Goal: Task Accomplishment & Management: Manage account settings

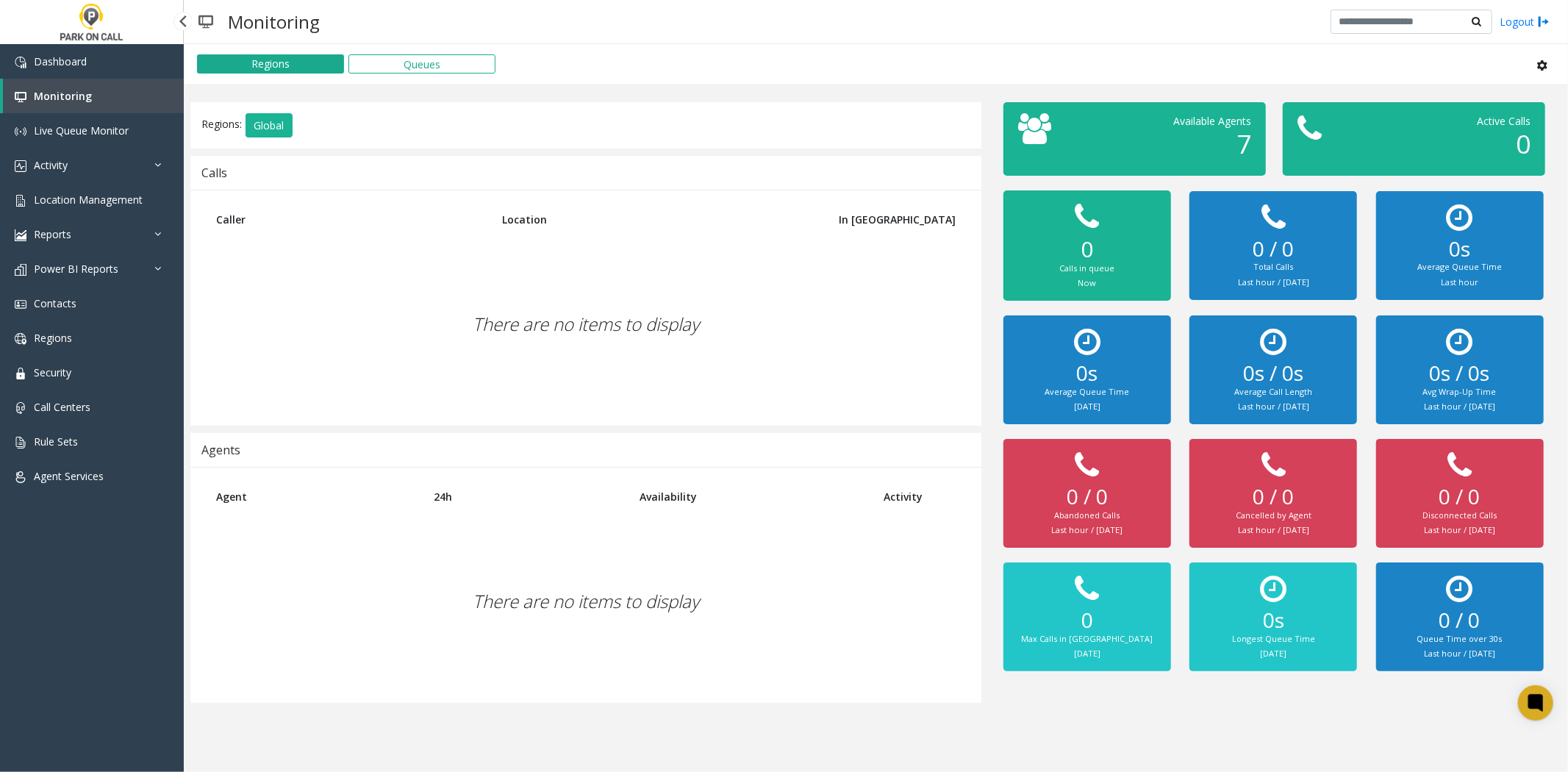
click at [108, 196] on span "Location Management" at bounding box center [88, 199] width 109 height 14
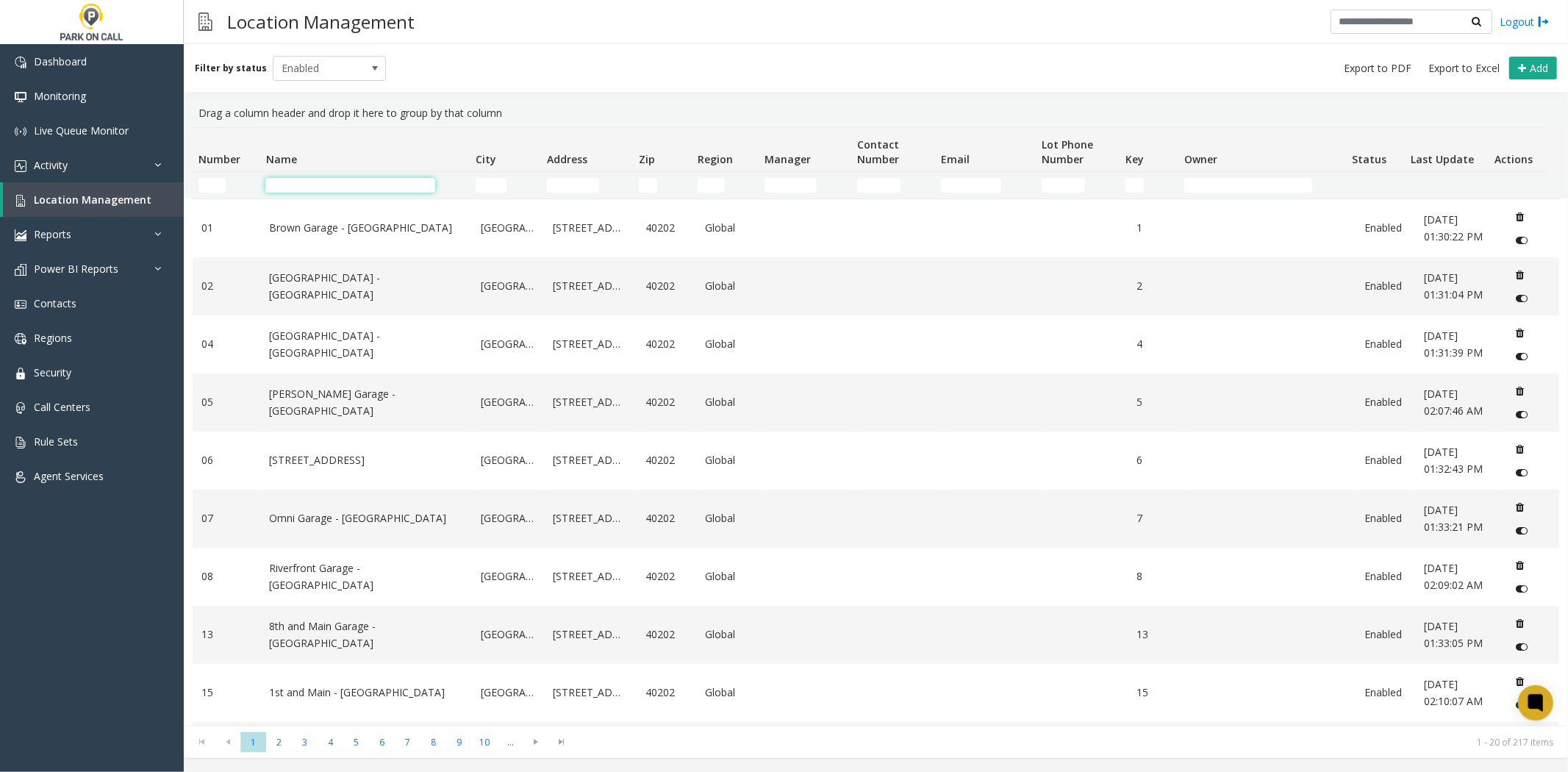
click at [353, 184] on input "Name Filter" at bounding box center [350, 185] width 170 height 15
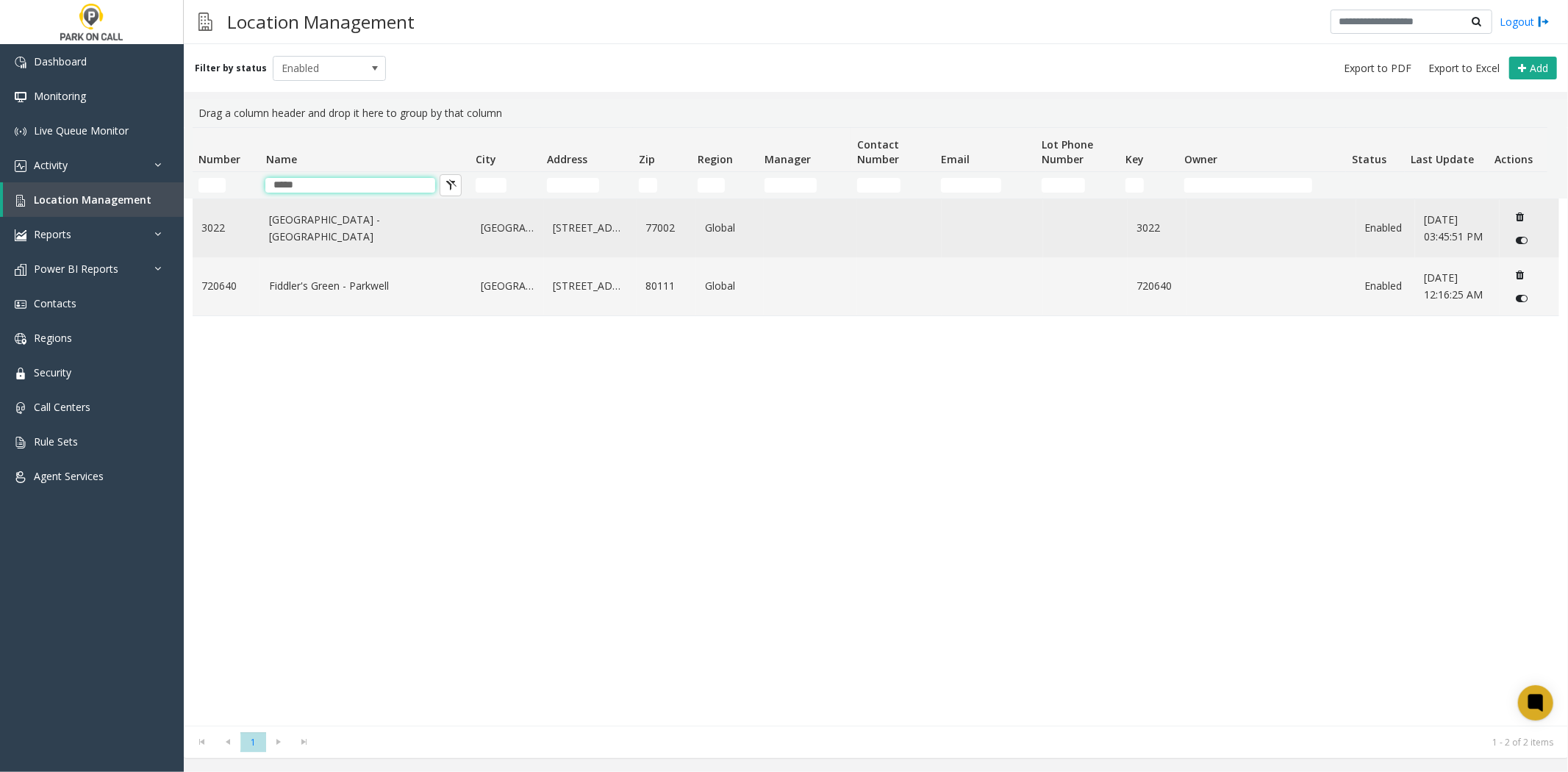
type input "*****"
click at [358, 223] on link "[GEOGRAPHIC_DATA] - [GEOGRAPHIC_DATA]" at bounding box center [366, 228] width 194 height 33
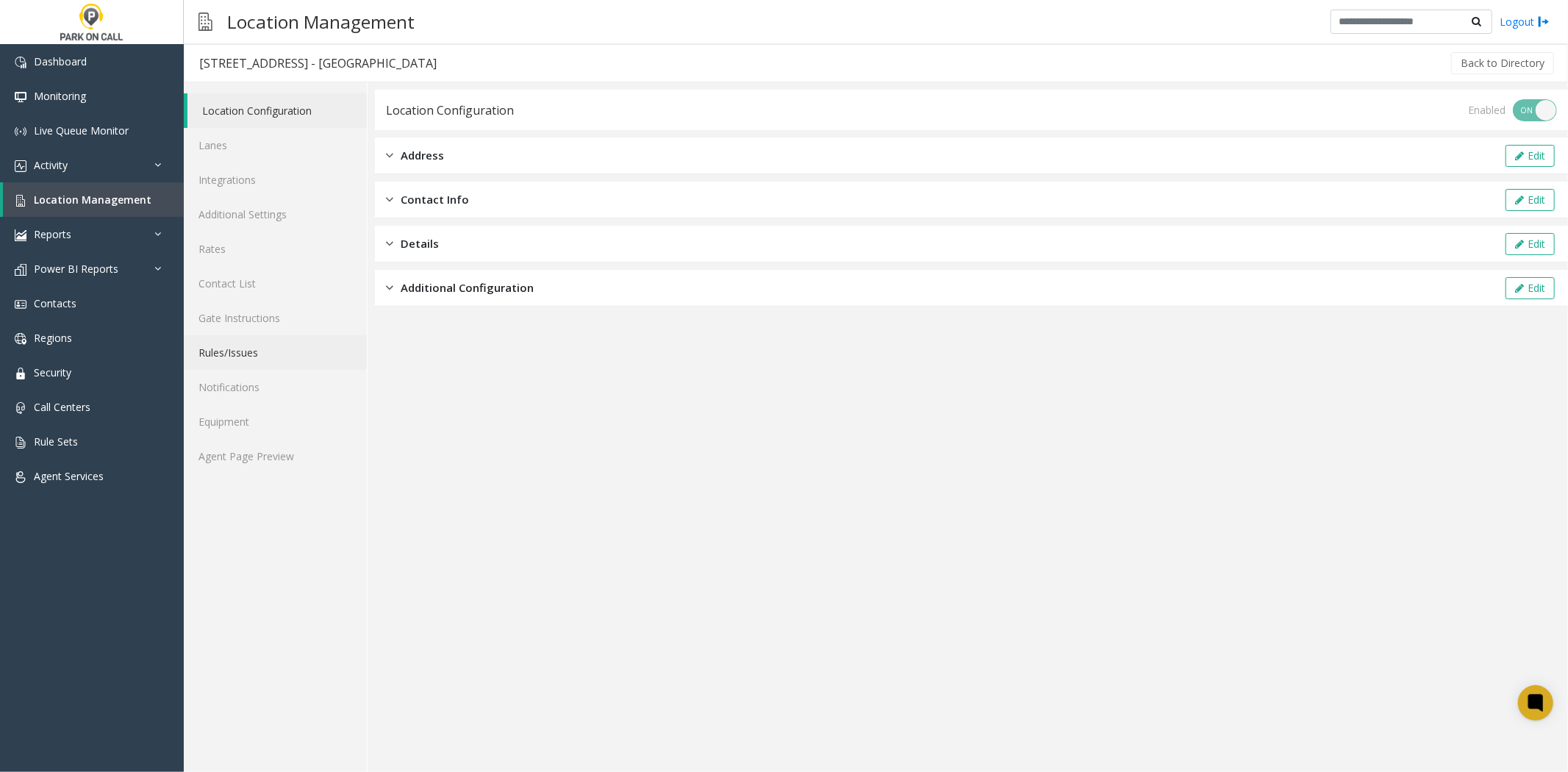
click at [277, 357] on link "Rules/Issues" at bounding box center [275, 352] width 183 height 34
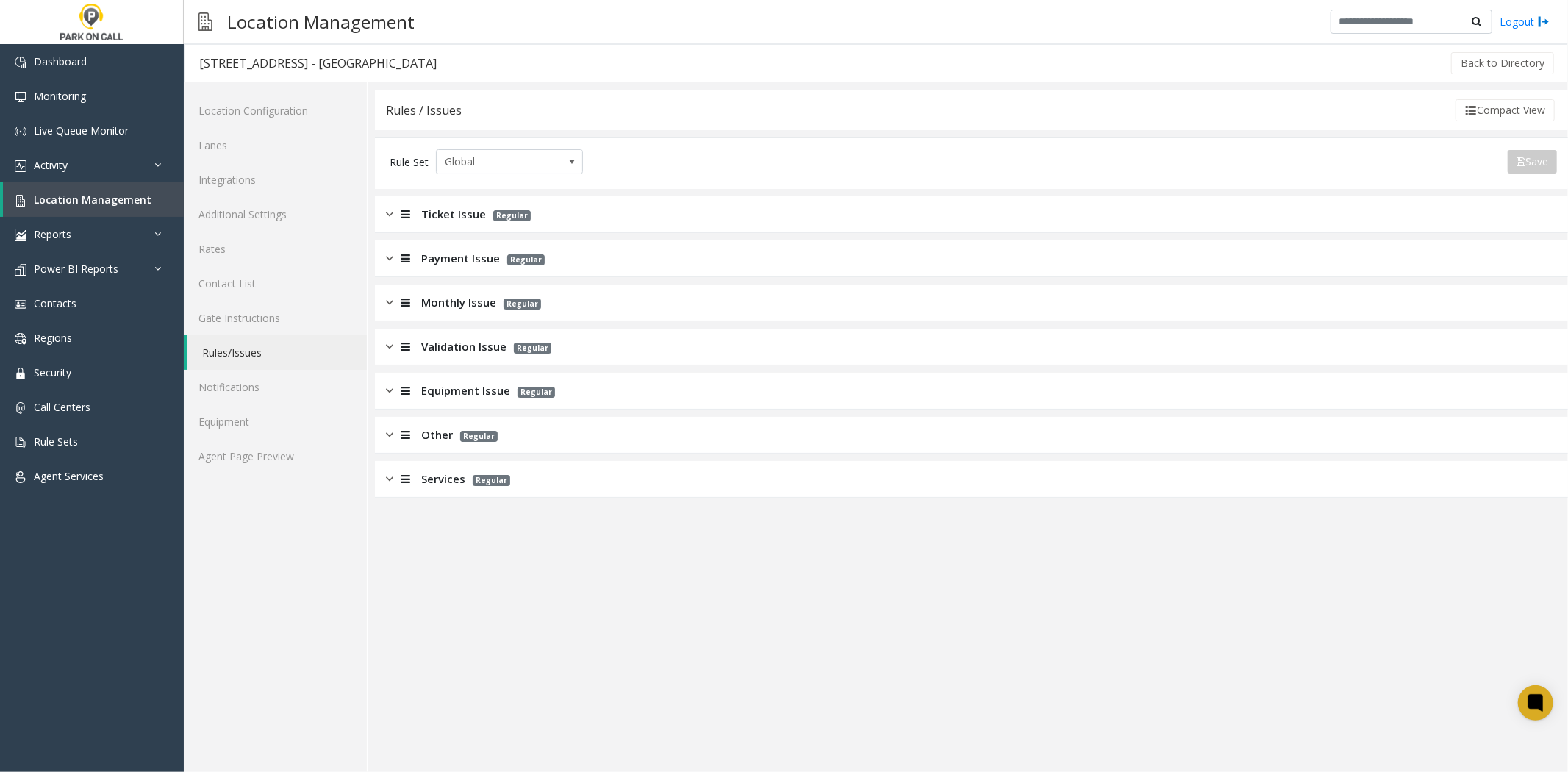
click at [399, 310] on div at bounding box center [403, 302] width 20 height 17
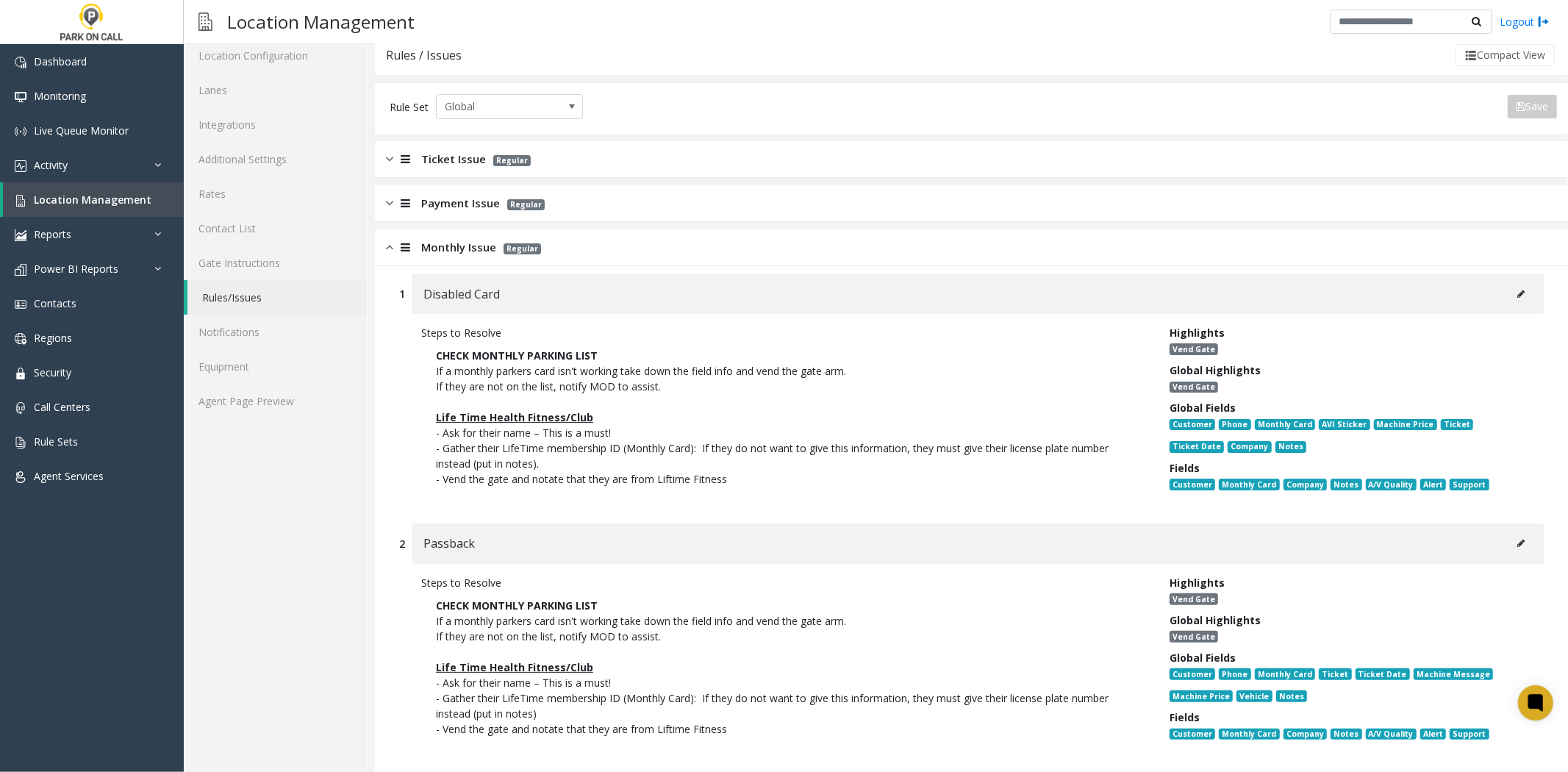
scroll to position [82, 0]
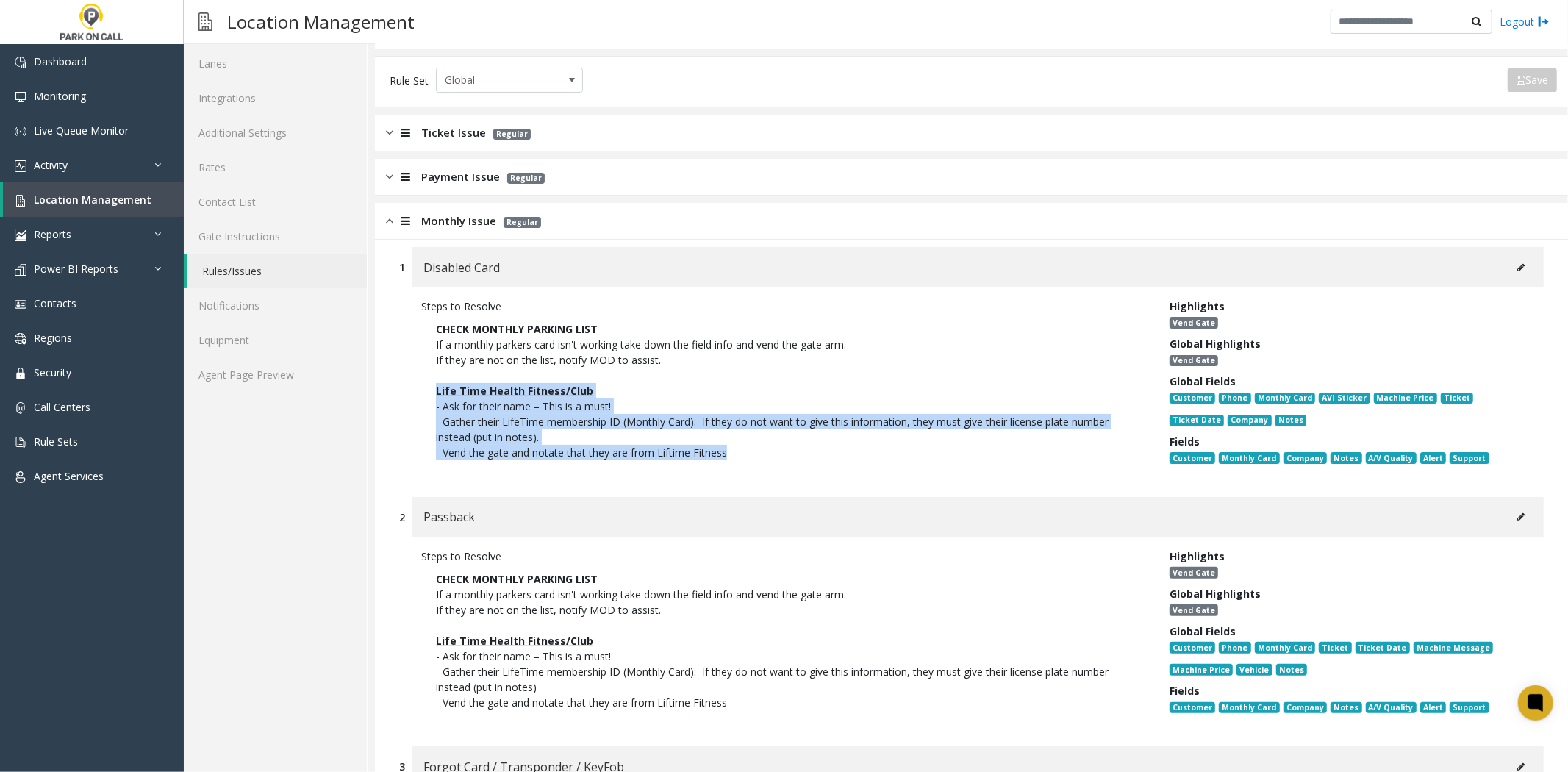
drag, startPoint x: 784, startPoint y: 465, endPoint x: 402, endPoint y: 392, distance: 388.9
click at [402, 392] on div "Steps to Resolve CHECK MONTHLY PARKING LIST If a monthly parkers card isn't wor…" at bounding box center [971, 385] width 1145 height 195
copy p "Life Time Health Fitness/Club - Ask for their name – This is a must! - Gather t…"
click at [546, 442] on li "- Gather their LifeTime membership ID (Monthly Card): If they do not want to gi…" at bounding box center [785, 429] width 697 height 31
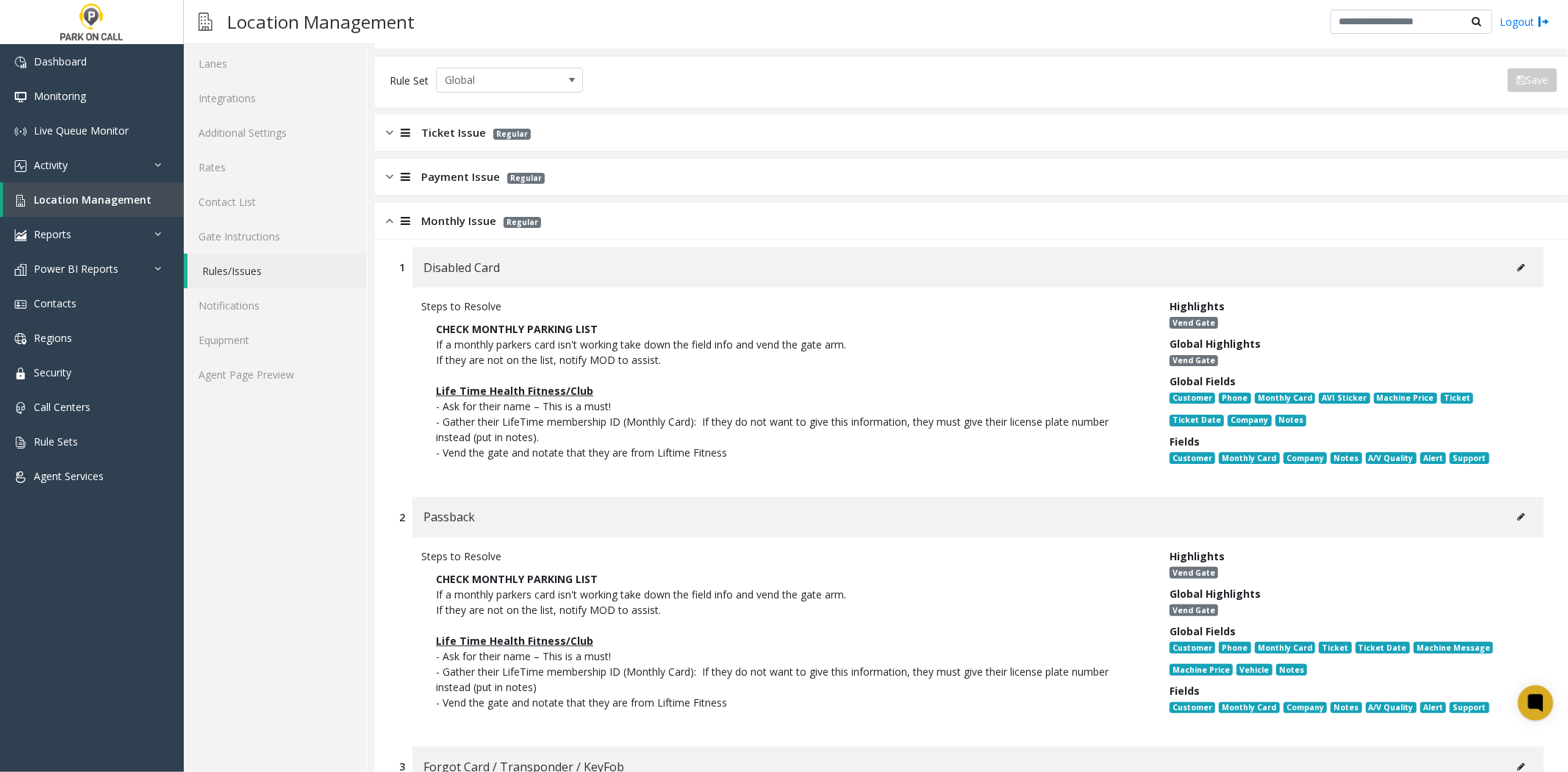
click at [1510, 265] on button at bounding box center [1521, 267] width 23 height 22
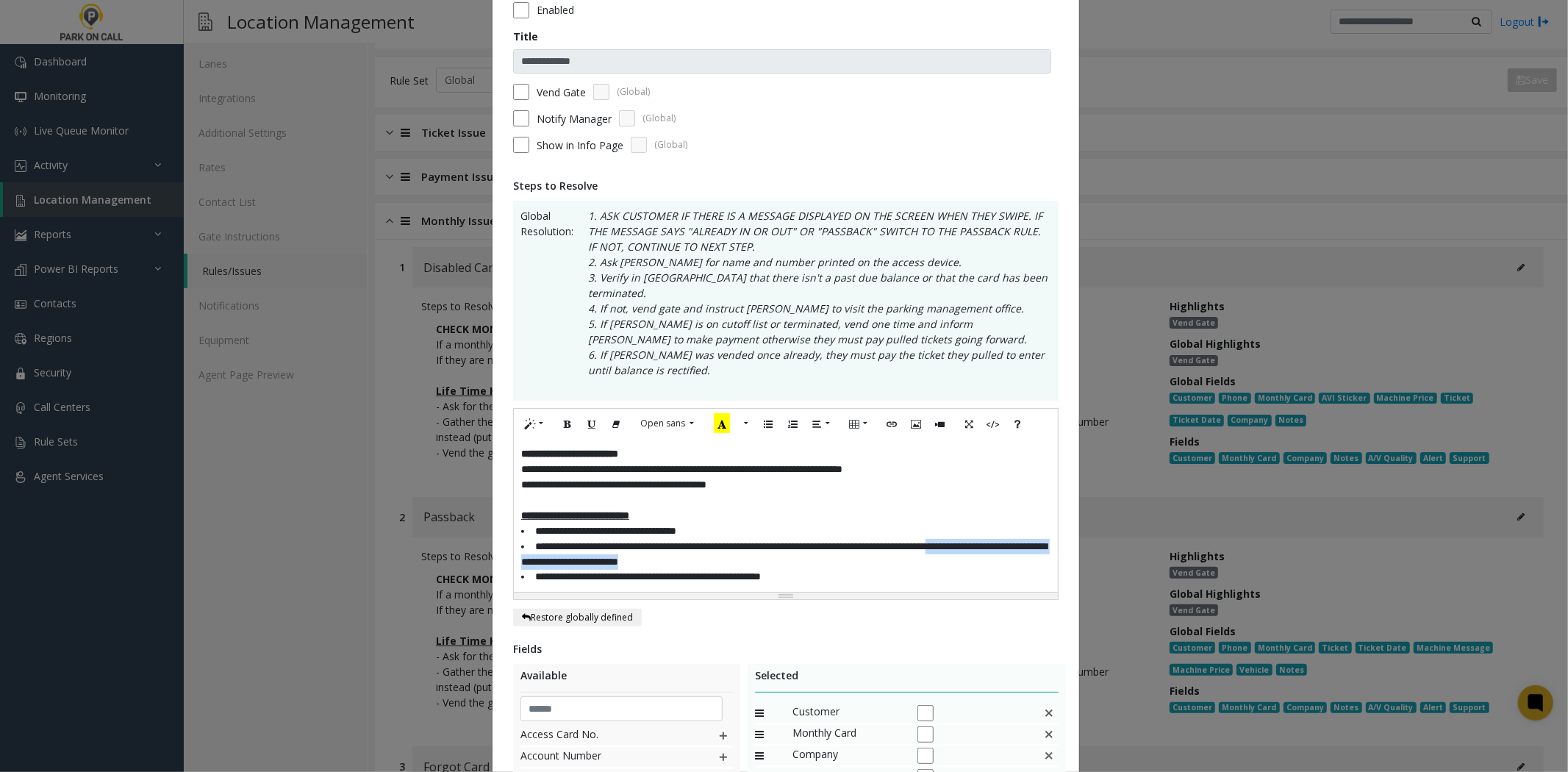
drag, startPoint x: 803, startPoint y: 549, endPoint x: 496, endPoint y: 549, distance: 307.0
click at [496, 549] on div "**********" at bounding box center [785, 510] width 587 height 1059
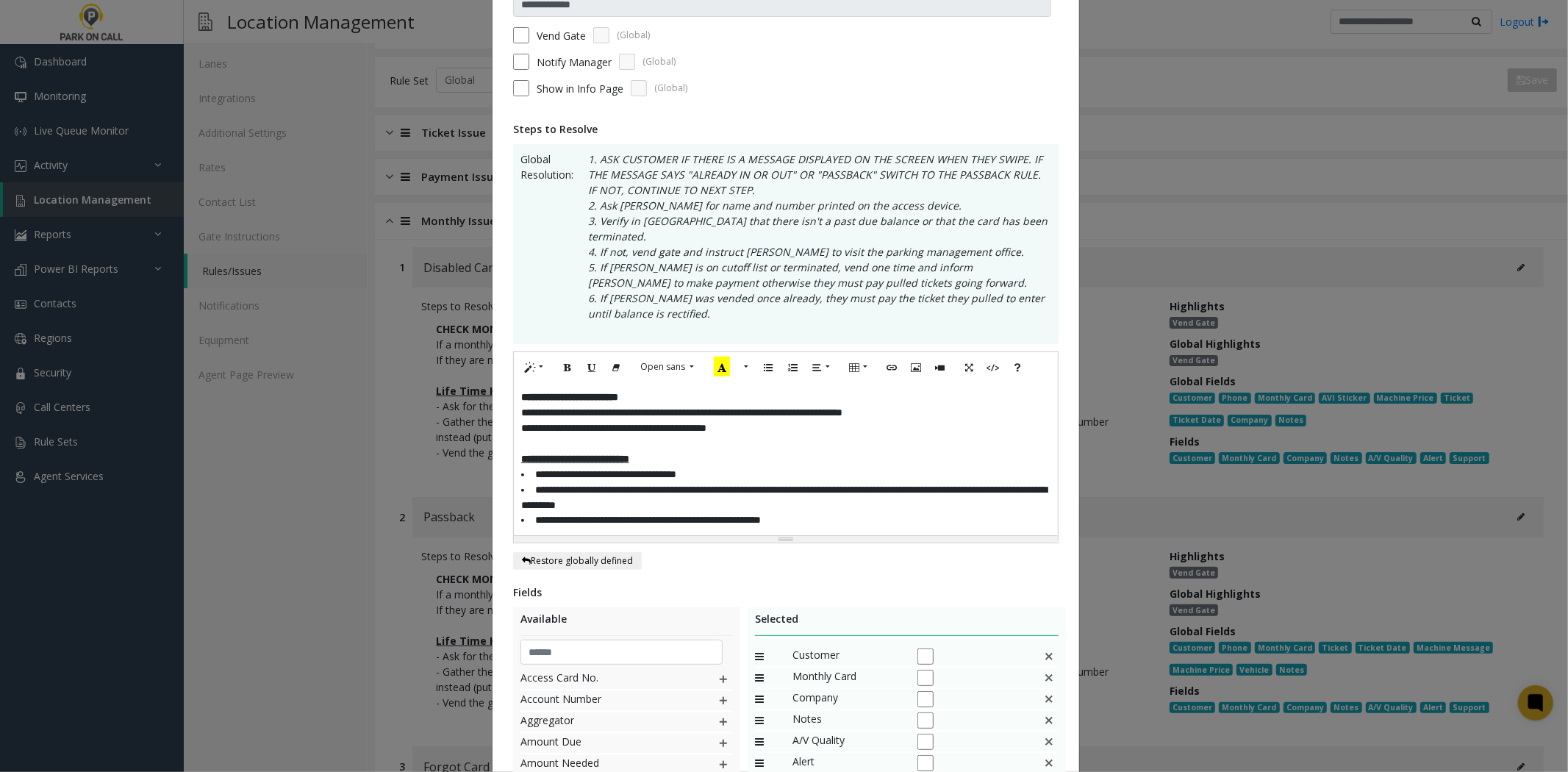
scroll to position [163, 0]
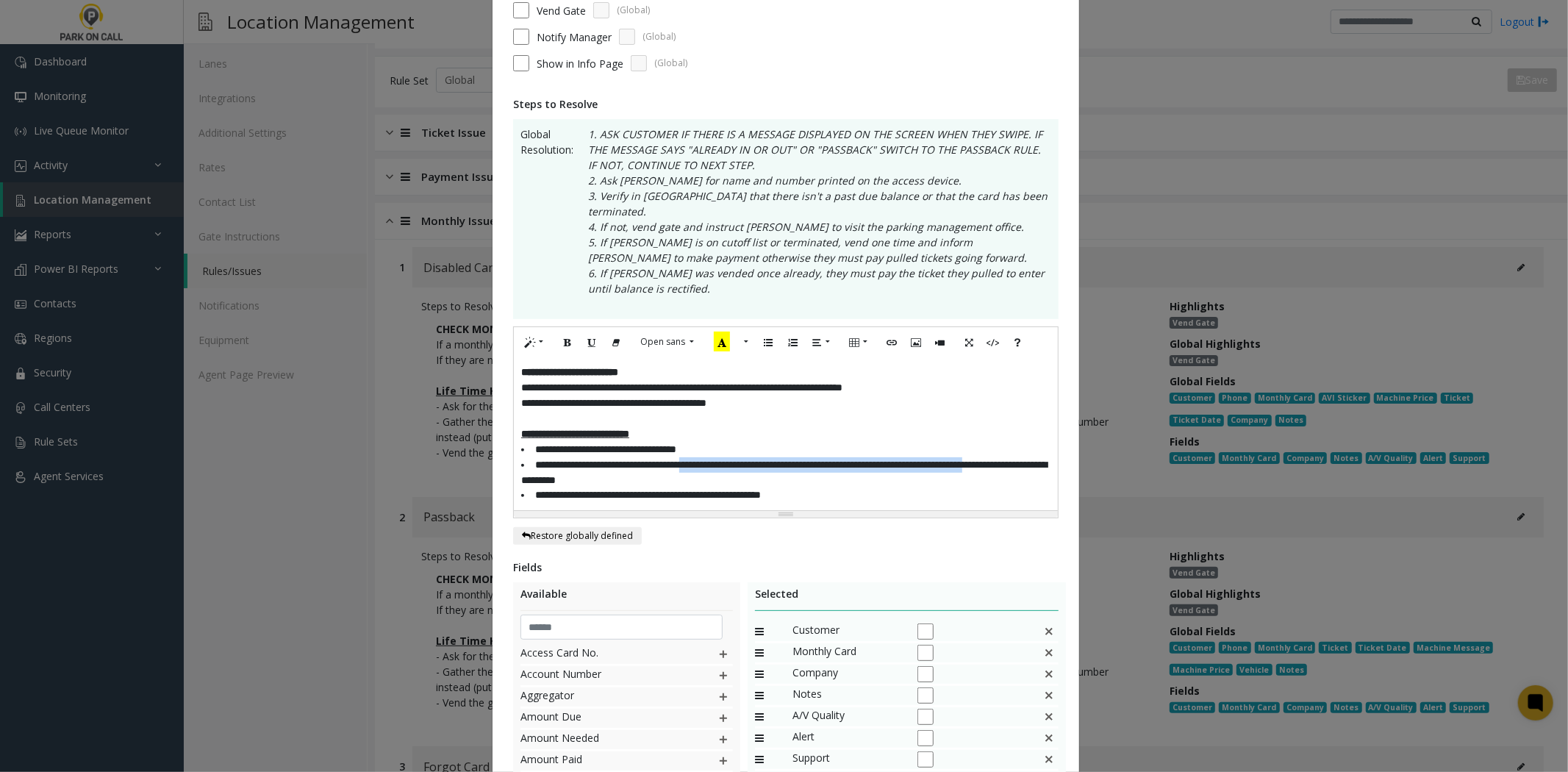
drag, startPoint x: 716, startPoint y: 457, endPoint x: 662, endPoint y: 477, distance: 57.6
click at [550, 462] on li "**********" at bounding box center [785, 472] width 529 height 31
click at [681, 487] on li "**********" at bounding box center [785, 495] width 529 height 16
drag, startPoint x: 688, startPoint y: 469, endPoint x: 537, endPoint y: 443, distance: 153.2
click at [537, 457] on li "**********" at bounding box center [785, 472] width 529 height 31
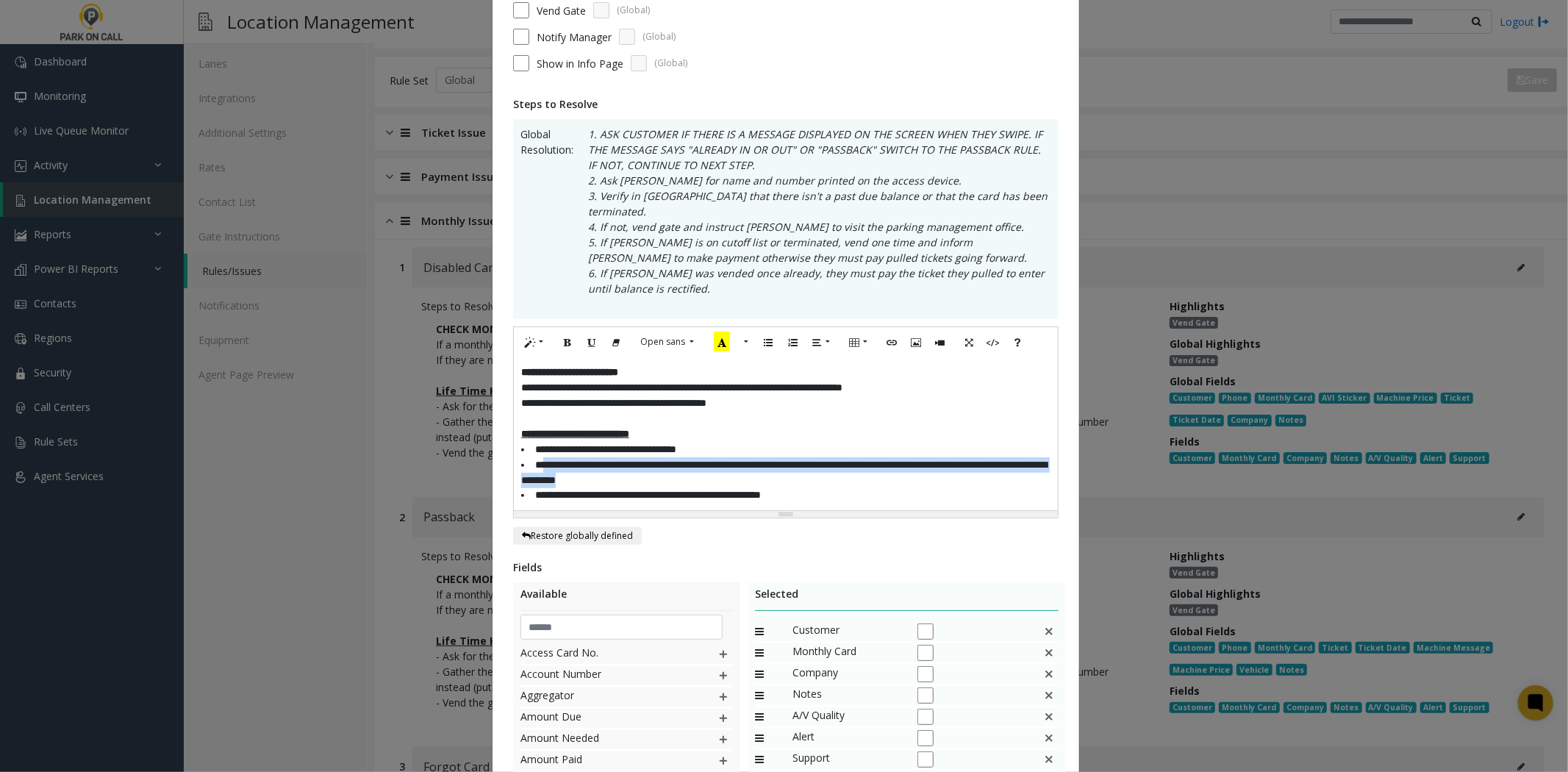
copy li "**********"
click at [730, 487] on li "**********" at bounding box center [785, 495] width 529 height 16
drag, startPoint x: 795, startPoint y: 449, endPoint x: 811, endPoint y: 461, distance: 20.0
click at [811, 461] on li "**********" at bounding box center [785, 472] width 529 height 31
drag, startPoint x: 849, startPoint y: 487, endPoint x: 438, endPoint y: 417, distance: 416.9
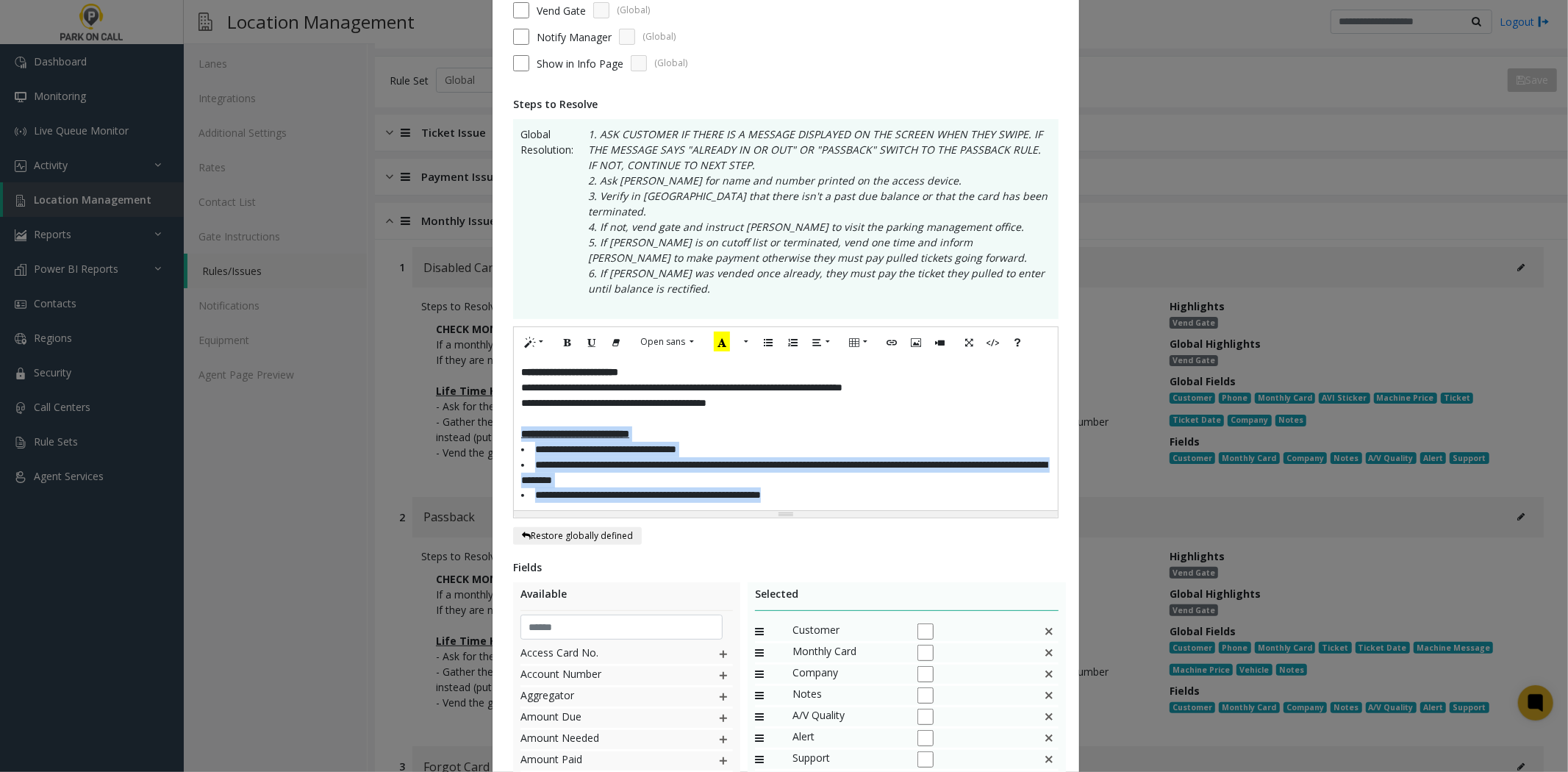
click at [438, 417] on div "**********" at bounding box center [784, 386] width 1568 height 772
copy div "**********"
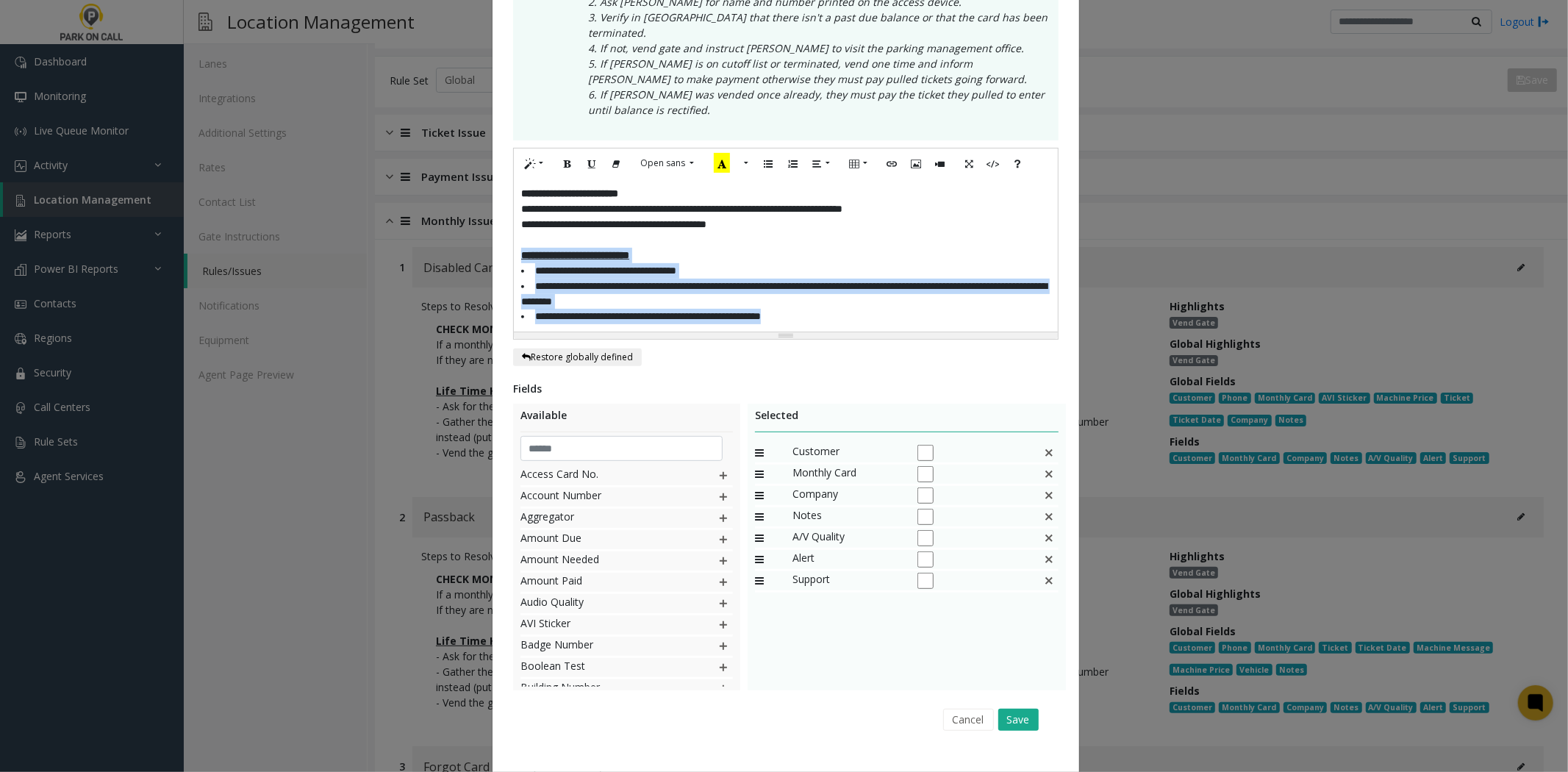
scroll to position [356, 0]
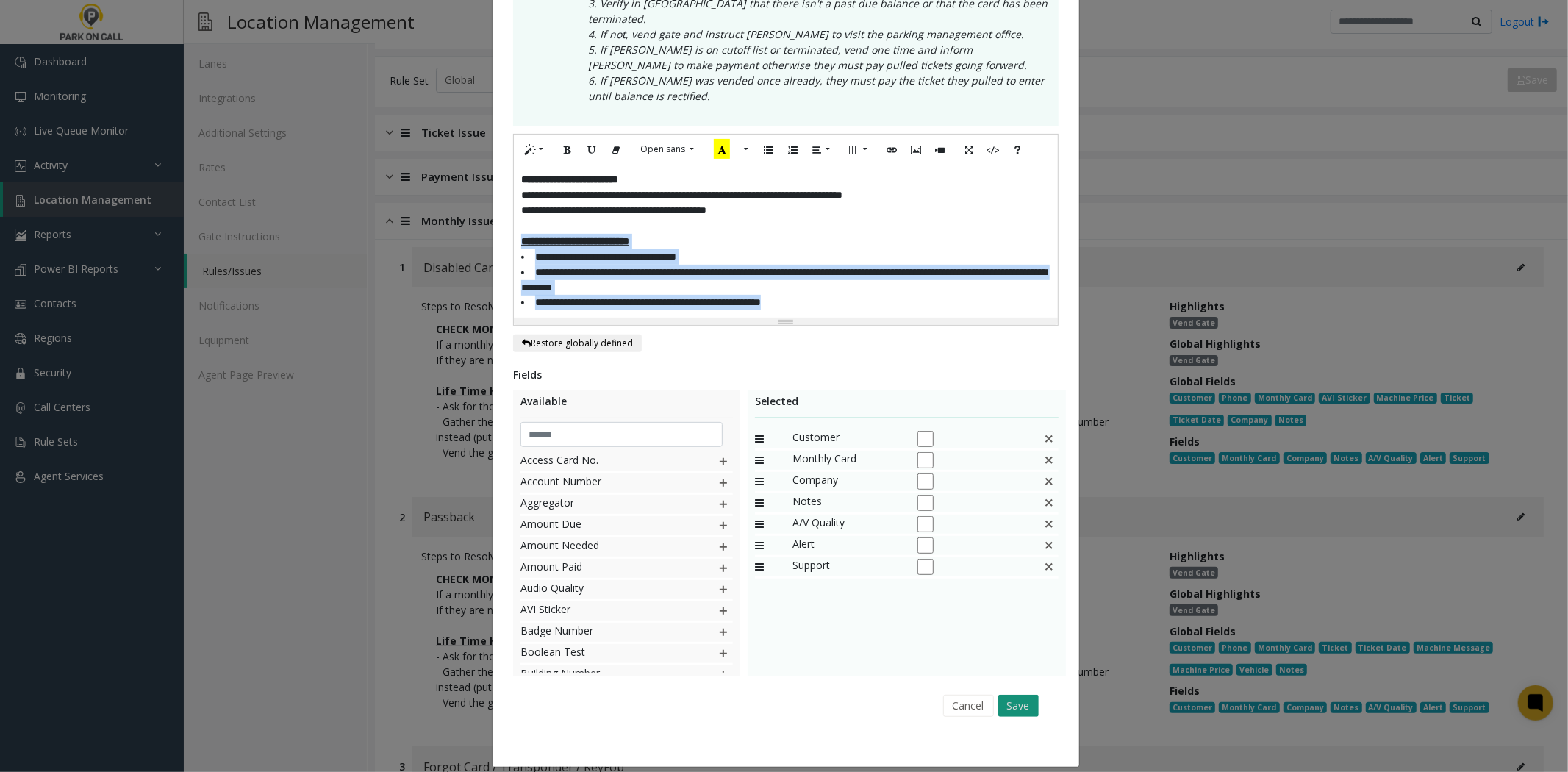
click at [1012, 695] on button "Save" at bounding box center [1019, 705] width 40 height 22
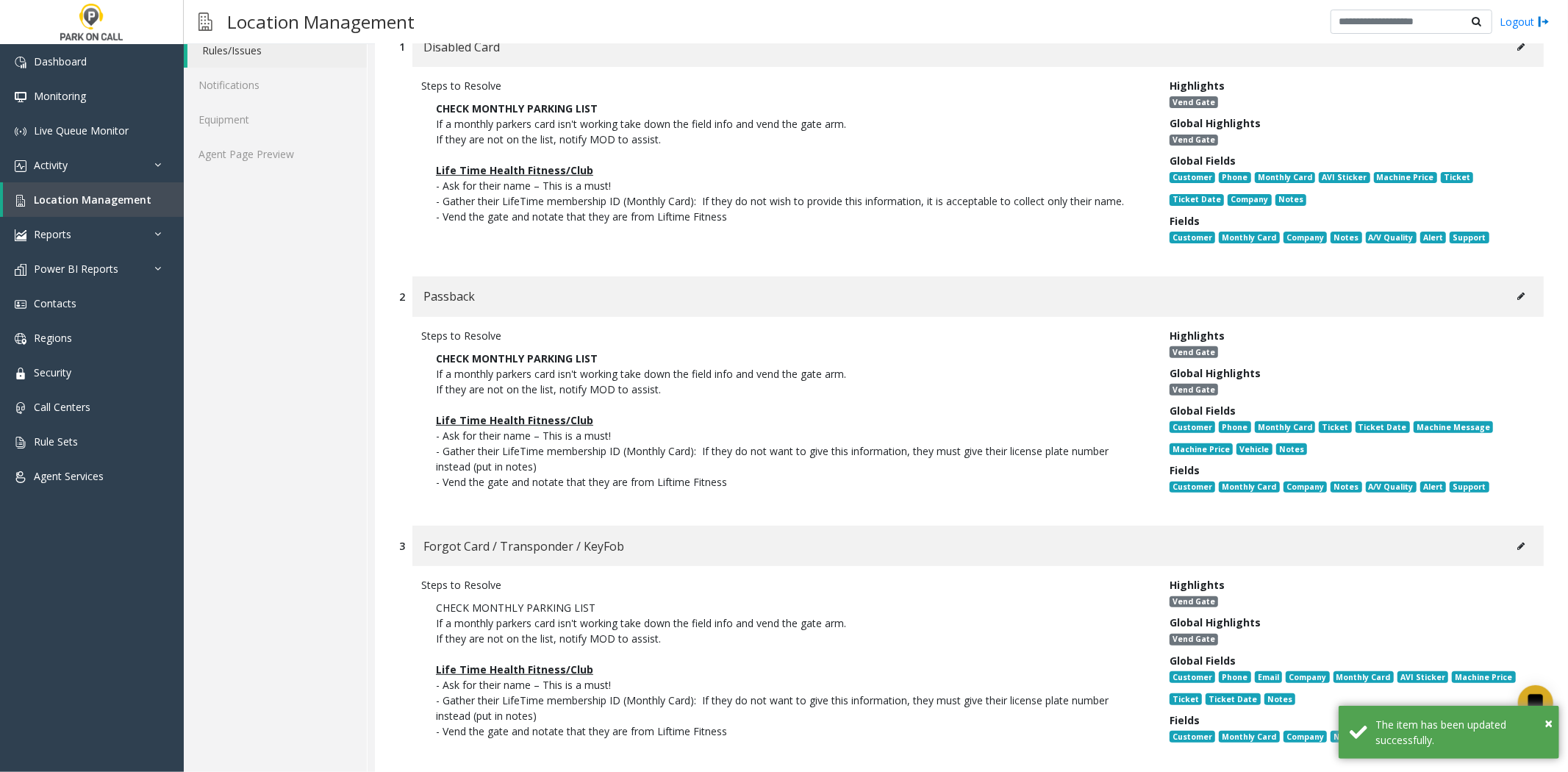
scroll to position [326, 0]
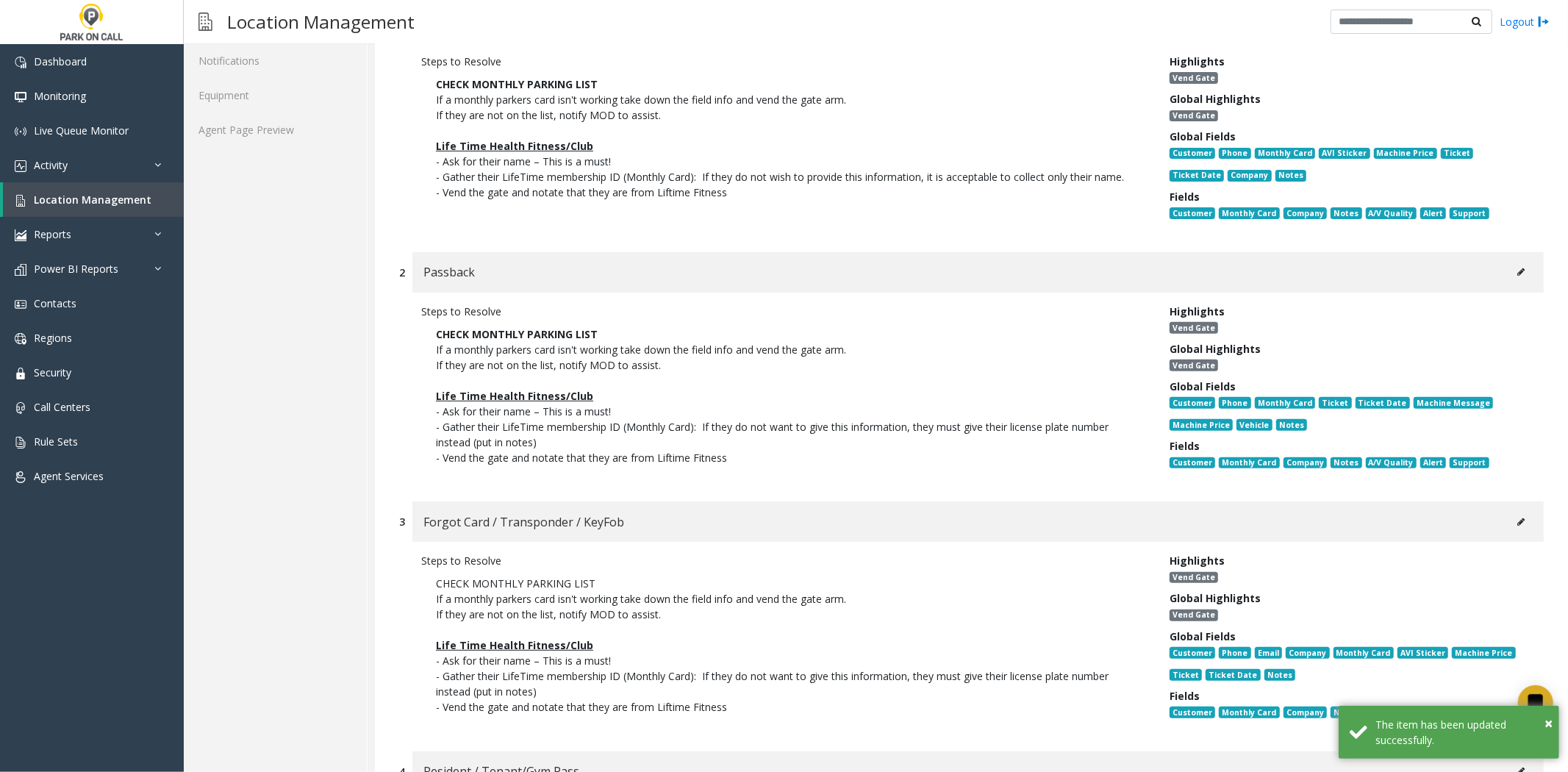
click at [1516, 274] on button at bounding box center [1521, 271] width 23 height 22
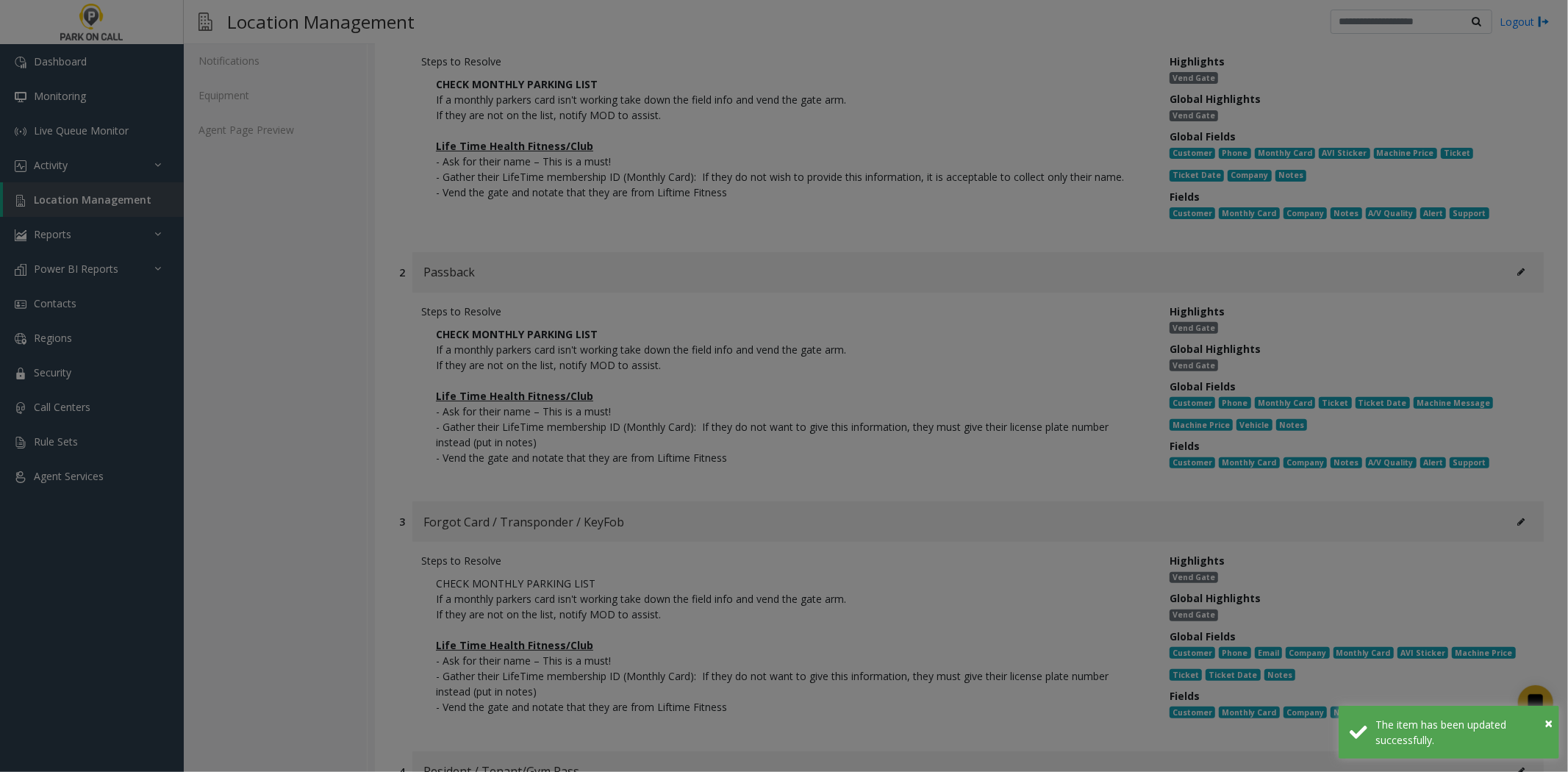
scroll to position [0, 0]
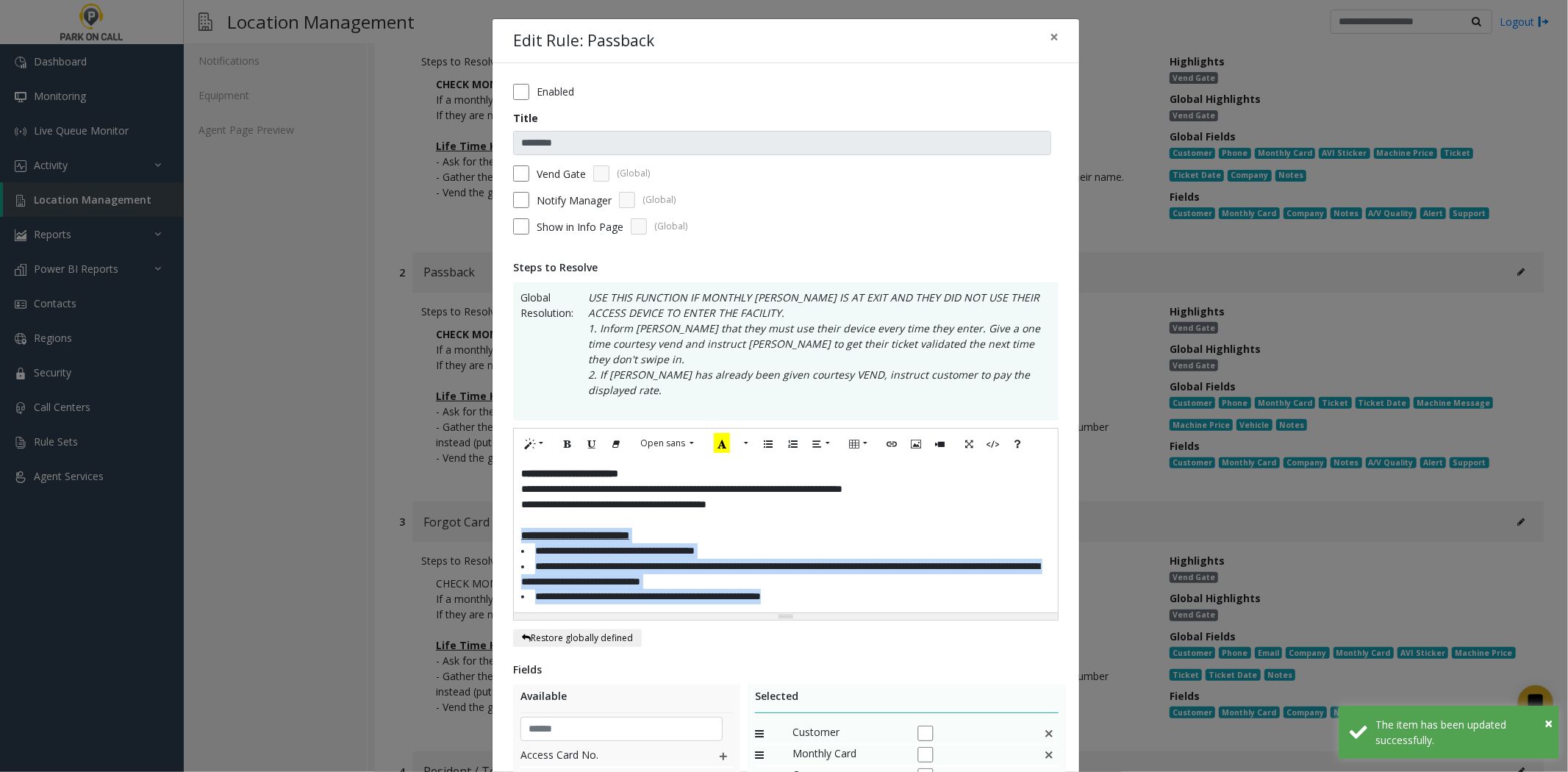
drag, startPoint x: 875, startPoint y: 567, endPoint x: 454, endPoint y: 500, distance: 426.3
click at [454, 500] on div "**********" at bounding box center [784, 386] width 1568 height 772
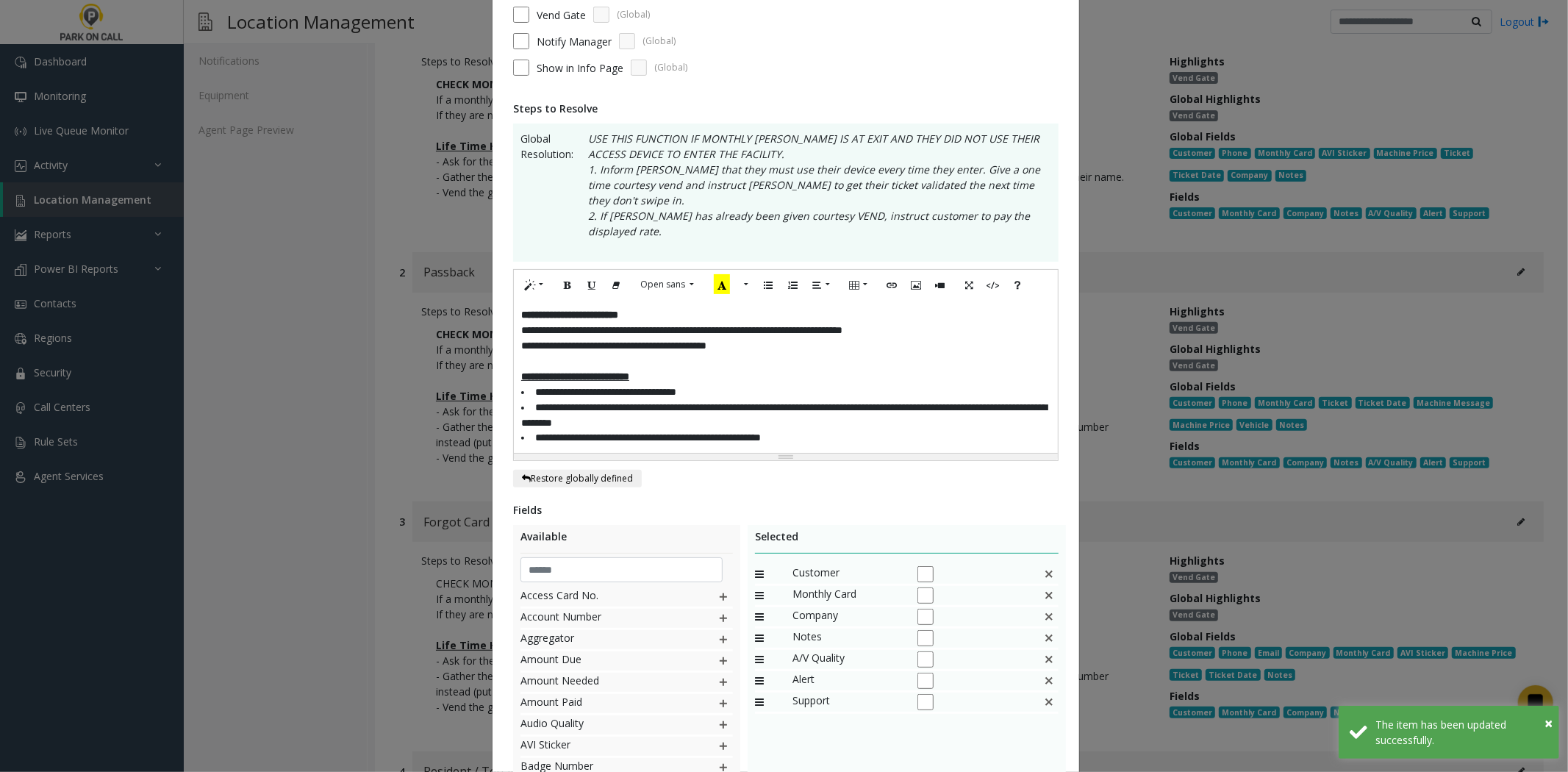
scroll to position [280, 0]
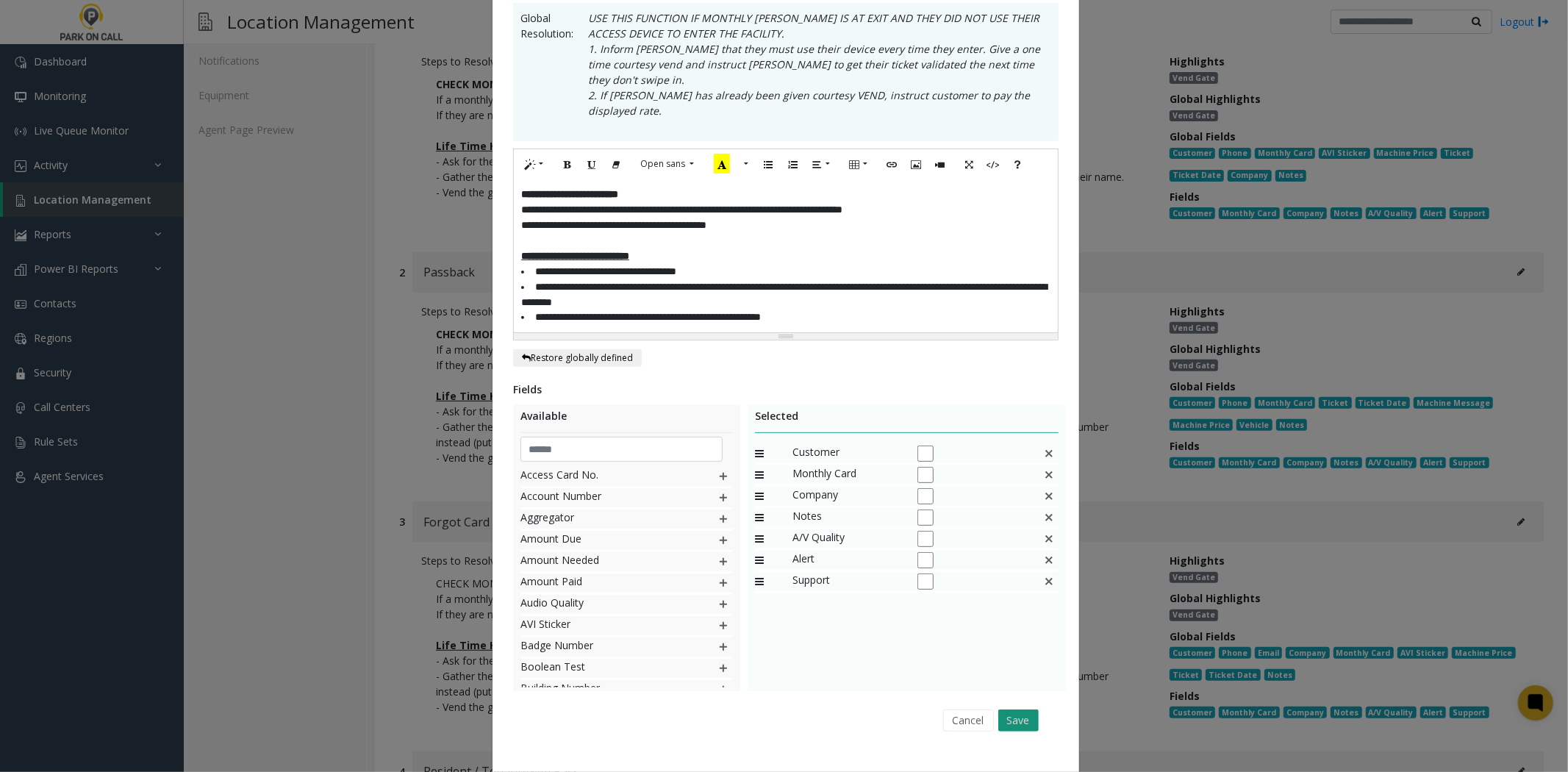
click at [1029, 710] on button "Save" at bounding box center [1019, 720] width 40 height 22
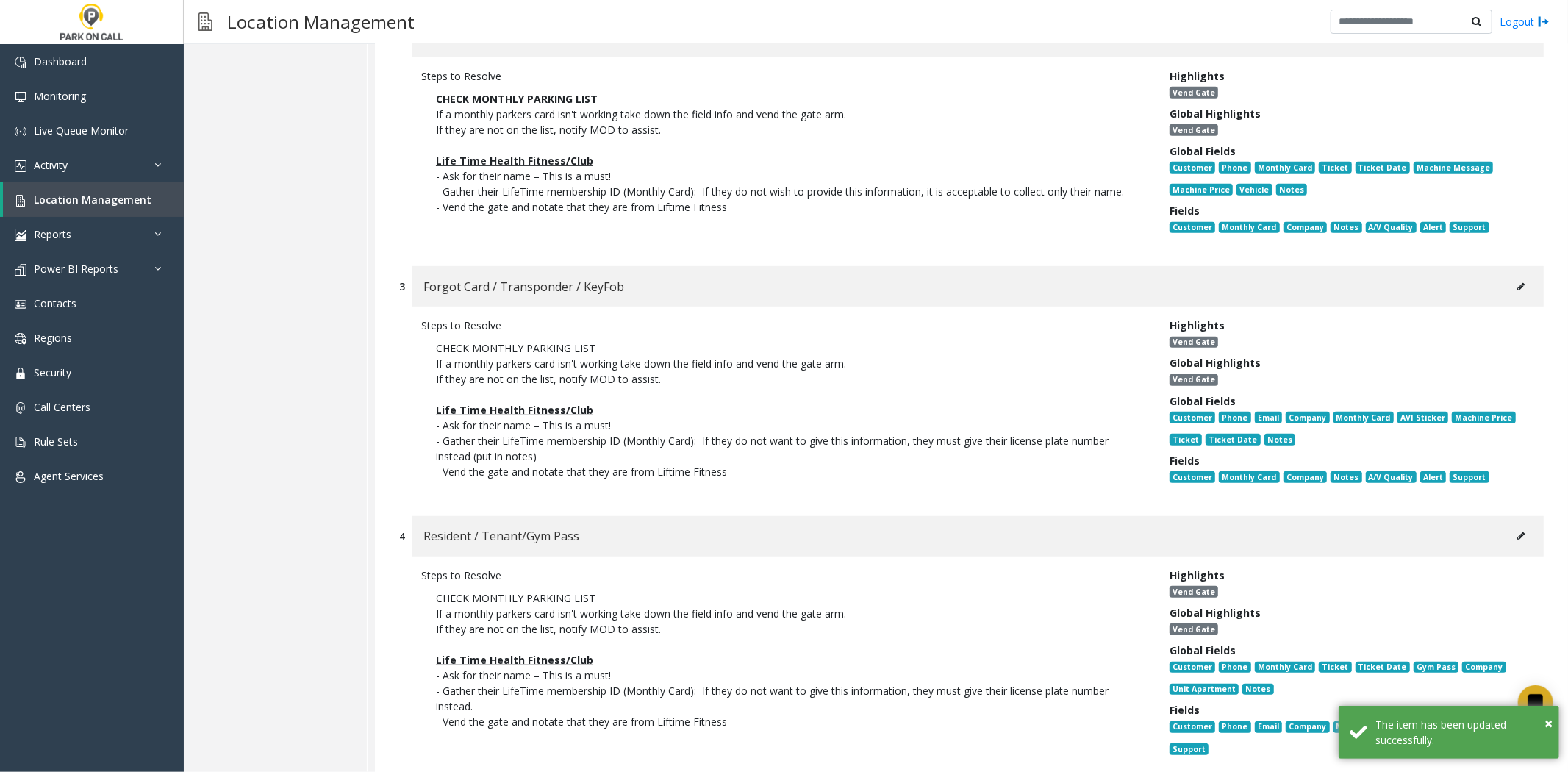
scroll to position [571, 0]
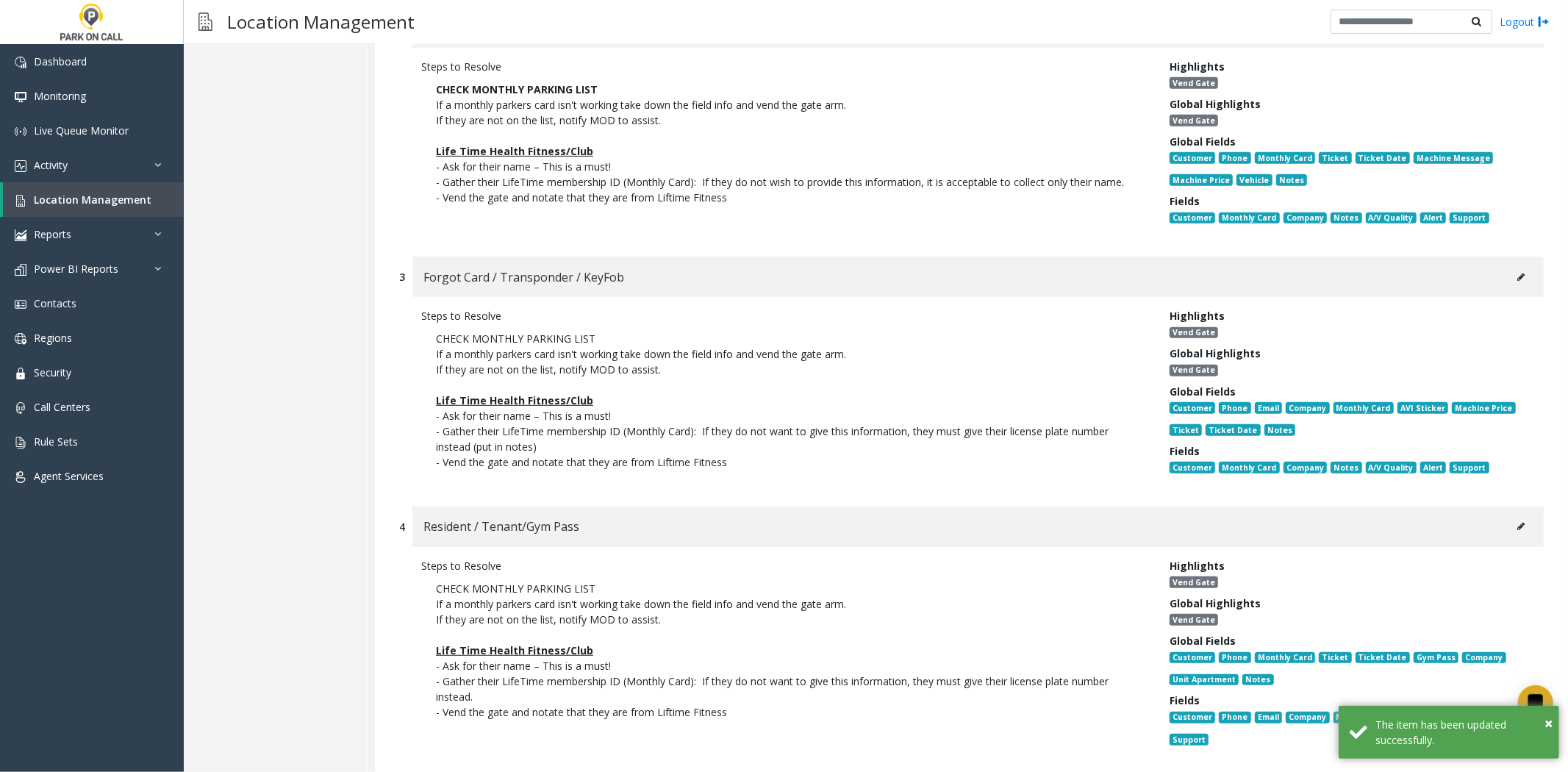
click at [1510, 271] on button at bounding box center [1521, 277] width 23 height 22
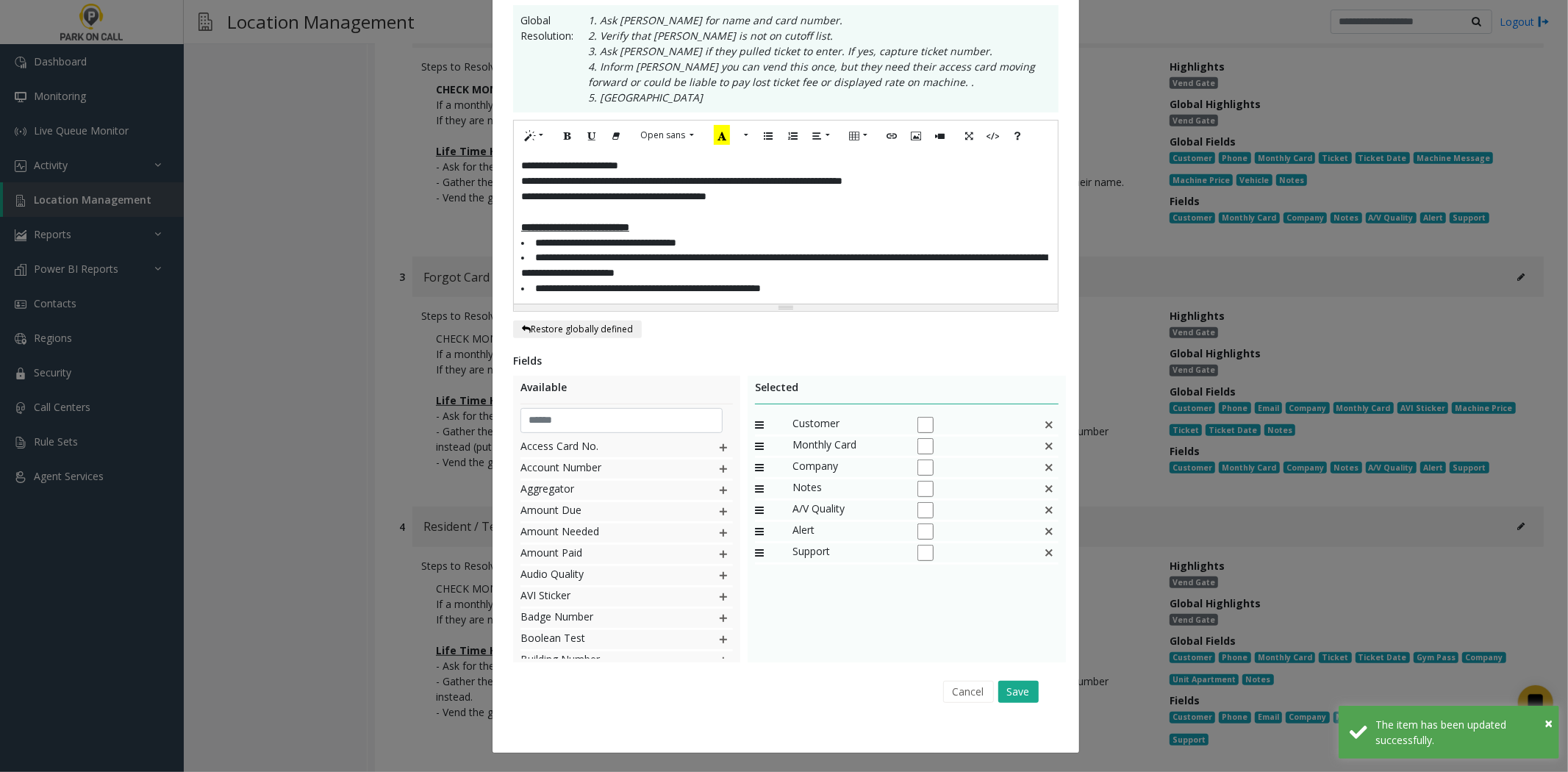
scroll to position [0, 0]
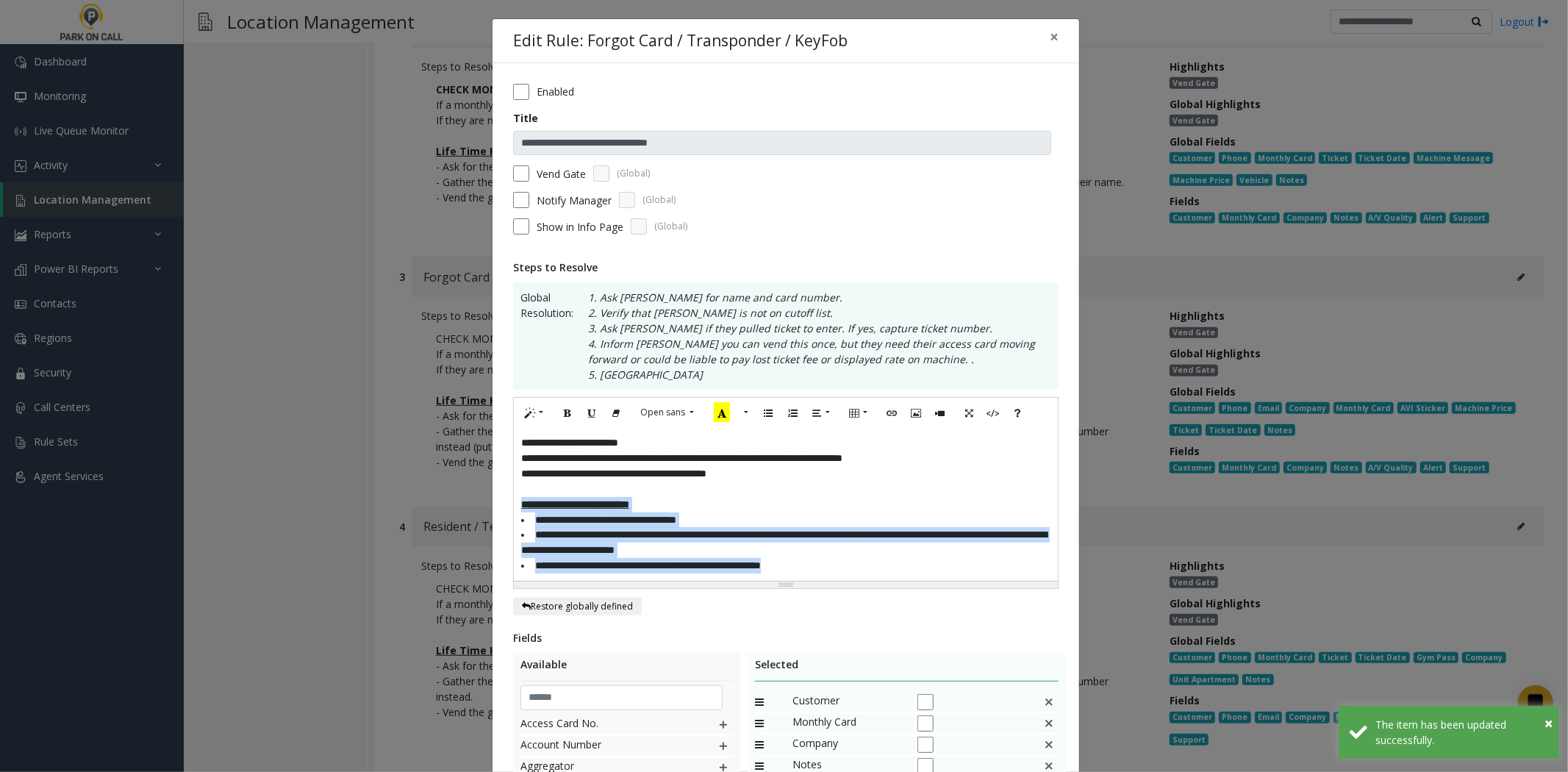
drag, startPoint x: 845, startPoint y: 570, endPoint x: 463, endPoint y: 504, distance: 387.7
click at [463, 504] on div "**********" at bounding box center [784, 386] width 1568 height 772
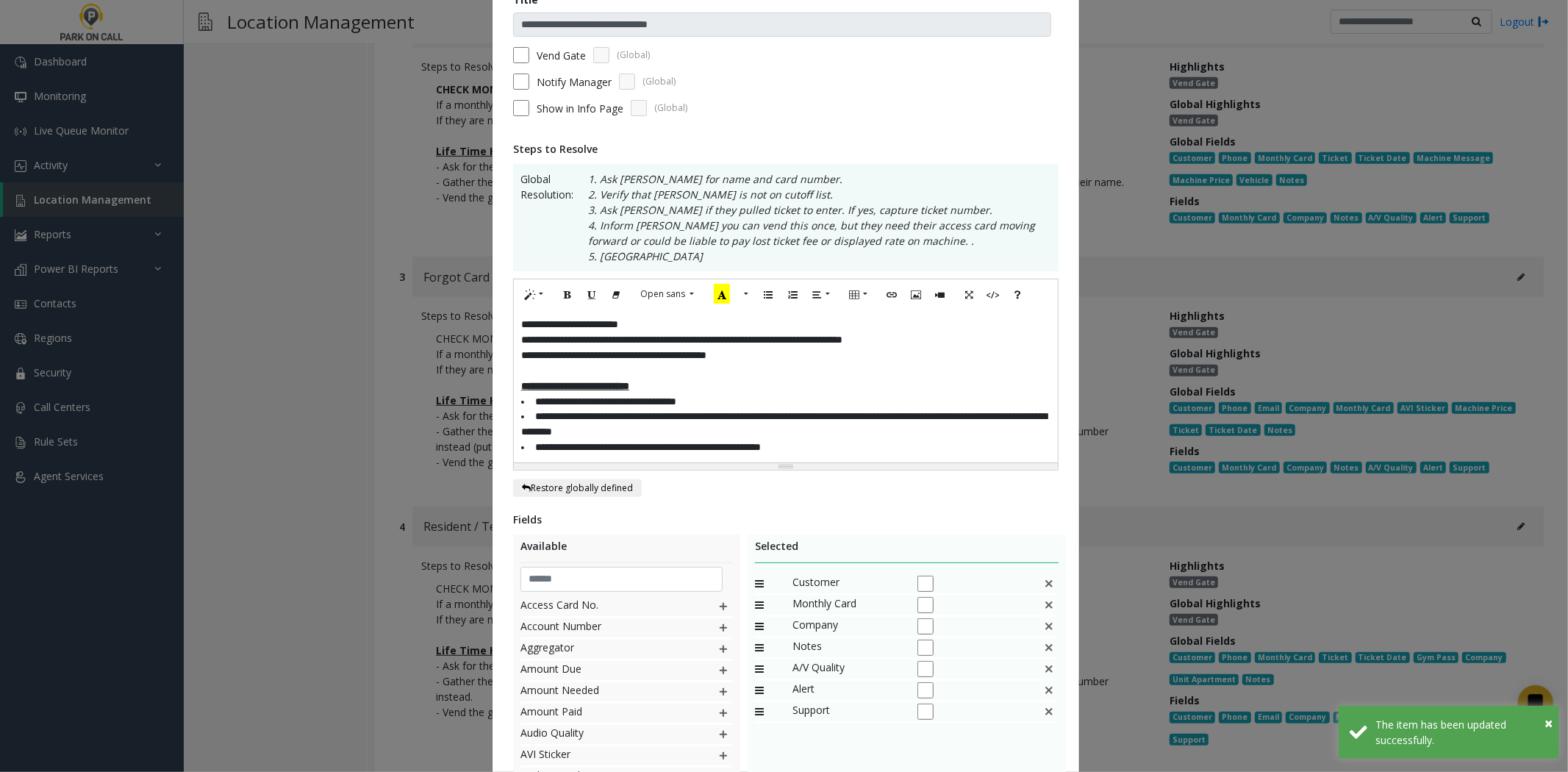
scroll to position [280, 0]
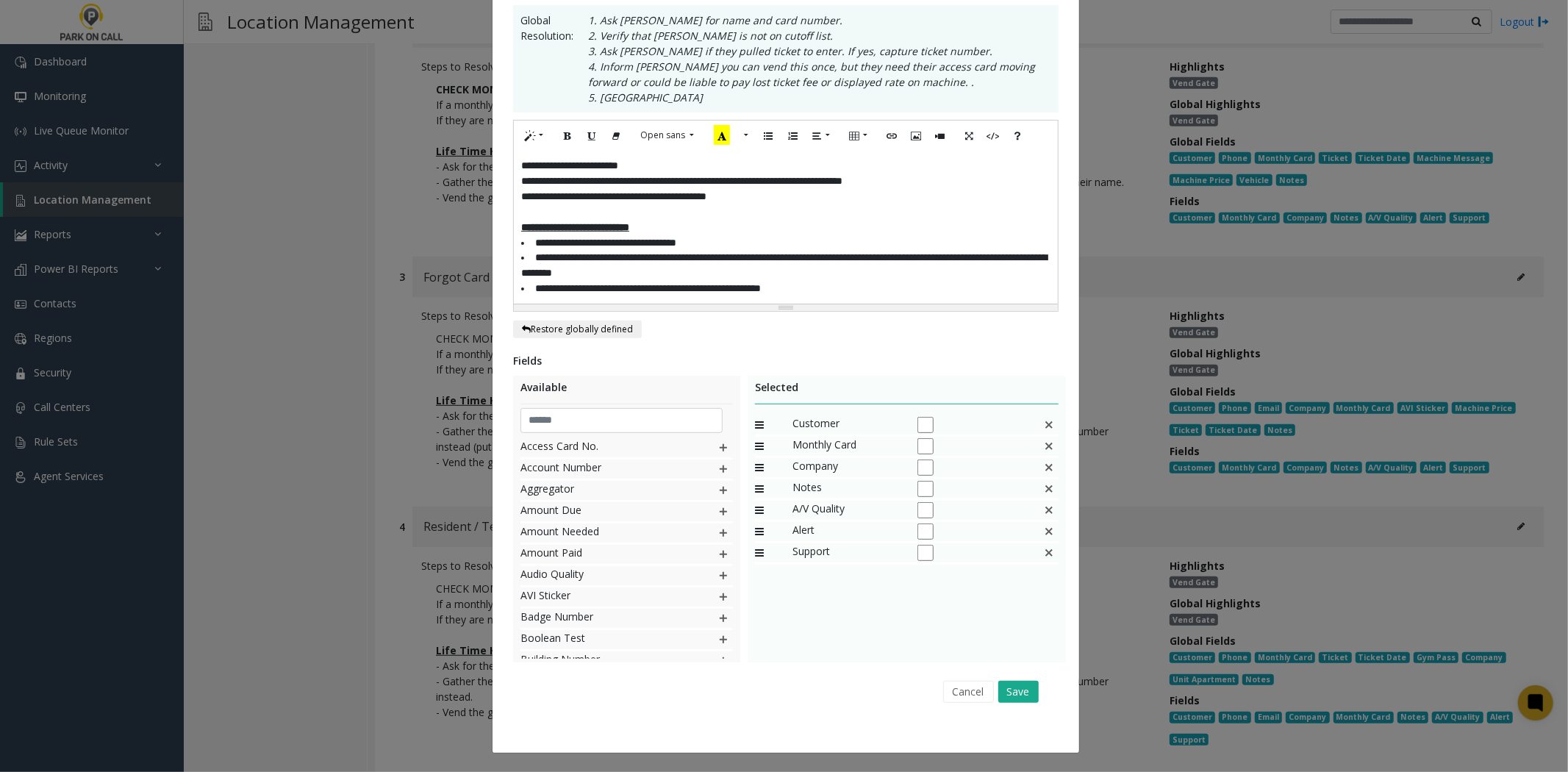
click at [1022, 678] on div "Cancel Save" at bounding box center [785, 691] width 525 height 37
click at [1018, 687] on button "Save" at bounding box center [1019, 691] width 40 height 22
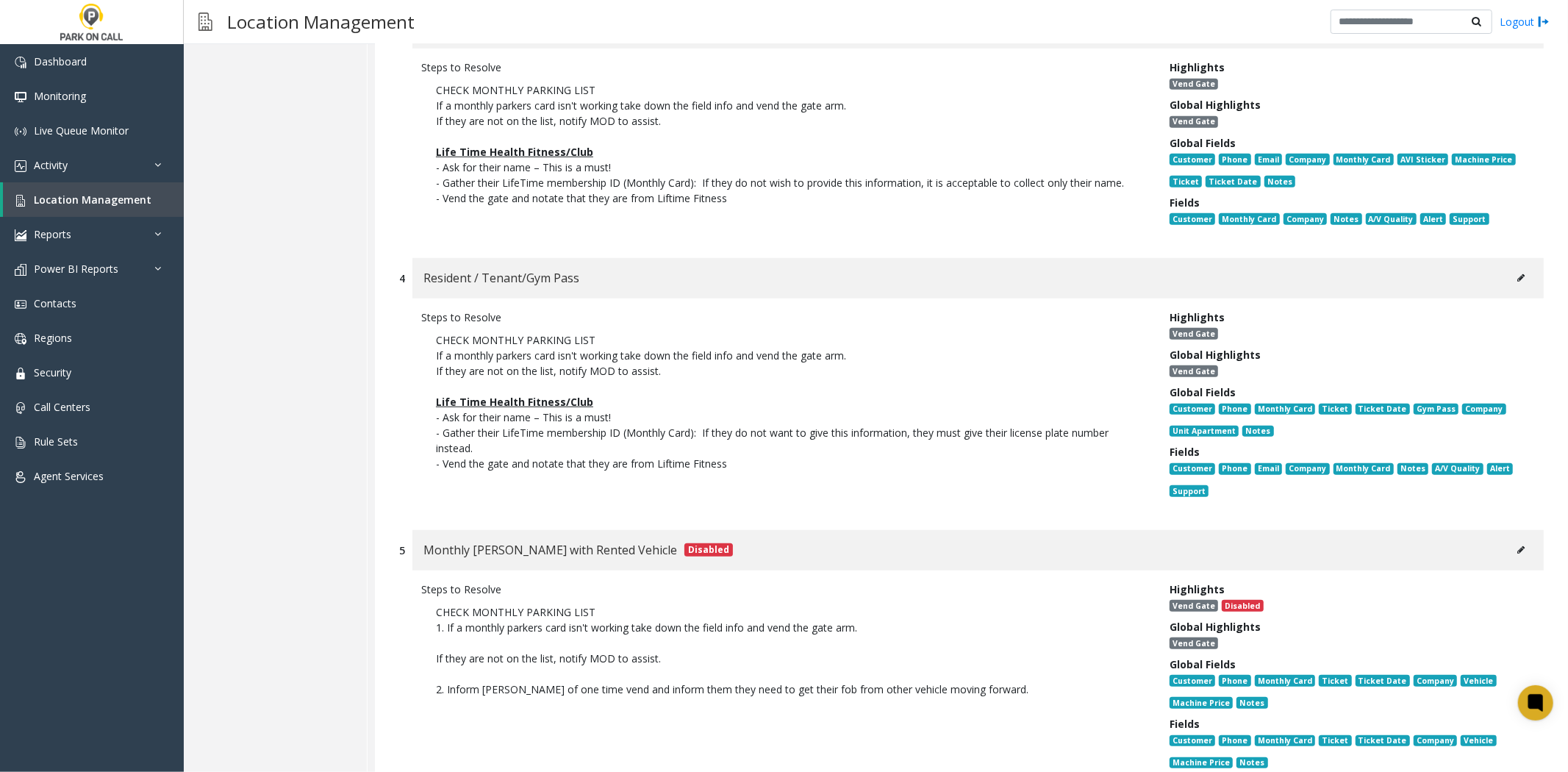
scroll to position [817, 0]
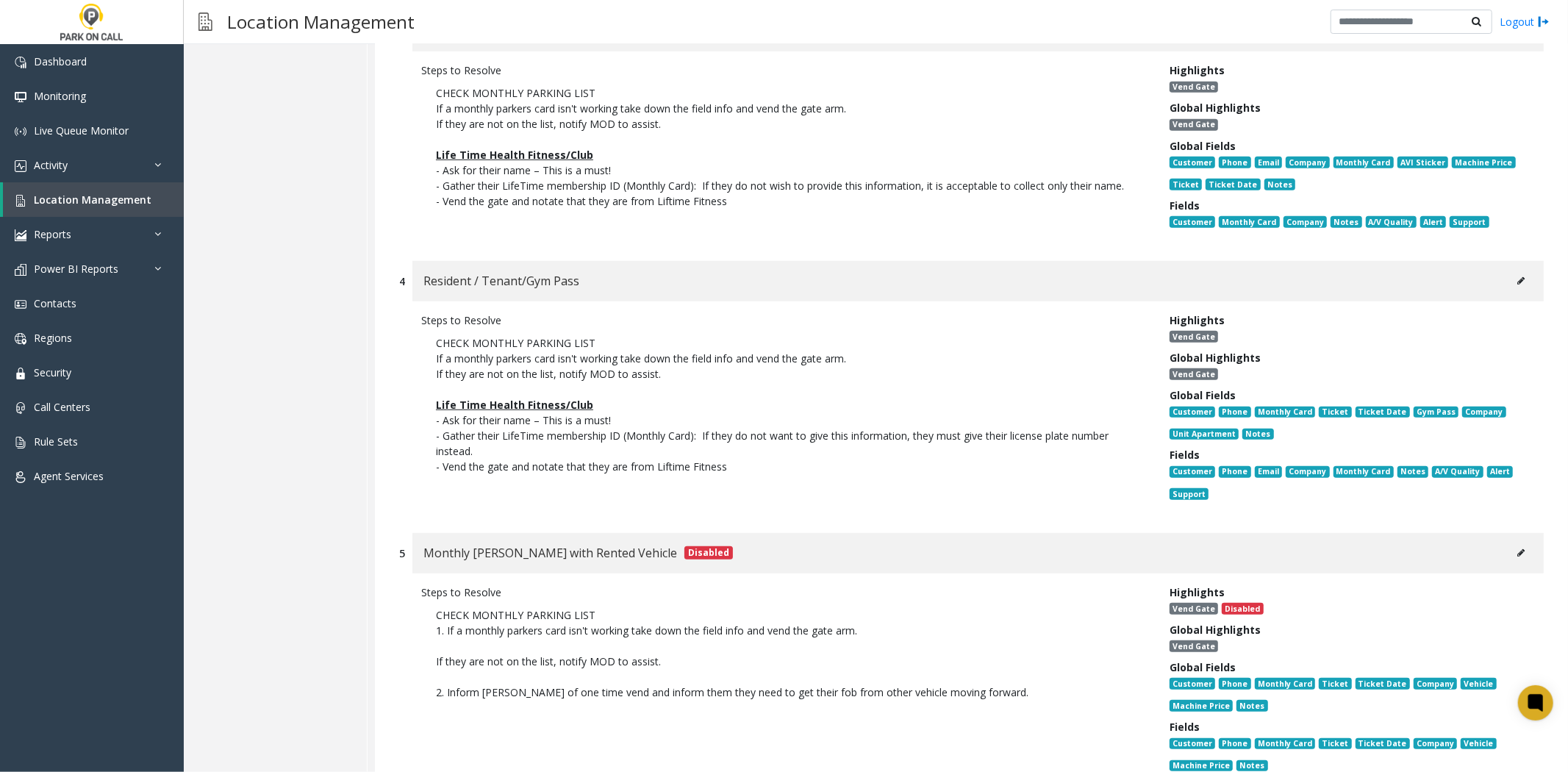
click at [1516, 270] on button at bounding box center [1521, 280] width 23 height 22
type input "**********"
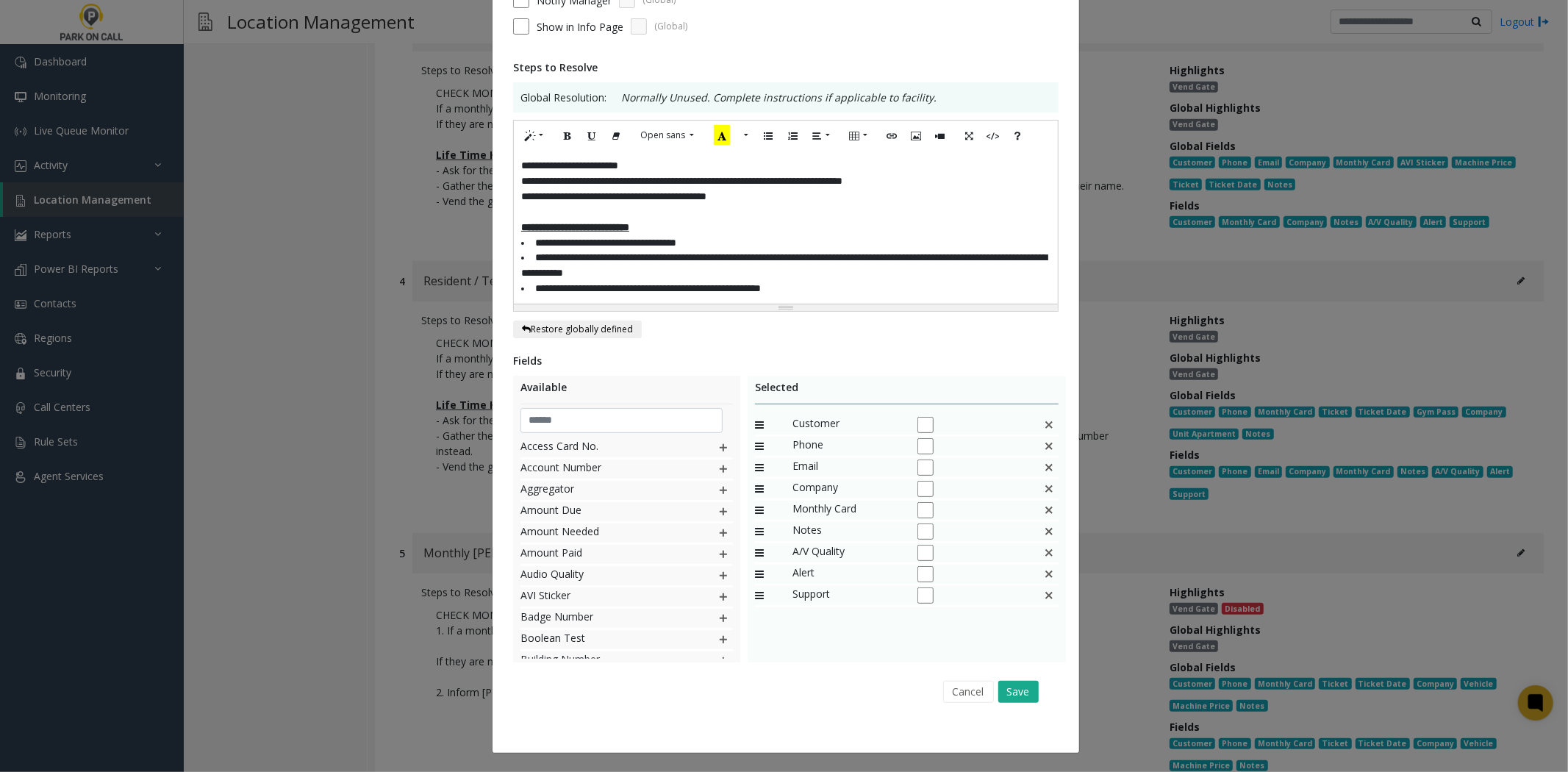
scroll to position [0, 0]
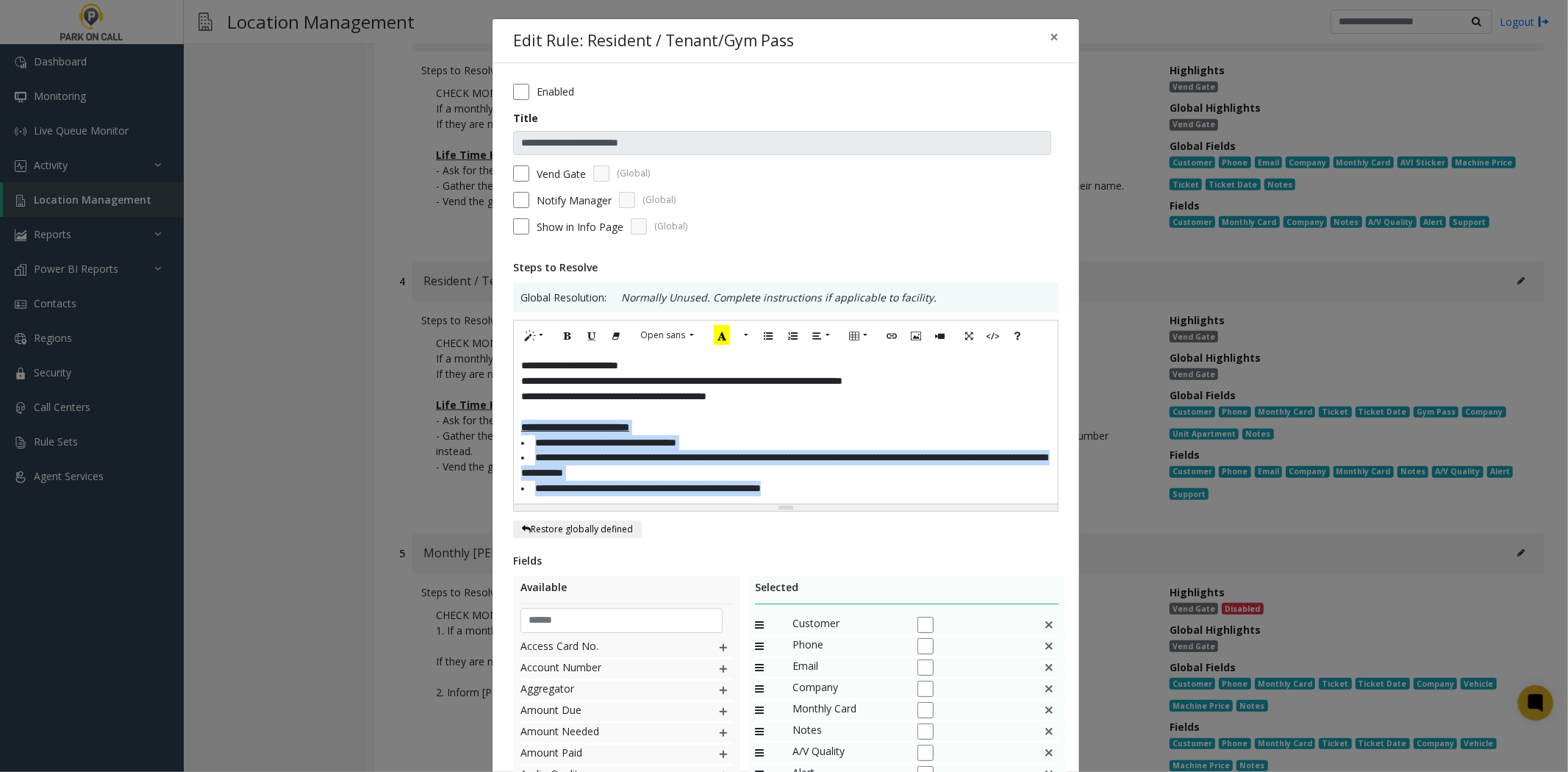
drag, startPoint x: 846, startPoint y: 494, endPoint x: 490, endPoint y: 435, distance: 360.9
click at [492, 435] on div "**********" at bounding box center [785, 507] width 587 height 890
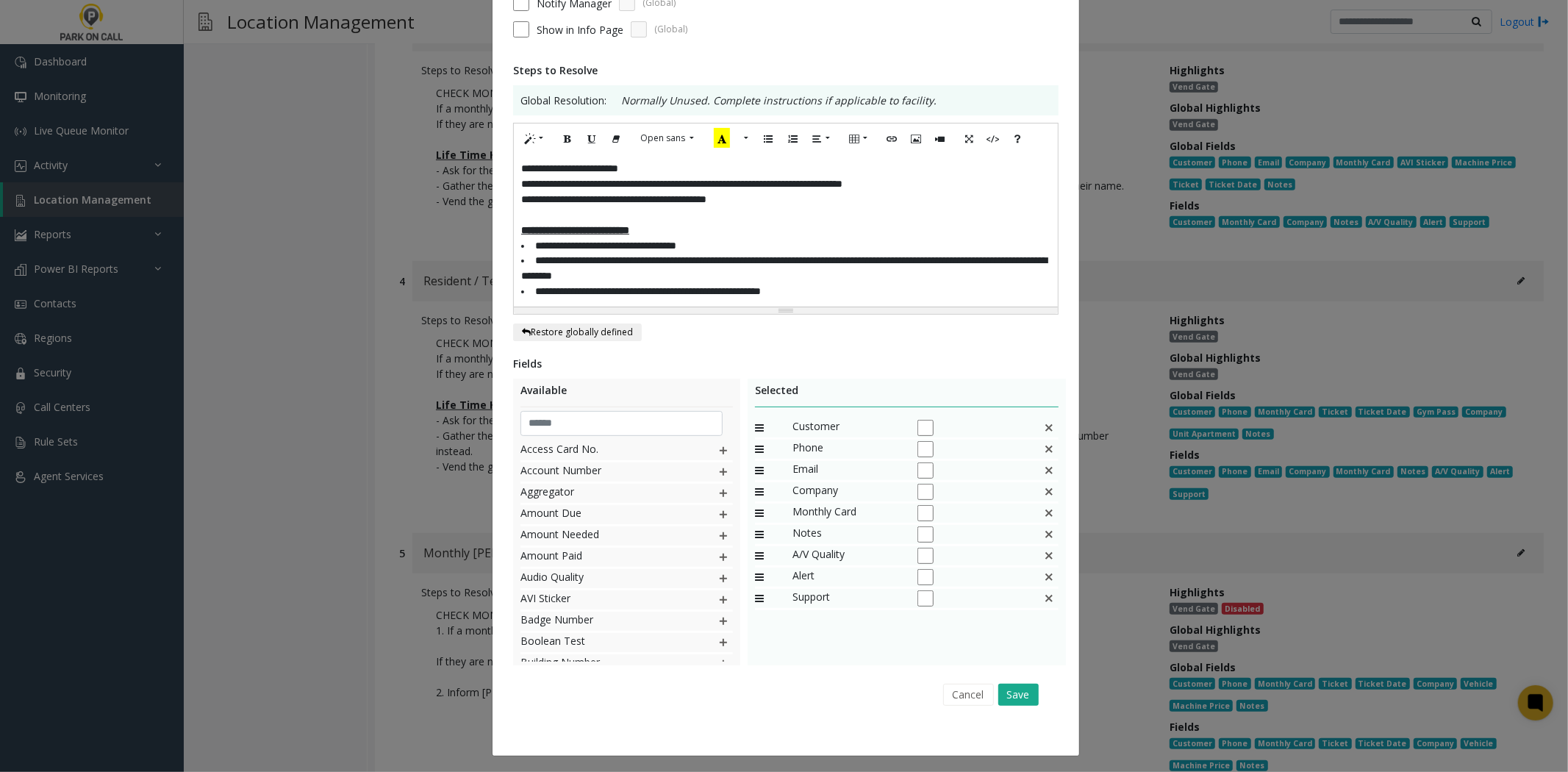
scroll to position [202, 0]
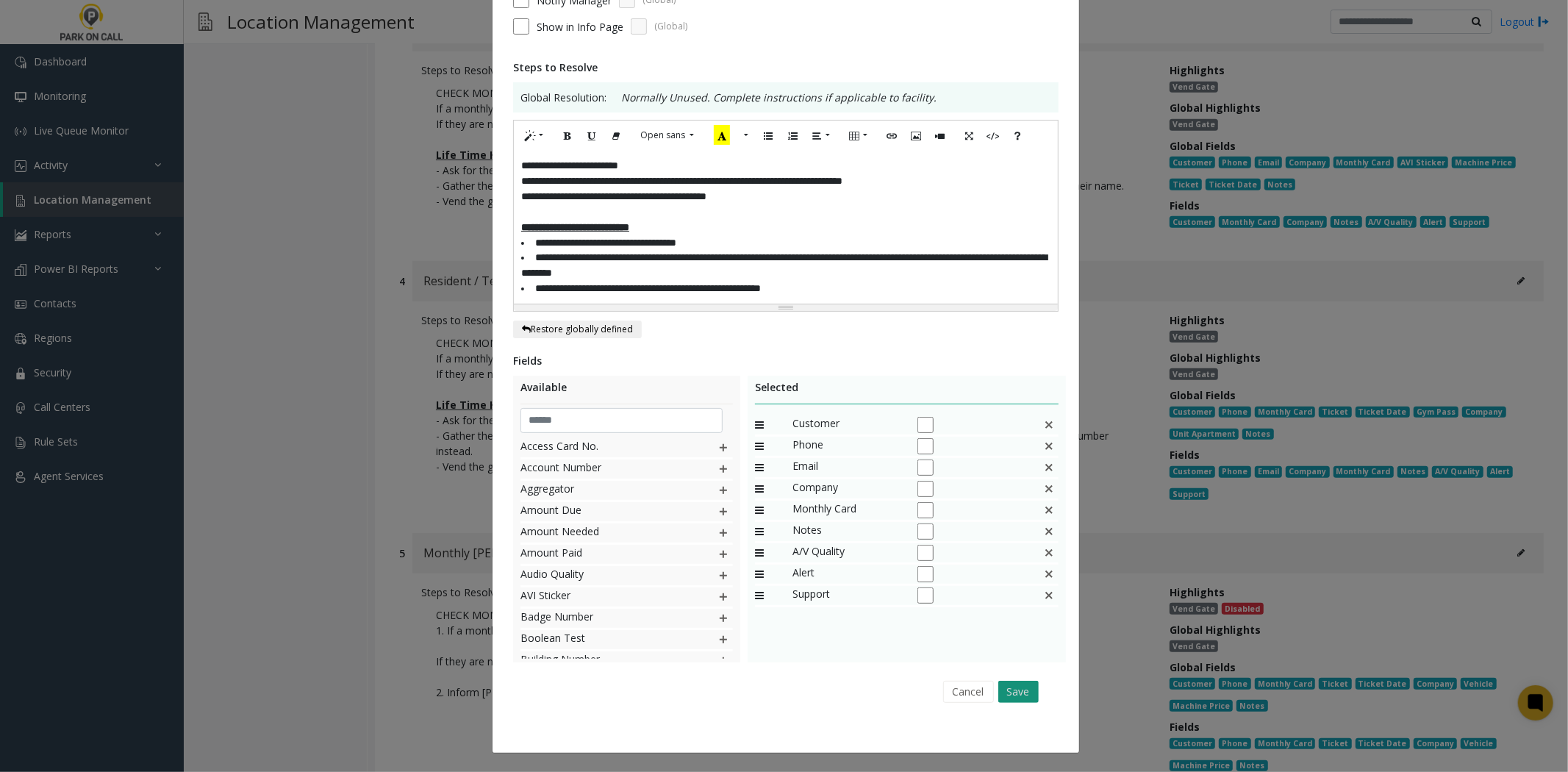
click at [1019, 693] on button "Save" at bounding box center [1019, 691] width 40 height 22
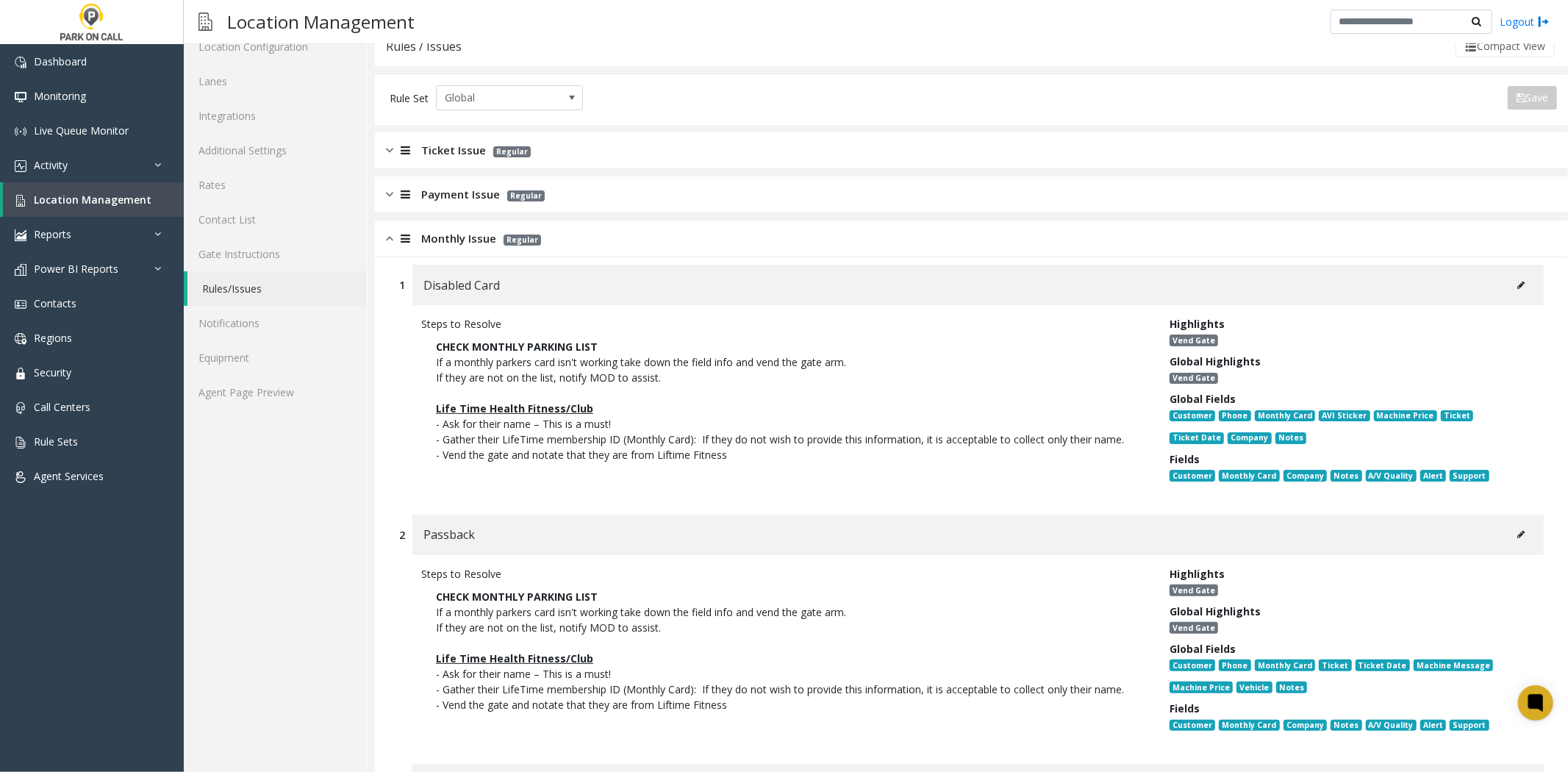
scroll to position [0, 0]
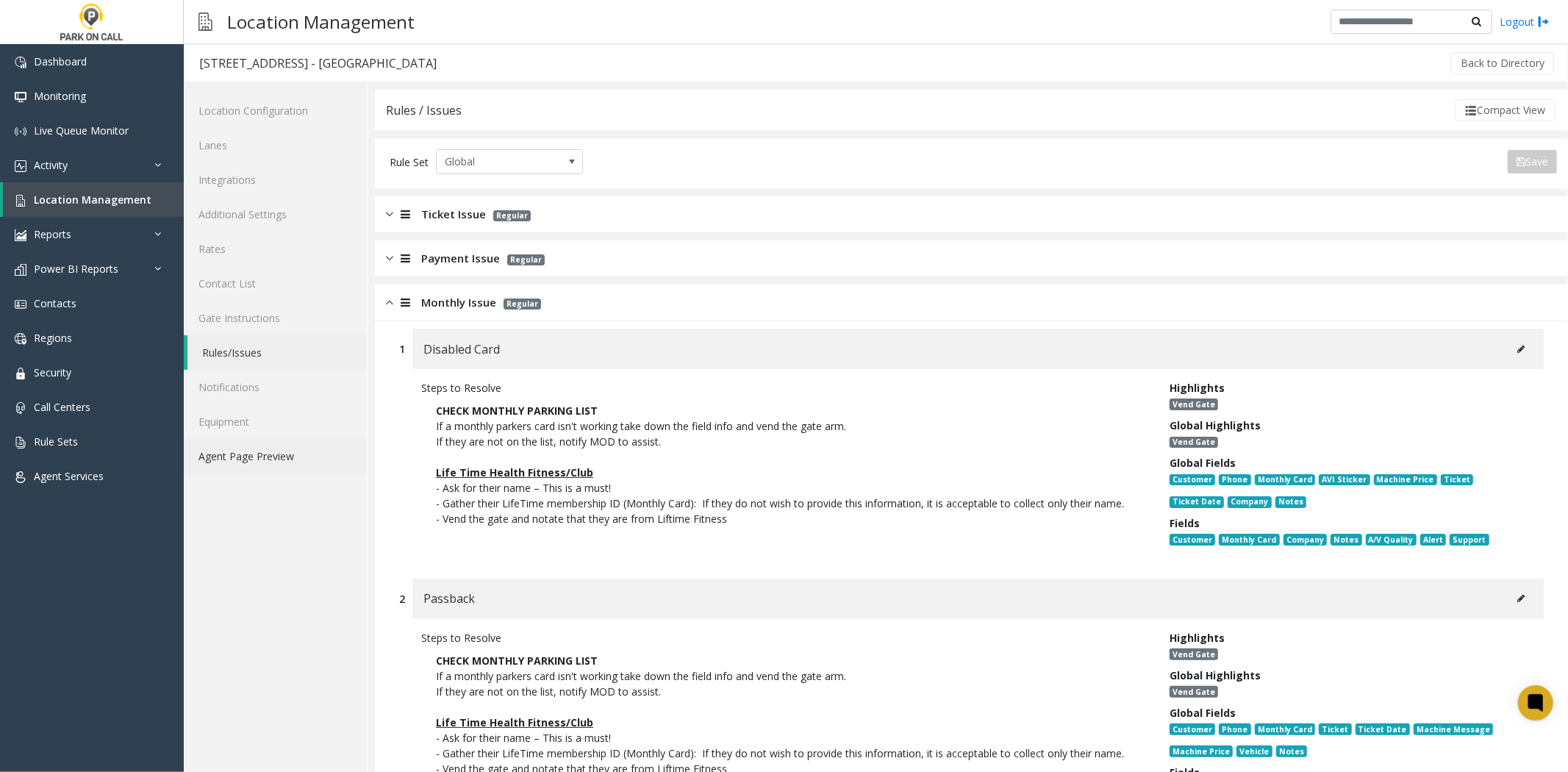
click at [285, 446] on link "Agent Page Preview" at bounding box center [275, 456] width 183 height 34
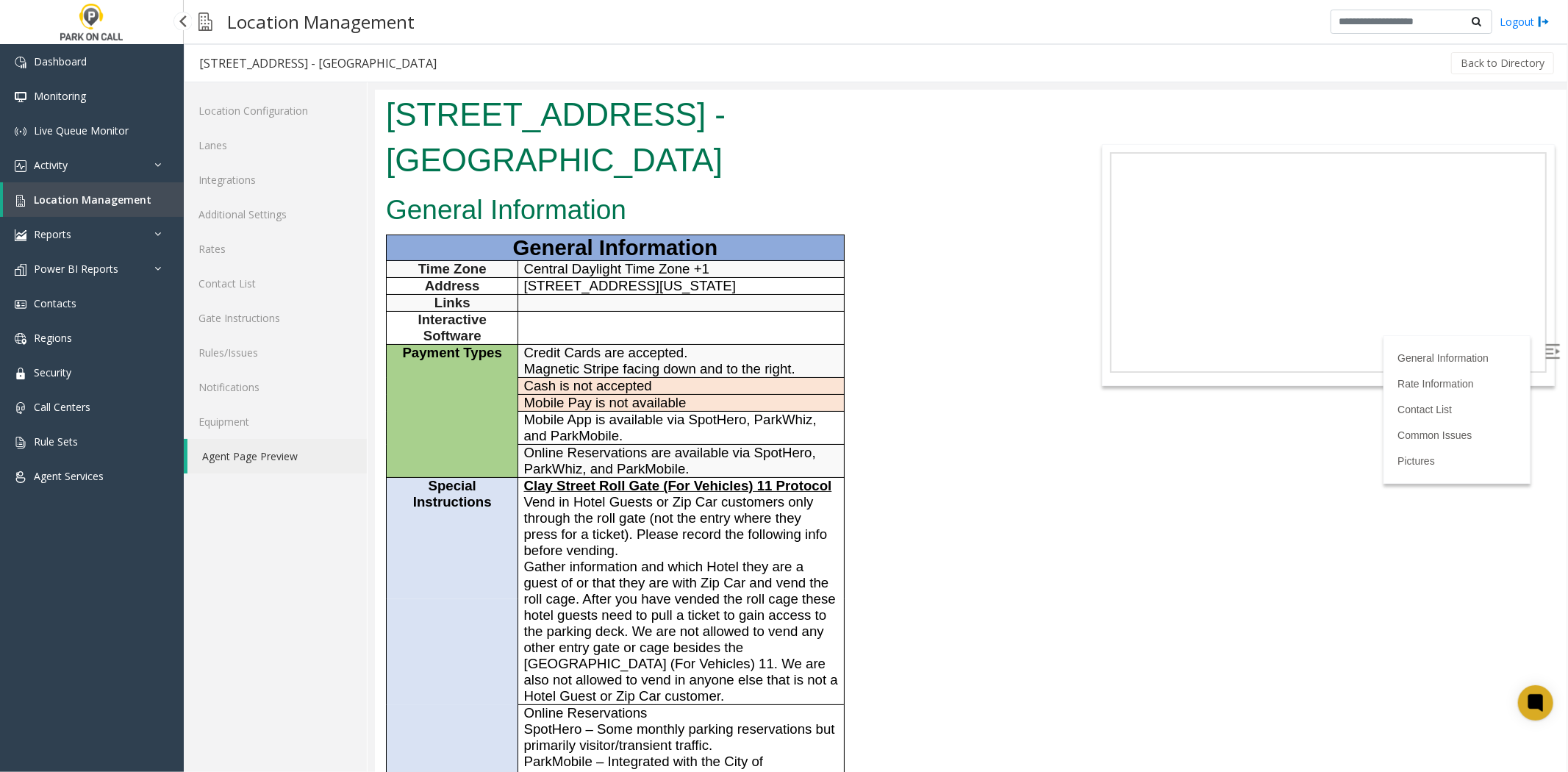
click at [115, 206] on link "Location Management" at bounding box center [93, 199] width 181 height 34
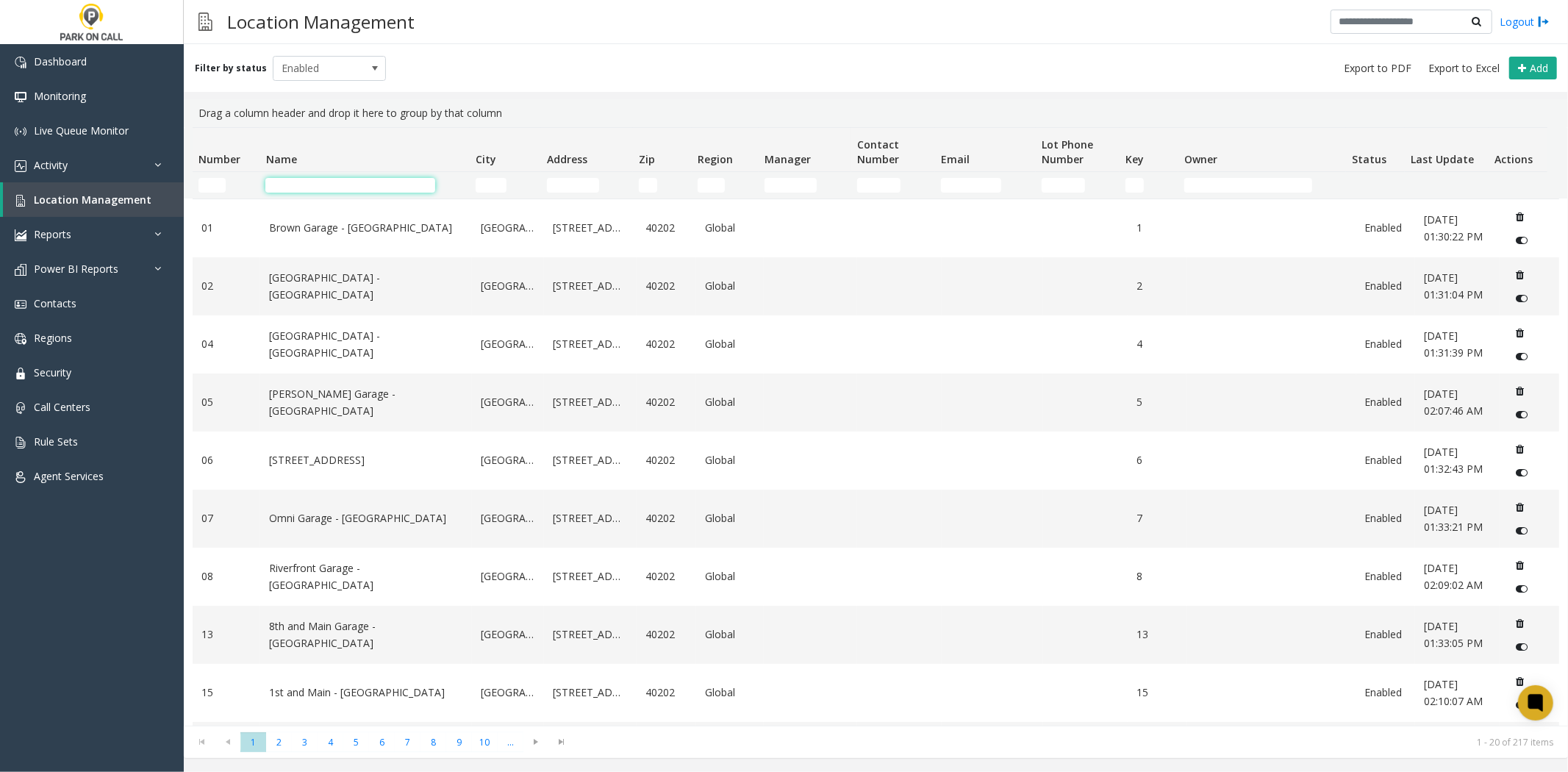
click at [378, 178] on input "Name Filter" at bounding box center [350, 185] width 170 height 15
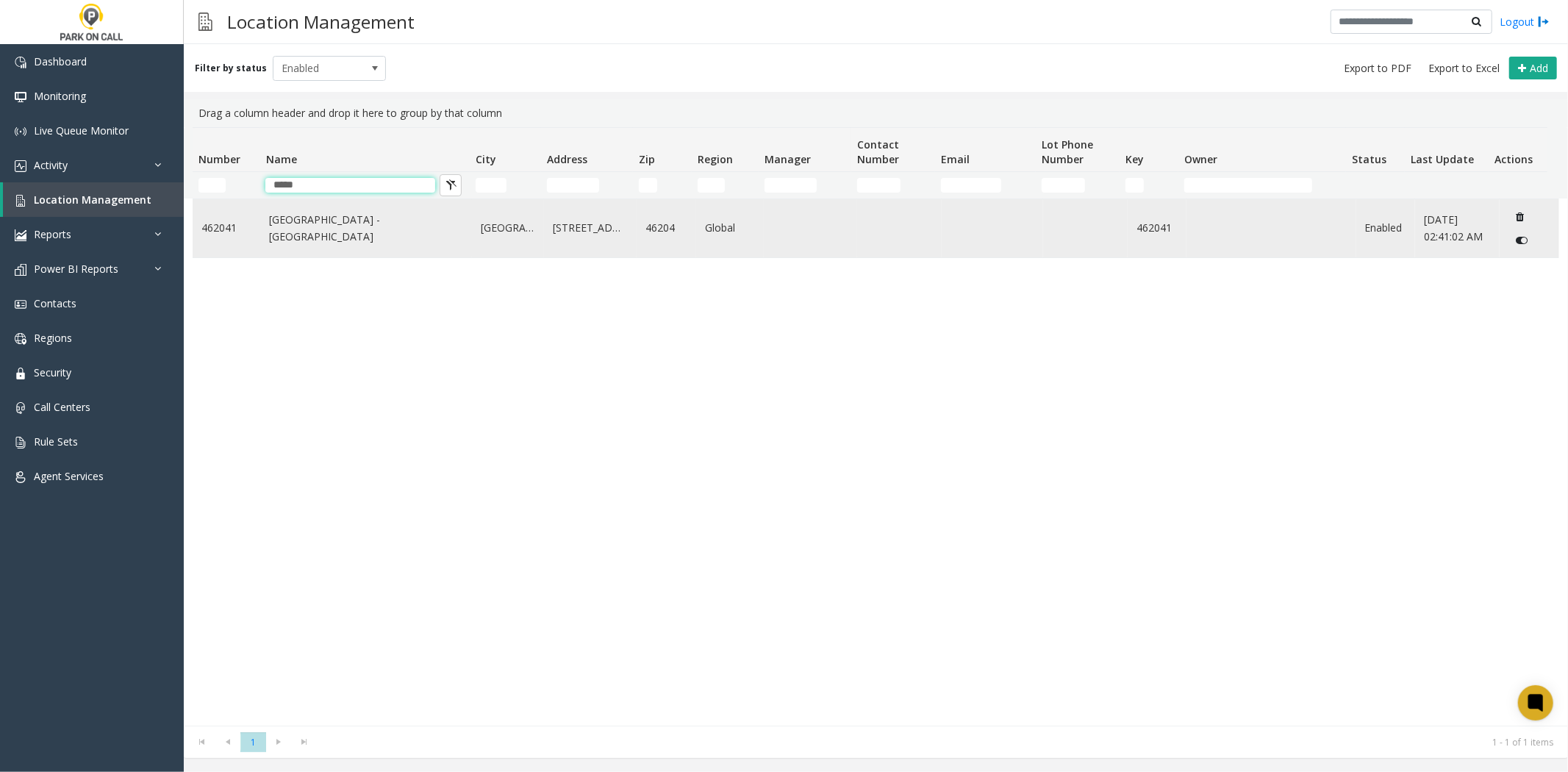
type input "*****"
click at [283, 228] on link "Court Street Garage - IPark" at bounding box center [366, 228] width 194 height 33
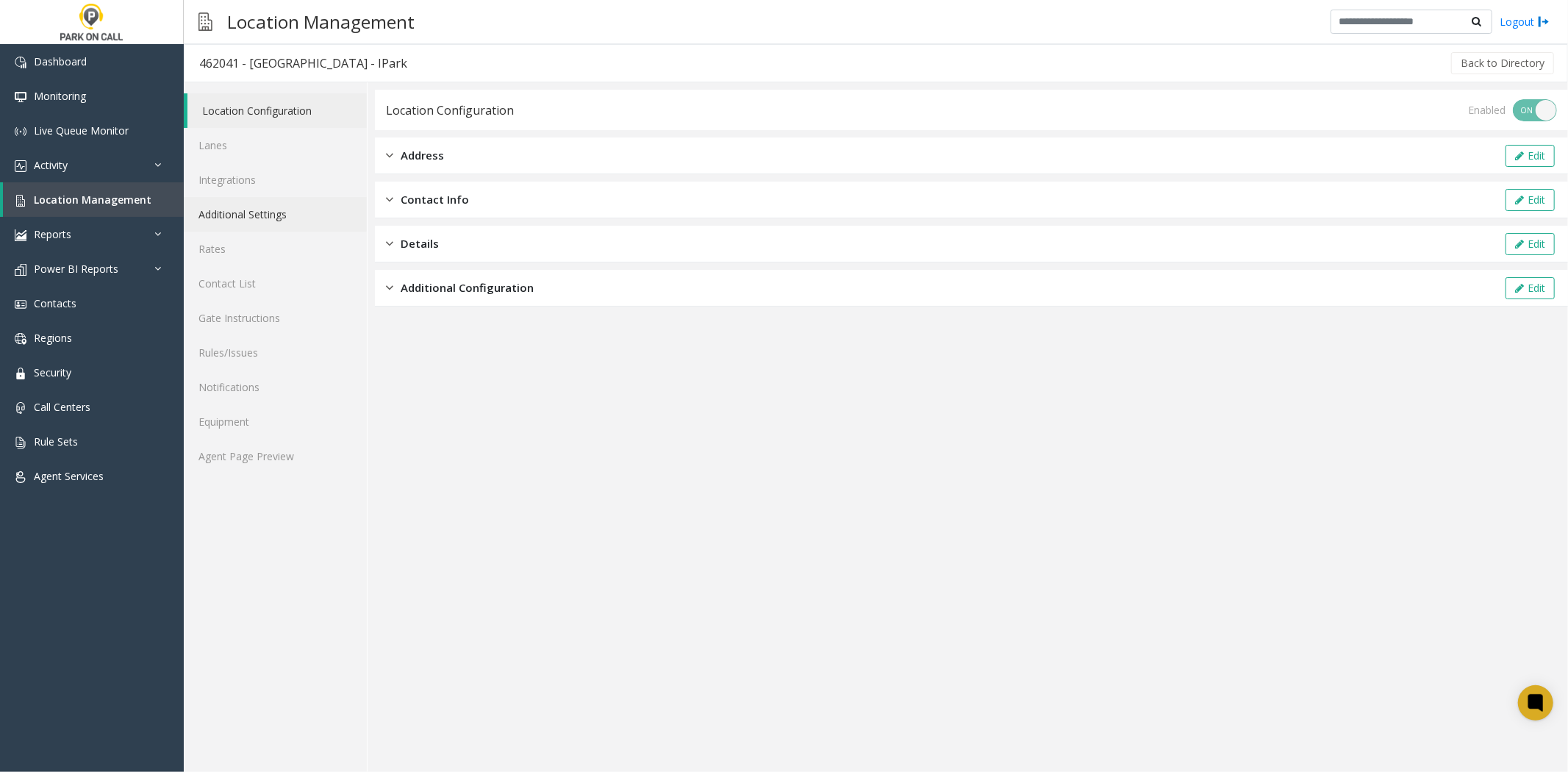
click at [255, 205] on link "Additional Settings" at bounding box center [275, 214] width 183 height 34
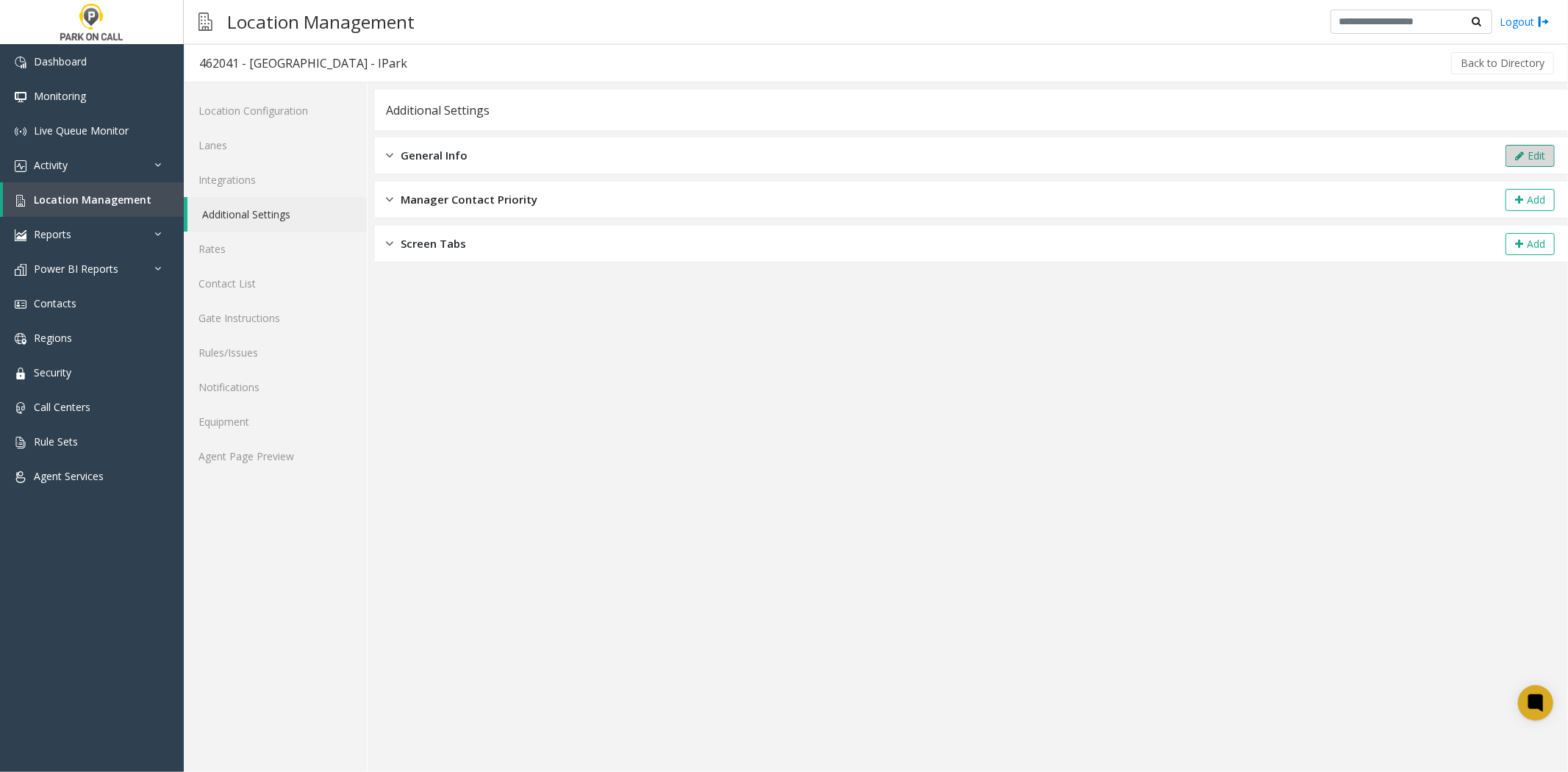
click at [1540, 154] on button "Edit" at bounding box center [1531, 155] width 49 height 22
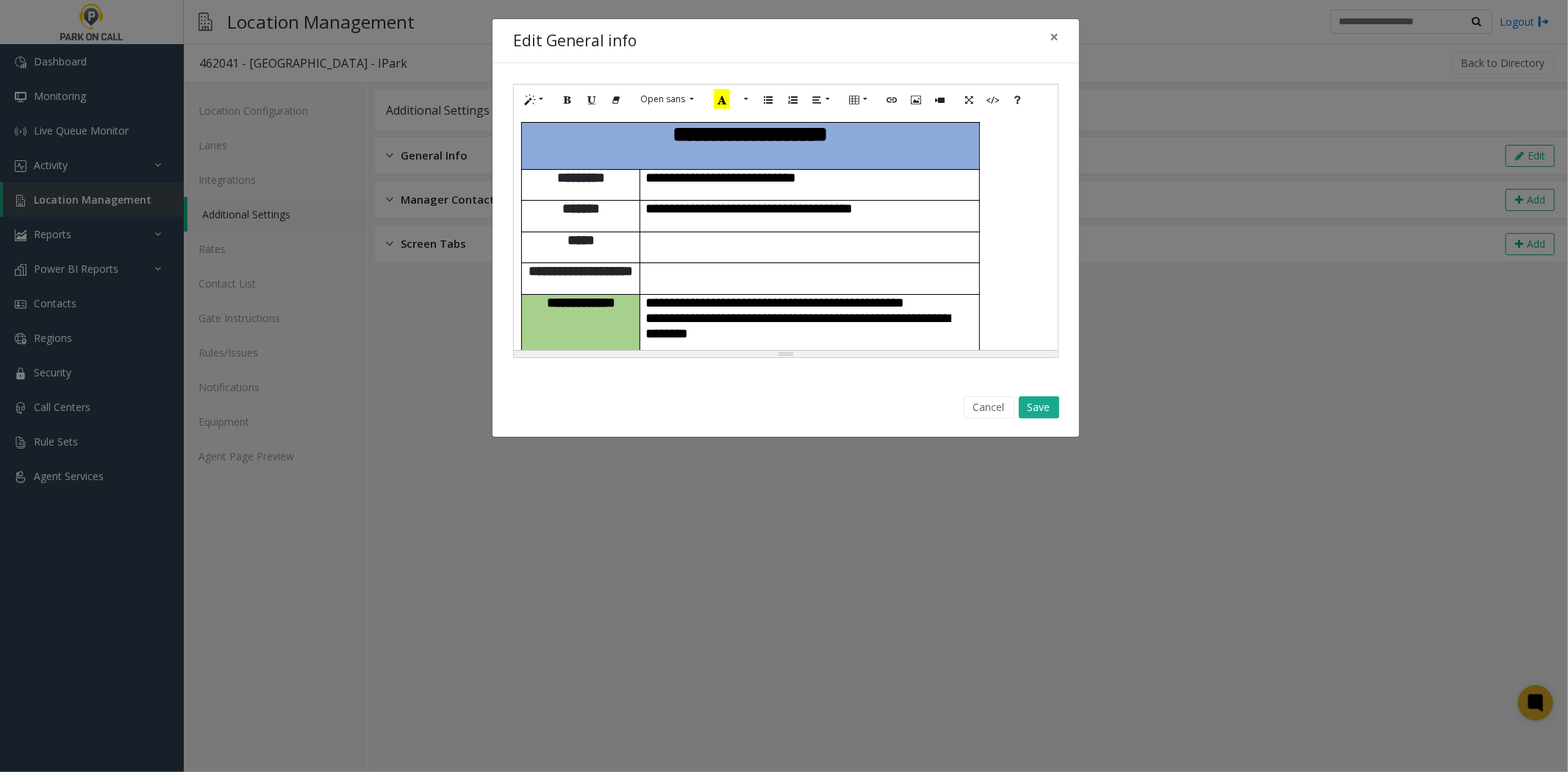
click at [726, 295] on span "**********" at bounding box center [798, 318] width 304 height 45
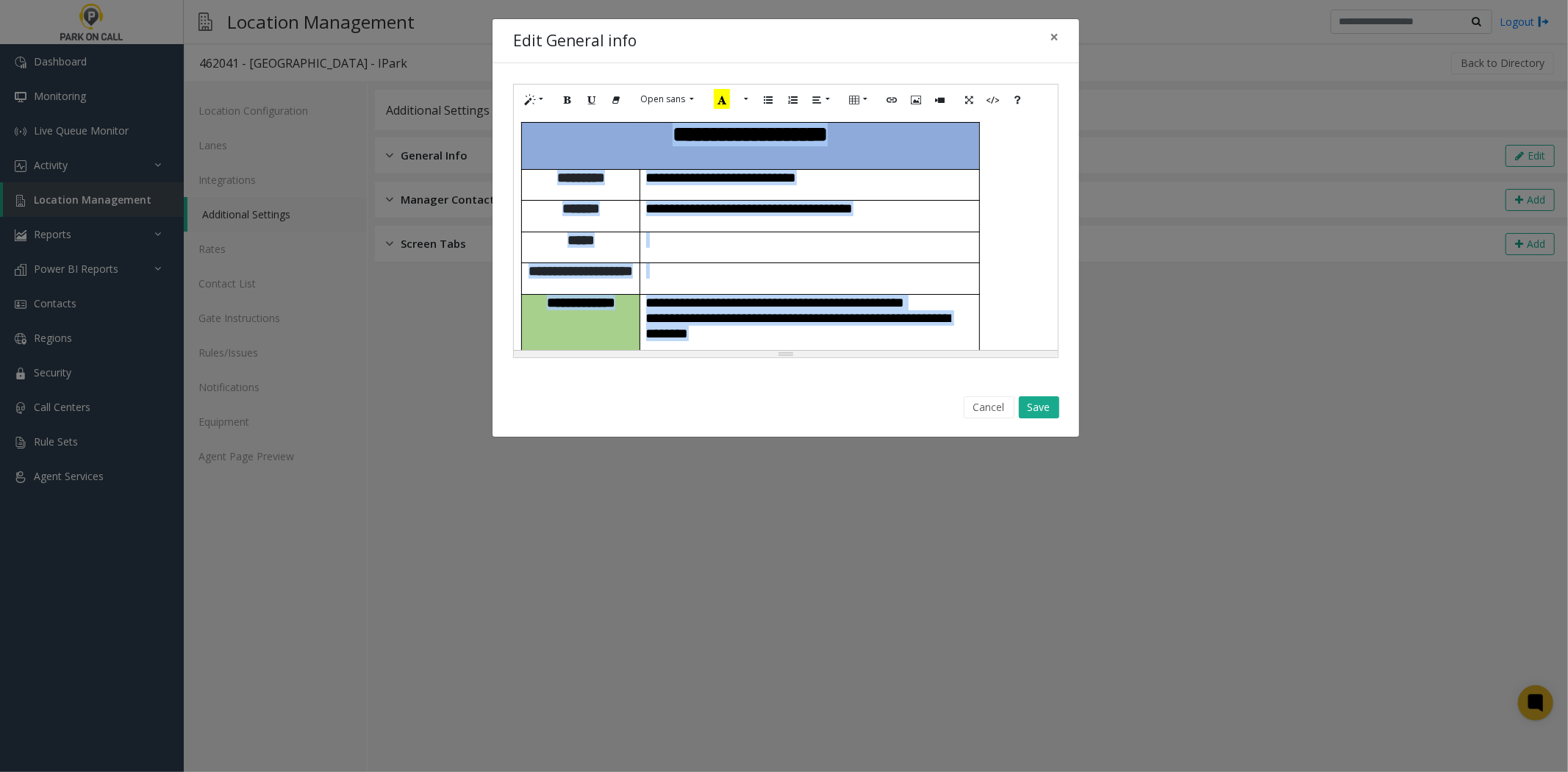
copy div "**********"
click at [854, 300] on p "**********" at bounding box center [809, 318] width 328 height 46
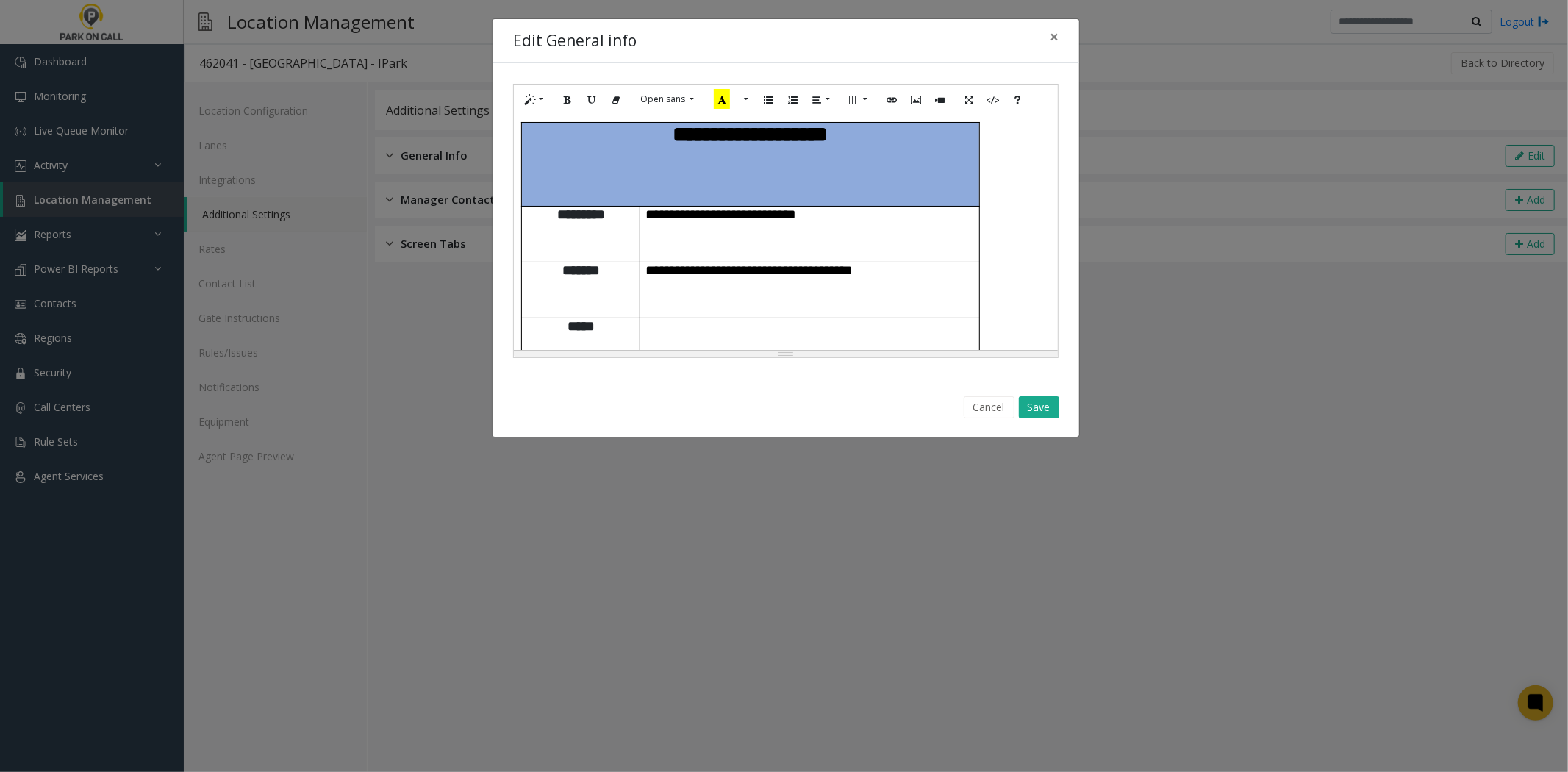
scroll to position [1857, 0]
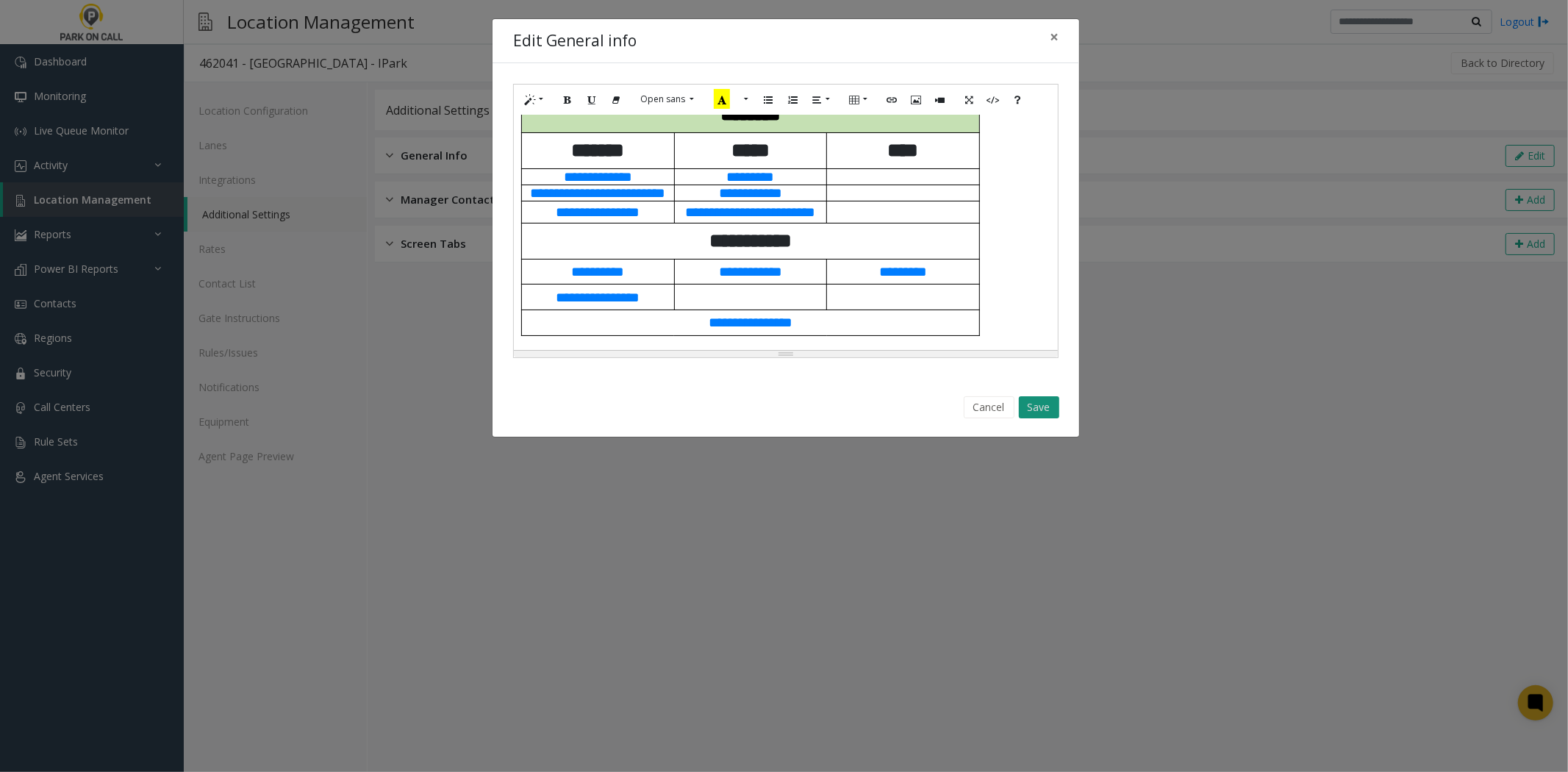
click at [1045, 409] on button "Save" at bounding box center [1039, 407] width 40 height 22
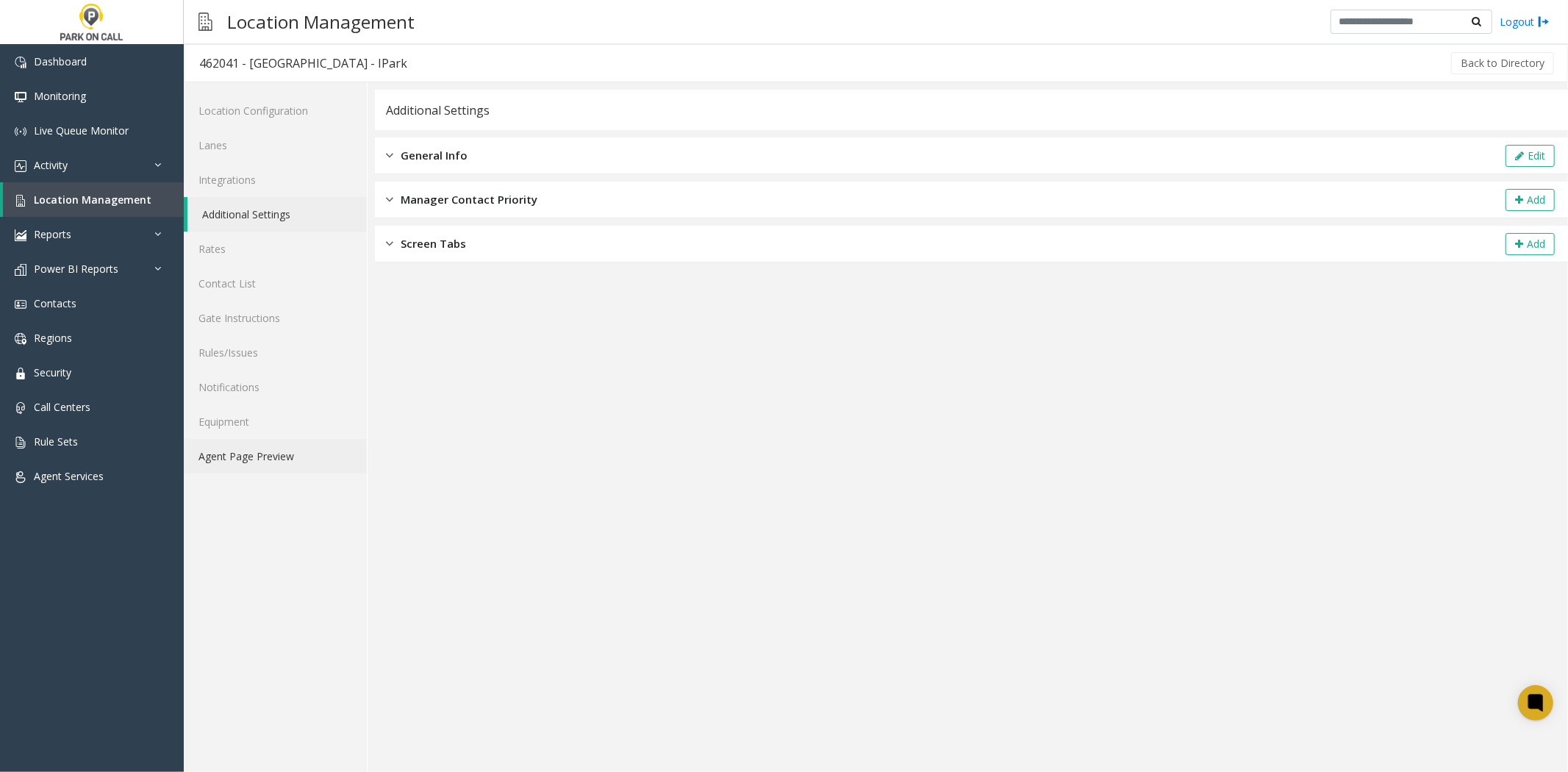
click at [282, 465] on link "Agent Page Preview" at bounding box center [275, 456] width 183 height 34
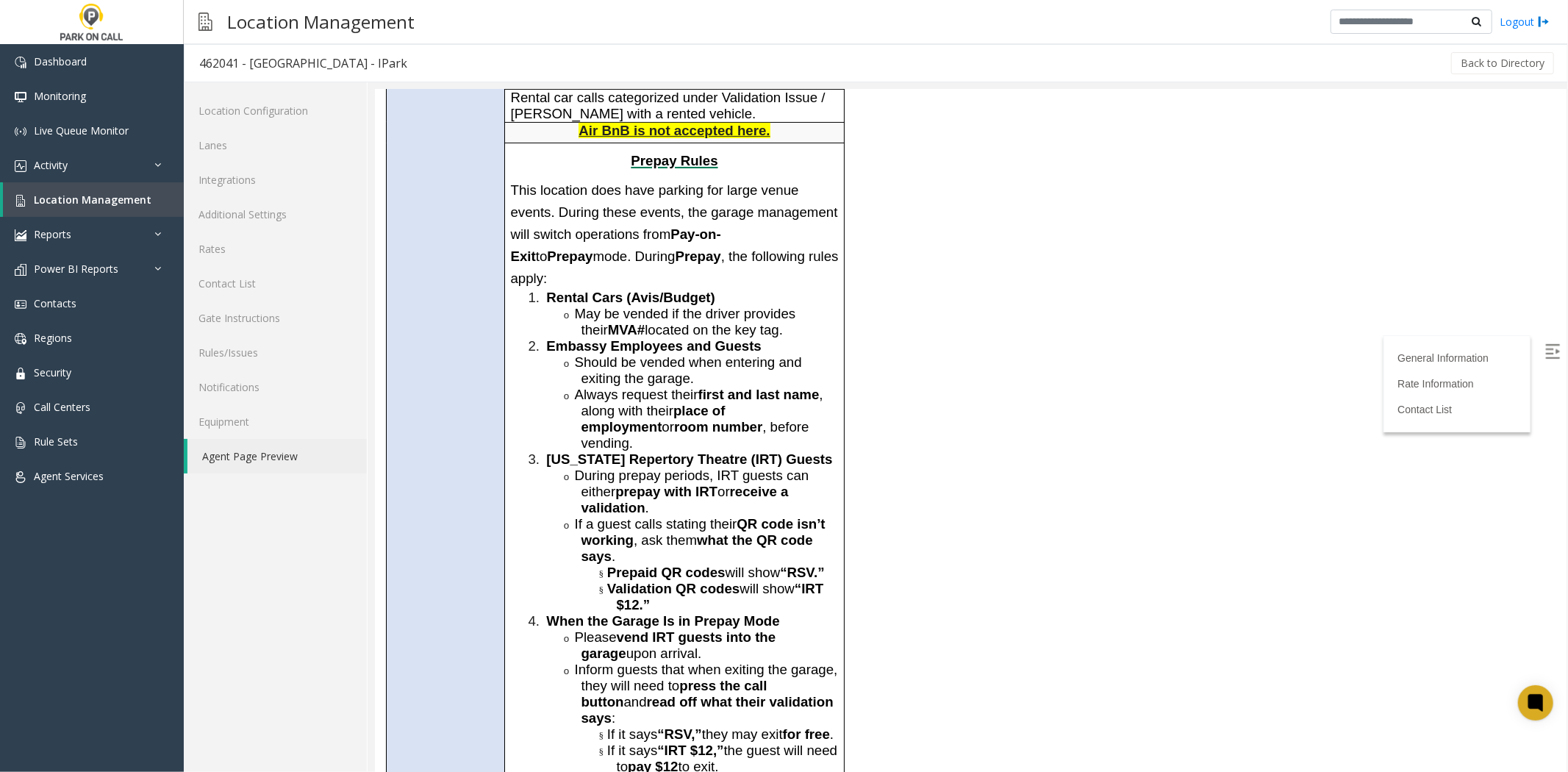
scroll to position [408, 0]
click at [274, 209] on link "Additional Settings" at bounding box center [275, 214] width 183 height 34
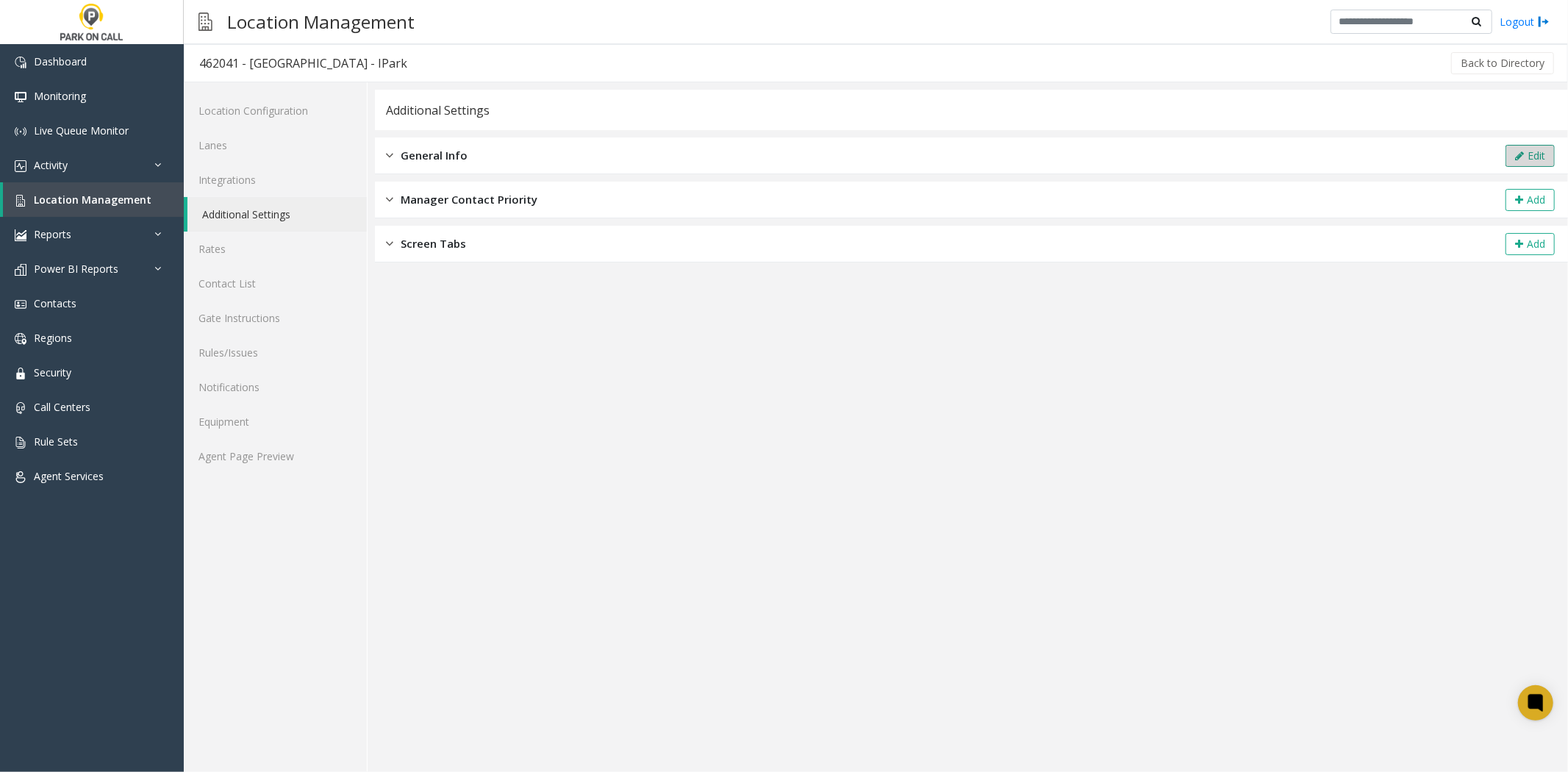
click at [1544, 160] on button "Edit" at bounding box center [1531, 155] width 49 height 22
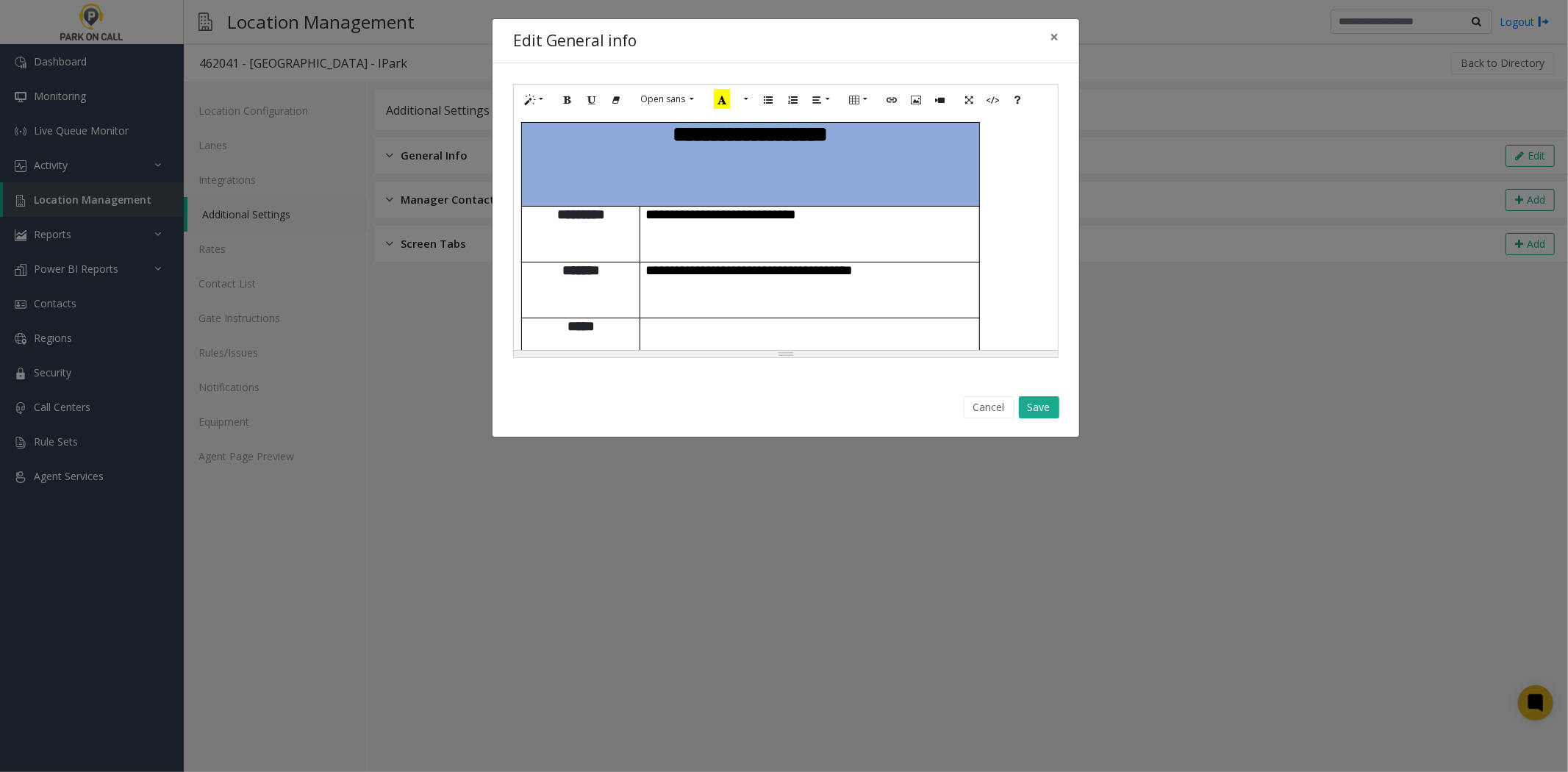
click at [878, 432] on span "**********" at bounding box center [798, 454] width 304 height 45
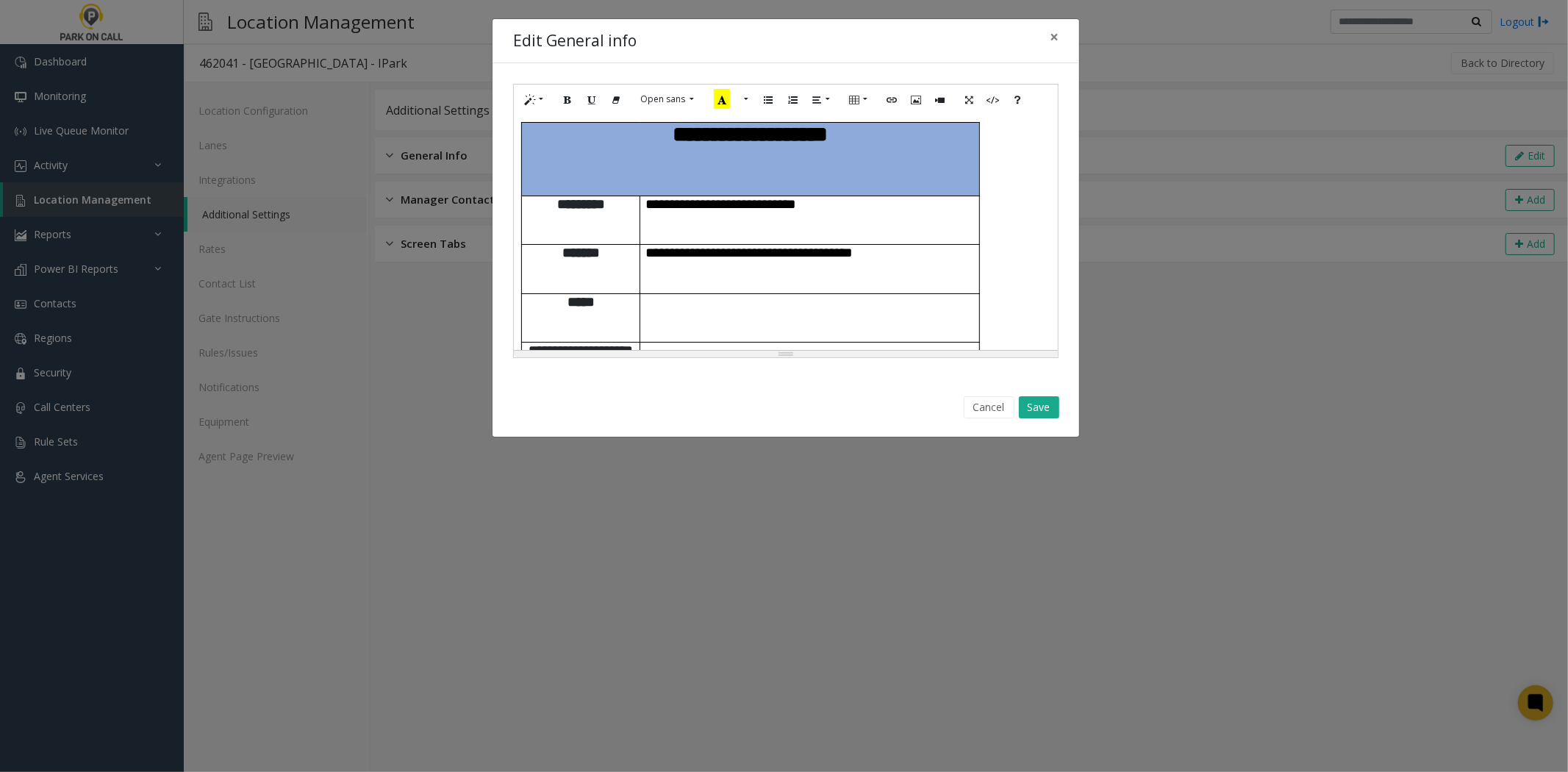
scroll to position [1745, 0]
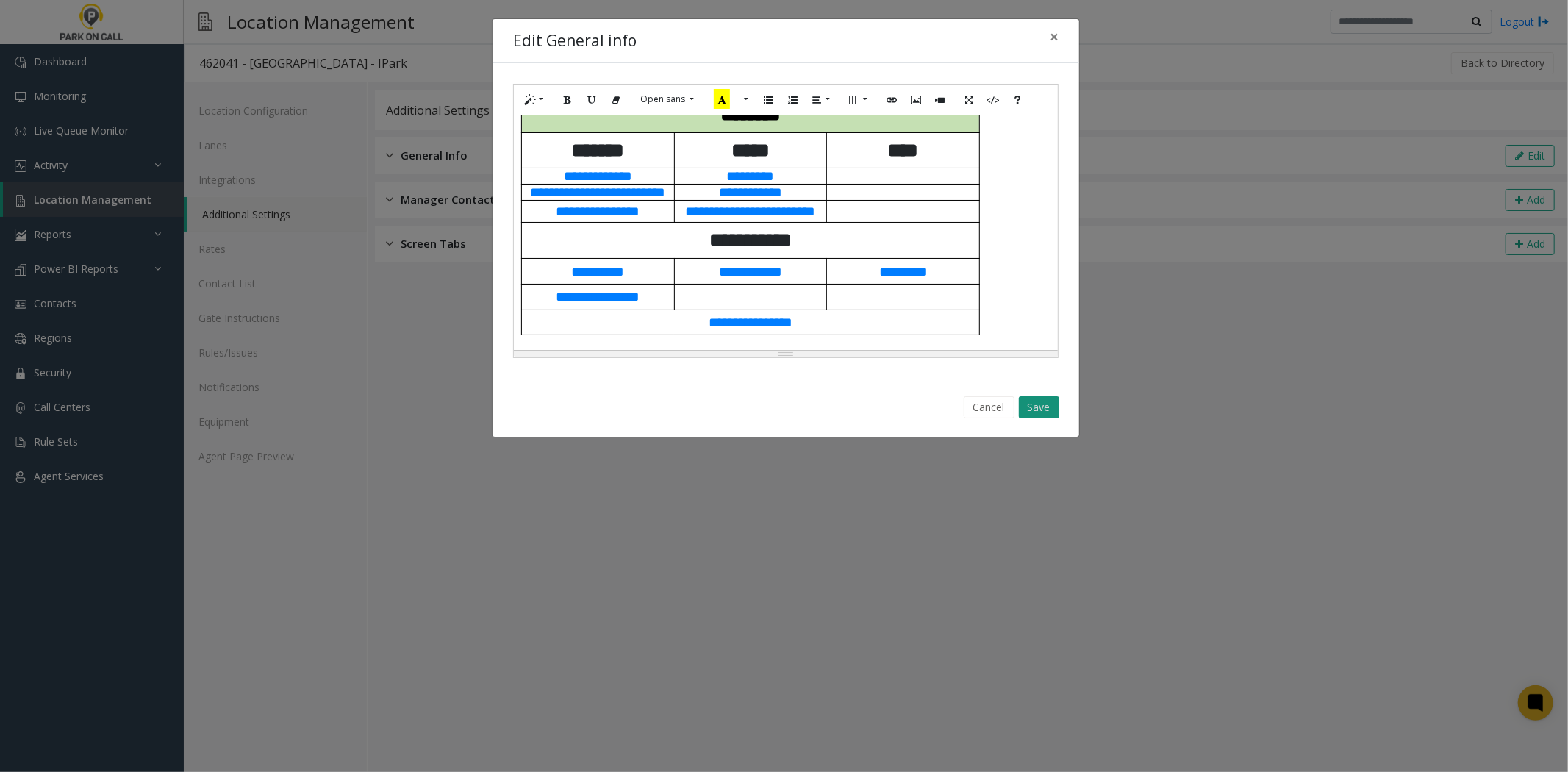
click at [1055, 417] on button "Save" at bounding box center [1039, 407] width 40 height 22
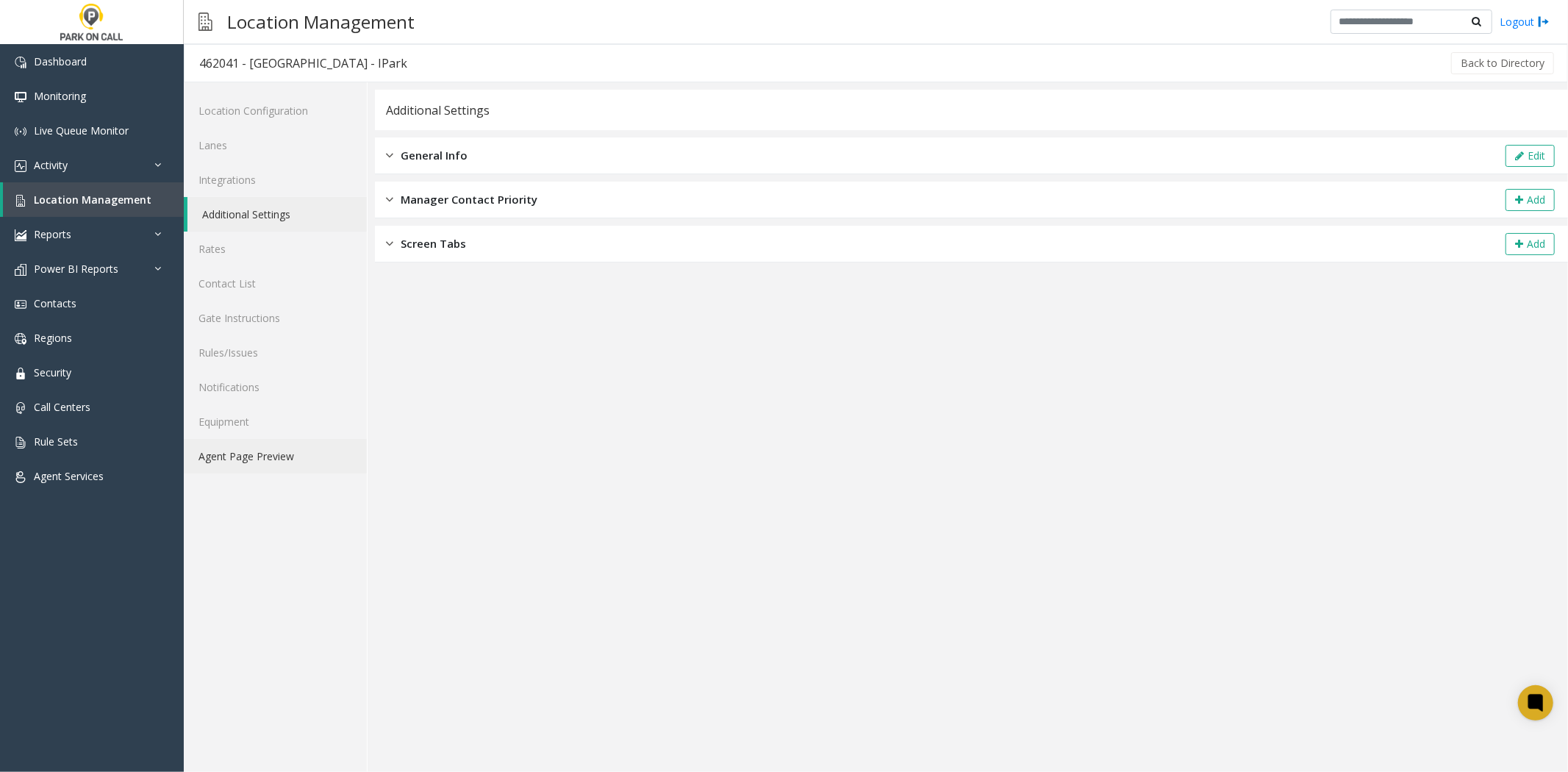
click at [290, 473] on link "Agent Page Preview" at bounding box center [275, 456] width 183 height 34
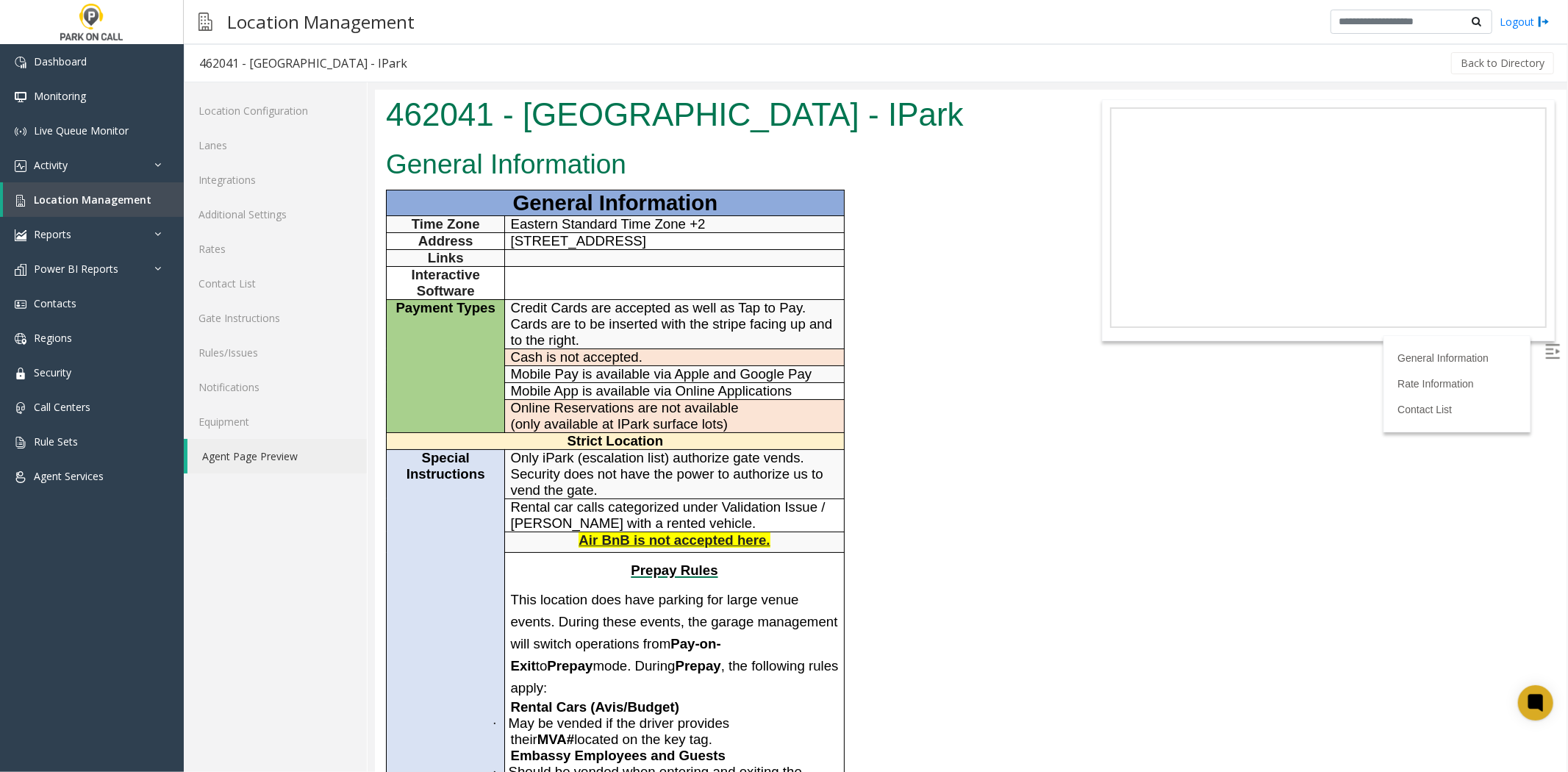
click at [240, 637] on div "Location Configuration Lanes Integrations Additional Settings Rates Contact Lis…" at bounding box center [275, 427] width 184 height 690
click at [296, 213] on link "Additional Settings" at bounding box center [275, 214] width 183 height 34
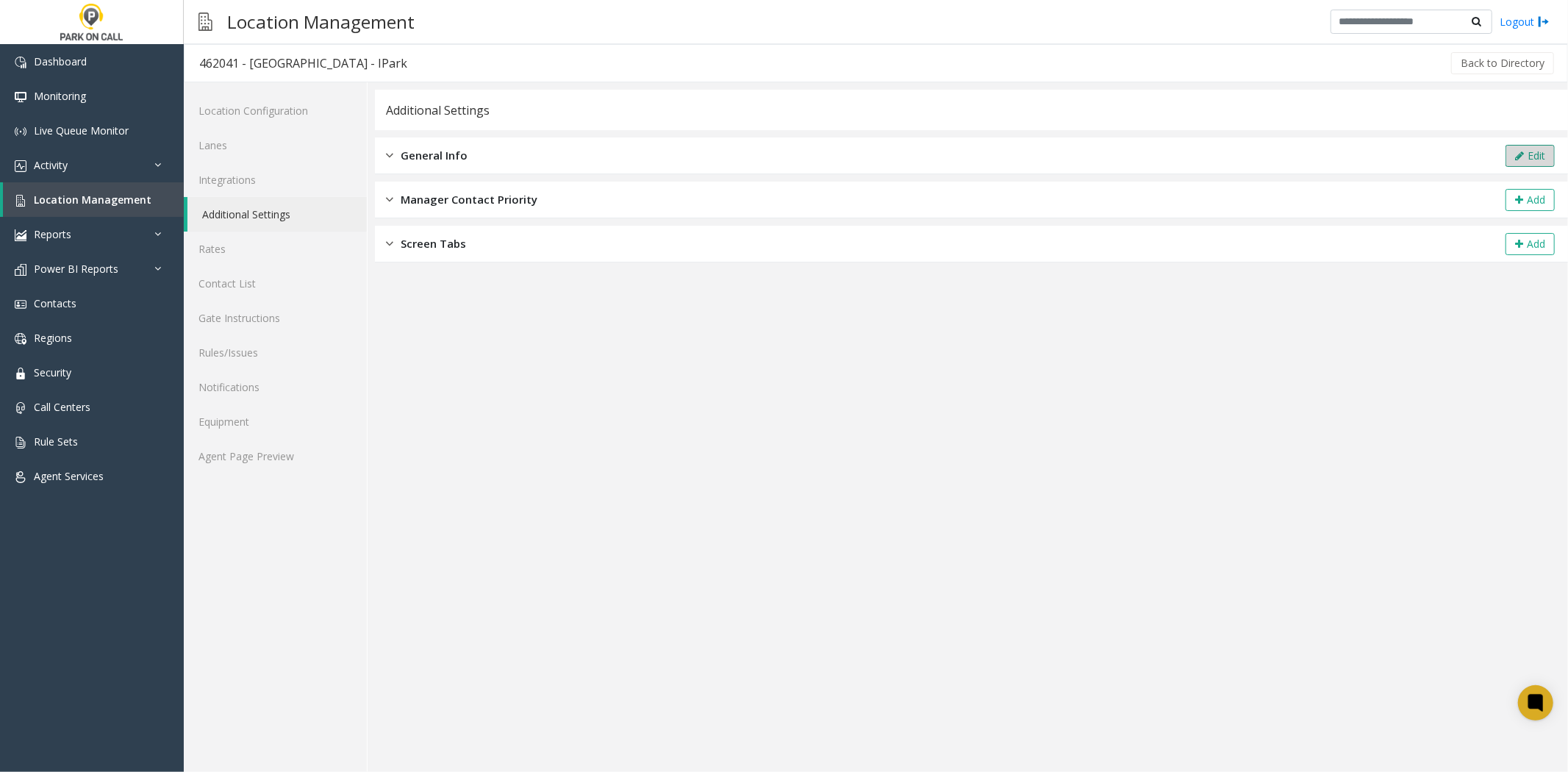
click at [1509, 163] on button "Edit" at bounding box center [1531, 155] width 49 height 22
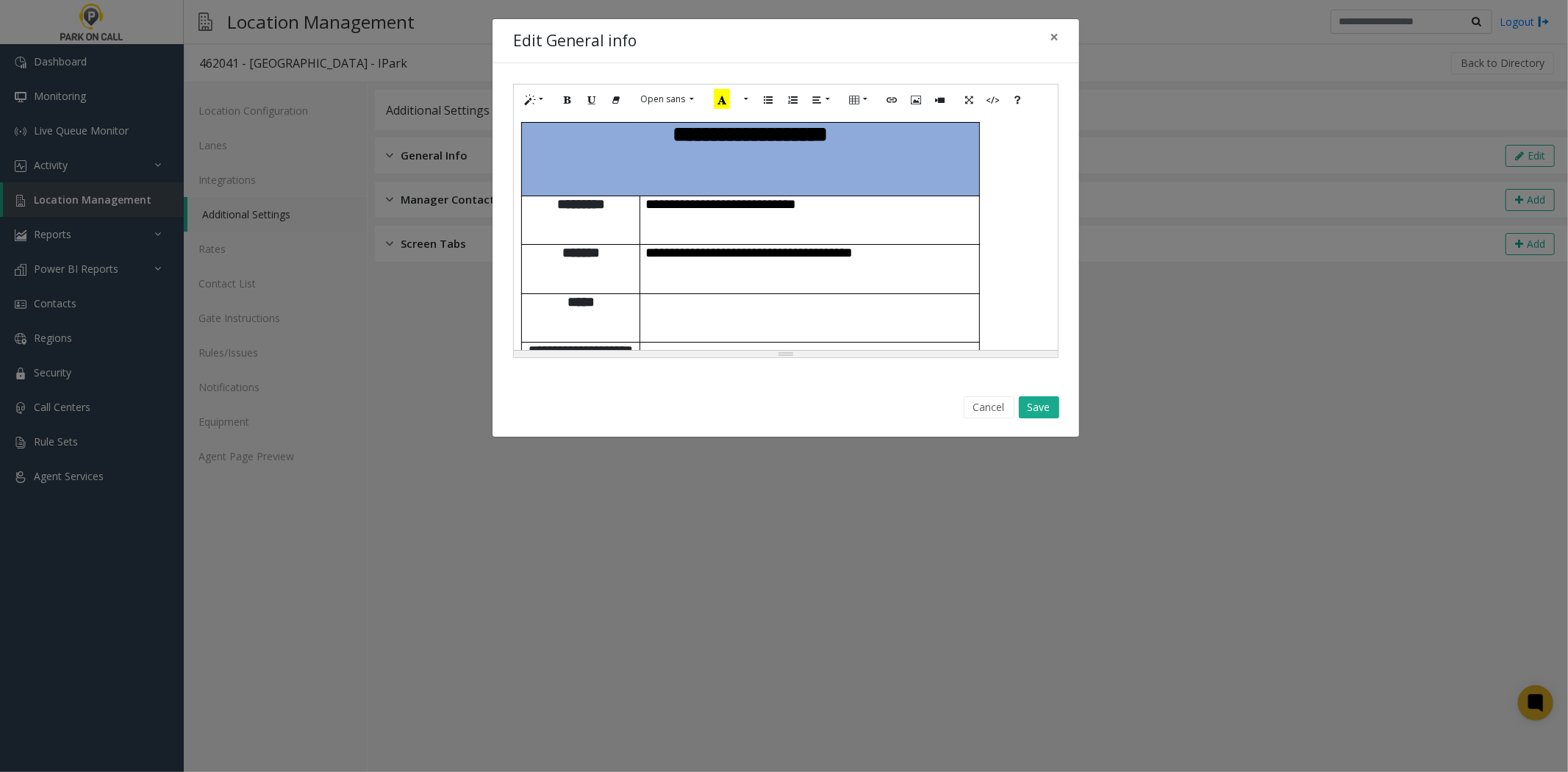
click at [879, 343] on p at bounding box center [809, 350] width 328 height 16
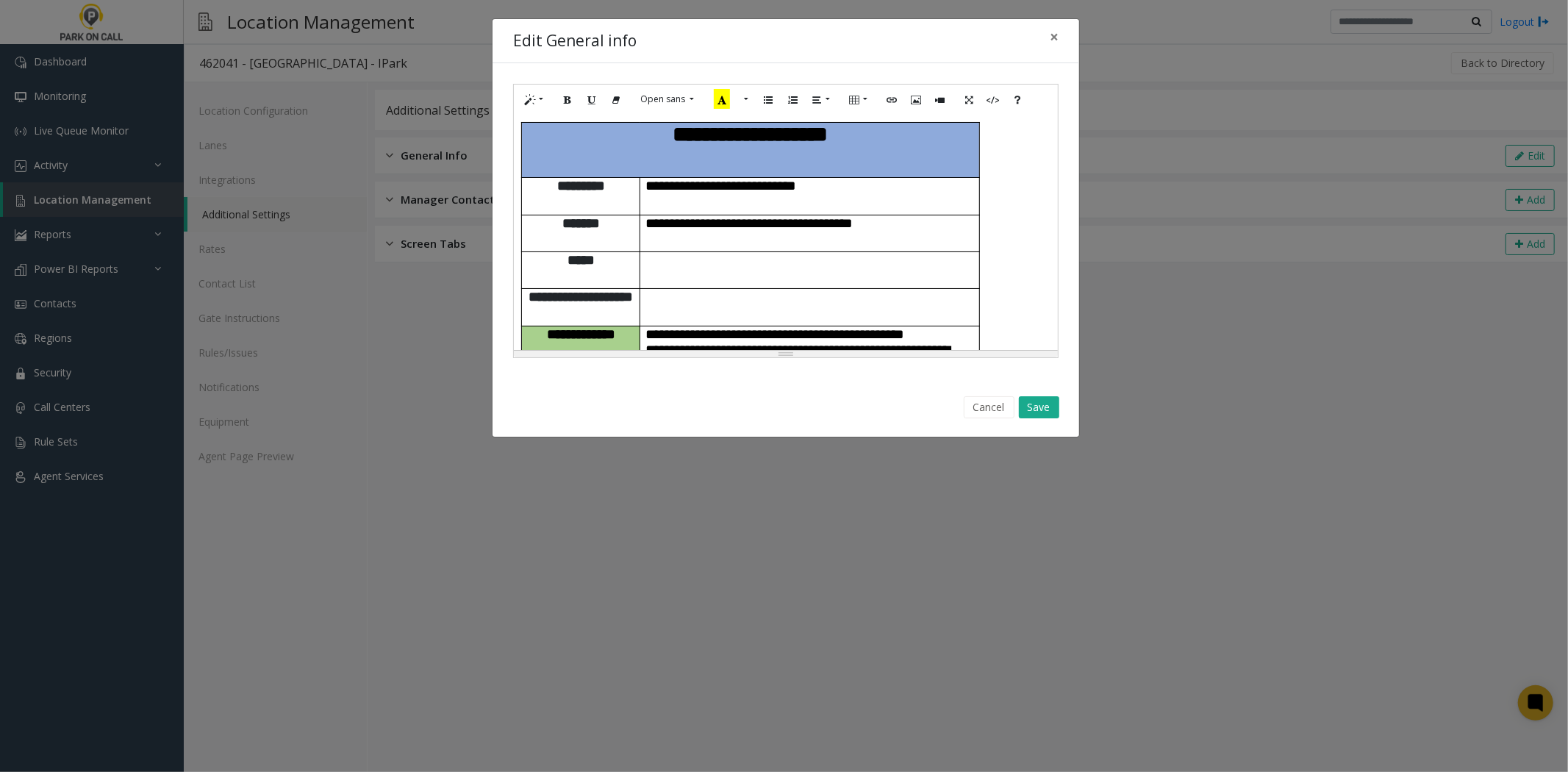
scroll to position [1884, 0]
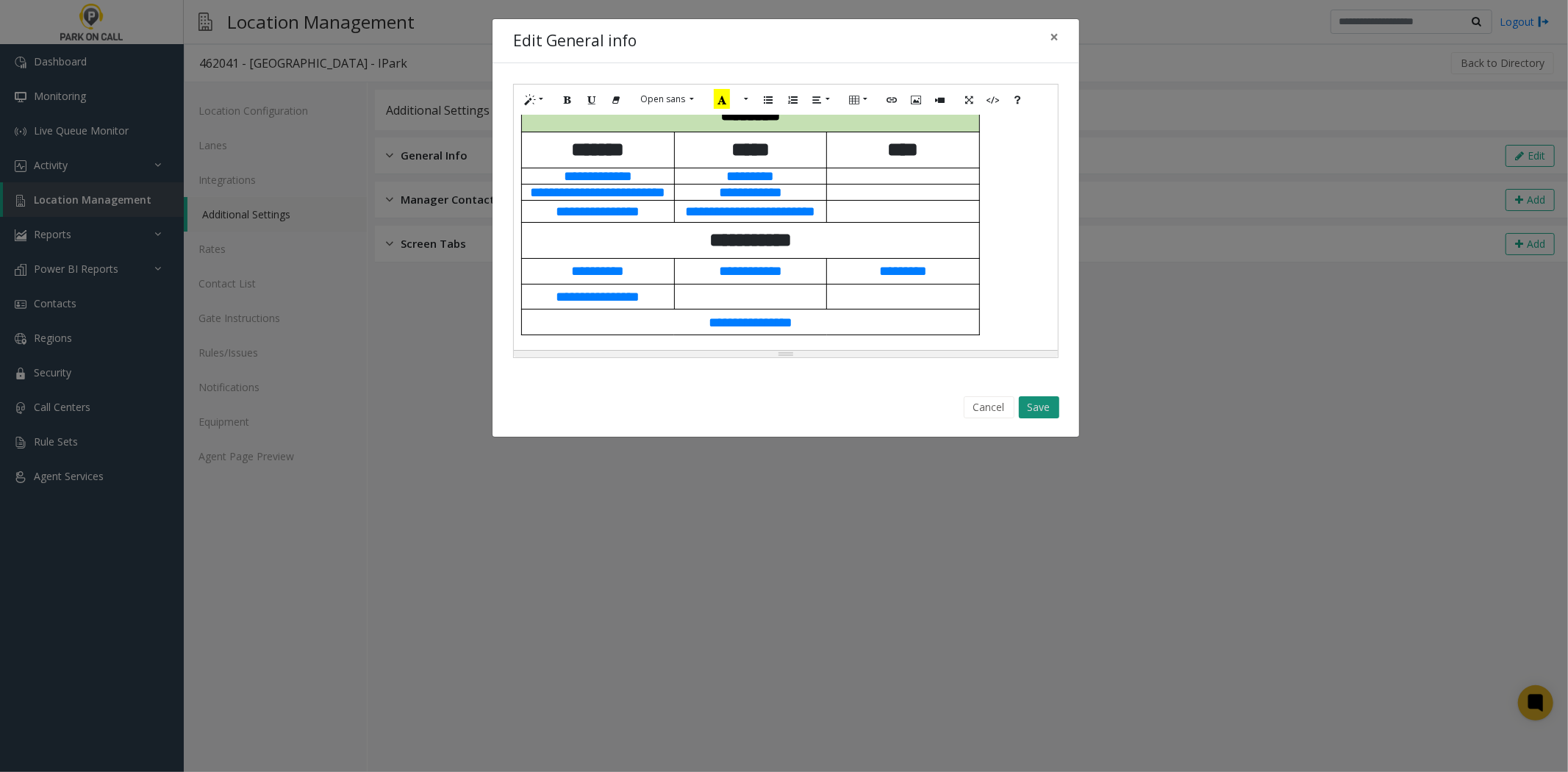
click at [1022, 416] on button "Save" at bounding box center [1039, 407] width 40 height 22
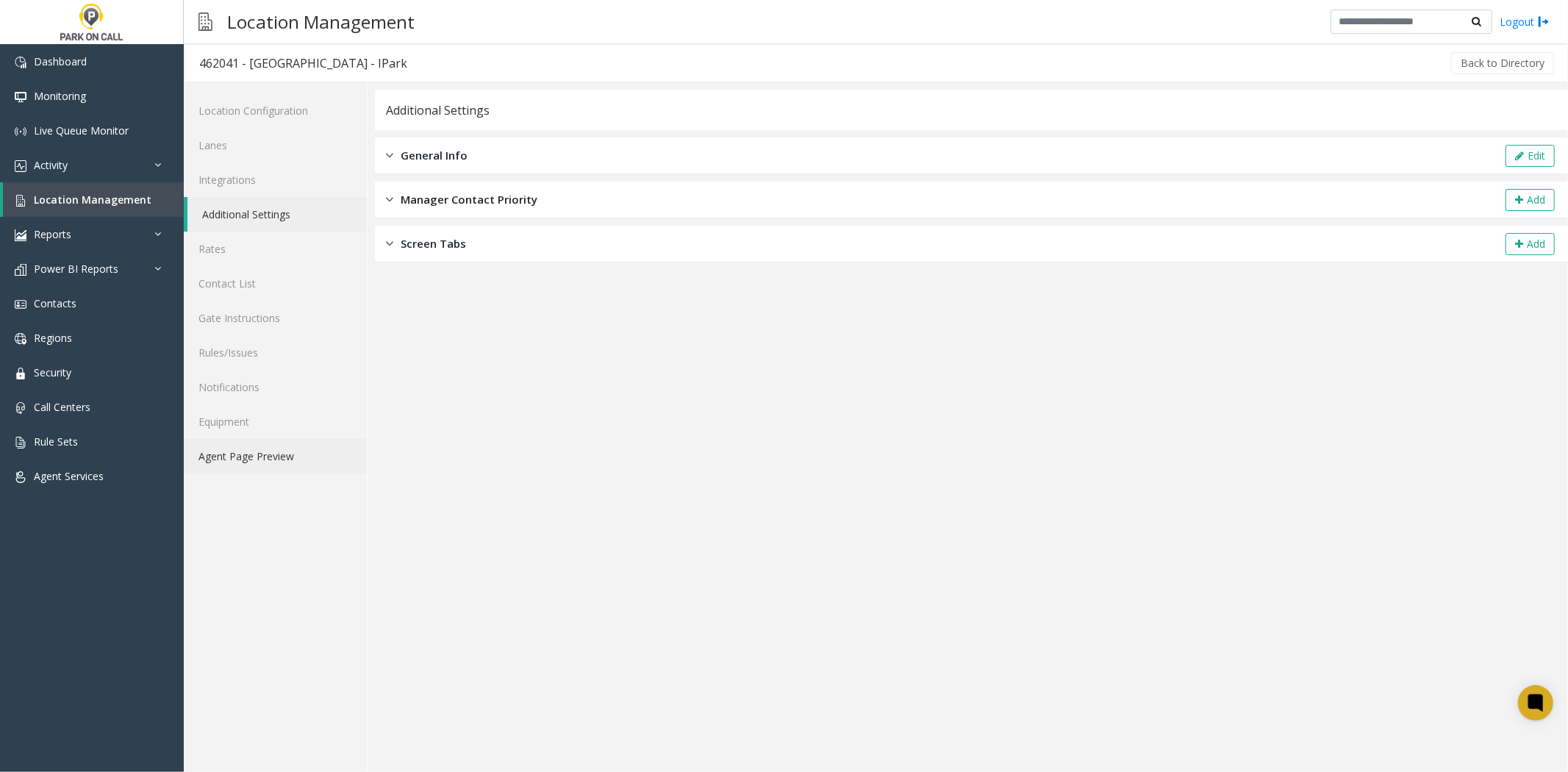
click at [237, 462] on link "Agent Page Preview" at bounding box center [275, 456] width 183 height 34
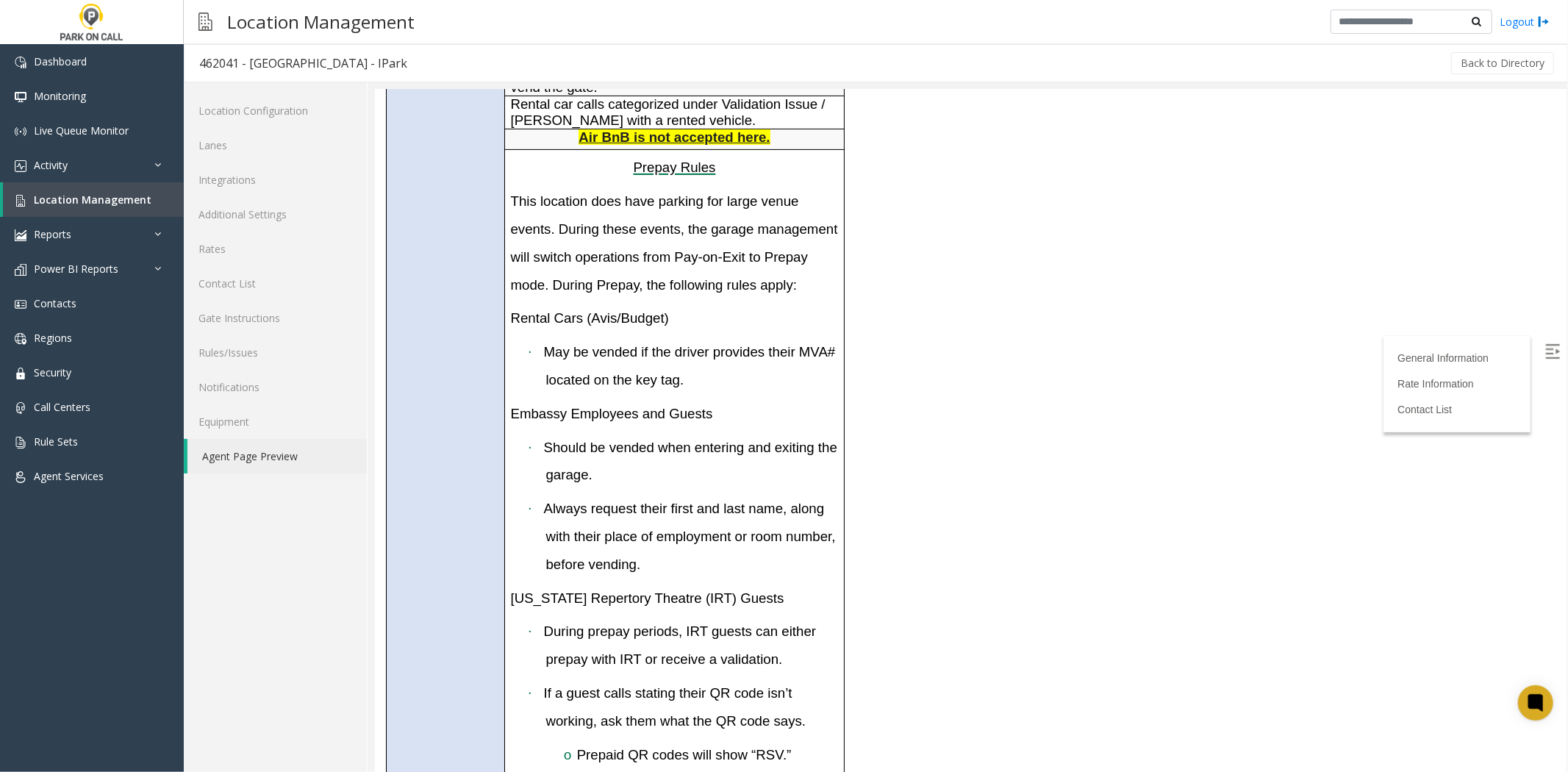
scroll to position [408, 0]
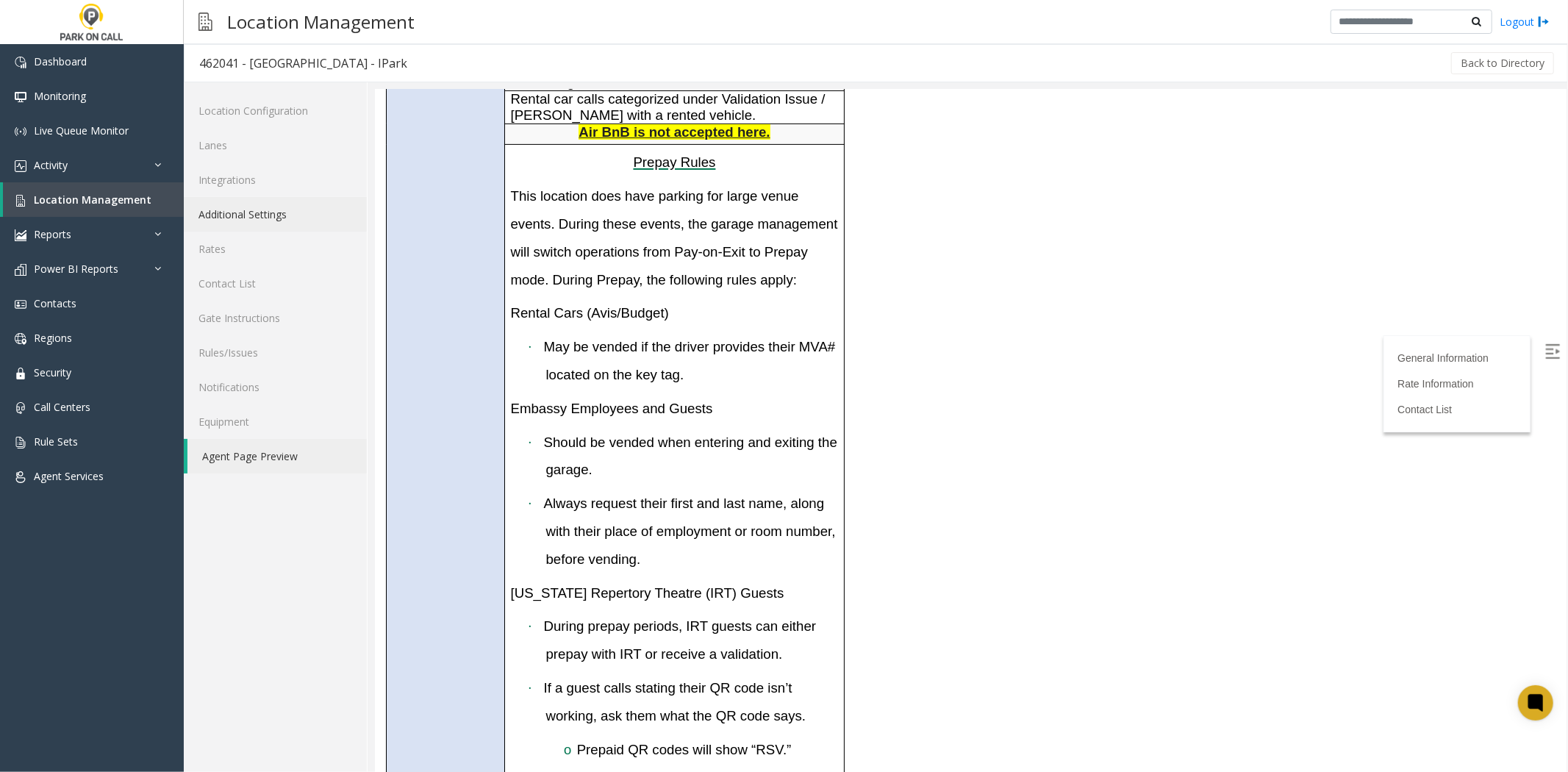
click at [317, 209] on link "Additional Settings" at bounding box center [275, 214] width 183 height 34
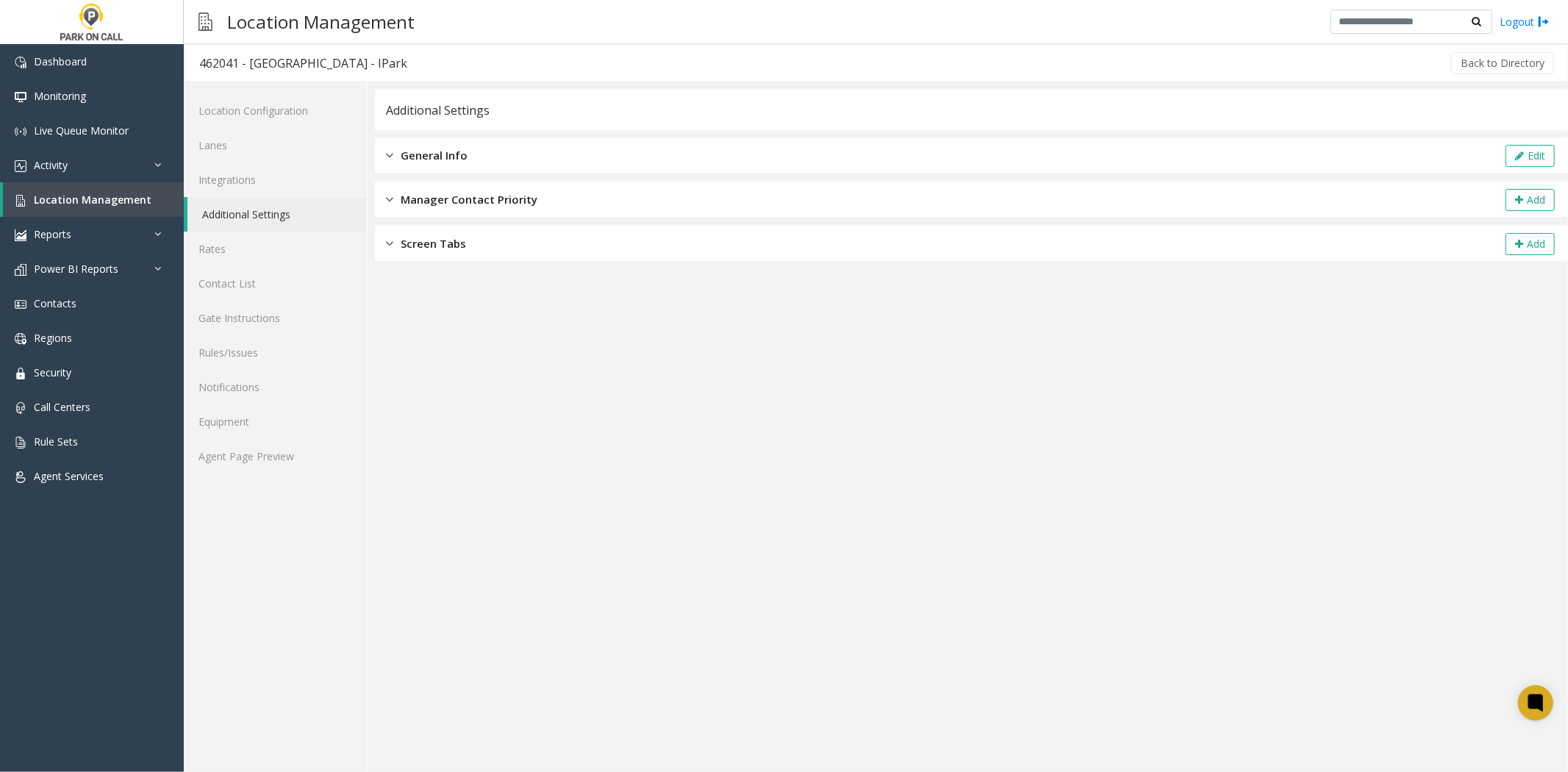
click at [1509, 142] on div "General Info Edit" at bounding box center [971, 155] width 1193 height 37
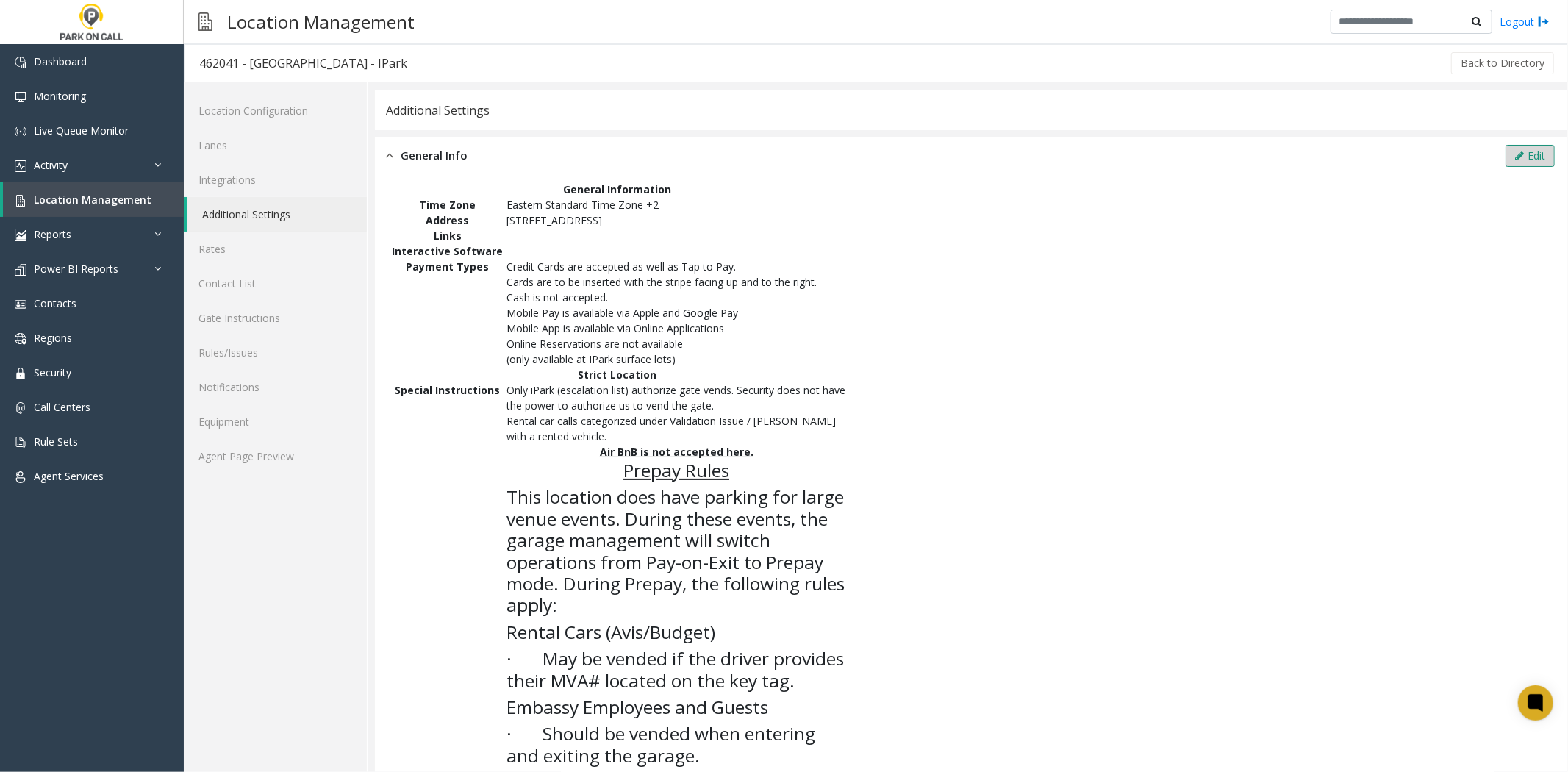
click at [1510, 148] on button "Edit" at bounding box center [1531, 155] width 49 height 22
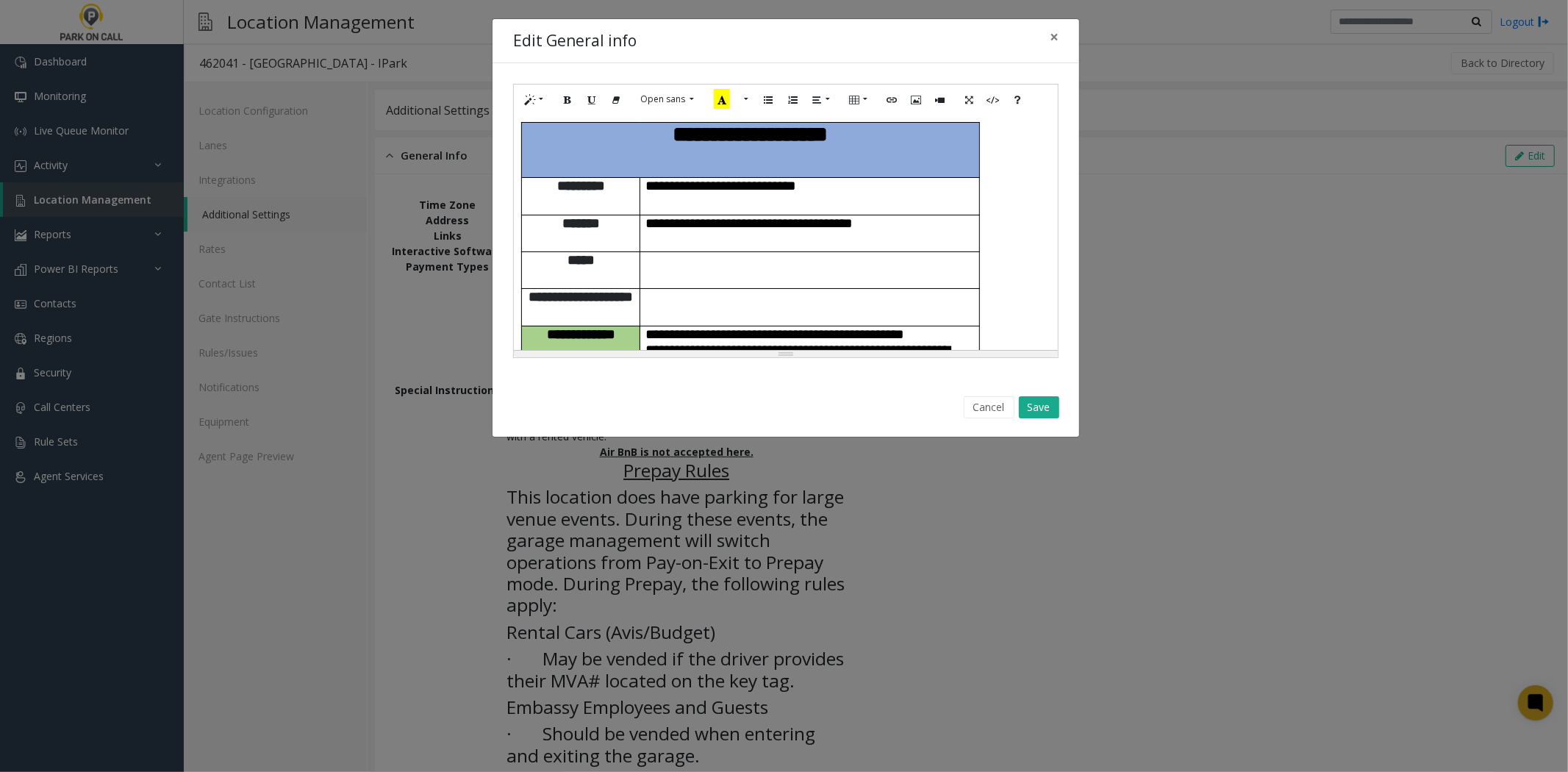
click at [927, 326] on p "**********" at bounding box center [809, 349] width 328 height 46
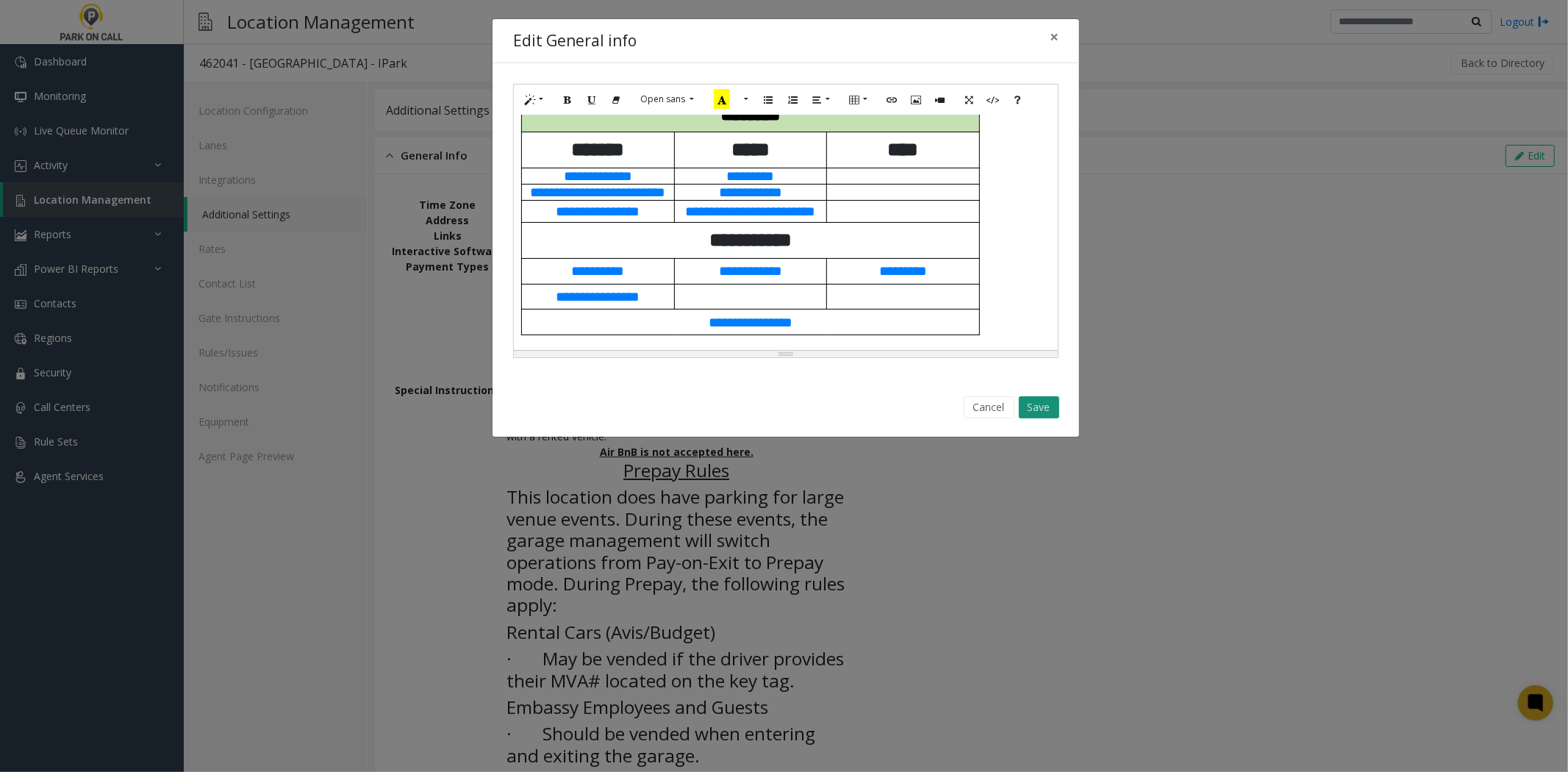
click at [1049, 409] on button "Save" at bounding box center [1039, 407] width 40 height 22
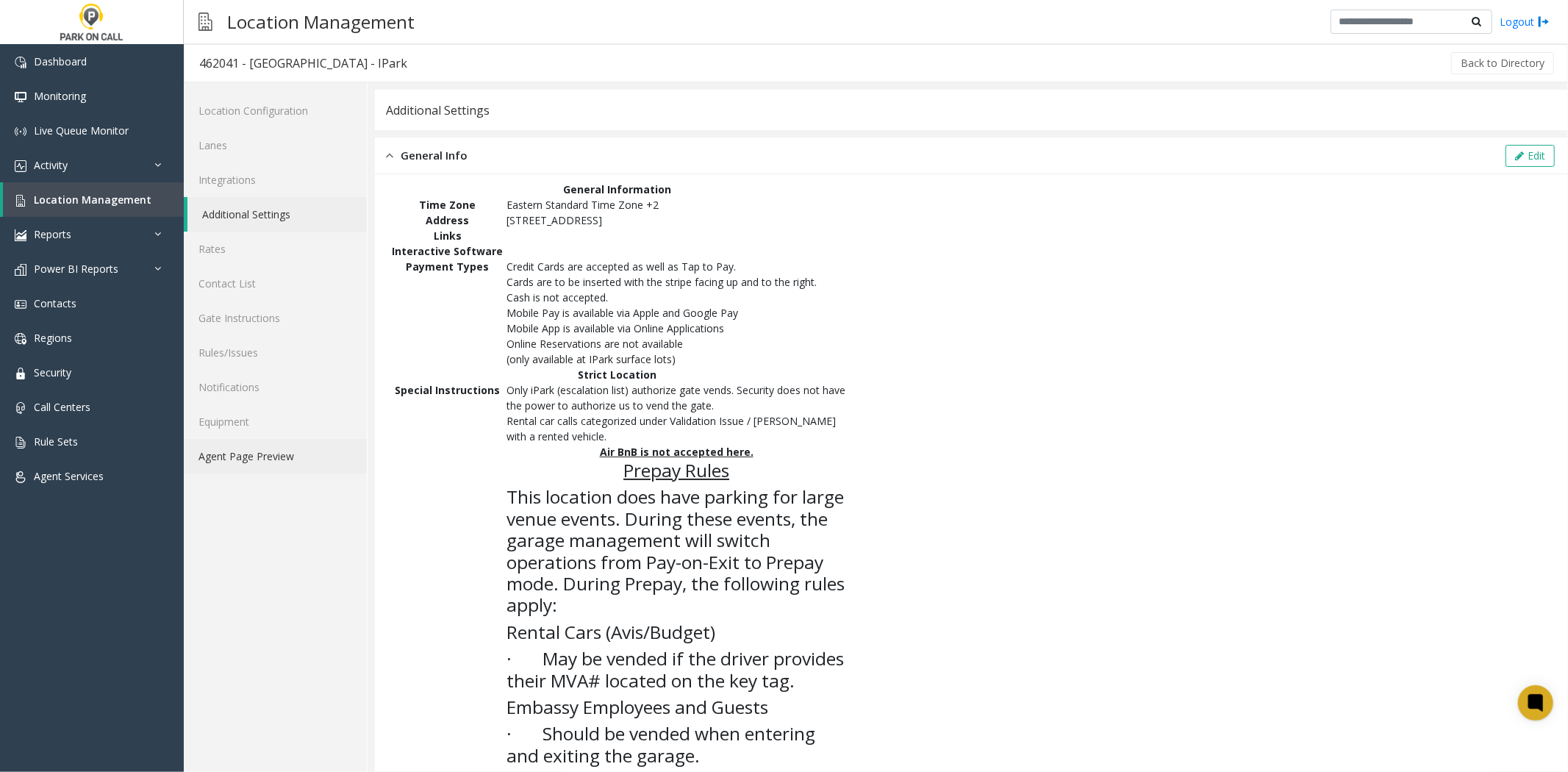
click at [274, 453] on link "Agent Page Preview" at bounding box center [275, 456] width 183 height 34
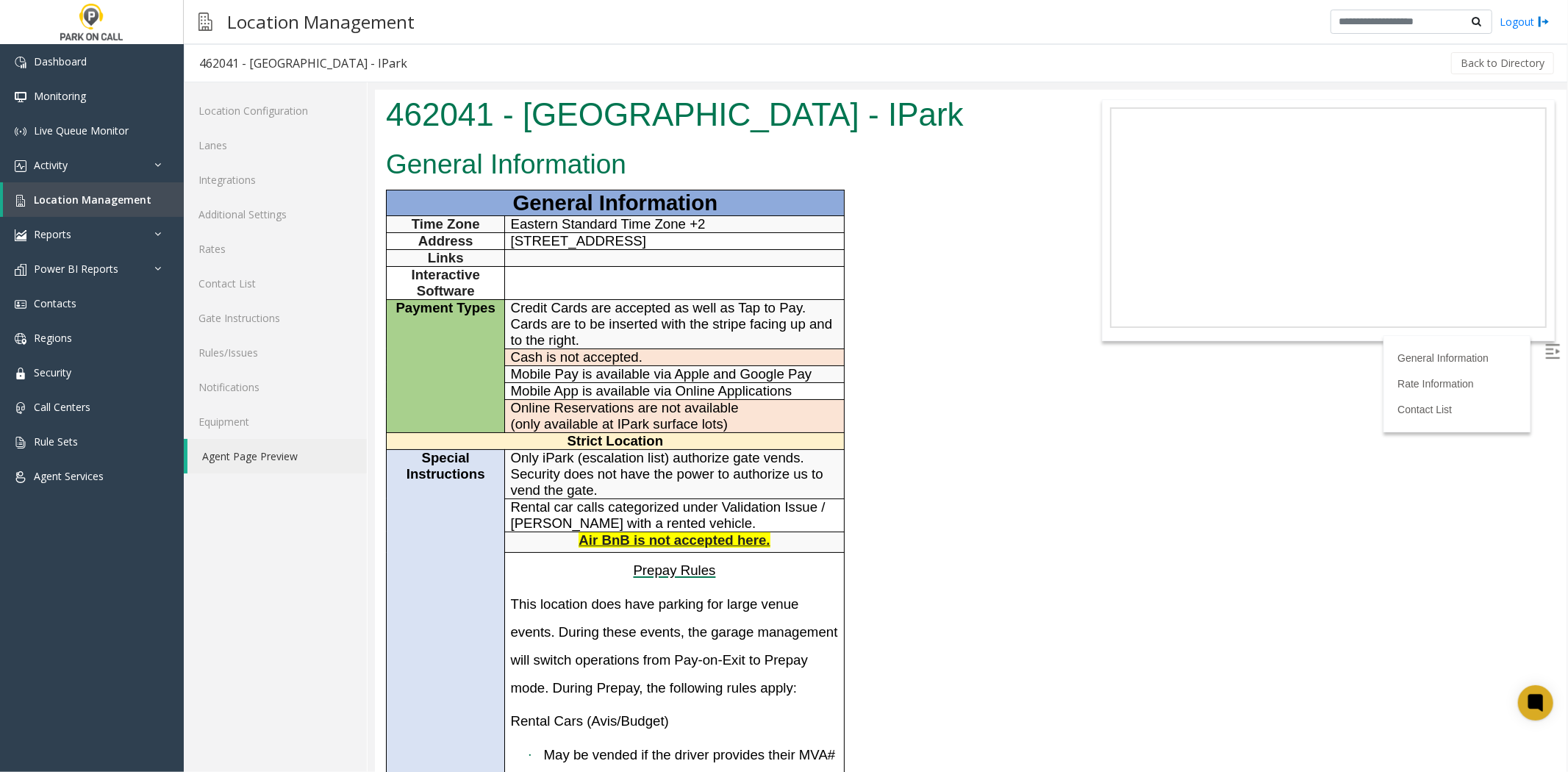
click at [809, 455] on p "Only iPark (escalation list) authorize gate vends. Security does not have the p…" at bounding box center [674, 473] width 328 height 49
click at [260, 224] on link "Additional Settings" at bounding box center [275, 214] width 183 height 34
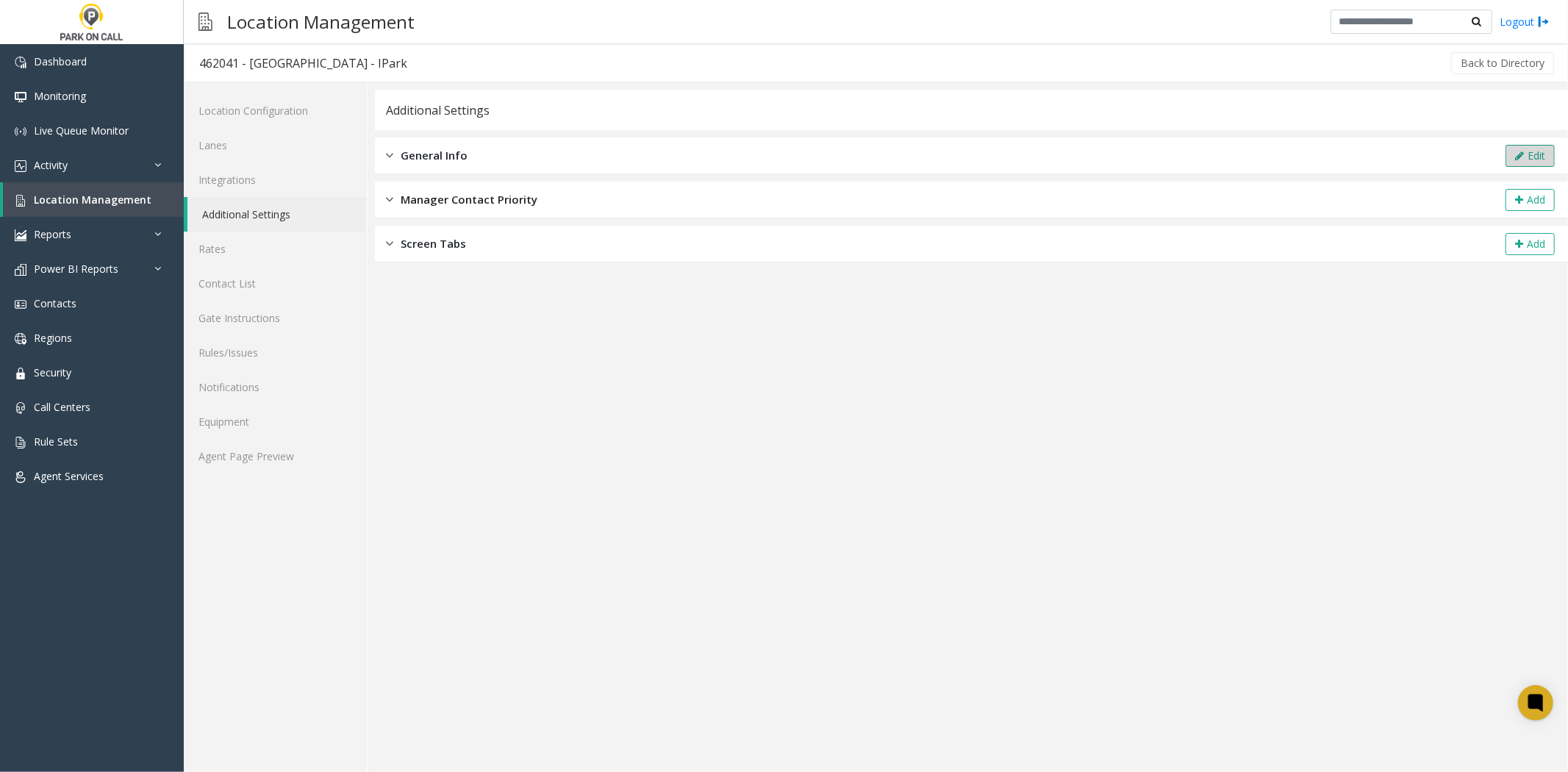
click at [1510, 157] on button "Edit" at bounding box center [1531, 155] width 49 height 22
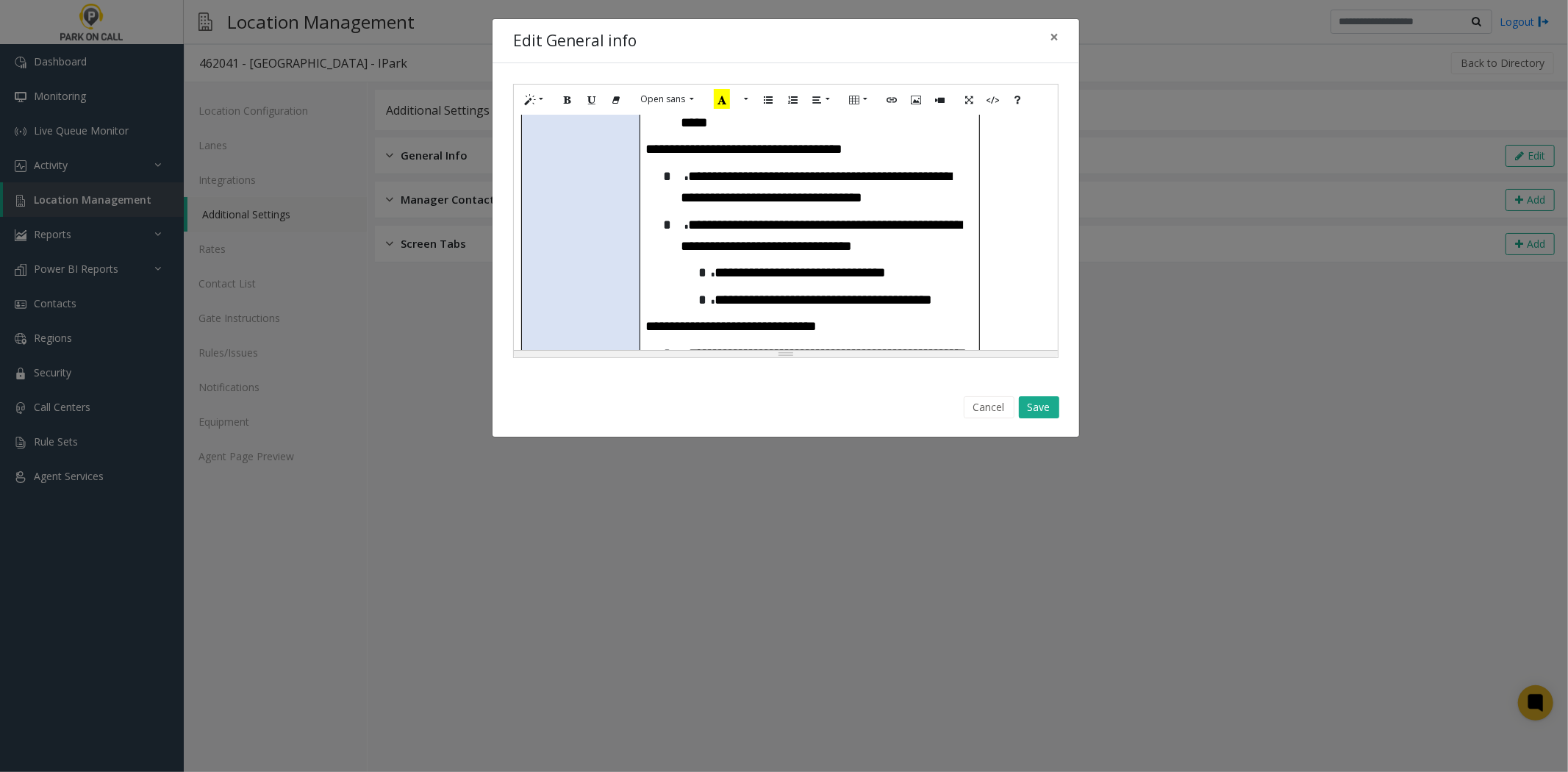
scroll to position [899, 0]
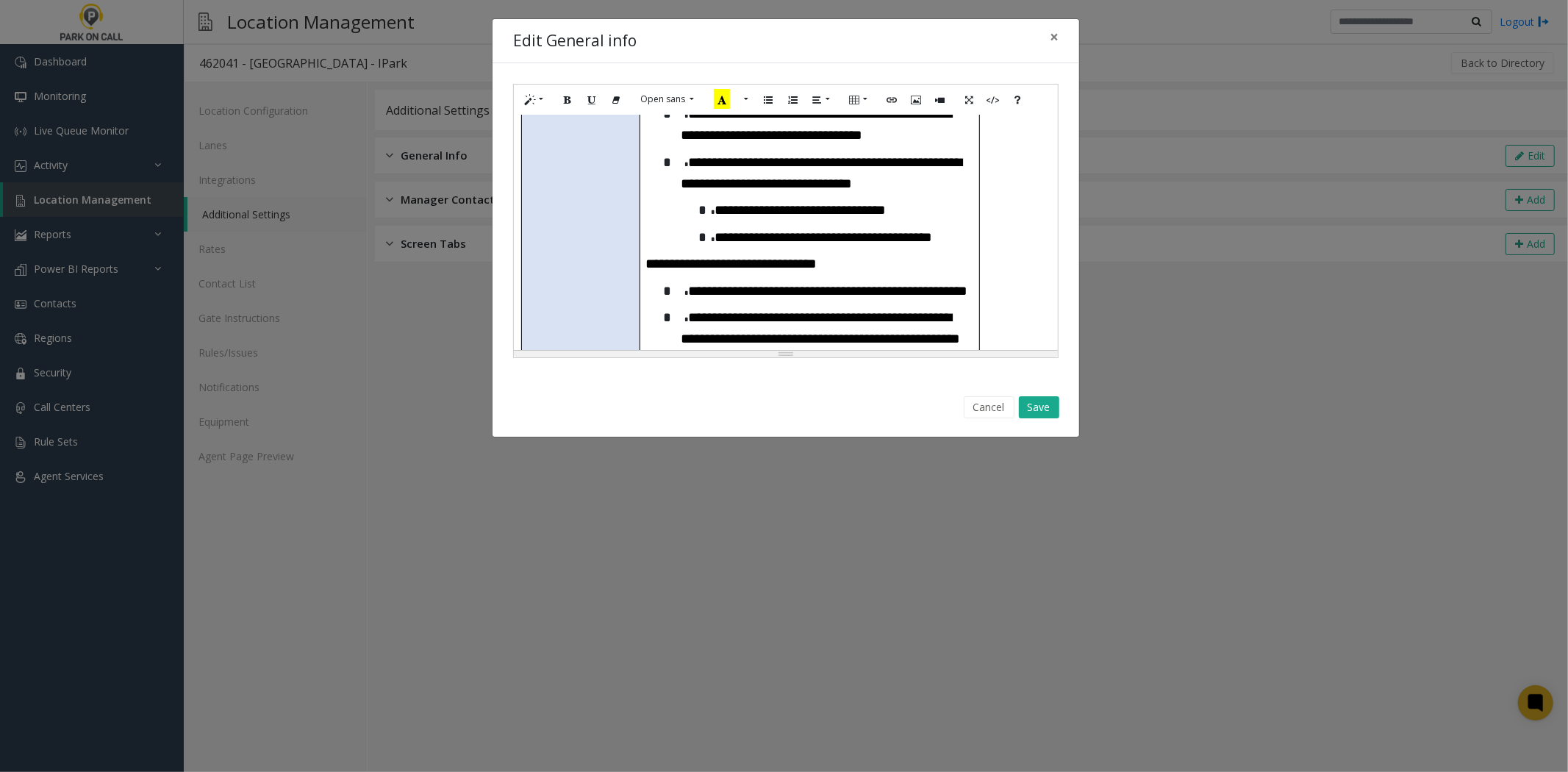
click at [741, 253] on td "**********" at bounding box center [809, 118] width 339 height 763
click at [728, 310] on span "**********" at bounding box center [821, 339] width 280 height 58
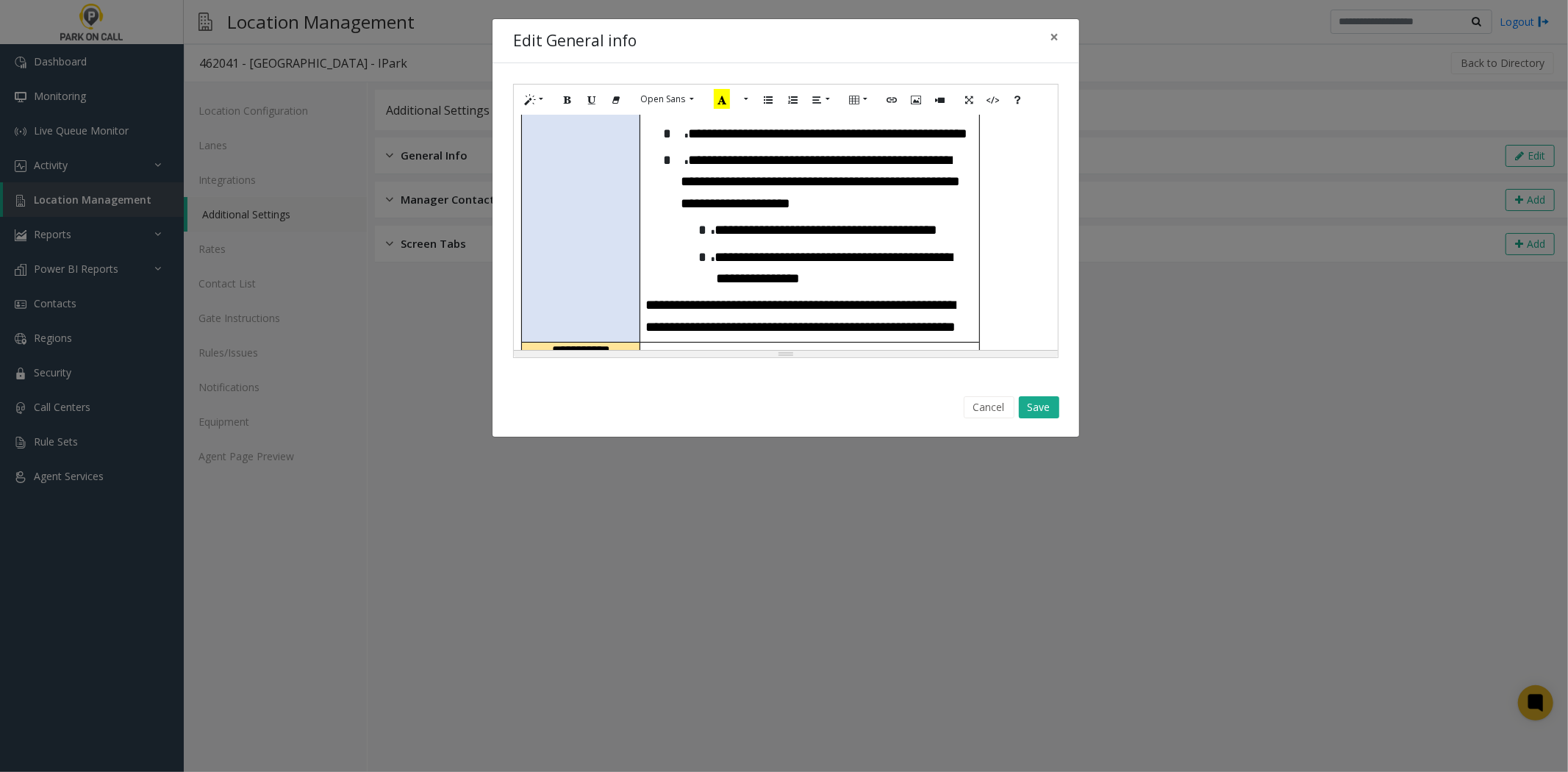
scroll to position [1225, 0]
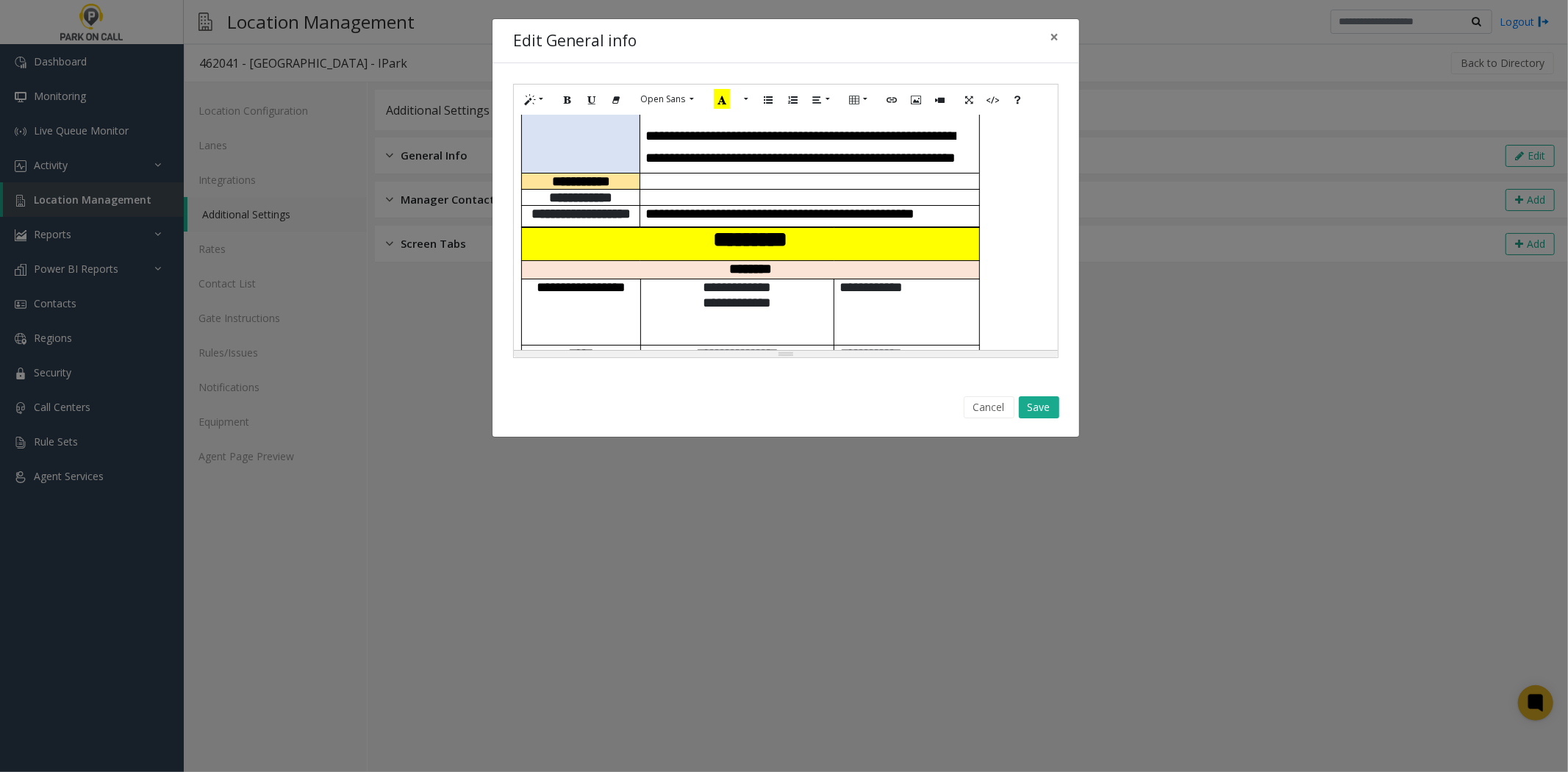
drag, startPoint x: 985, startPoint y: 416, endPoint x: 678, endPoint y: 405, distance: 307.2
click at [979, 416] on button "Cancel" at bounding box center [989, 407] width 51 height 22
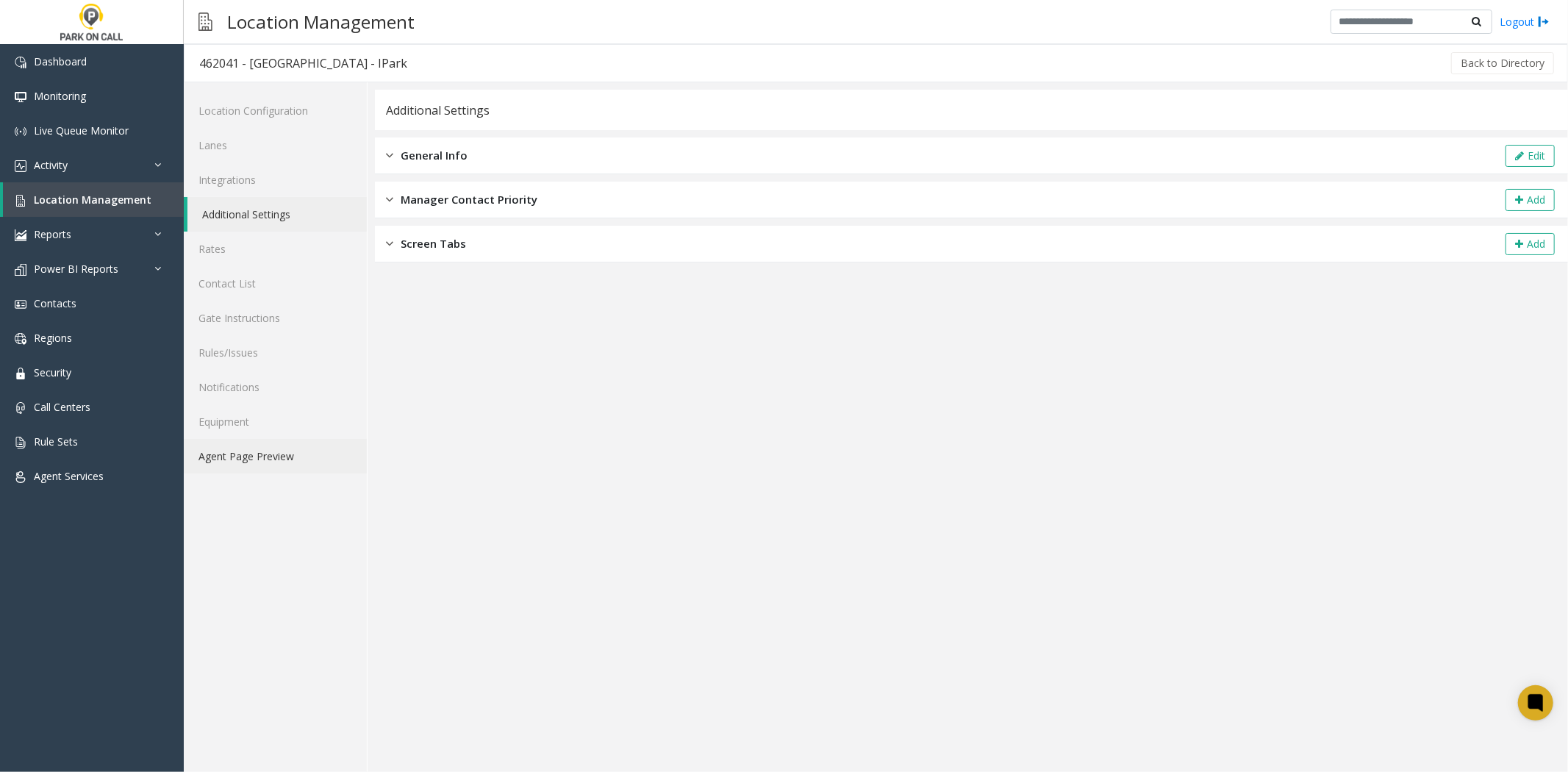
click at [284, 456] on link "Agent Page Preview" at bounding box center [275, 456] width 183 height 34
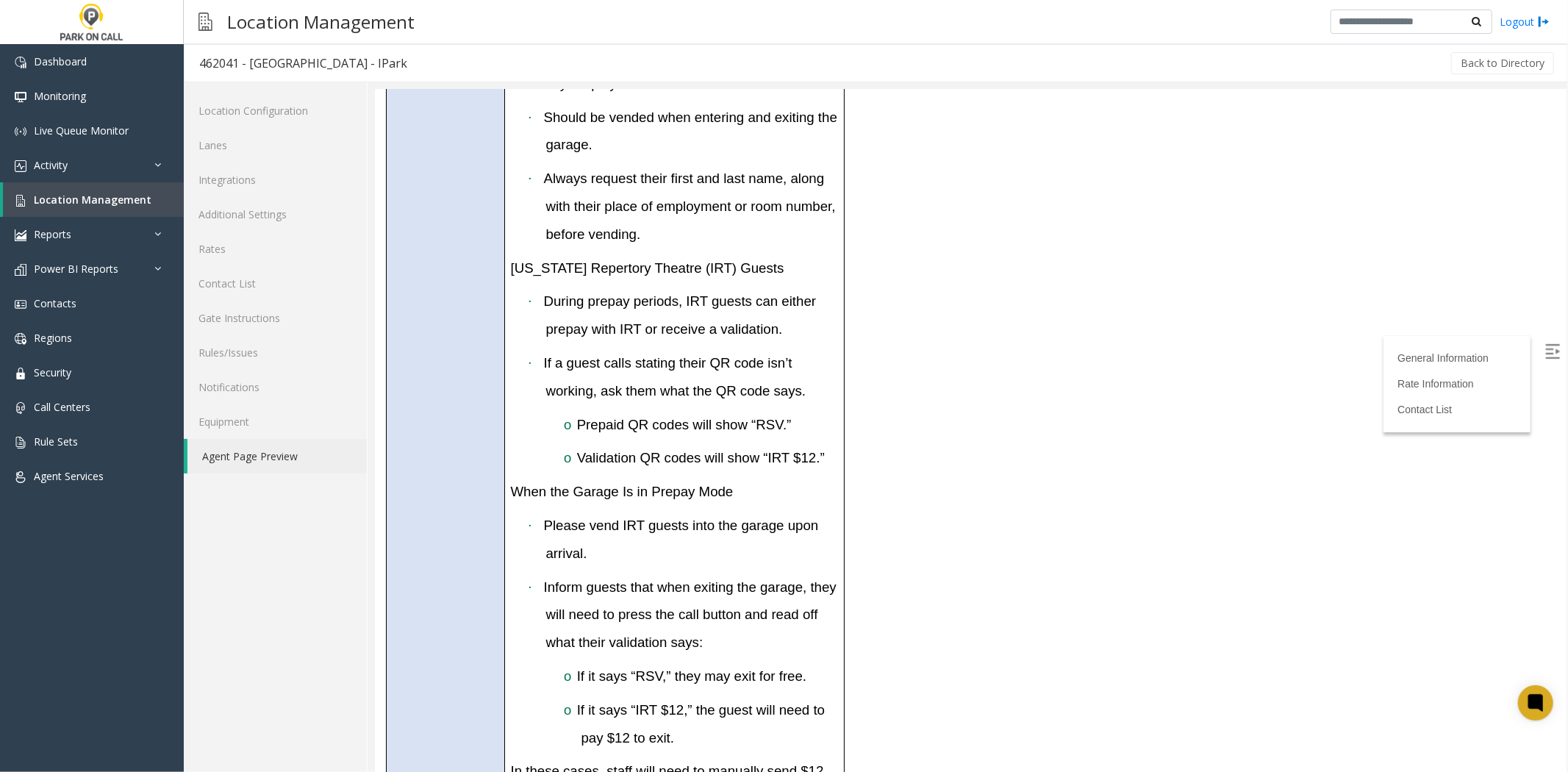
scroll to position [735, 0]
drag, startPoint x: 613, startPoint y: 447, endPoint x: 551, endPoint y: 447, distance: 62.0
click at [551, 447] on td "Prepay Rules This location does have parking for large venue events. During the…" at bounding box center [674, 330] width 339 height 1025
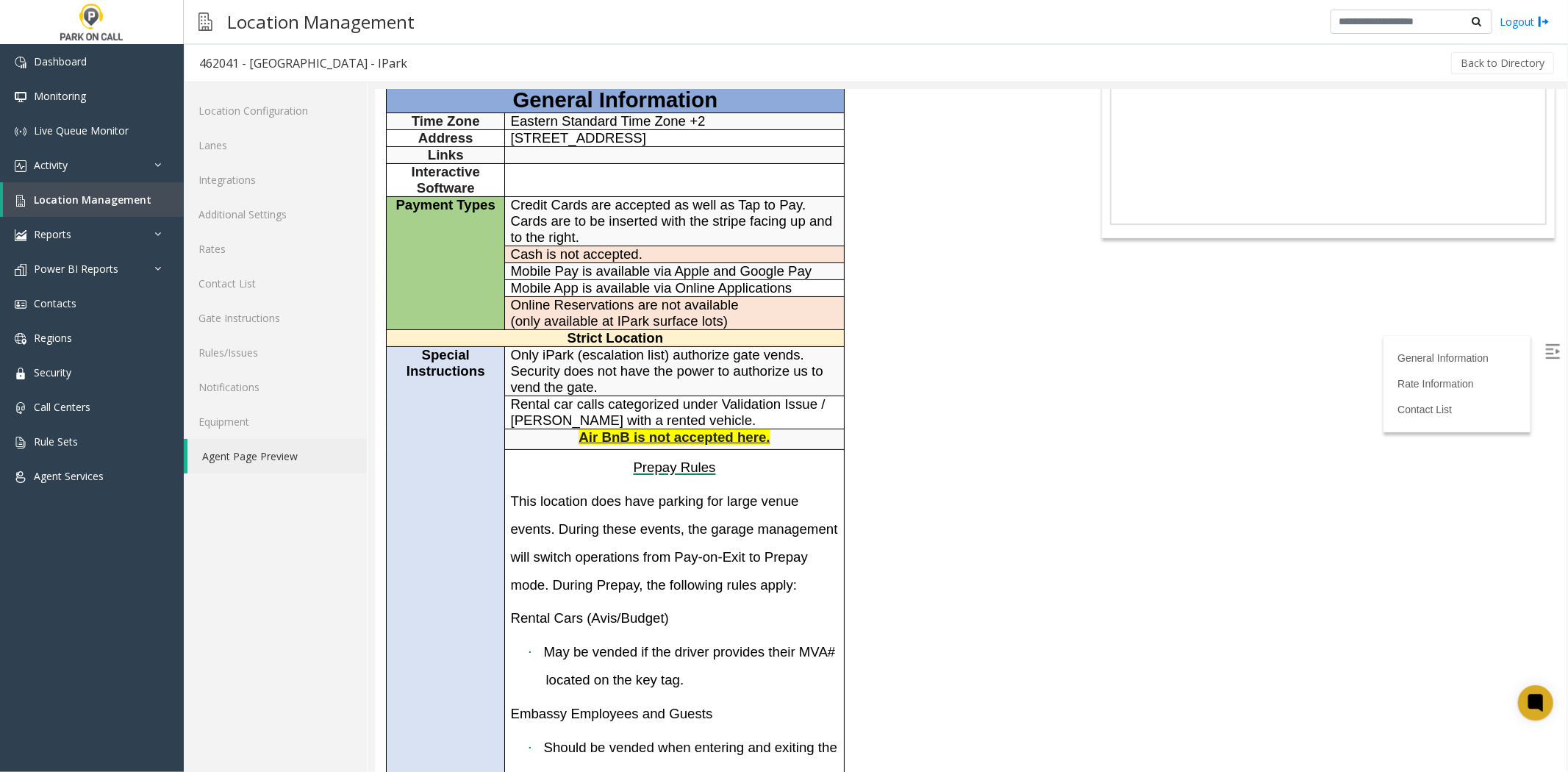
scroll to position [0, 0]
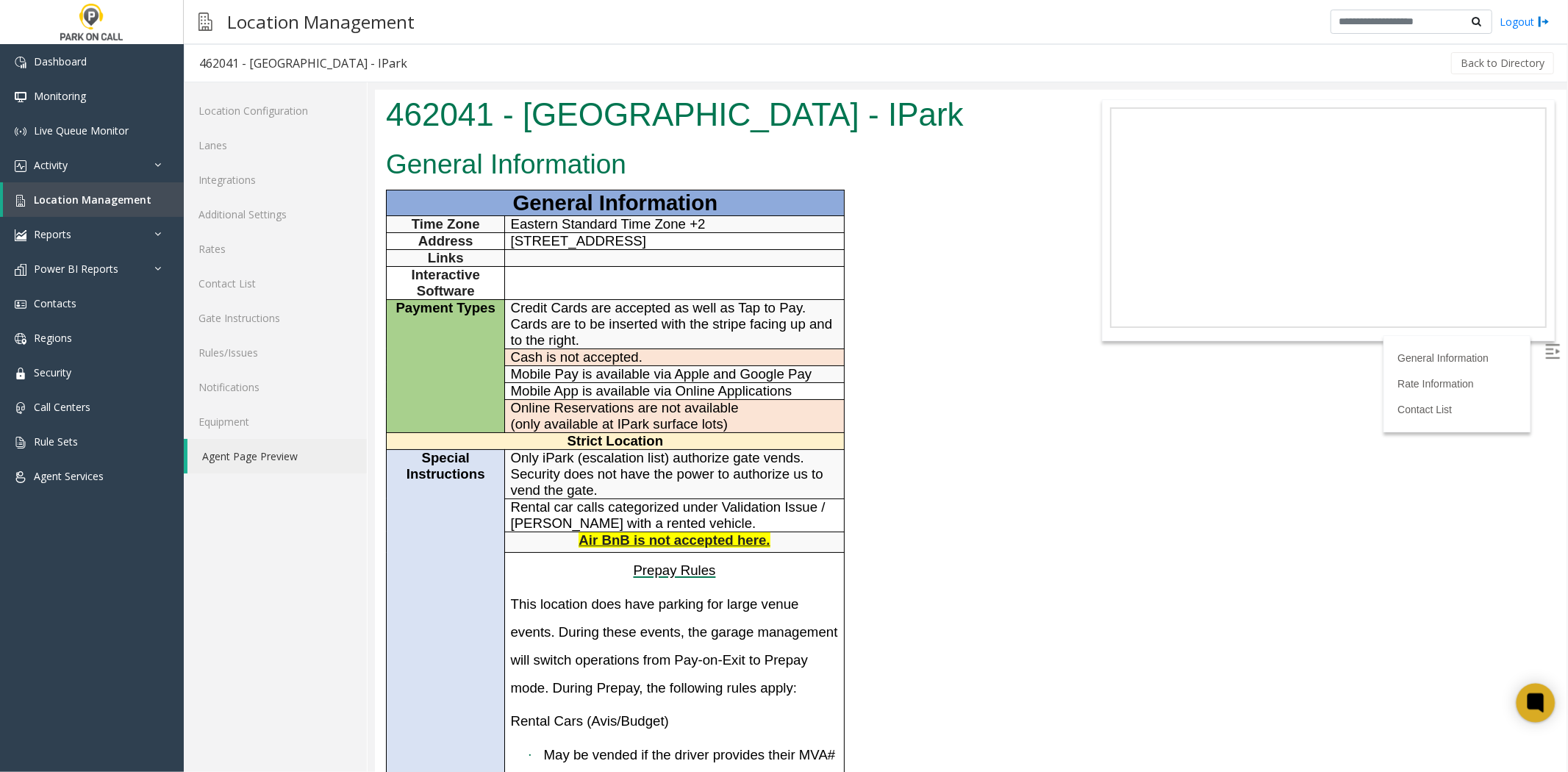
click at [1535, 707] on icon at bounding box center [1535, 702] width 11 height 11
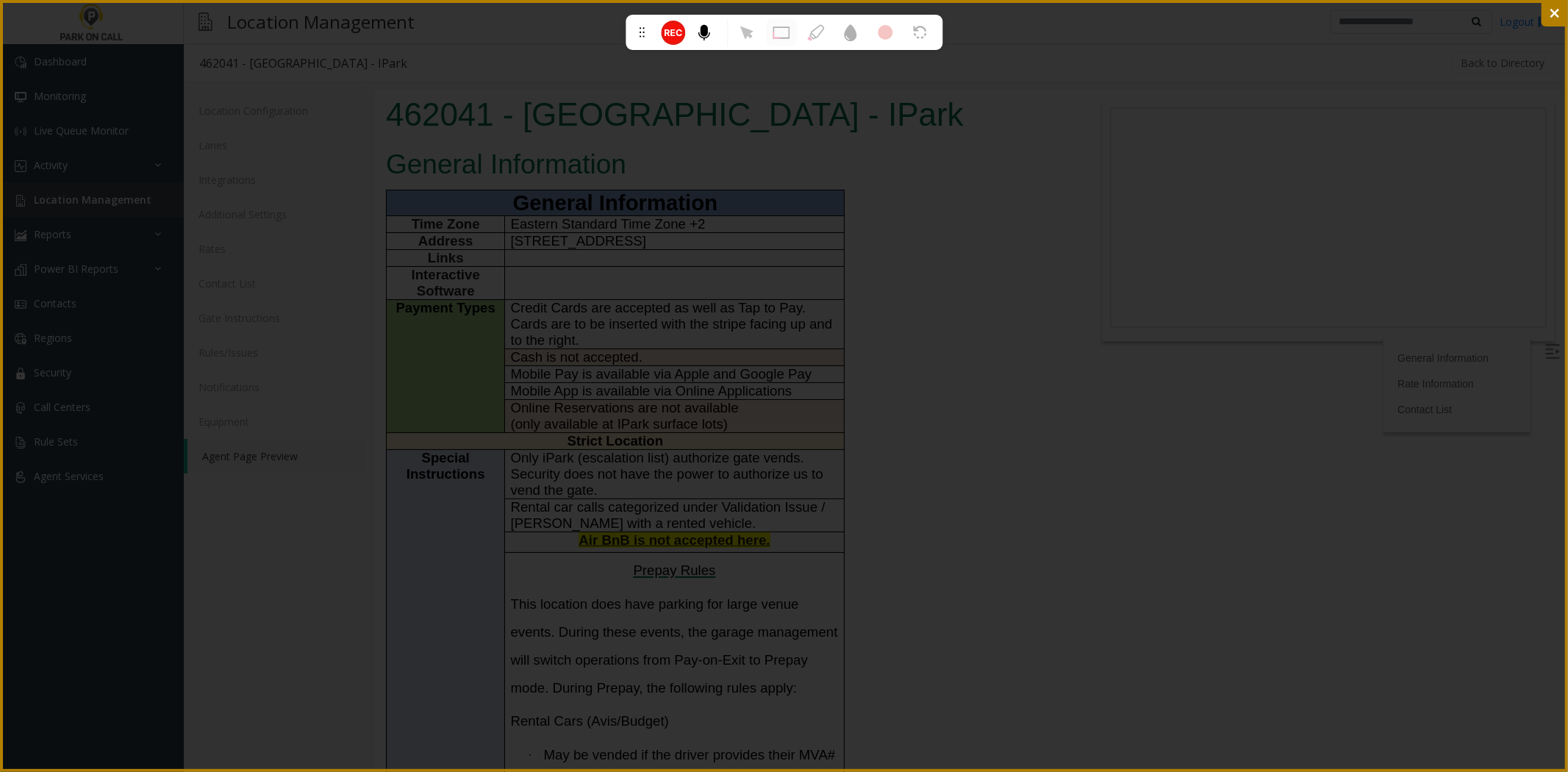
click at [669, 129] on h1 "462041 - Court Street Garage - IPark" at bounding box center [722, 114] width 673 height 46
click at [666, 44] on icon at bounding box center [674, 32] width 24 height 24
click at [668, 31] on icon at bounding box center [667, 31] width 5 height 7
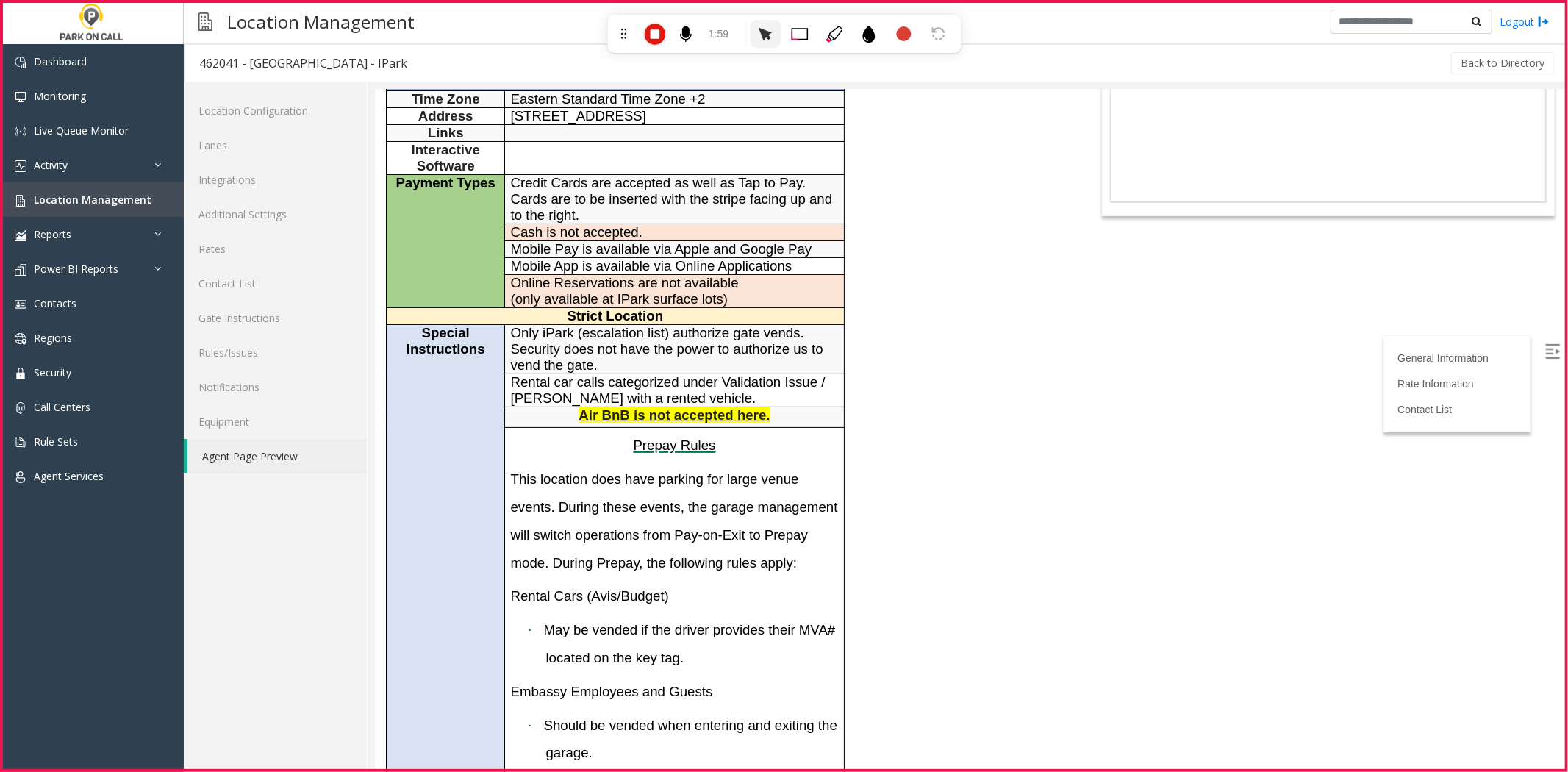
scroll to position [163, 0]
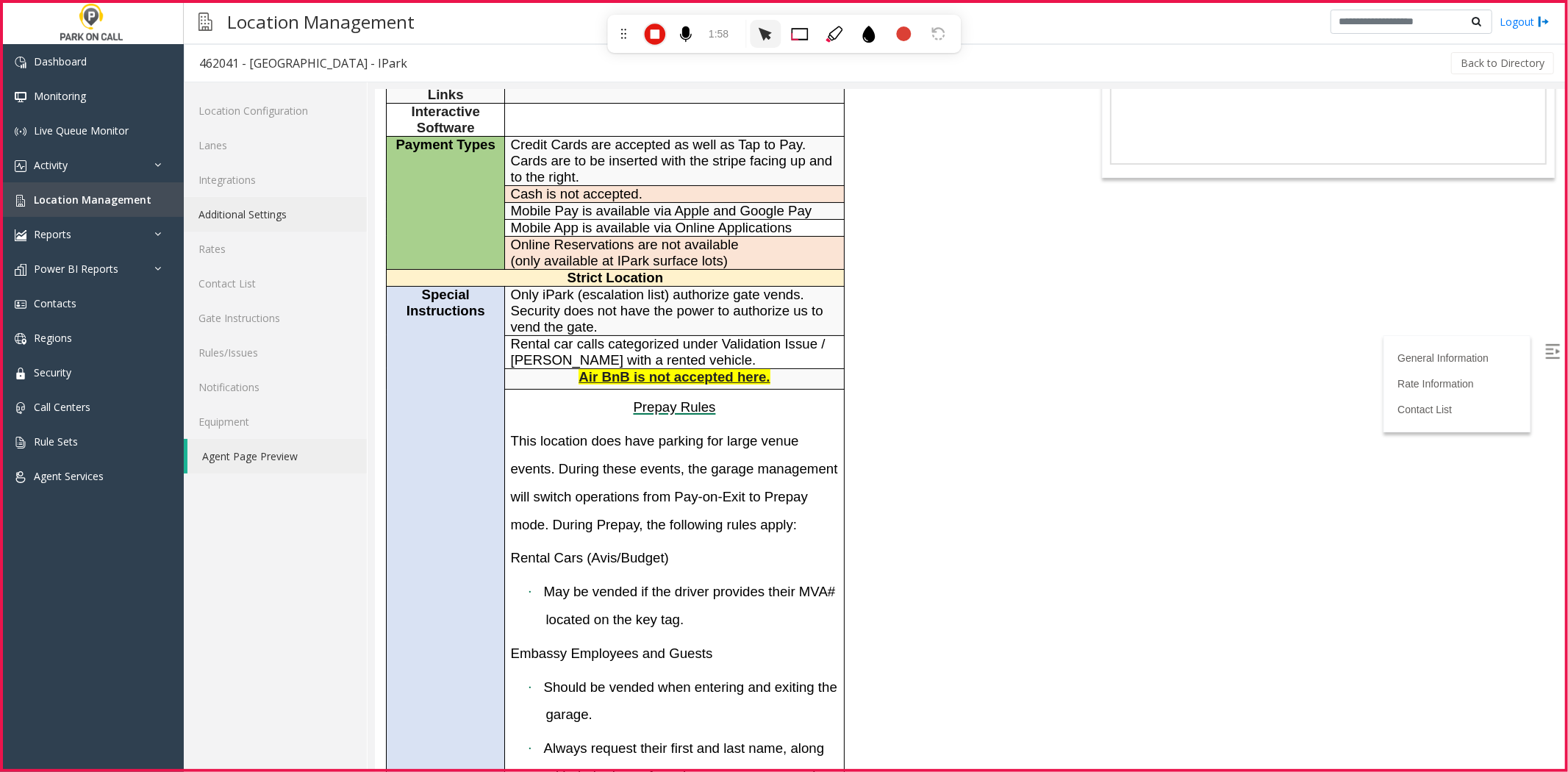
click at [305, 214] on link "Additional Settings" at bounding box center [275, 214] width 183 height 34
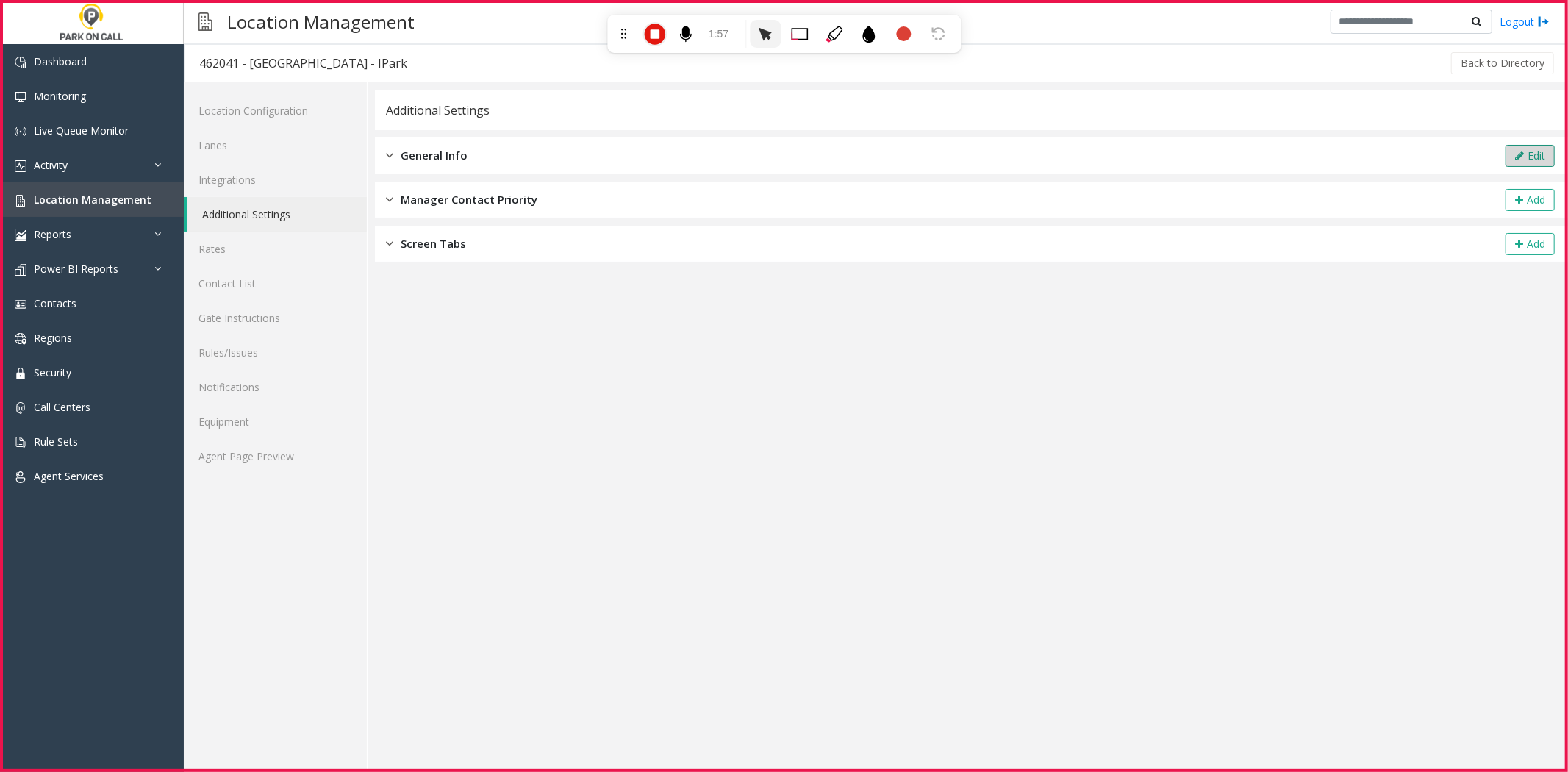
click at [1507, 165] on button "Edit" at bounding box center [1531, 155] width 49 height 22
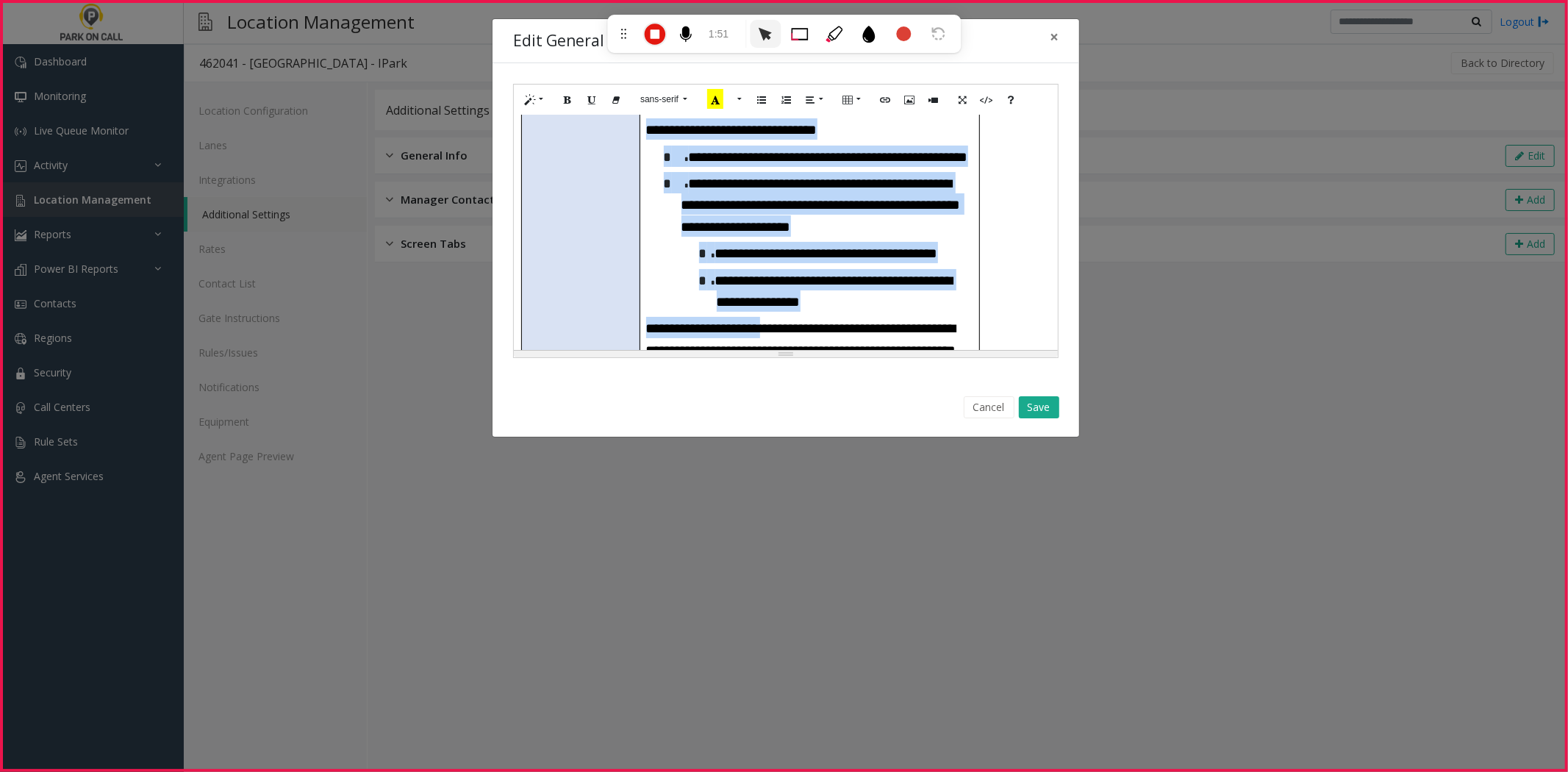
scroll to position [1061, 0]
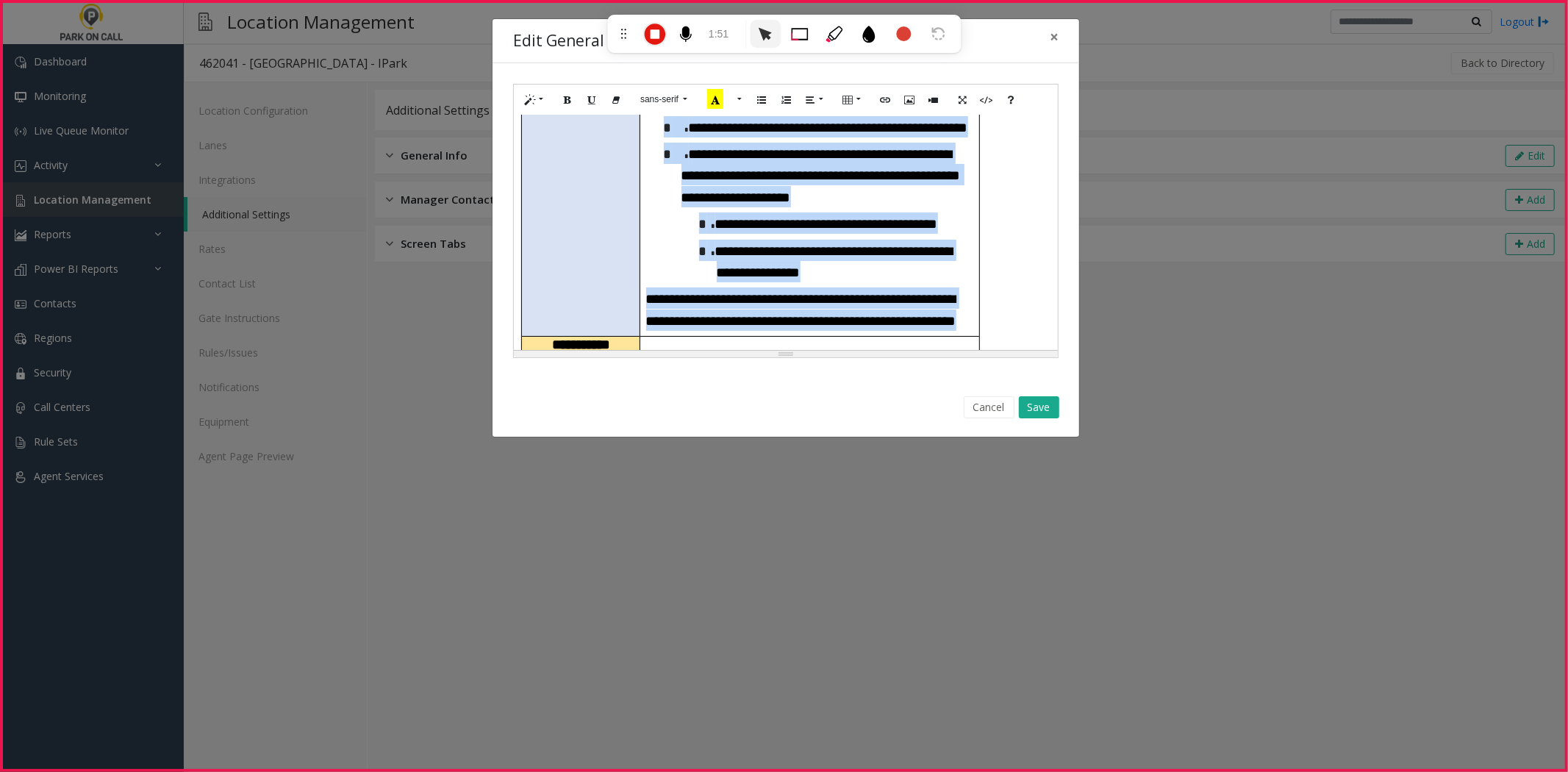
drag, startPoint x: 721, startPoint y: 144, endPoint x: 832, endPoint y: 299, distance: 190.6
click at [832, 299] on h3 "**********" at bounding box center [809, 310] width 328 height 43
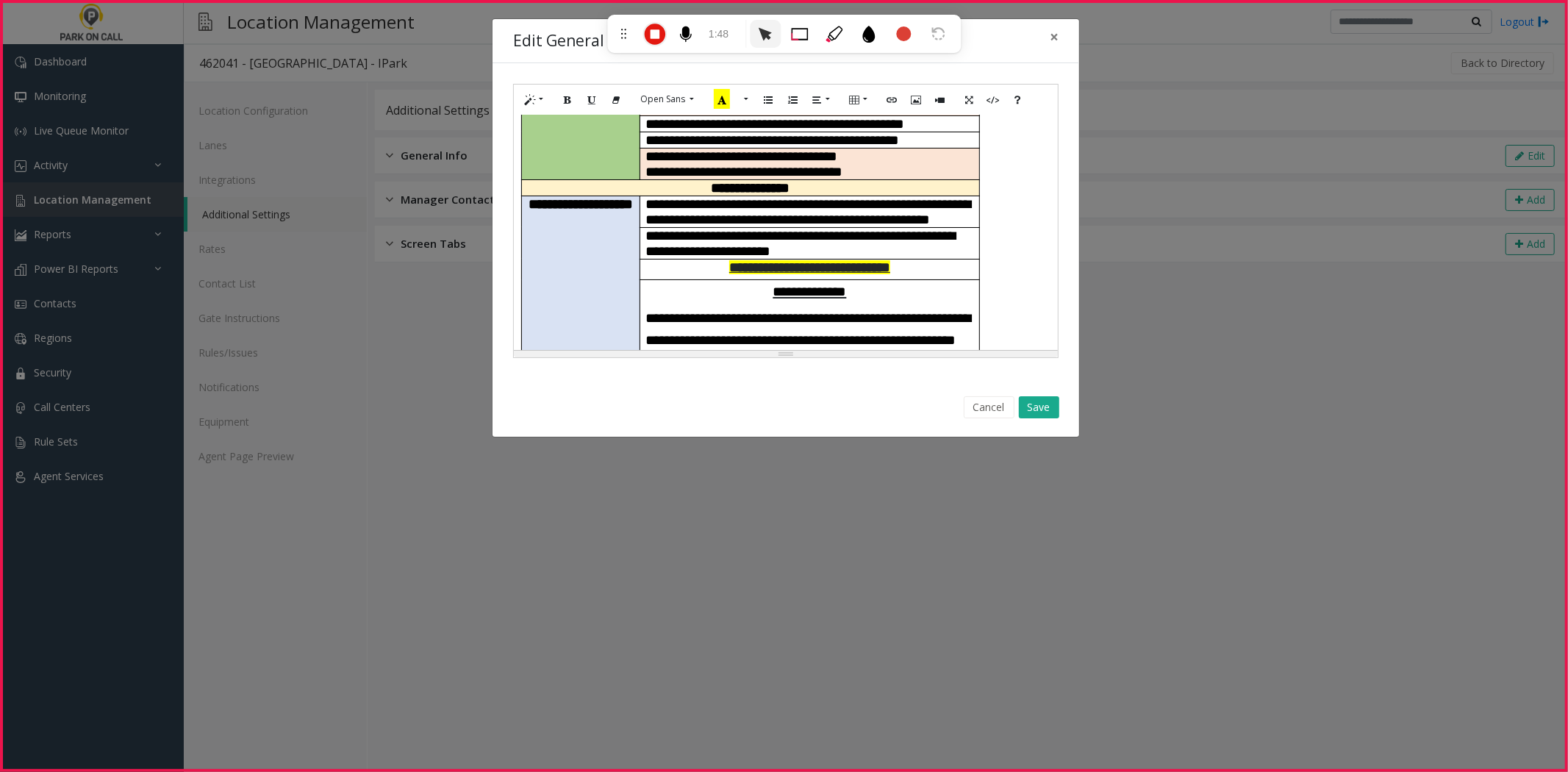
scroll to position [326, 0]
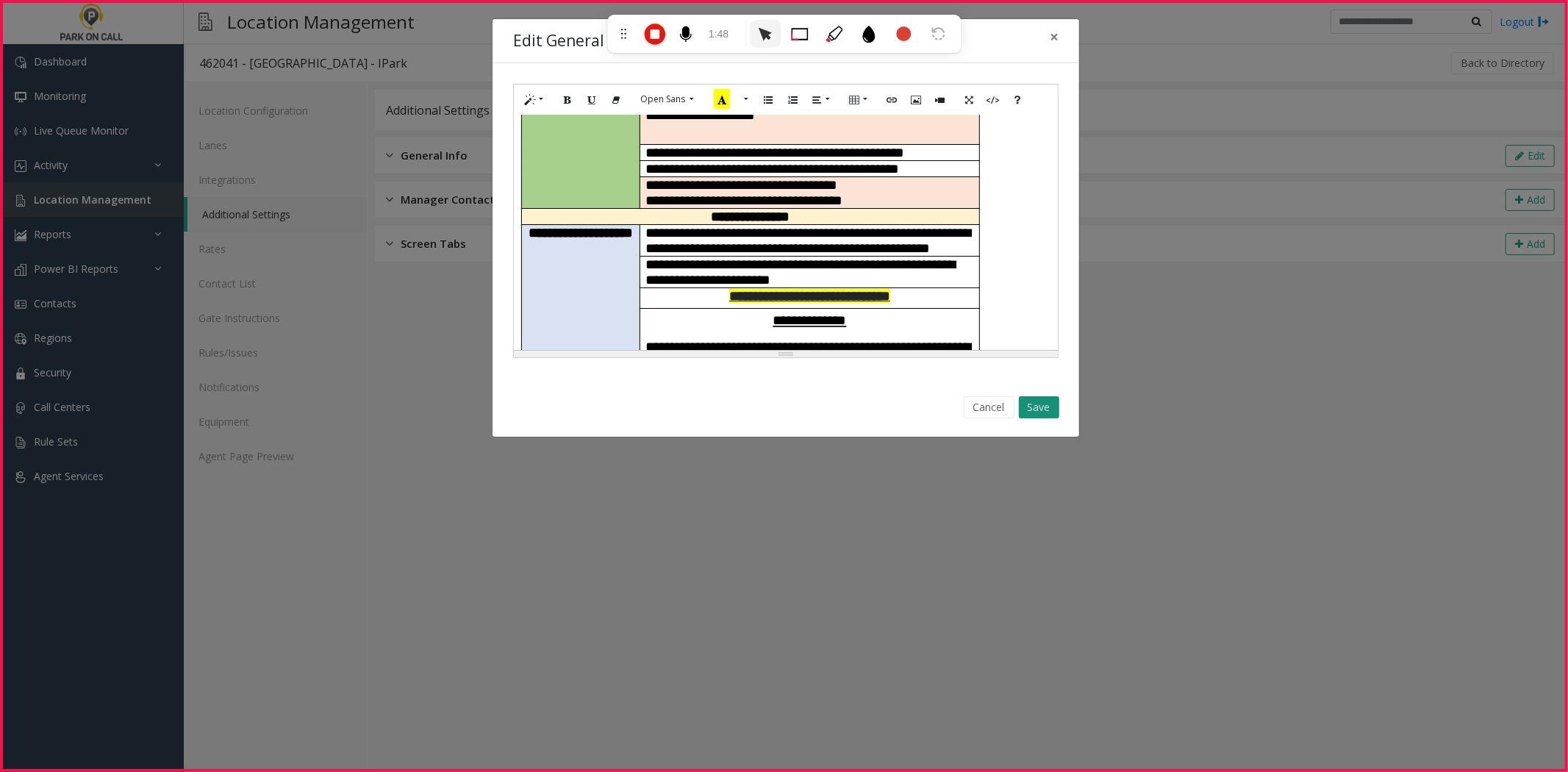
click at [1046, 408] on button "Save" at bounding box center [1039, 407] width 40 height 22
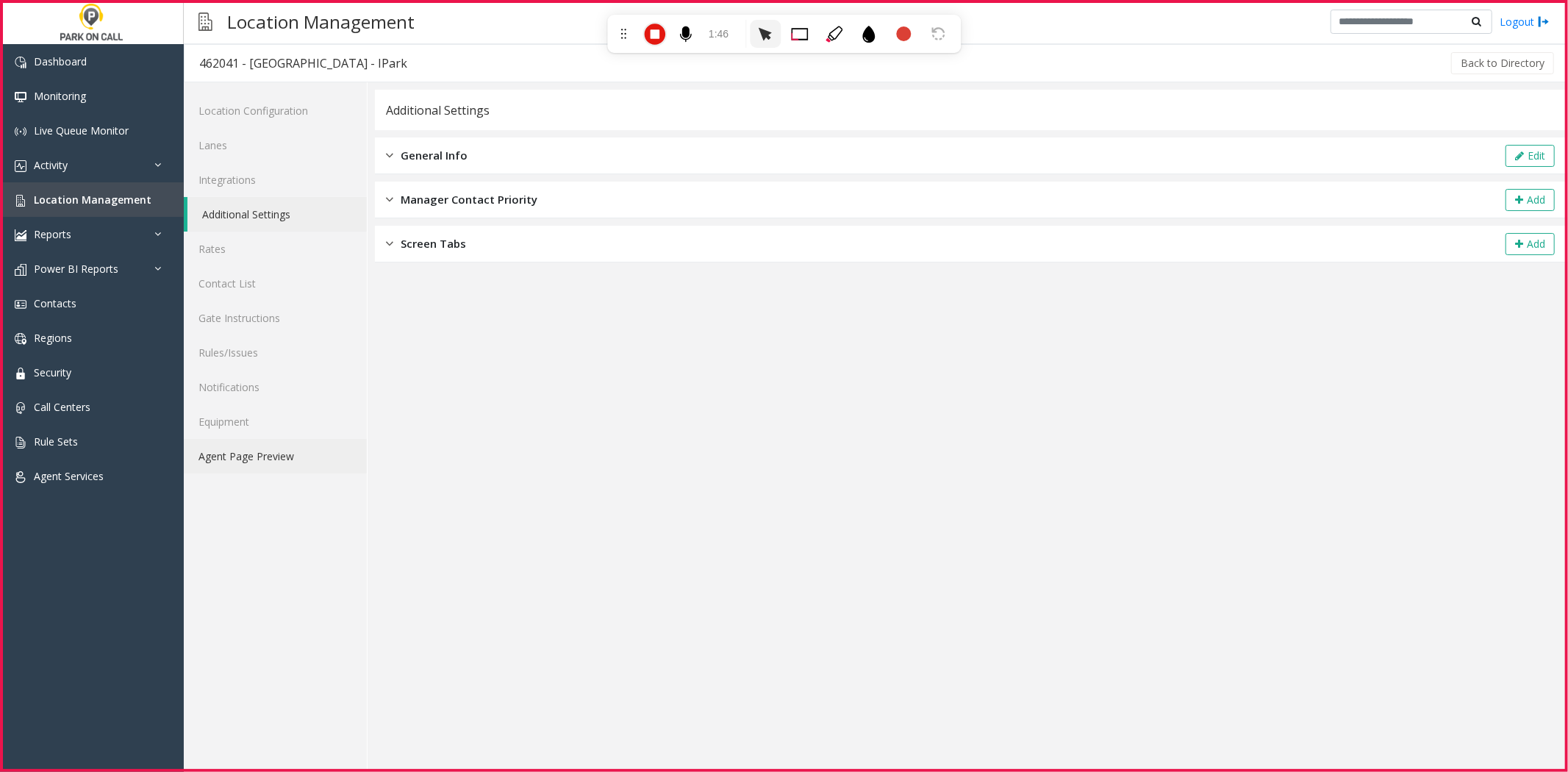
click at [270, 456] on link "Agent Page Preview" at bounding box center [275, 456] width 183 height 34
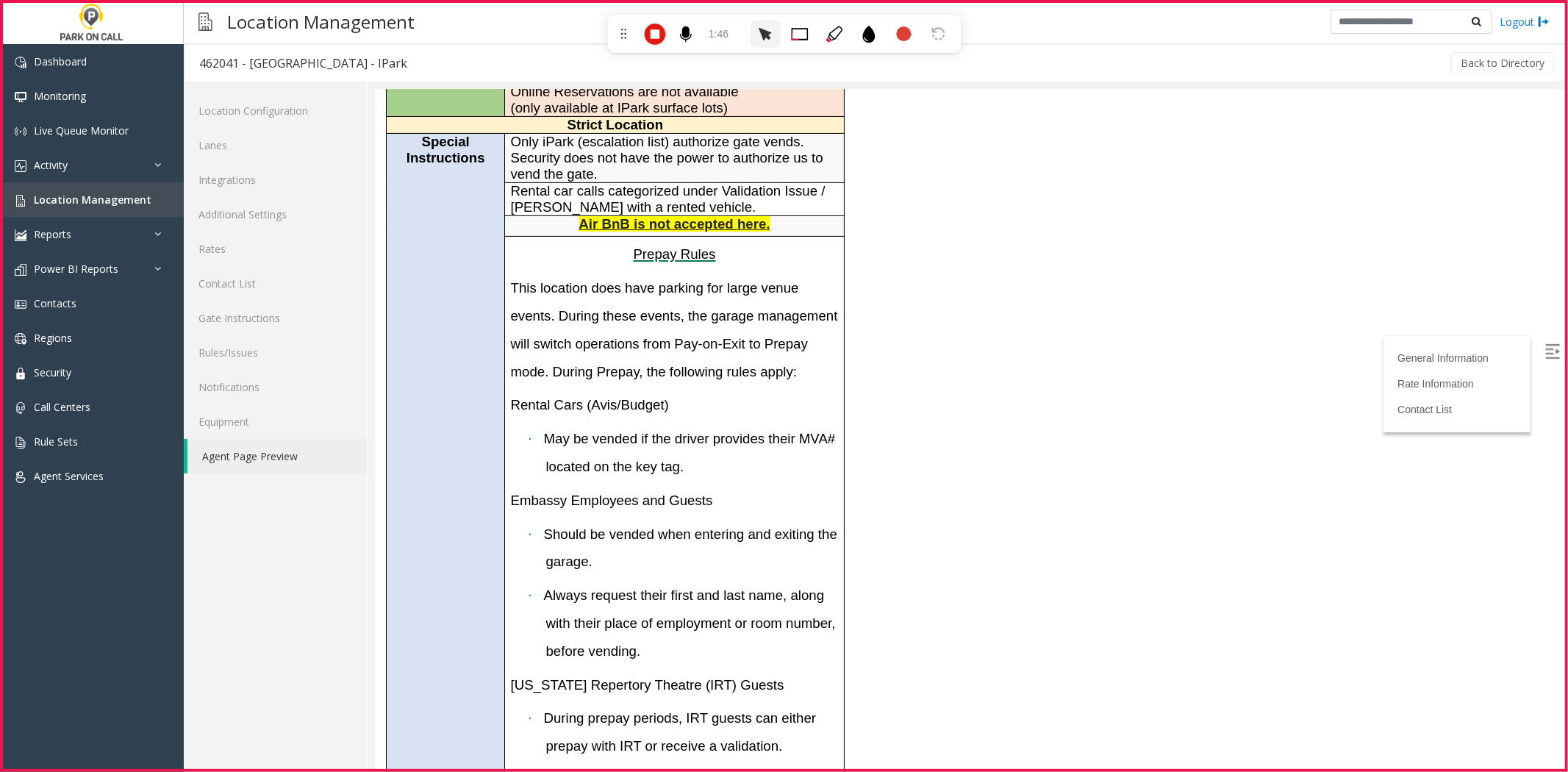
scroll to position [326, 0]
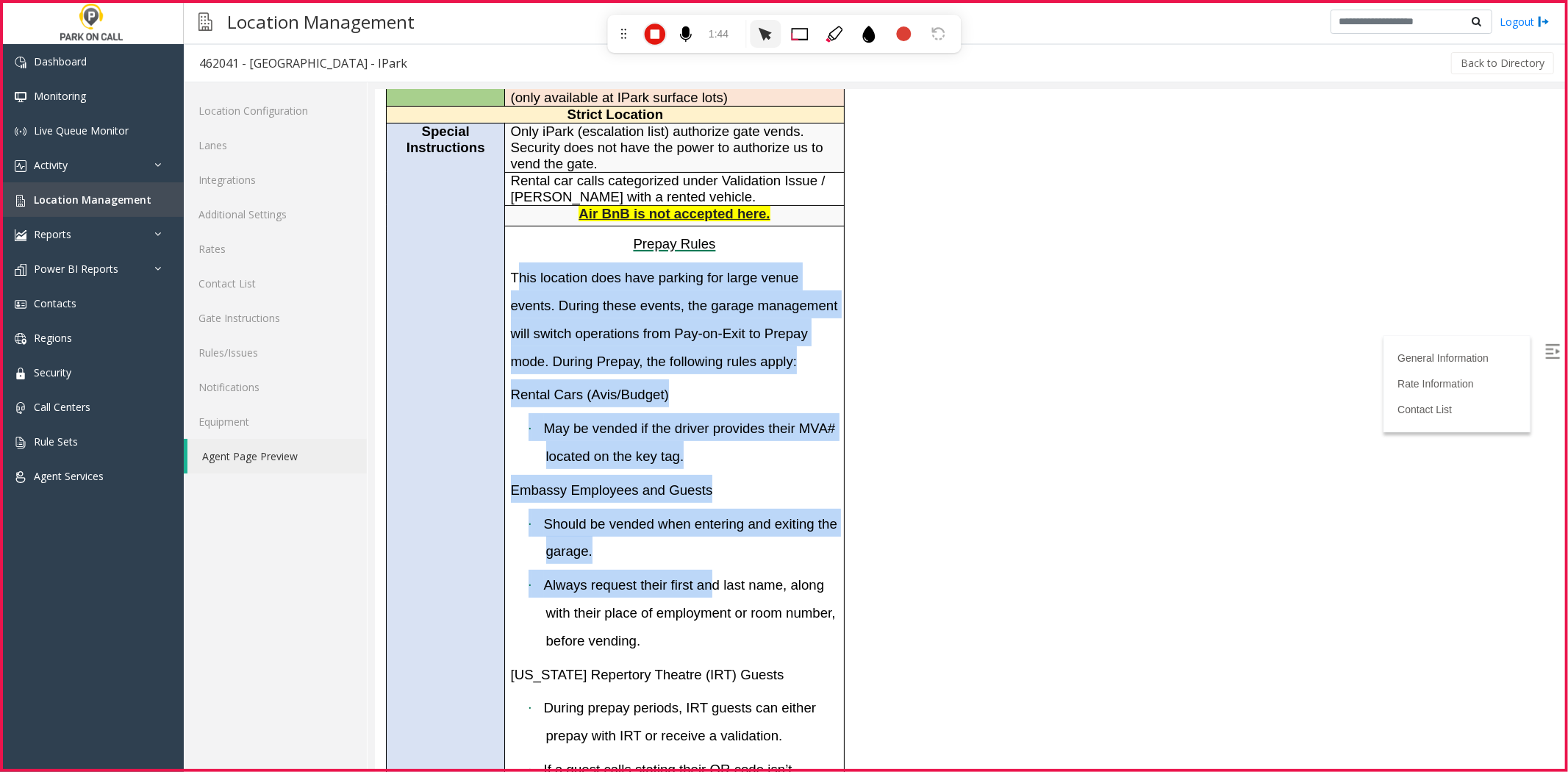
drag, startPoint x: 516, startPoint y: 262, endPoint x: 711, endPoint y: 594, distance: 385.0
click at [711, 594] on td "Prepay Rules This location does have parking for large venue events. During the…" at bounding box center [674, 738] width 339 height 1025
click at [711, 594] on span "Always request their first and last name, along with their place of employment …" at bounding box center [689, 612] width 292 height 71
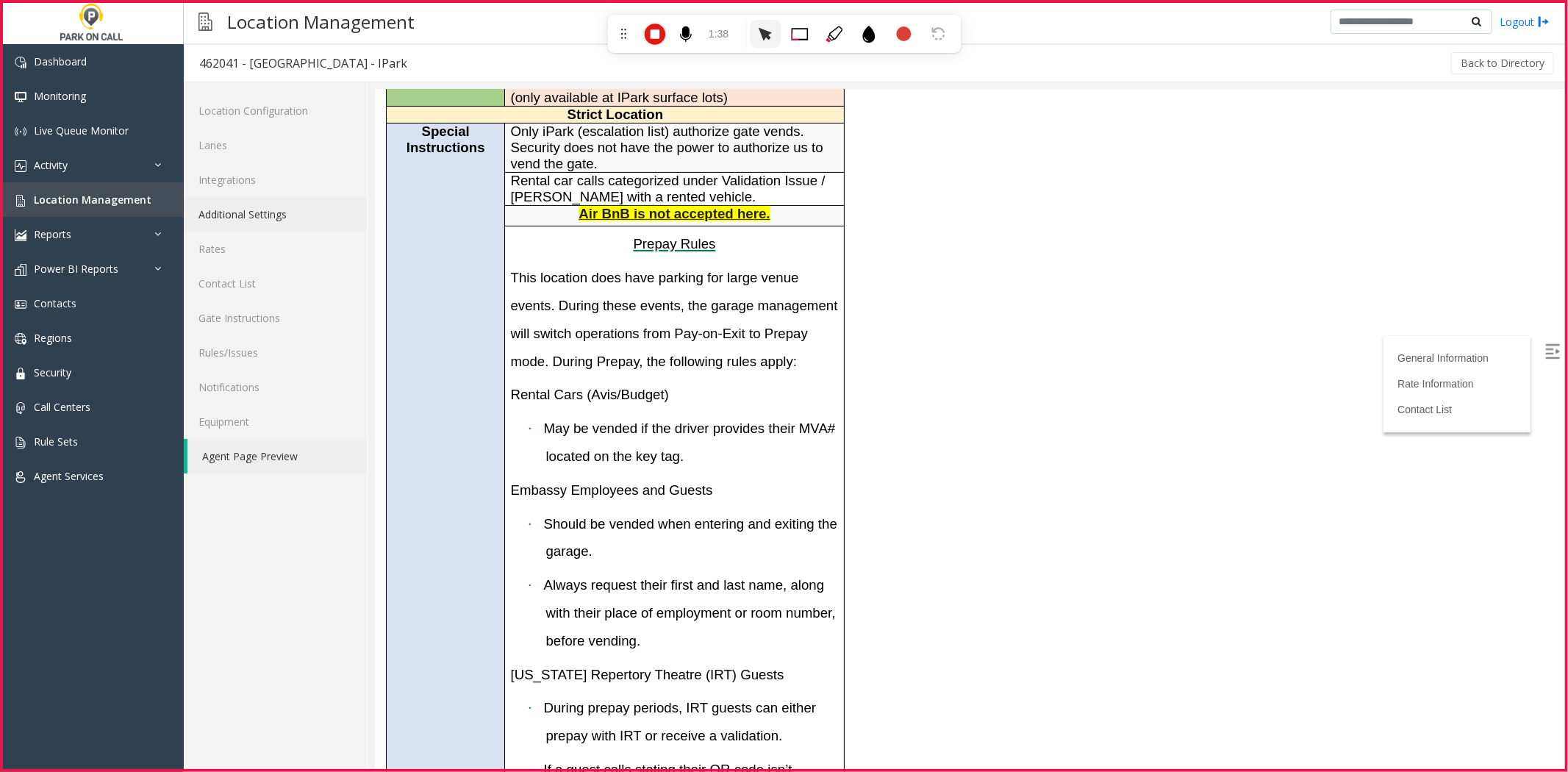
click at [331, 207] on link "Additional Settings" at bounding box center [275, 214] width 183 height 34
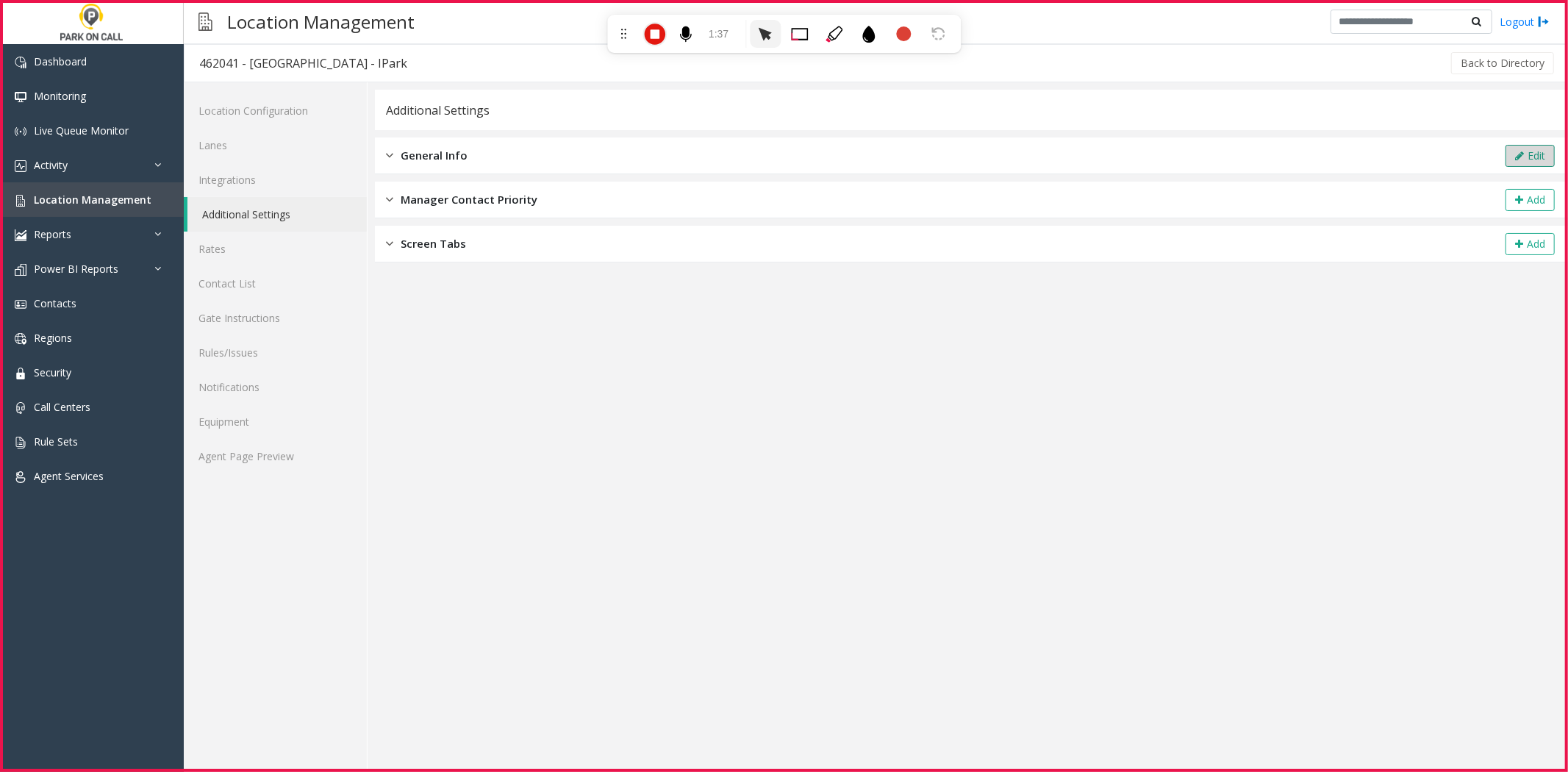
click at [1513, 156] on button "Edit" at bounding box center [1531, 155] width 49 height 22
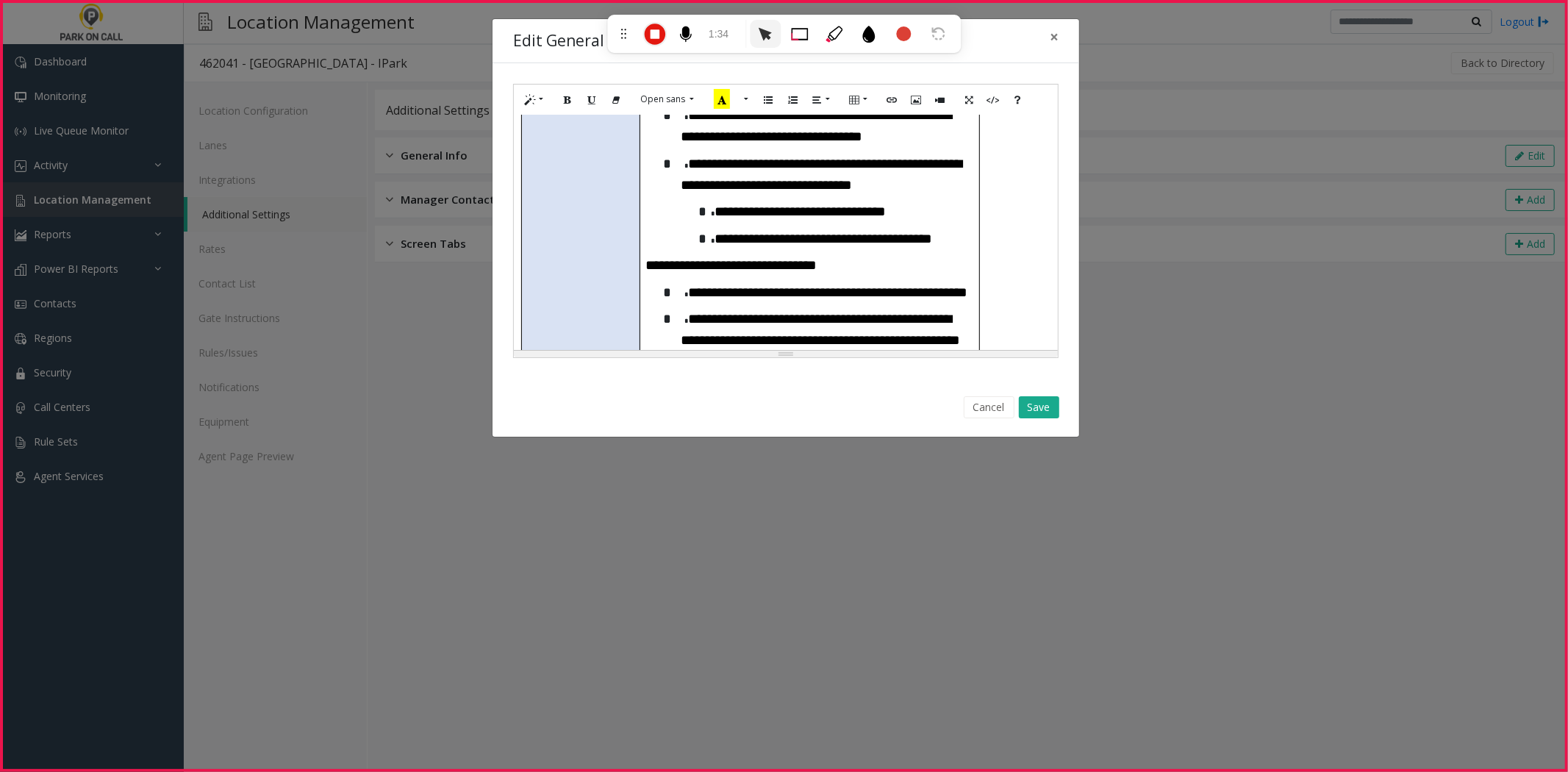
scroll to position [899, 0]
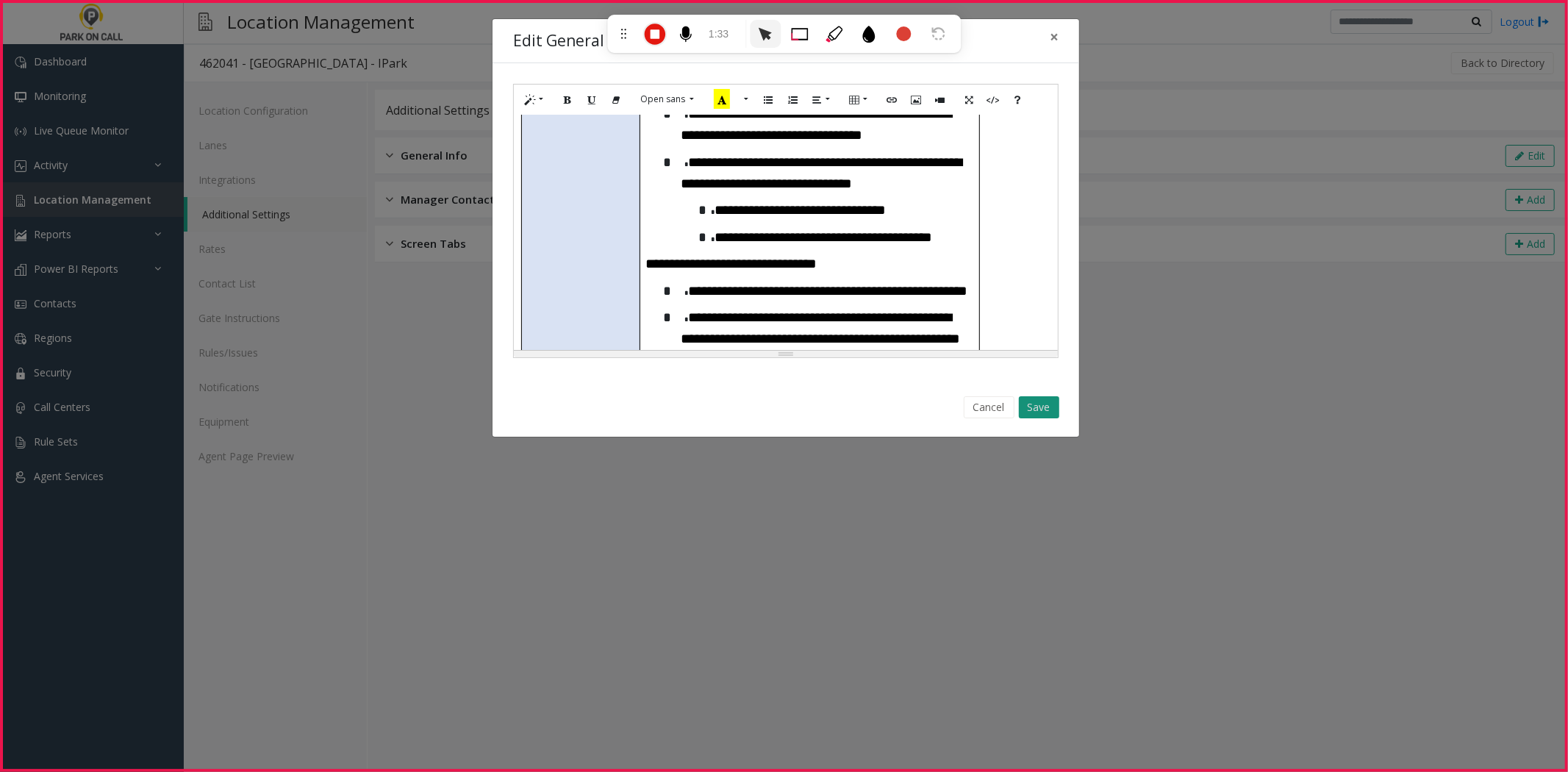
click at [1053, 410] on button "Save" at bounding box center [1039, 407] width 40 height 22
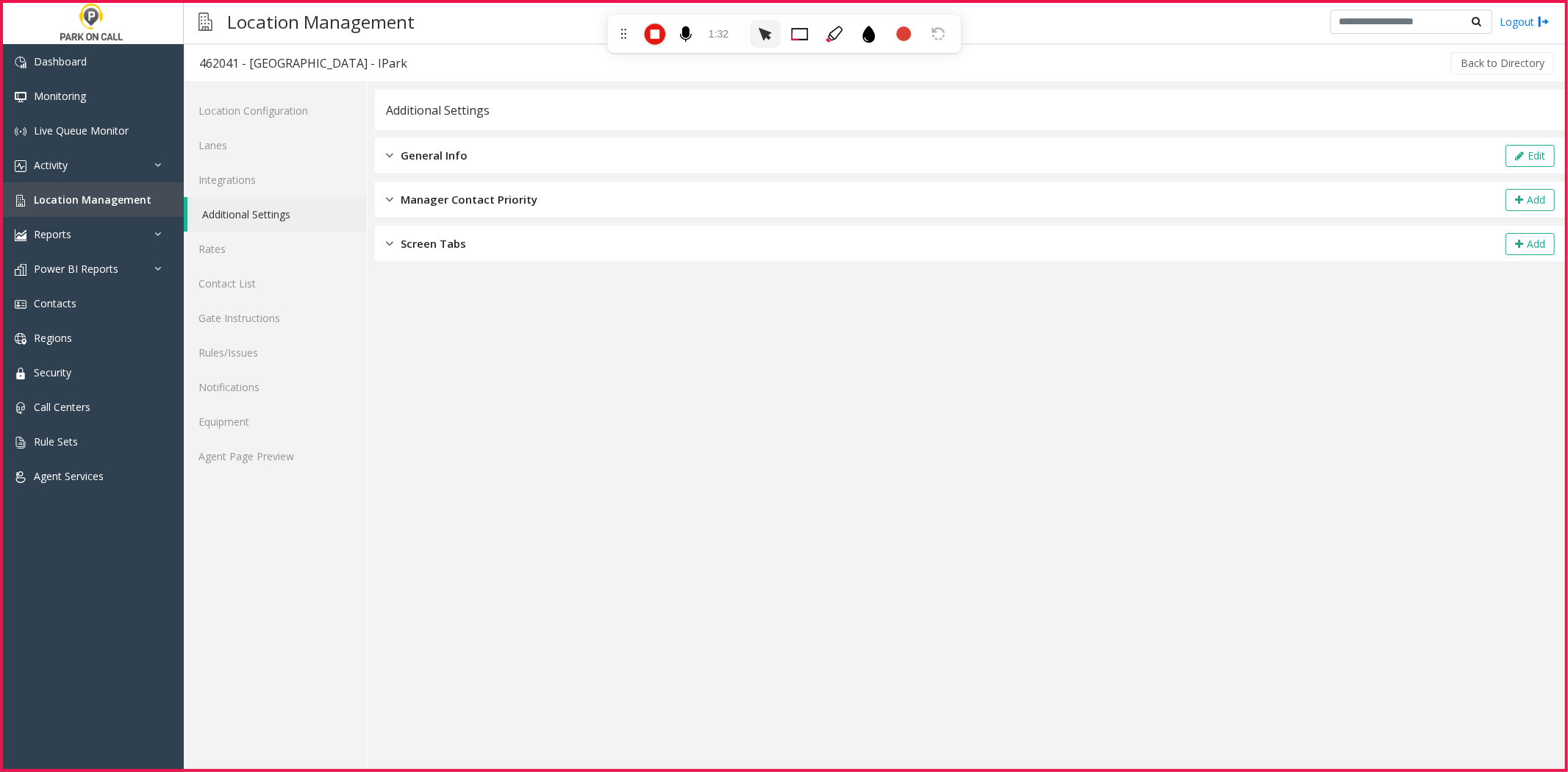
click at [652, 30] on icon at bounding box center [655, 34] width 24 height 24
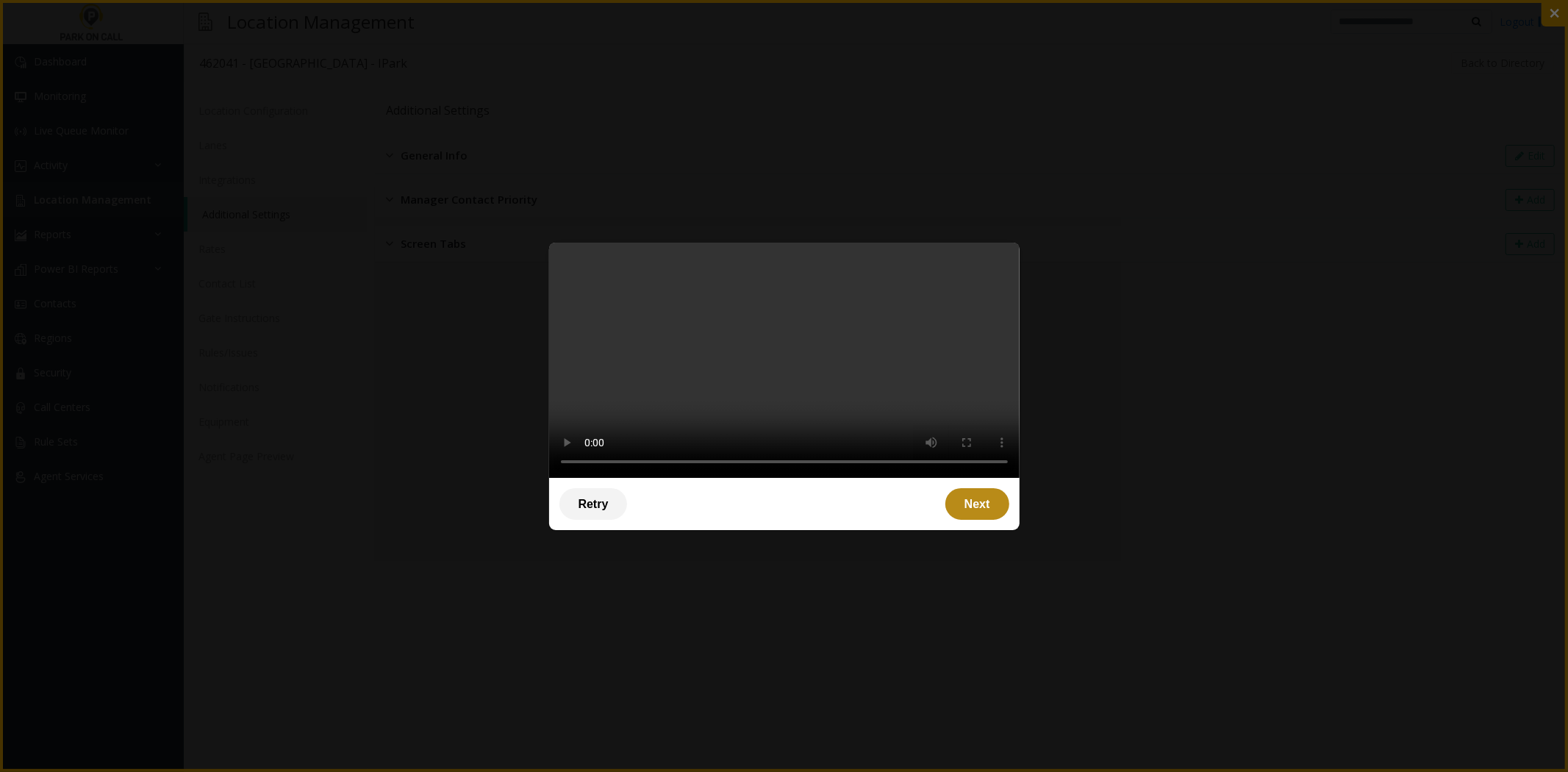
click at [973, 519] on div "Next" at bounding box center [977, 504] width 64 height 31
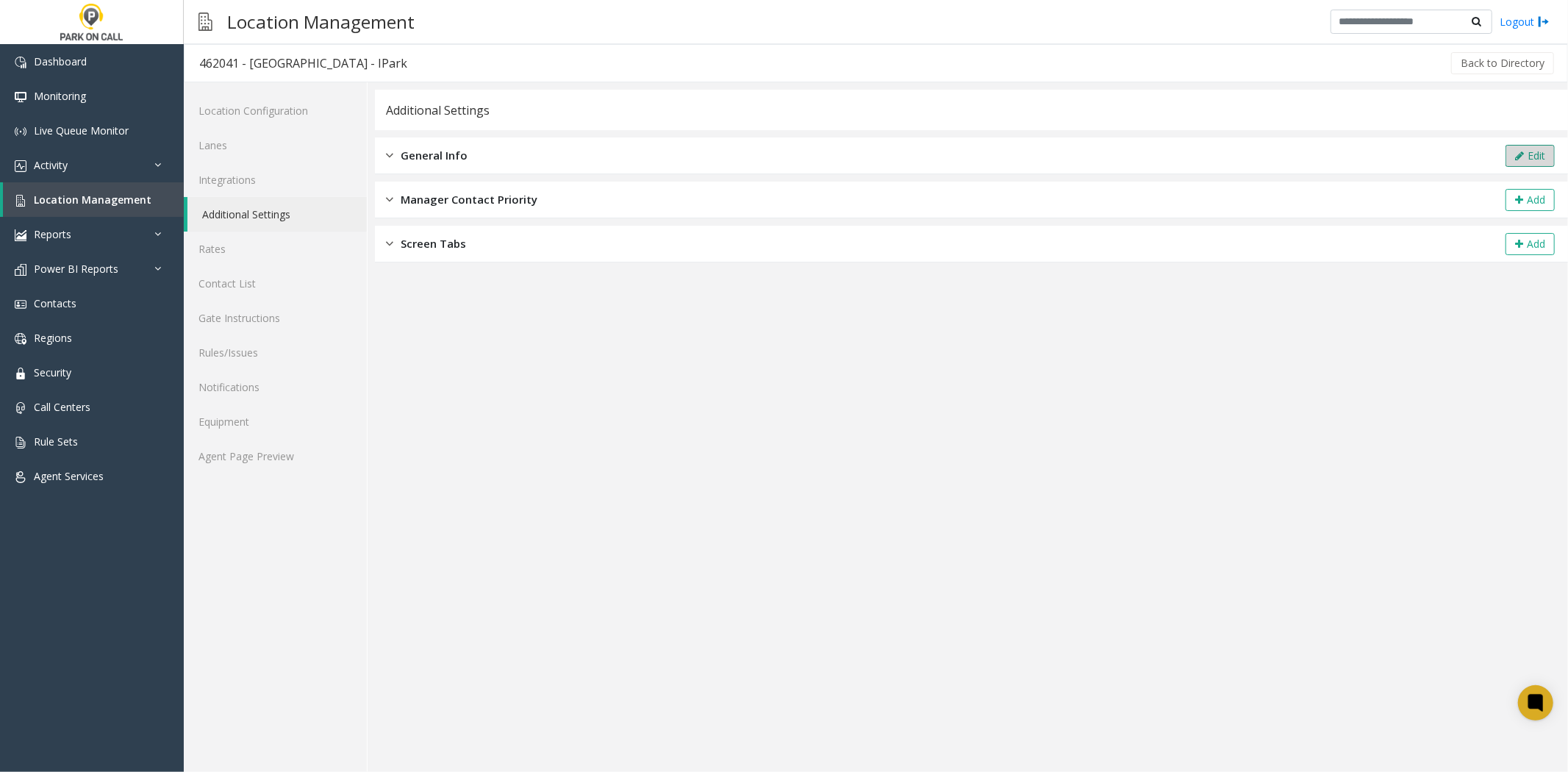
click at [1540, 151] on button "Edit" at bounding box center [1531, 155] width 49 height 22
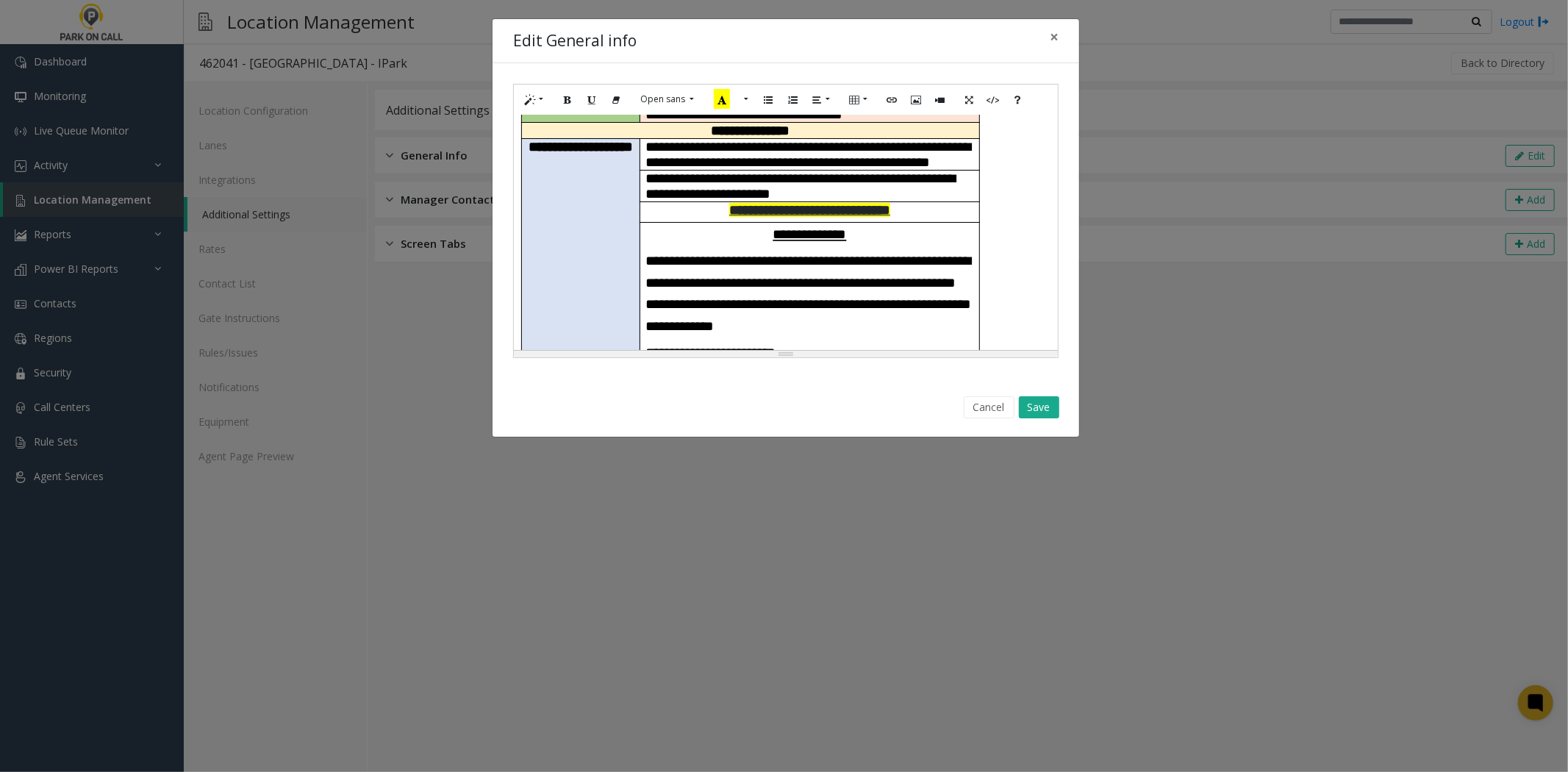
scroll to position [571, 0]
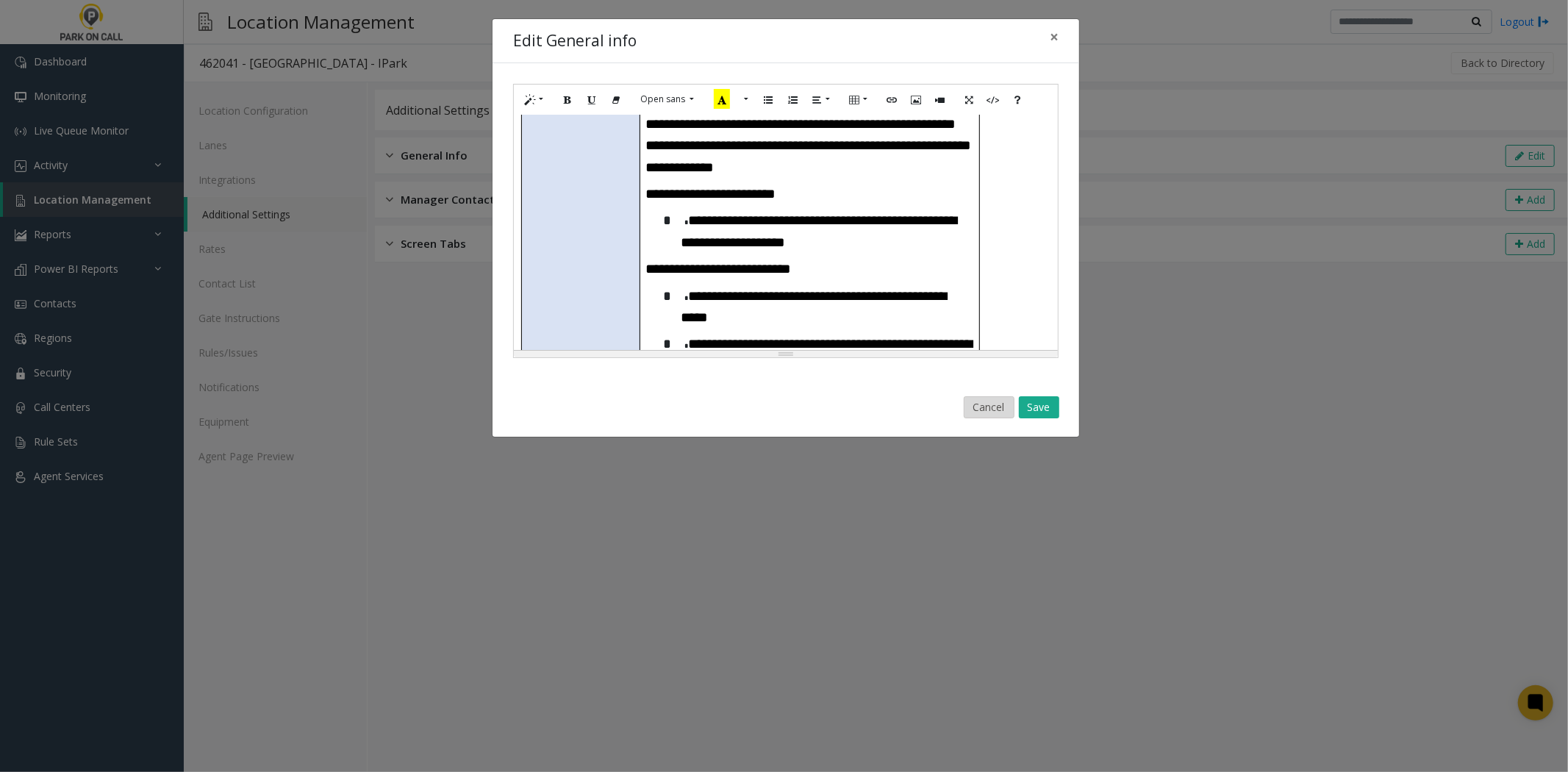
click at [983, 405] on button "Cancel" at bounding box center [989, 407] width 51 height 22
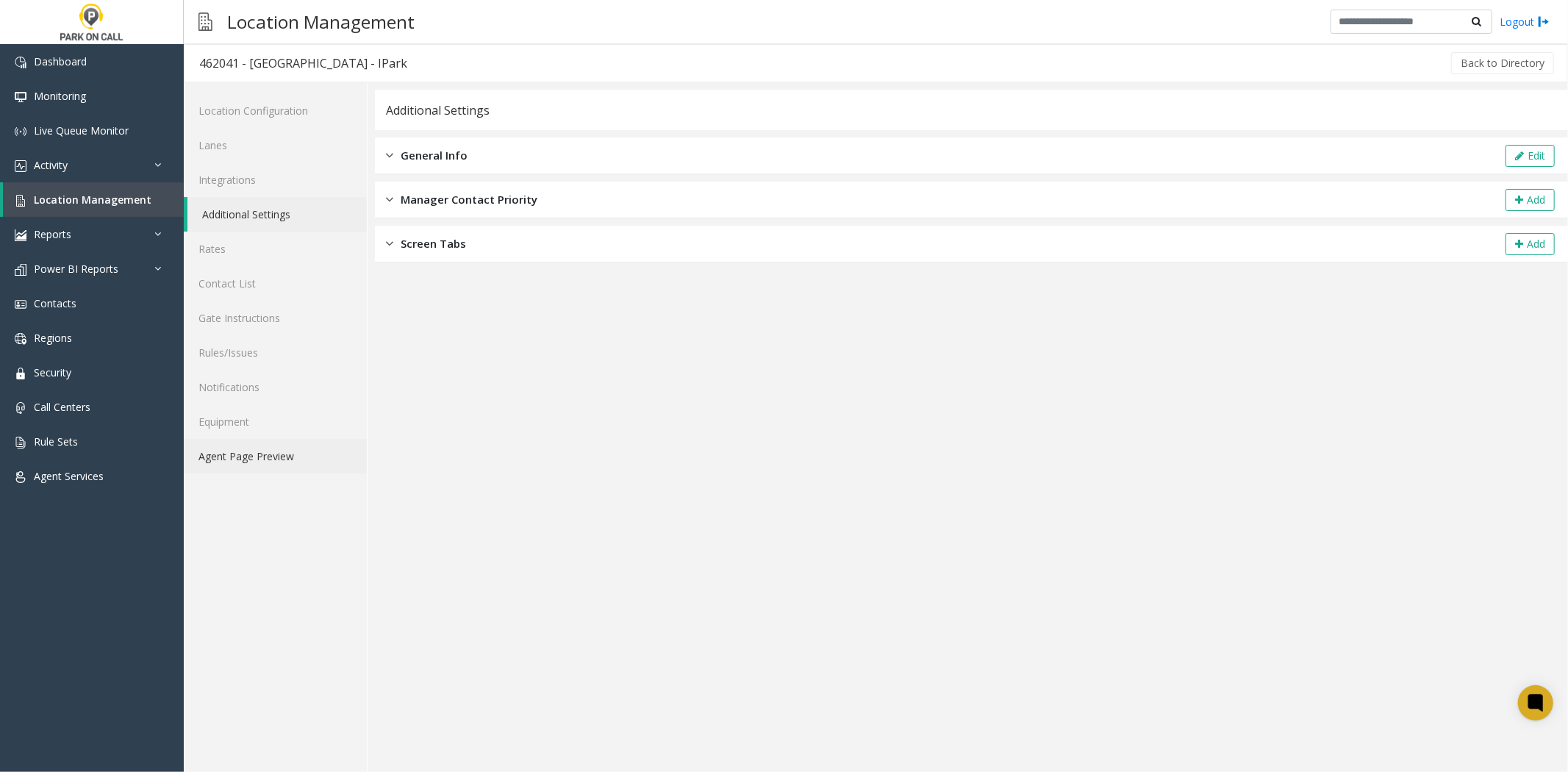
click at [236, 465] on link "Agent Page Preview" at bounding box center [275, 456] width 183 height 34
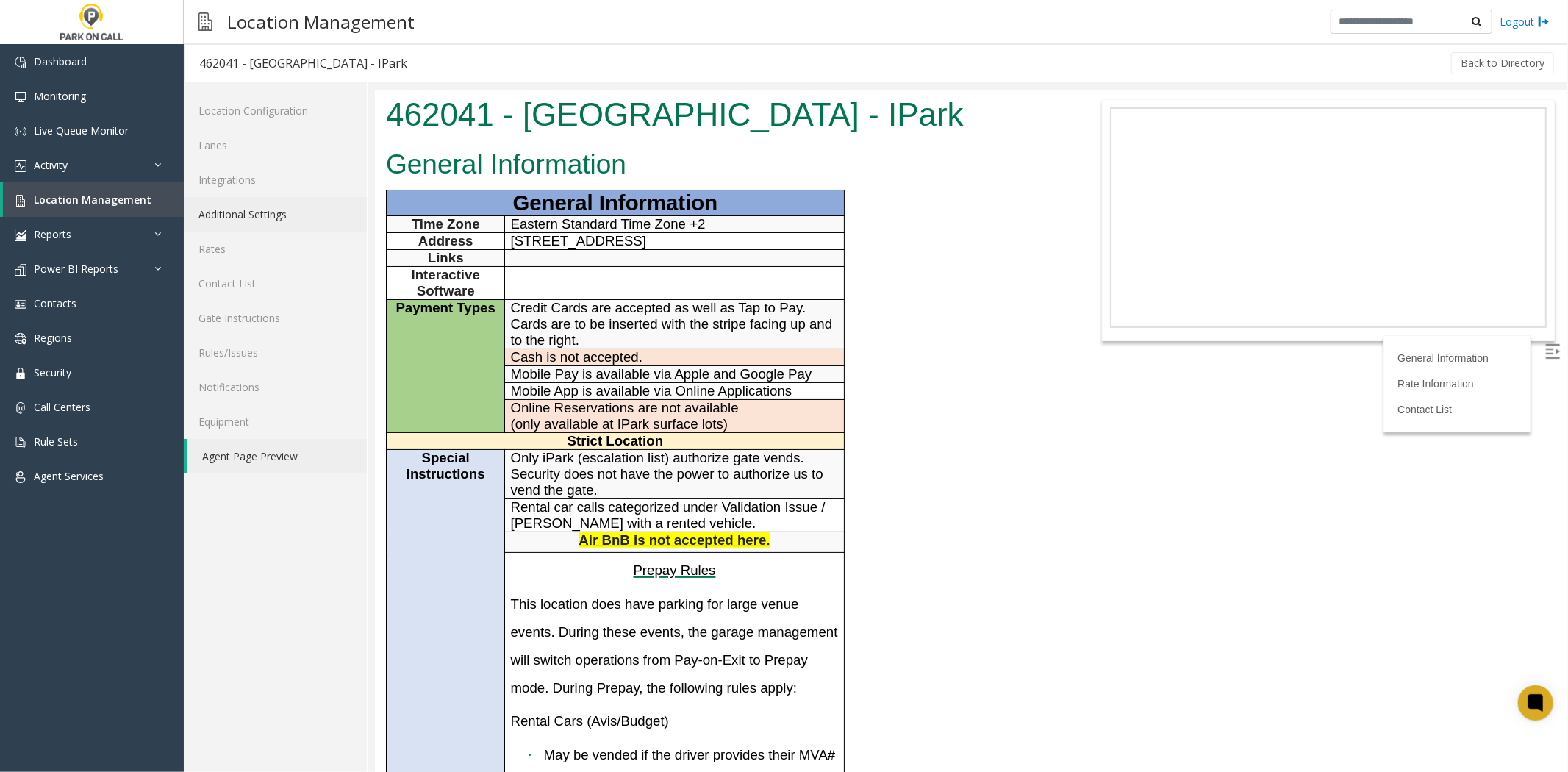
click at [331, 226] on link "Additional Settings" at bounding box center [275, 214] width 183 height 34
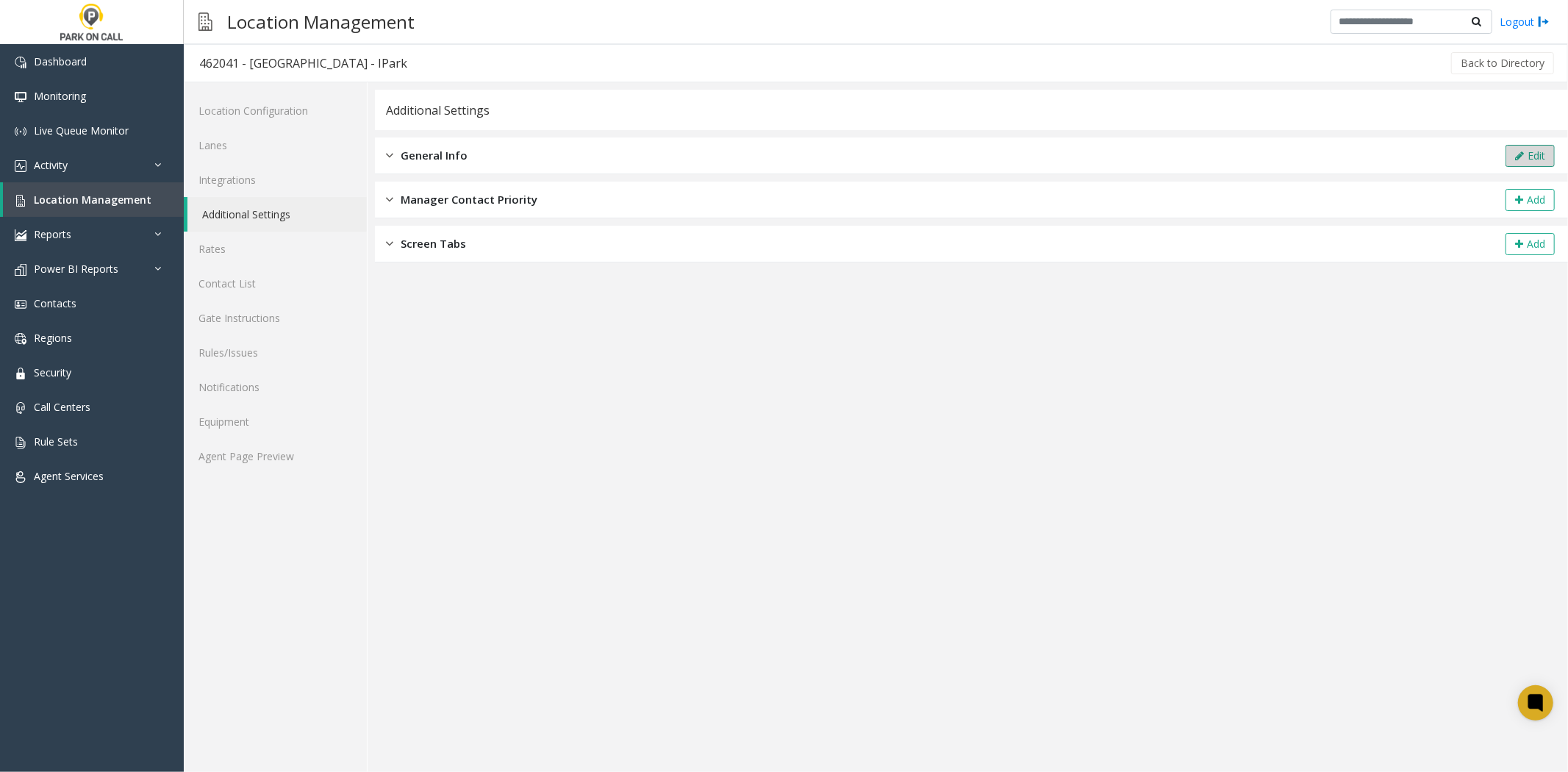
click at [1522, 151] on icon at bounding box center [1520, 156] width 9 height 10
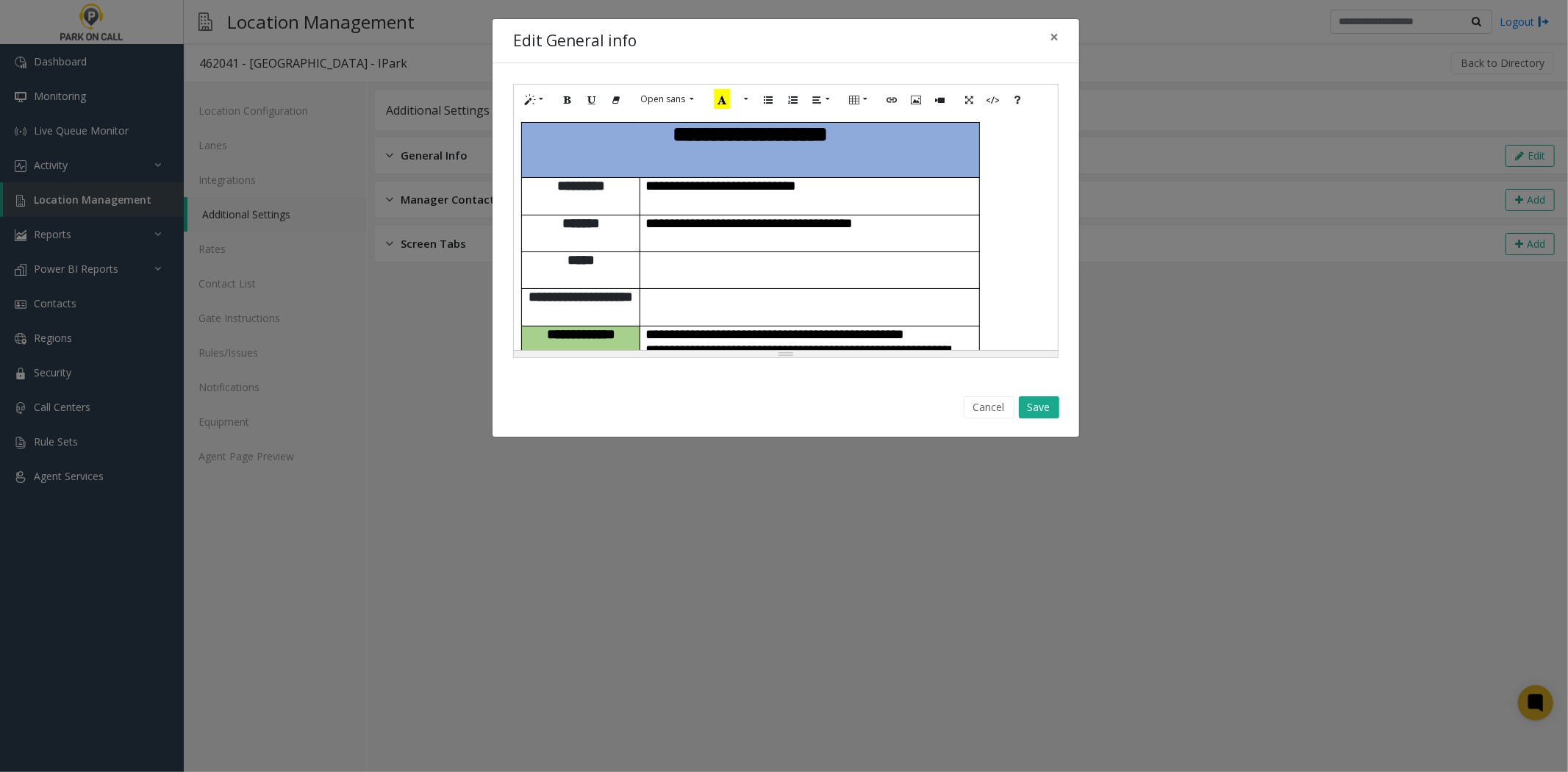
click at [752, 435] on span "**********" at bounding box center [701, 441] width 109 height 14
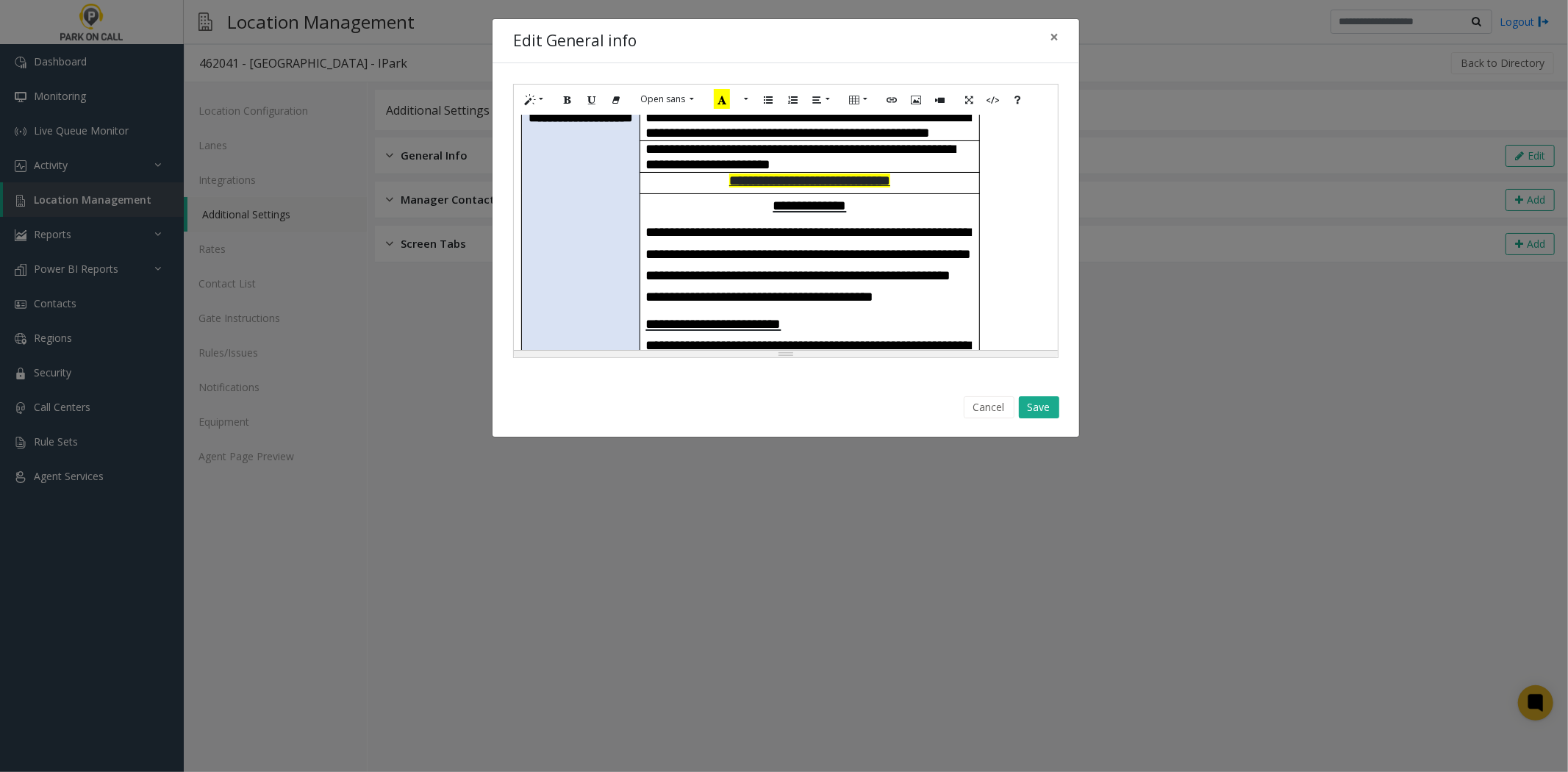
scroll to position [481, 0]
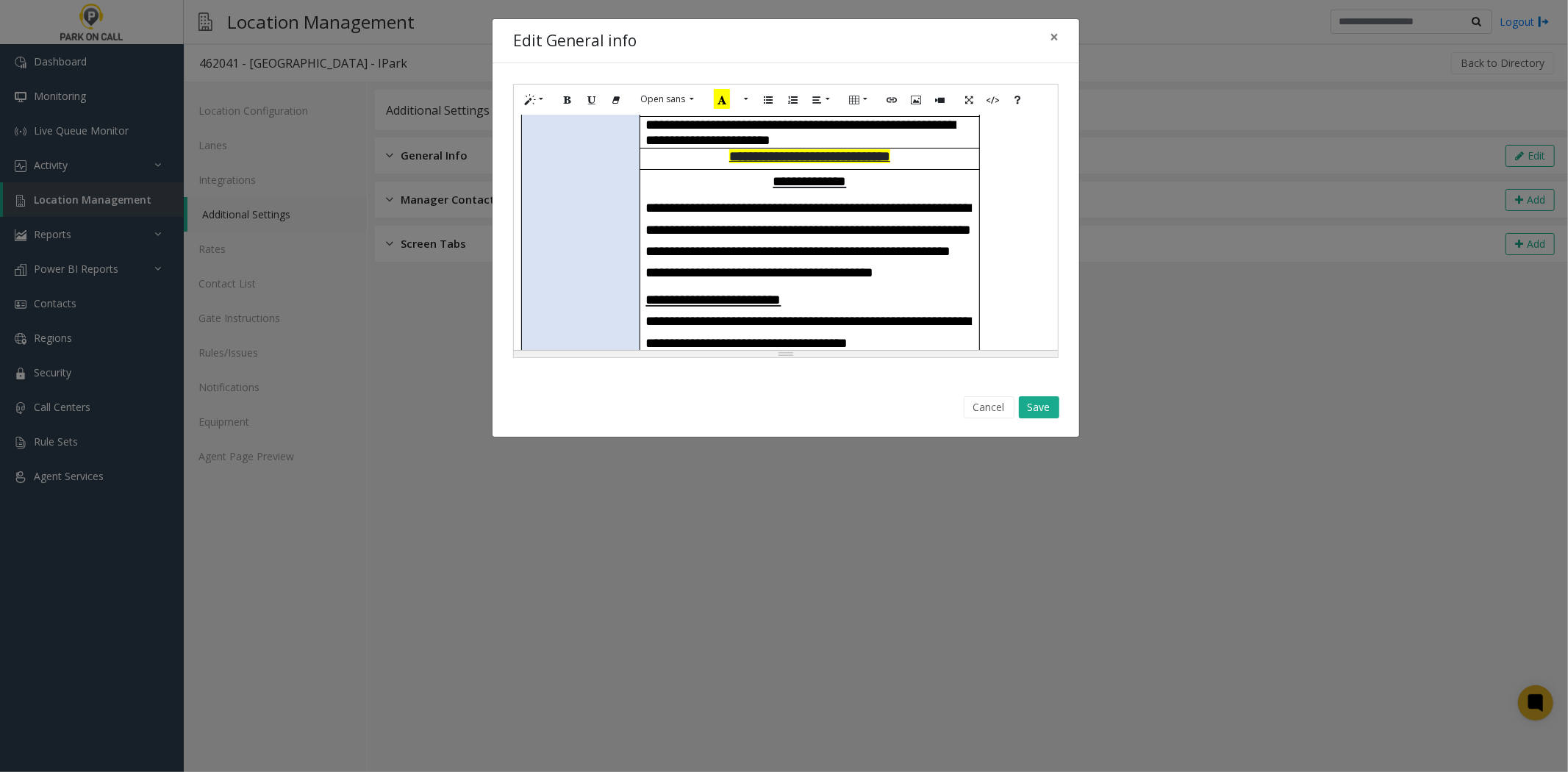
click at [648, 292] on span "**********" at bounding box center [714, 299] width 135 height 14
click at [773, 105] on icon "Unordered list (CTRL+SHIFT+NUM7)" at bounding box center [768, 99] width 9 height 13
click at [754, 199] on h3 "**********" at bounding box center [809, 240] width 328 height 87
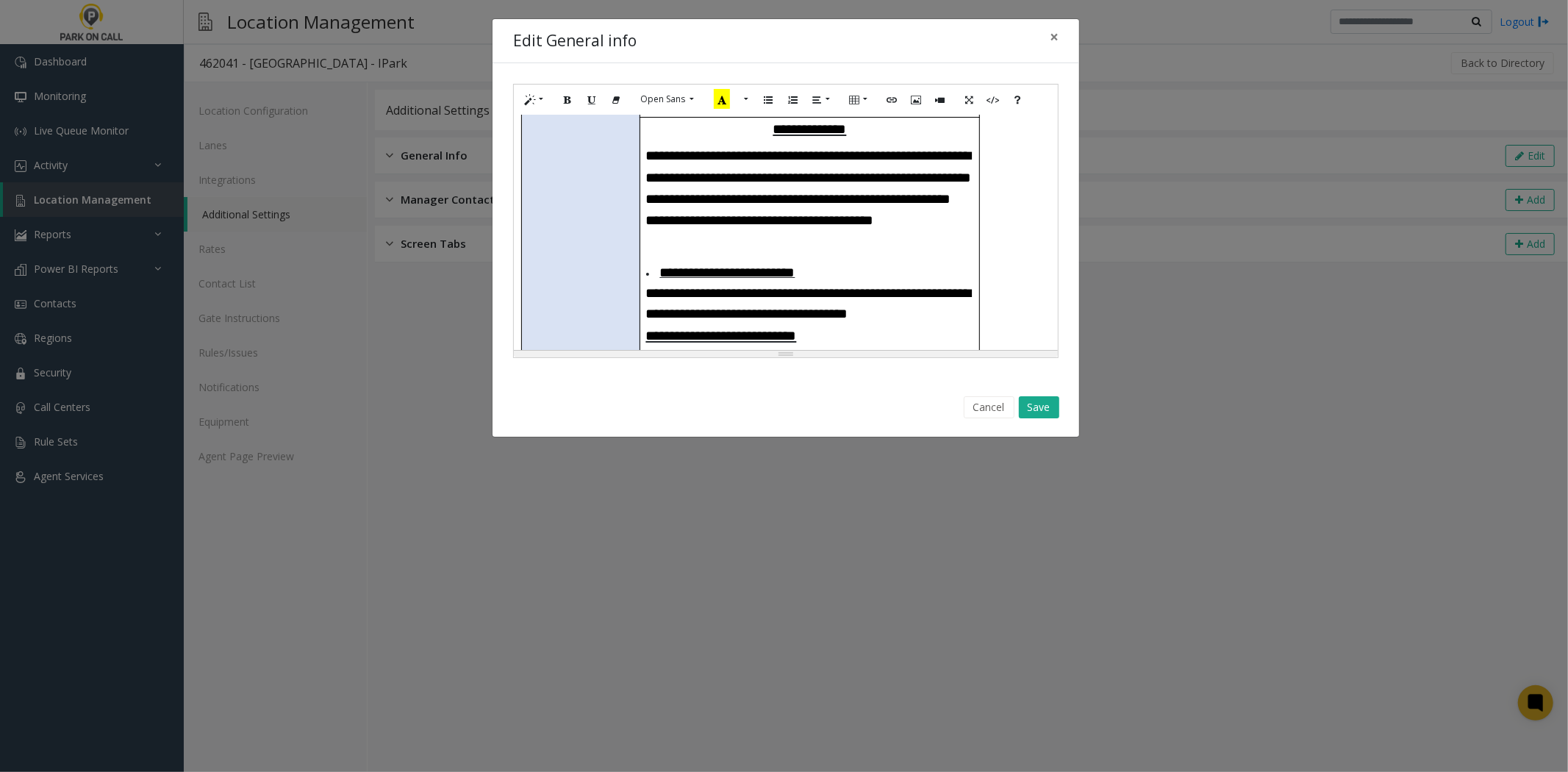
scroll to position [563, 0]
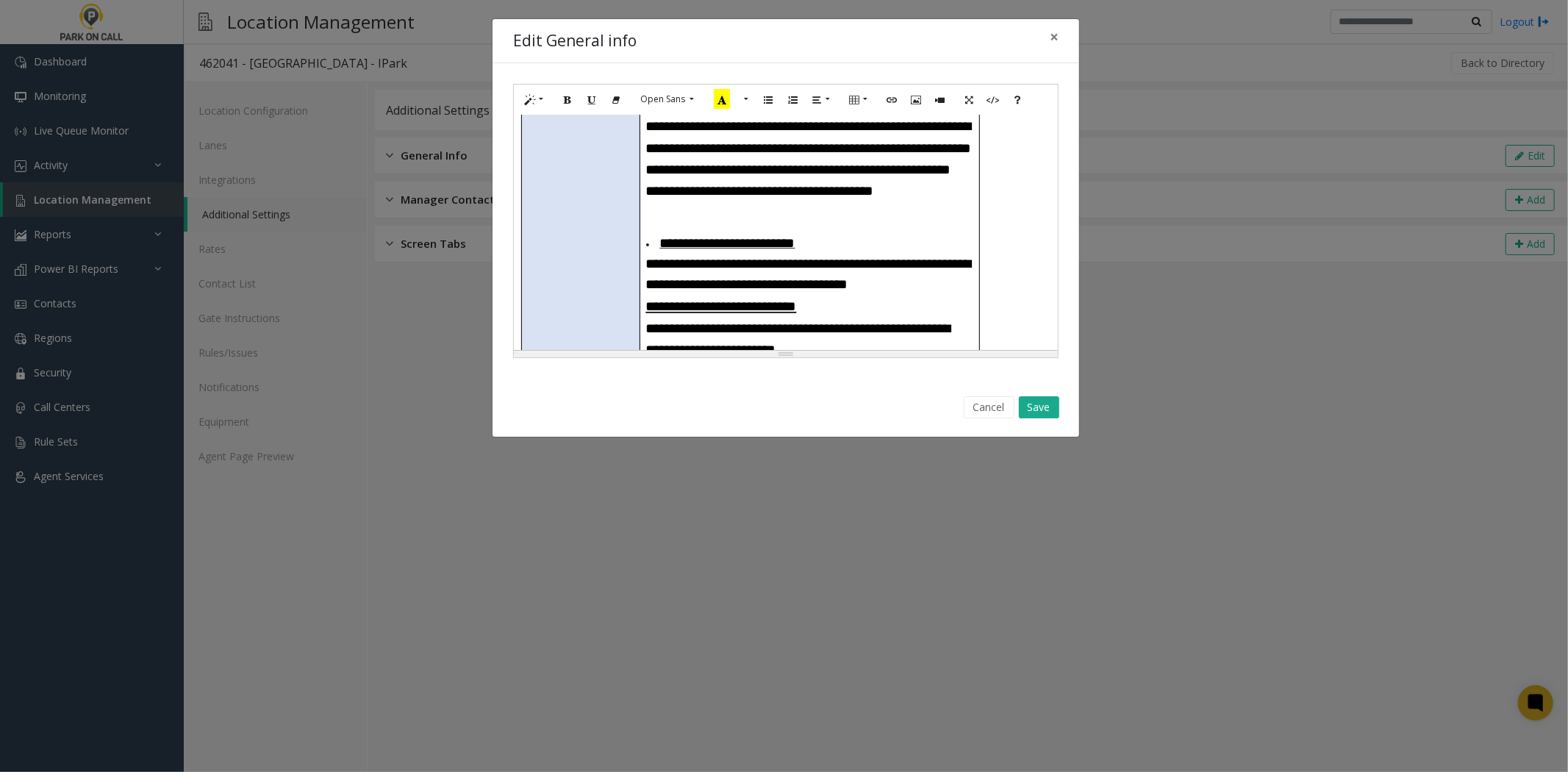
click at [971, 233] on li "**********" at bounding box center [809, 264] width 328 height 61
click at [686, 295] on li at bounding box center [809, 304] width 328 height 20
click at [647, 316] on h3 "**********" at bounding box center [809, 348] width 328 height 64
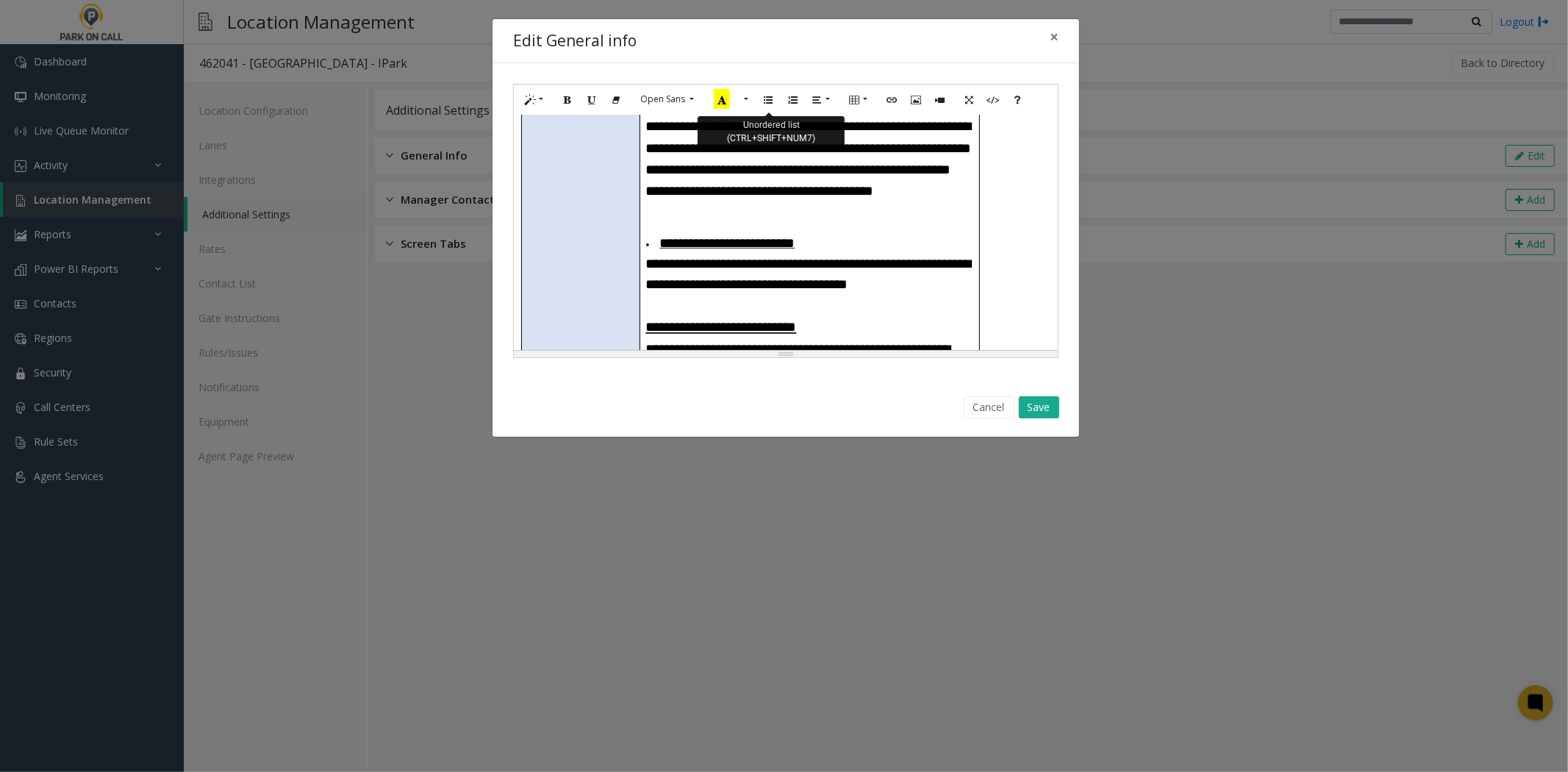
click at [765, 103] on button "Unordered list (CTRL+SHIFT+NUM7)" at bounding box center [768, 100] width 25 height 22
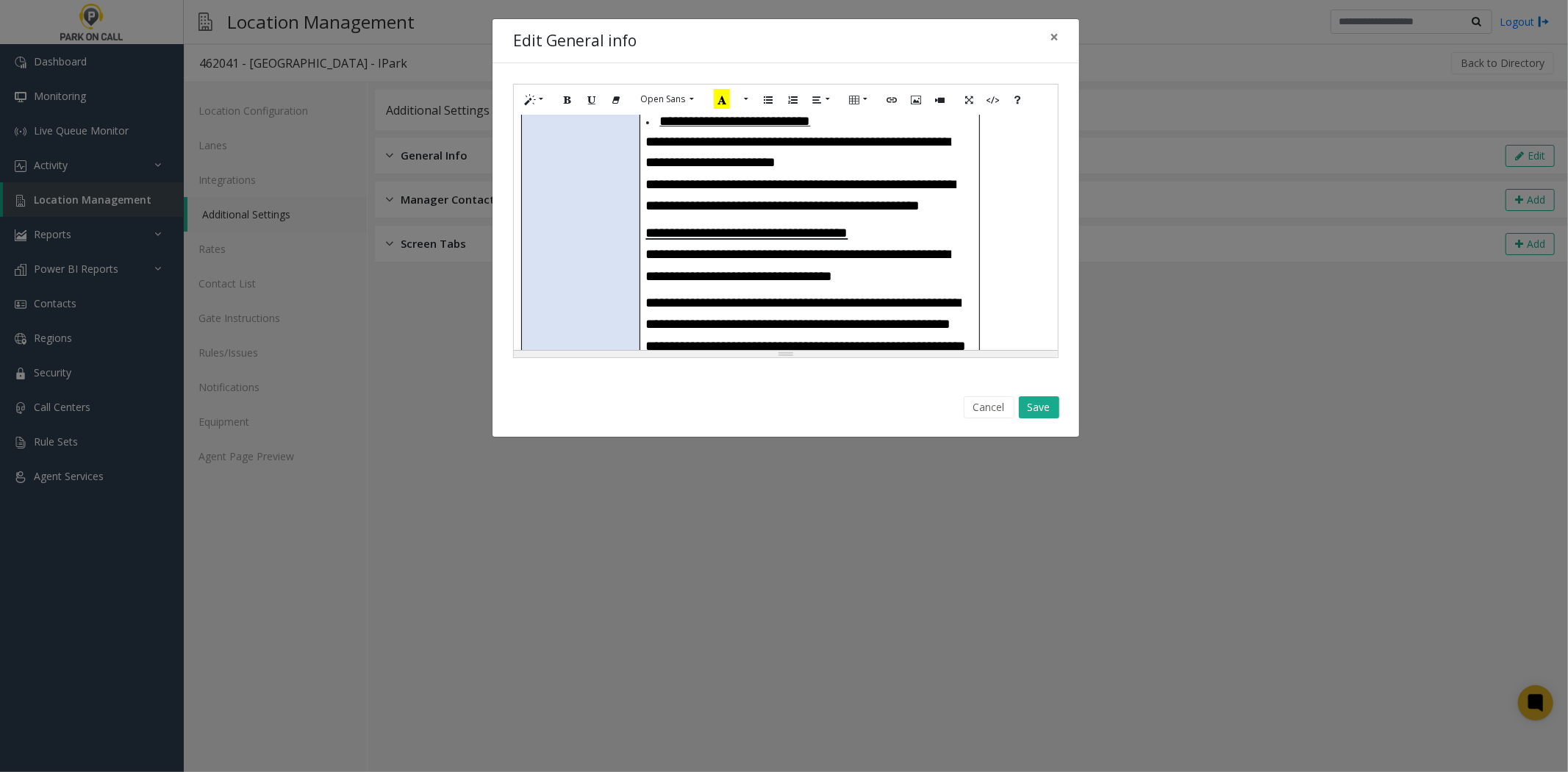
scroll to position [726, 0]
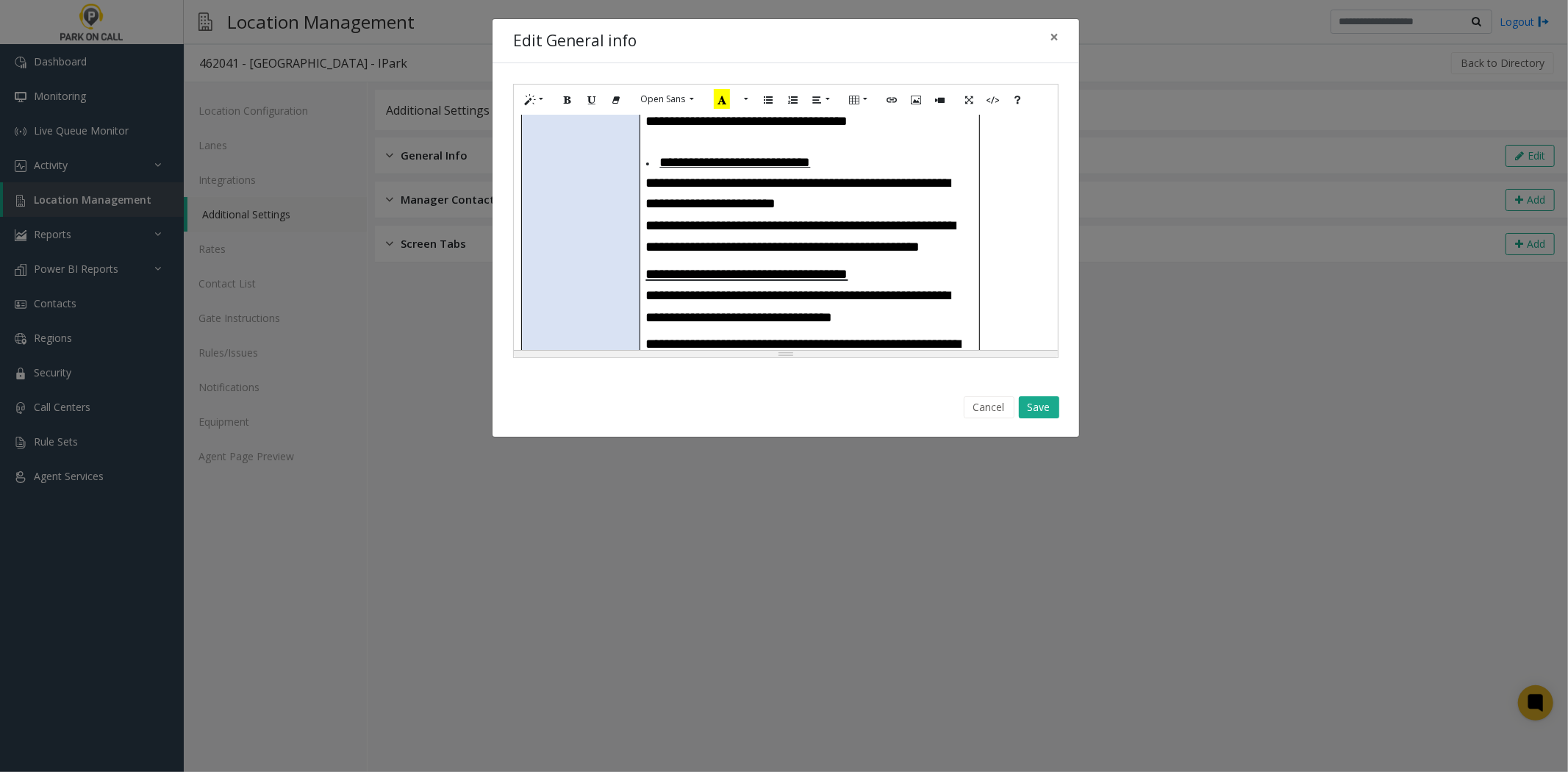
click at [780, 214] on h3 "**********" at bounding box center [809, 235] width 328 height 43
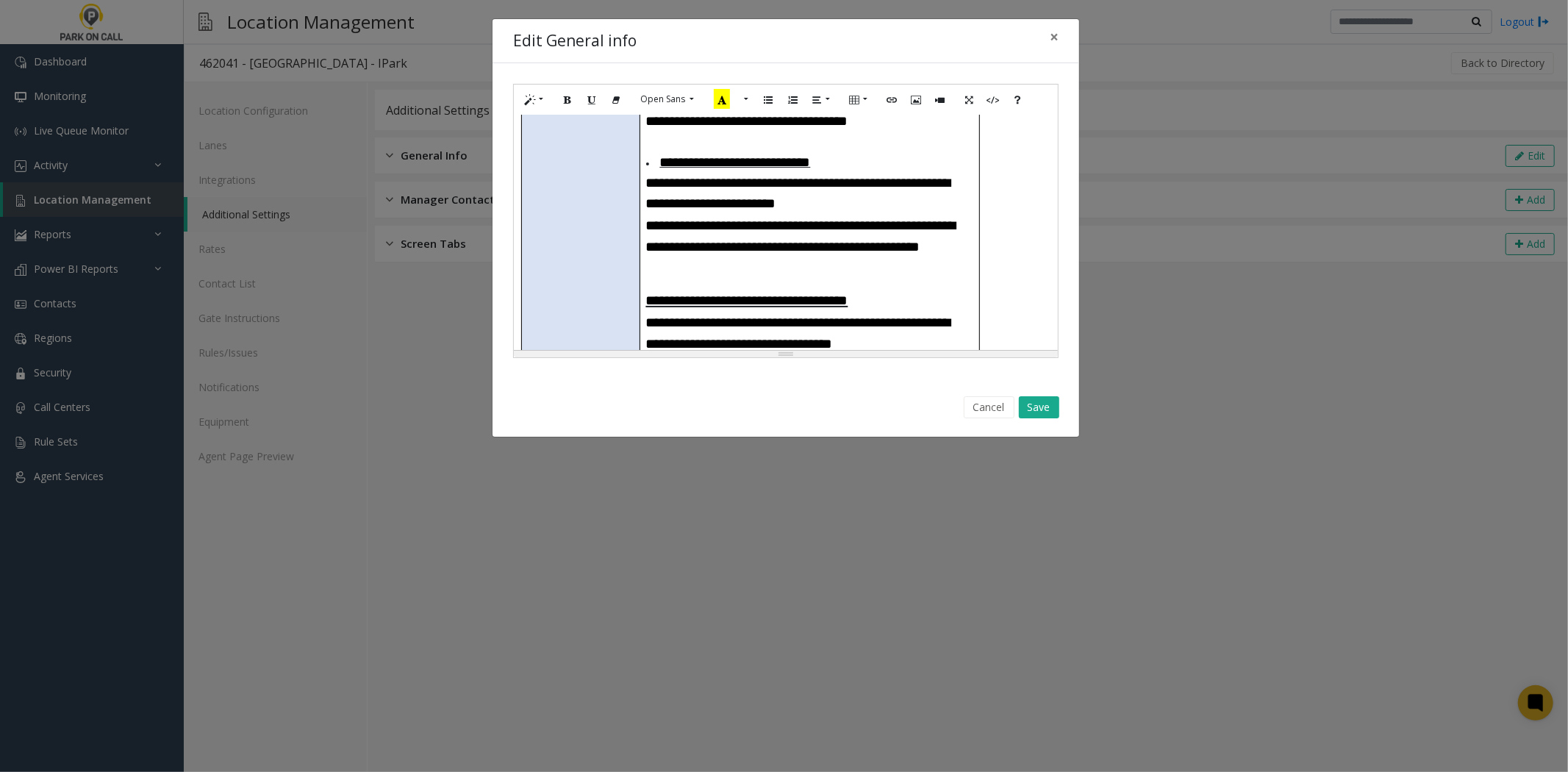
click at [648, 293] on span "**********" at bounding box center [747, 300] width 202 height 14
click at [770, 96] on icon "Unordered list (CTRL+SHIFT+NUM7)" at bounding box center [768, 99] width 9 height 13
click at [659, 262] on h3 at bounding box center [809, 273] width 328 height 21
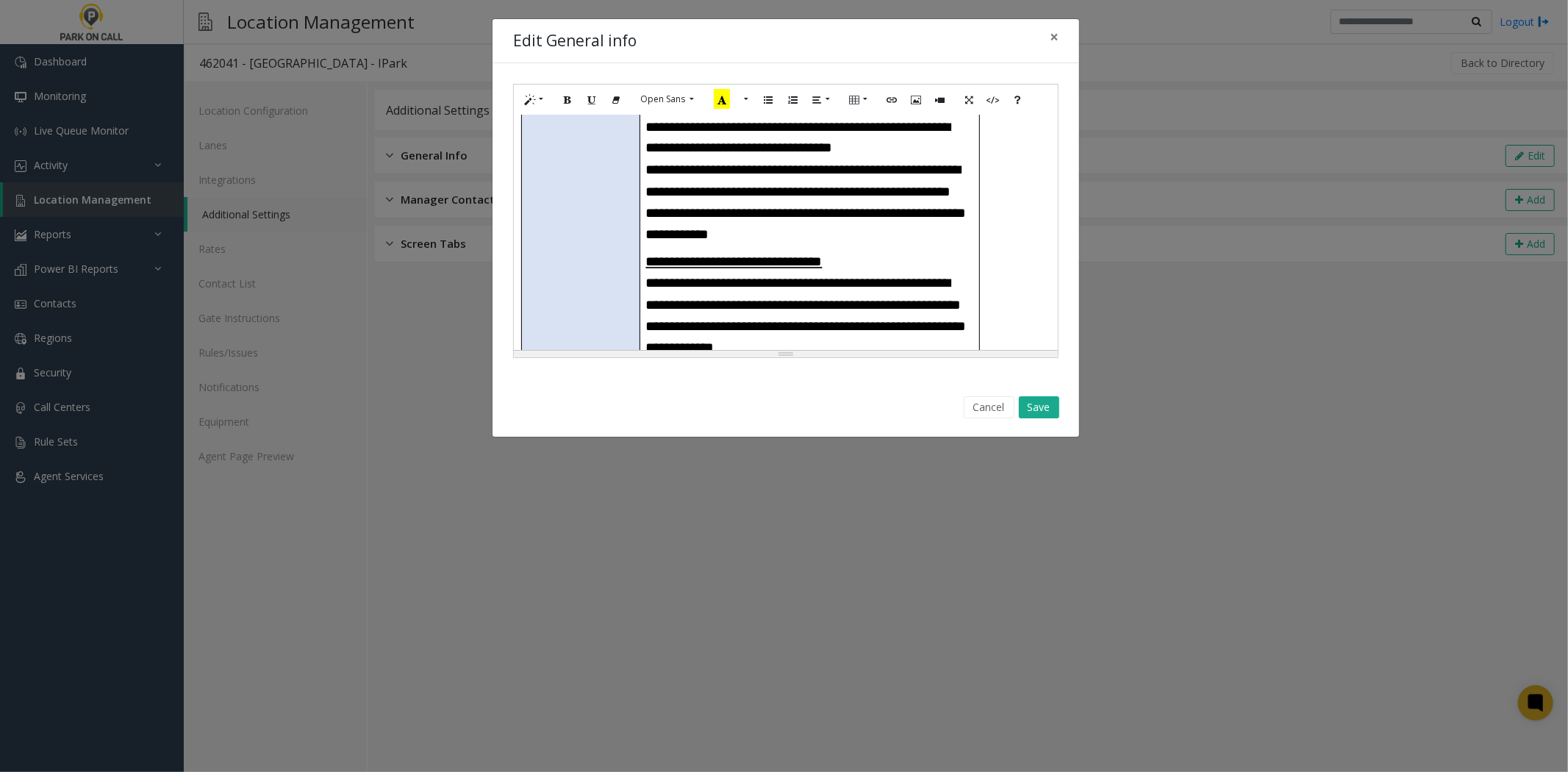
scroll to position [890, 0]
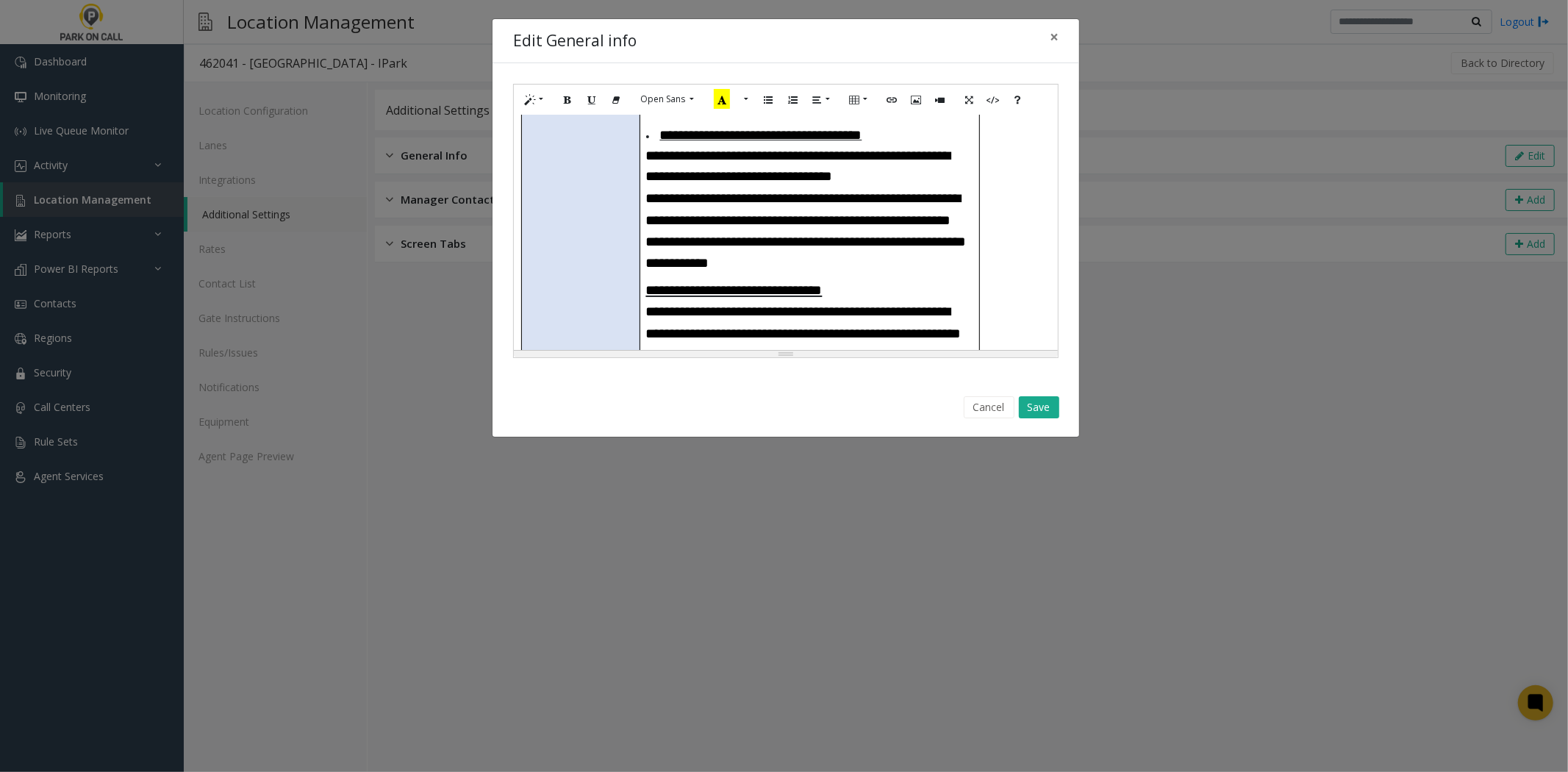
click at [923, 219] on h3 "**********" at bounding box center [809, 230] width 328 height 87
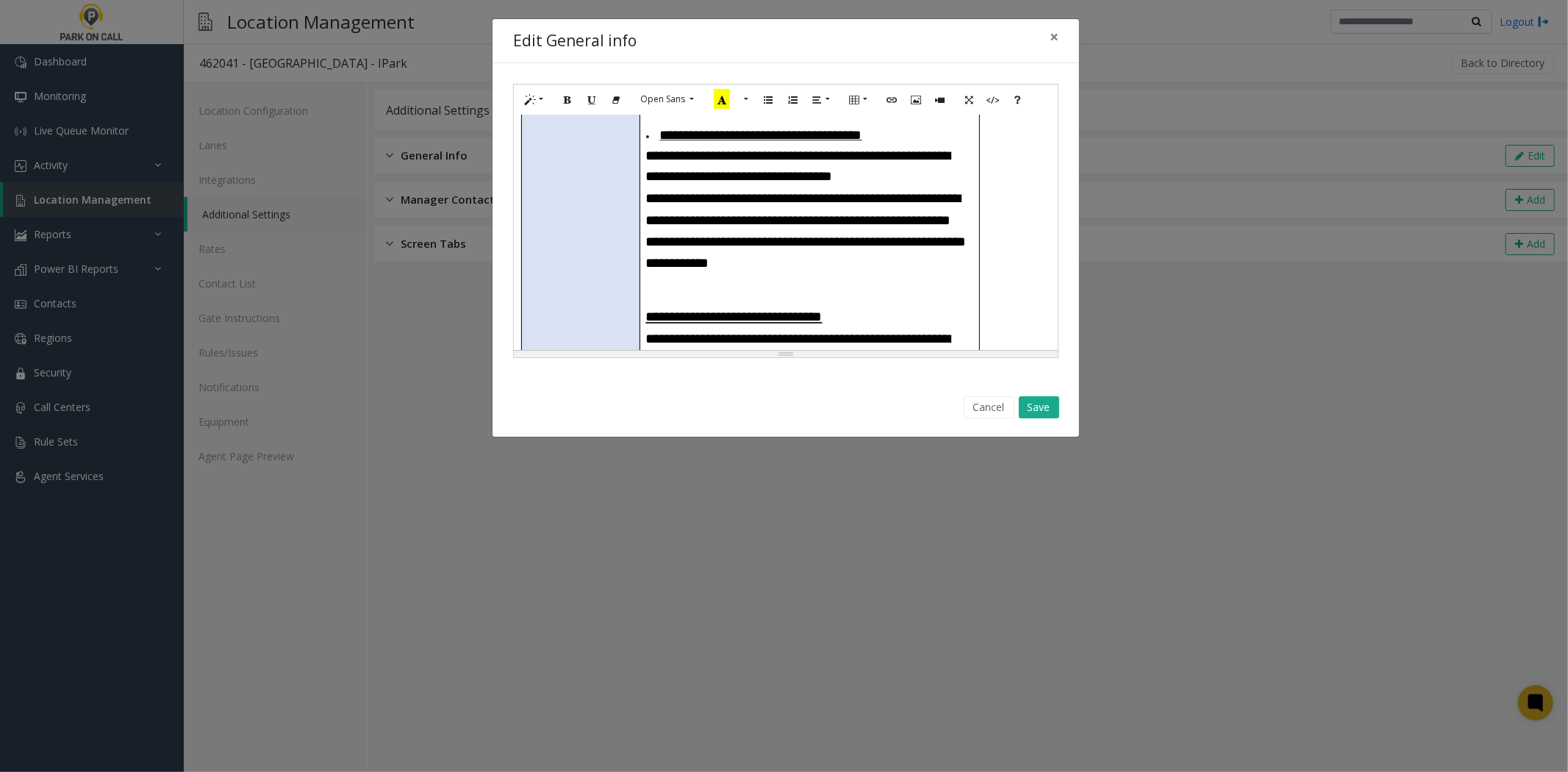
click at [646, 310] on span "**********" at bounding box center [734, 316] width 176 height 14
click at [772, 111] on button "Unordered list (CTRL+SHIFT+NUM7)" at bounding box center [768, 100] width 25 height 22
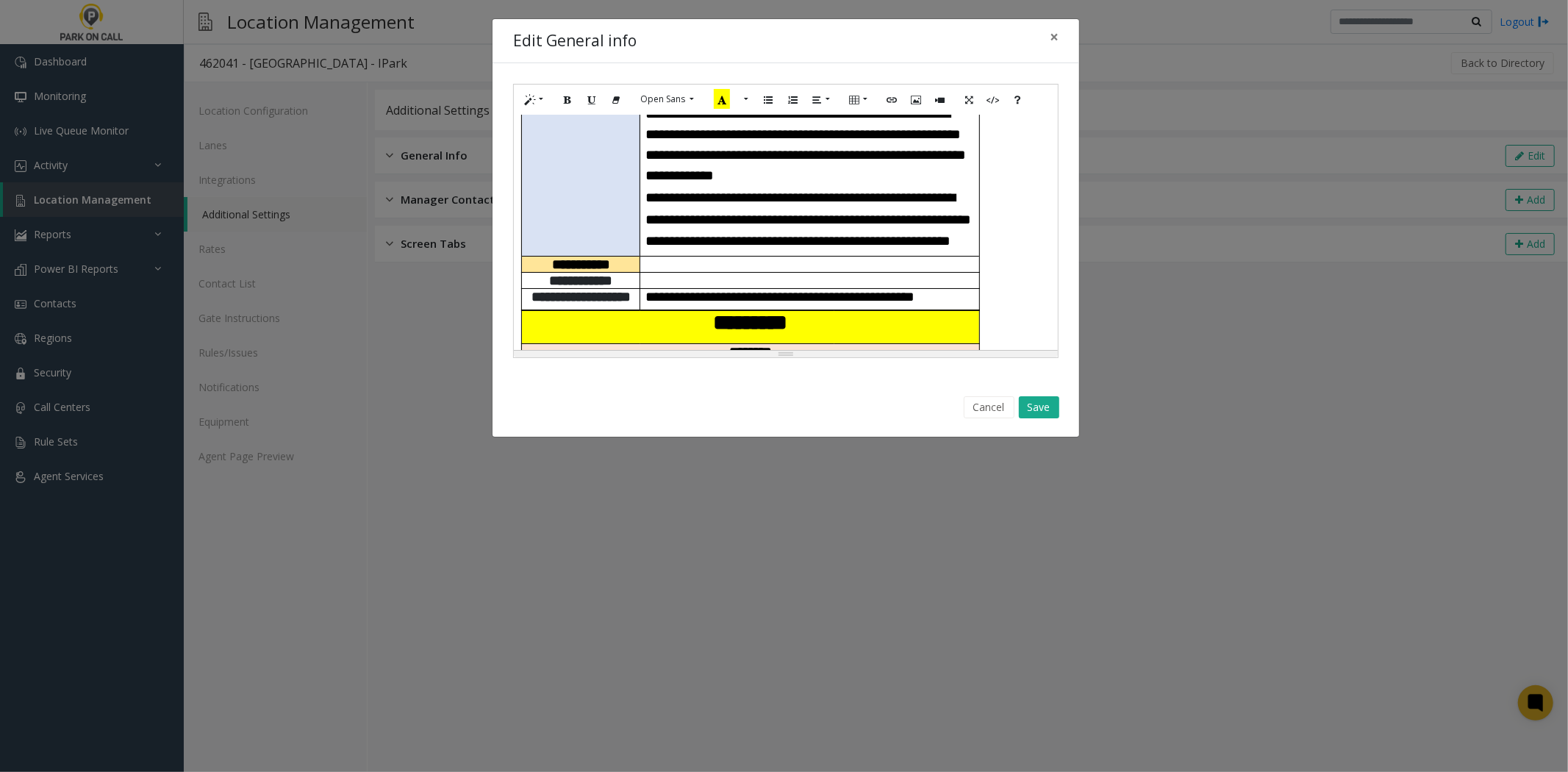
scroll to position [1135, 0]
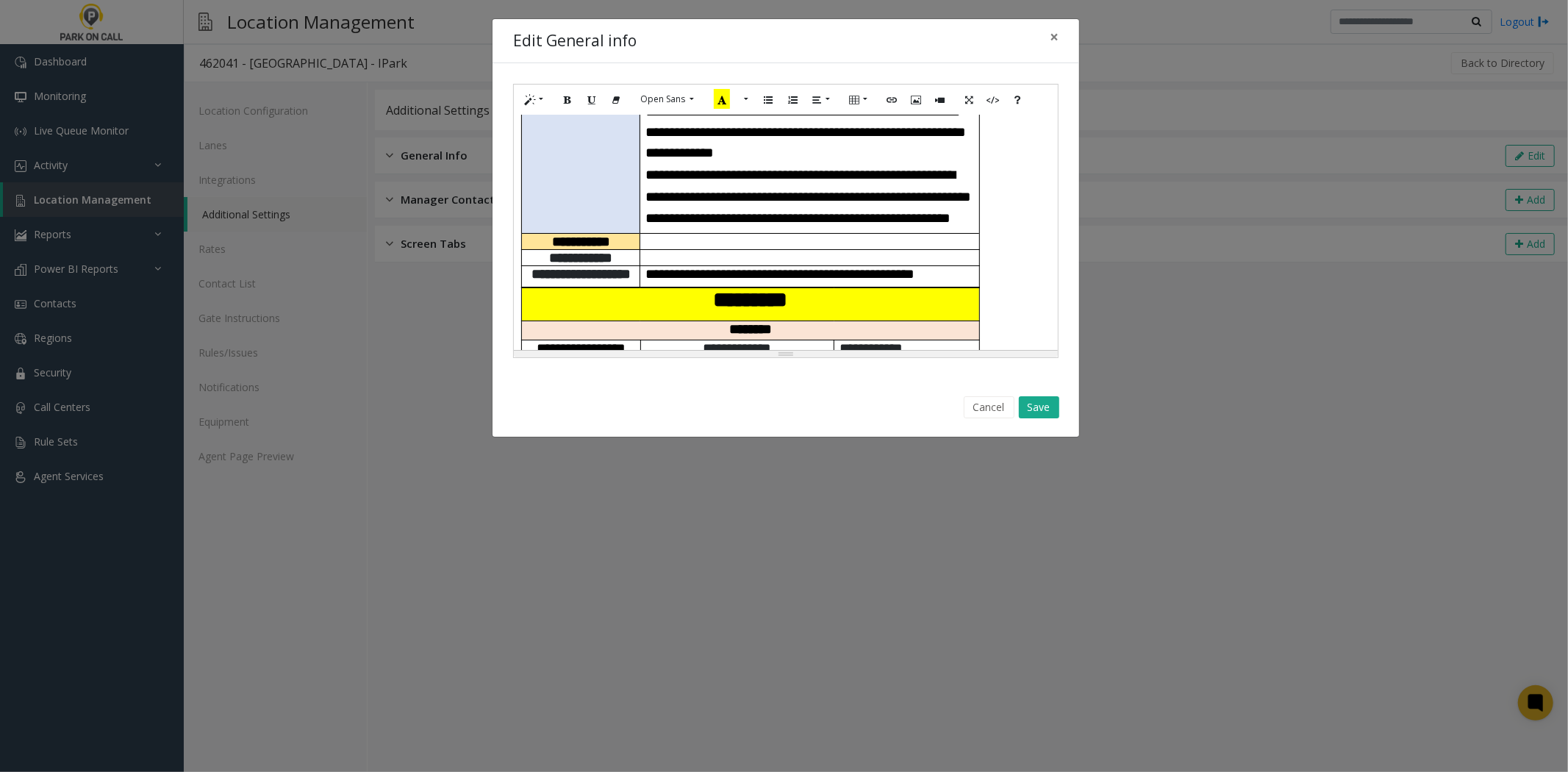
click at [1037, 393] on div "Cancel Save" at bounding box center [785, 408] width 566 height 37
click at [1043, 401] on button "Save" at bounding box center [1039, 407] width 40 height 22
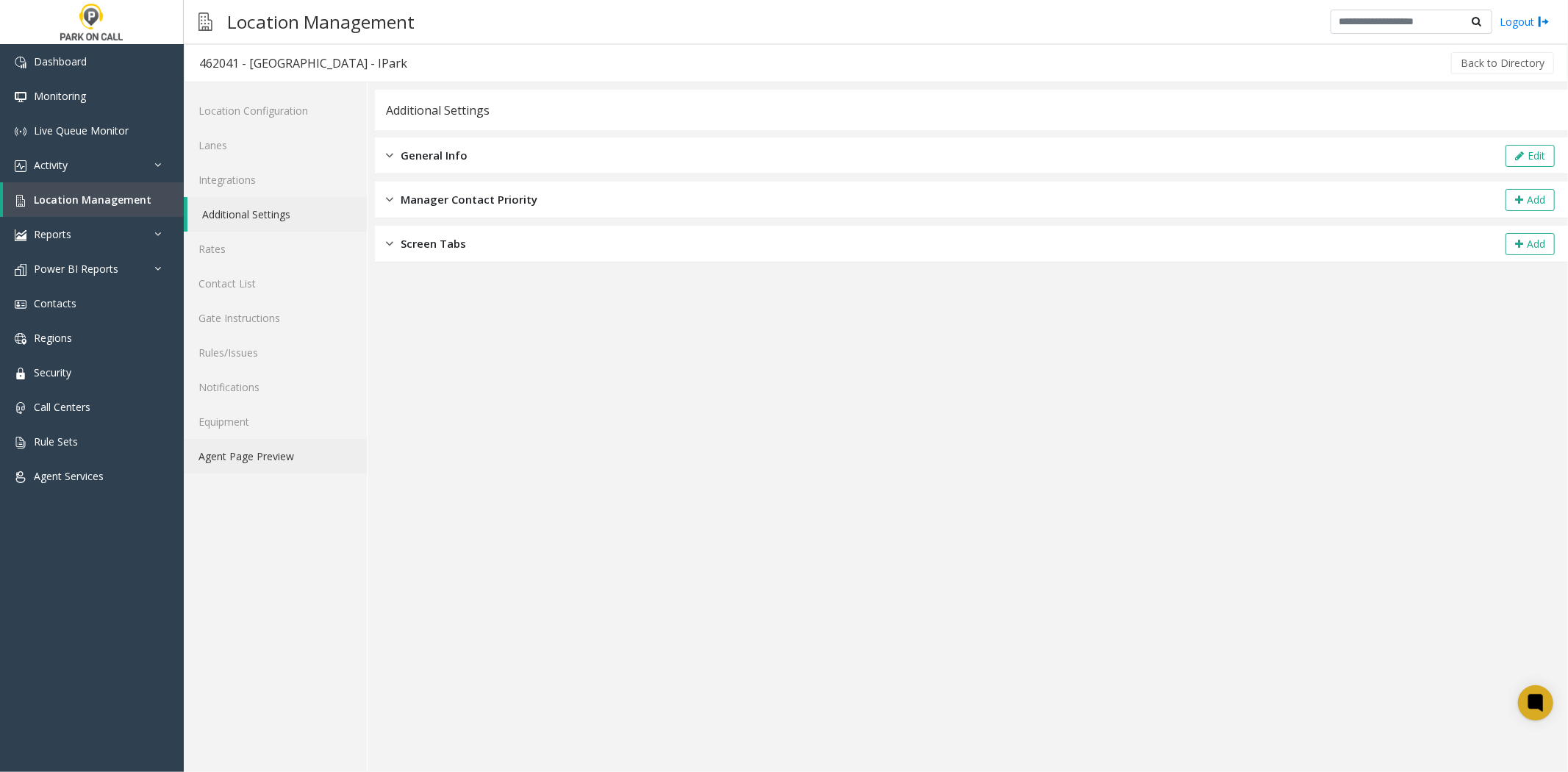
click at [286, 468] on link "Agent Page Preview" at bounding box center [275, 456] width 183 height 34
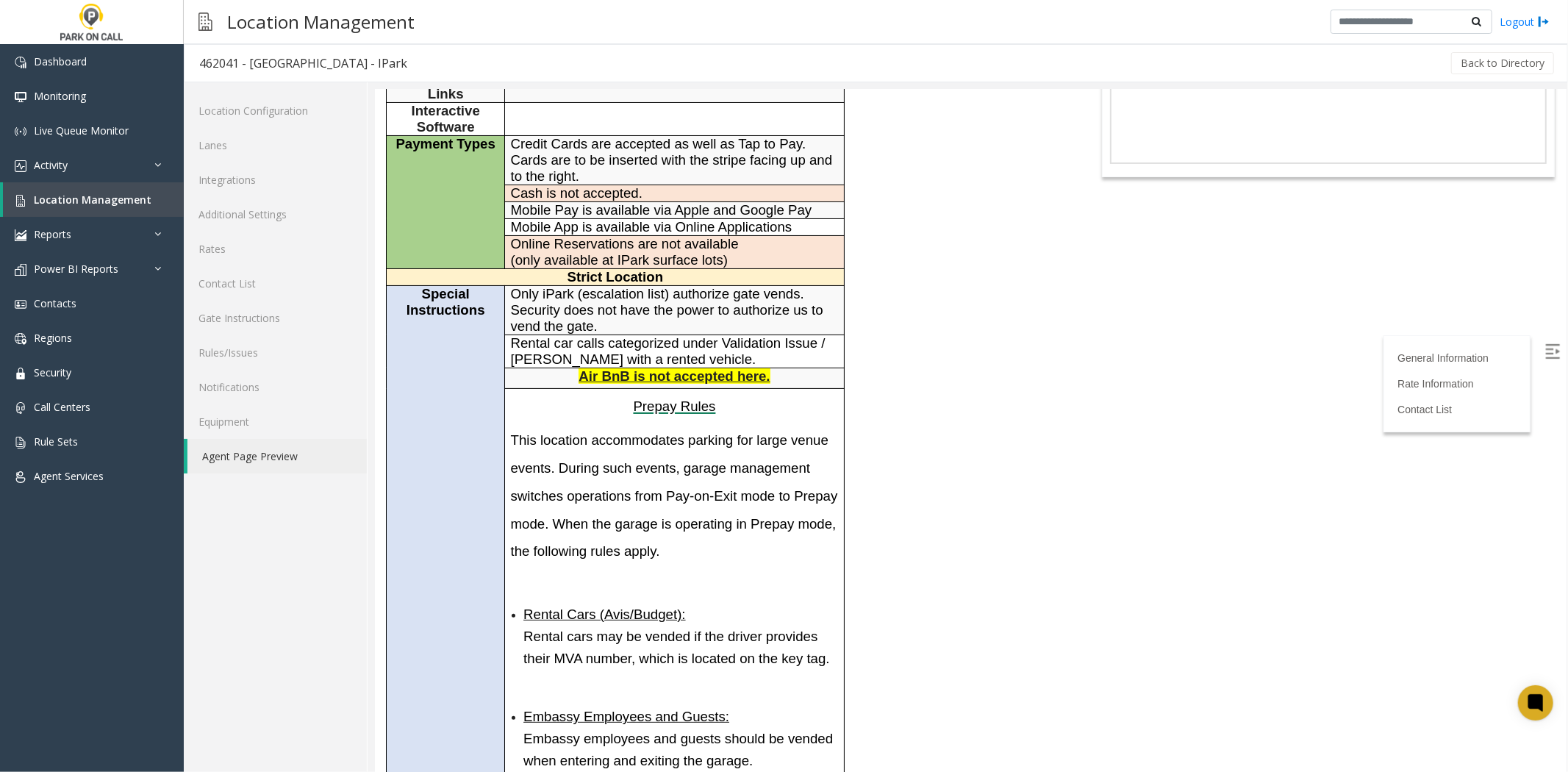
scroll to position [163, 0]
click at [253, 215] on link "Additional Settings" at bounding box center [275, 214] width 183 height 34
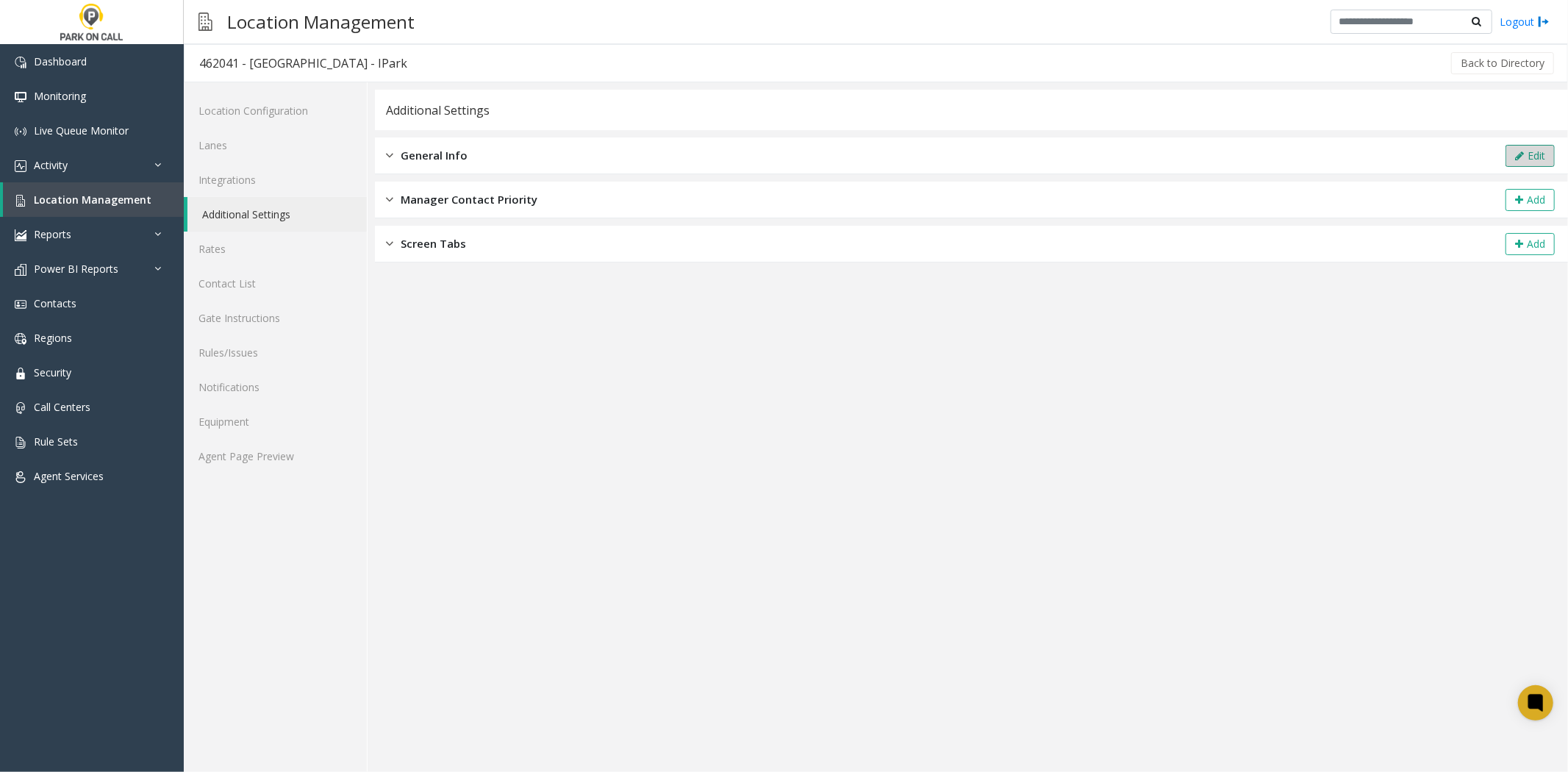
click at [1506, 166] on button "Edit" at bounding box center [1531, 155] width 49 height 22
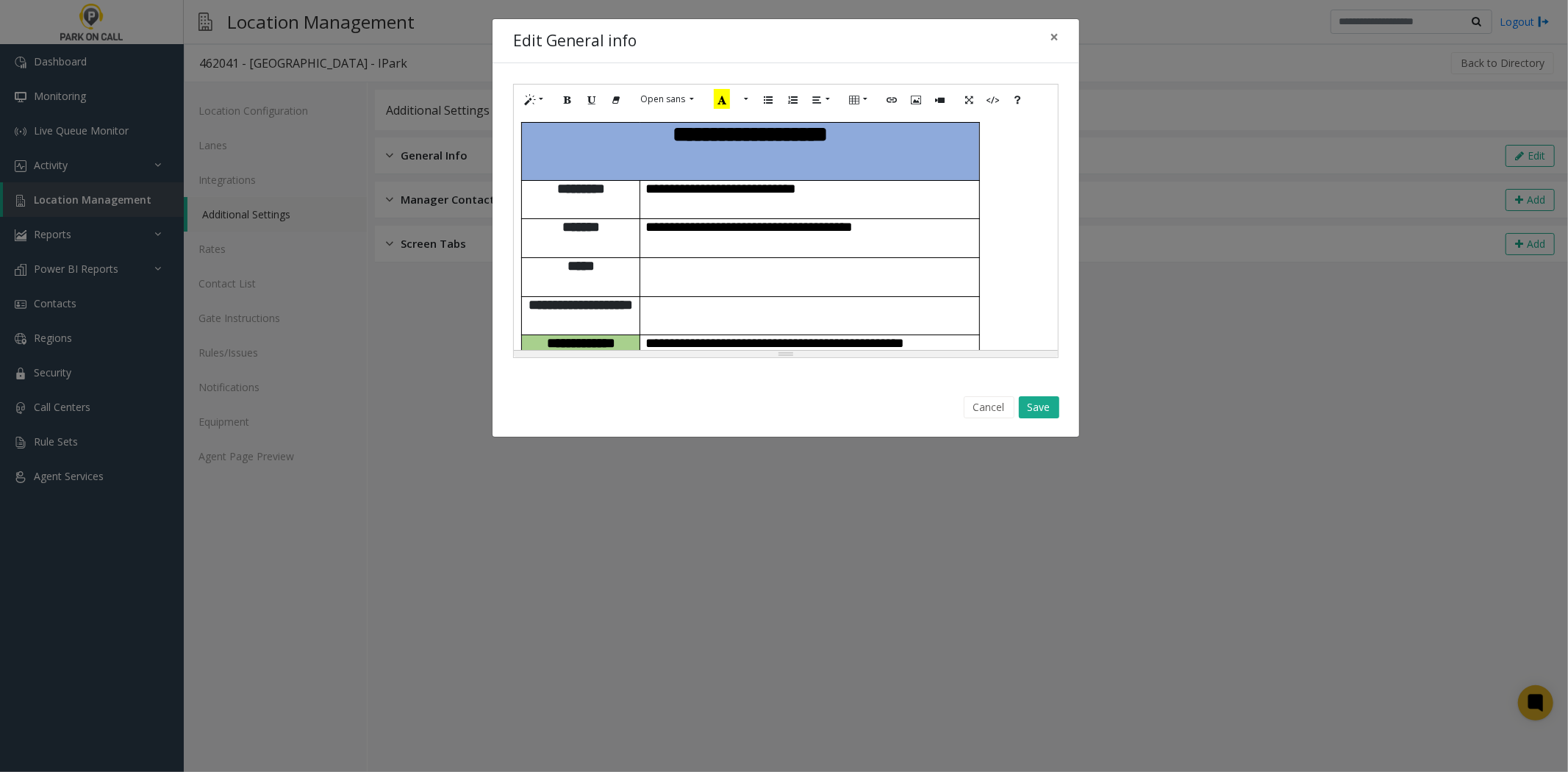
click at [726, 336] on span "**********" at bounding box center [798, 358] width 304 height 45
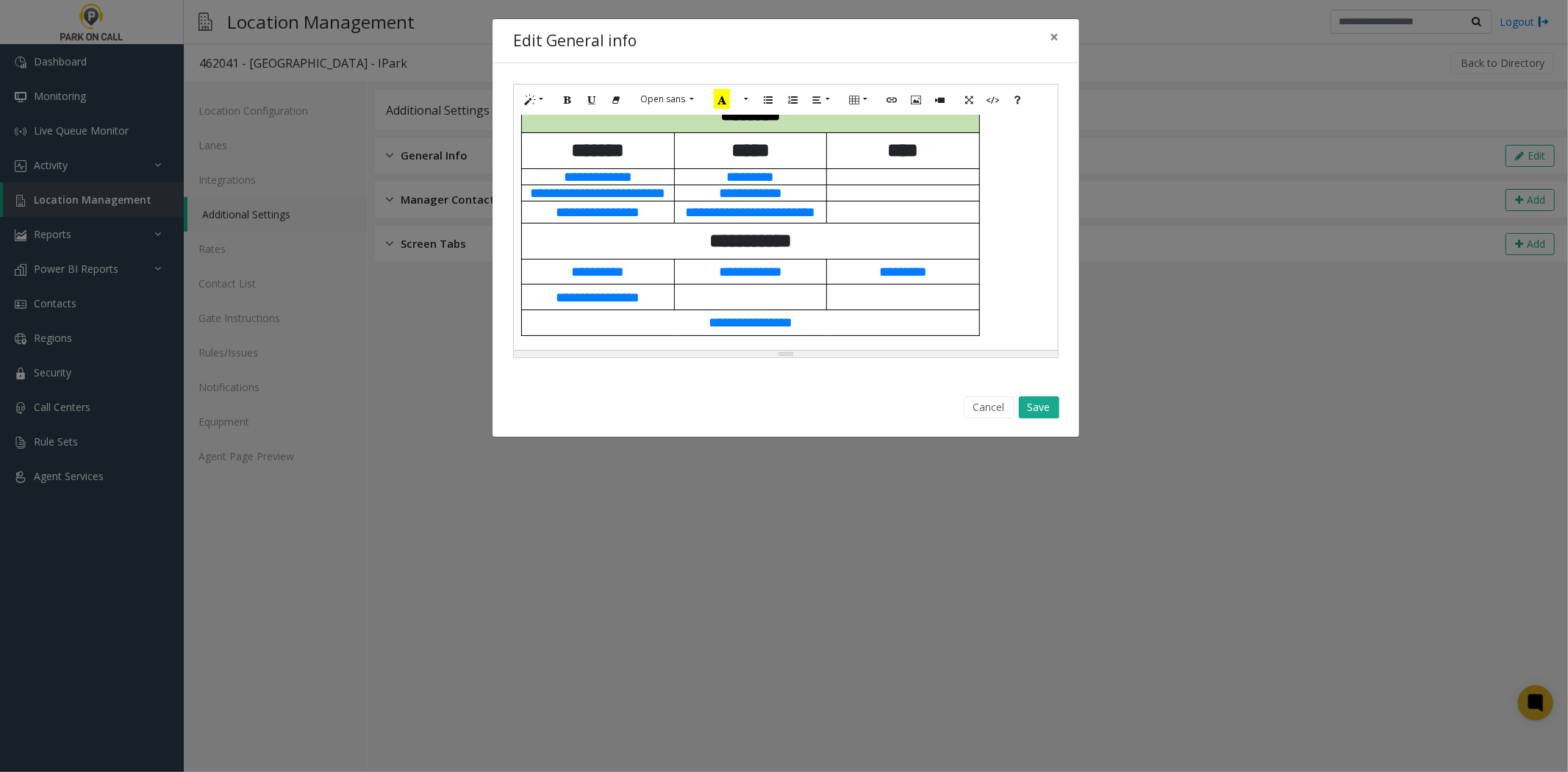
click at [1041, 421] on div "Cancel Save" at bounding box center [785, 408] width 566 height 37
click at [1038, 409] on button "Save" at bounding box center [1039, 407] width 40 height 22
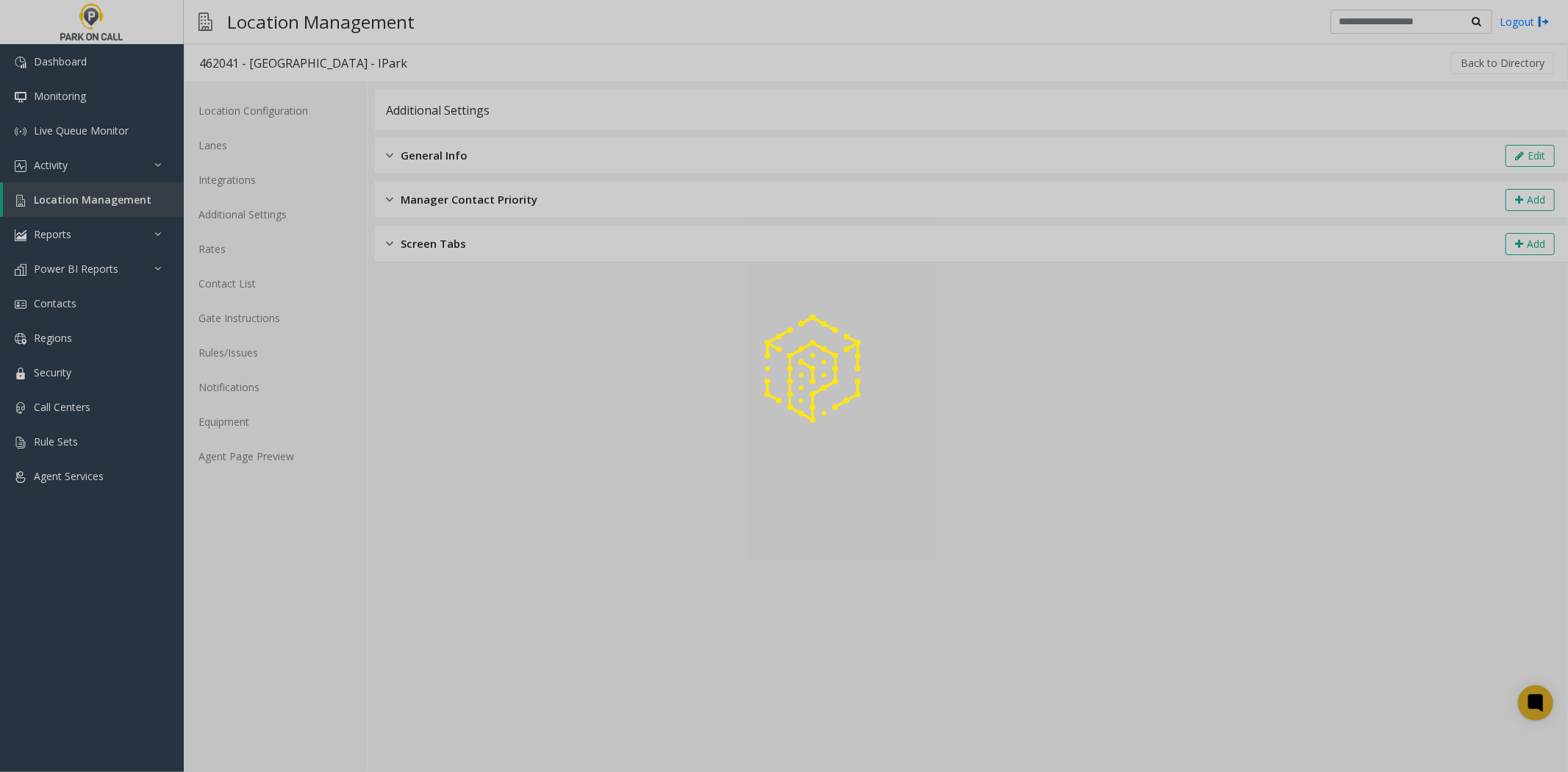
click at [309, 465] on div at bounding box center [784, 386] width 1568 height 772
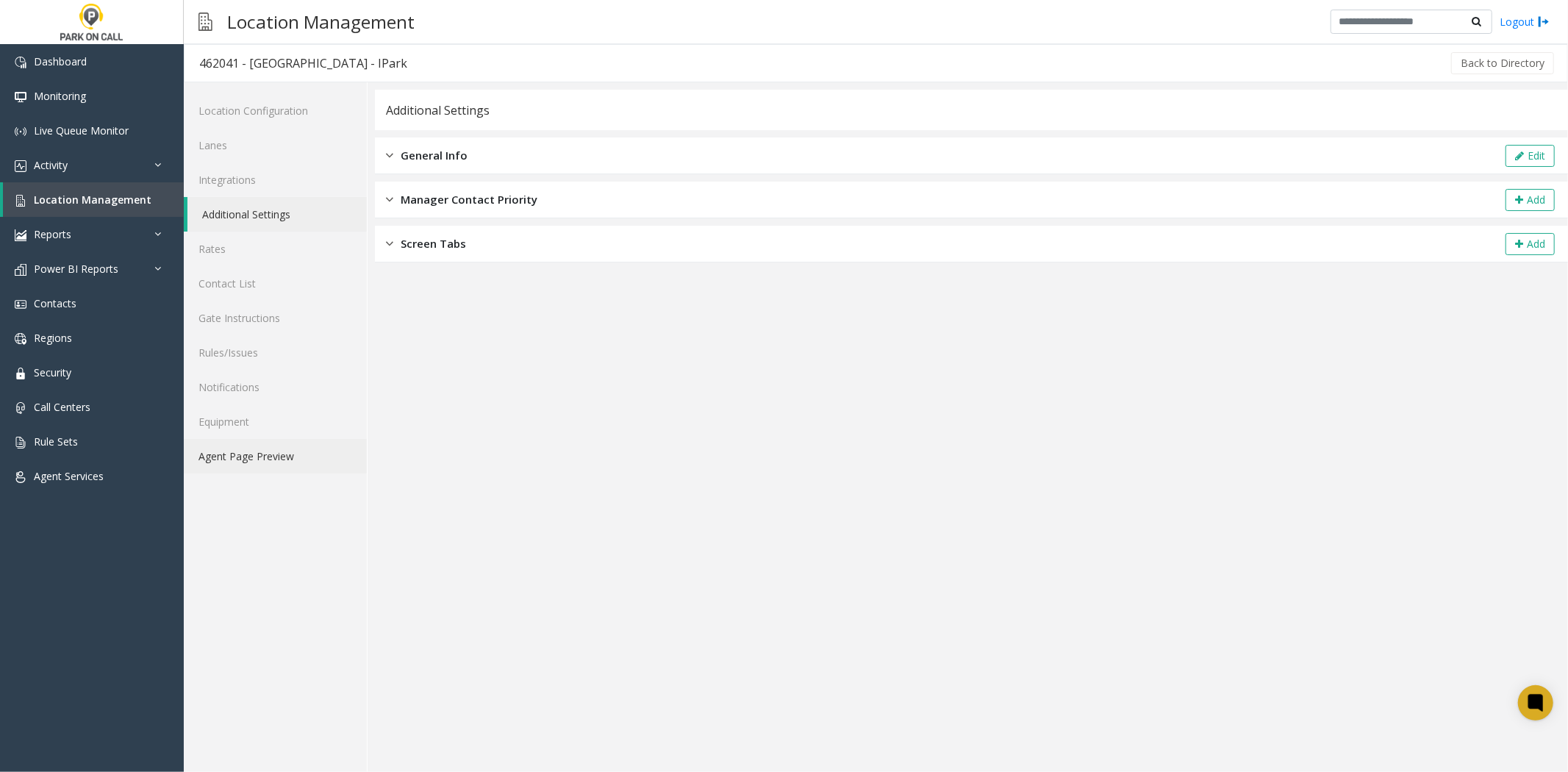
click at [298, 458] on link "Agent Page Preview" at bounding box center [275, 456] width 183 height 34
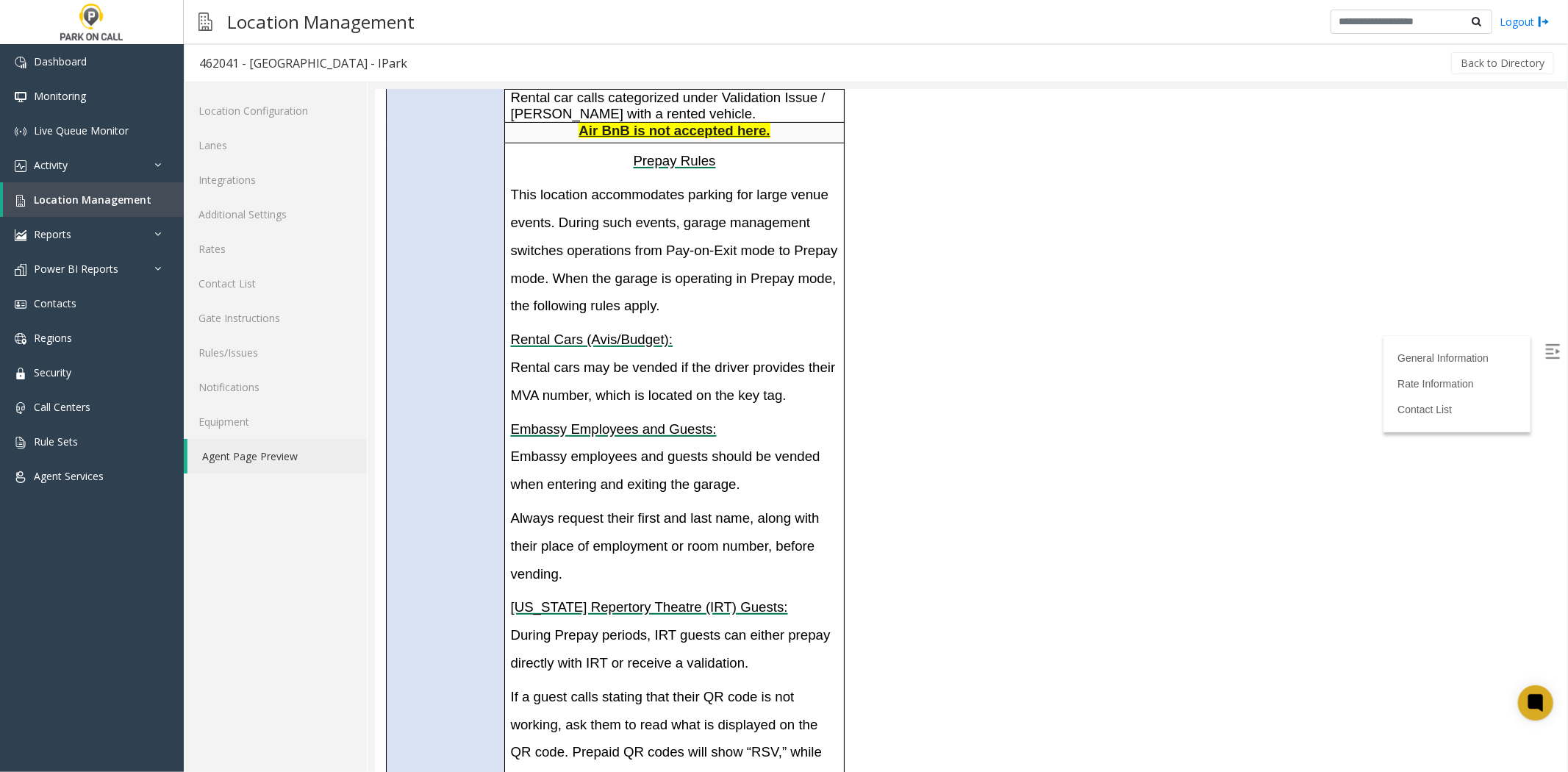
scroll to position [408, 0]
click at [278, 217] on link "Additional Settings" at bounding box center [275, 214] width 183 height 34
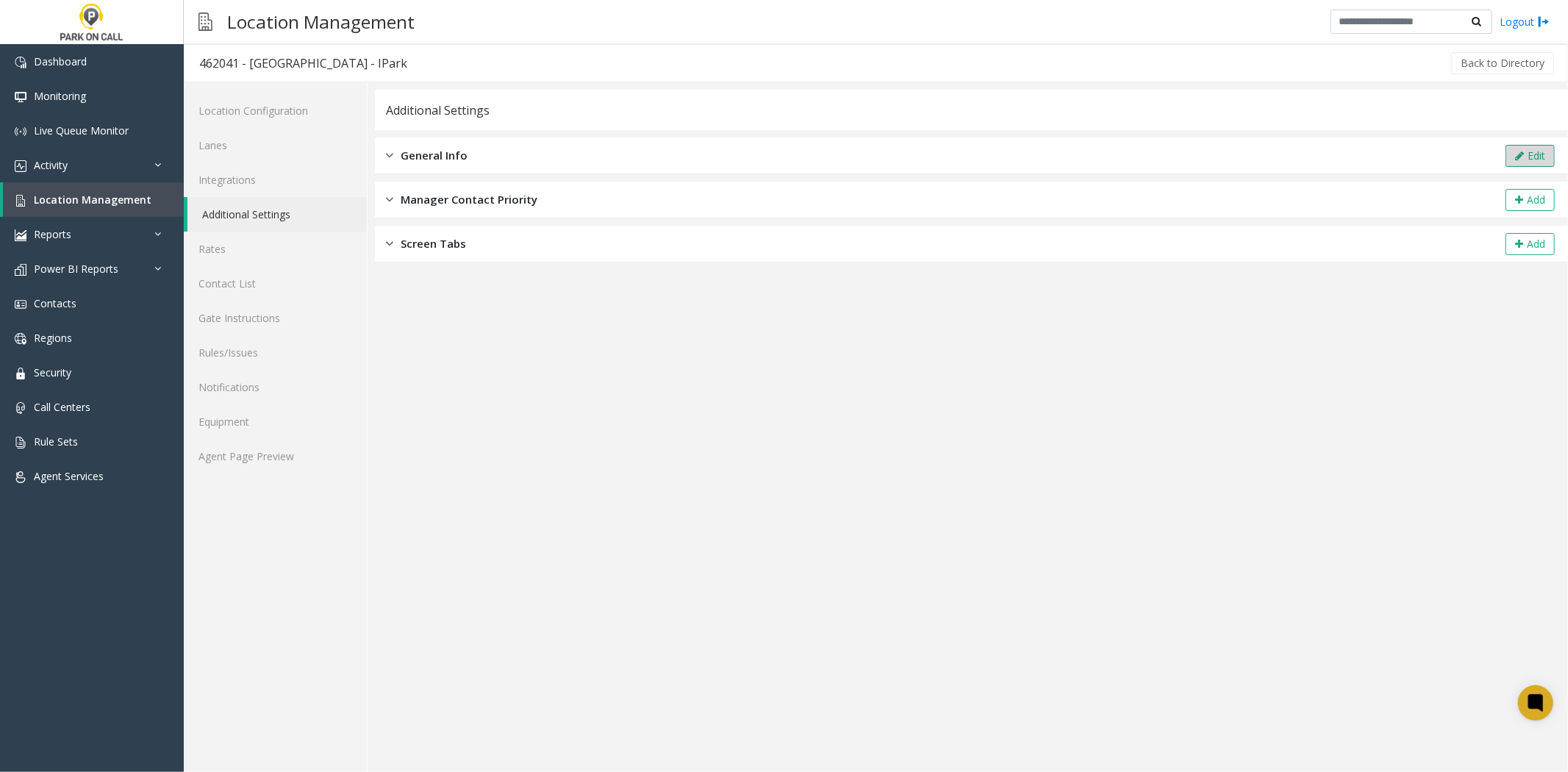
click at [1508, 145] on button "Edit" at bounding box center [1531, 155] width 49 height 22
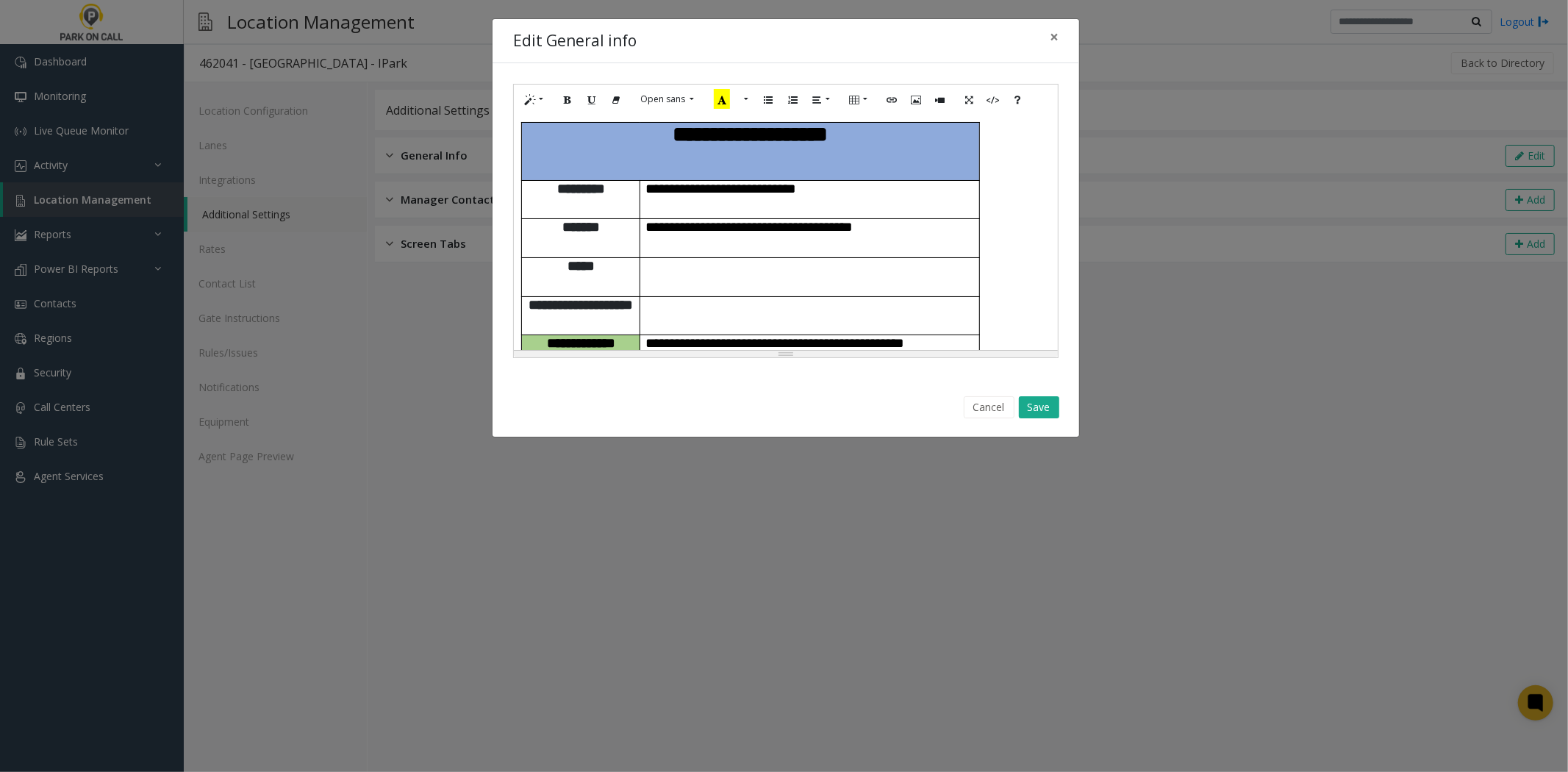
click at [673, 297] on p at bounding box center [809, 304] width 328 height 16
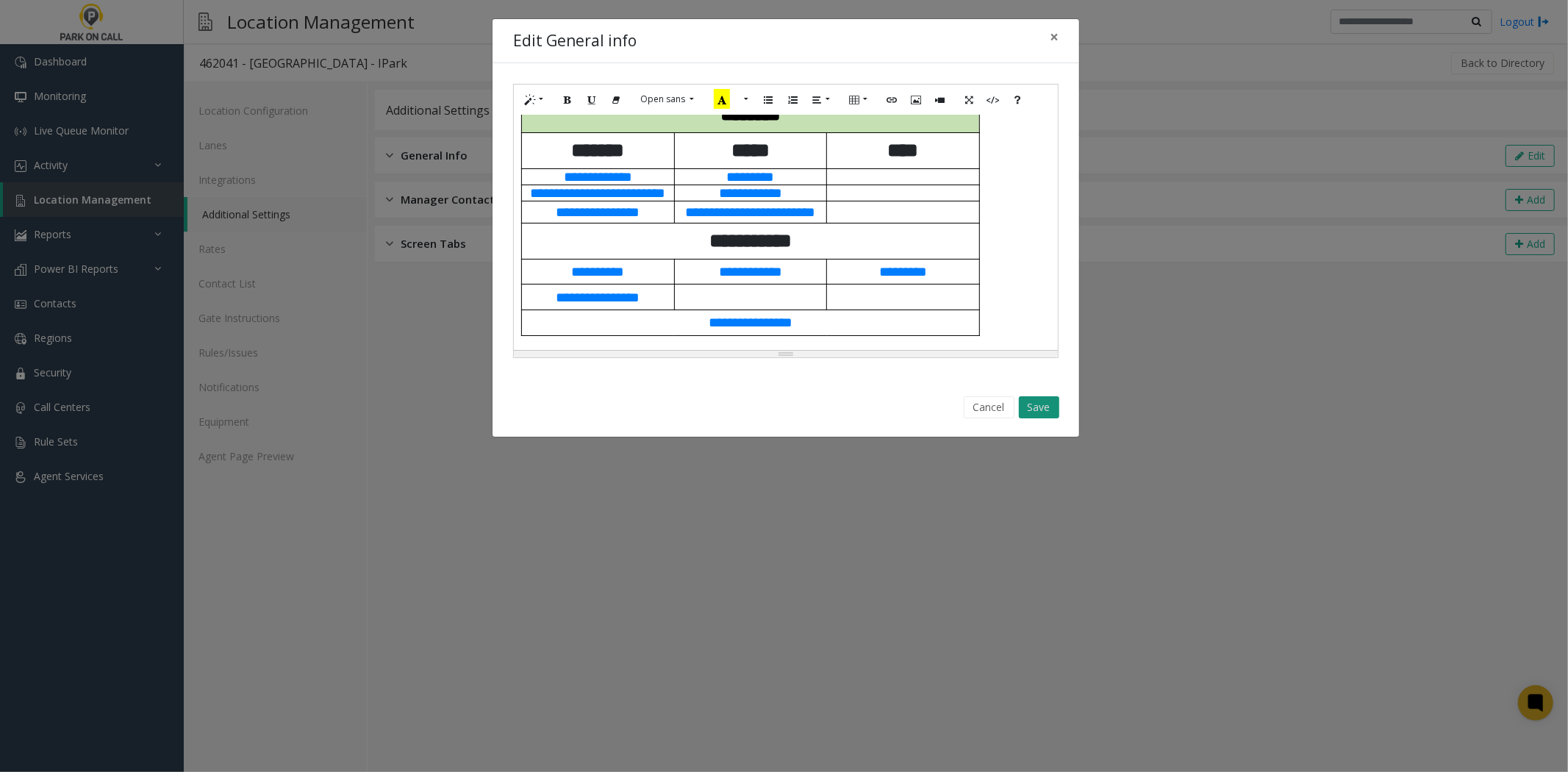
click at [1038, 412] on button "Save" at bounding box center [1039, 407] width 40 height 22
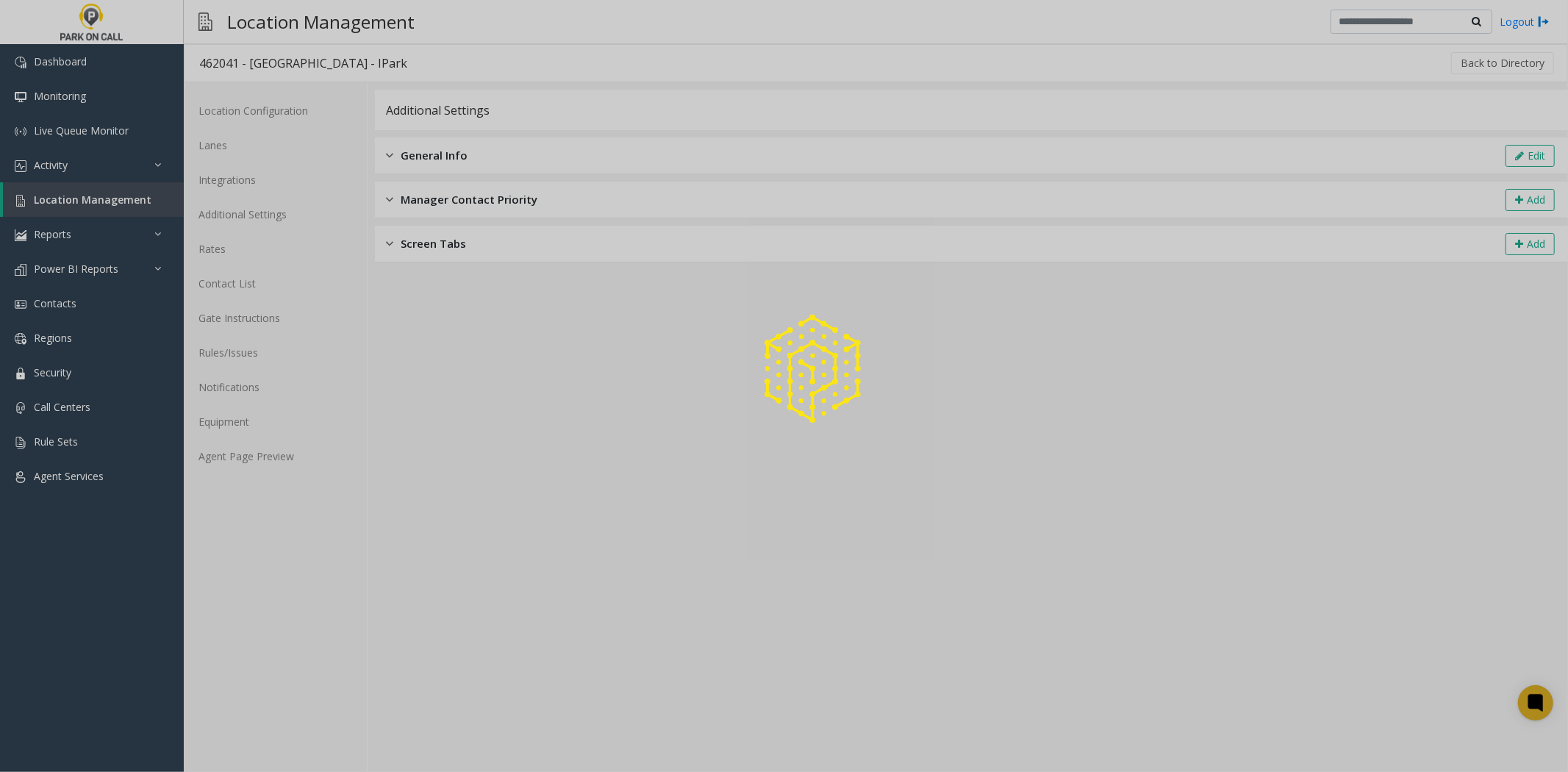
click at [311, 442] on div at bounding box center [784, 386] width 1568 height 772
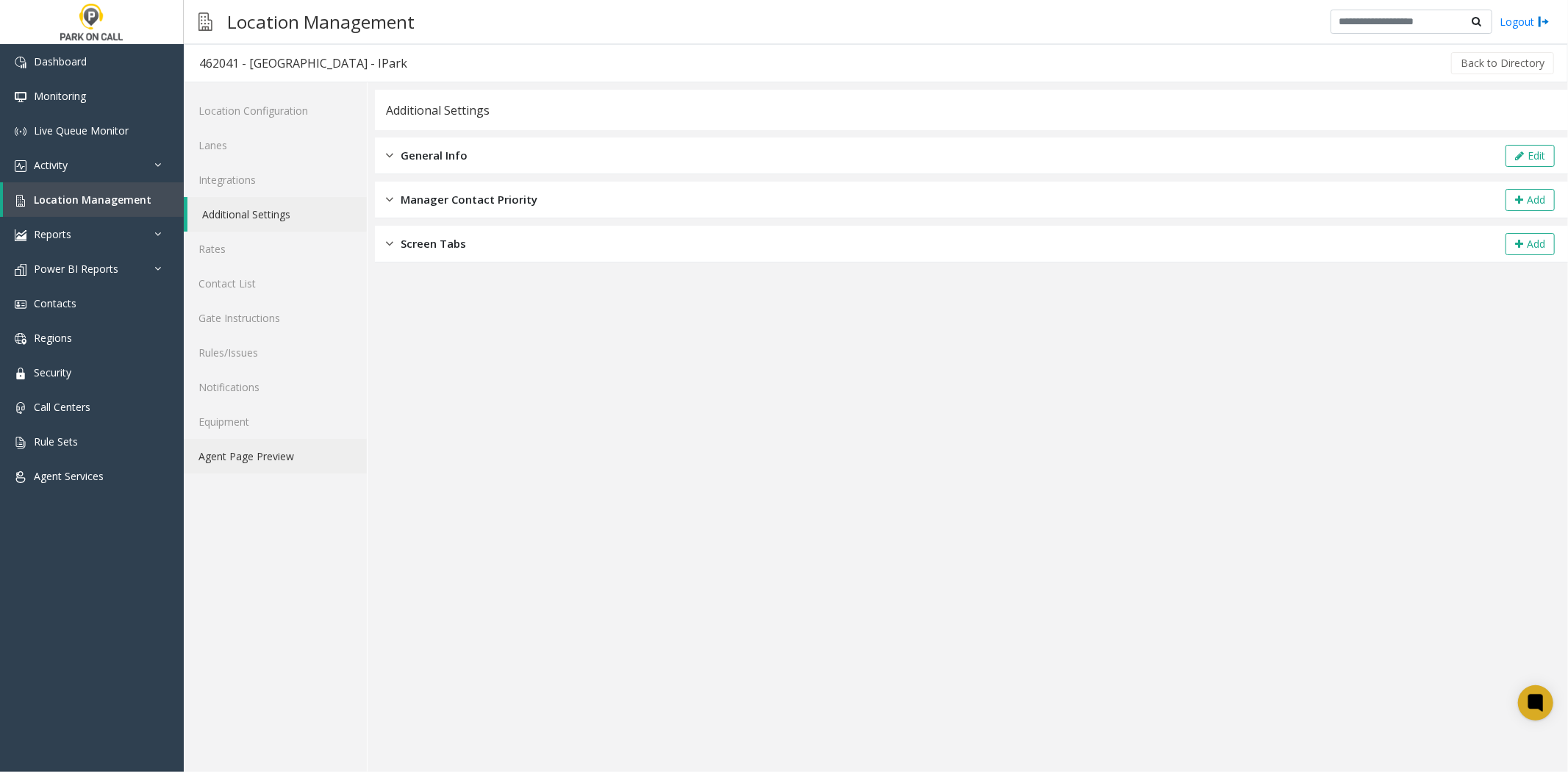
click at [302, 453] on link "Agent Page Preview" at bounding box center [275, 456] width 183 height 34
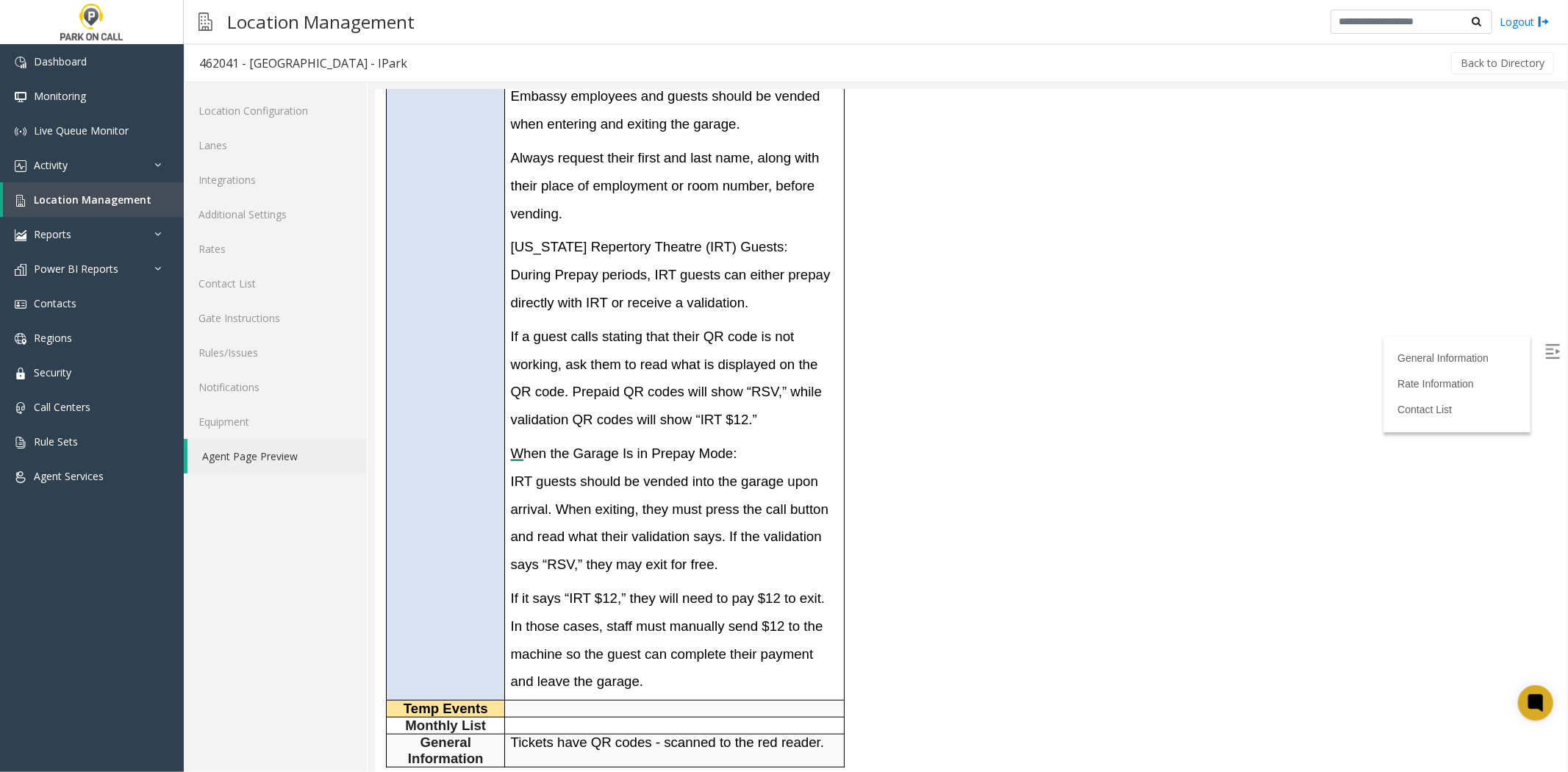
scroll to position [899, 0]
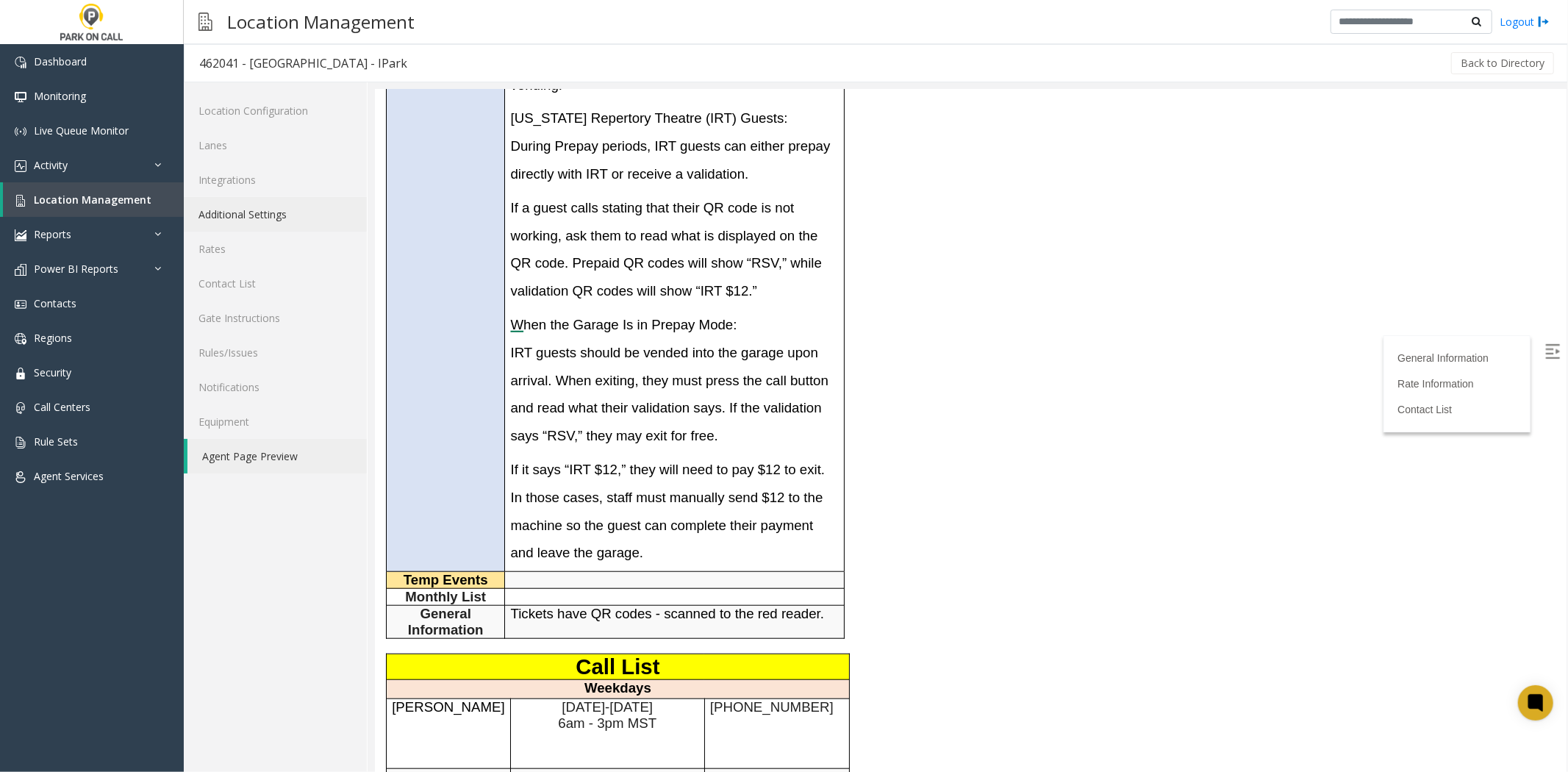
click at [225, 214] on link "Additional Settings" at bounding box center [275, 214] width 183 height 34
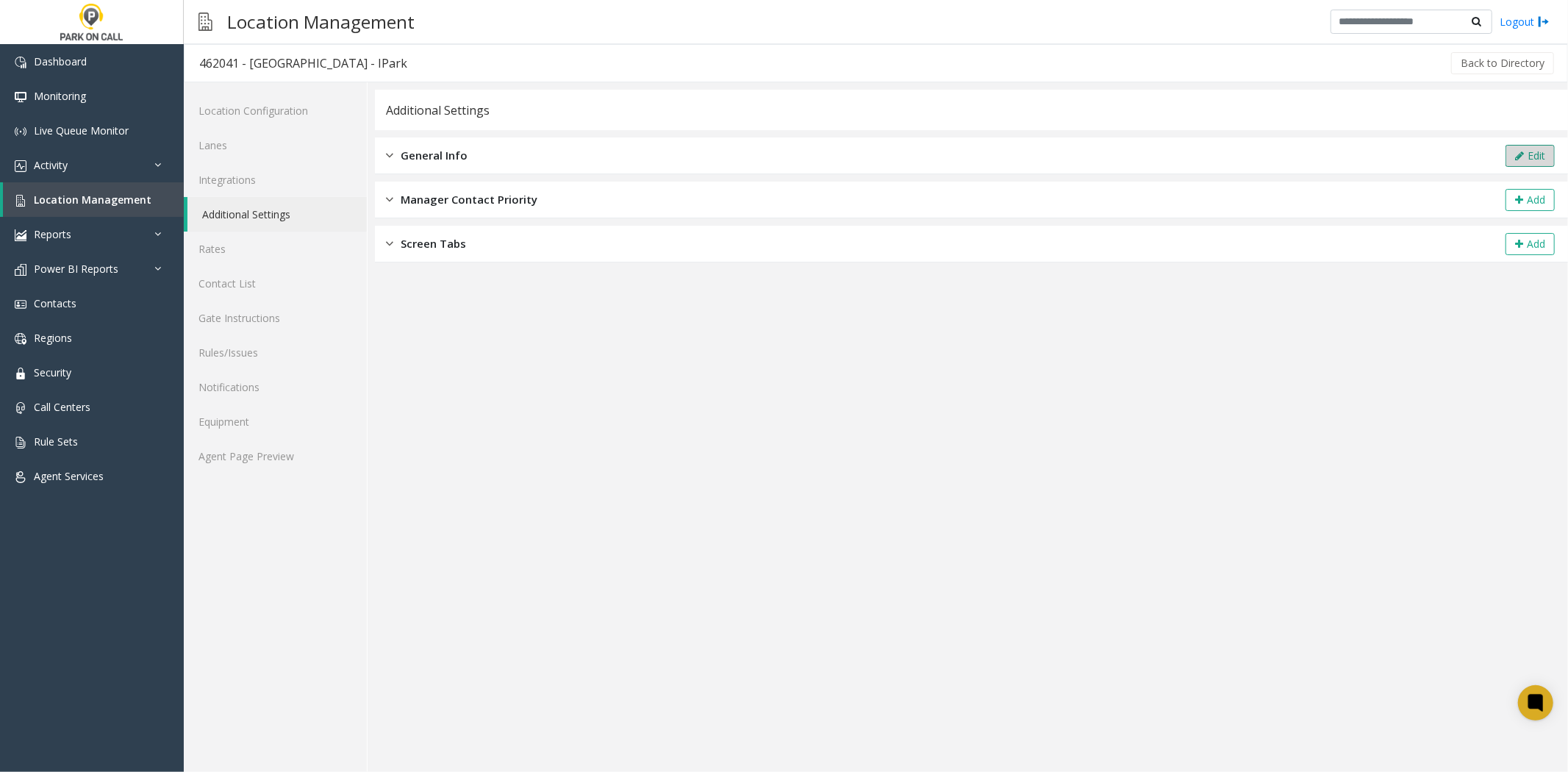
click at [1540, 145] on button "Edit" at bounding box center [1531, 155] width 49 height 22
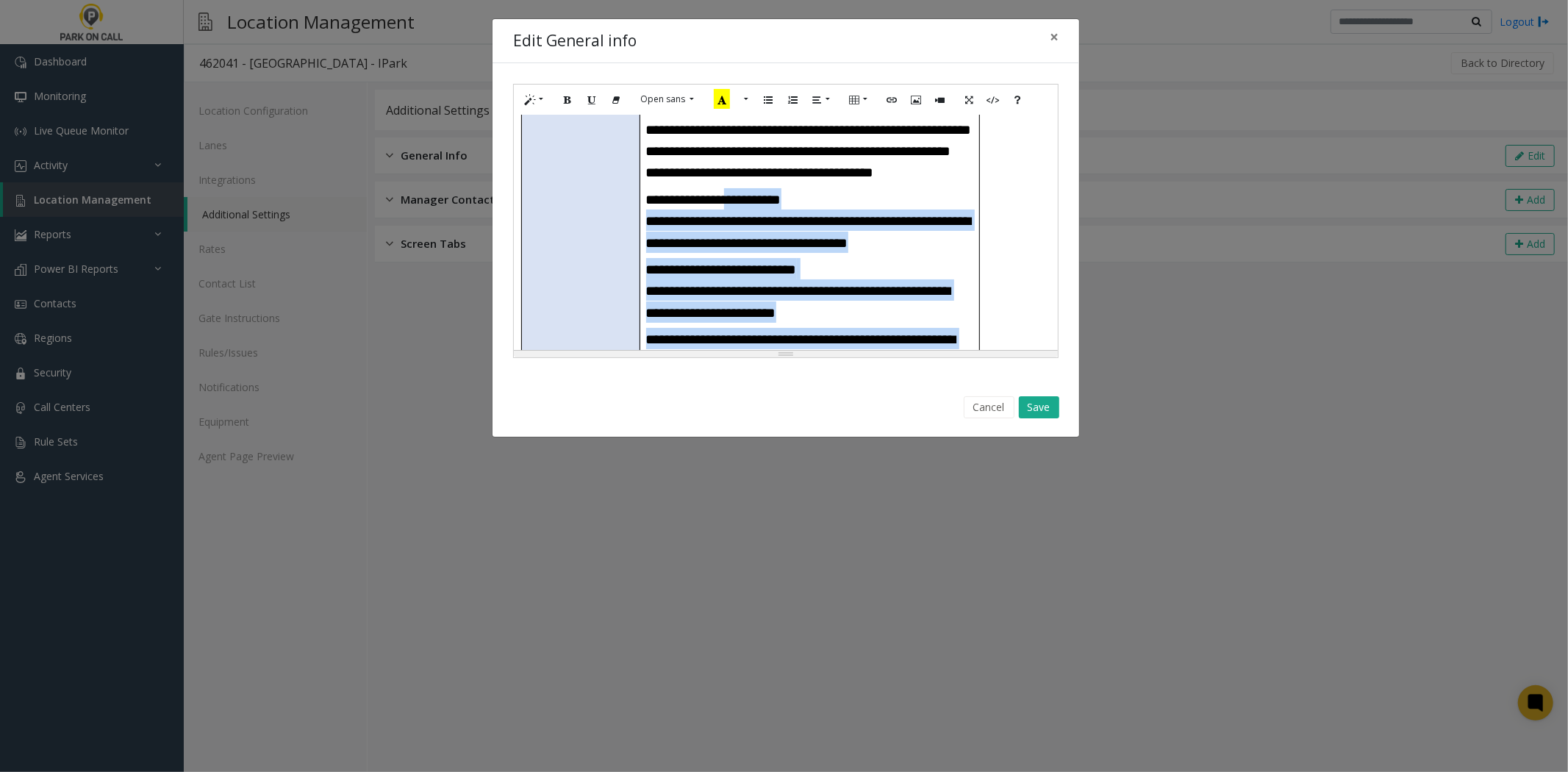
scroll to position [408, 0]
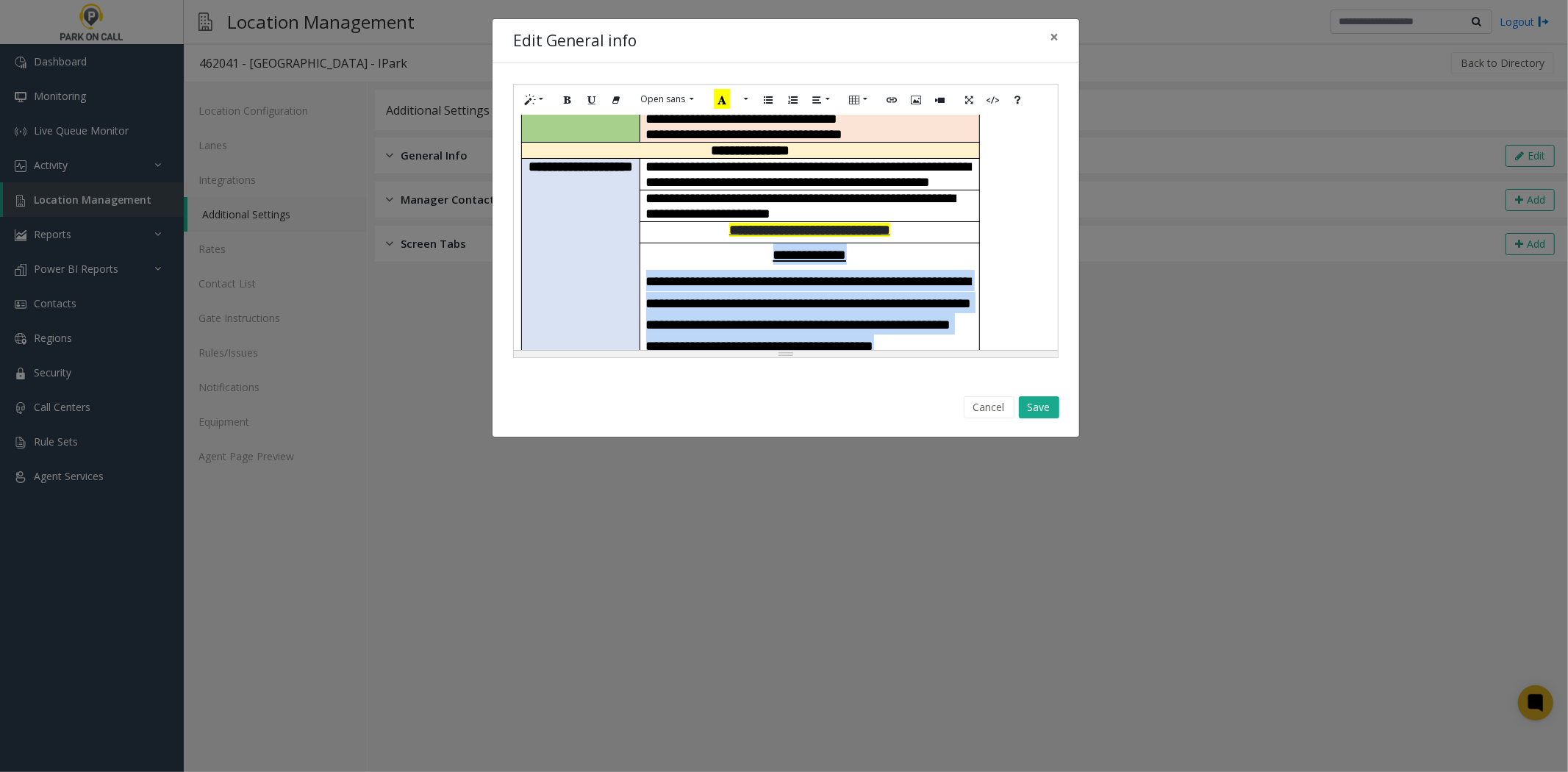
drag, startPoint x: 813, startPoint y: 292, endPoint x: 708, endPoint y: 151, distance: 175.8
click at [708, 243] on td "**********" at bounding box center [809, 569] width 339 height 652
paste div
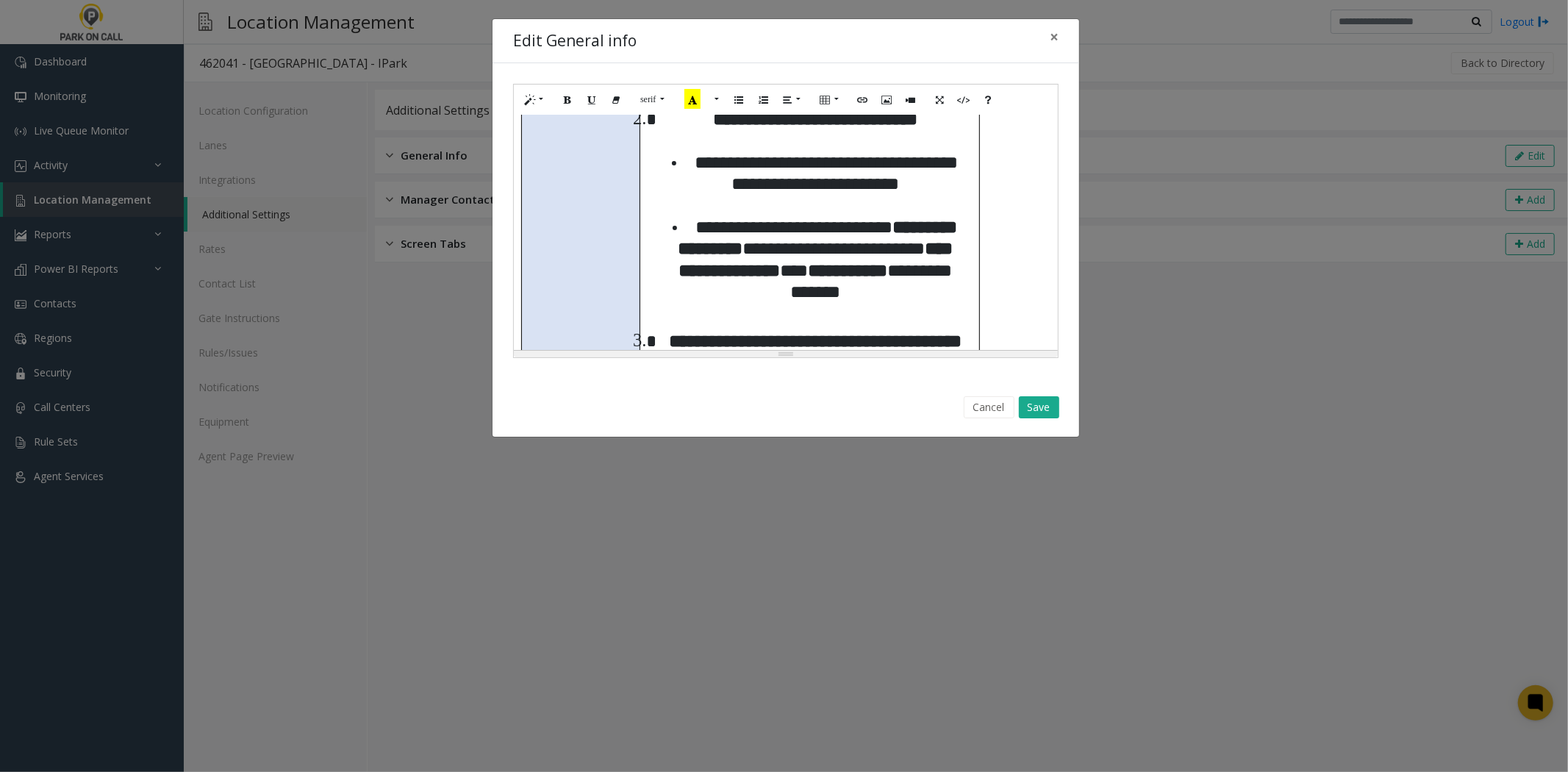
scroll to position [711, 0]
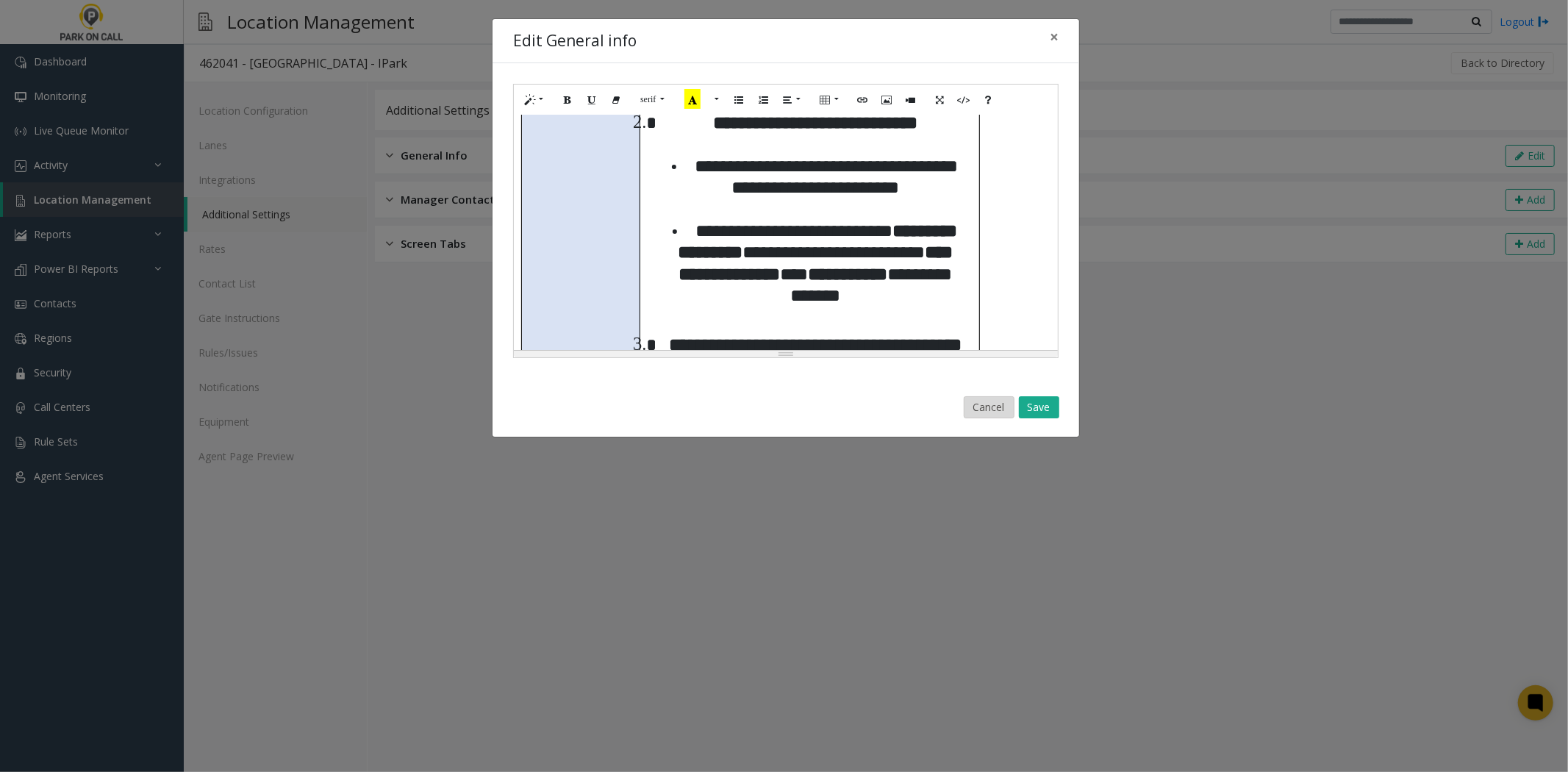
click at [968, 409] on button "Cancel" at bounding box center [989, 407] width 51 height 22
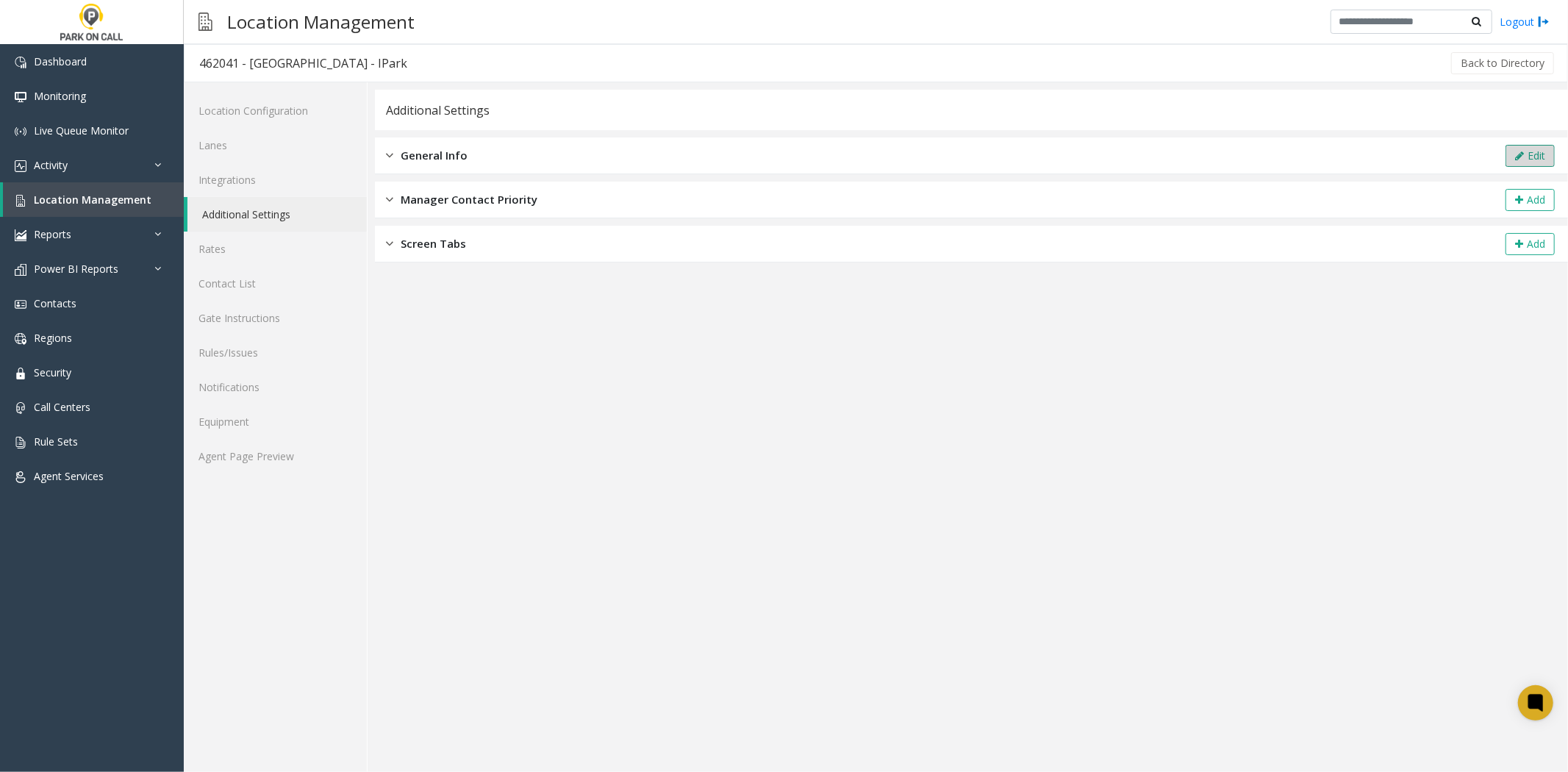
click at [1539, 159] on button "Edit" at bounding box center [1531, 155] width 49 height 22
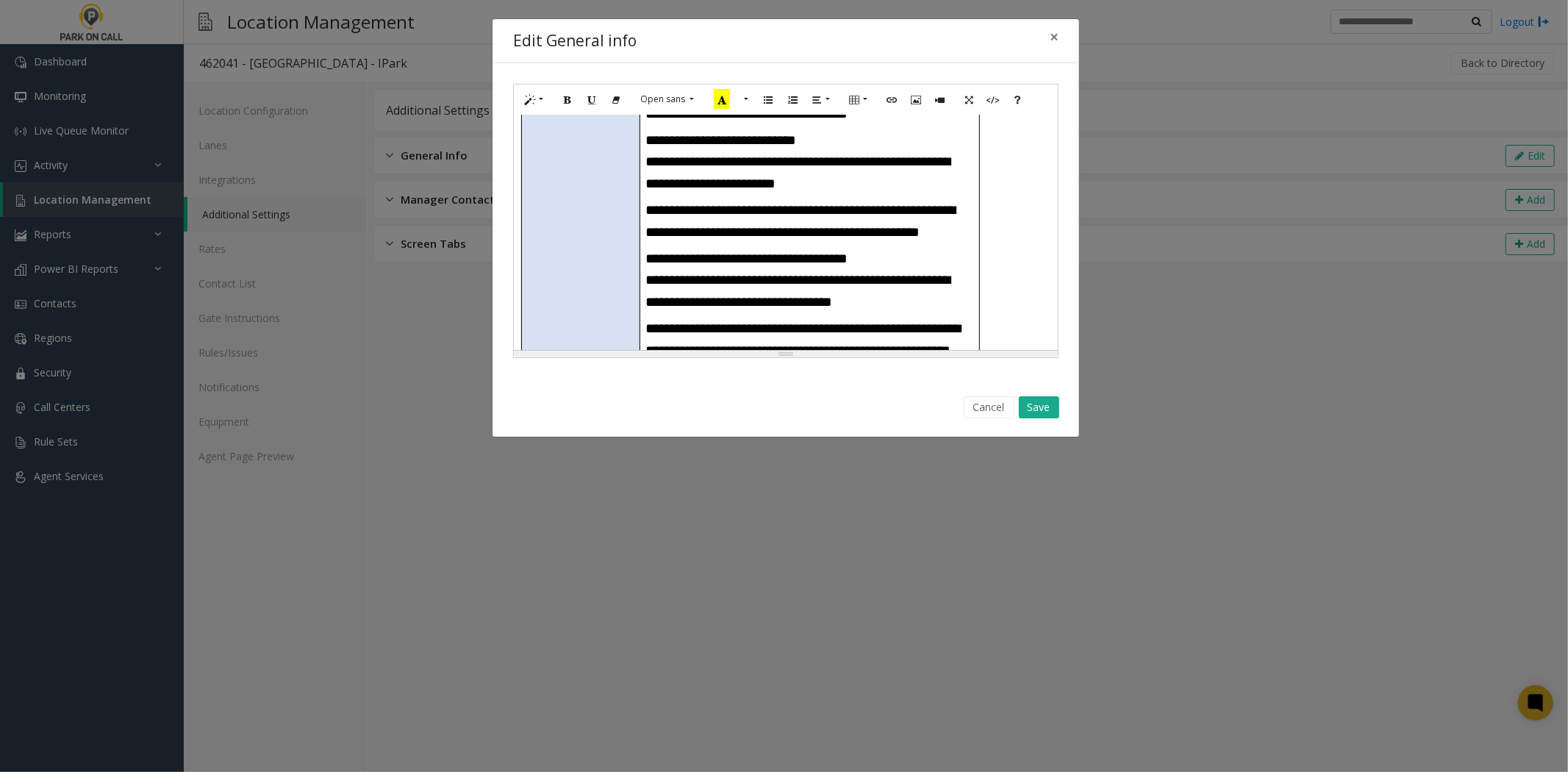
click at [775, 247] on h3 "**********" at bounding box center [809, 280] width 328 height 64
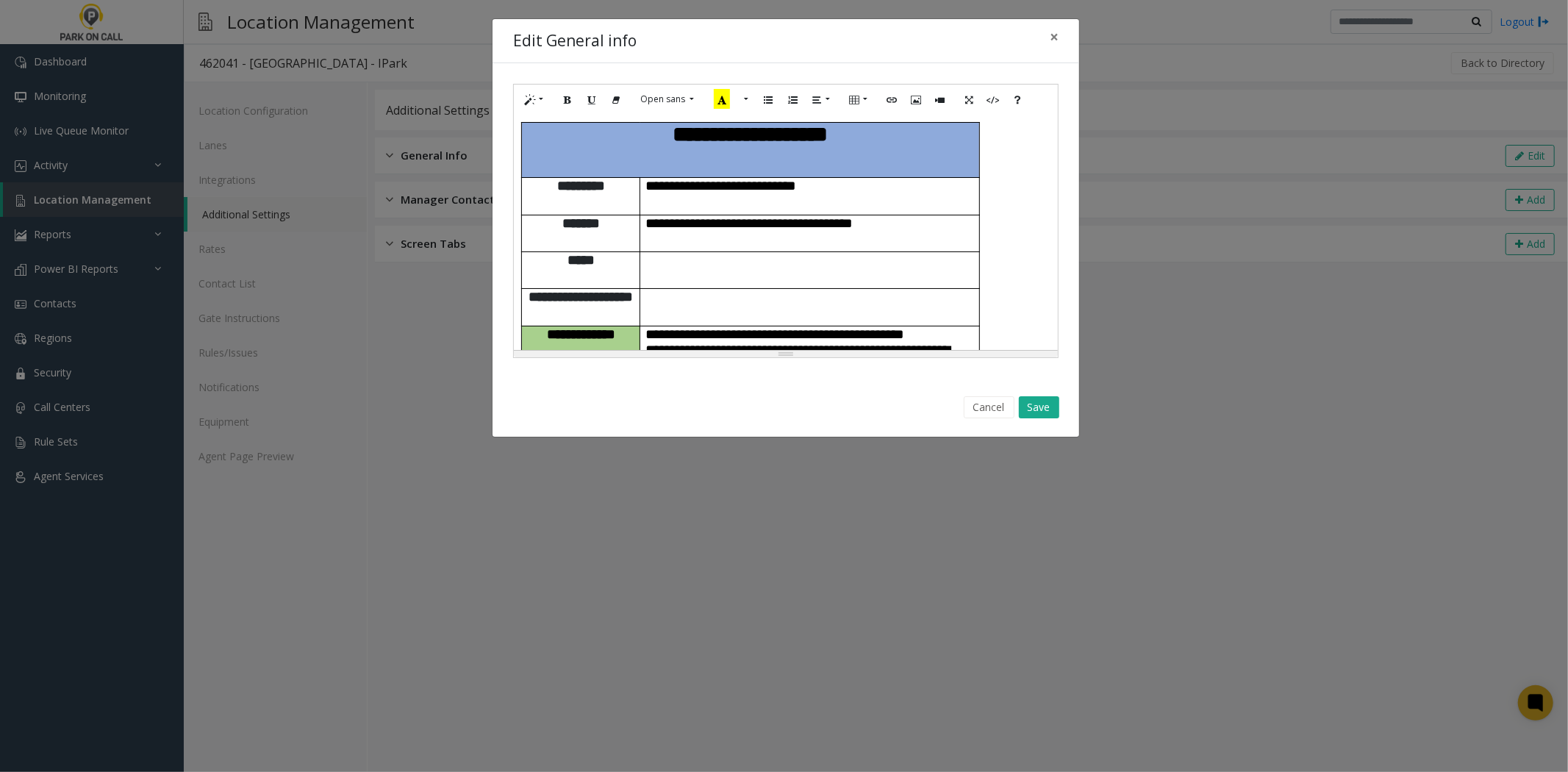
scroll to position [1884, 0]
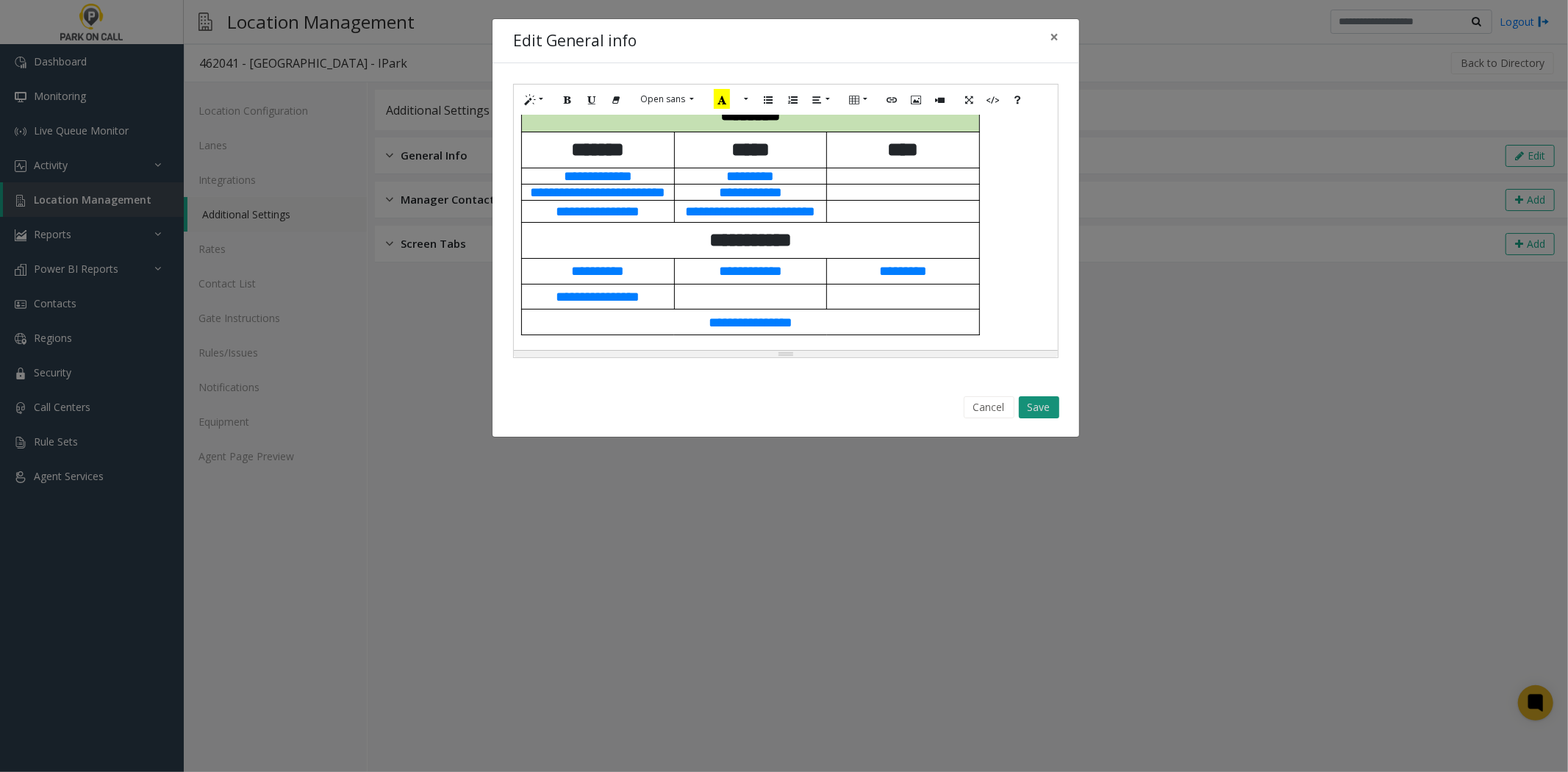
click at [1033, 405] on button "Save" at bounding box center [1039, 407] width 40 height 22
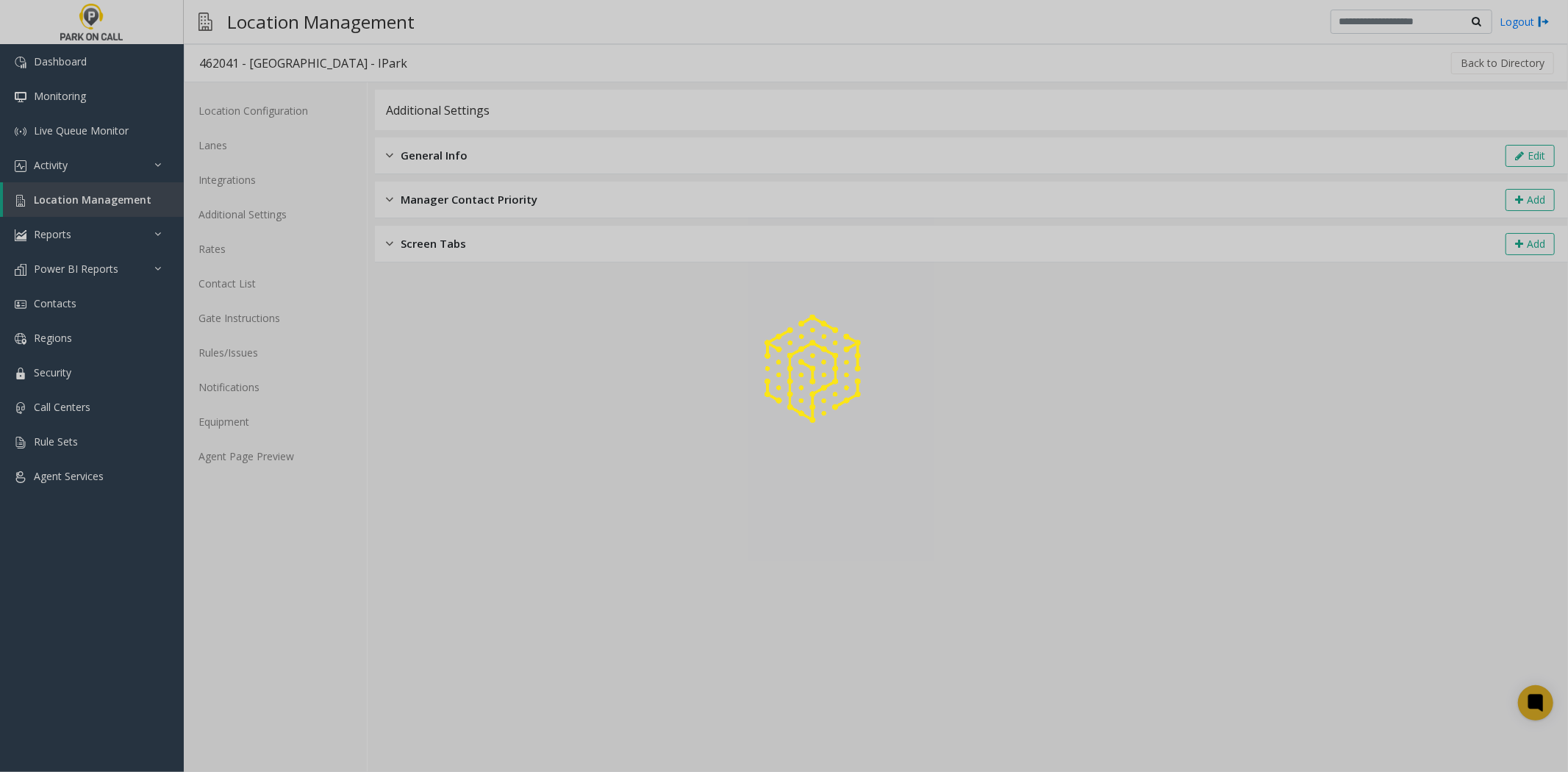
click at [261, 460] on div at bounding box center [784, 386] width 1568 height 772
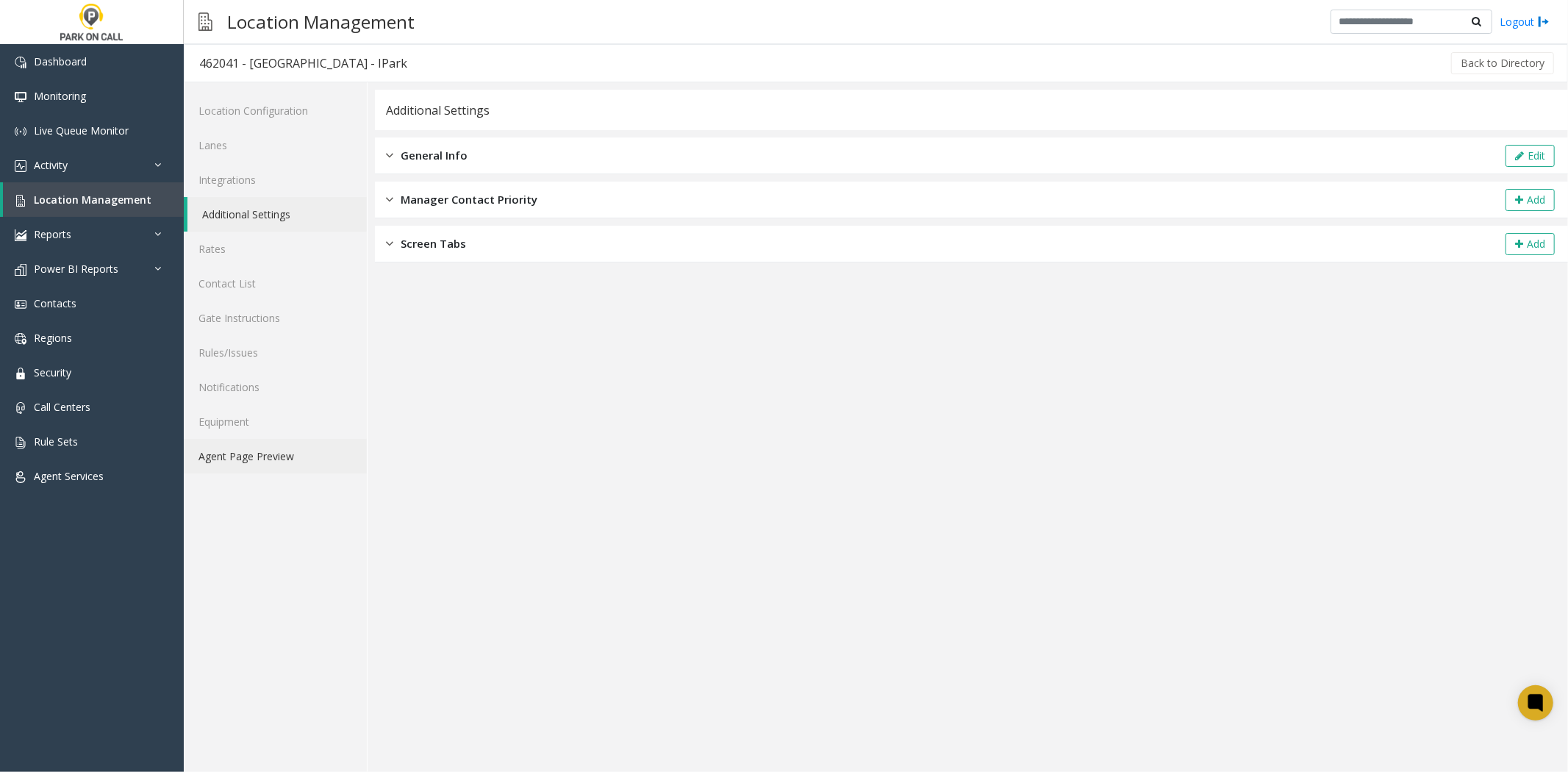
click at [259, 462] on link "Agent Page Preview" at bounding box center [275, 456] width 183 height 34
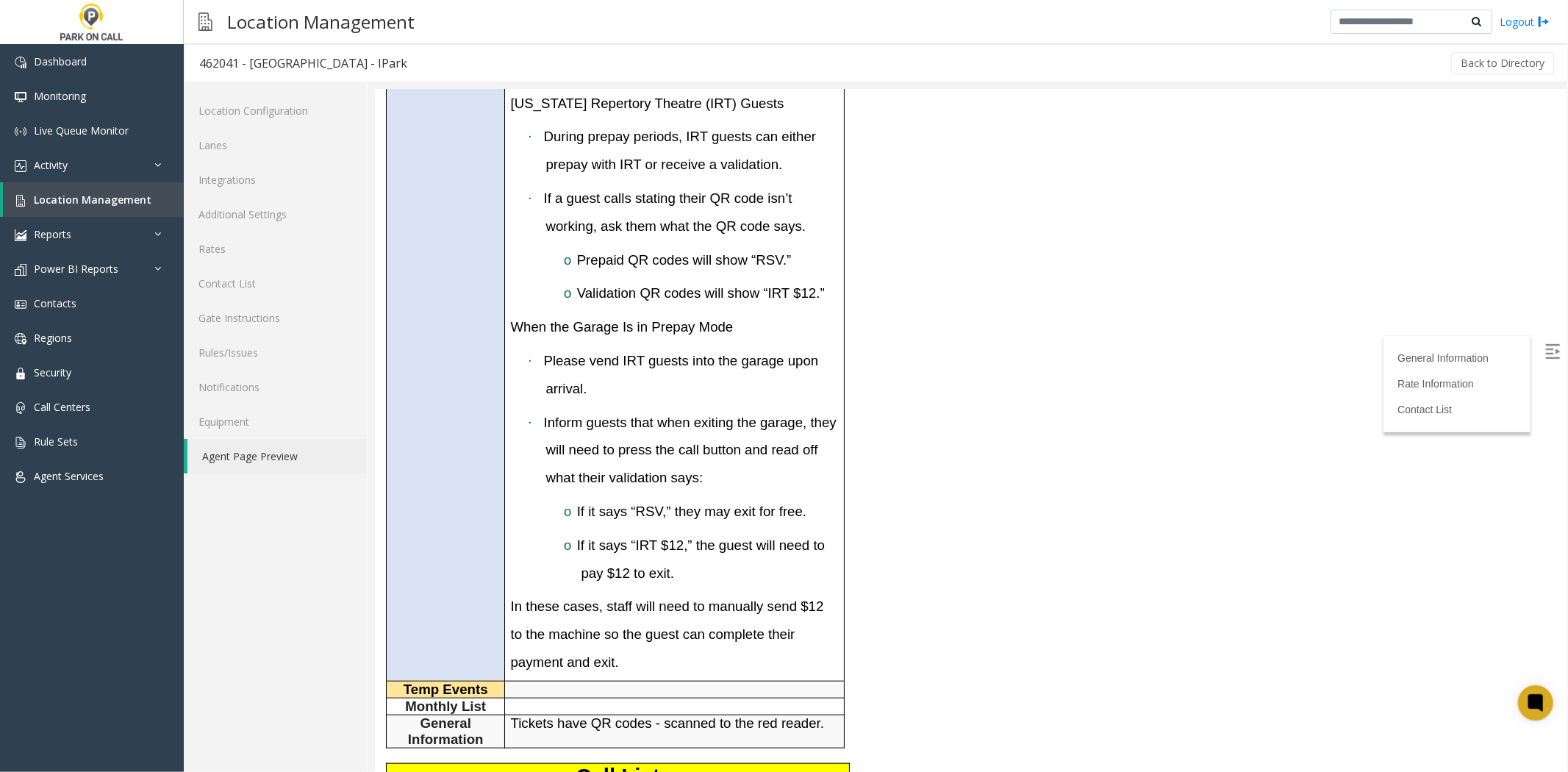
scroll to position [980, 0]
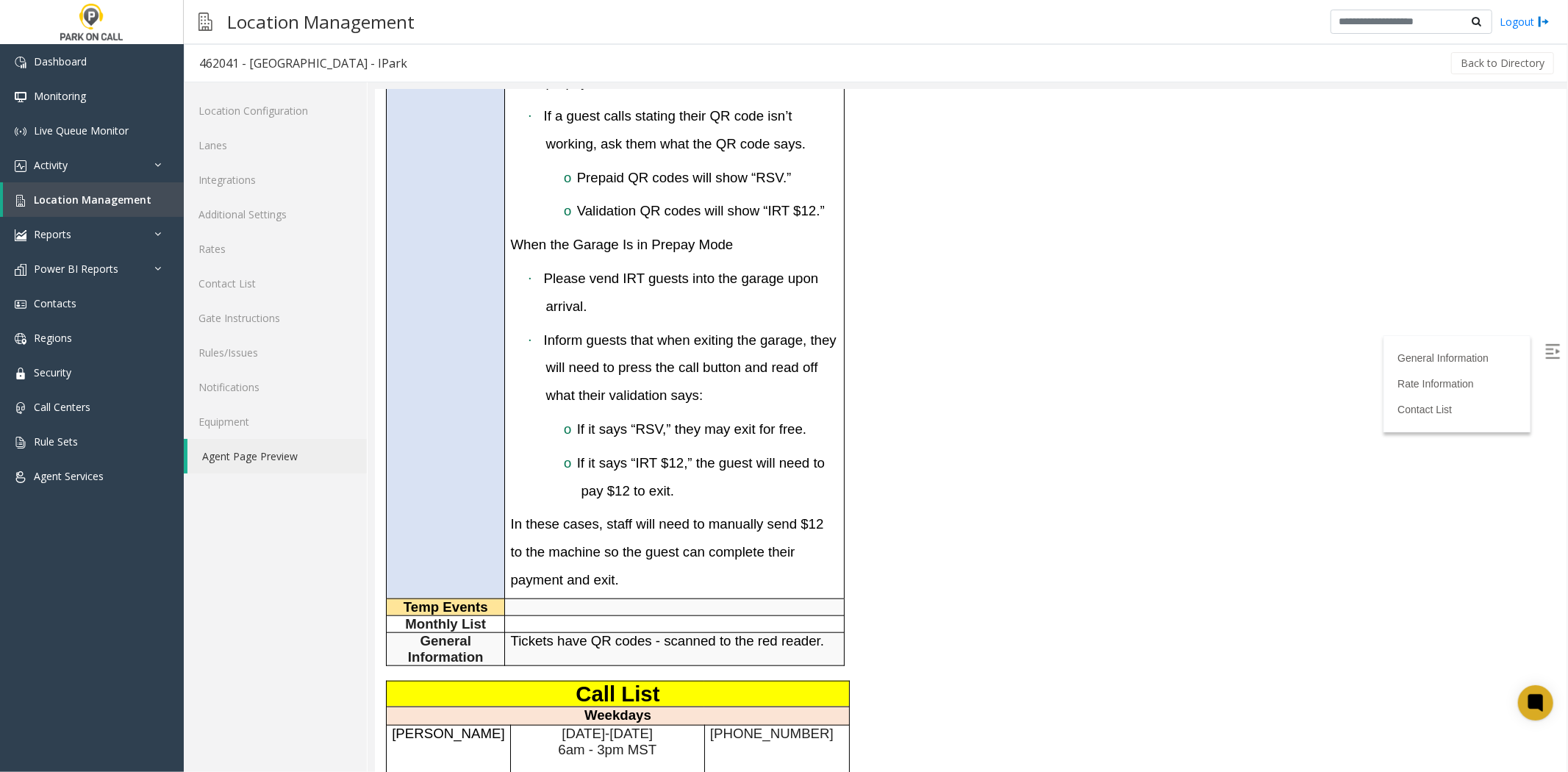
click at [720, 441] on h3 "o If it says “RSV,” they may exit for free." at bounding box center [709, 426] width 257 height 28
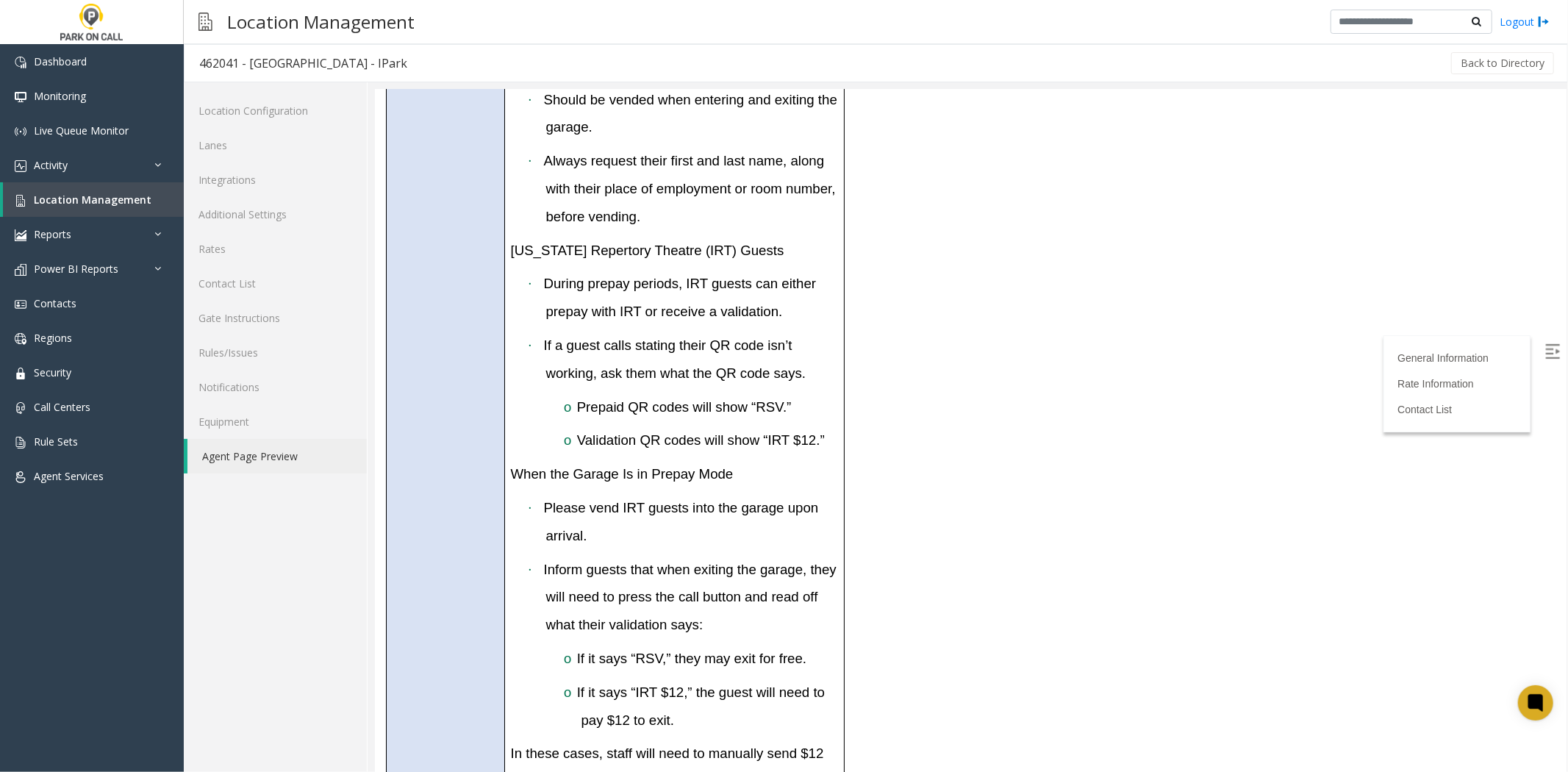
scroll to position [326, 0]
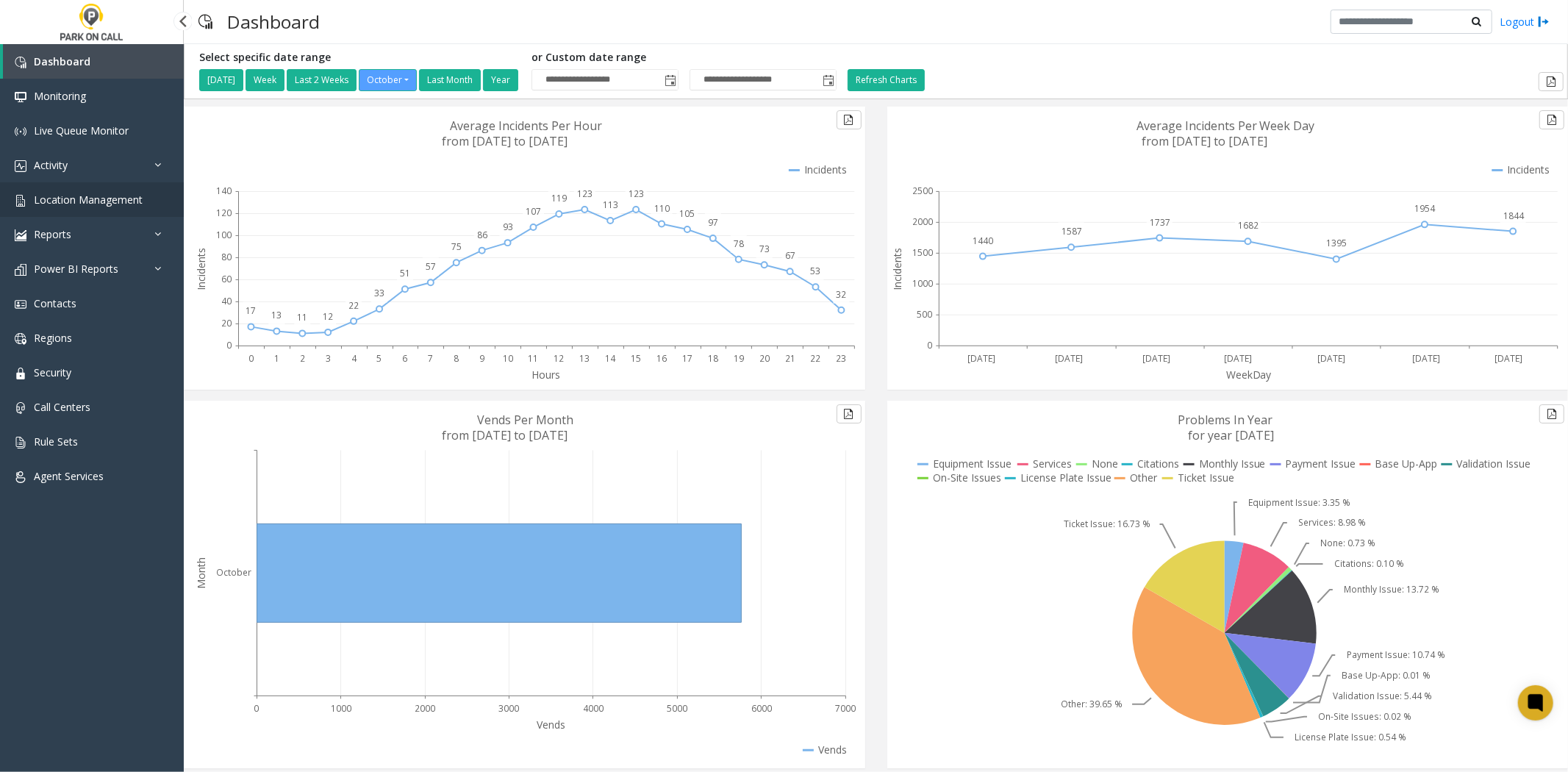
click at [61, 194] on span "Location Management" at bounding box center [88, 199] width 109 height 14
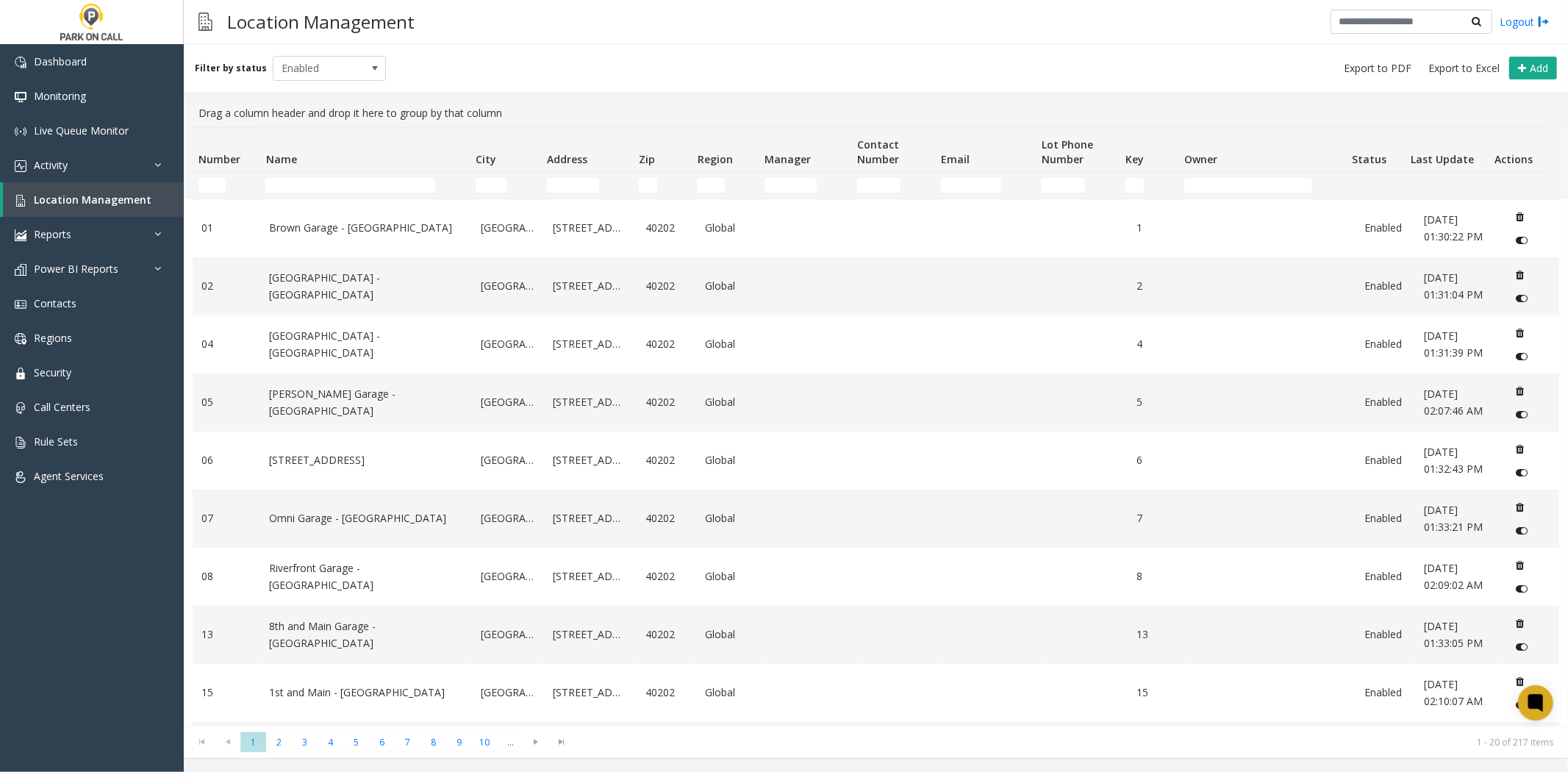
click at [332, 173] on td "Name Filter" at bounding box center [364, 185] width 210 height 26
click at [322, 186] on input "Name Filter" at bounding box center [350, 185] width 170 height 15
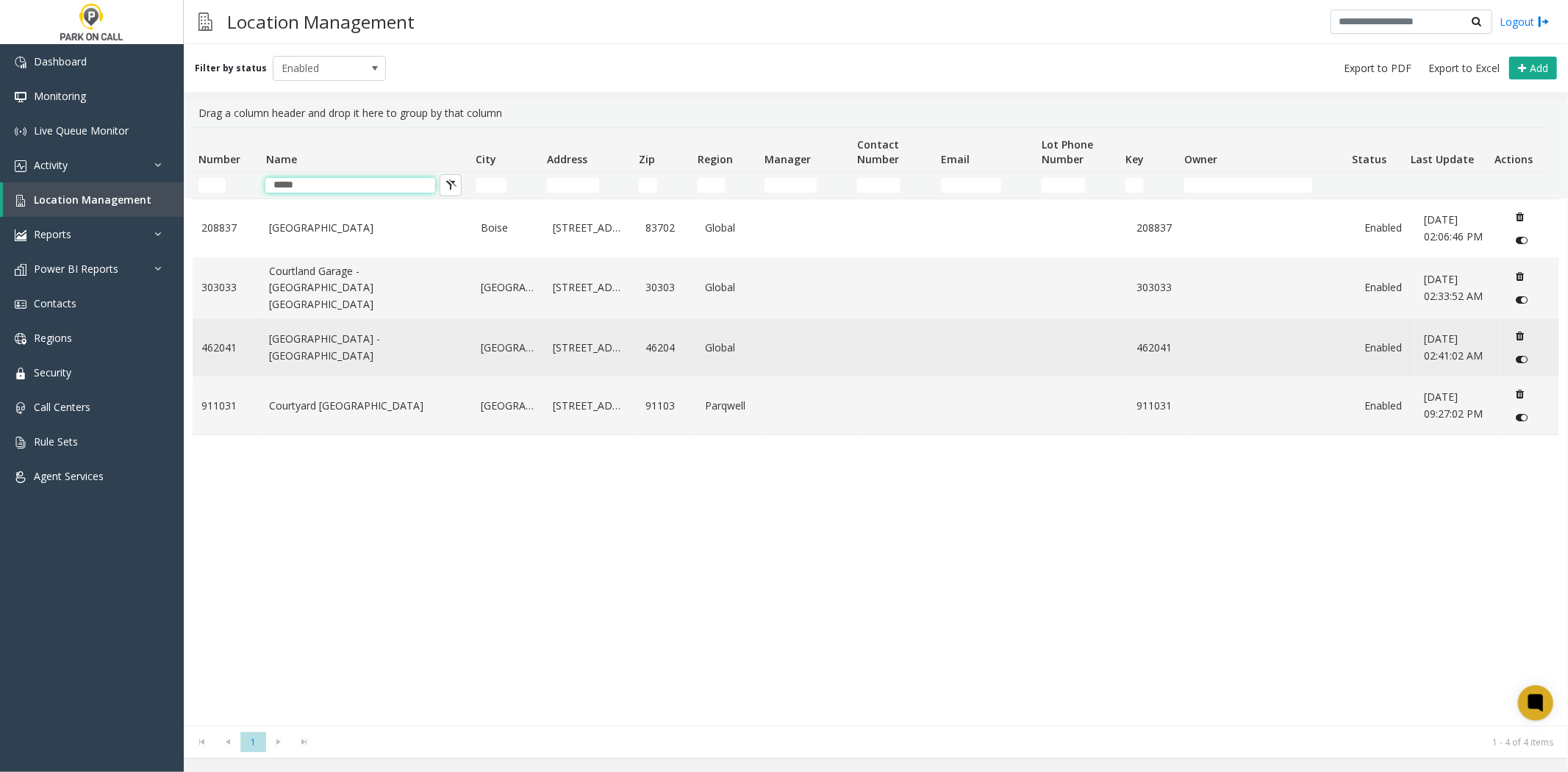
type input "*****"
click at [326, 352] on link "[GEOGRAPHIC_DATA] - [GEOGRAPHIC_DATA]" at bounding box center [366, 347] width 194 height 33
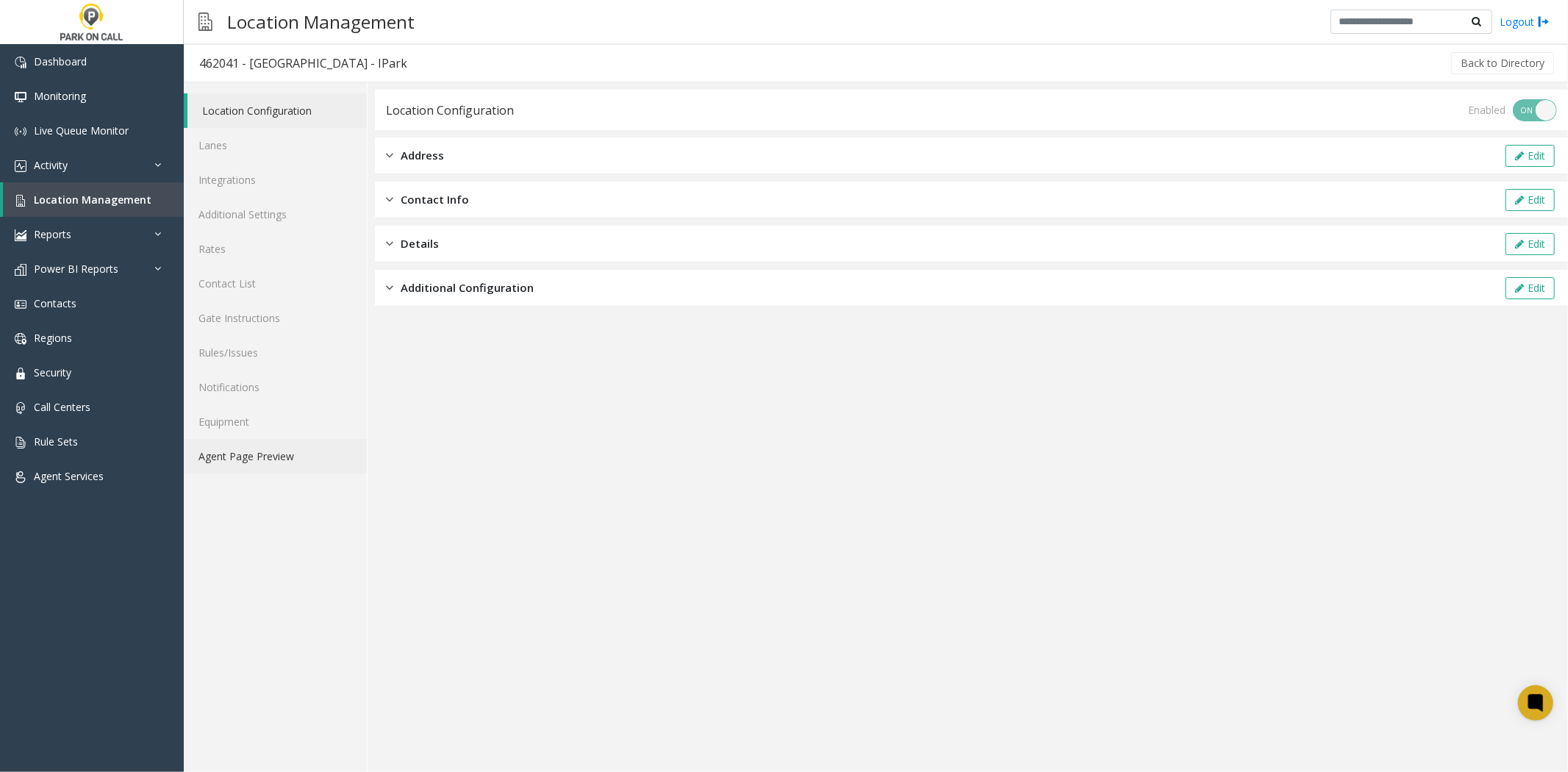
click at [259, 459] on link "Agent Page Preview" at bounding box center [275, 456] width 183 height 34
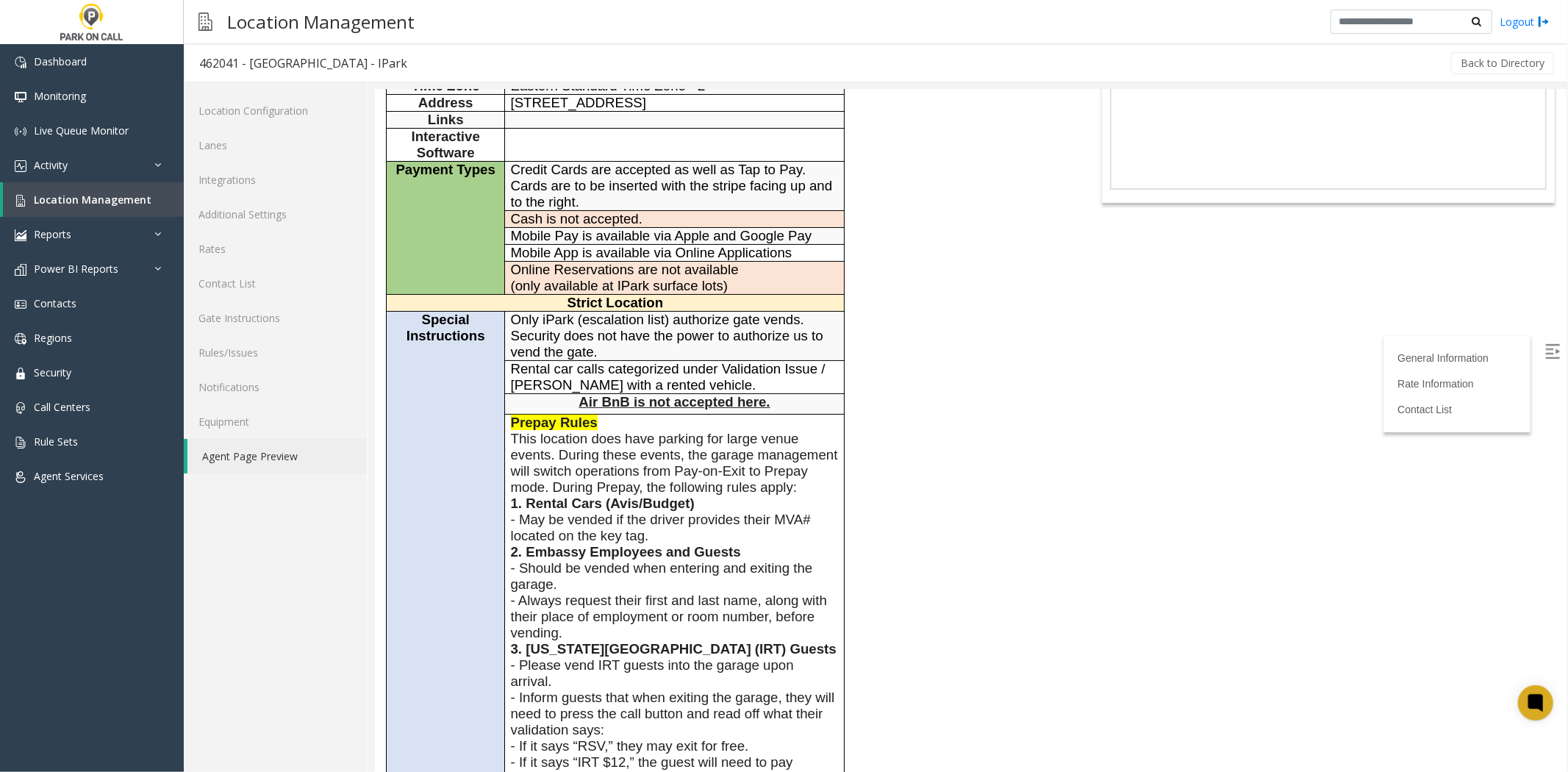
scroll to position [82, 0]
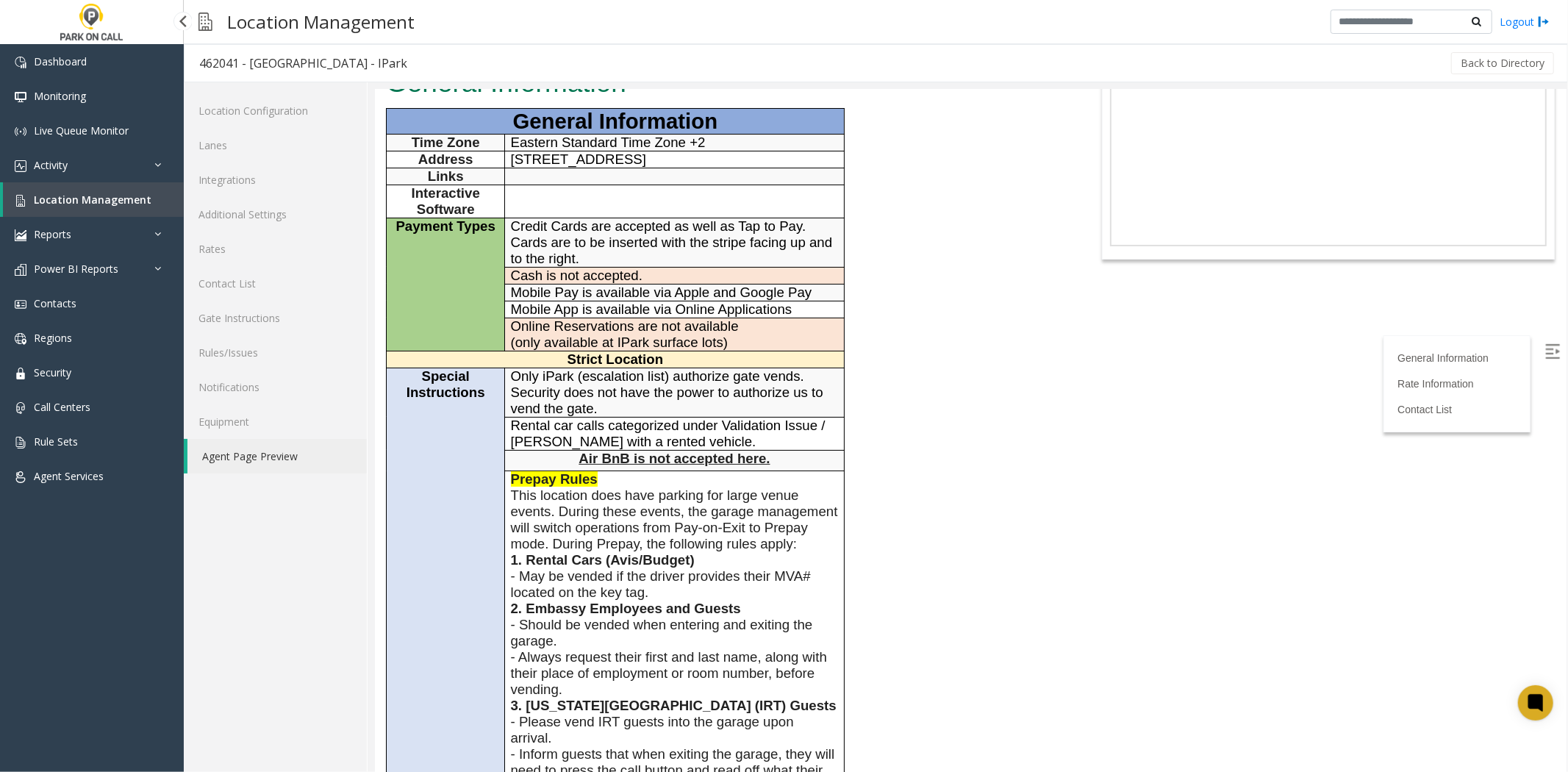
click at [141, 197] on span "Location Management" at bounding box center [92, 199] width 118 height 14
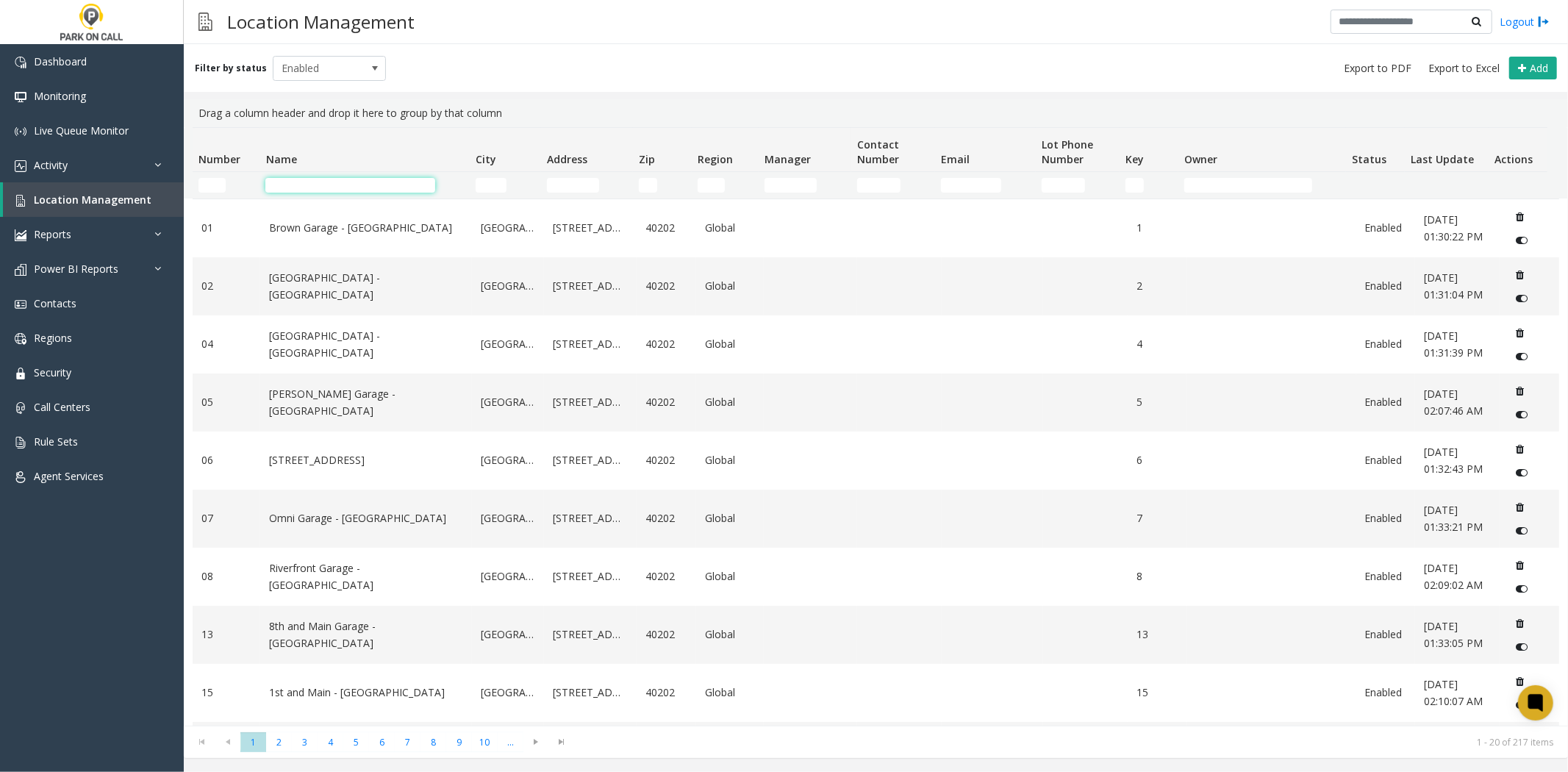
click at [344, 190] on input "Name Filter" at bounding box center [350, 185] width 170 height 15
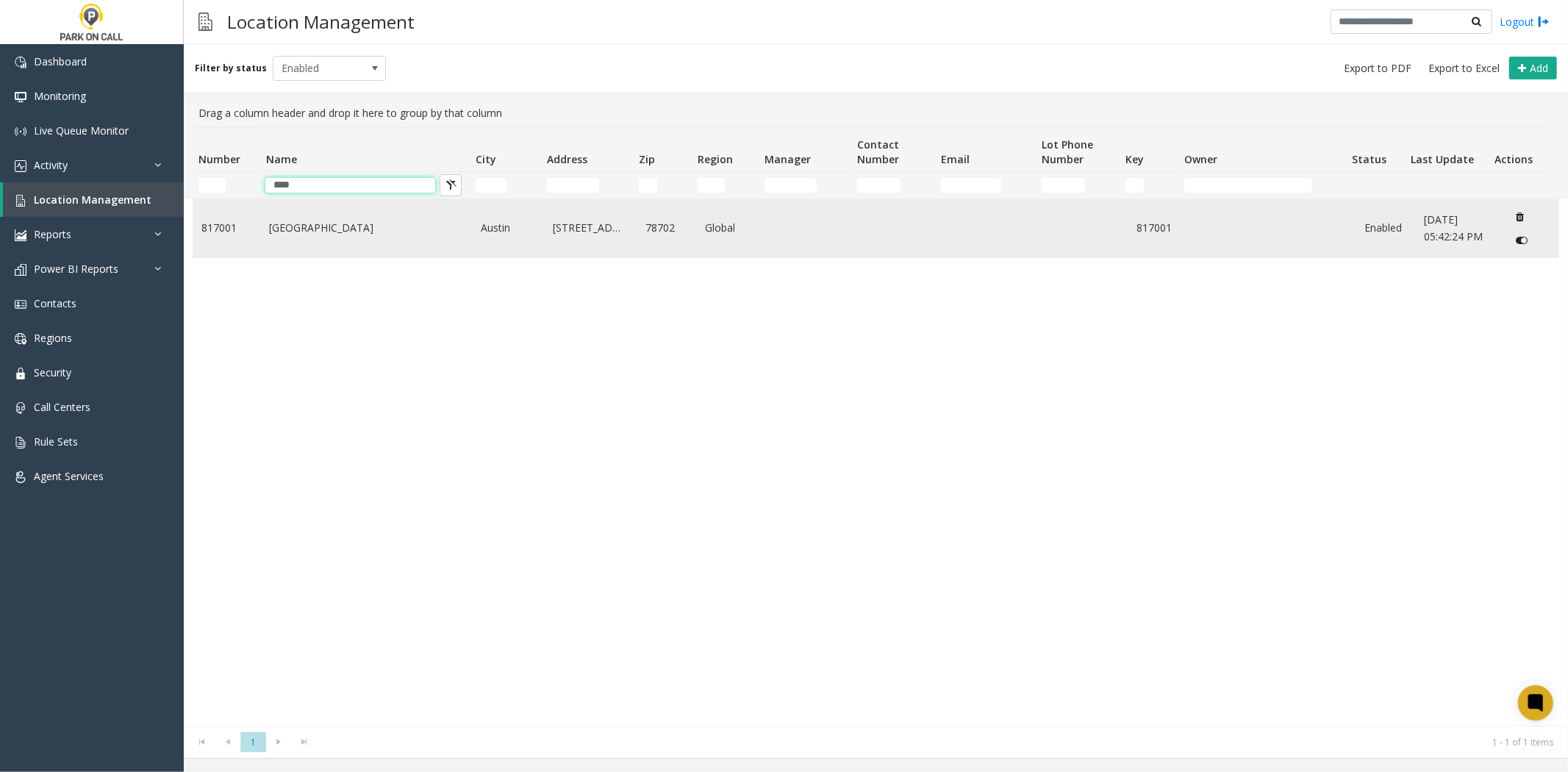
type input "****"
click at [267, 234] on td "Plaza Saltillo - Peak Parking" at bounding box center [366, 228] width 211 height 58
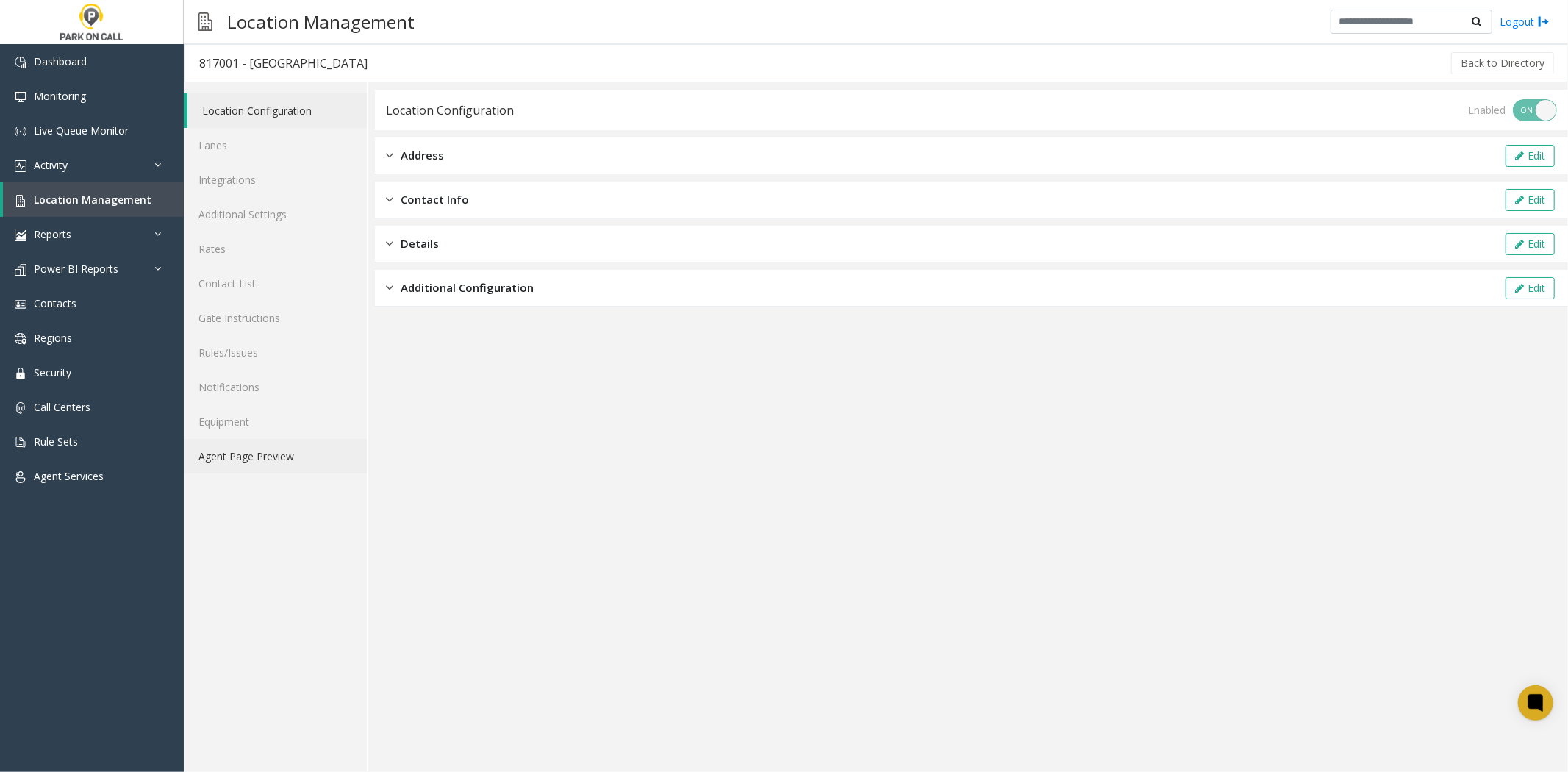
click at [289, 453] on link "Agent Page Preview" at bounding box center [275, 456] width 183 height 34
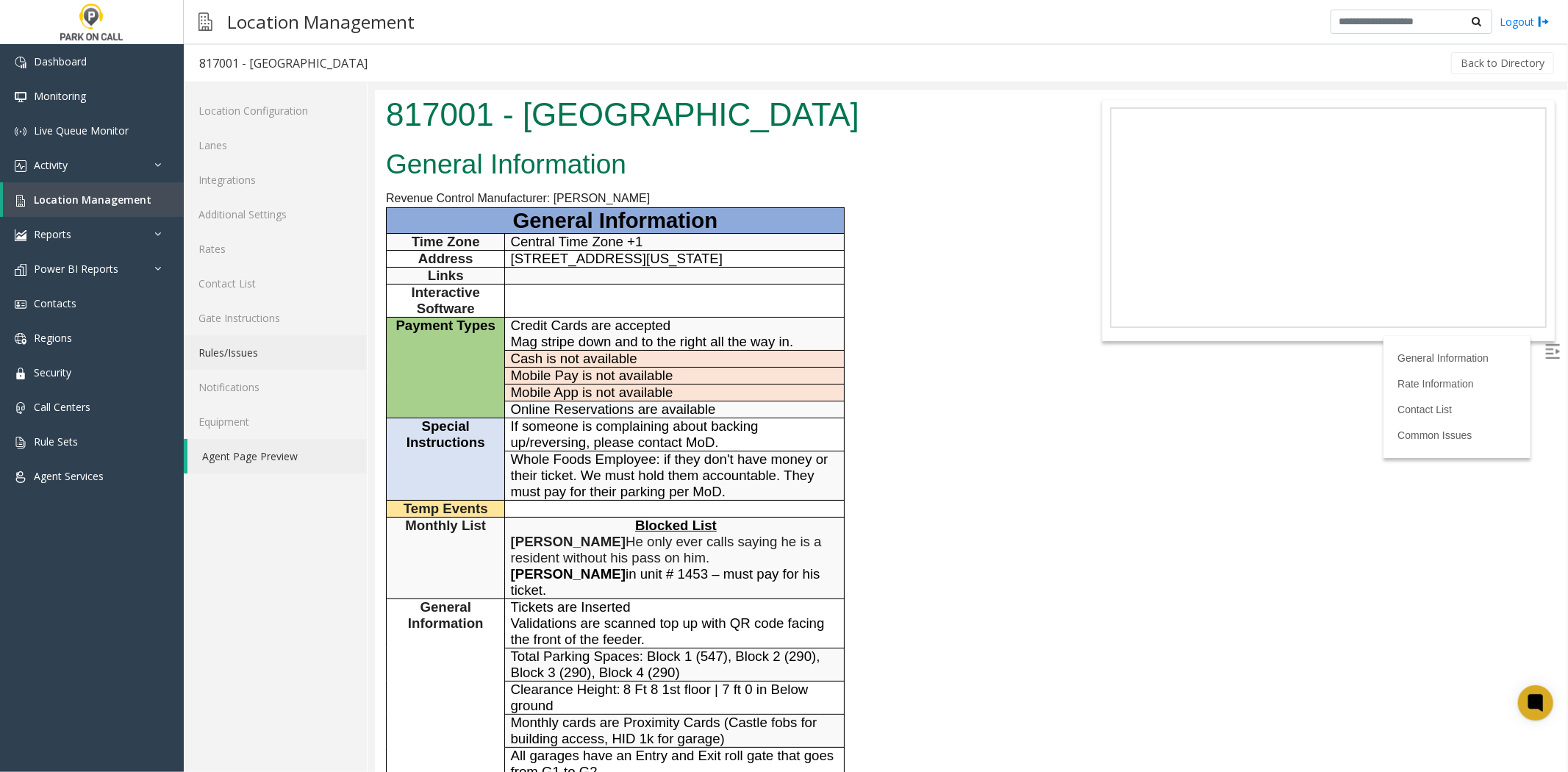
click at [277, 343] on link "Rules/Issues" at bounding box center [275, 352] width 183 height 34
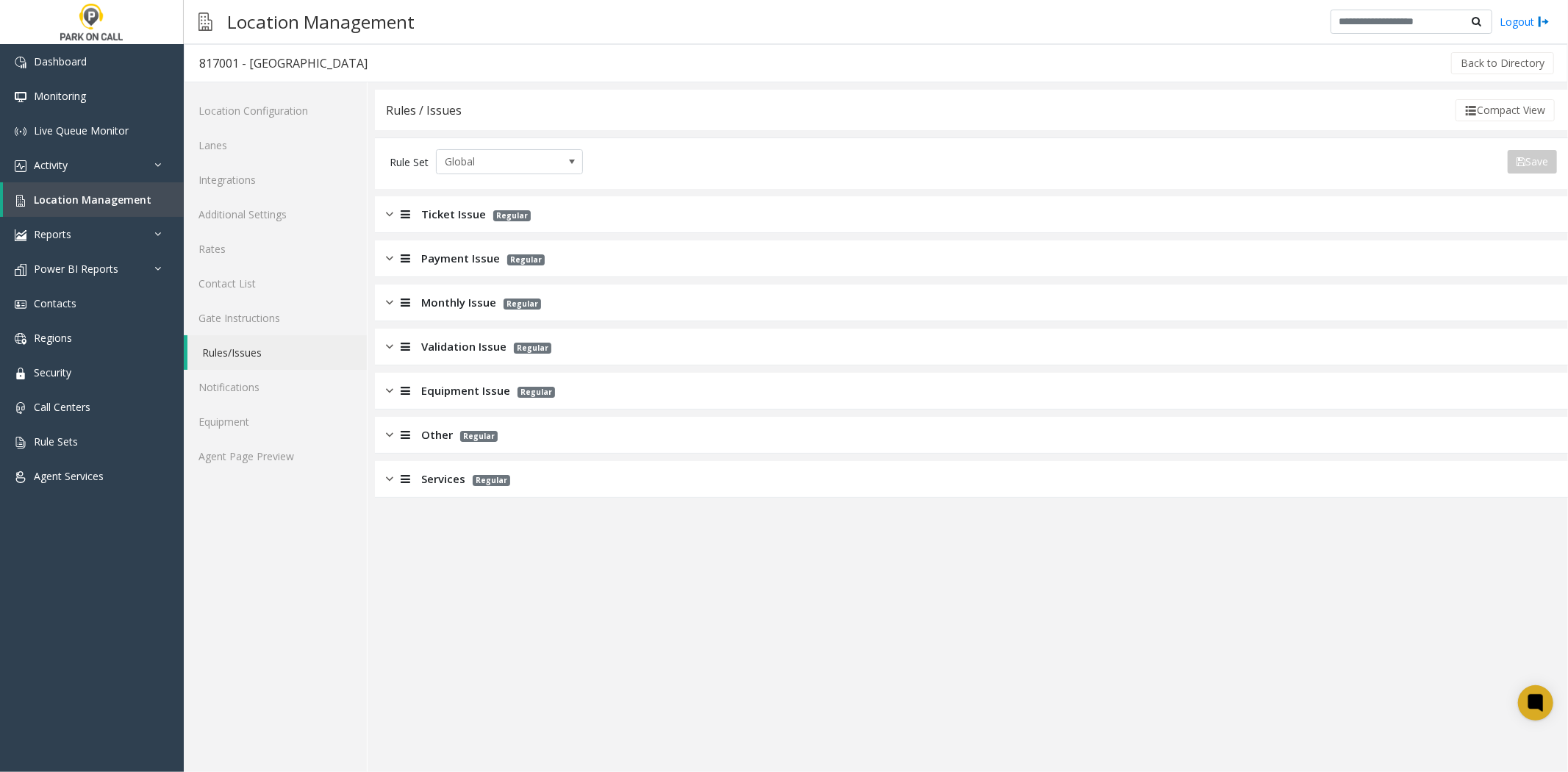
click at [432, 301] on span "Monthly Issue" at bounding box center [459, 302] width 75 height 17
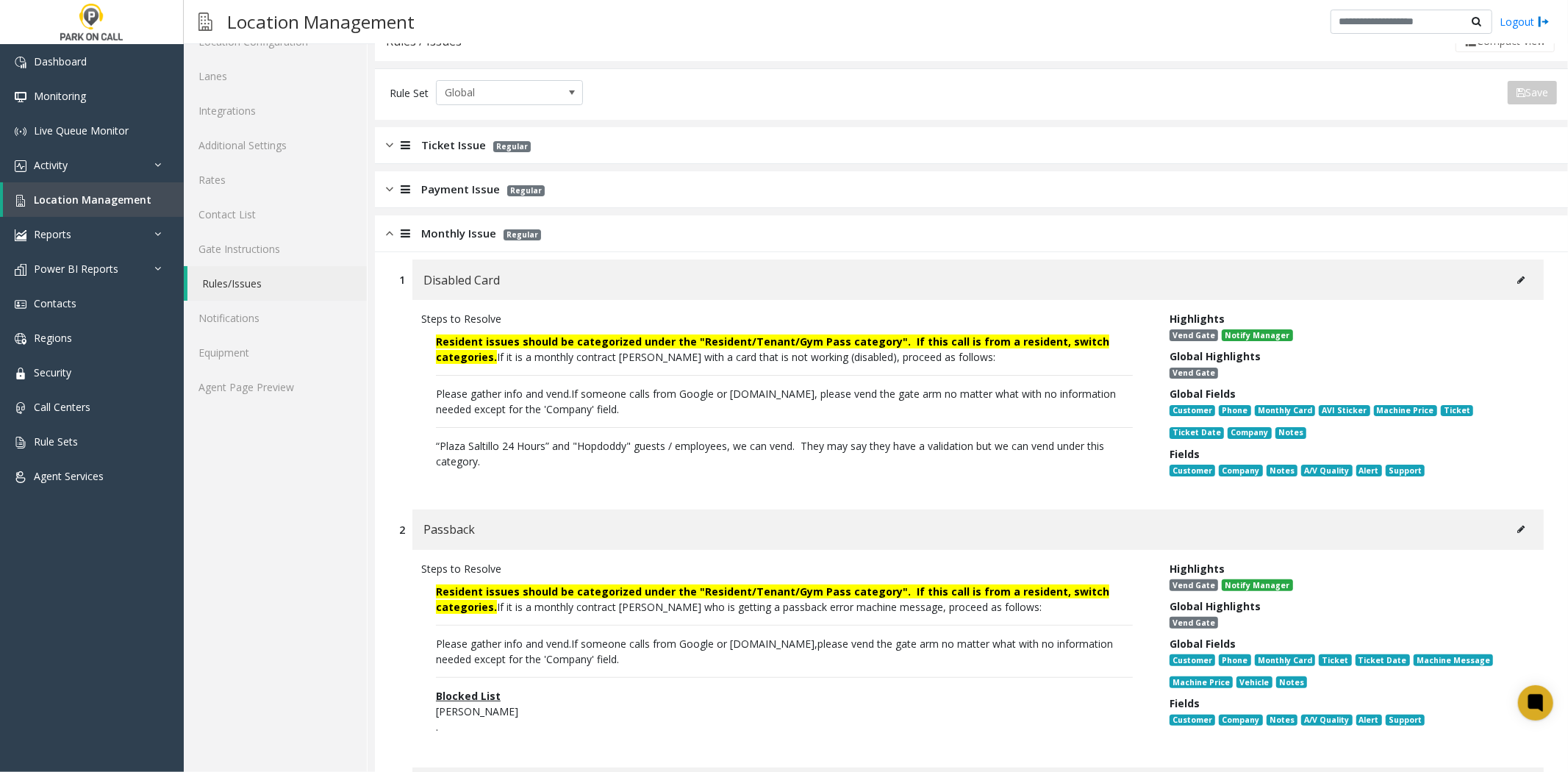
scroll to position [163, 0]
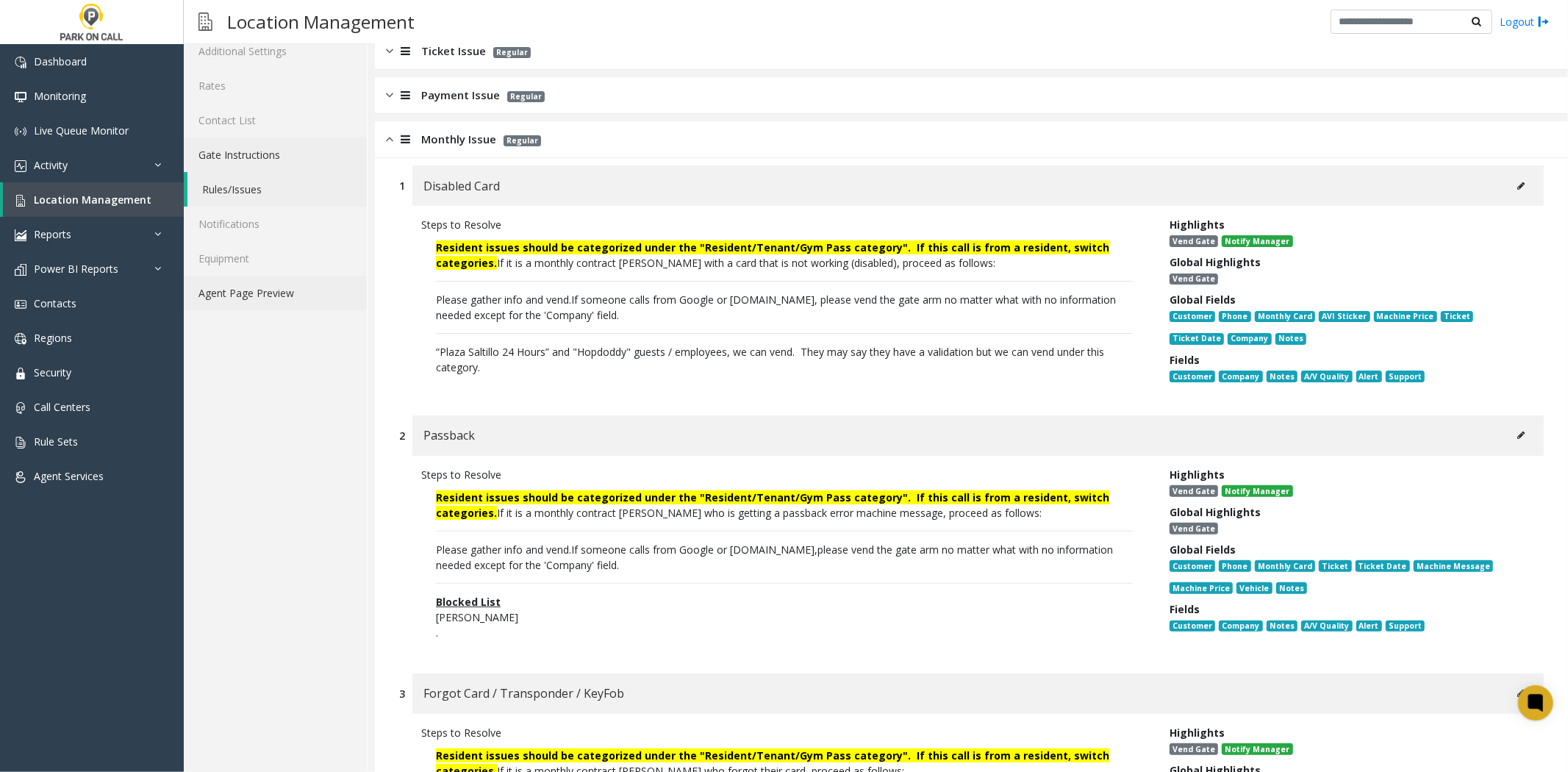
click at [344, 300] on link "Agent Page Preview" at bounding box center [275, 293] width 183 height 34
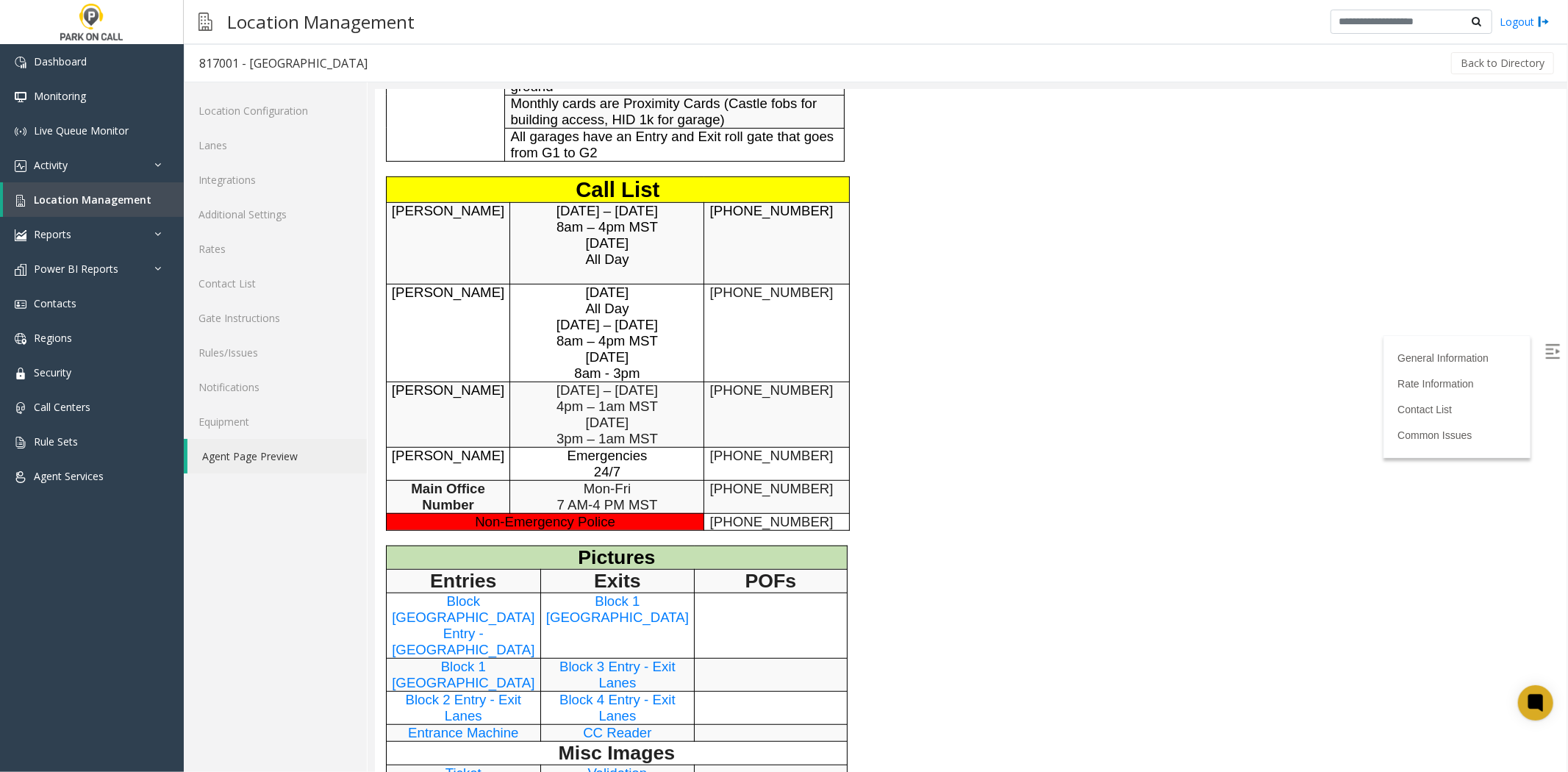
scroll to position [653, 0]
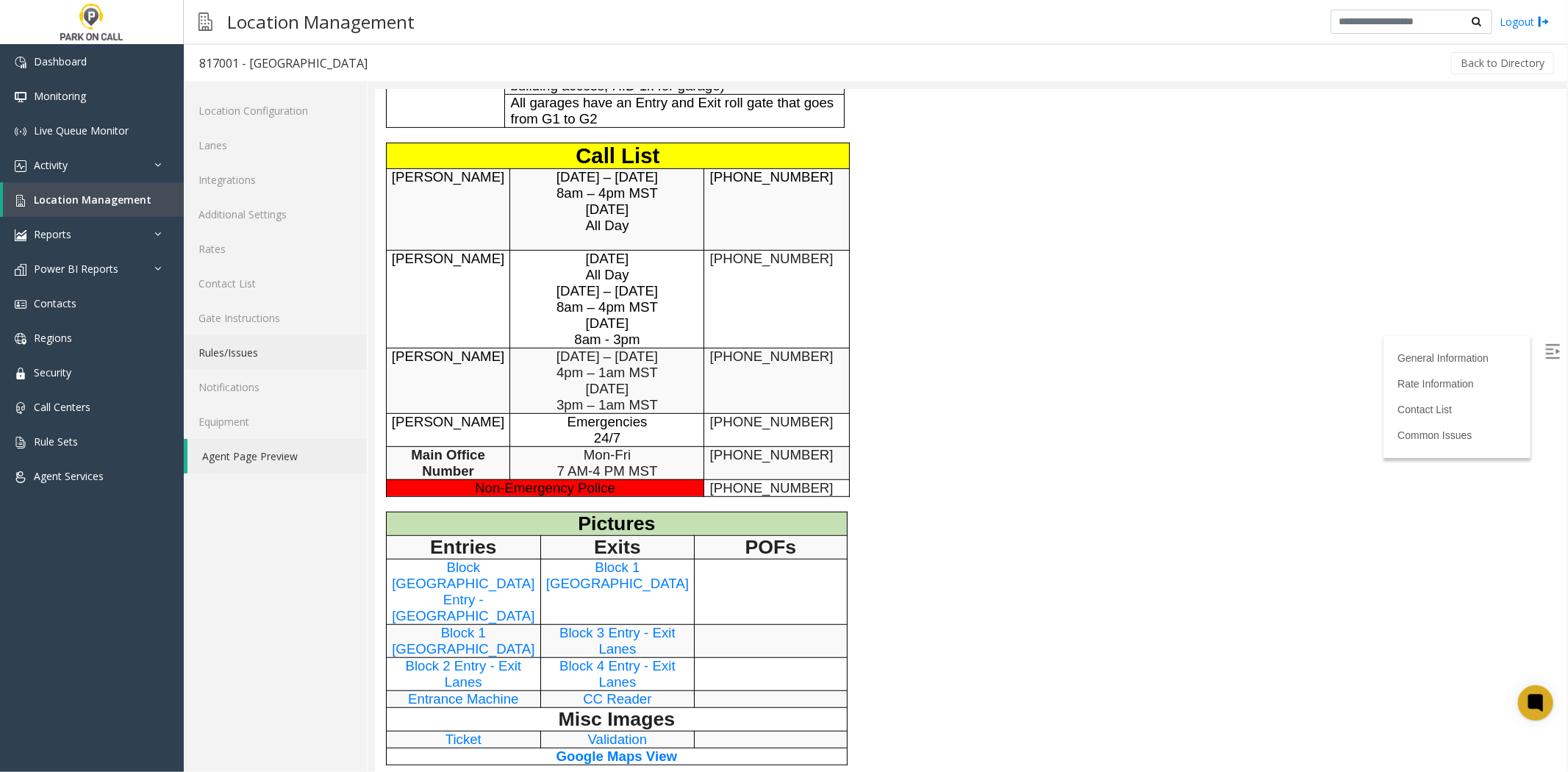
click at [253, 358] on link "Rules/Issues" at bounding box center [275, 352] width 183 height 34
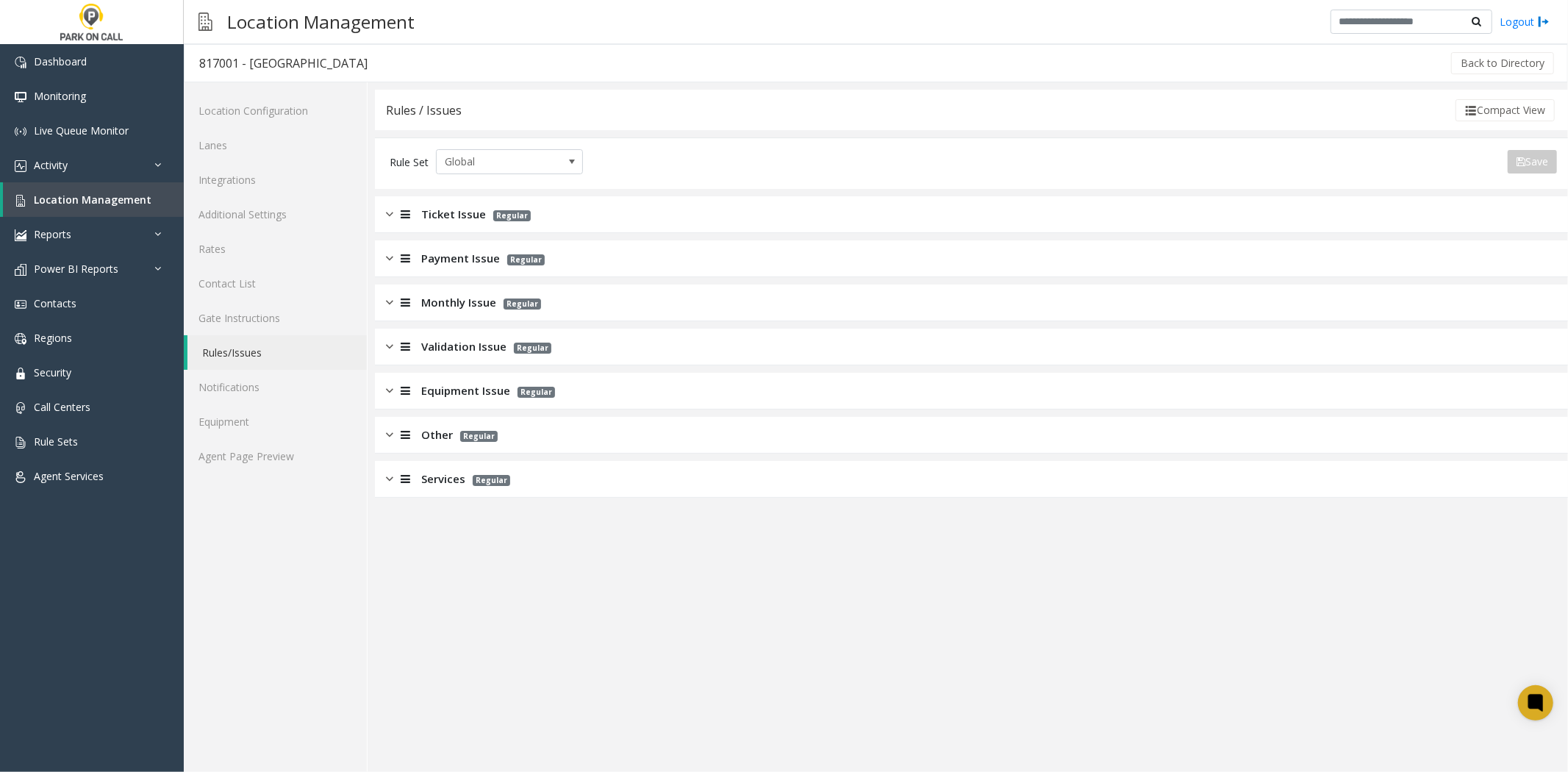
click at [458, 309] on span "Monthly Issue" at bounding box center [459, 302] width 75 height 17
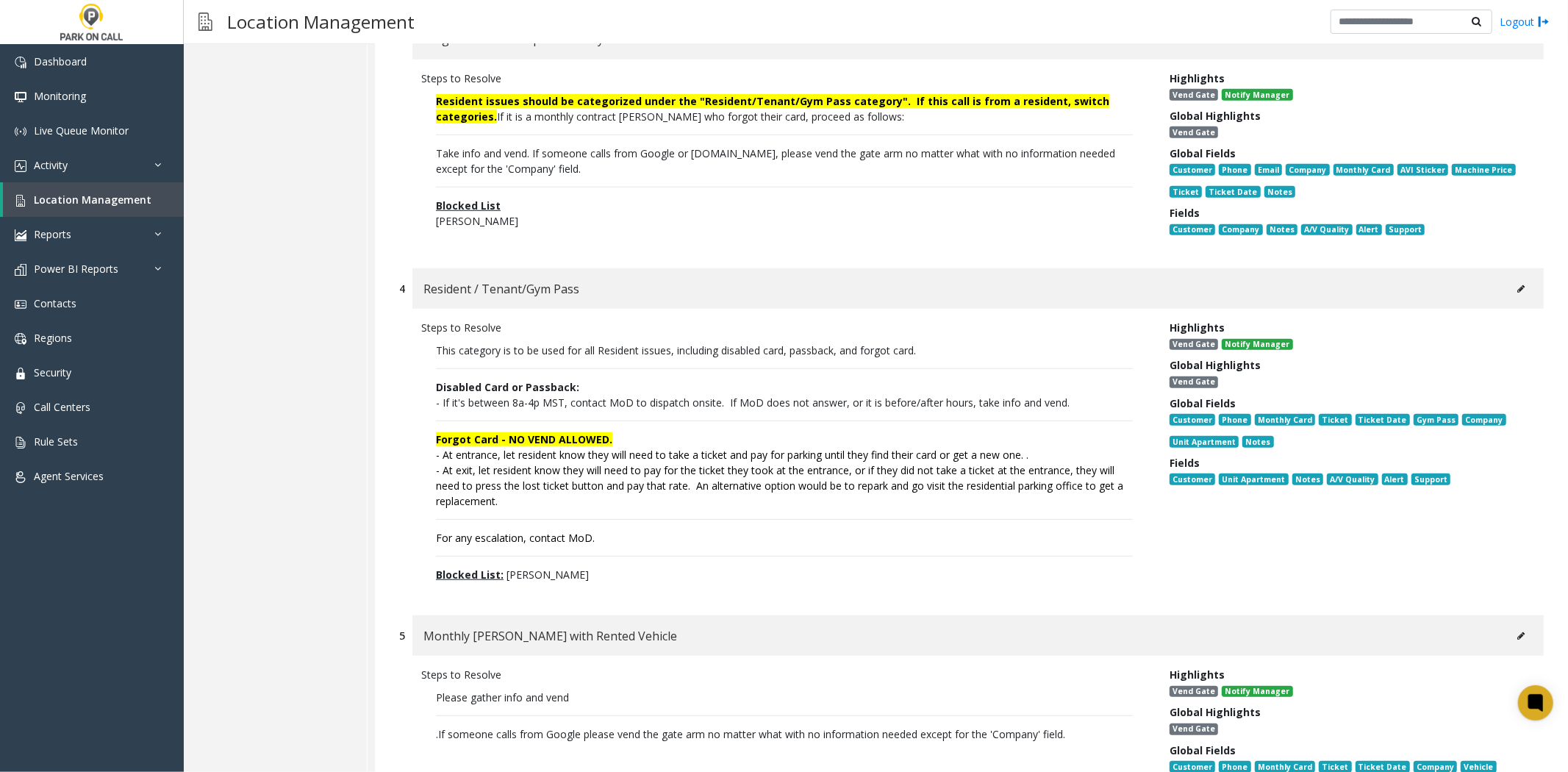
scroll to position [817, 0]
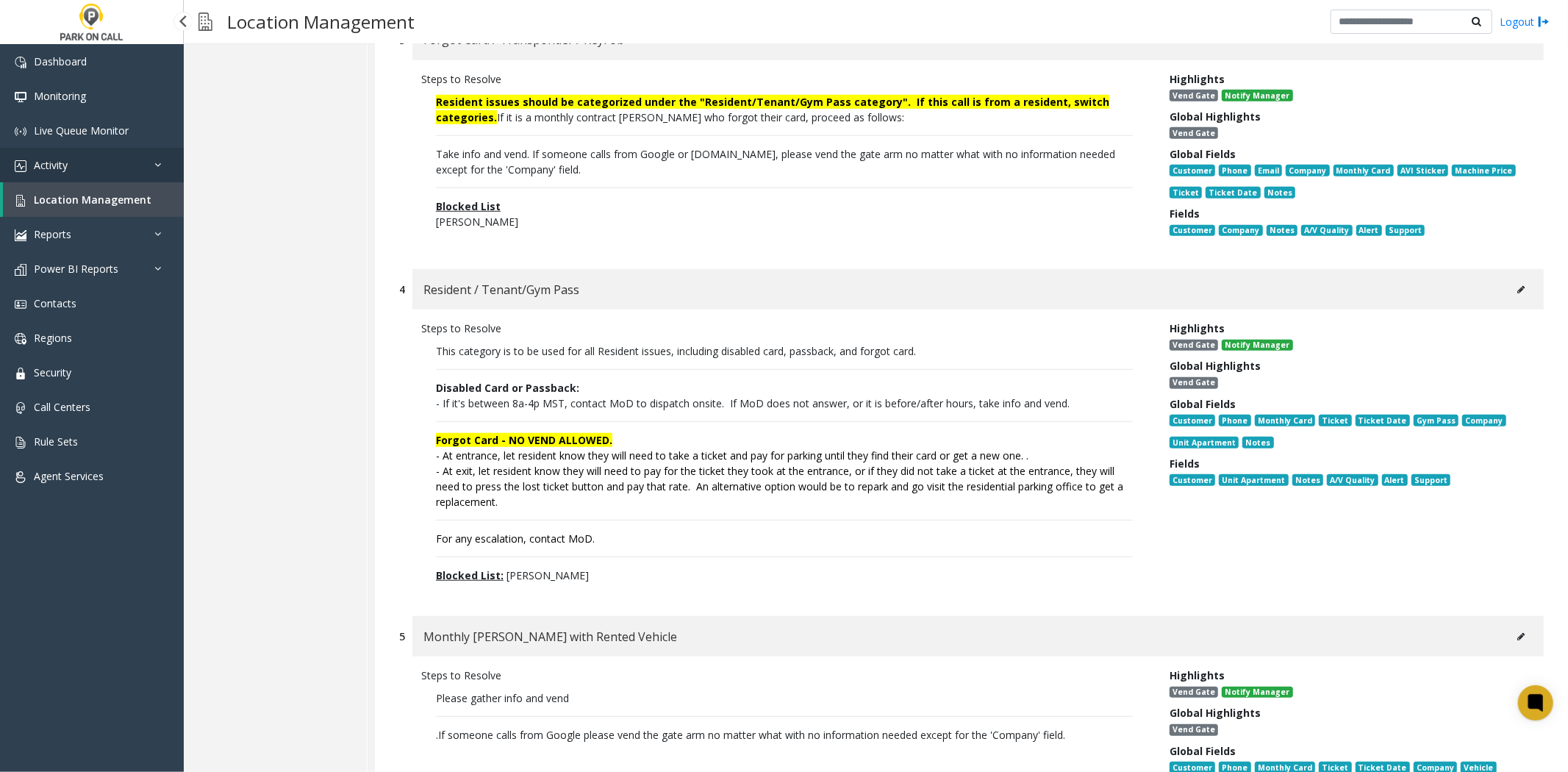
click at [109, 171] on link "Activity" at bounding box center [91, 165] width 184 height 34
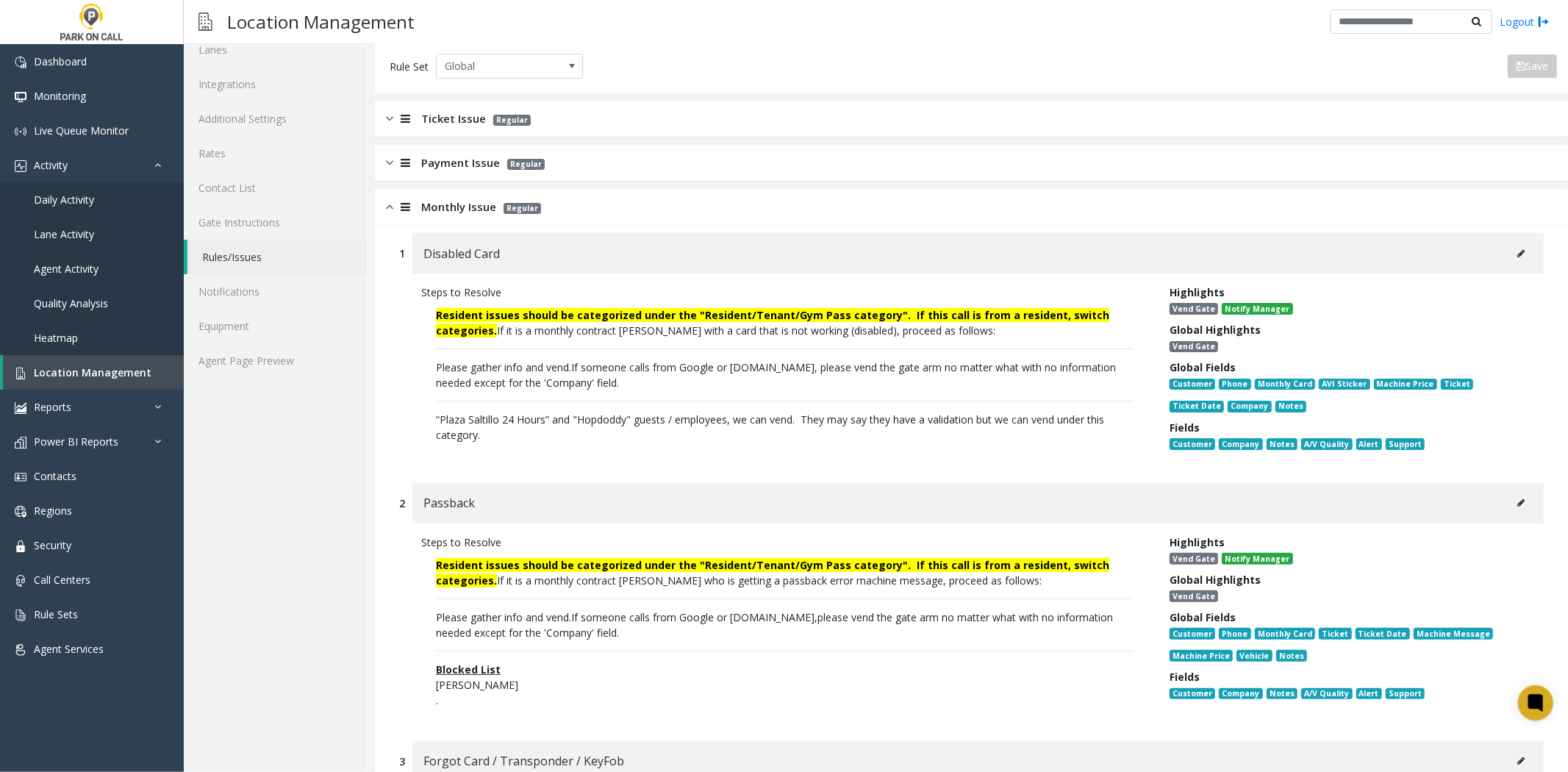
scroll to position [0, 0]
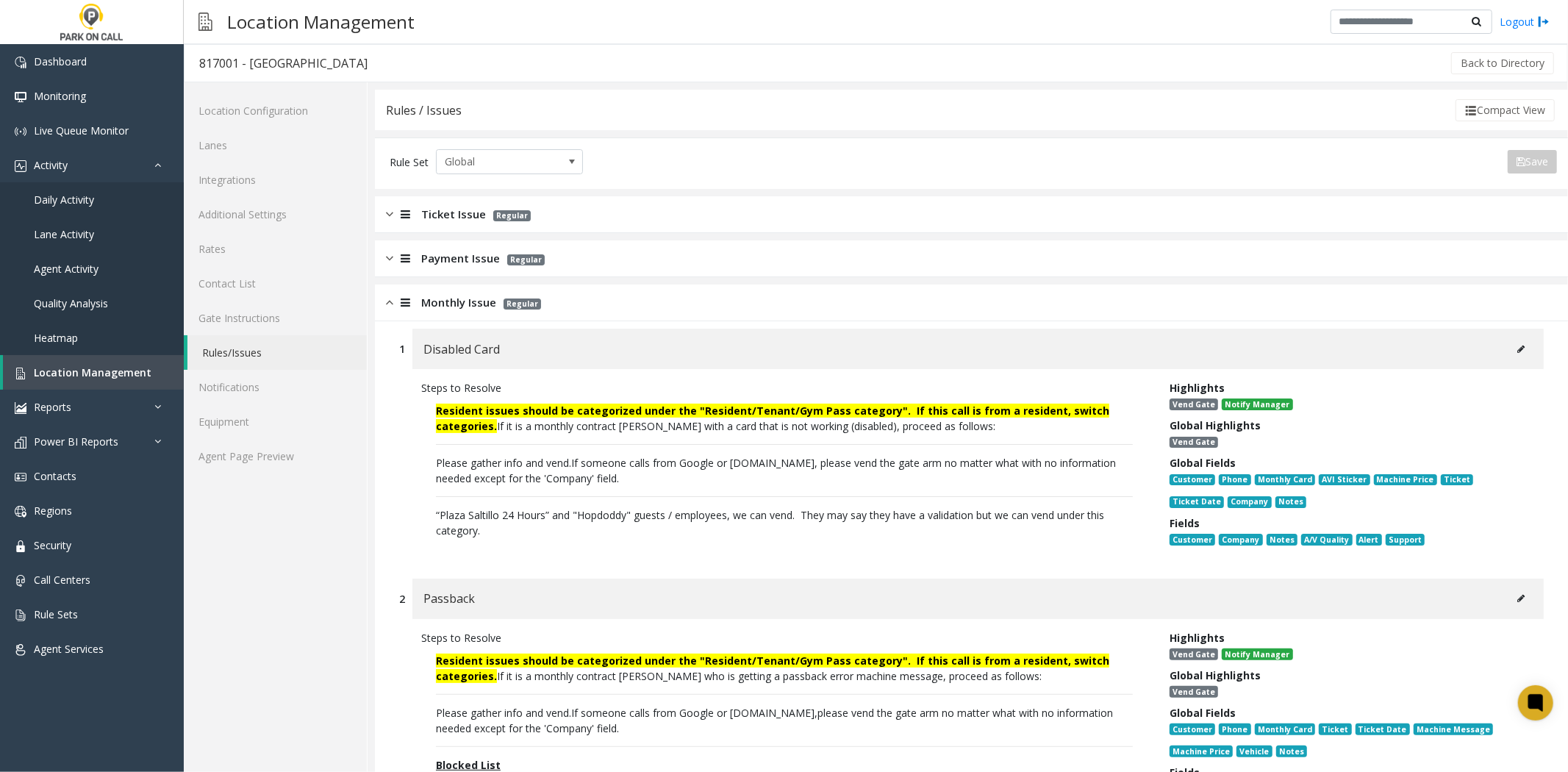
click at [450, 302] on span "Monthly Issue" at bounding box center [459, 302] width 75 height 17
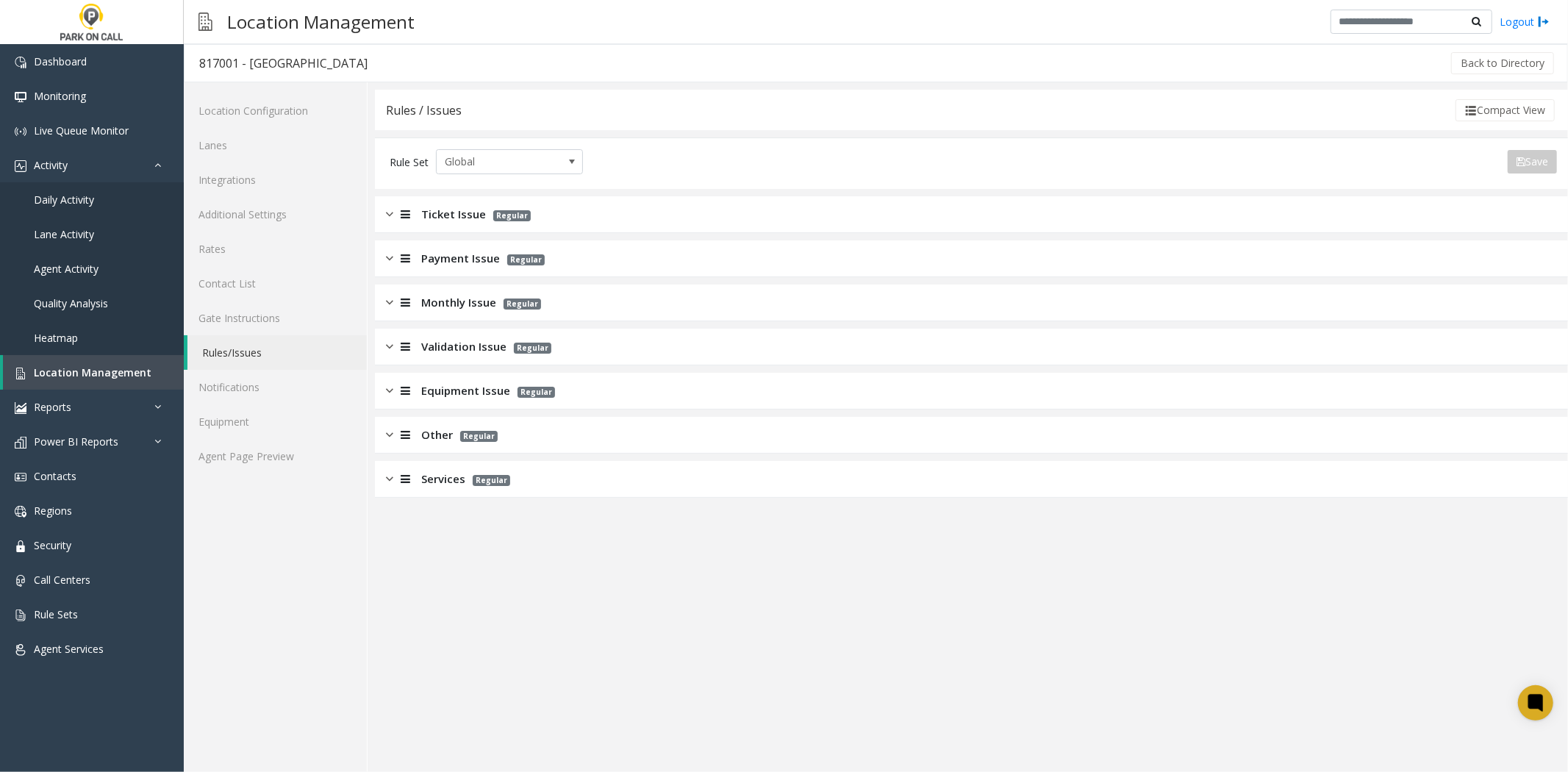
click at [441, 343] on span "Validation Issue" at bounding box center [464, 346] width 85 height 17
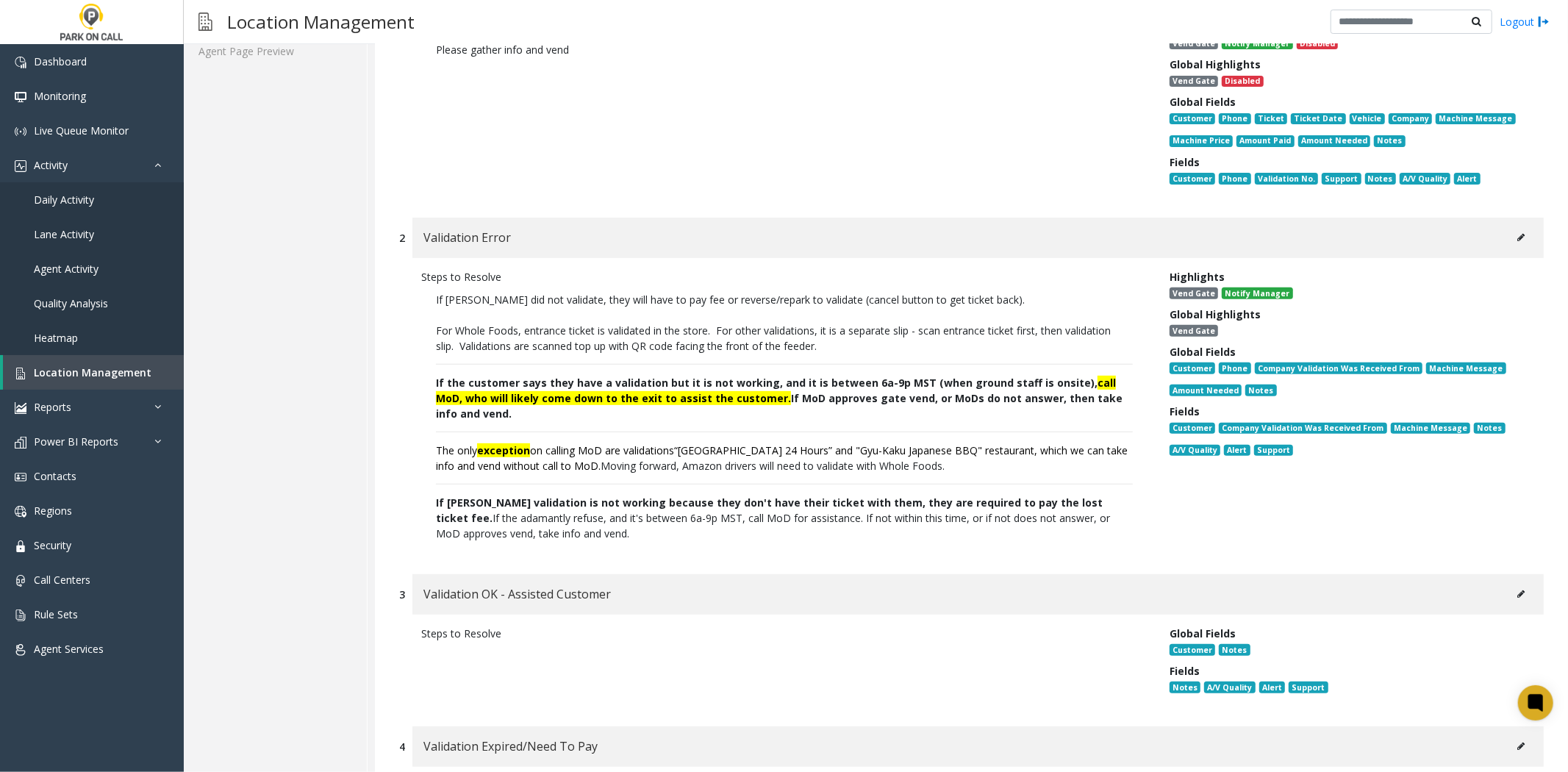
scroll to position [326, 0]
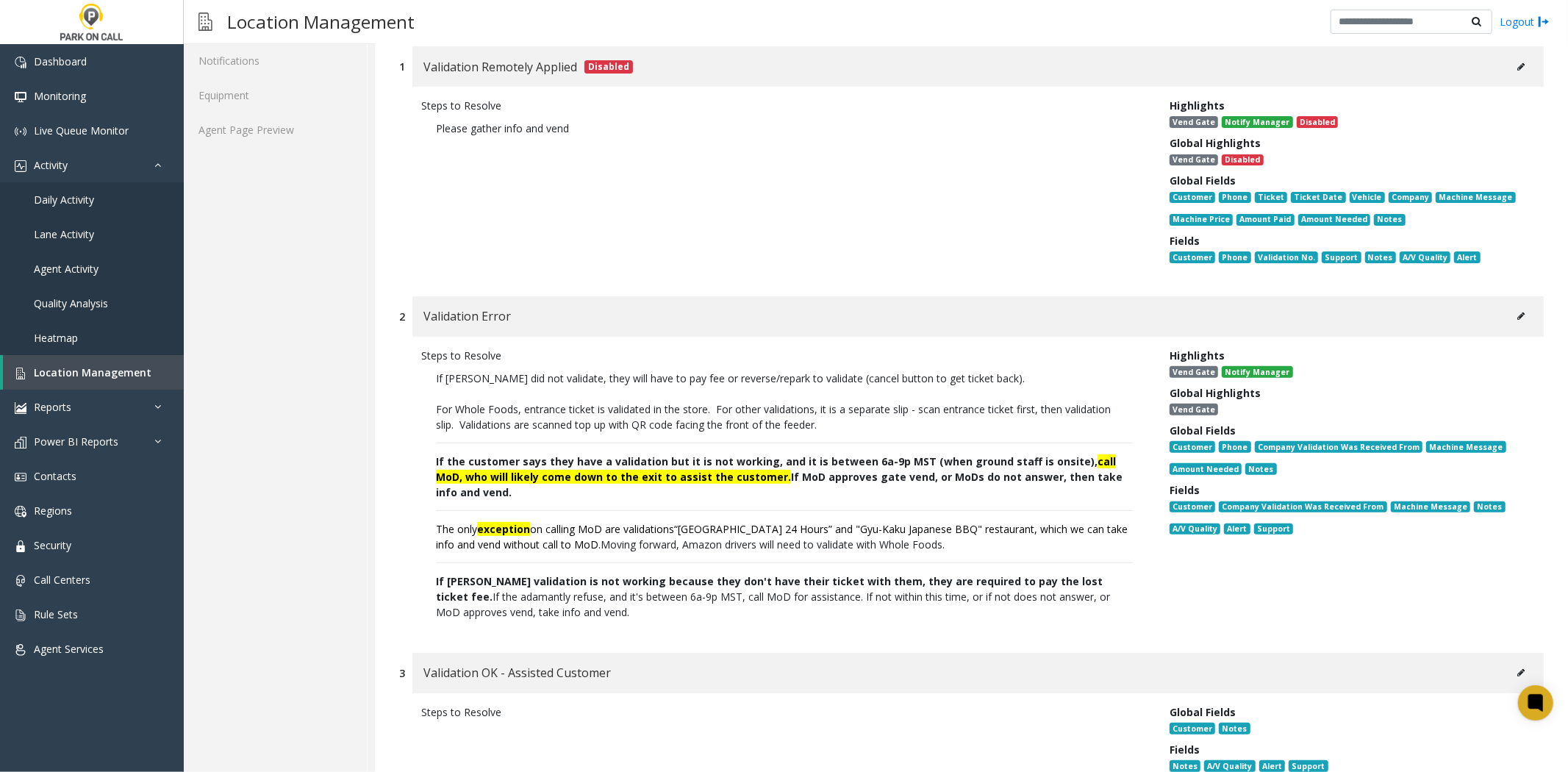
click at [1510, 305] on button at bounding box center [1521, 316] width 23 height 22
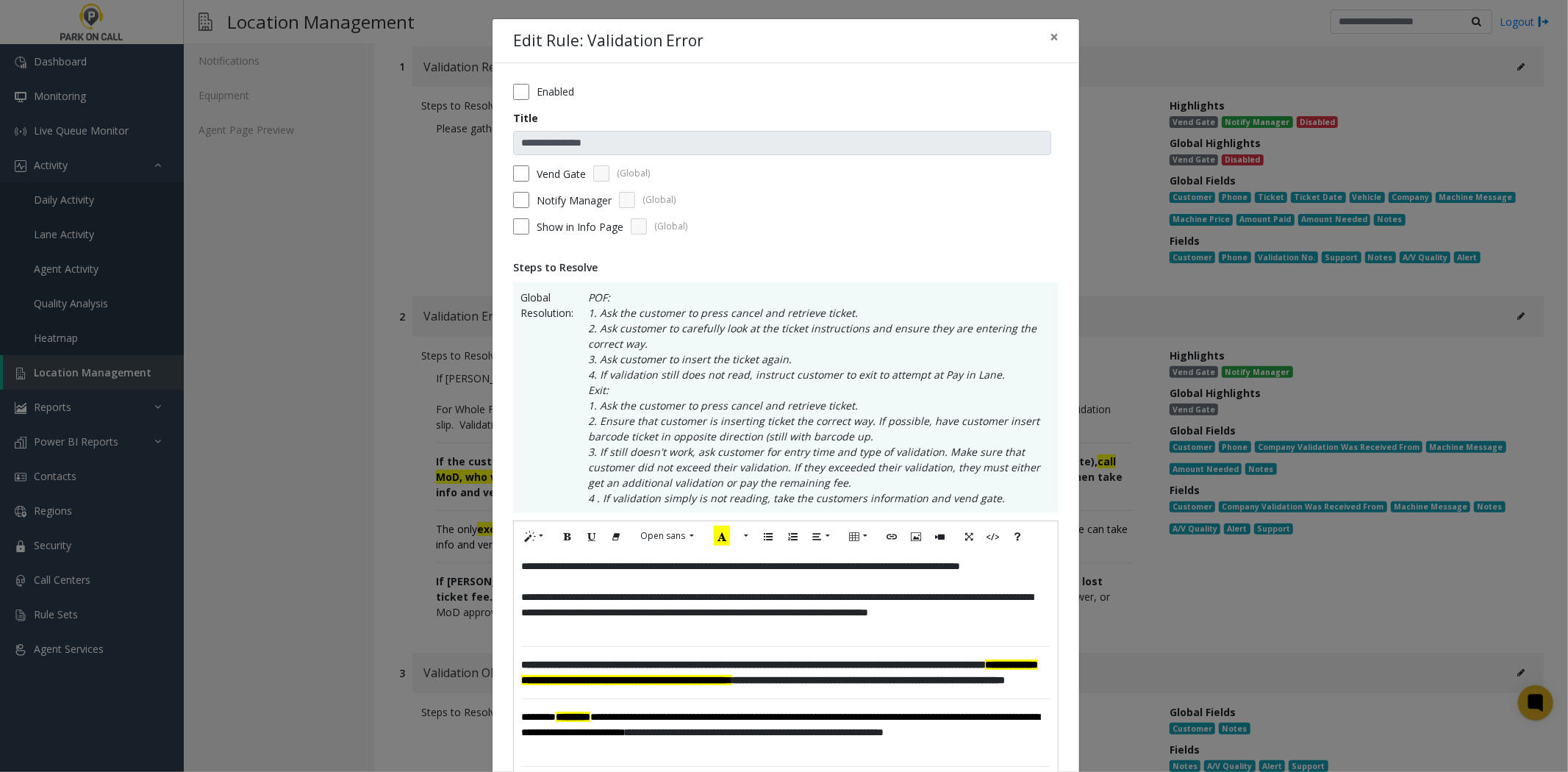
click at [705, 636] on p "**********" at bounding box center [785, 613] width 529 height 46
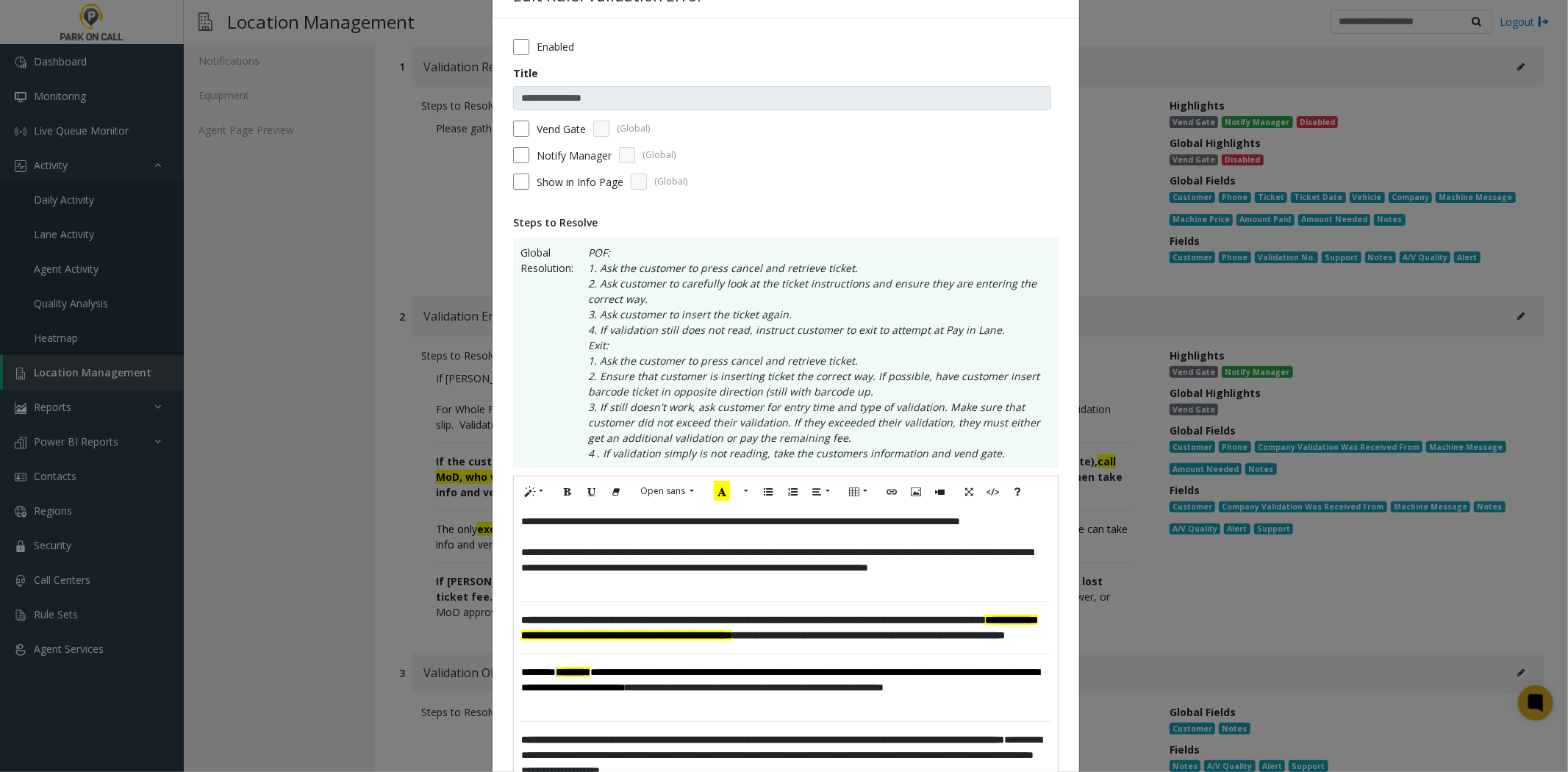
scroll to position [82, 0]
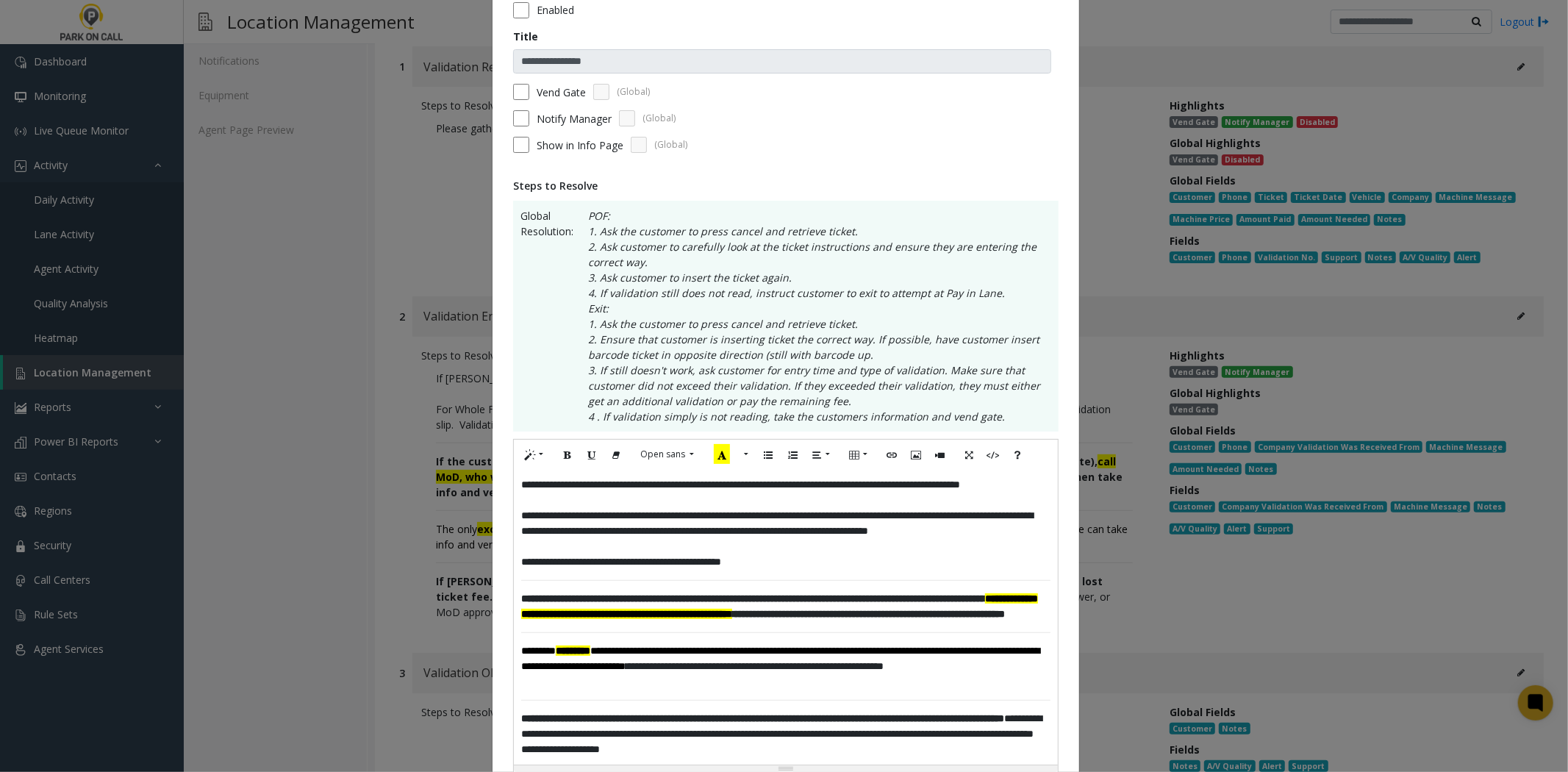
click at [744, 606] on div "**********" at bounding box center [786, 617] width 544 height 295
click at [750, 552] on p "**********" at bounding box center [785, 531] width 529 height 46
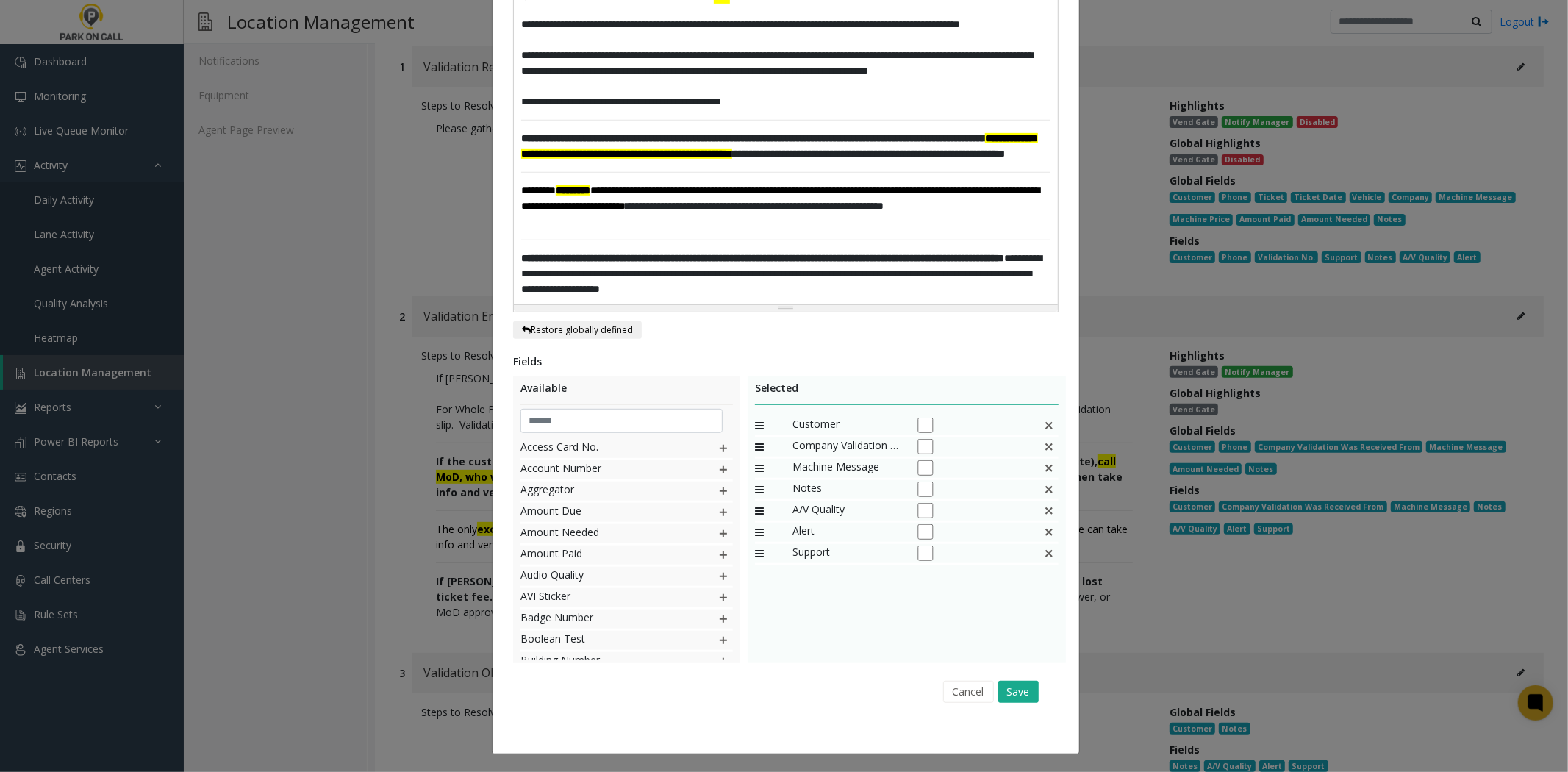
scroll to position [575, 0]
drag, startPoint x: 1017, startPoint y: 697, endPoint x: 1010, endPoint y: 708, distance: 13.0
click at [1010, 708] on div "Cancel Save" at bounding box center [785, 692] width 525 height 37
click at [1011, 689] on button "Save" at bounding box center [1019, 691] width 40 height 22
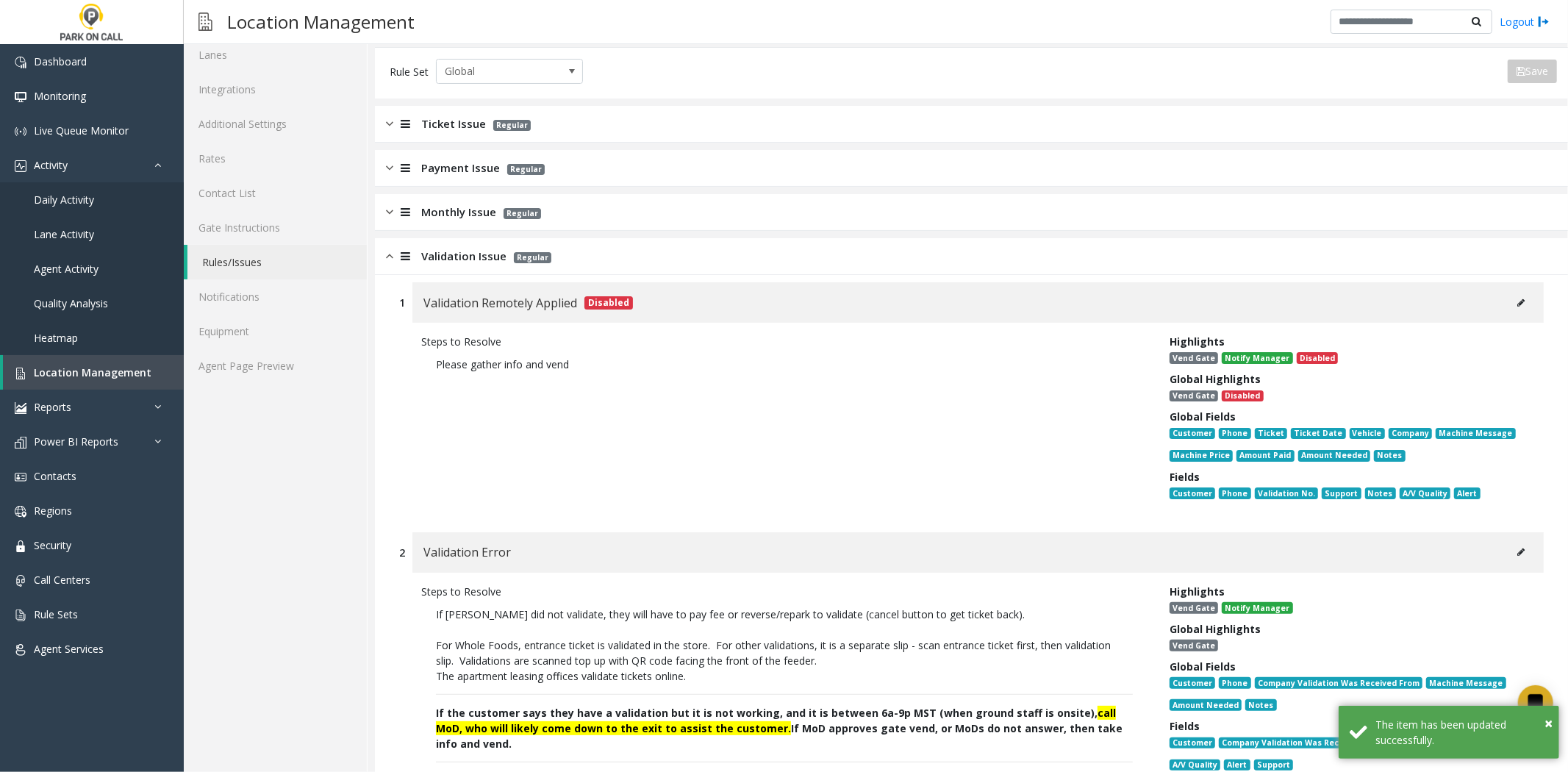
scroll to position [0, 0]
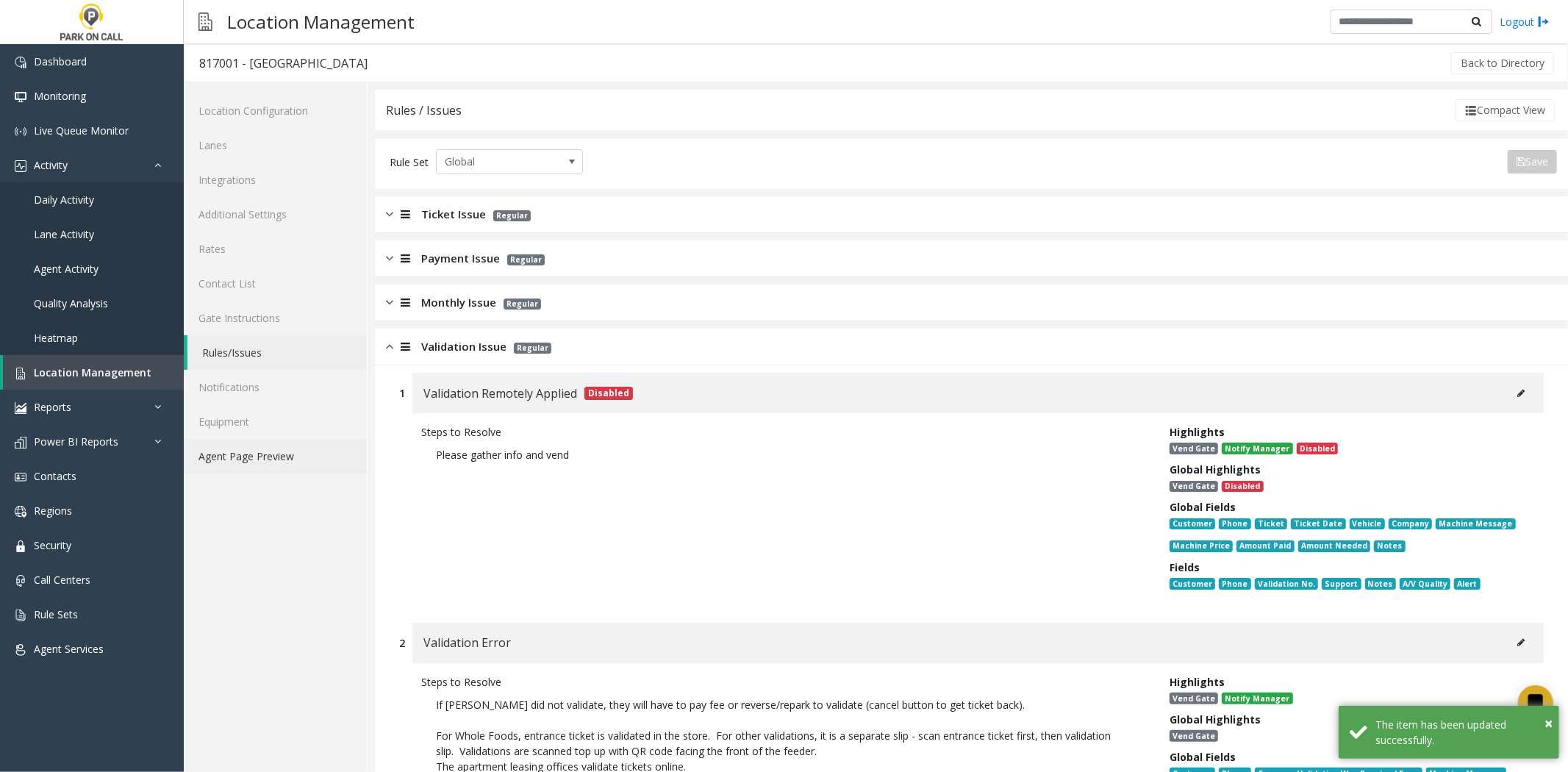
click at [290, 456] on link "Agent Page Preview" at bounding box center [275, 456] width 183 height 34
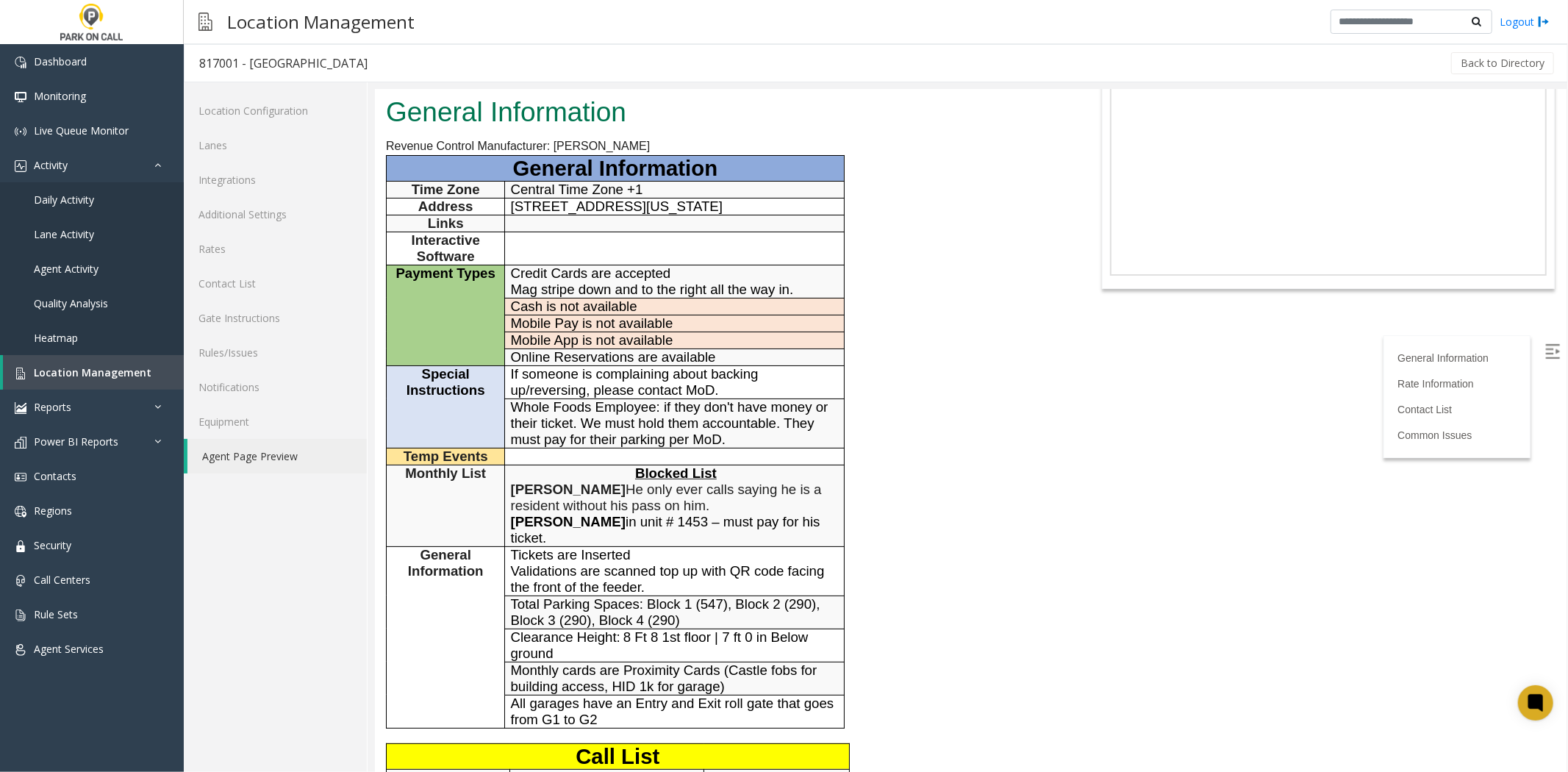
scroll to position [82, 0]
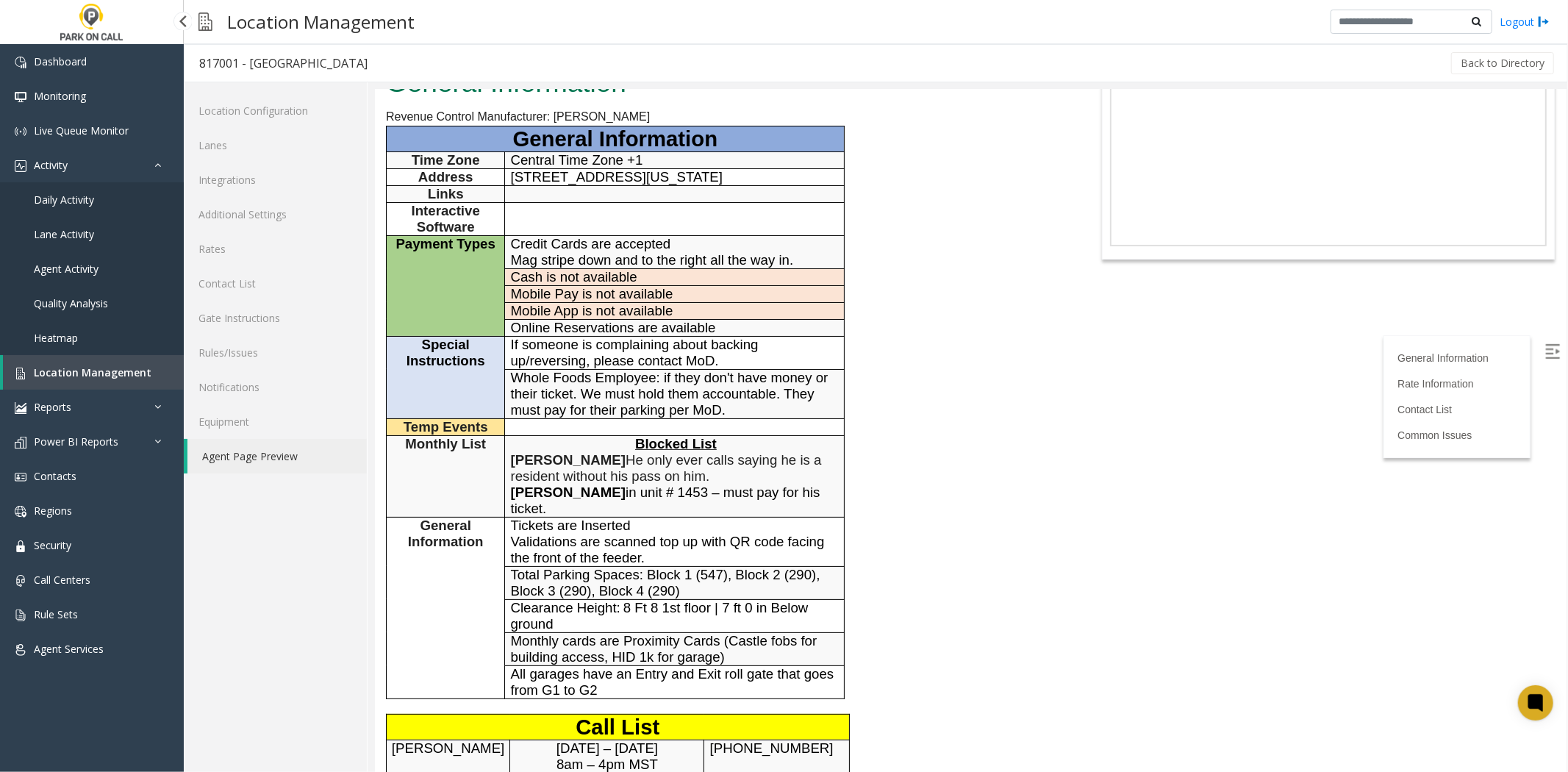
click at [87, 375] on span "Location Management" at bounding box center [92, 372] width 118 height 14
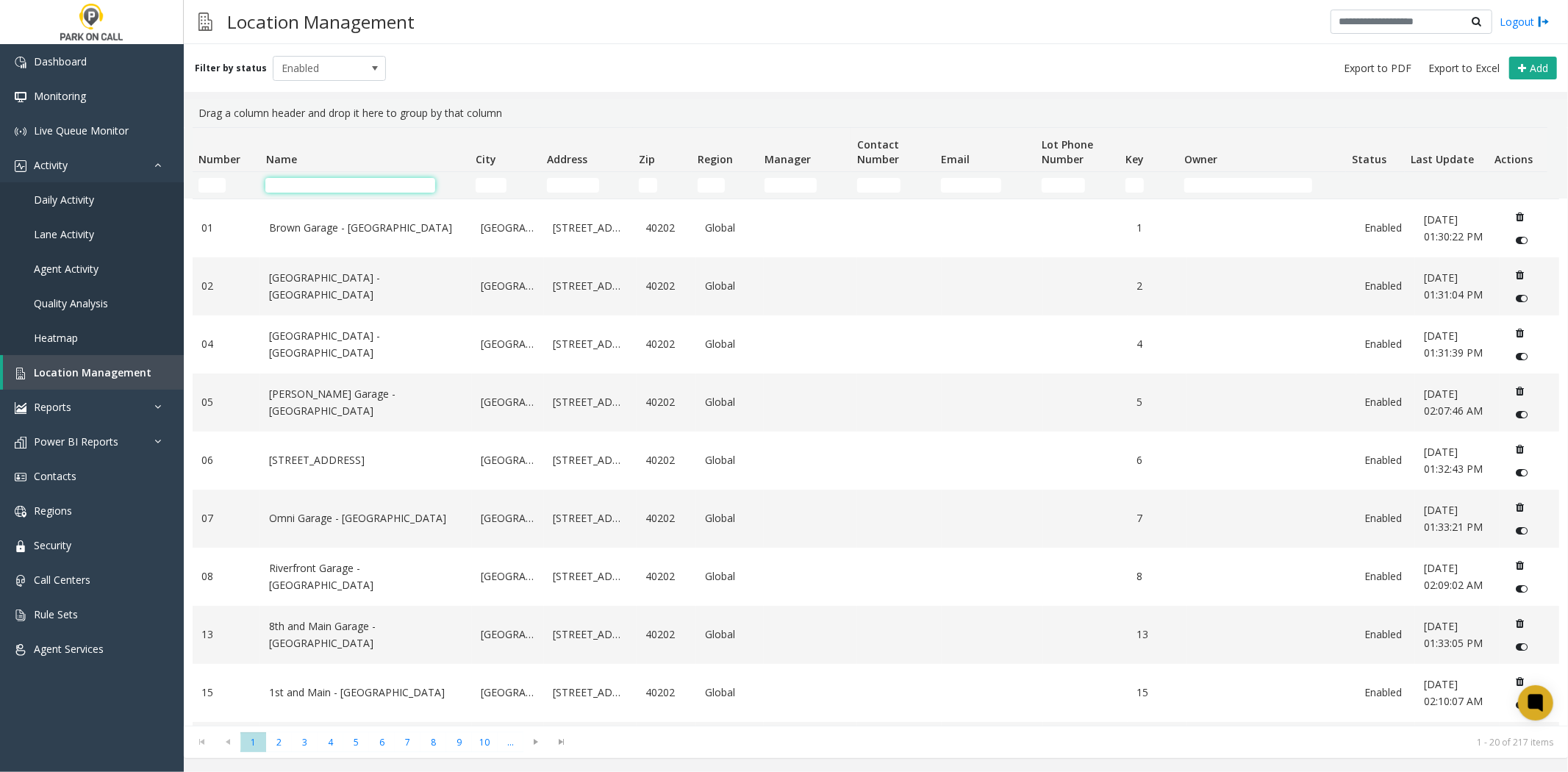
click at [335, 182] on input "Name Filter" at bounding box center [350, 185] width 170 height 15
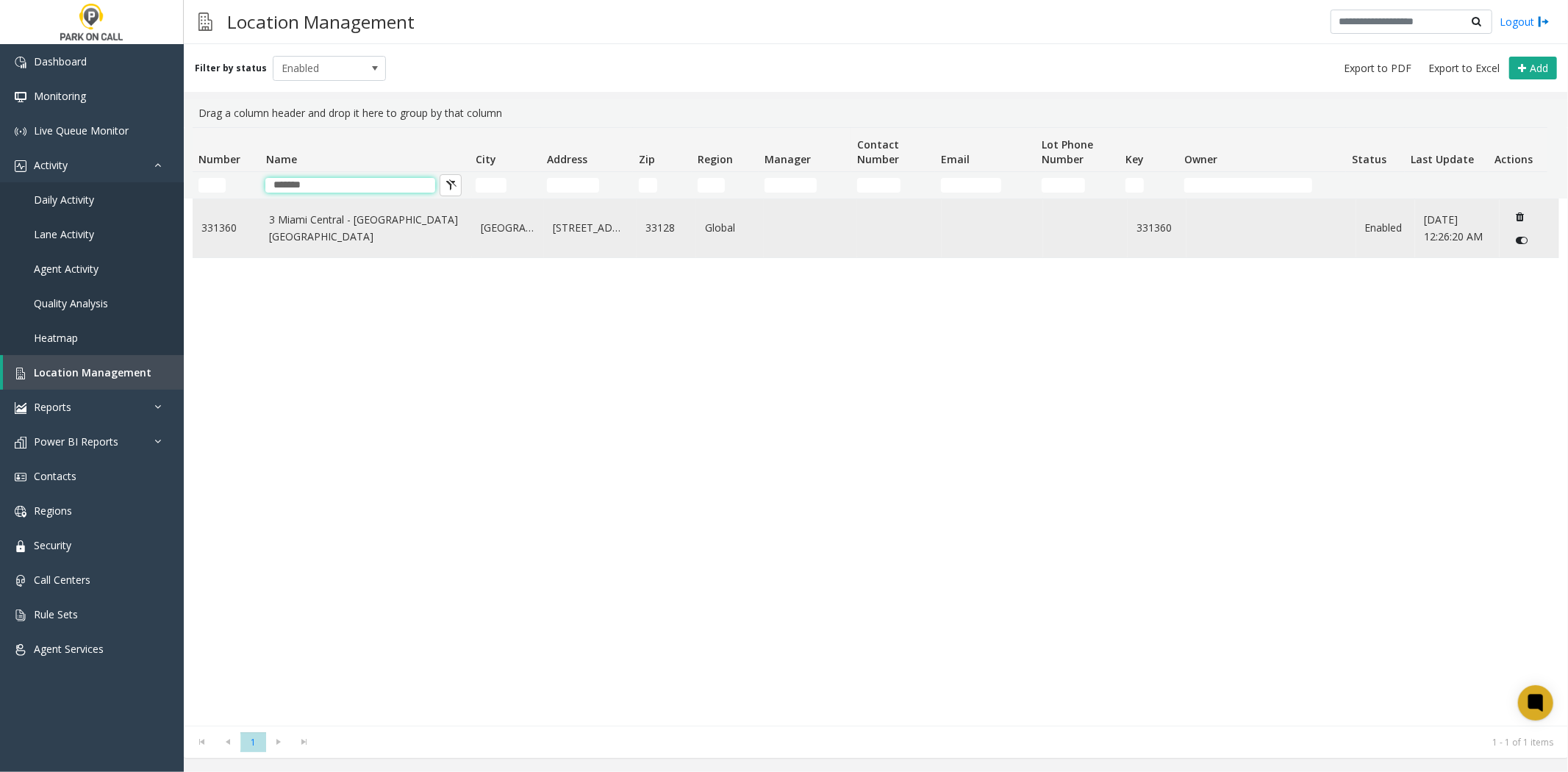
drag, startPoint x: 420, startPoint y: 179, endPoint x: 373, endPoint y: 253, distance: 87.7
click at [420, 180] on input "*******" at bounding box center [350, 185] width 170 height 15
type input "*******"
click at [373, 252] on td "3 Miami Central - Universal Parking Miami" at bounding box center [366, 228] width 211 height 58
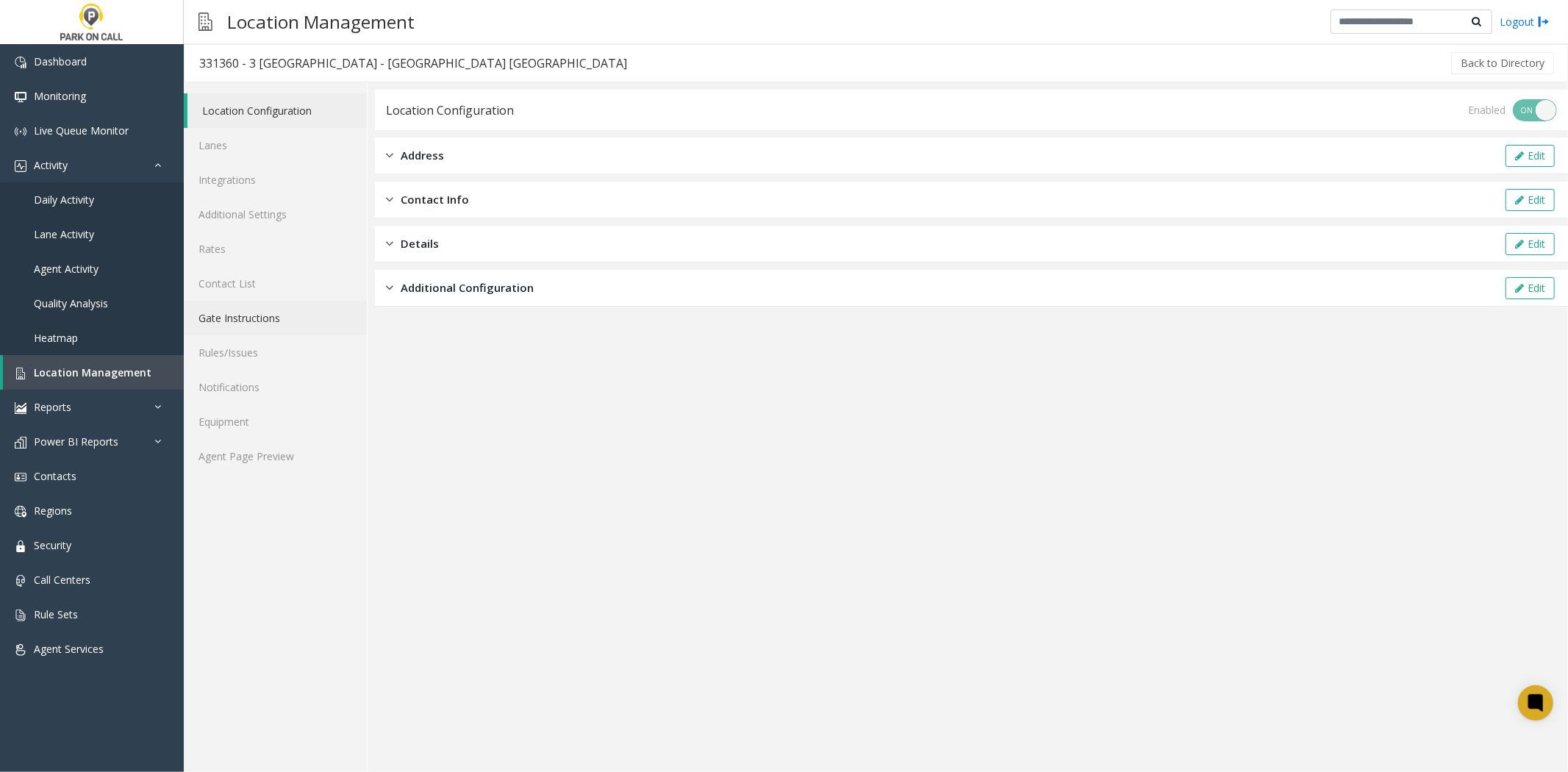
click at [250, 331] on link "Gate Instructions" at bounding box center [275, 318] width 183 height 34
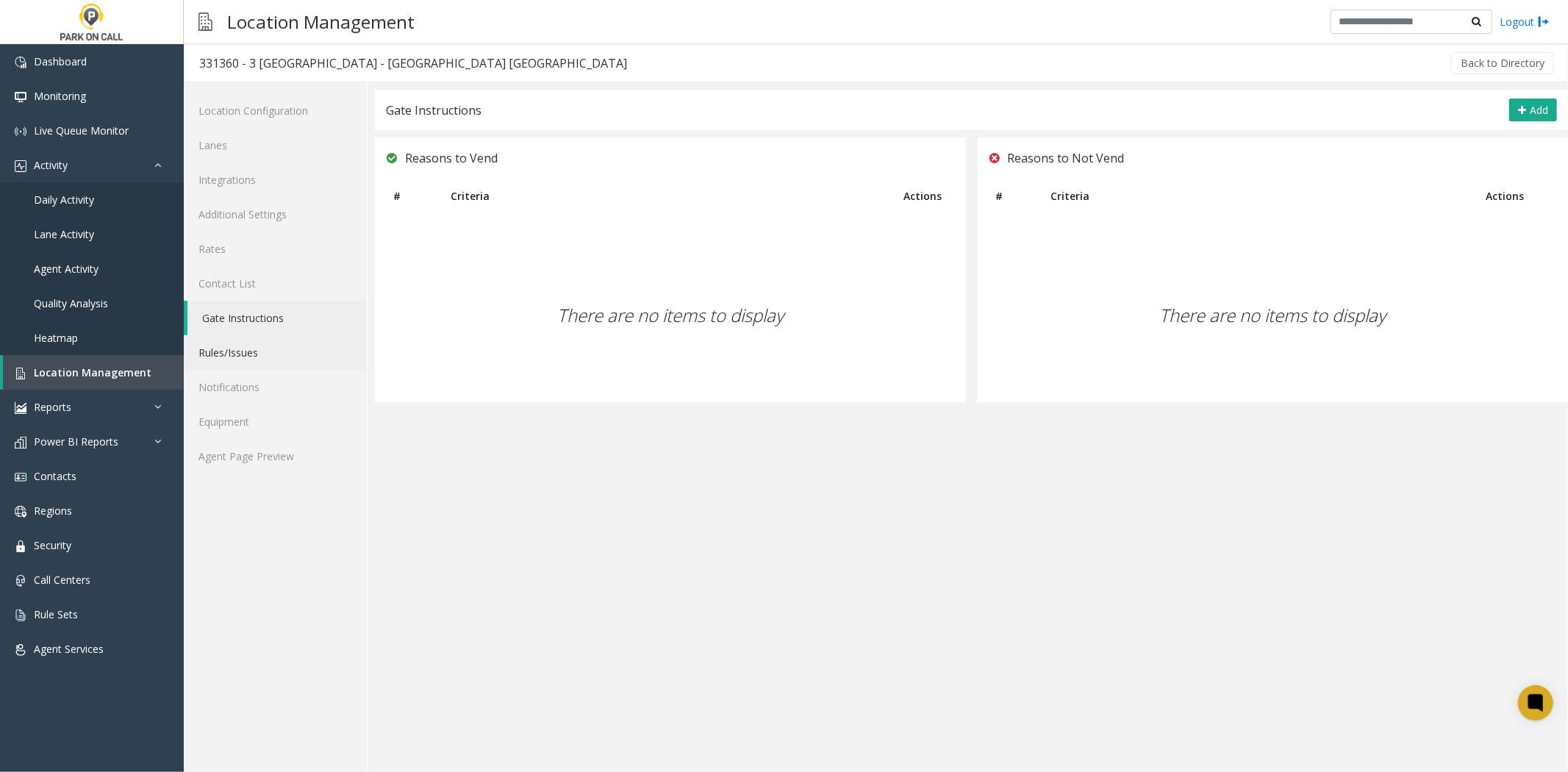
click at [241, 349] on link "Rules/Issues" at bounding box center [275, 352] width 183 height 34
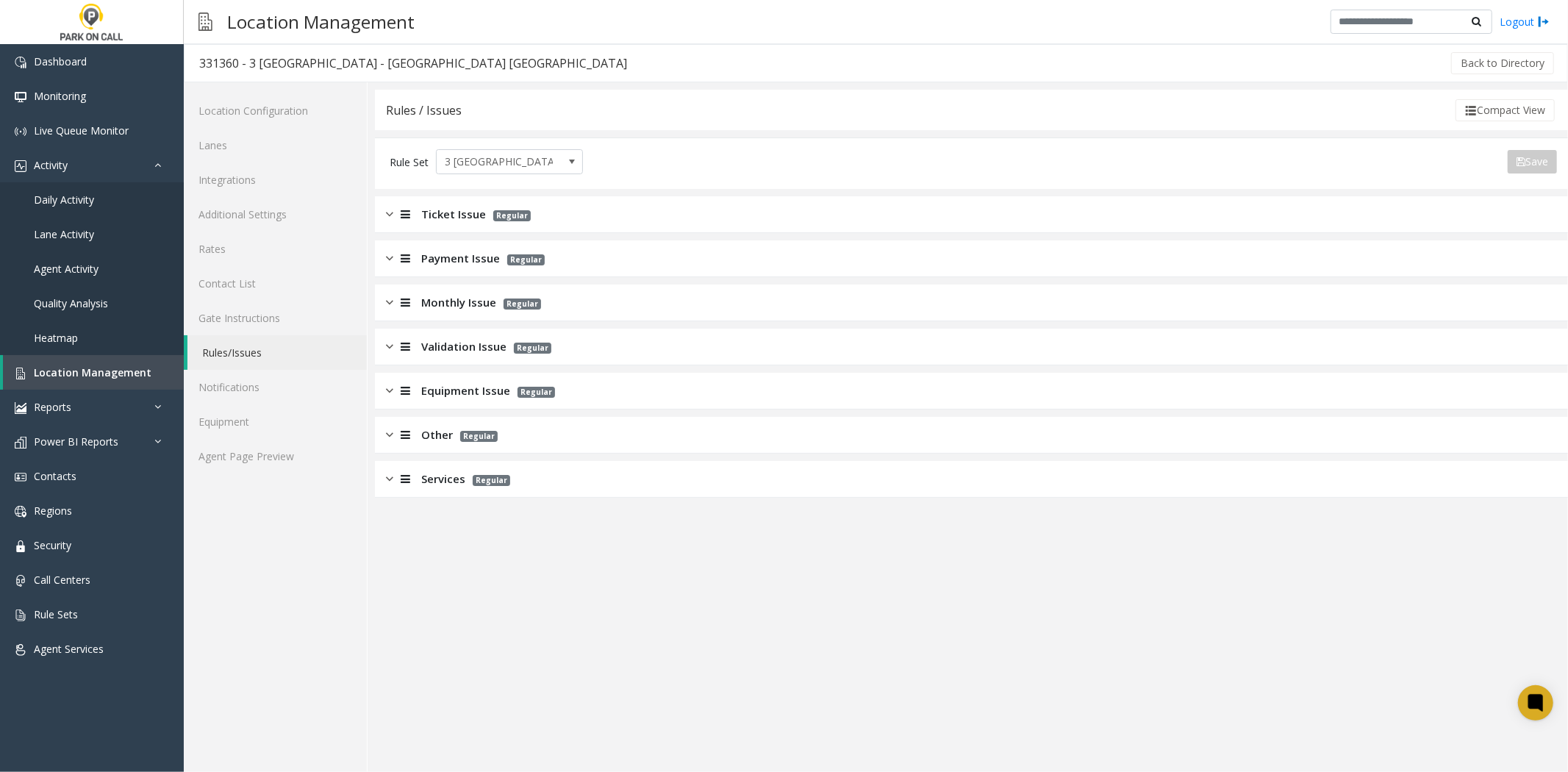
click at [445, 349] on span "Validation Issue" at bounding box center [464, 346] width 85 height 17
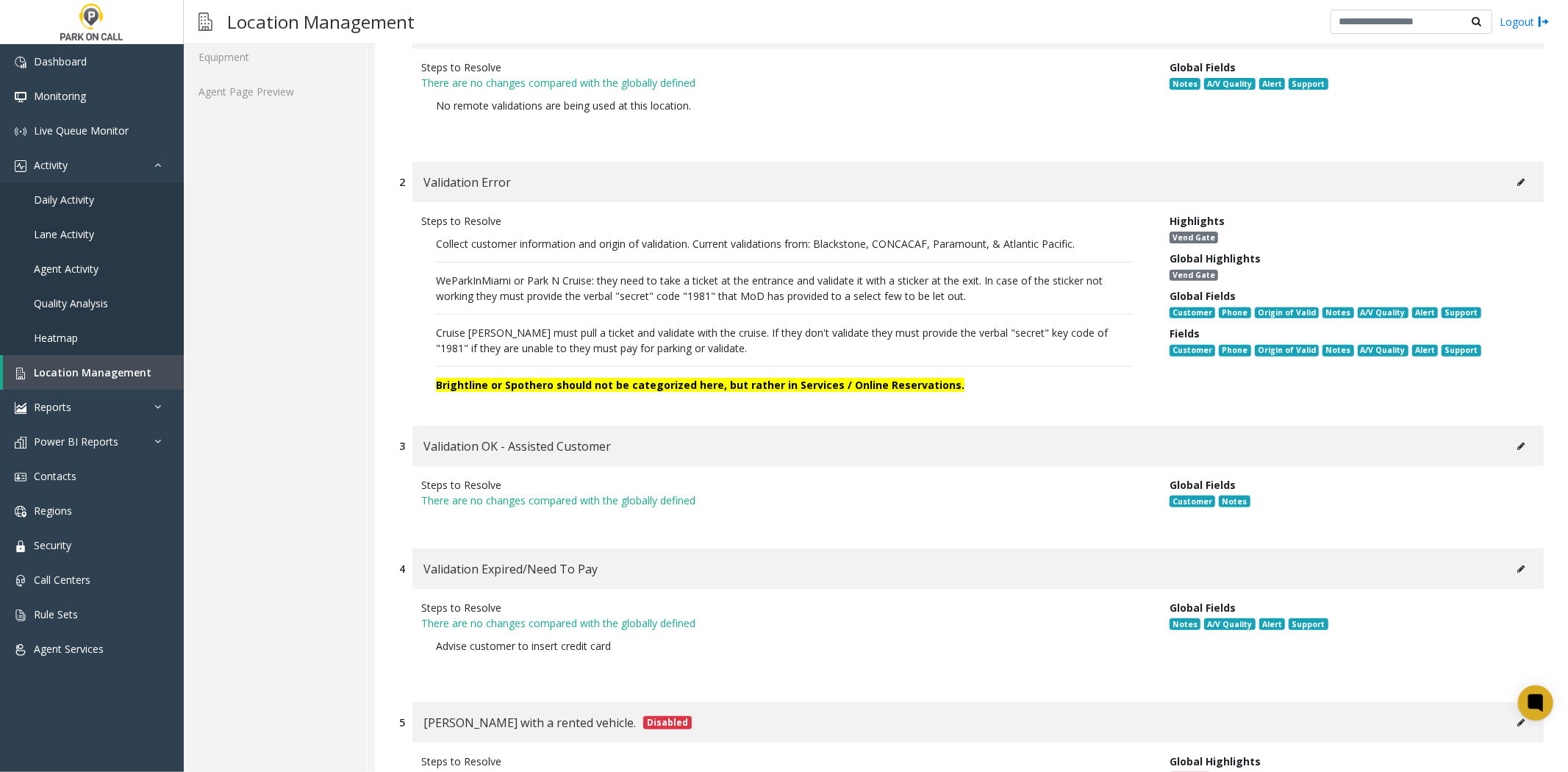
scroll to position [326, 0]
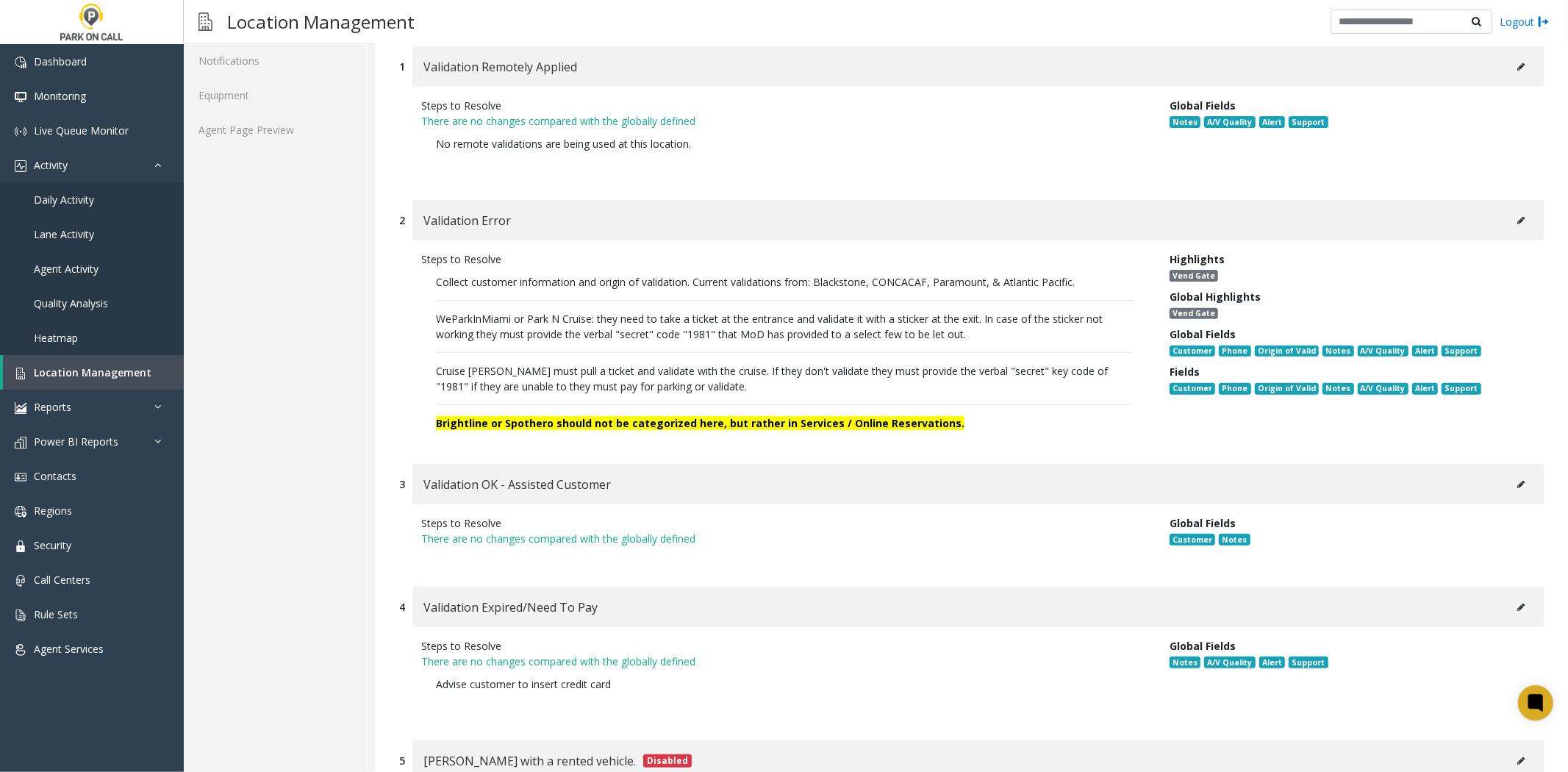
click at [1513, 230] on button at bounding box center [1521, 220] width 23 height 22
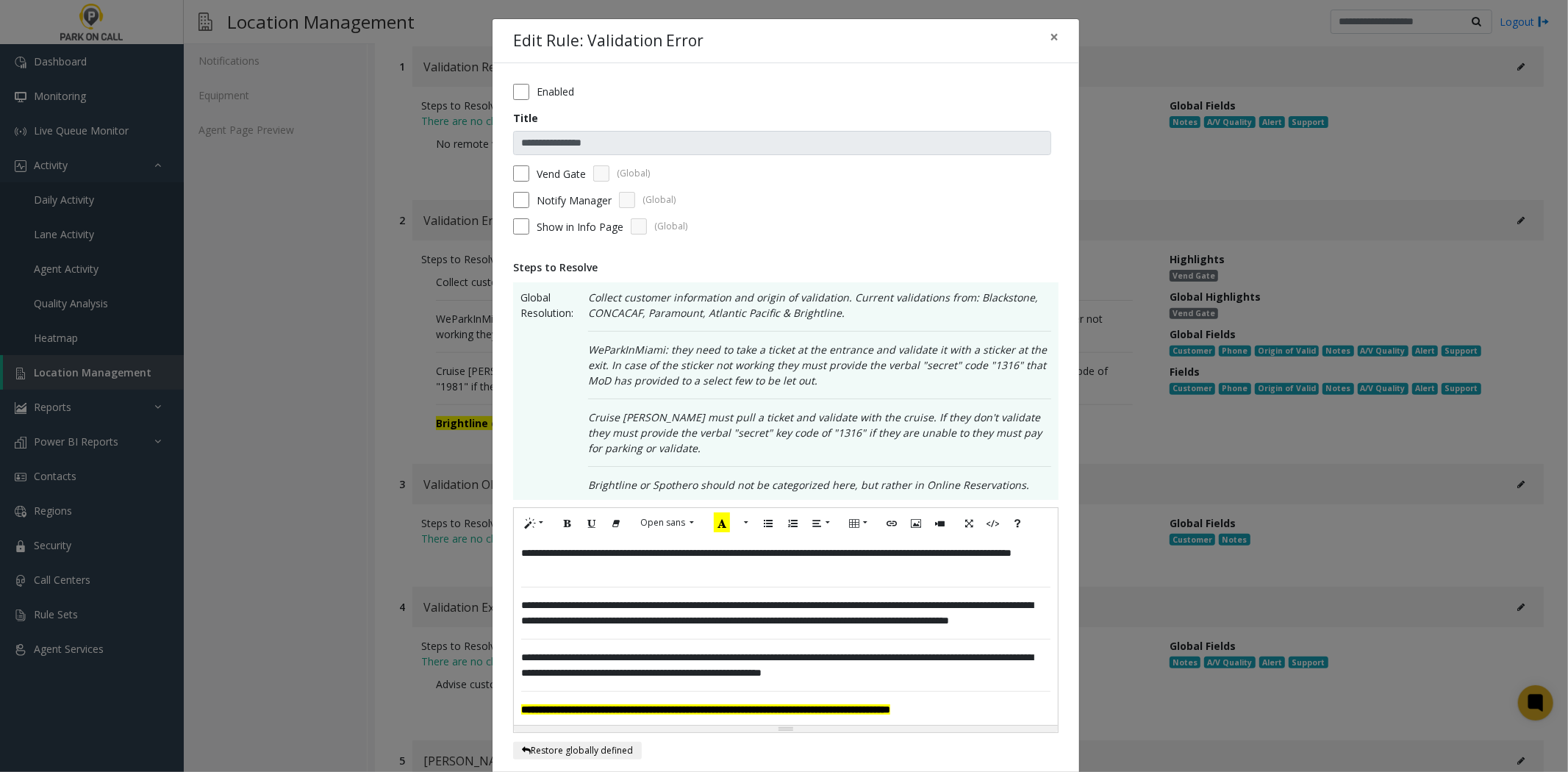
click at [570, 573] on p "**********" at bounding box center [785, 561] width 529 height 31
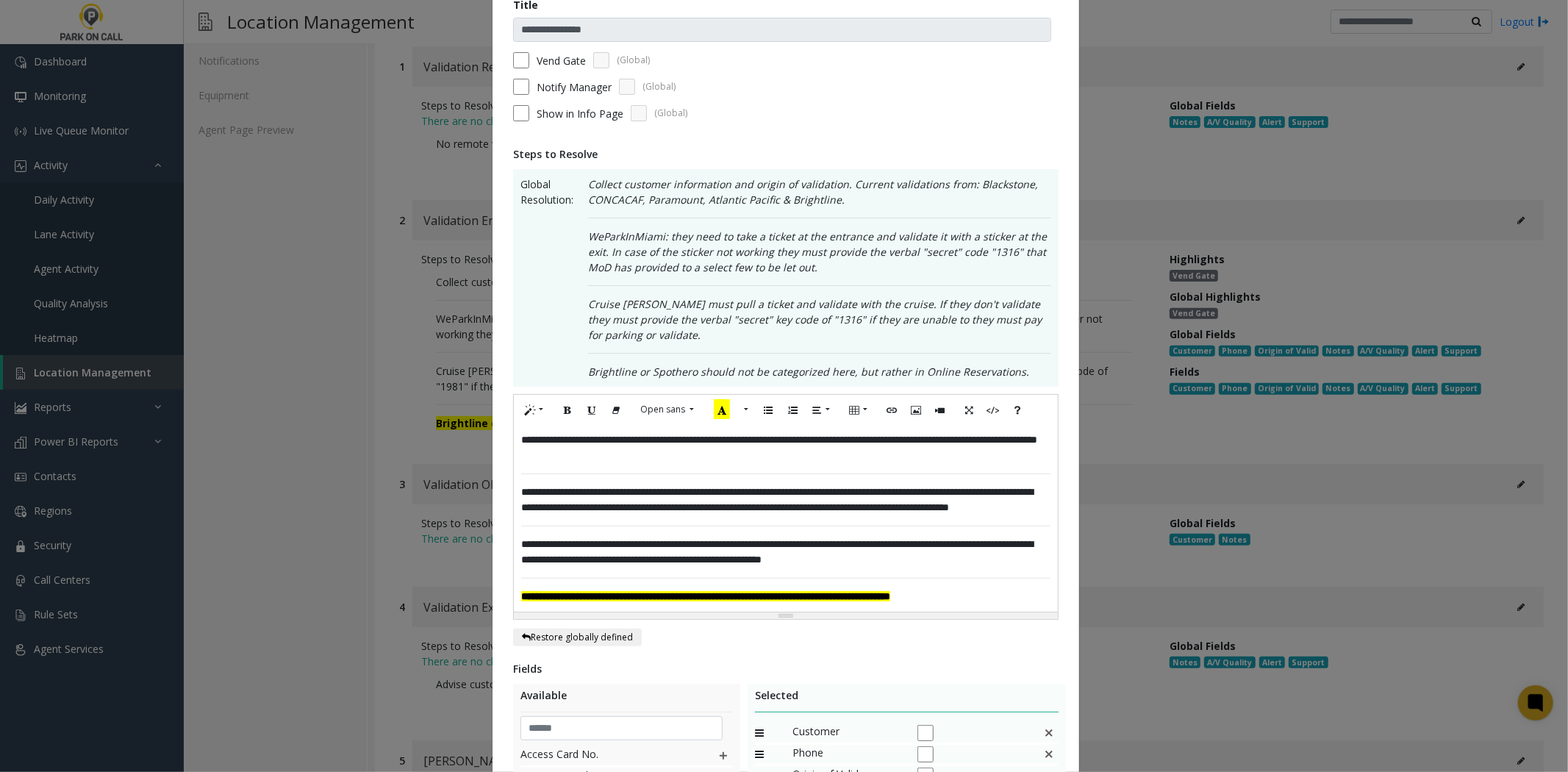
scroll to position [438, 0]
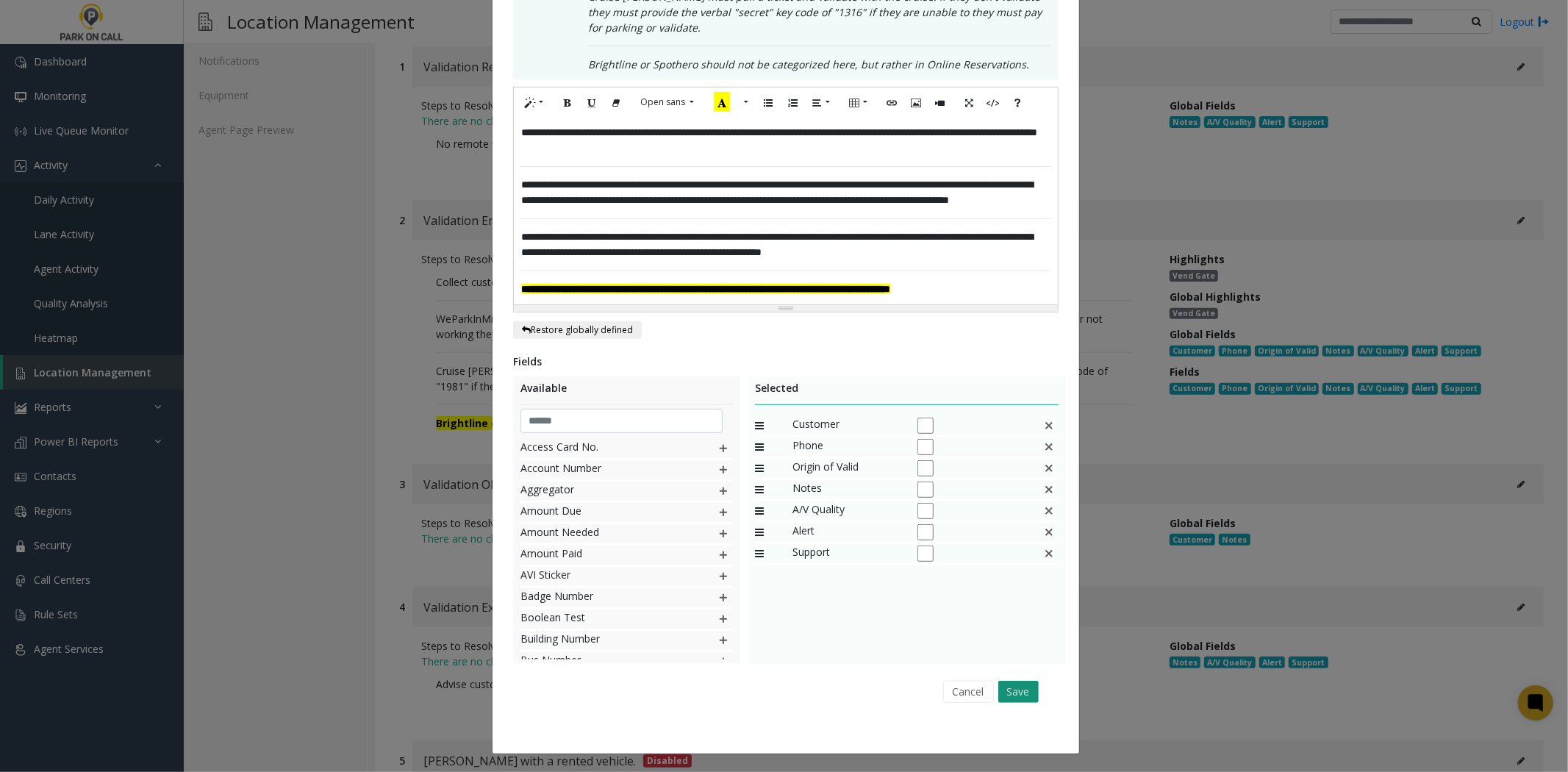
click at [1022, 695] on button "Save" at bounding box center [1019, 691] width 40 height 22
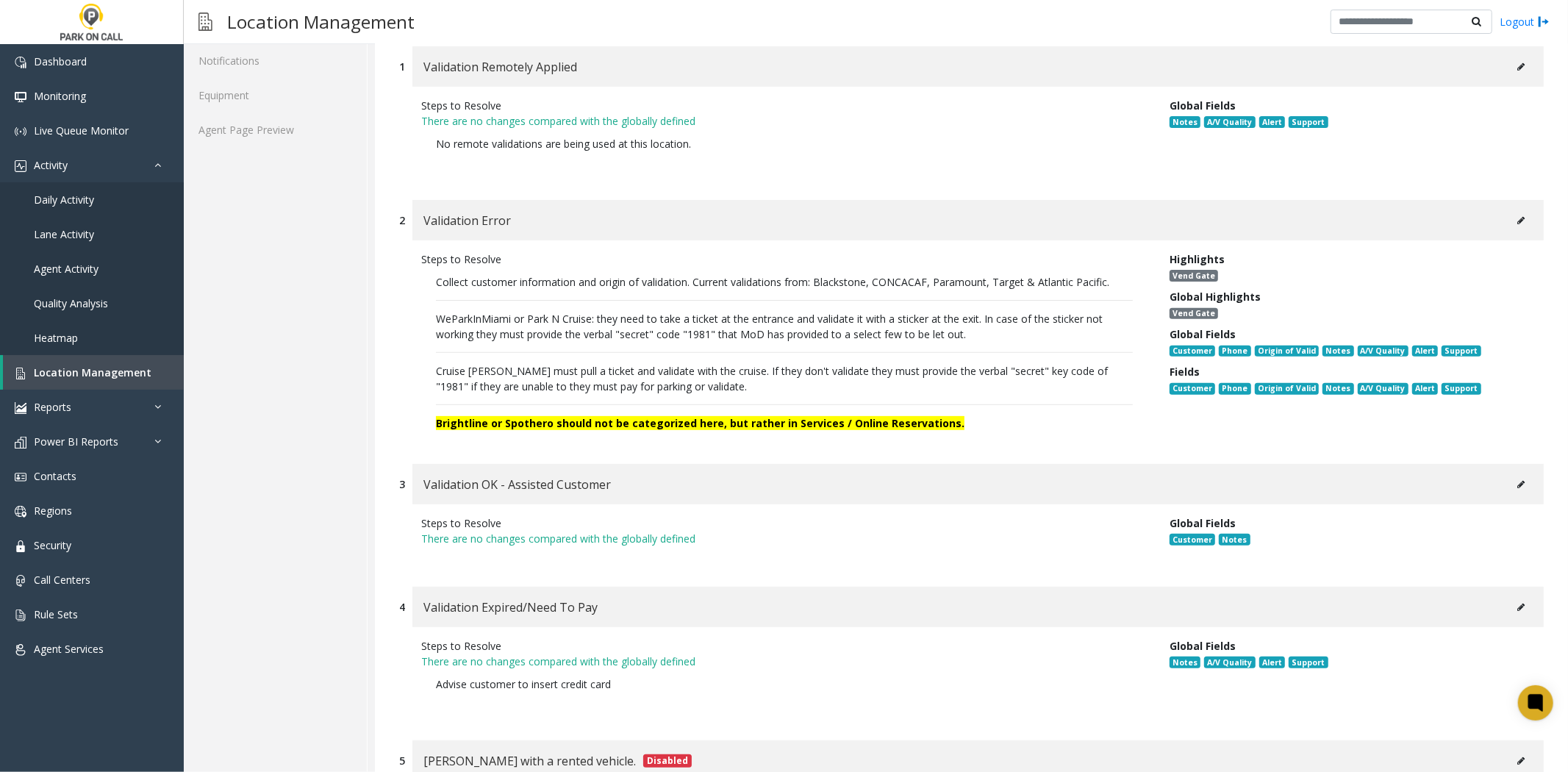
drag, startPoint x: 223, startPoint y: 419, endPoint x: 241, endPoint y: 435, distance: 24.1
click at [237, 432] on div "Location Configuration Lanes Integrations Additional Settings Rates Contact Lis…" at bounding box center [275, 540] width 184 height 1570
drag, startPoint x: 1379, startPoint y: 555, endPoint x: 831, endPoint y: 559, distance: 548.0
click at [1375, 555] on div "Global Fields Customer Notes" at bounding box center [1345, 538] width 374 height 46
click at [103, 361] on link "Location Management" at bounding box center [93, 373] width 181 height 34
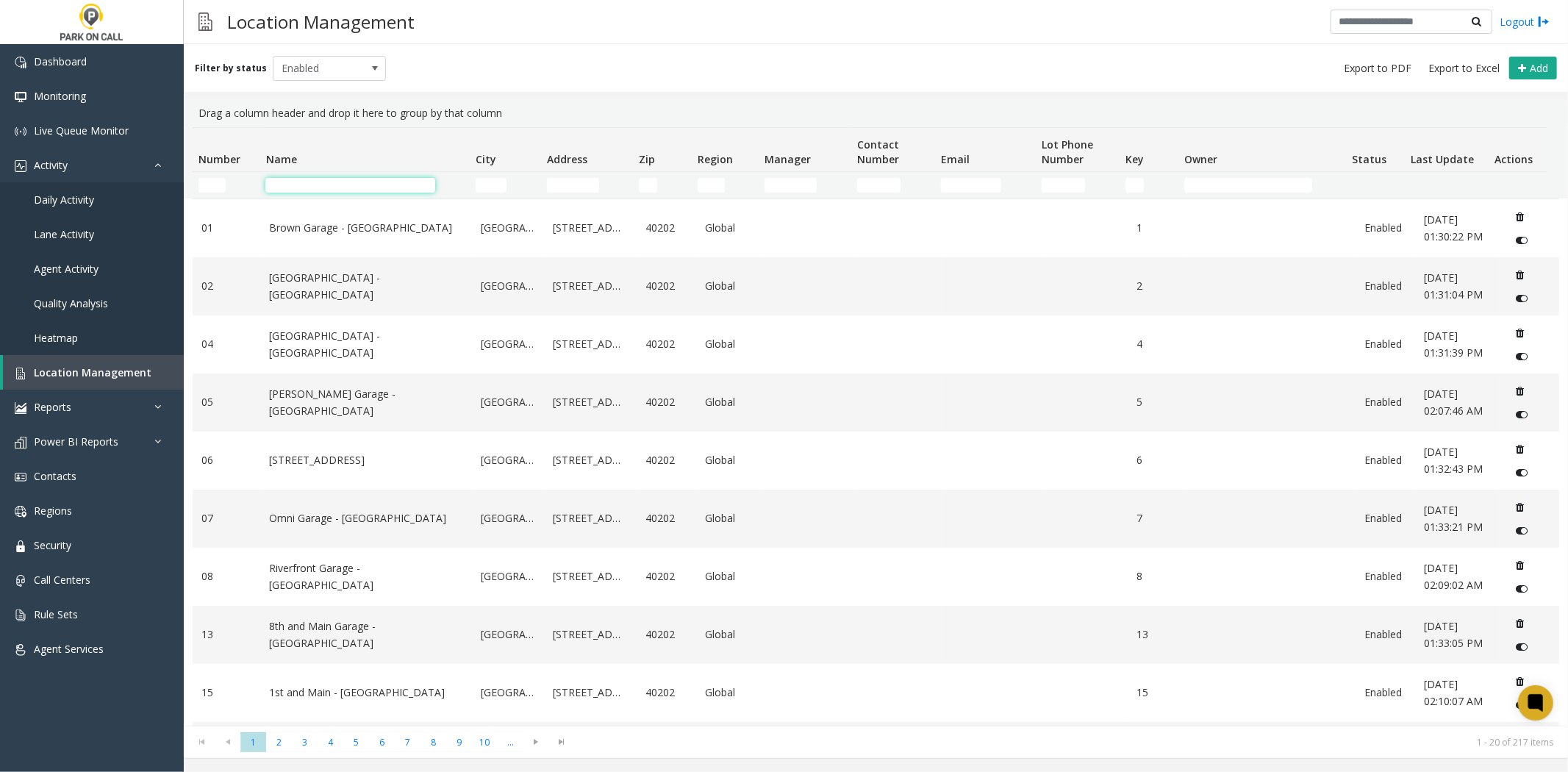
click at [429, 179] on input "Name Filter" at bounding box center [350, 185] width 170 height 15
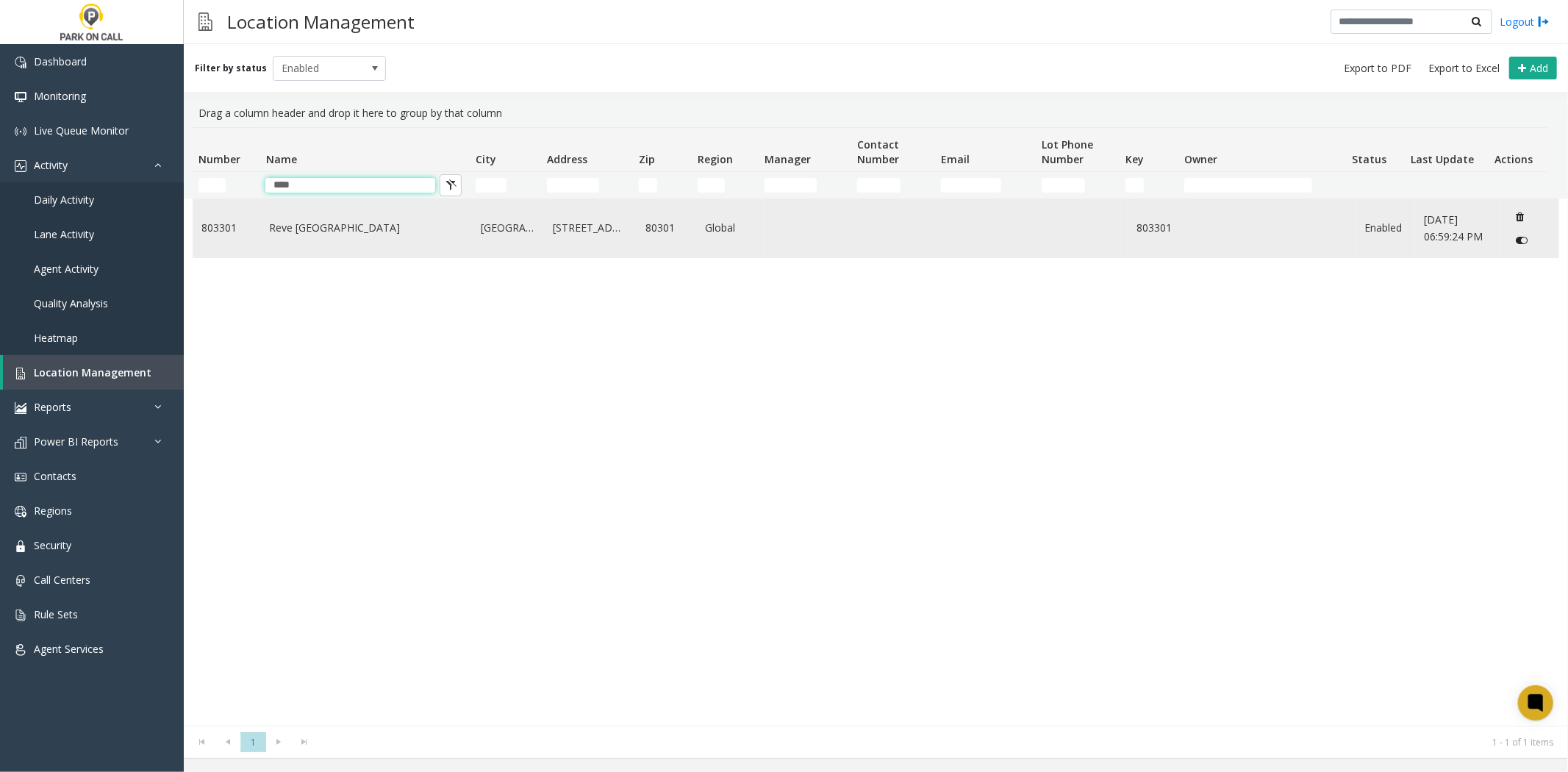
type input "****"
click at [379, 236] on link "Reve Boulder - Parkwell" at bounding box center [366, 228] width 194 height 16
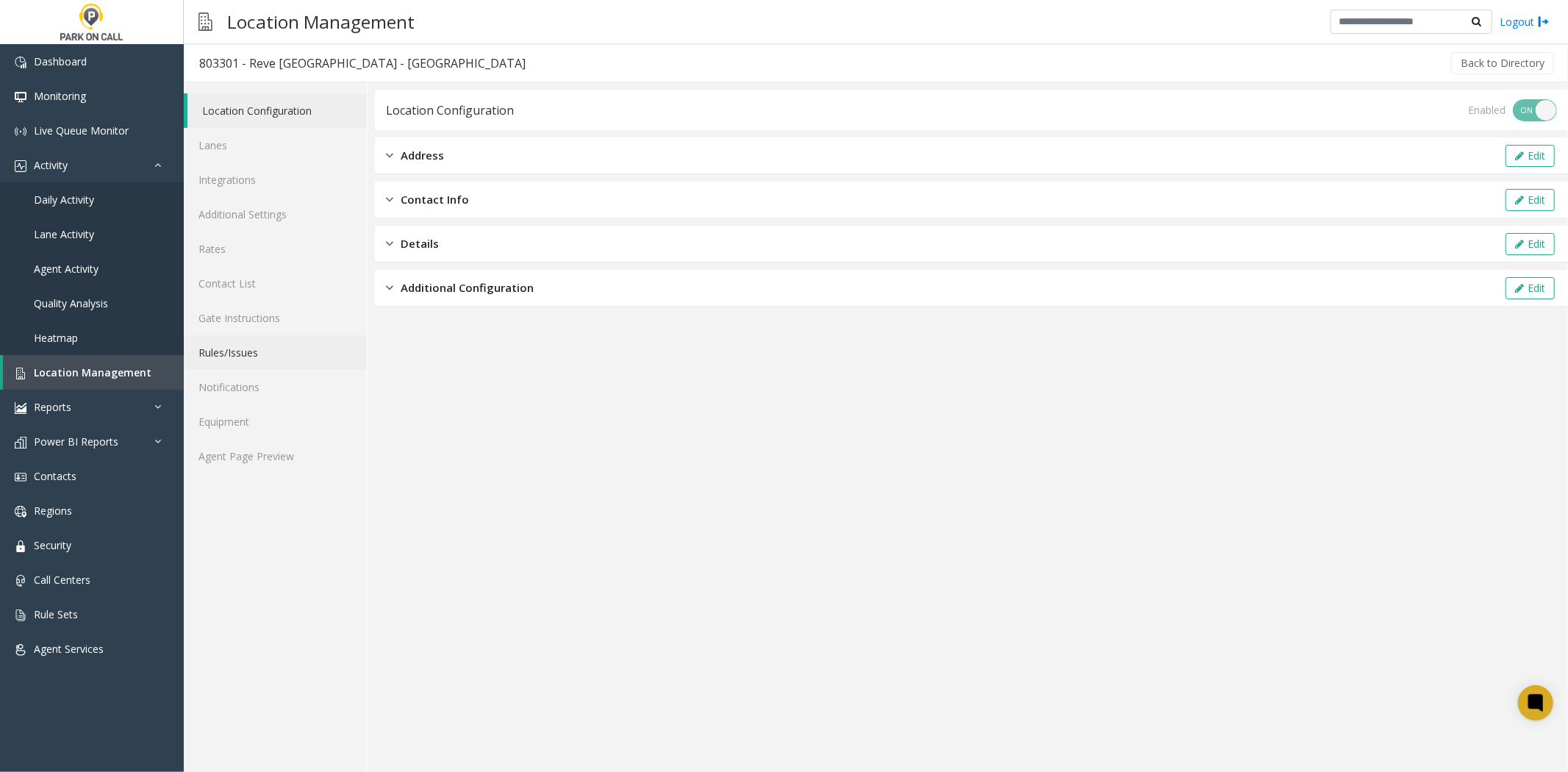
click at [287, 346] on link "Rules/Issues" at bounding box center [275, 352] width 183 height 34
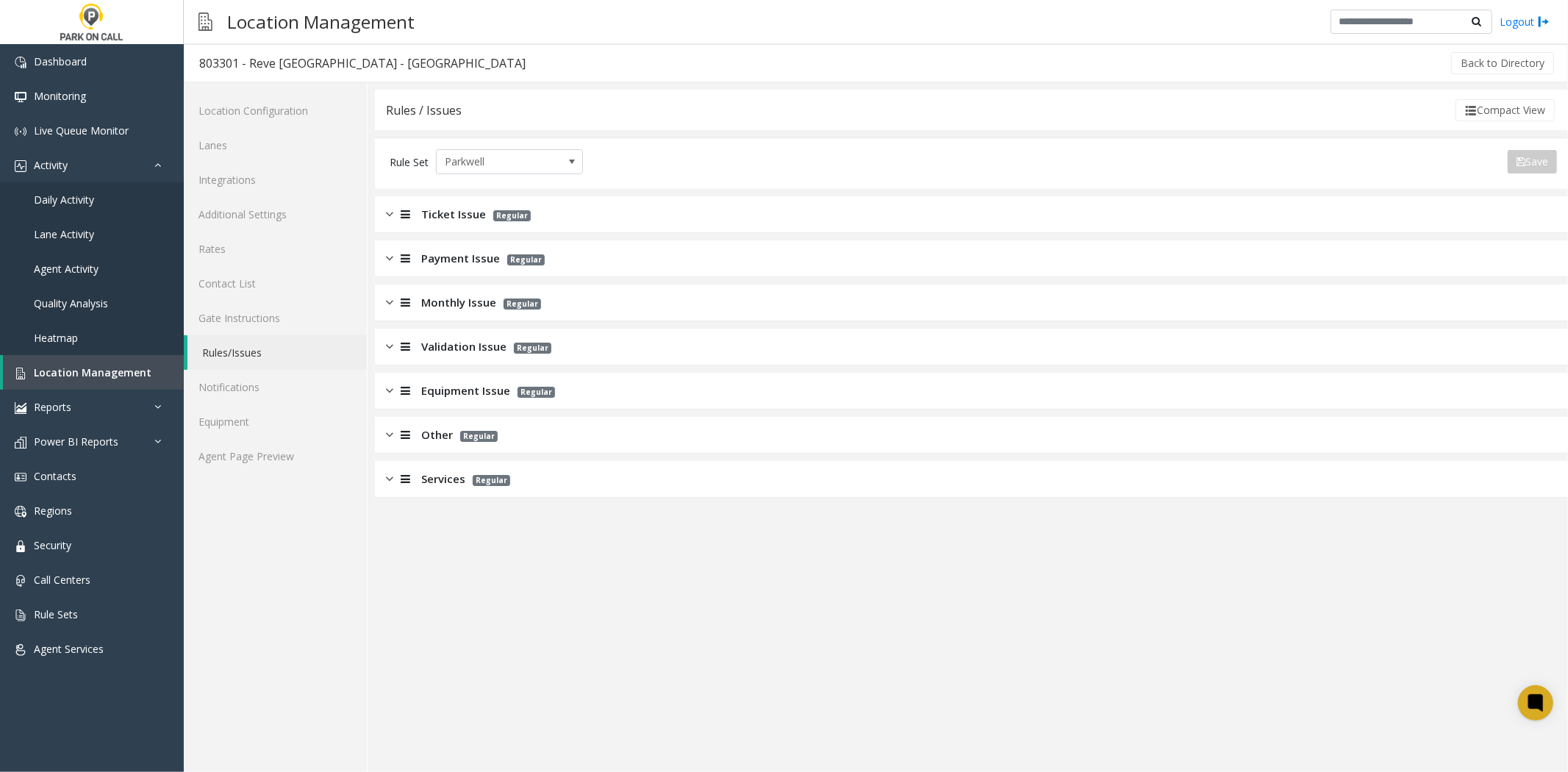
click at [450, 436] on span "Other" at bounding box center [437, 435] width 31 height 17
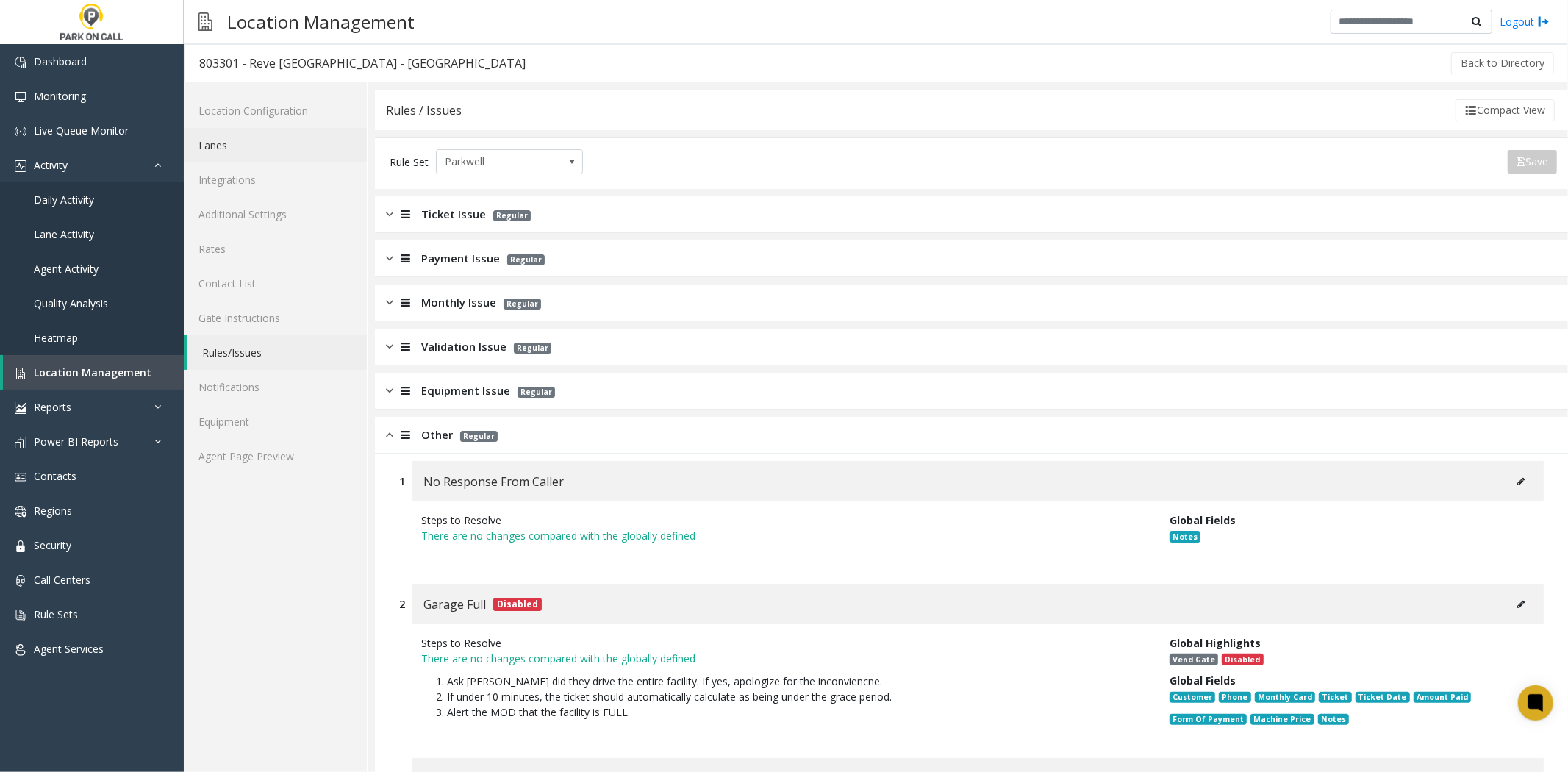
click at [280, 137] on link "Lanes" at bounding box center [275, 145] width 183 height 34
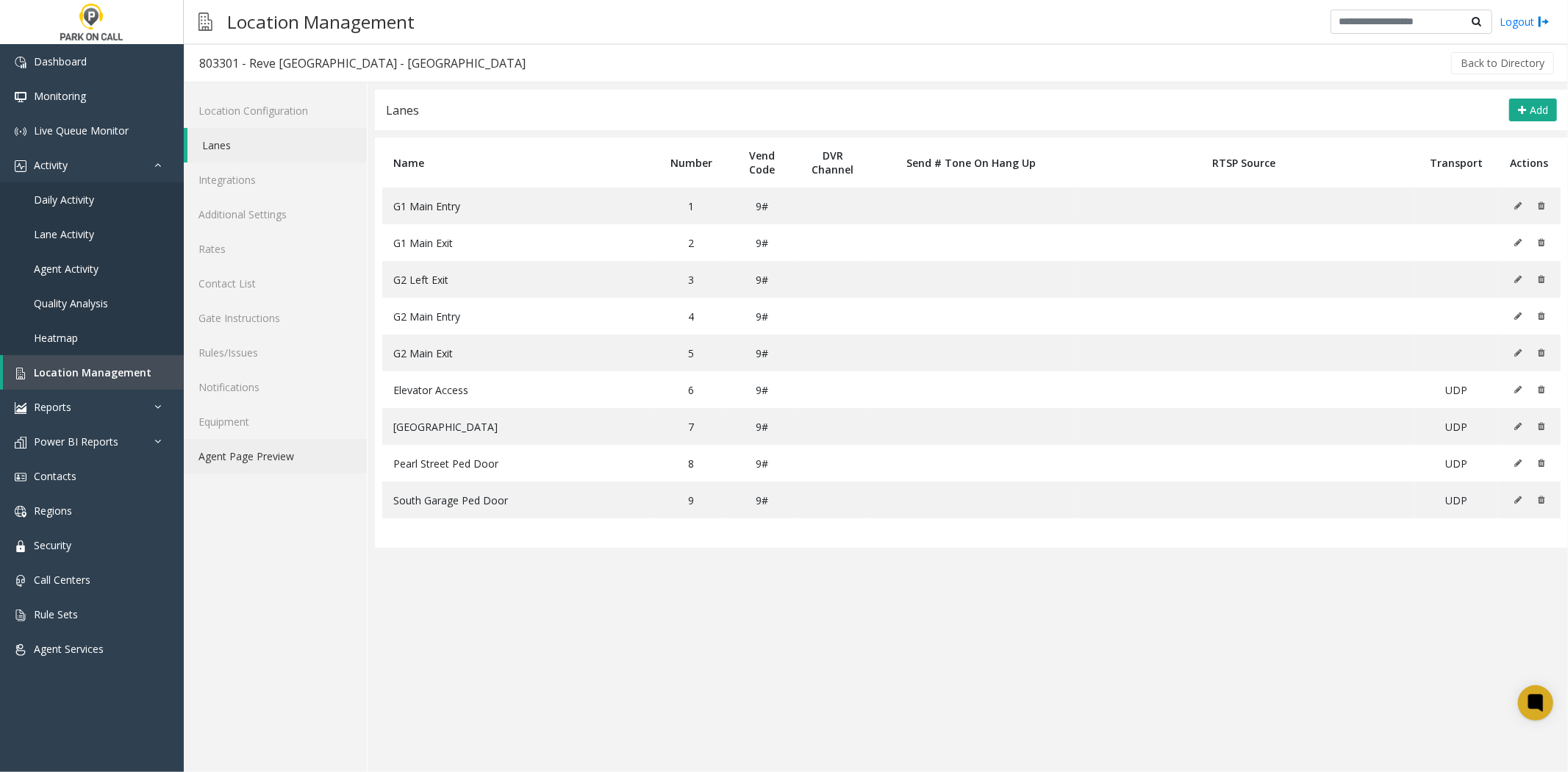
click at [331, 453] on link "Agent Page Preview" at bounding box center [275, 456] width 183 height 34
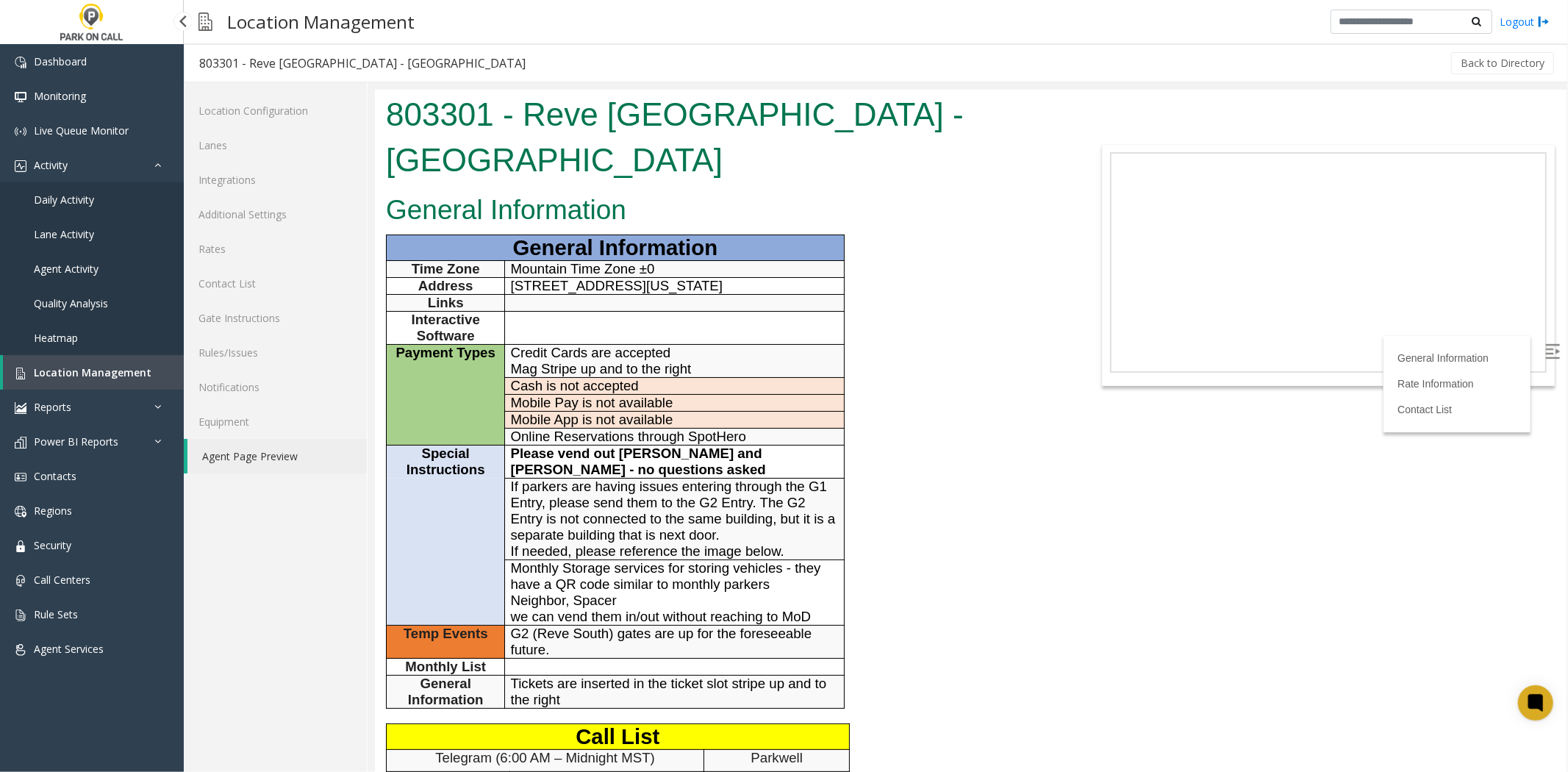
click at [134, 385] on link "Location Management" at bounding box center [93, 373] width 181 height 34
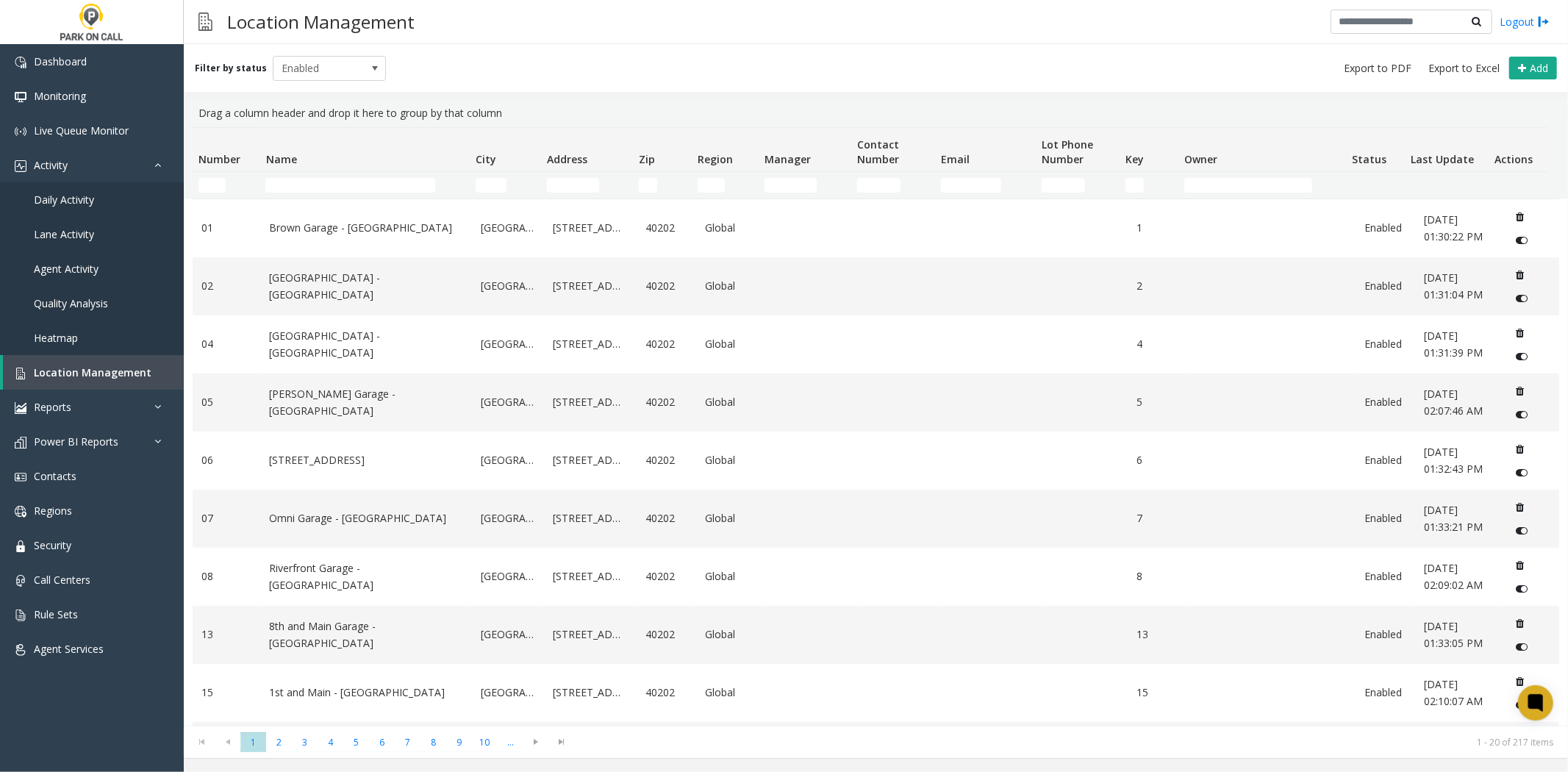
click at [396, 195] on td "Name Filter" at bounding box center [364, 185] width 210 height 26
click at [397, 191] on input "Name Filter" at bounding box center [350, 185] width 170 height 15
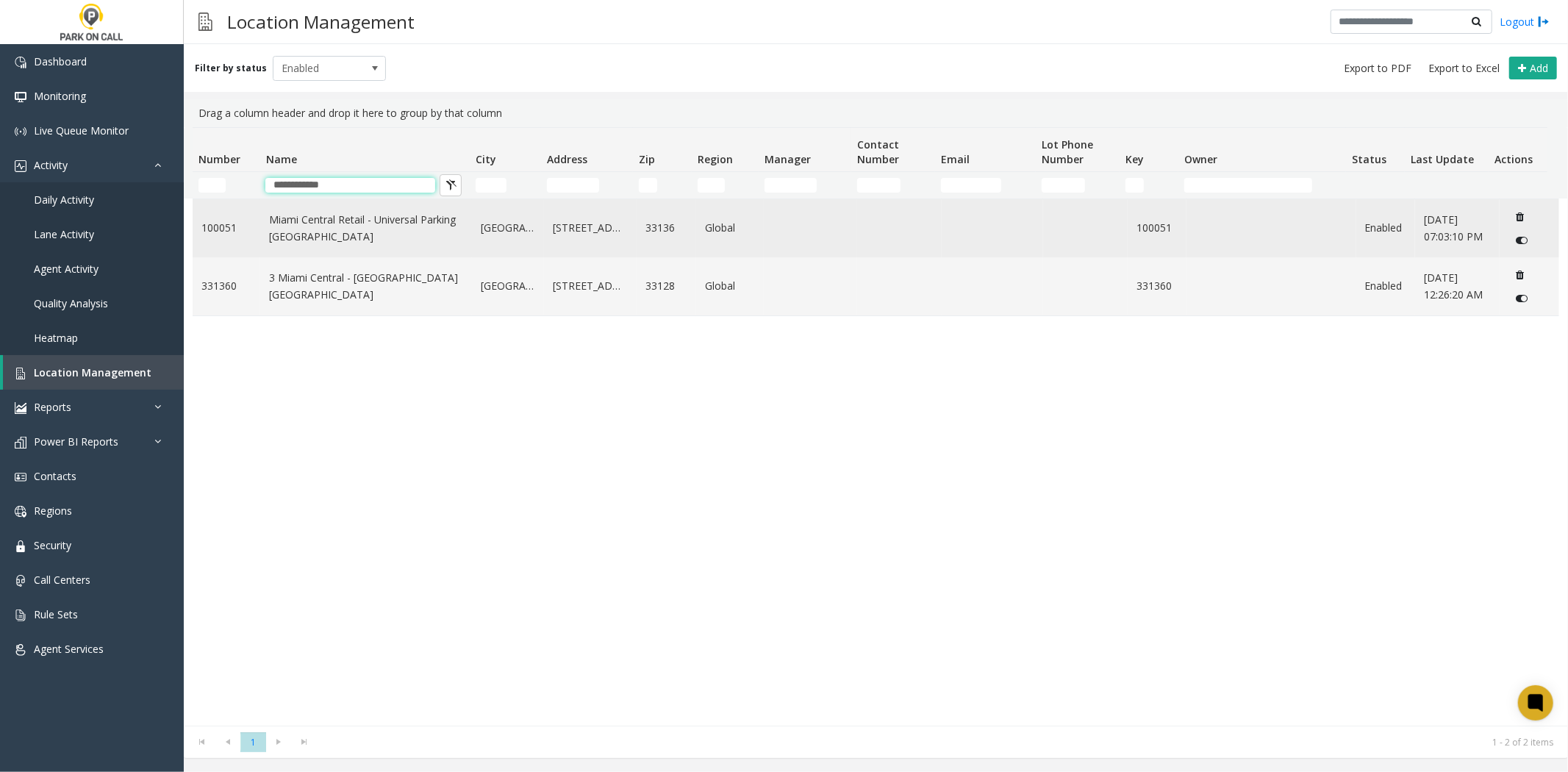
type input "**********"
click at [362, 238] on link "Miami Central Retail - Universal Parking Miami" at bounding box center [366, 228] width 194 height 33
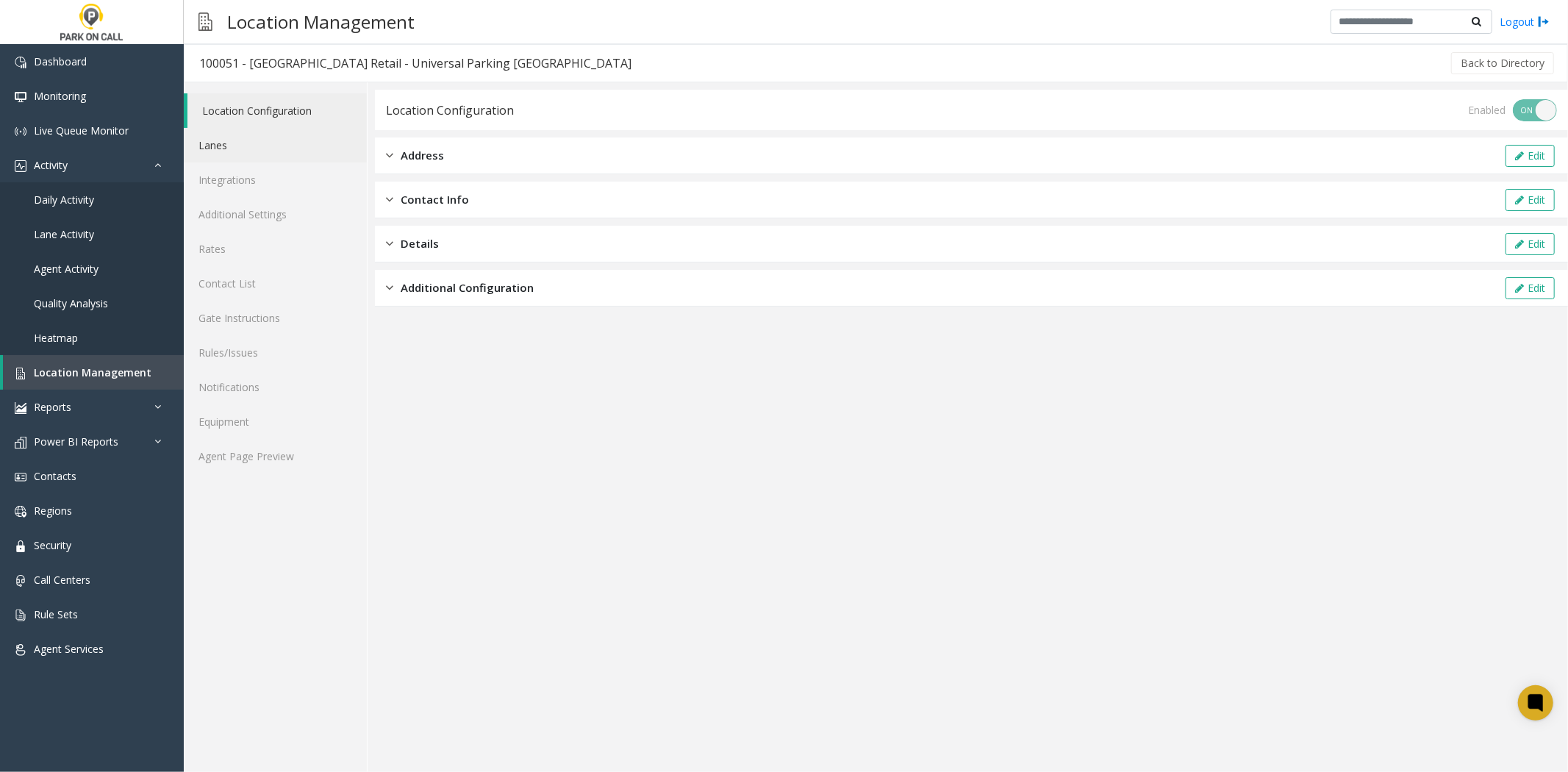
click at [277, 158] on link "Lanes" at bounding box center [275, 145] width 183 height 34
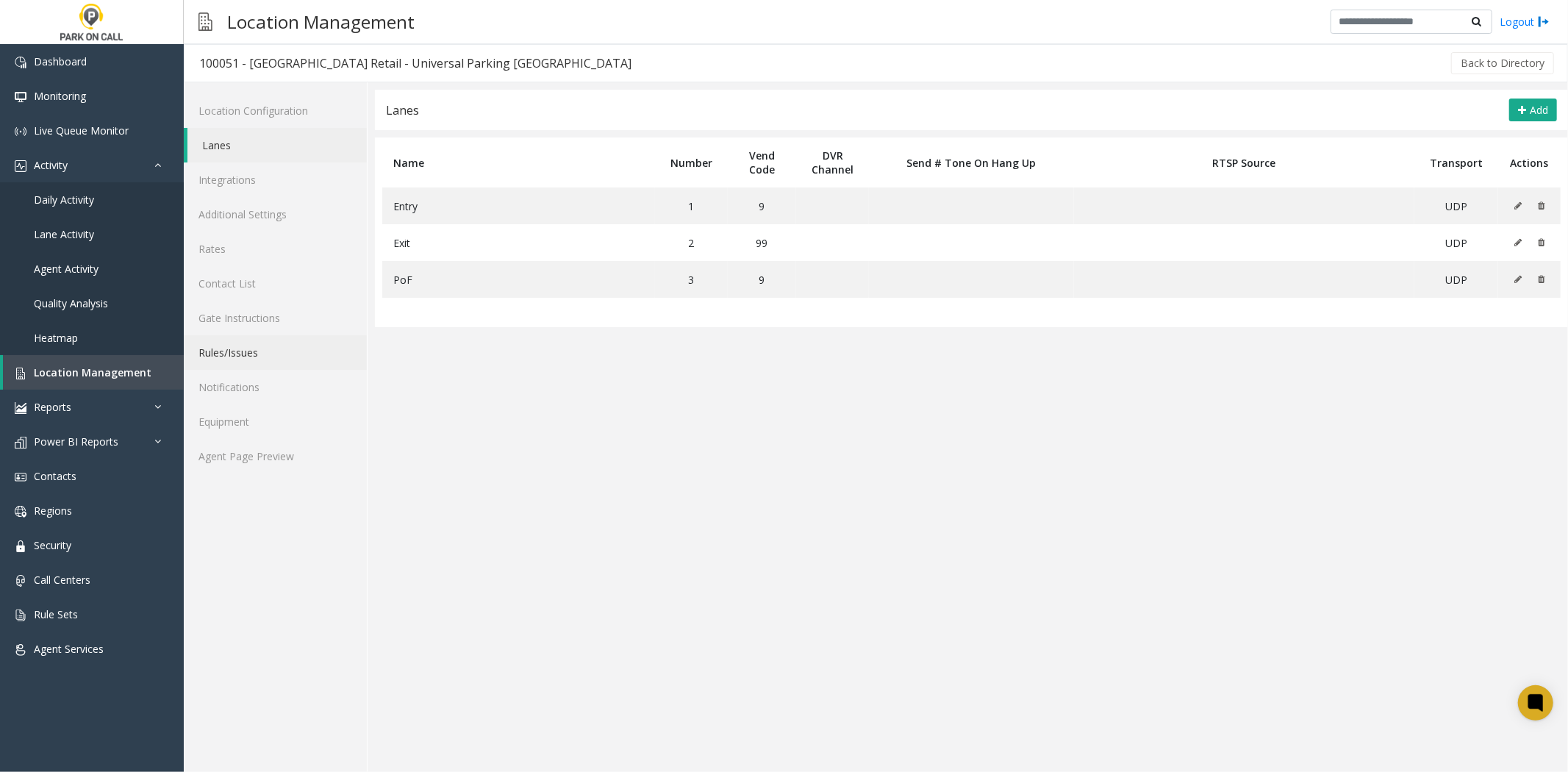
click at [248, 353] on link "Rules/Issues" at bounding box center [275, 352] width 183 height 34
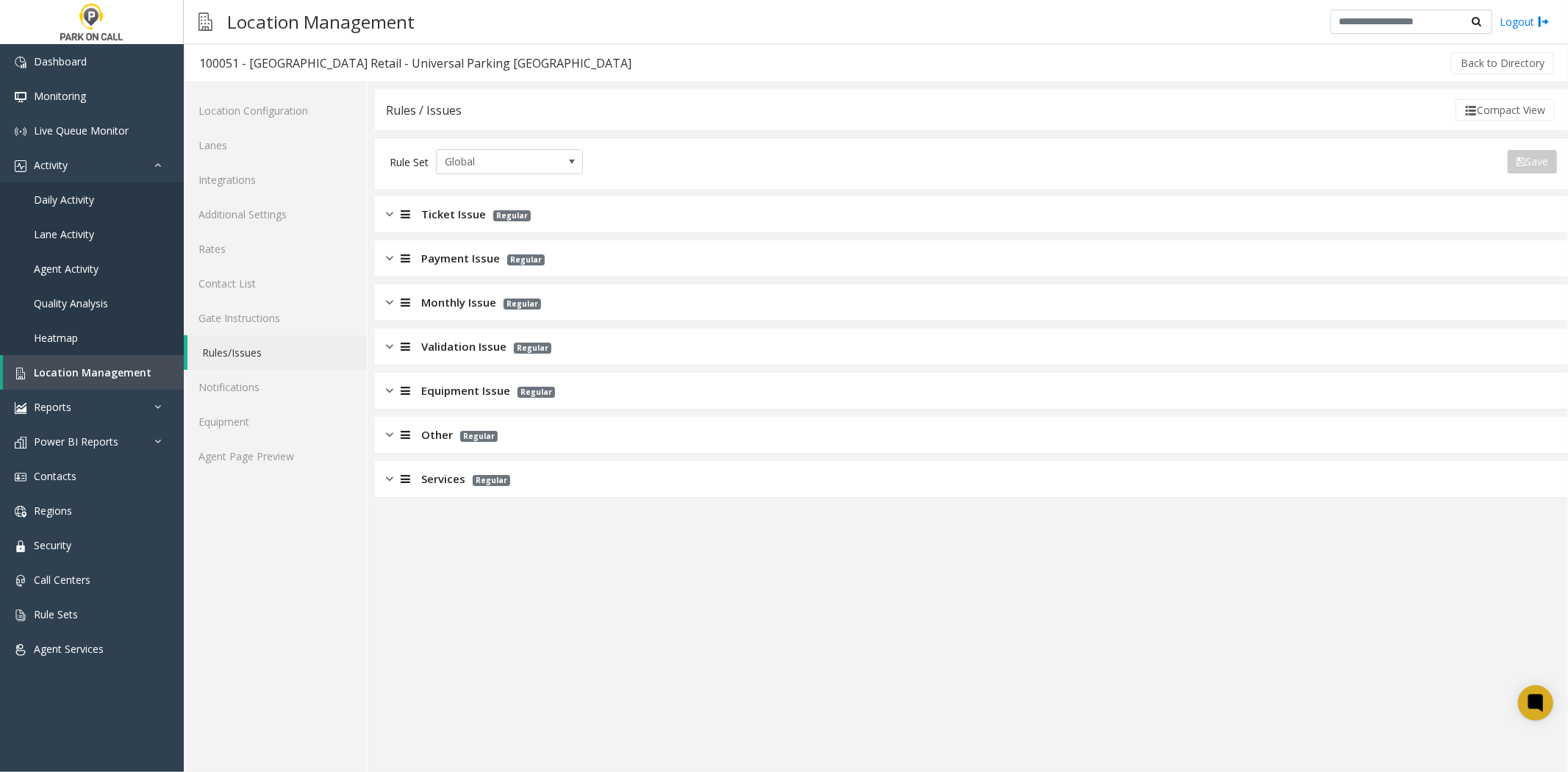
click at [456, 254] on span "Payment Issue" at bounding box center [460, 258] width 79 height 17
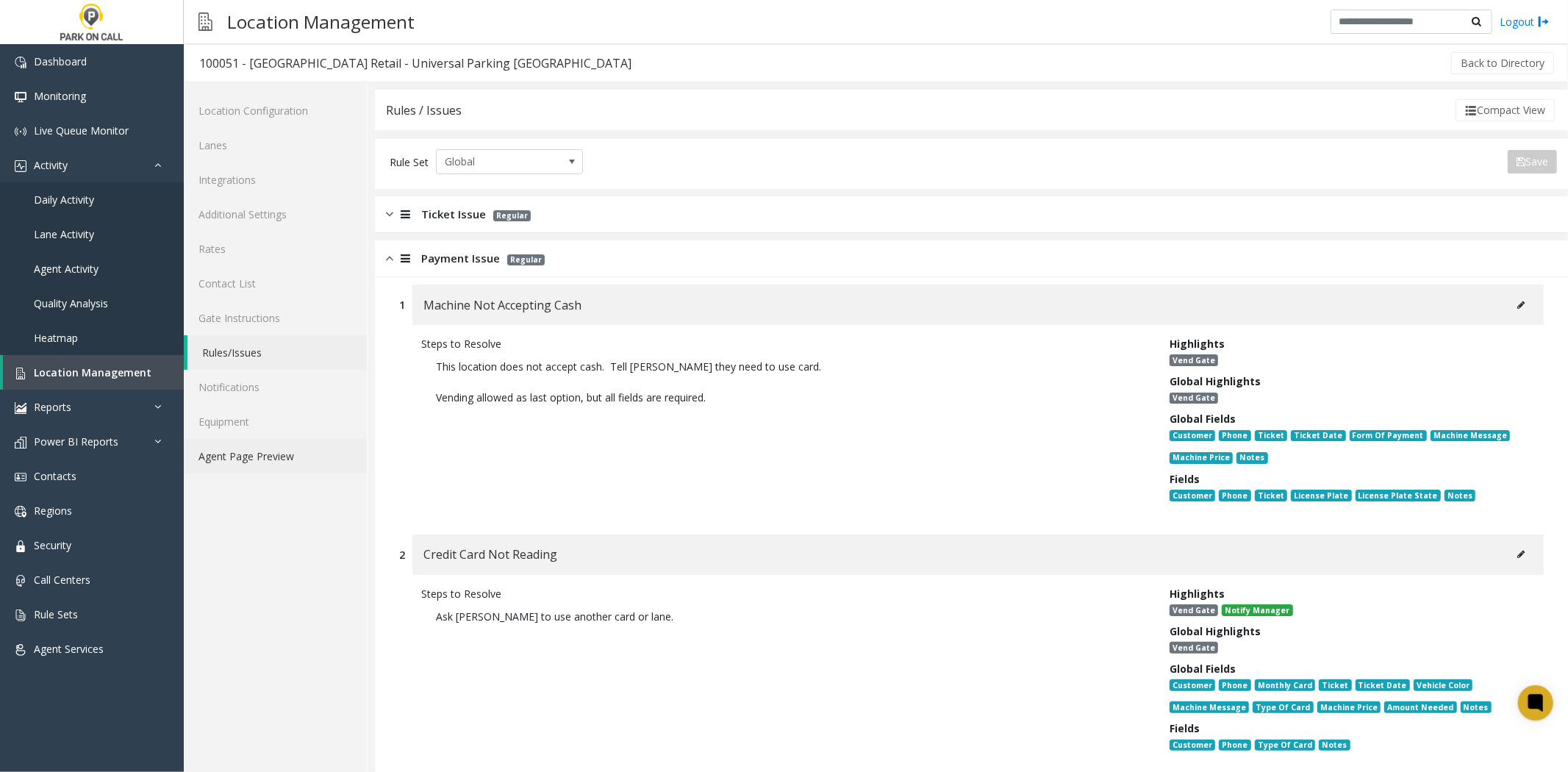
click at [300, 469] on link "Agent Page Preview" at bounding box center [275, 456] width 183 height 34
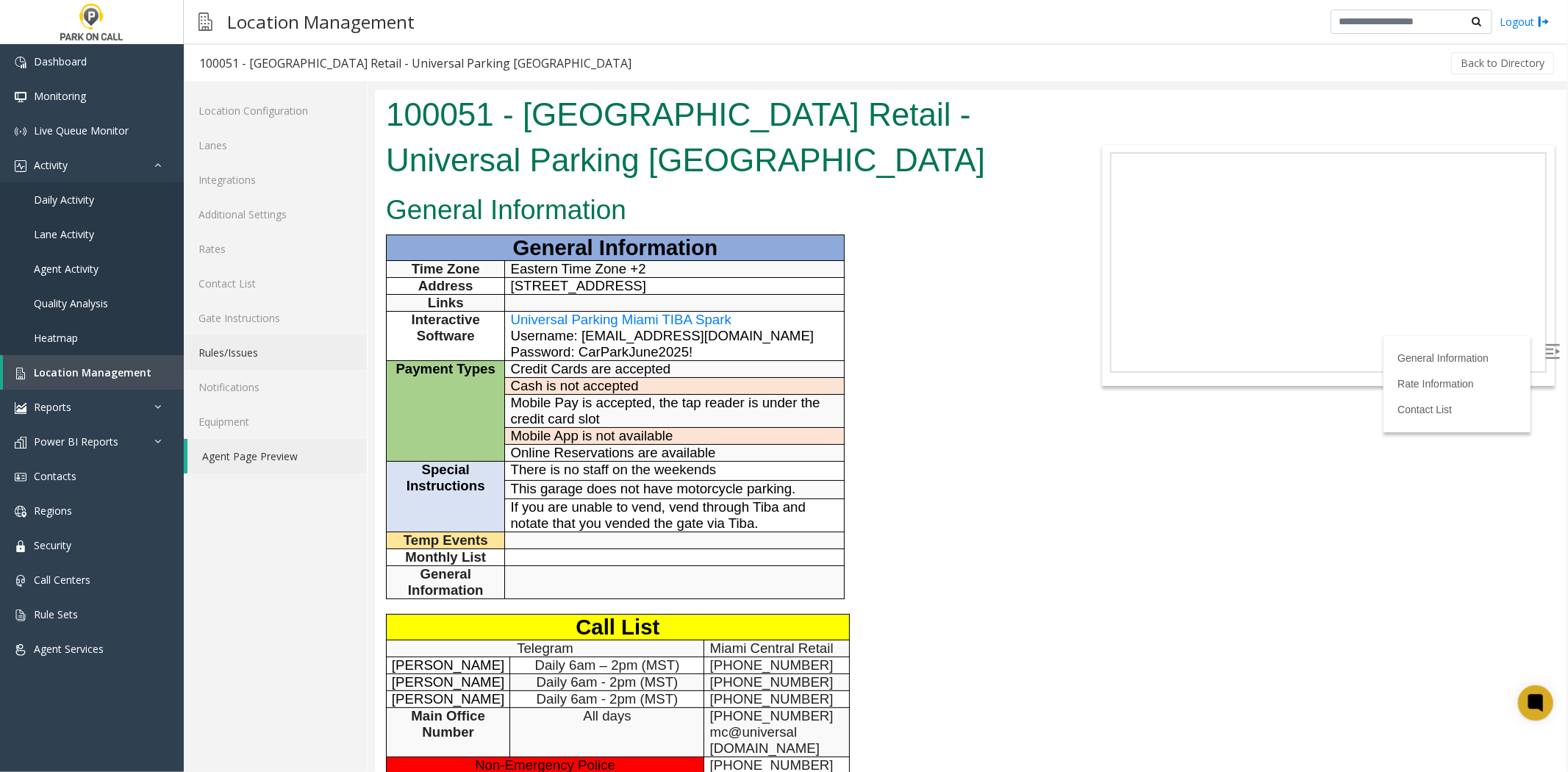
click at [302, 335] on link "Rules/Issues" at bounding box center [275, 352] width 183 height 34
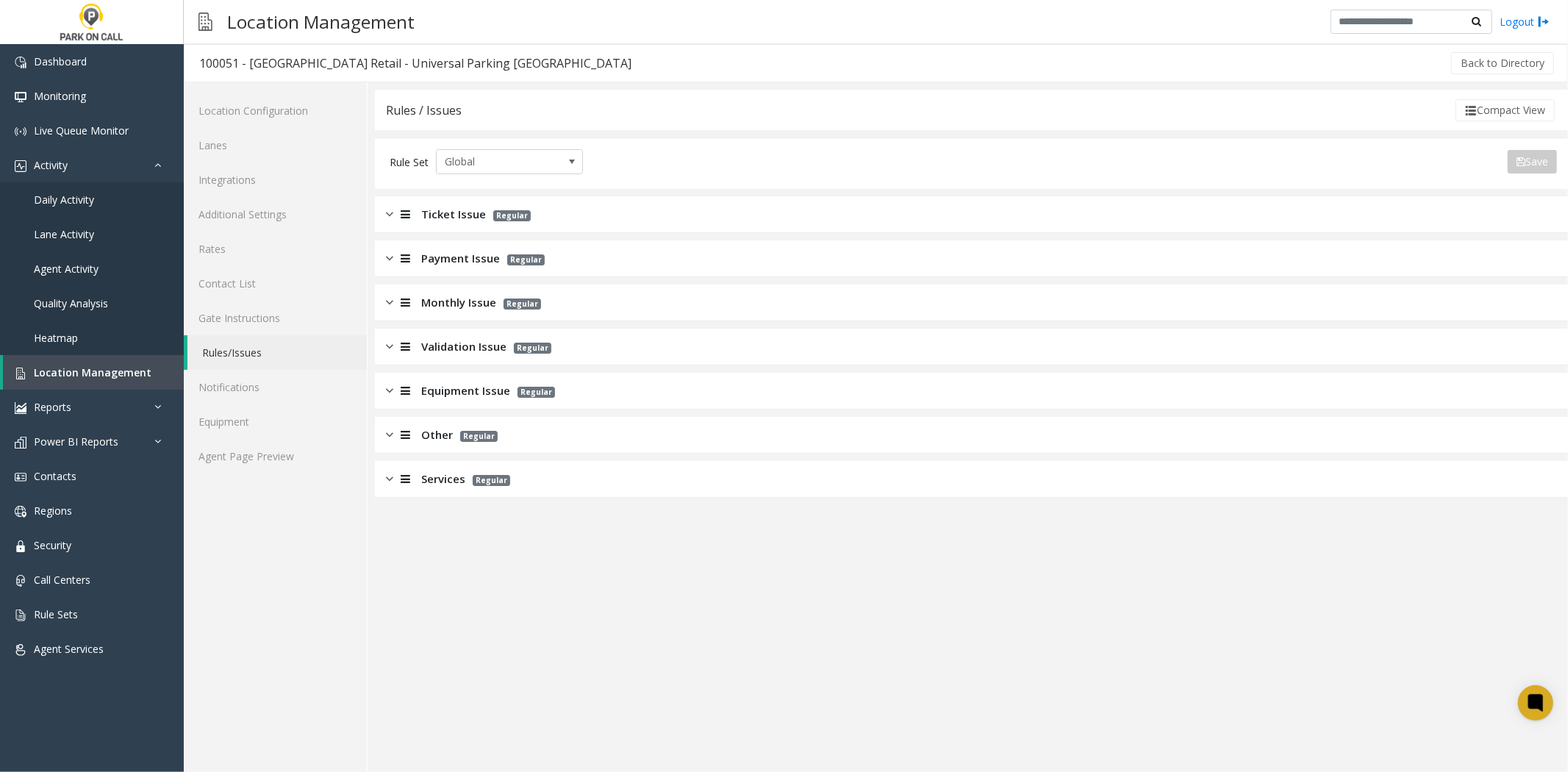
click at [562, 257] on div "Payment Issue Regular" at bounding box center [971, 259] width 1193 height 37
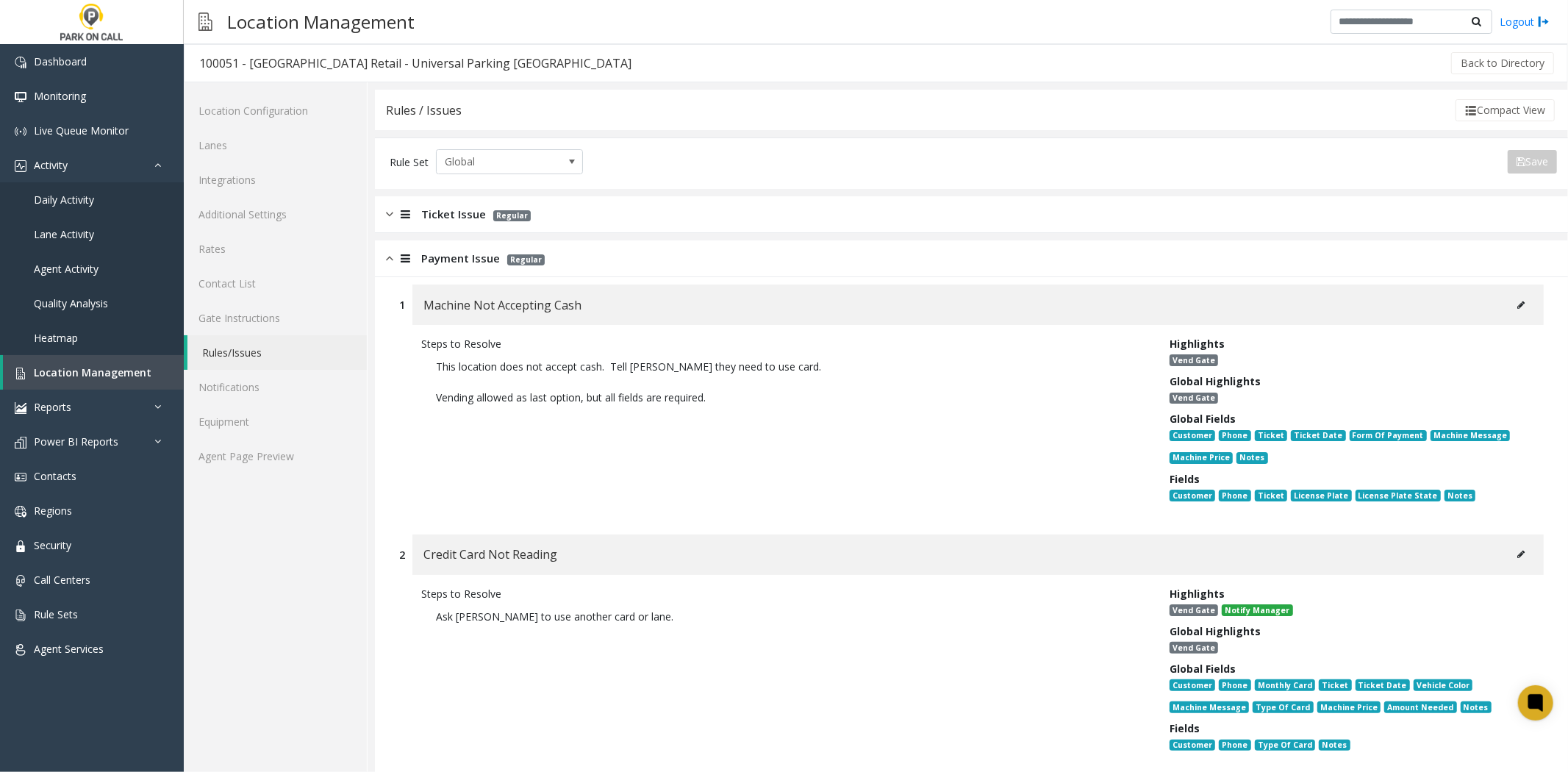
click at [1510, 543] on button at bounding box center [1521, 554] width 23 height 22
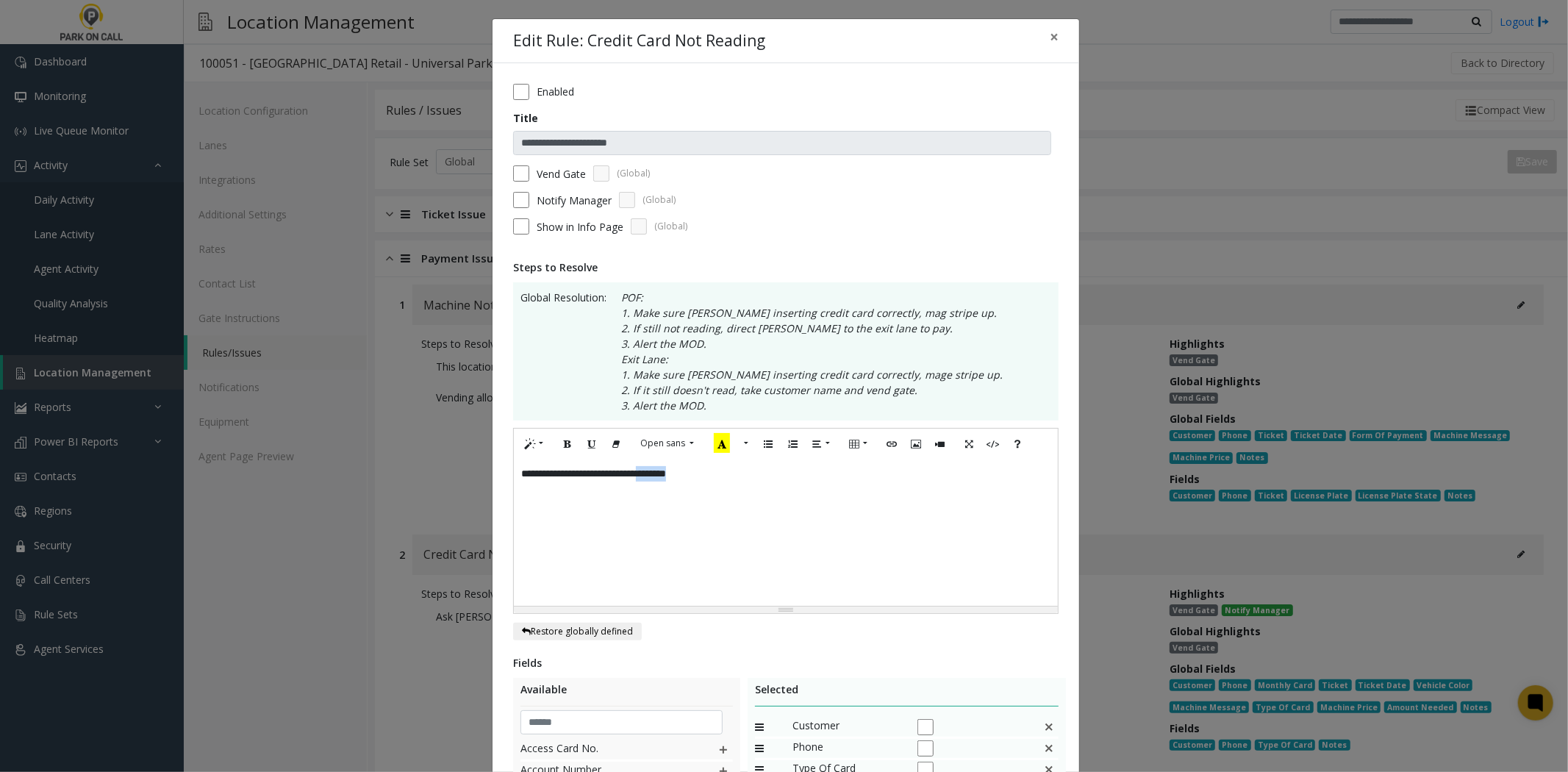
drag, startPoint x: 785, startPoint y: 508, endPoint x: 666, endPoint y: 506, distance: 119.0
click at [666, 505] on div "**********" at bounding box center [786, 532] width 544 height 147
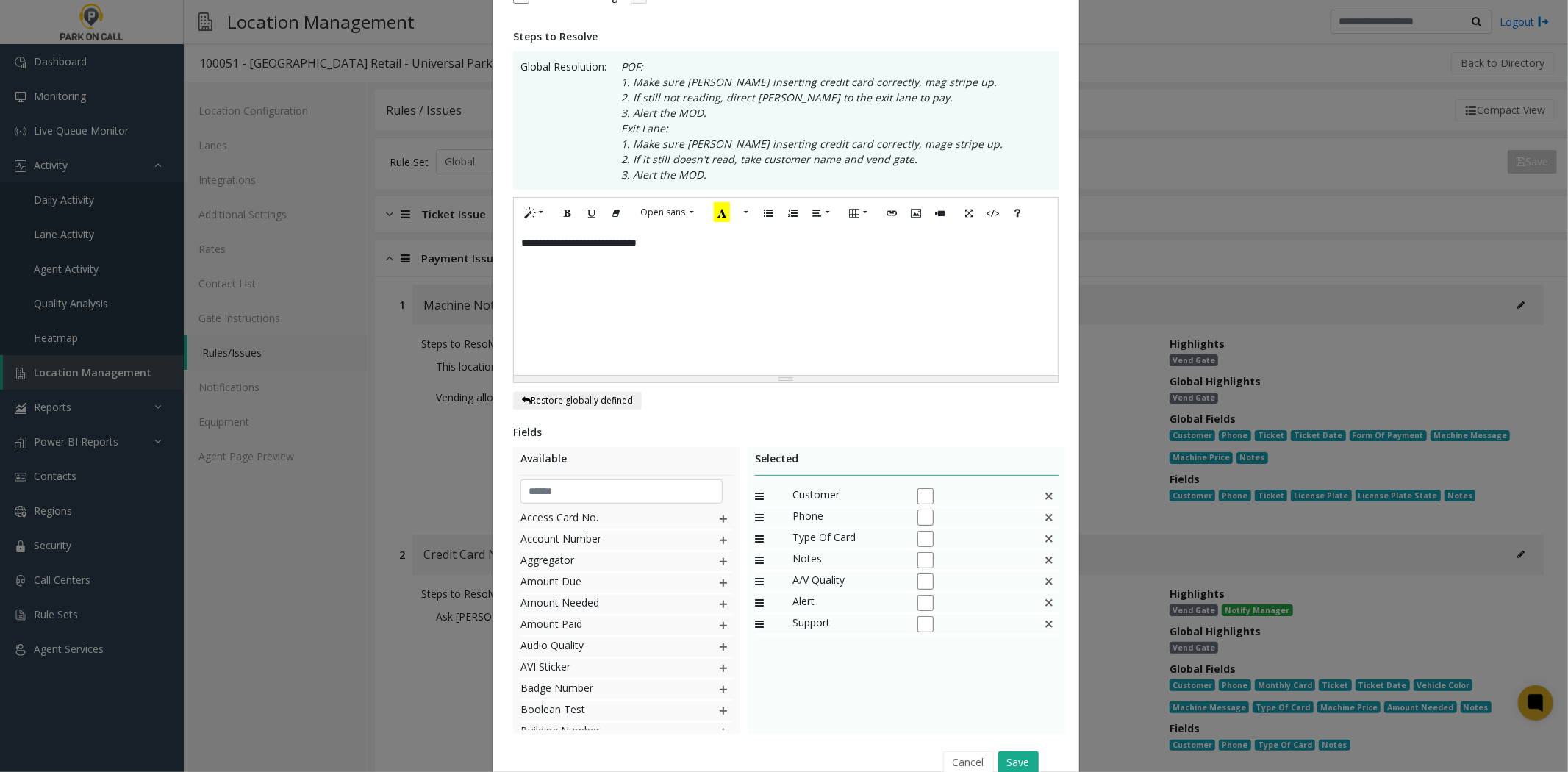
scroll to position [304, 0]
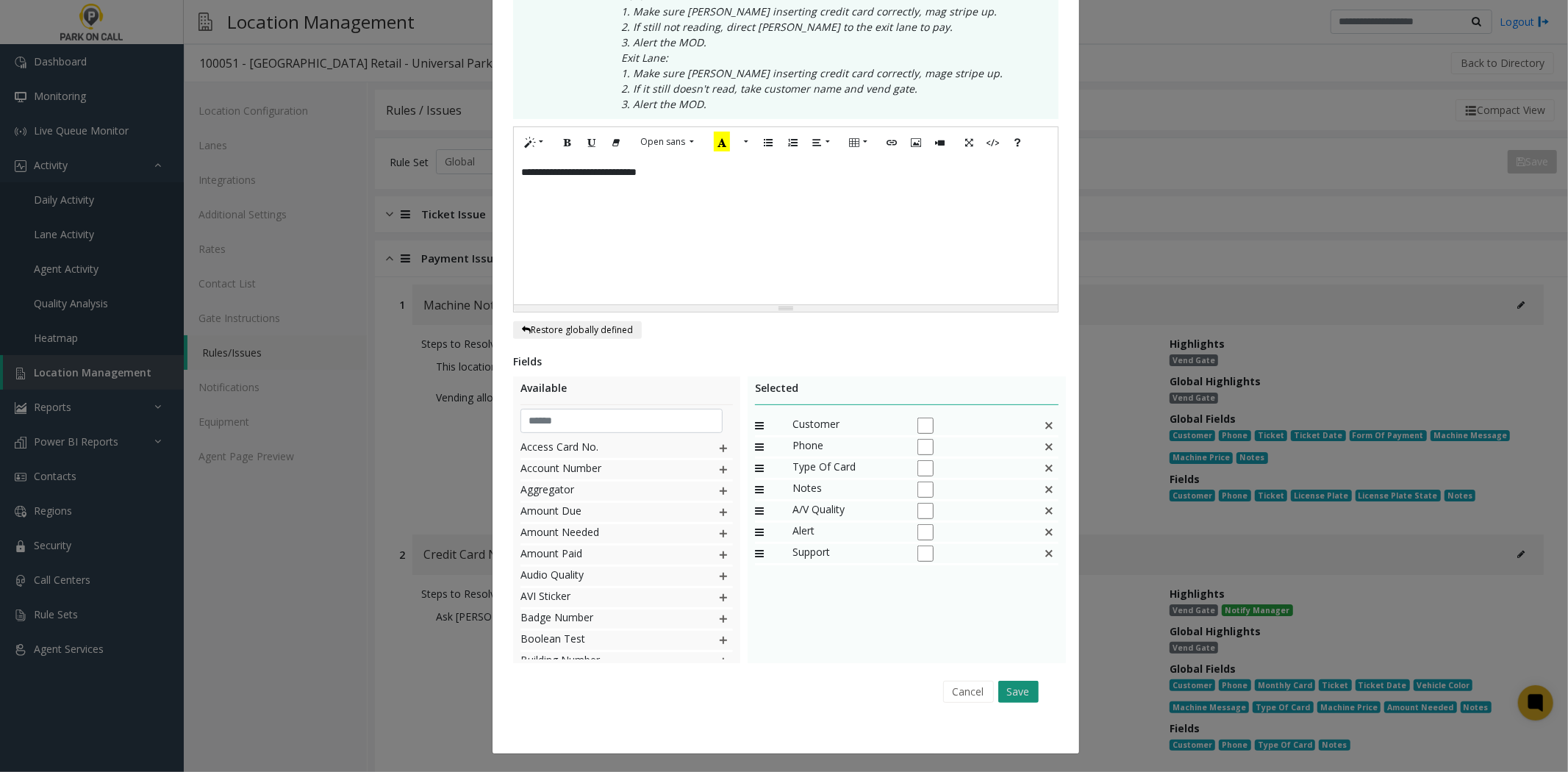
click at [1004, 696] on button "Save" at bounding box center [1019, 691] width 40 height 22
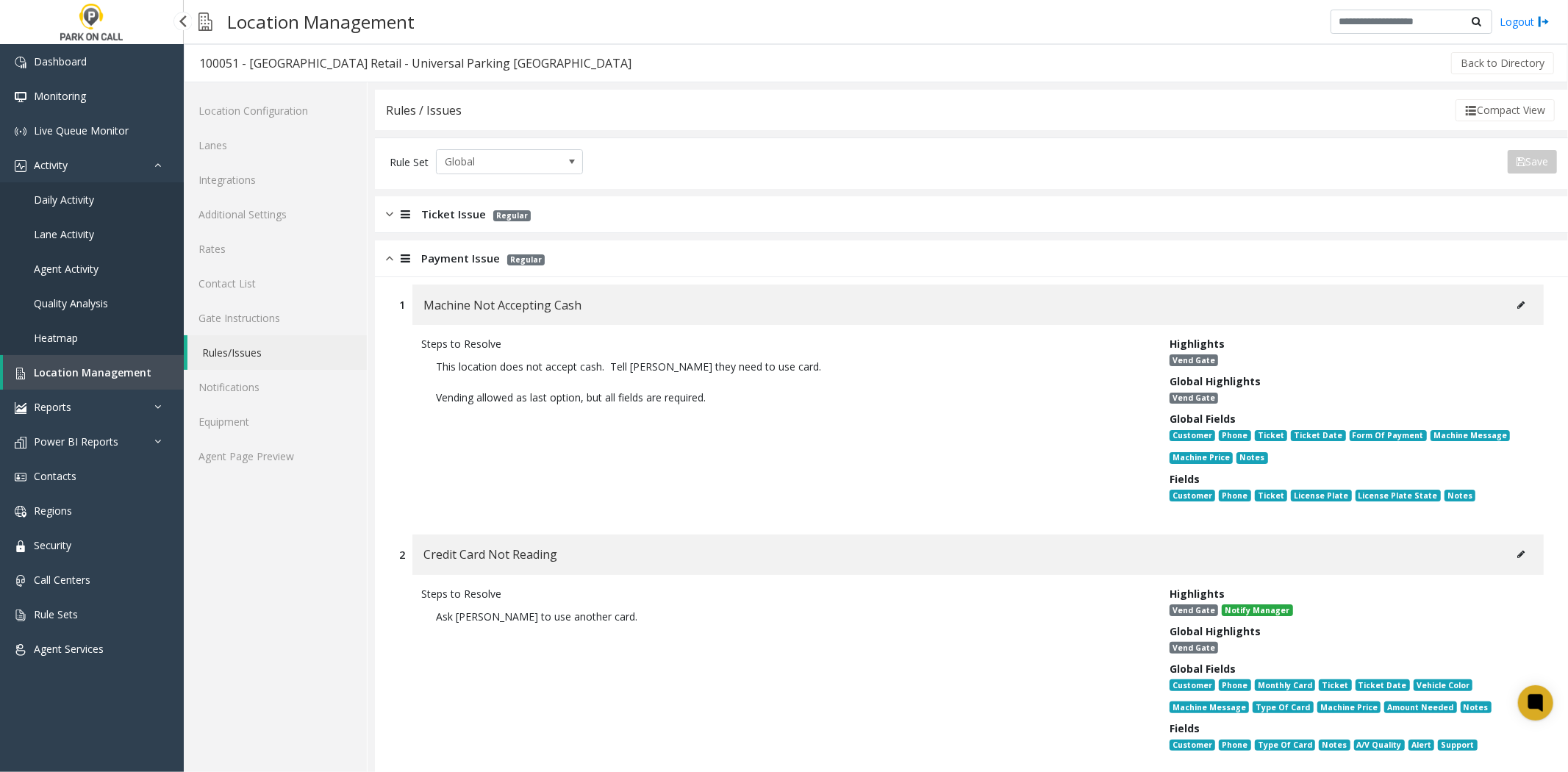
click at [61, 366] on span "Location Management" at bounding box center [92, 372] width 118 height 14
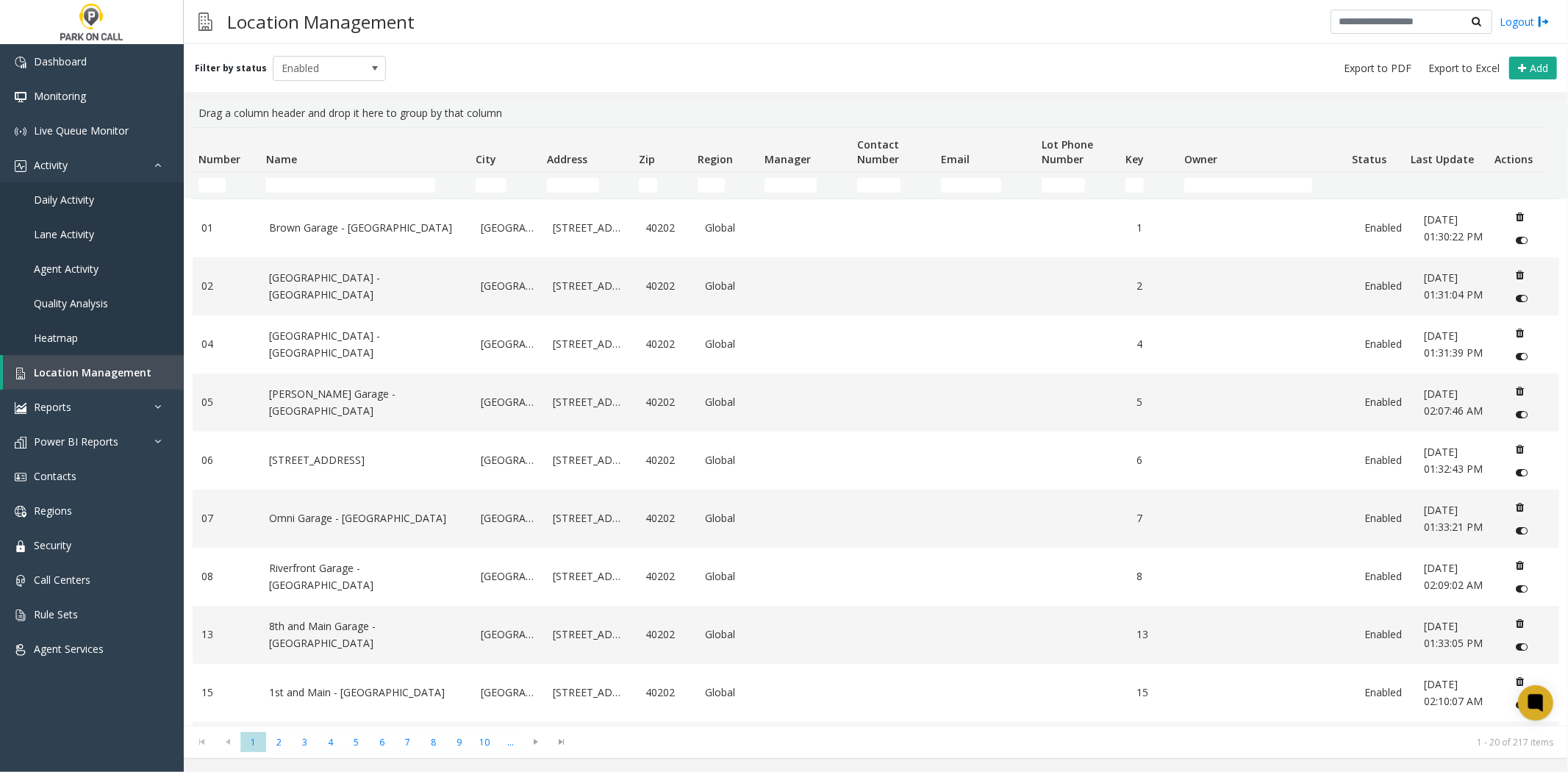
click at [373, 174] on td "Name Filter" at bounding box center [364, 185] width 210 height 26
click at [371, 176] on td "Name Filter" at bounding box center [364, 185] width 210 height 26
click at [370, 178] on input "Name Filter" at bounding box center [350, 185] width 170 height 15
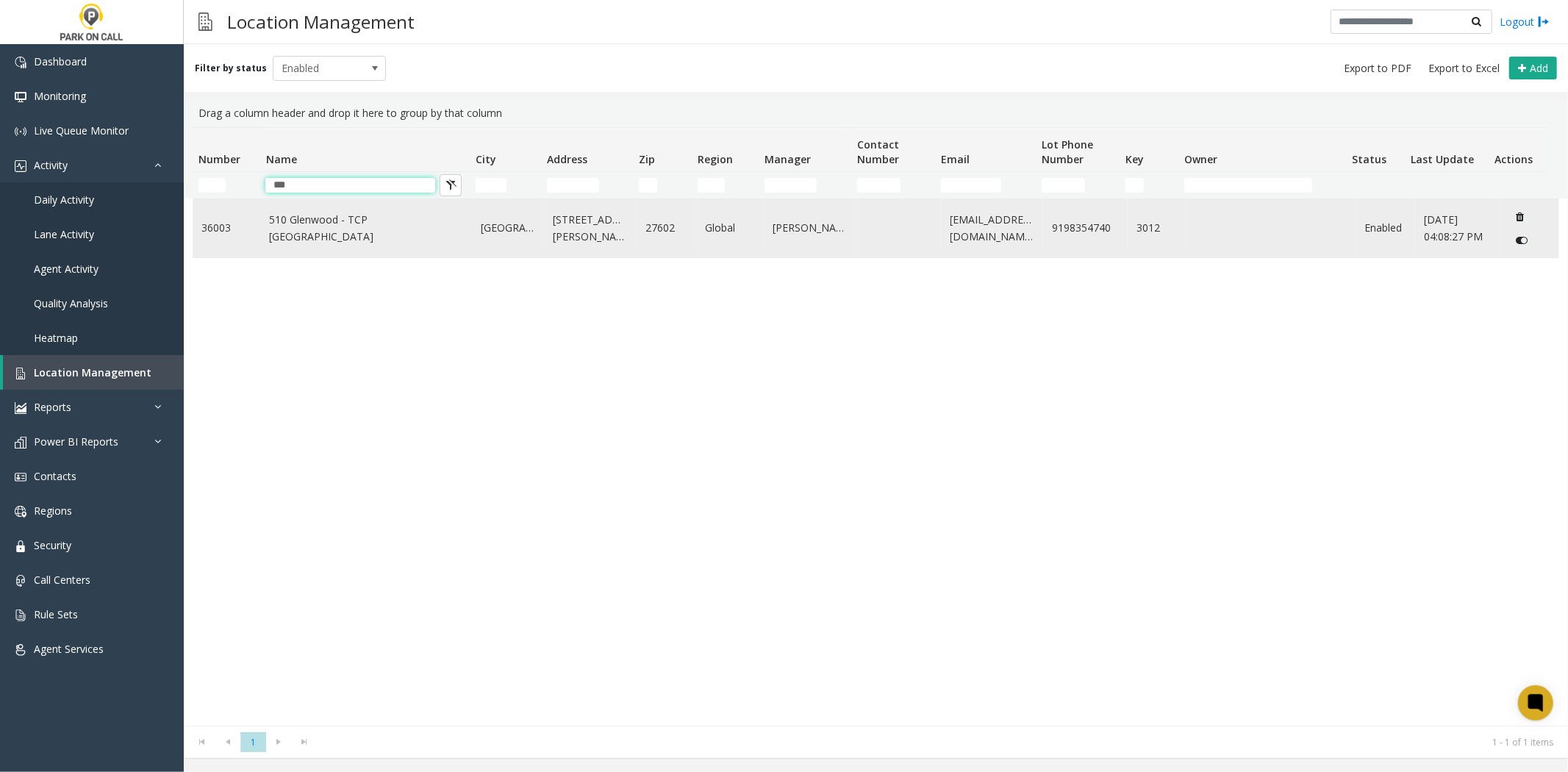
type input "***"
click at [329, 232] on link "510 Glenwood - TCP Raleigh" at bounding box center [366, 228] width 194 height 33
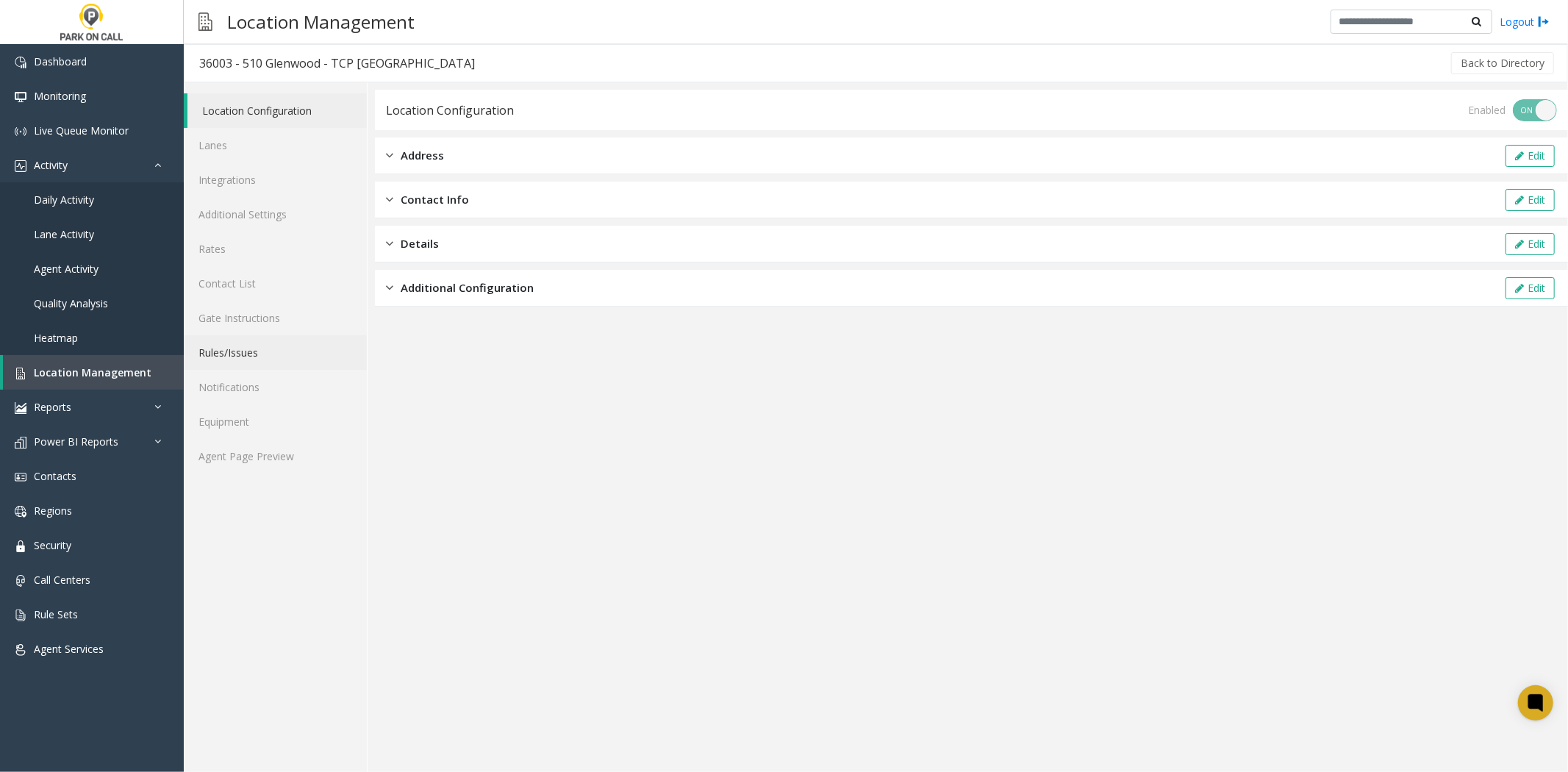
click at [249, 349] on link "Rules/Issues" at bounding box center [275, 352] width 183 height 34
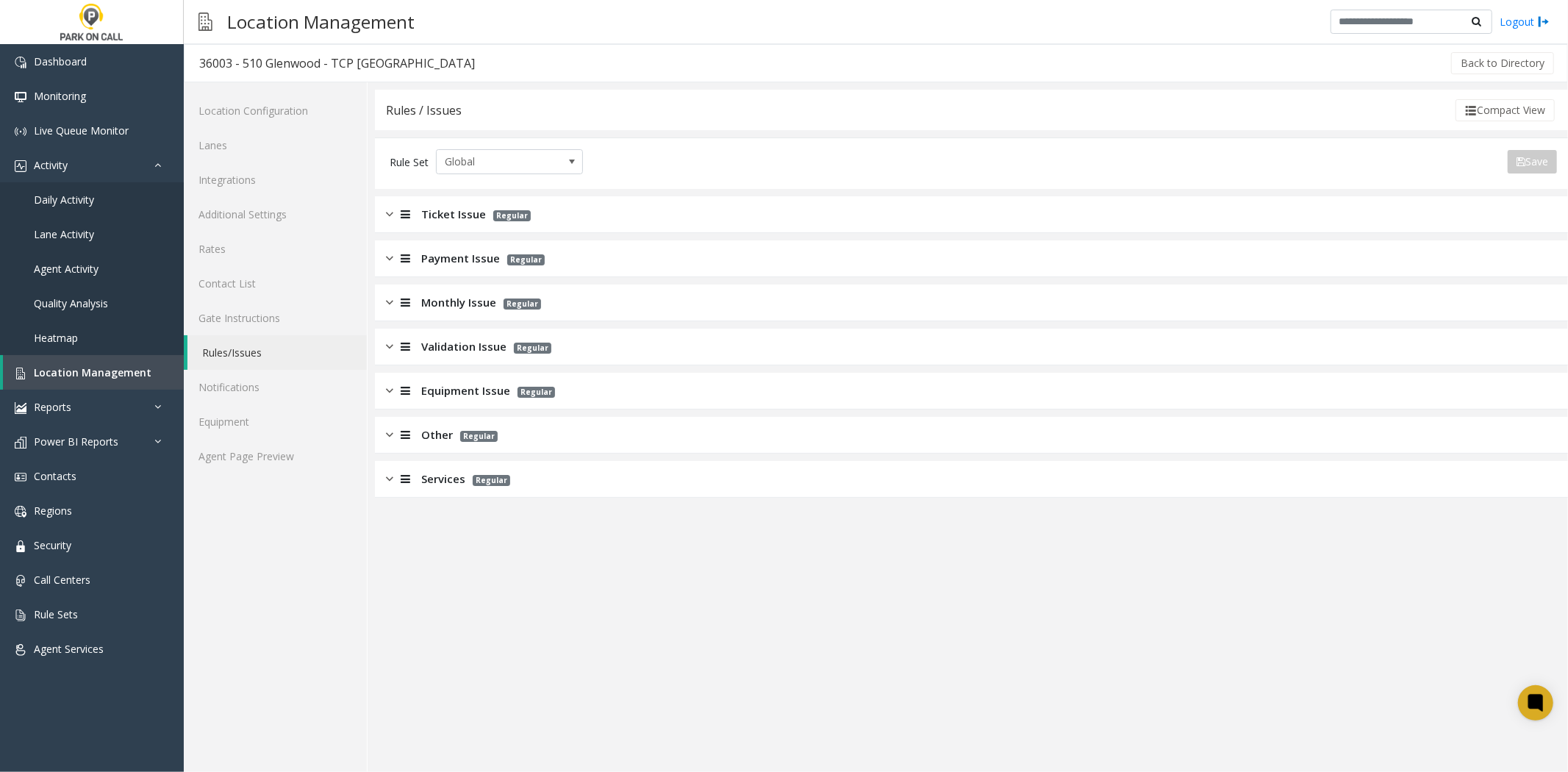
click at [449, 353] on span "Validation Issue" at bounding box center [464, 346] width 85 height 17
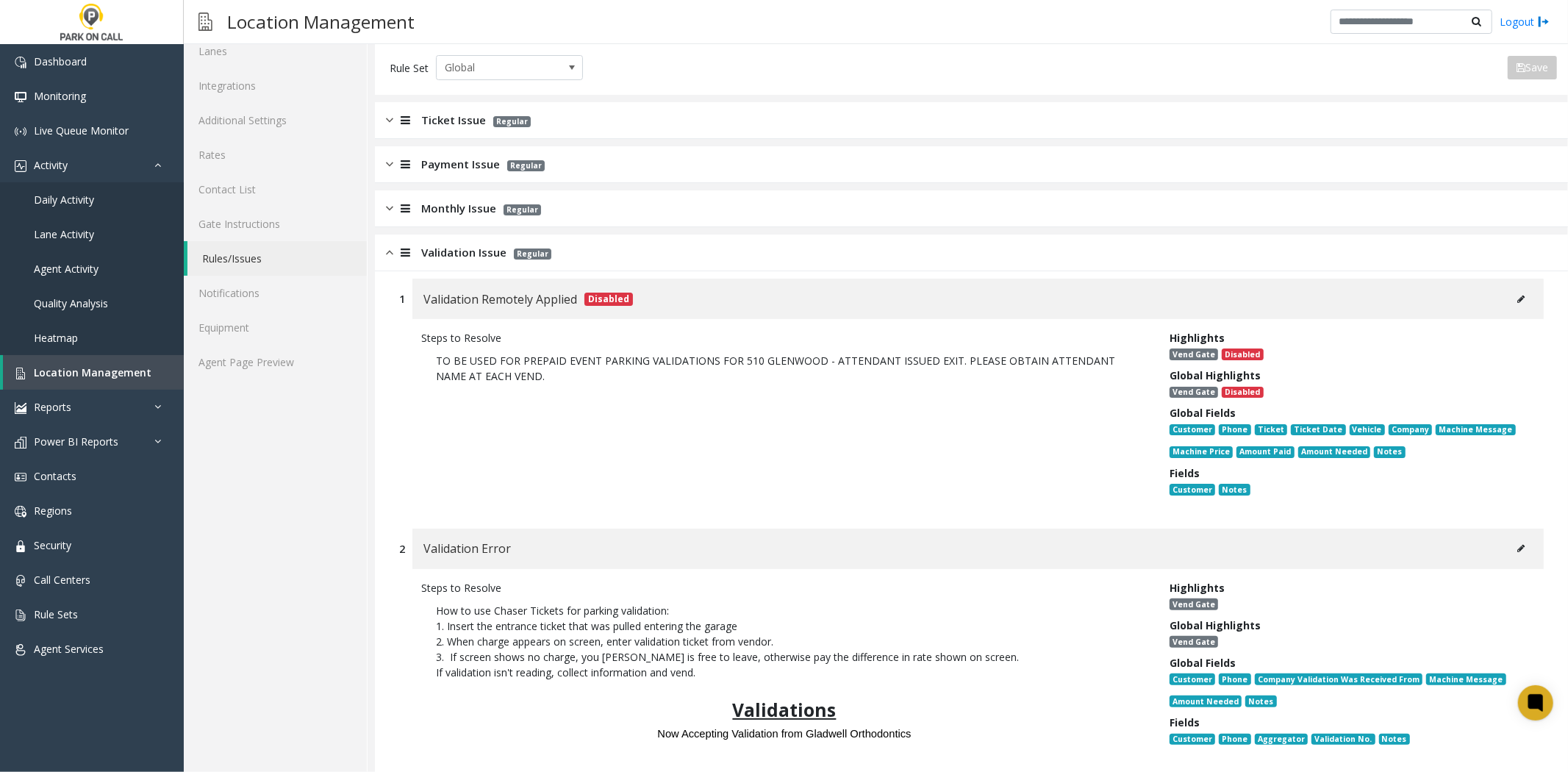
scroll to position [245, 0]
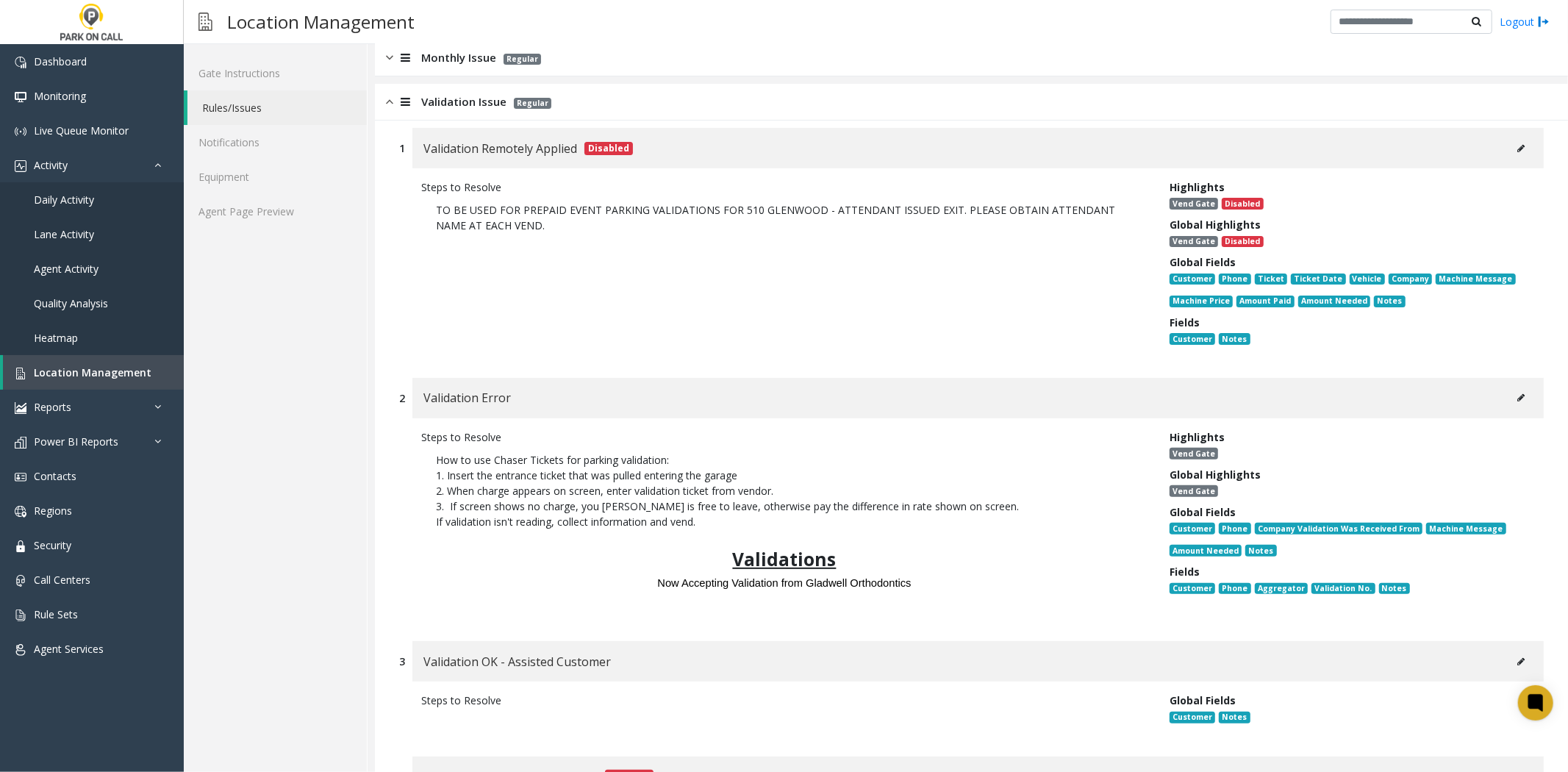
click at [1515, 390] on button at bounding box center [1521, 397] width 23 height 22
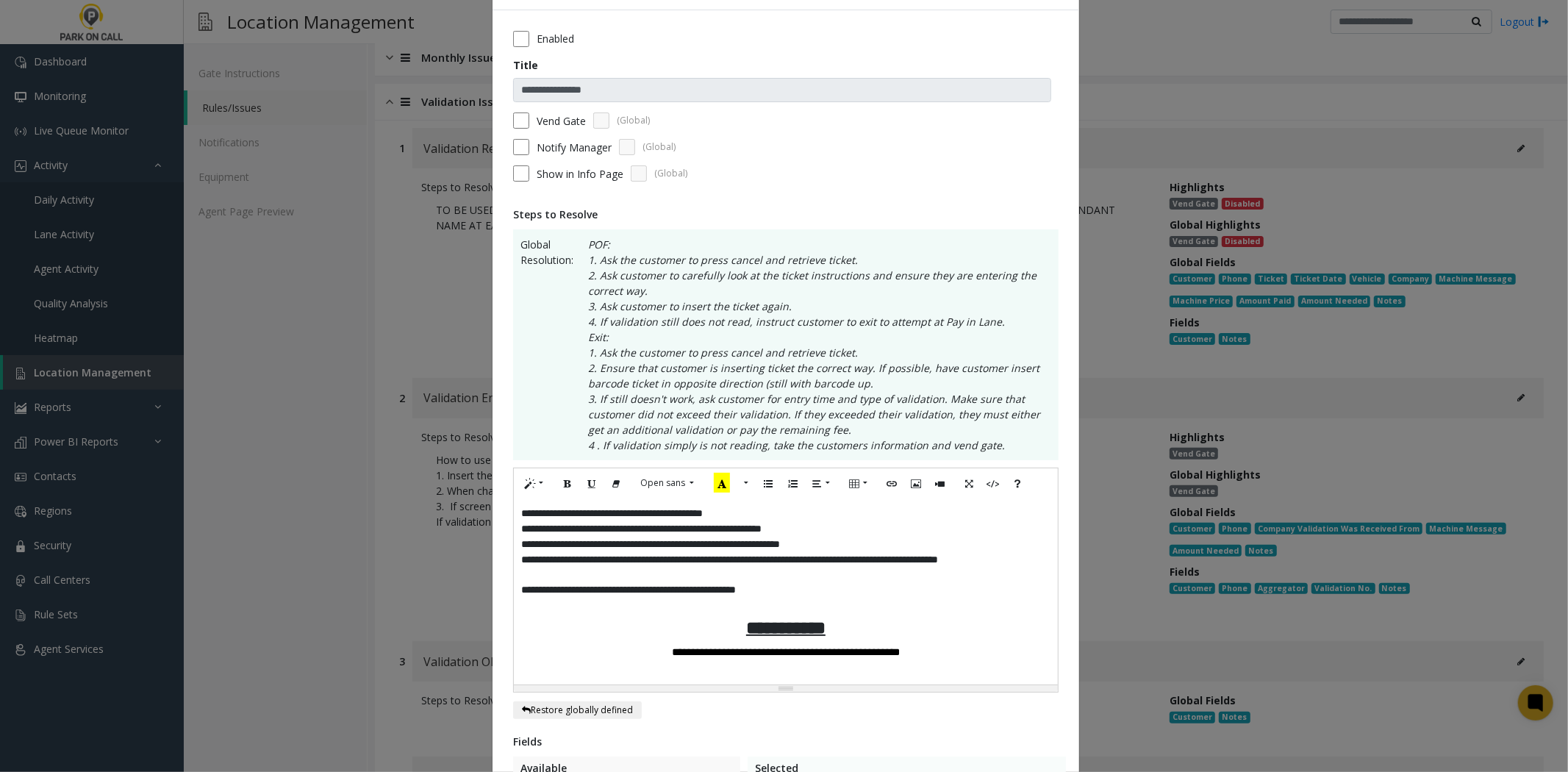
scroll to position [82, 0]
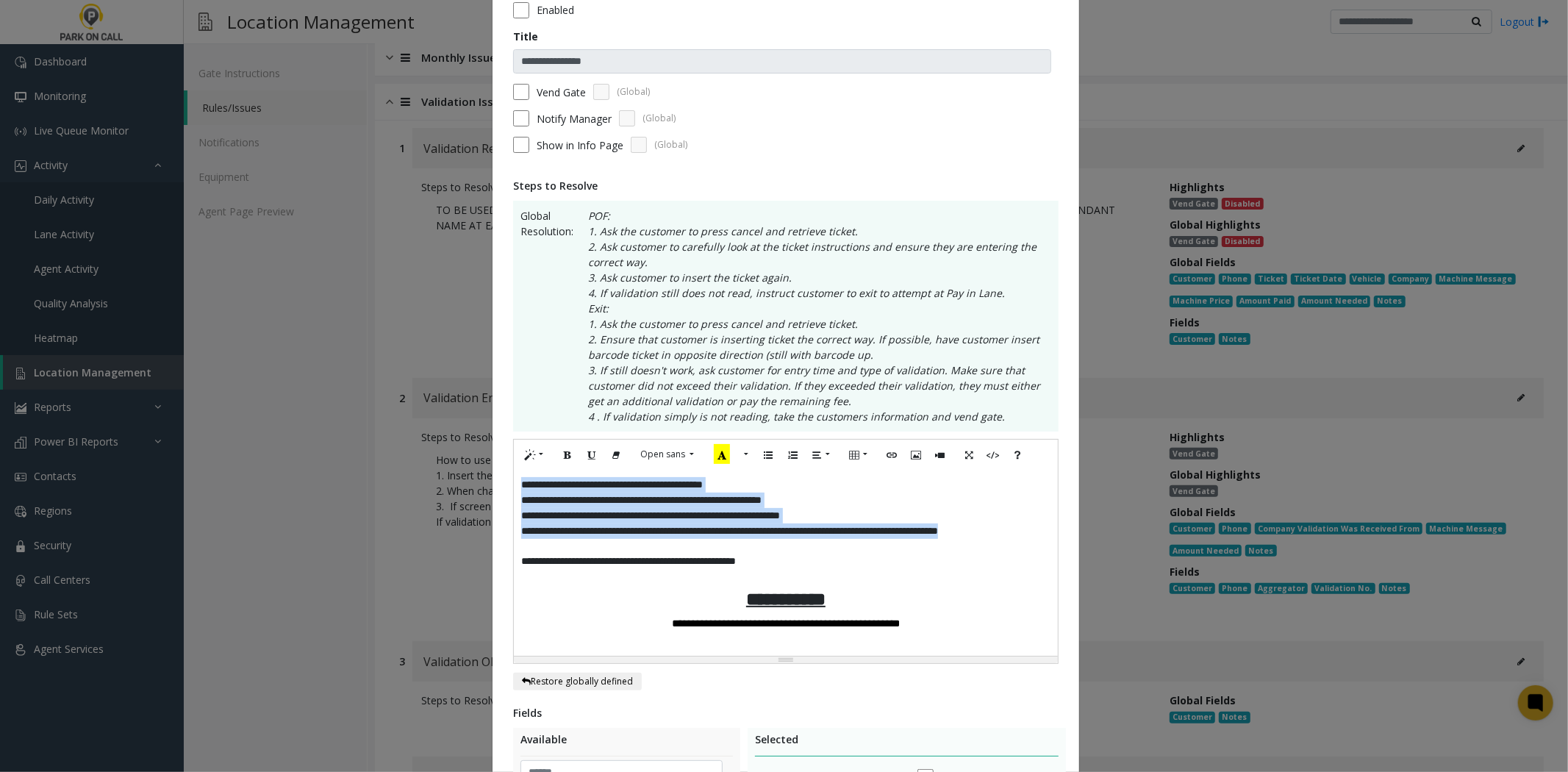
drag, startPoint x: 803, startPoint y: 554, endPoint x: 489, endPoint y: 458, distance: 328.3
click at [492, 458] on div "**********" at bounding box center [785, 543] width 587 height 1124
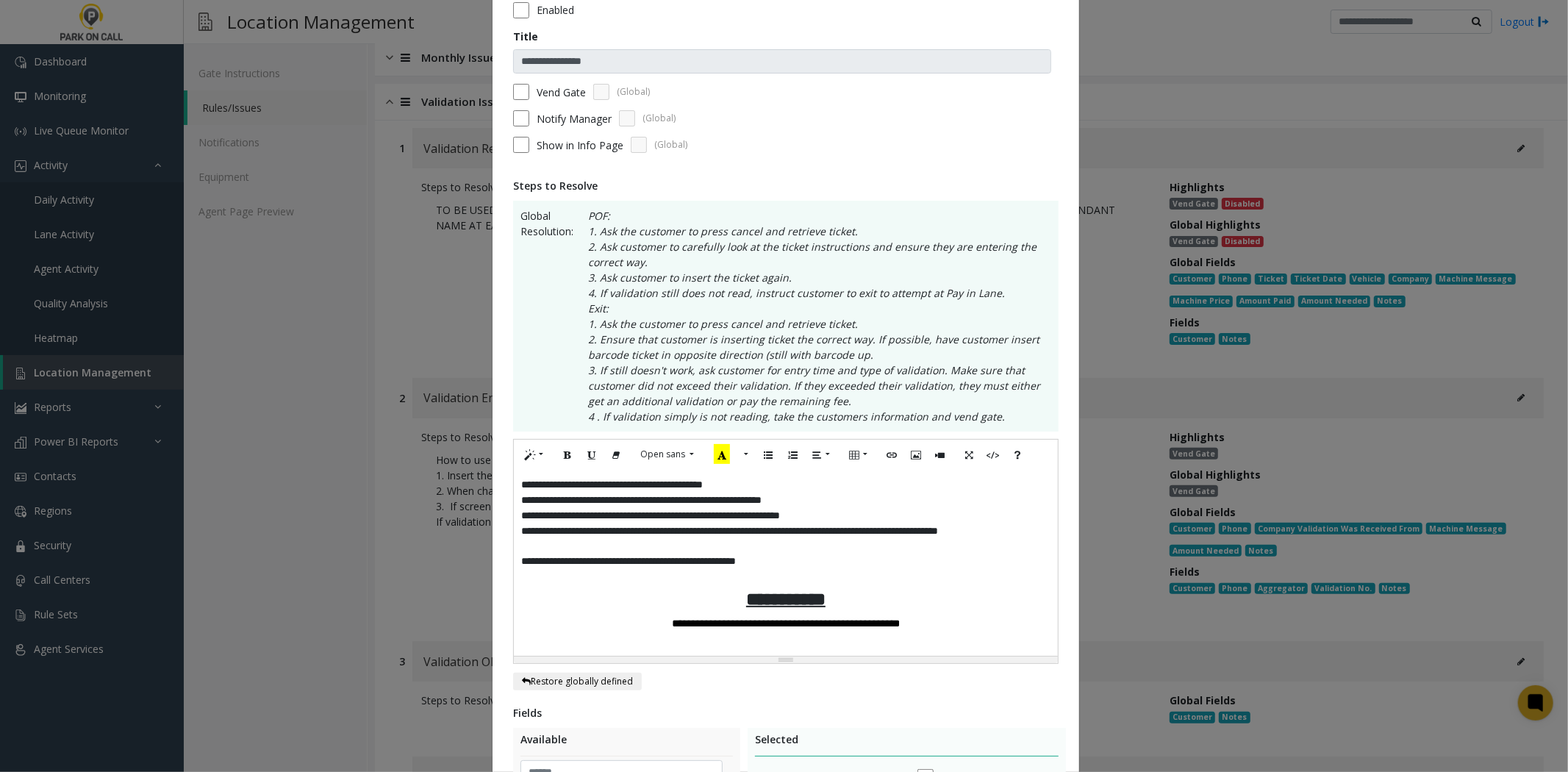
click at [861, 561] on p "**********" at bounding box center [785, 569] width 529 height 31
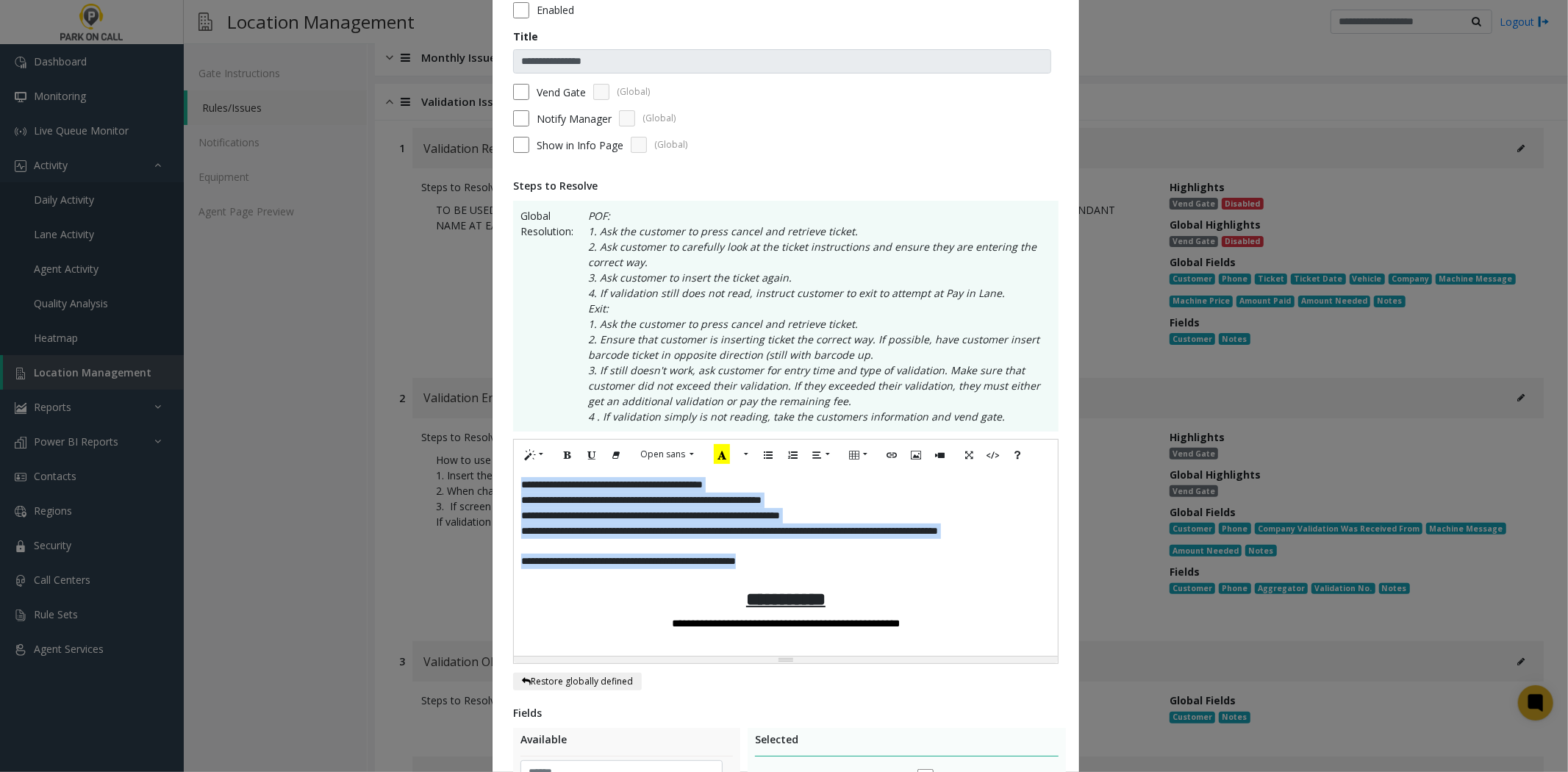
drag, startPoint x: 842, startPoint y: 567, endPoint x: 486, endPoint y: 460, distance: 371.7
click at [492, 460] on div "**********" at bounding box center [785, 543] width 587 height 1124
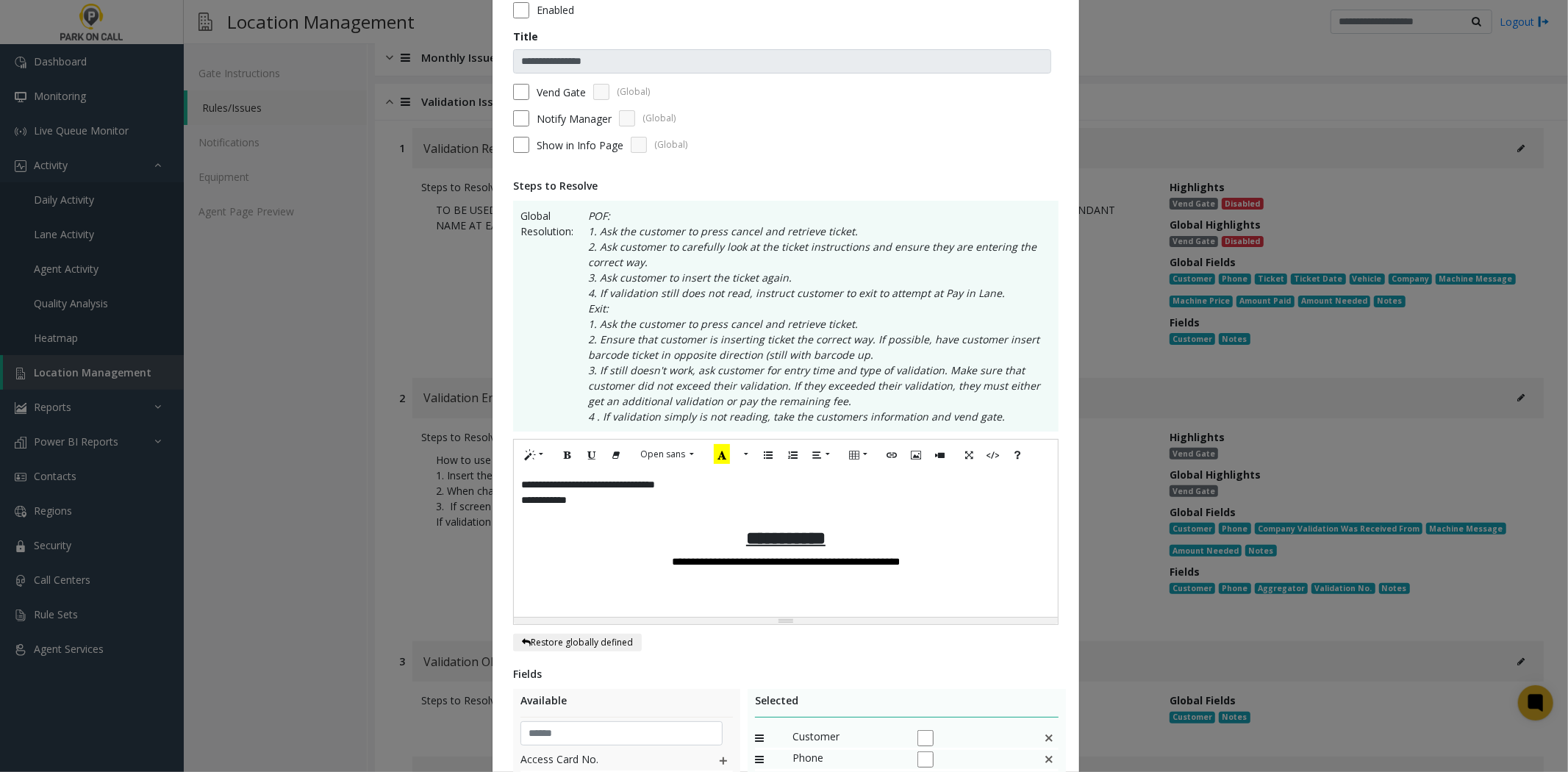
click at [684, 492] on p "**********" at bounding box center [785, 500] width 529 height 16
click at [761, 480] on p "**********" at bounding box center [785, 485] width 529 height 16
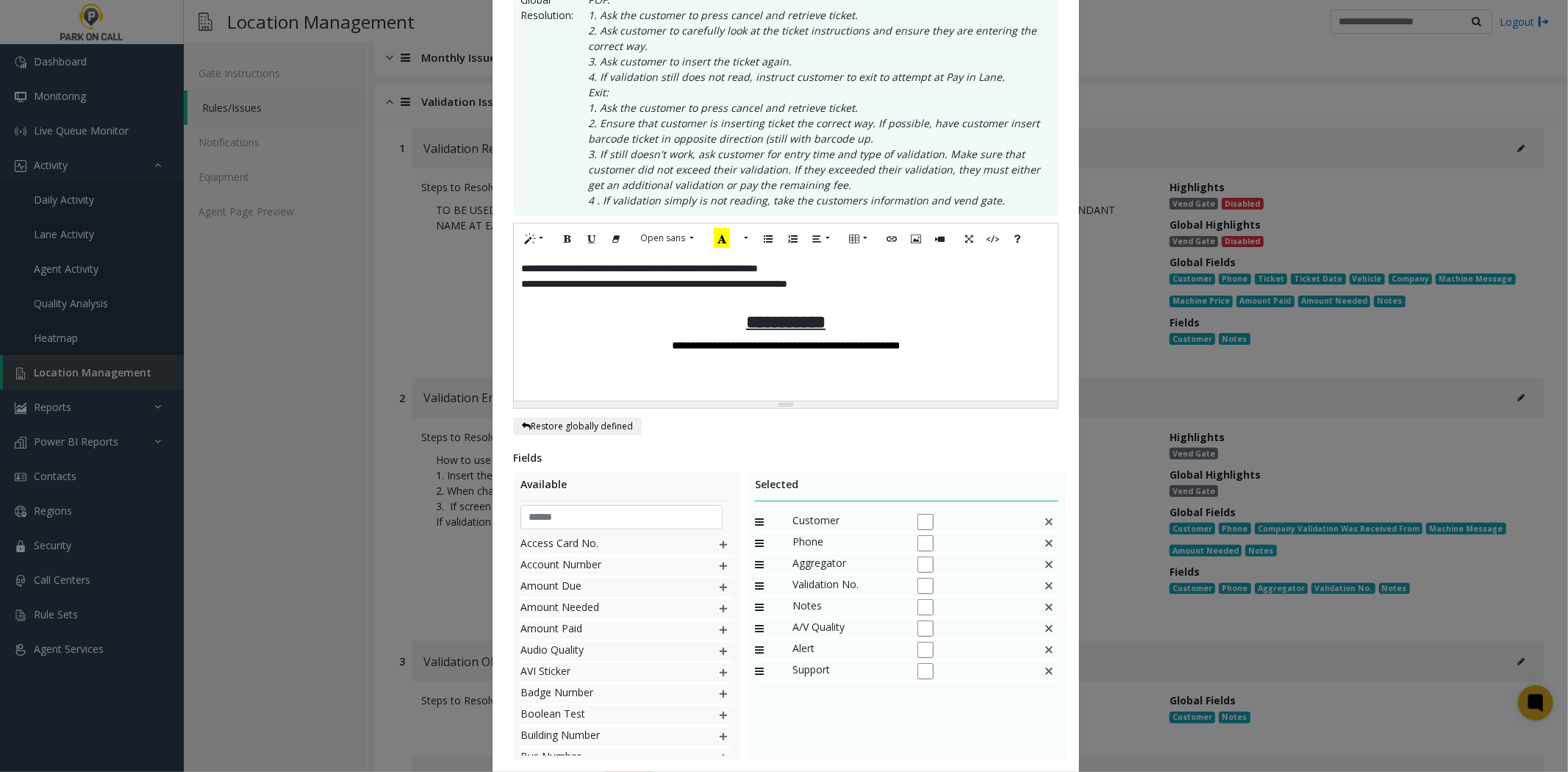
scroll to position [396, 0]
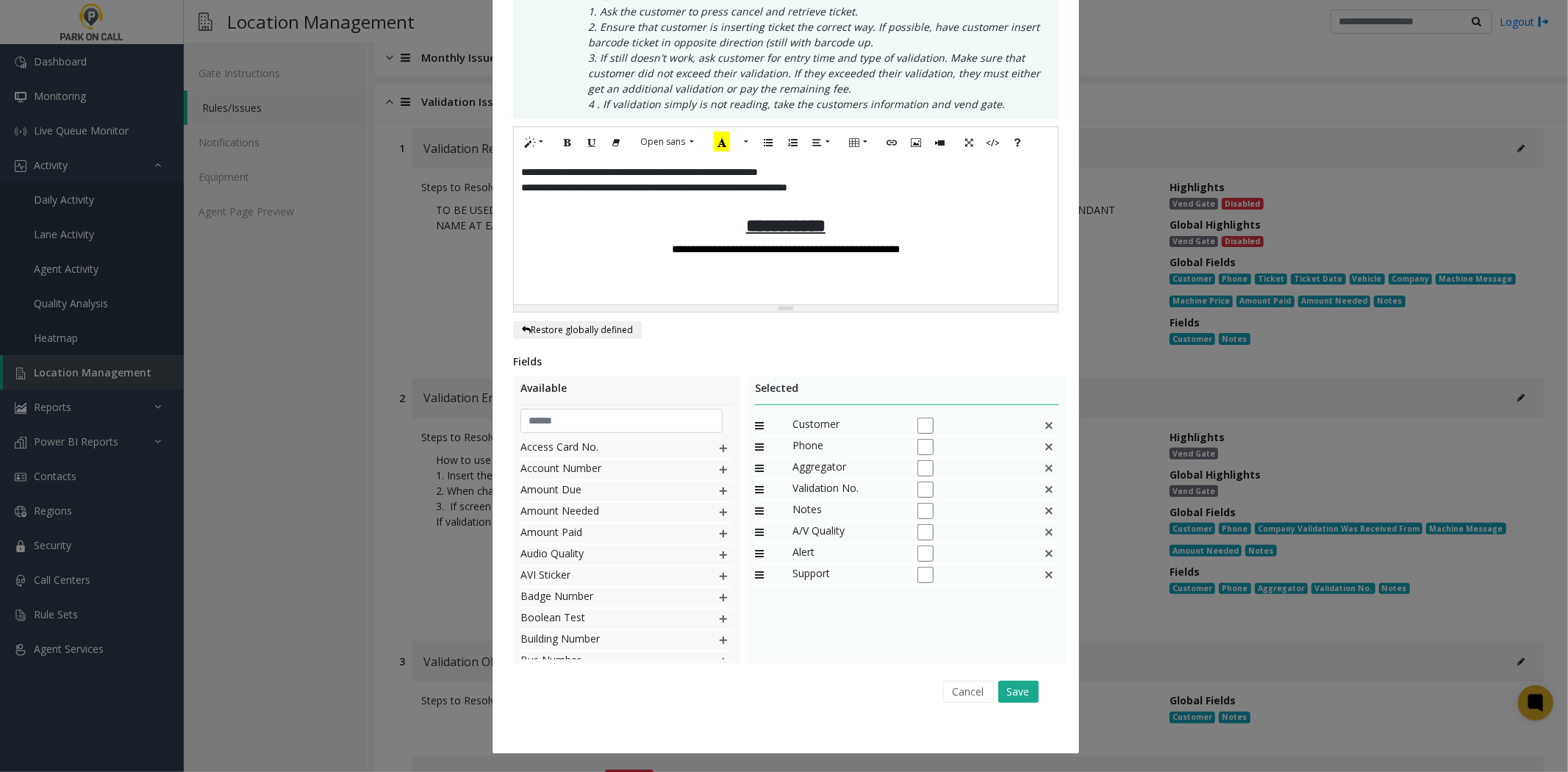
click at [1034, 691] on div "Cancel Save" at bounding box center [785, 692] width 525 height 37
click at [1015, 693] on button "Save" at bounding box center [1019, 691] width 40 height 22
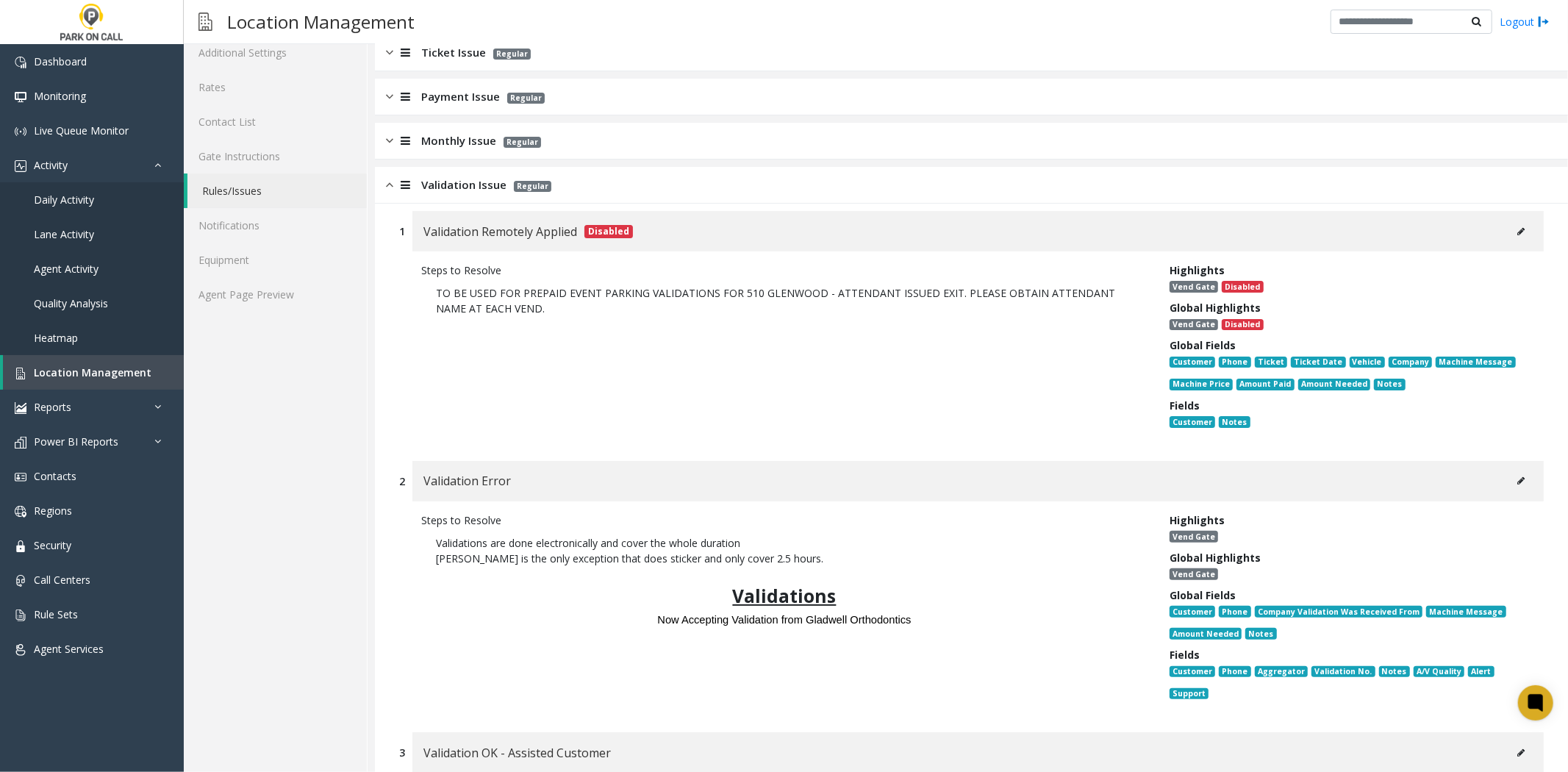
scroll to position [0, 0]
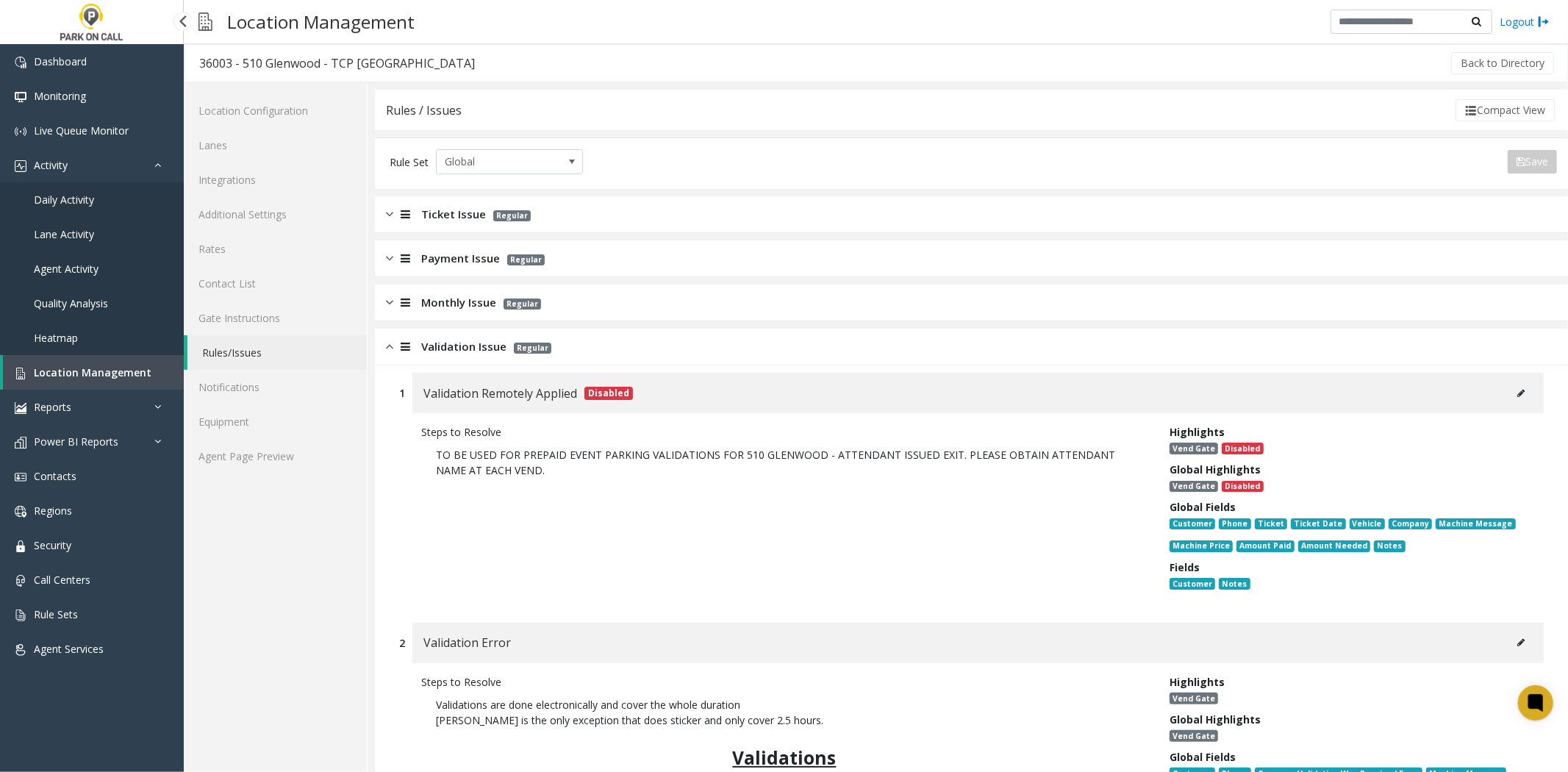
click at [69, 383] on link "Location Management" at bounding box center [93, 373] width 181 height 34
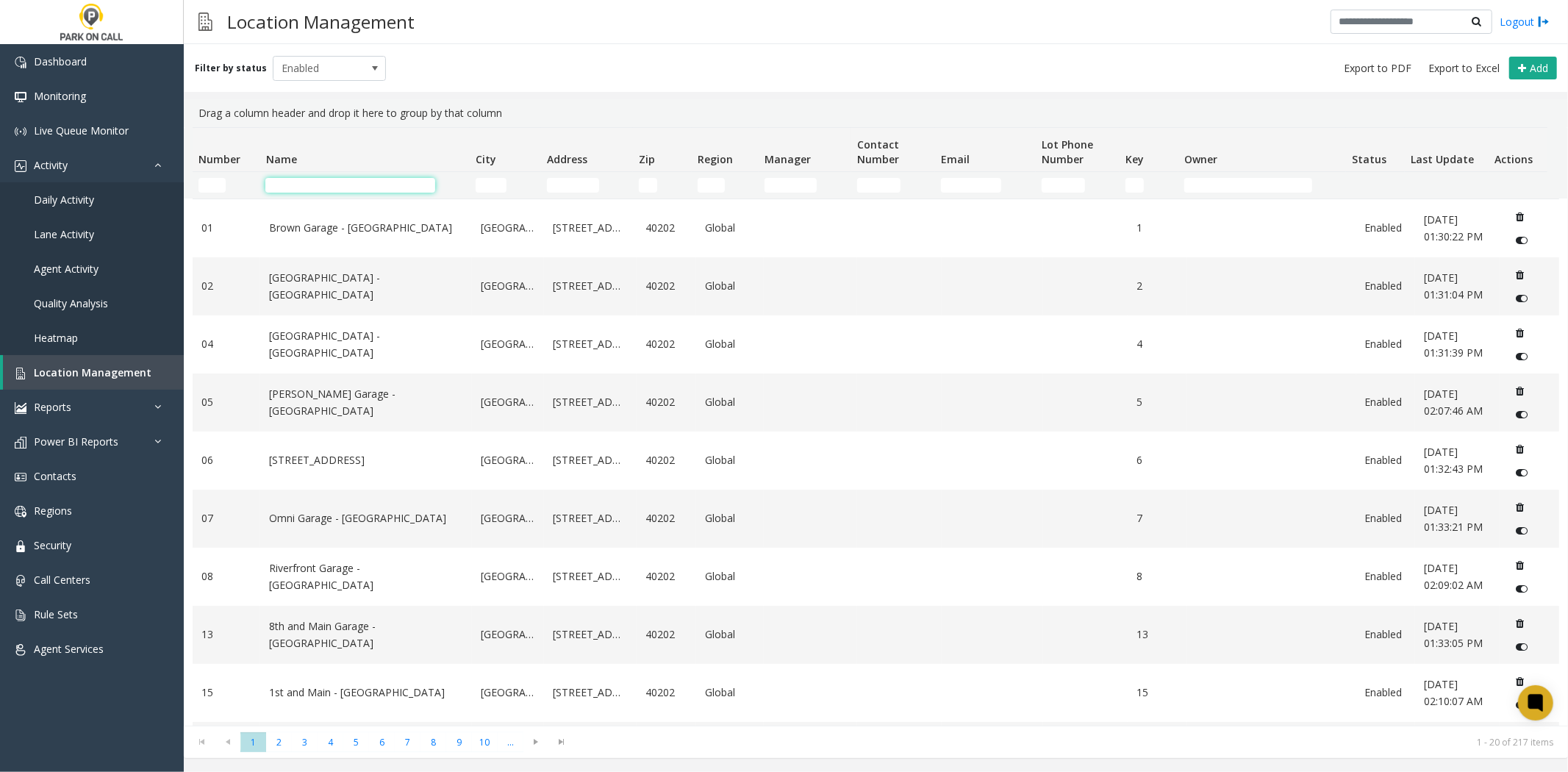
click at [342, 184] on input "Name Filter" at bounding box center [350, 185] width 170 height 15
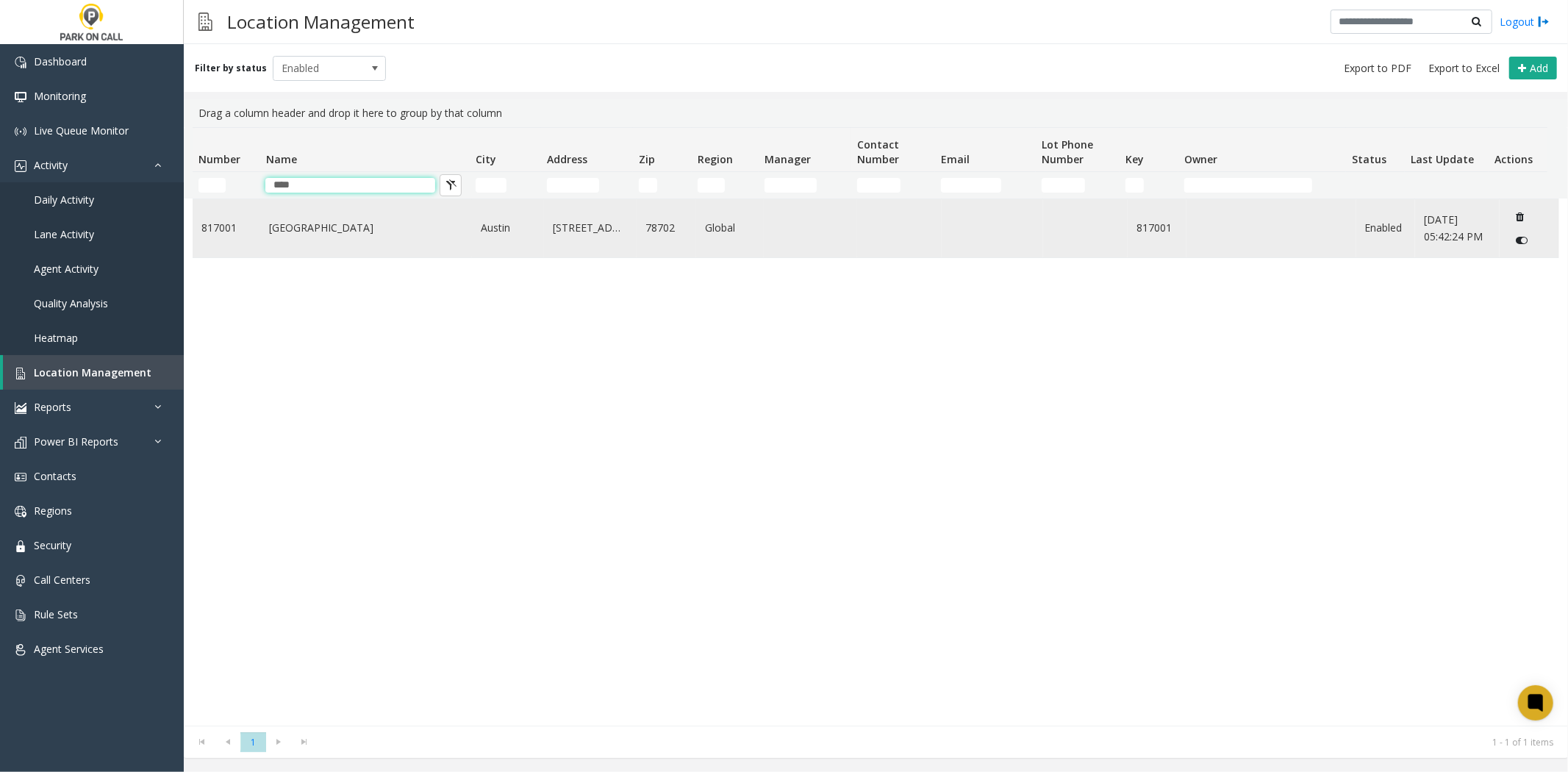
type input "****"
click at [326, 214] on td "Plaza Saltillo - Peak Parking" at bounding box center [366, 228] width 211 height 58
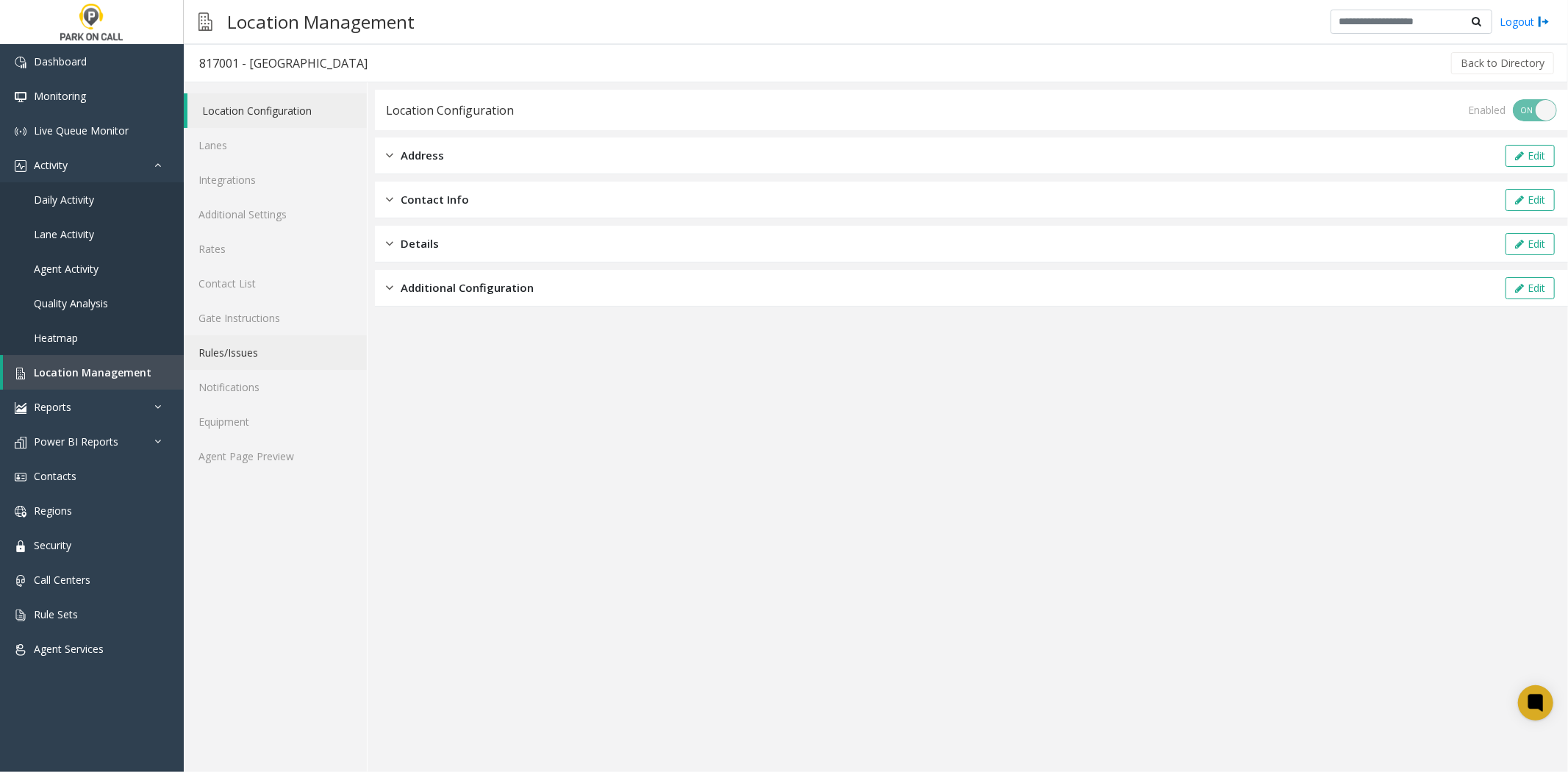
click at [276, 362] on link "Rules/Issues" at bounding box center [275, 352] width 183 height 34
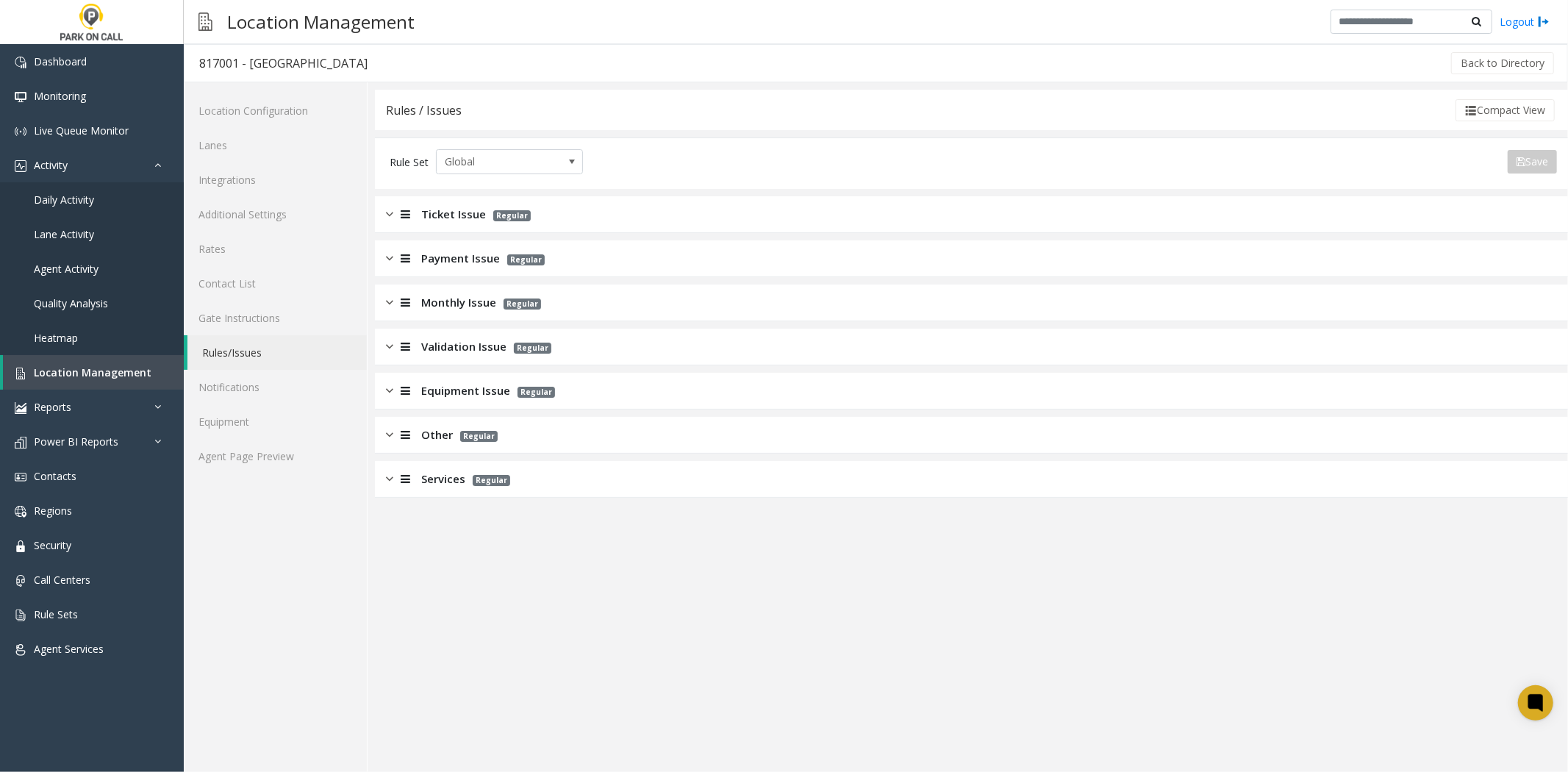
click at [465, 365] on div "Validation Issue Regular" at bounding box center [971, 346] width 1193 height 37
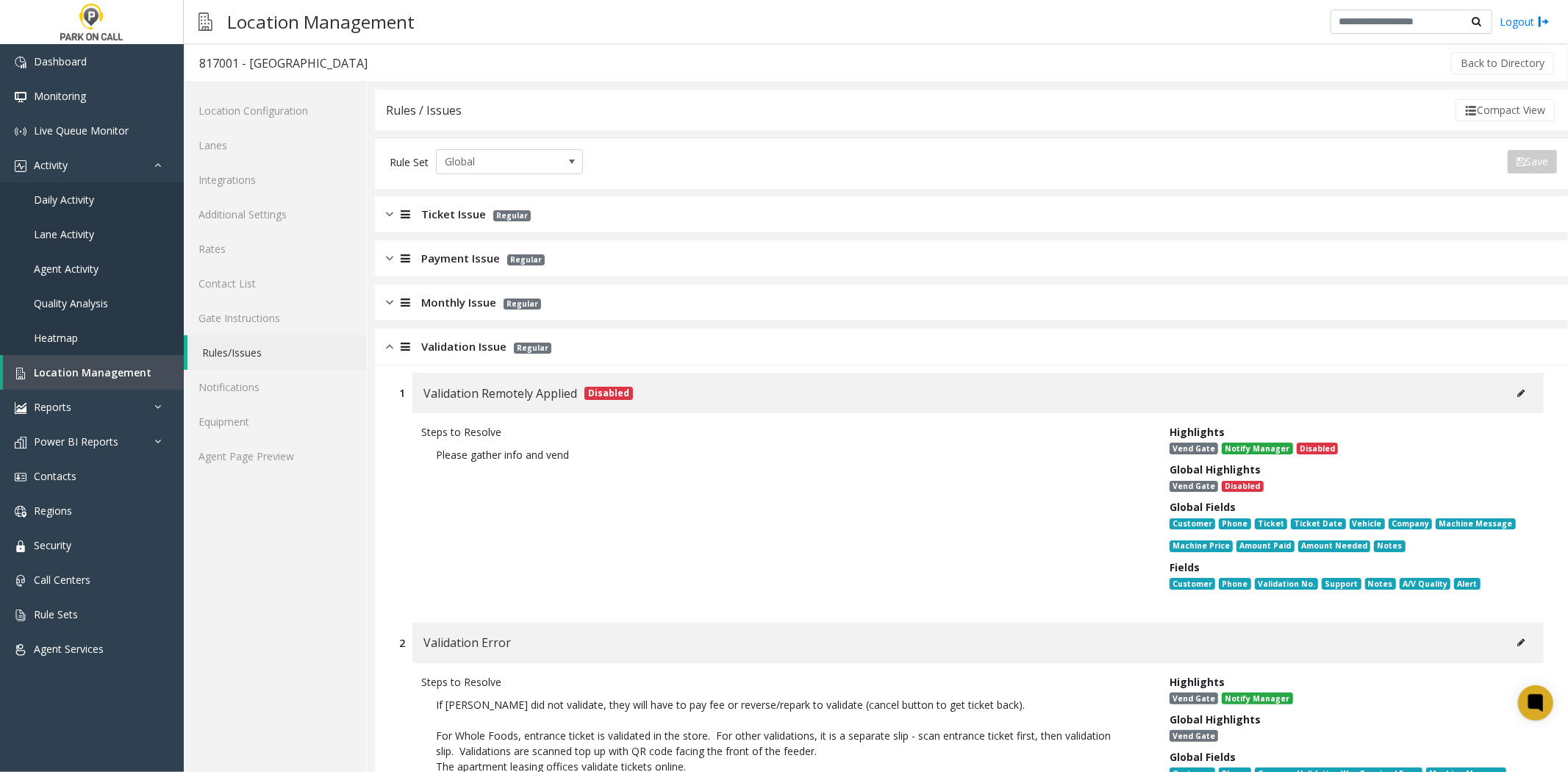
click at [461, 353] on span "Validation Issue" at bounding box center [464, 346] width 85 height 17
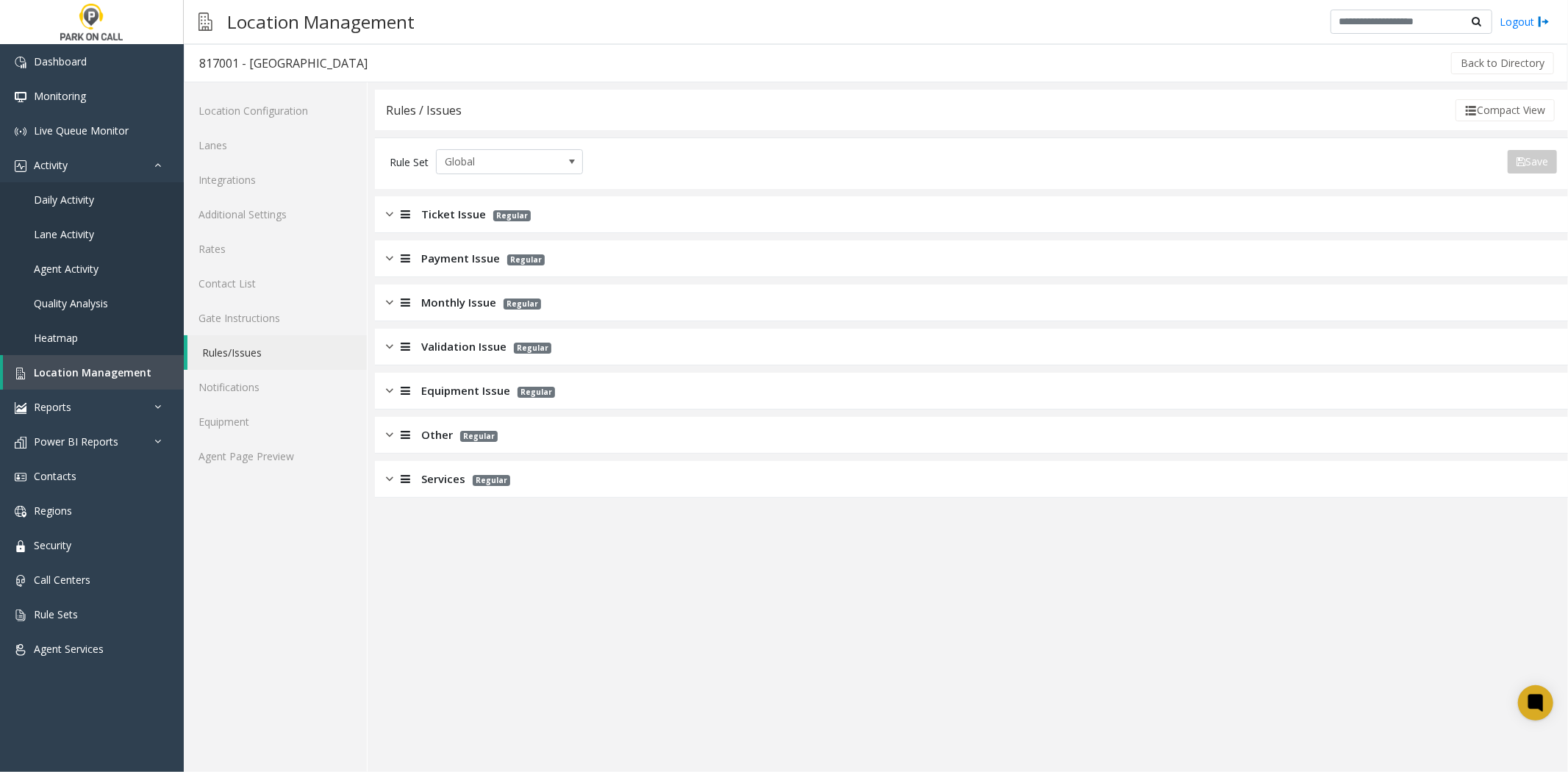
click at [444, 382] on span "Equipment Issue" at bounding box center [465, 390] width 89 height 17
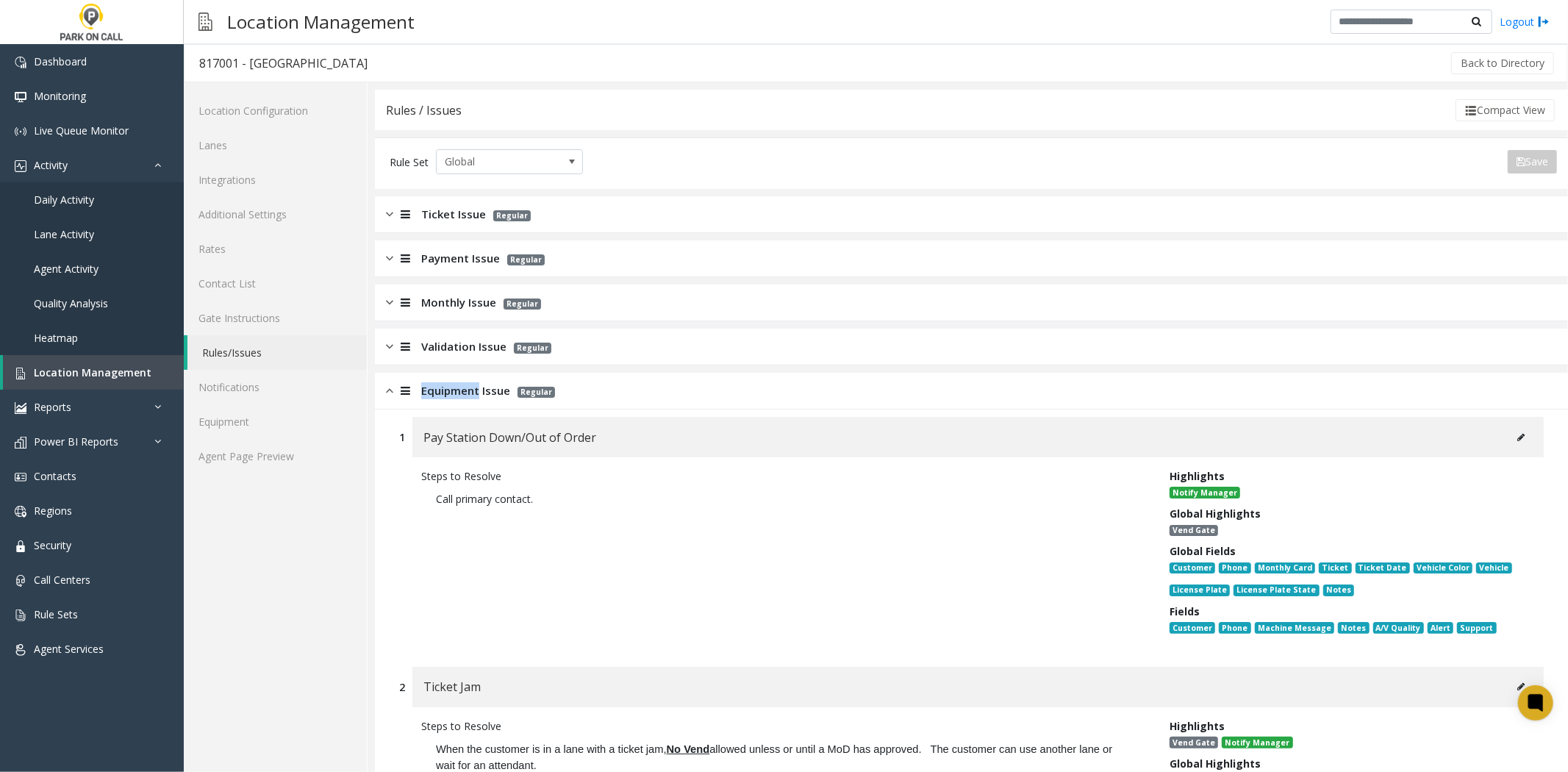
drag, startPoint x: 445, startPoint y: 381, endPoint x: 450, endPoint y: 367, distance: 14.9
click at [444, 383] on div "Equipment Issue Regular" at bounding box center [971, 390] width 1193 height 37
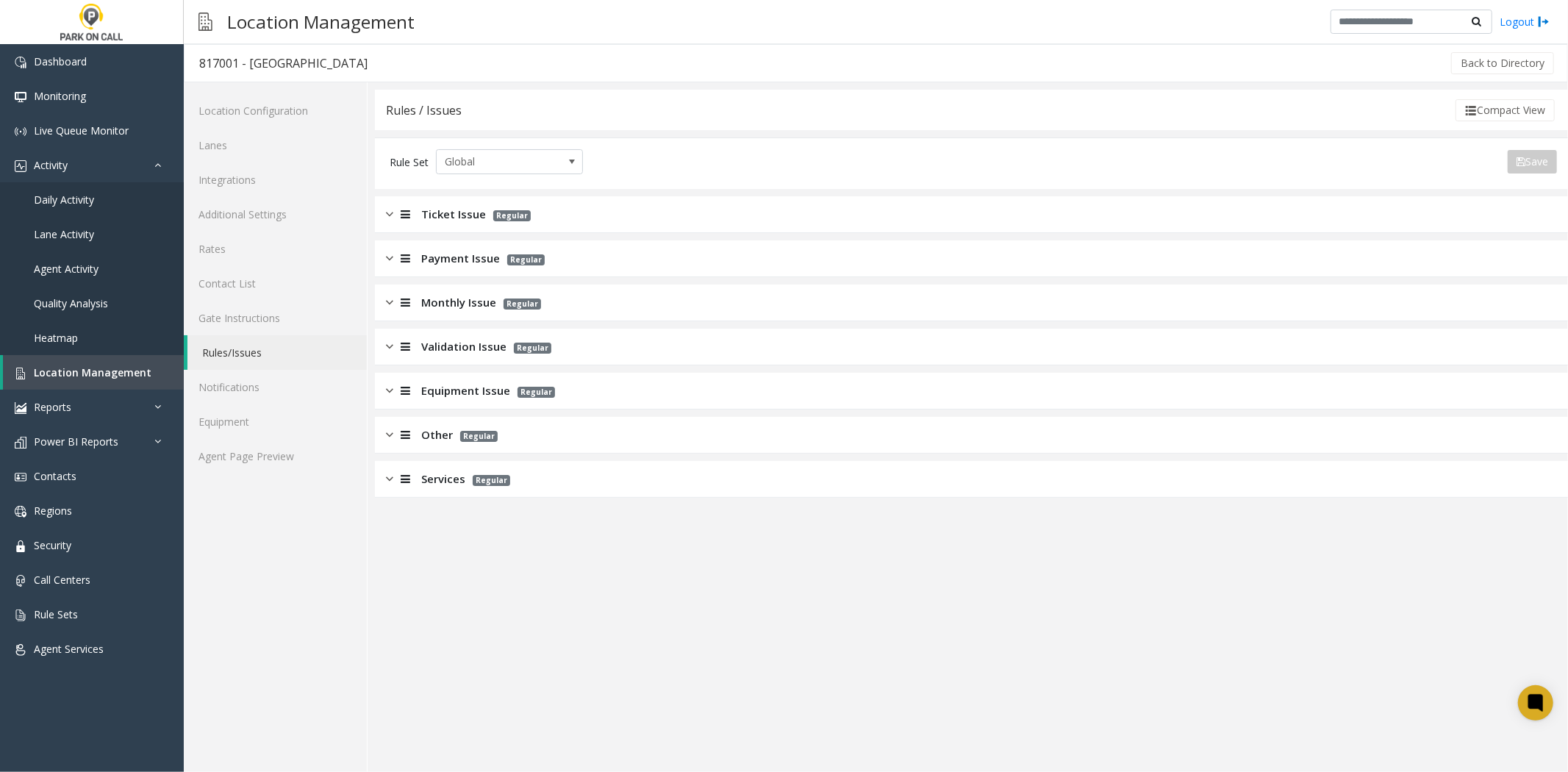
click at [464, 310] on span "Monthly Issue" at bounding box center [459, 302] width 75 height 17
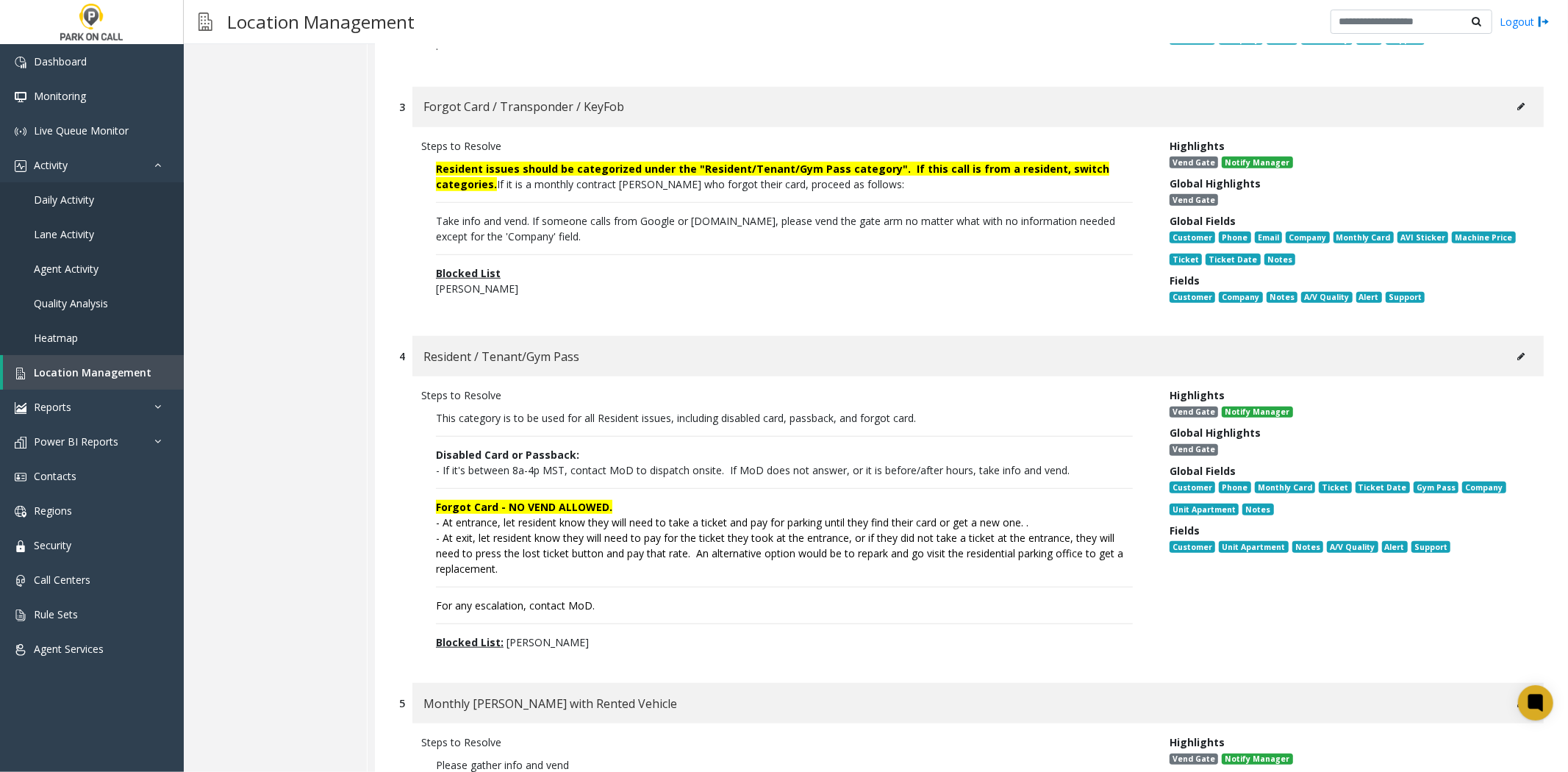
scroll to position [817, 0]
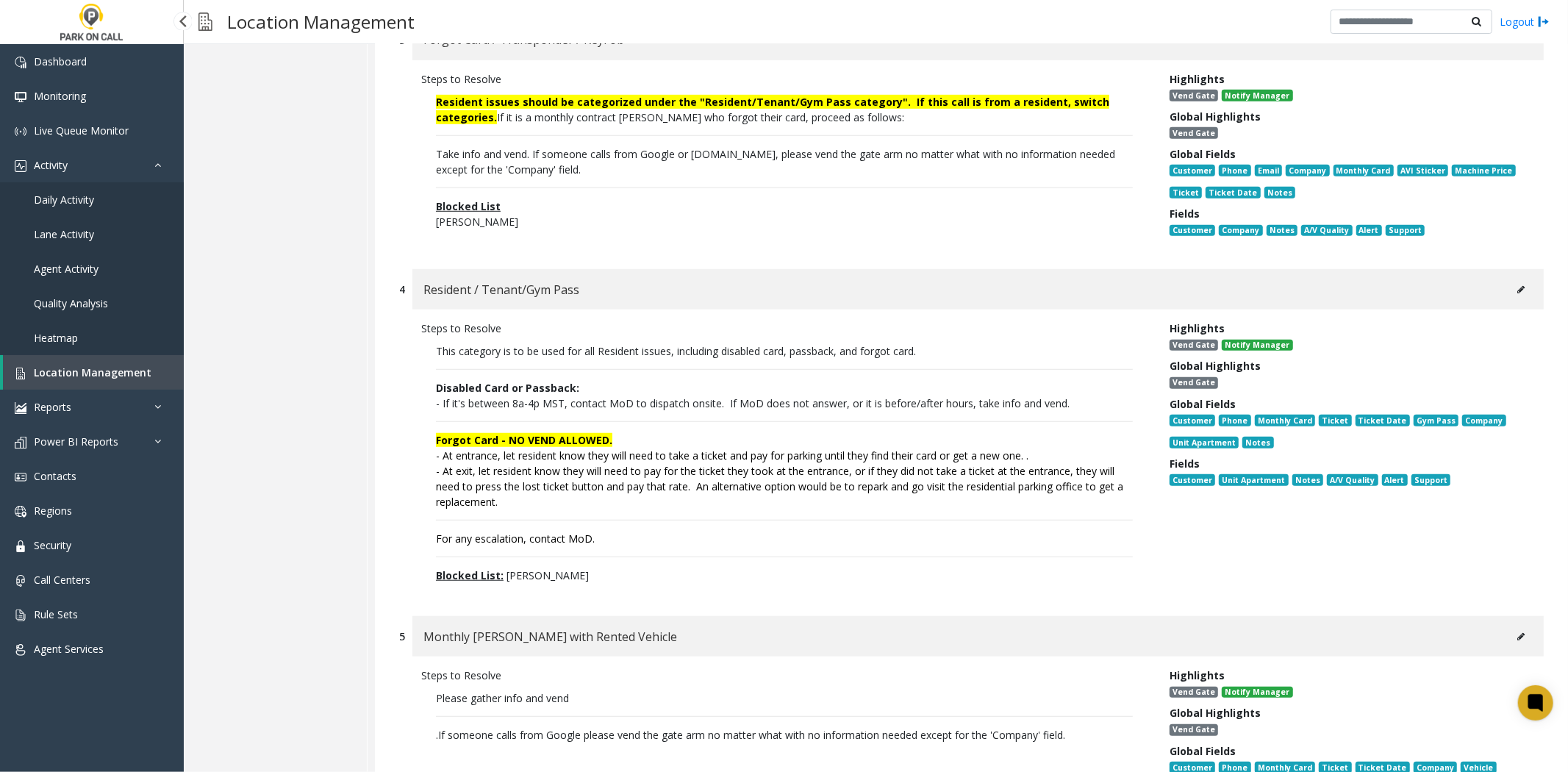
click at [63, 373] on span "Location Management" at bounding box center [92, 372] width 118 height 14
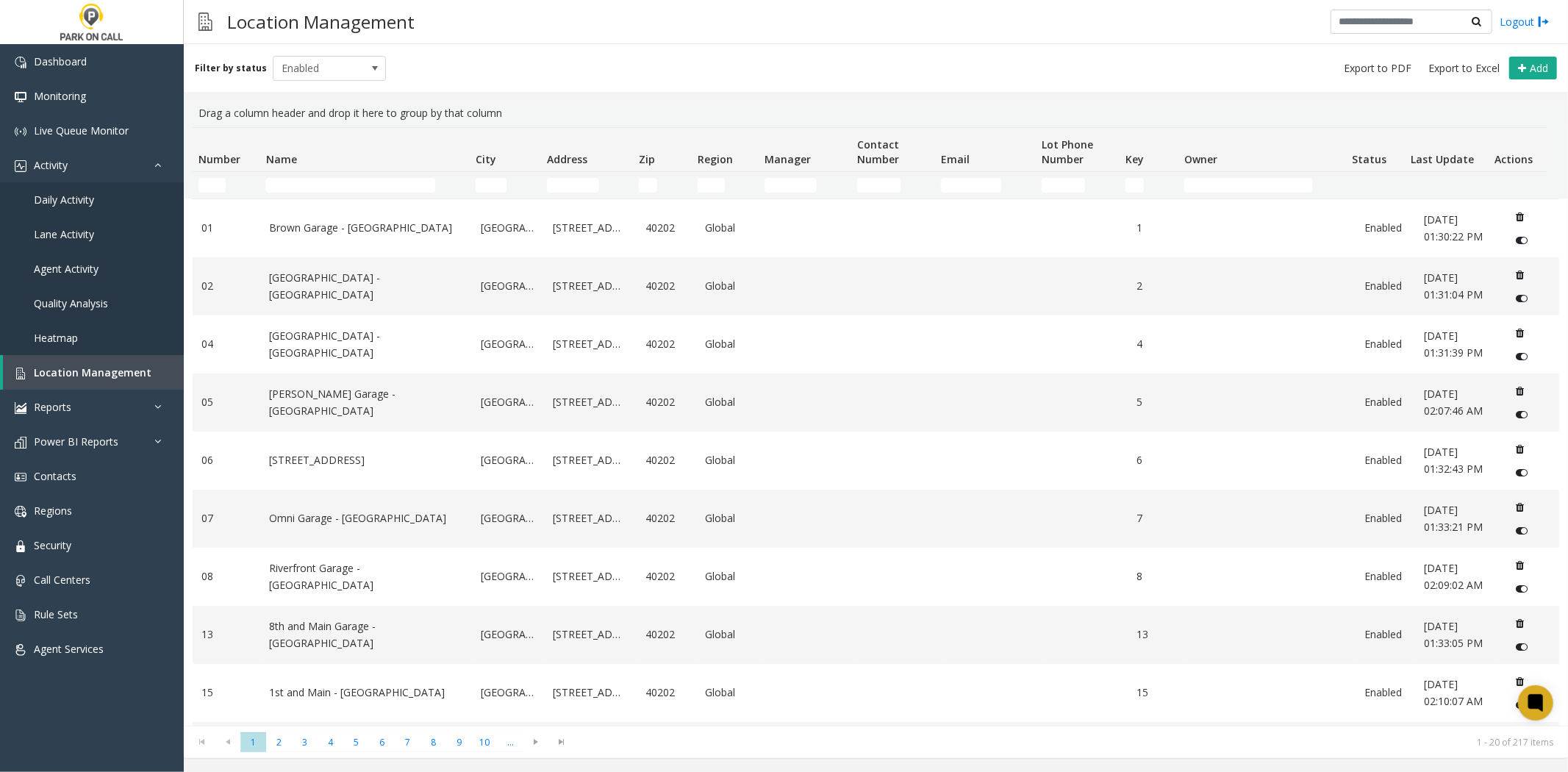
click at [365, 193] on td "Name Filter" at bounding box center [364, 185] width 210 height 26
click at [361, 184] on input "Name Filter" at bounding box center [350, 185] width 170 height 15
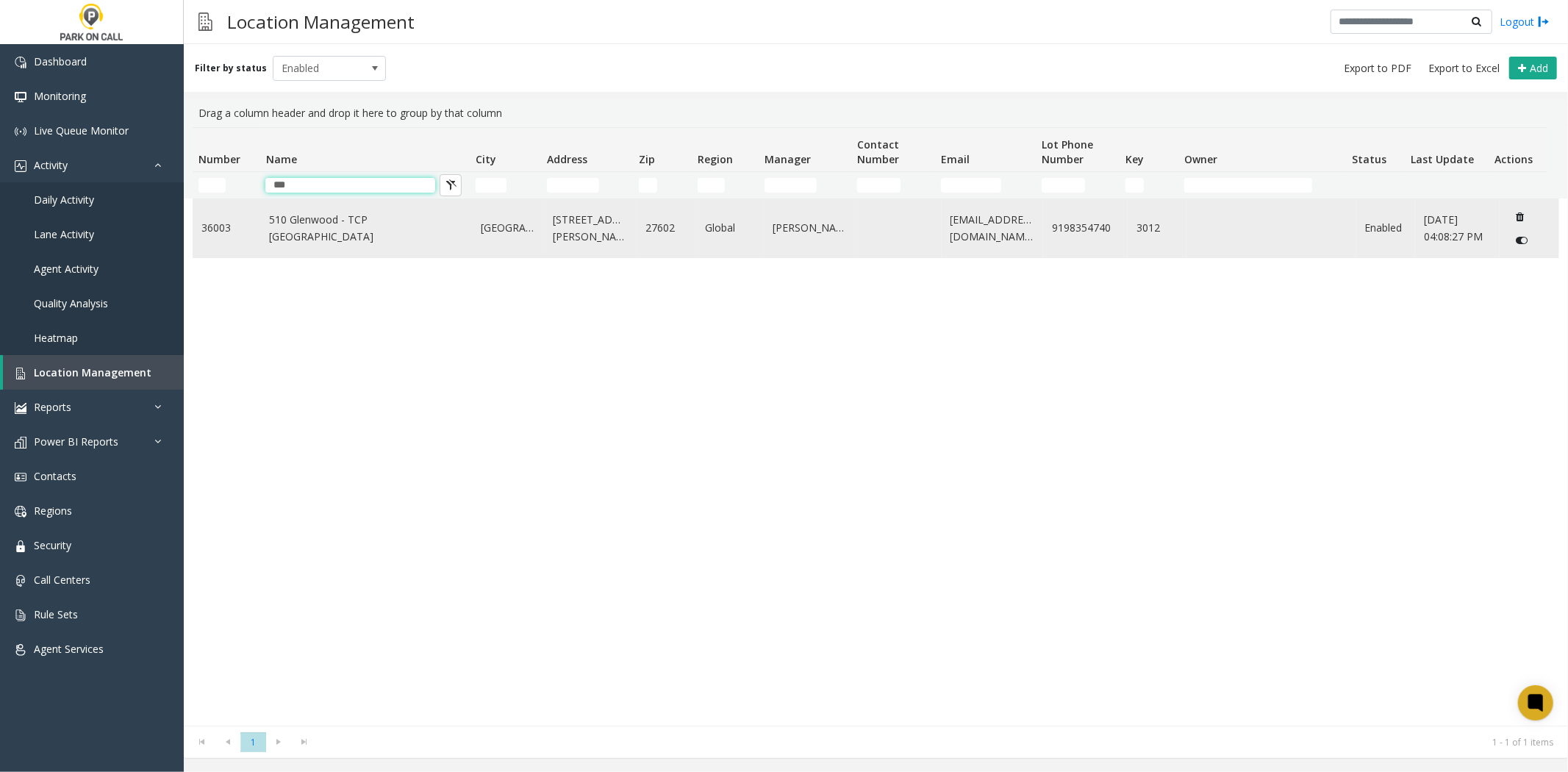
type input "***"
click at [351, 218] on td "510 Glenwood - TCP Raleigh" at bounding box center [366, 228] width 211 height 58
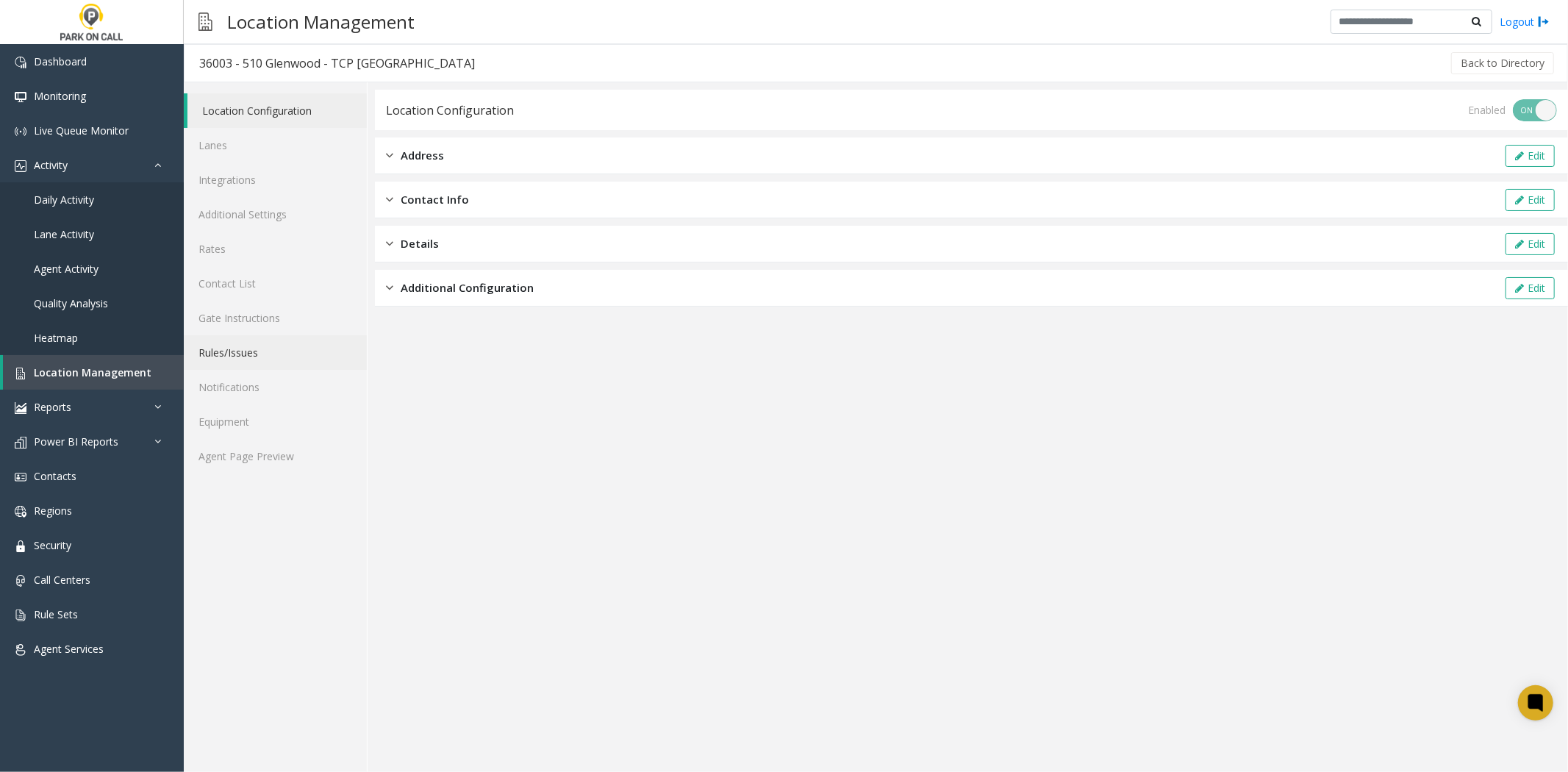
click at [253, 365] on link "Rules/Issues" at bounding box center [275, 352] width 183 height 34
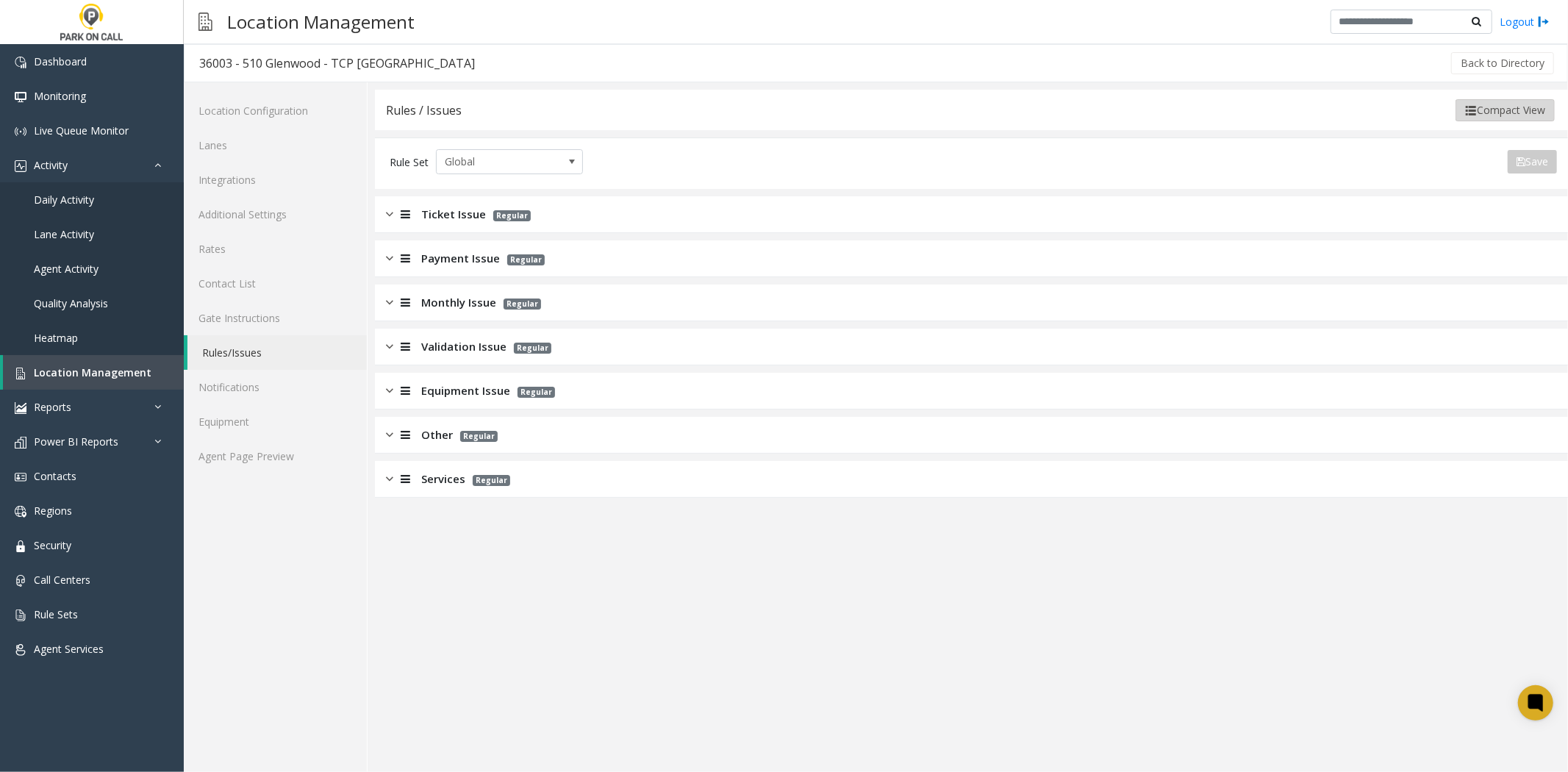
click at [1503, 115] on button "Compact View" at bounding box center [1505, 109] width 99 height 22
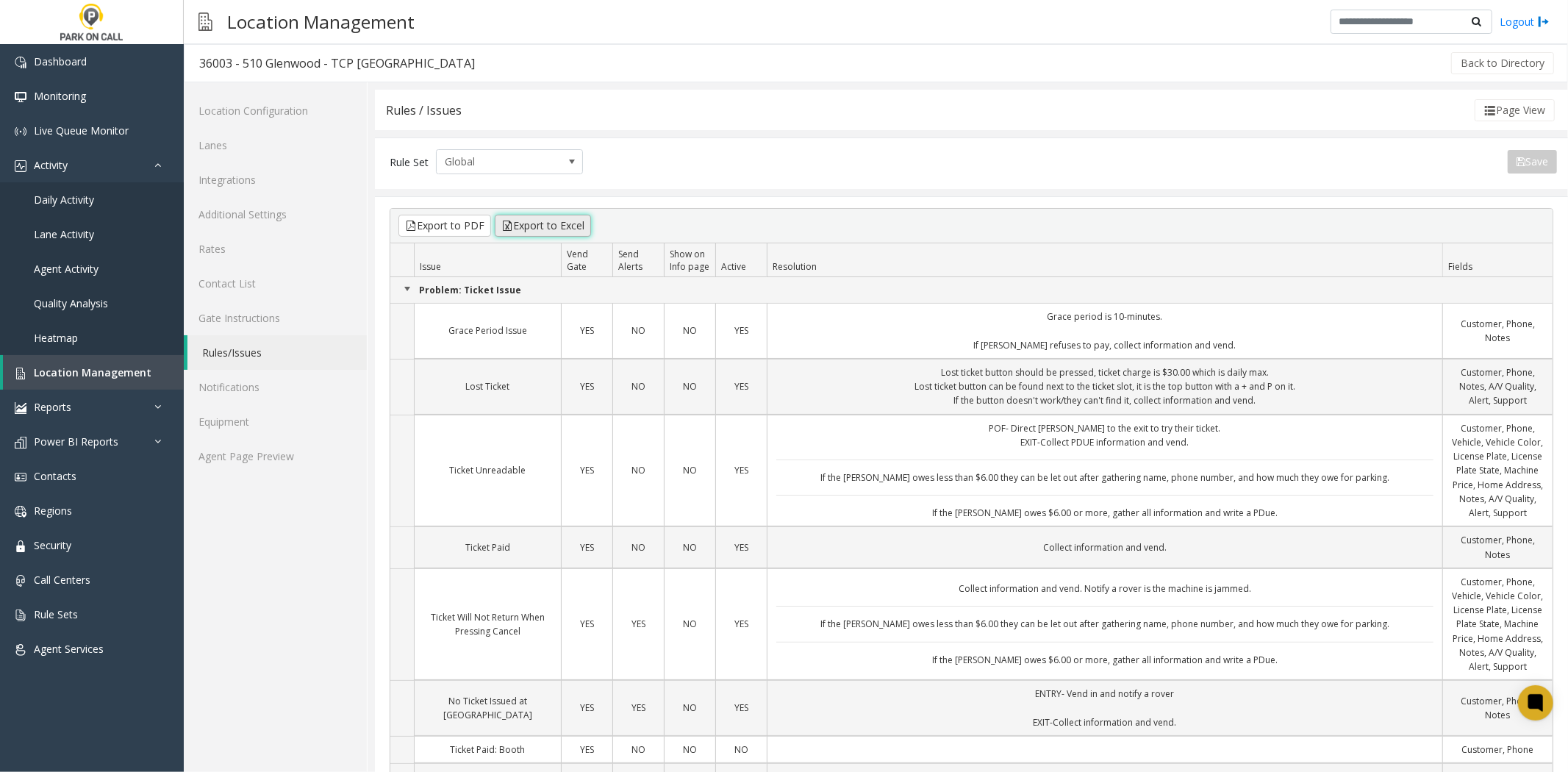
click at [516, 226] on button "Export to Excel" at bounding box center [543, 225] width 96 height 22
click at [67, 363] on link "Location Management" at bounding box center [93, 373] width 181 height 34
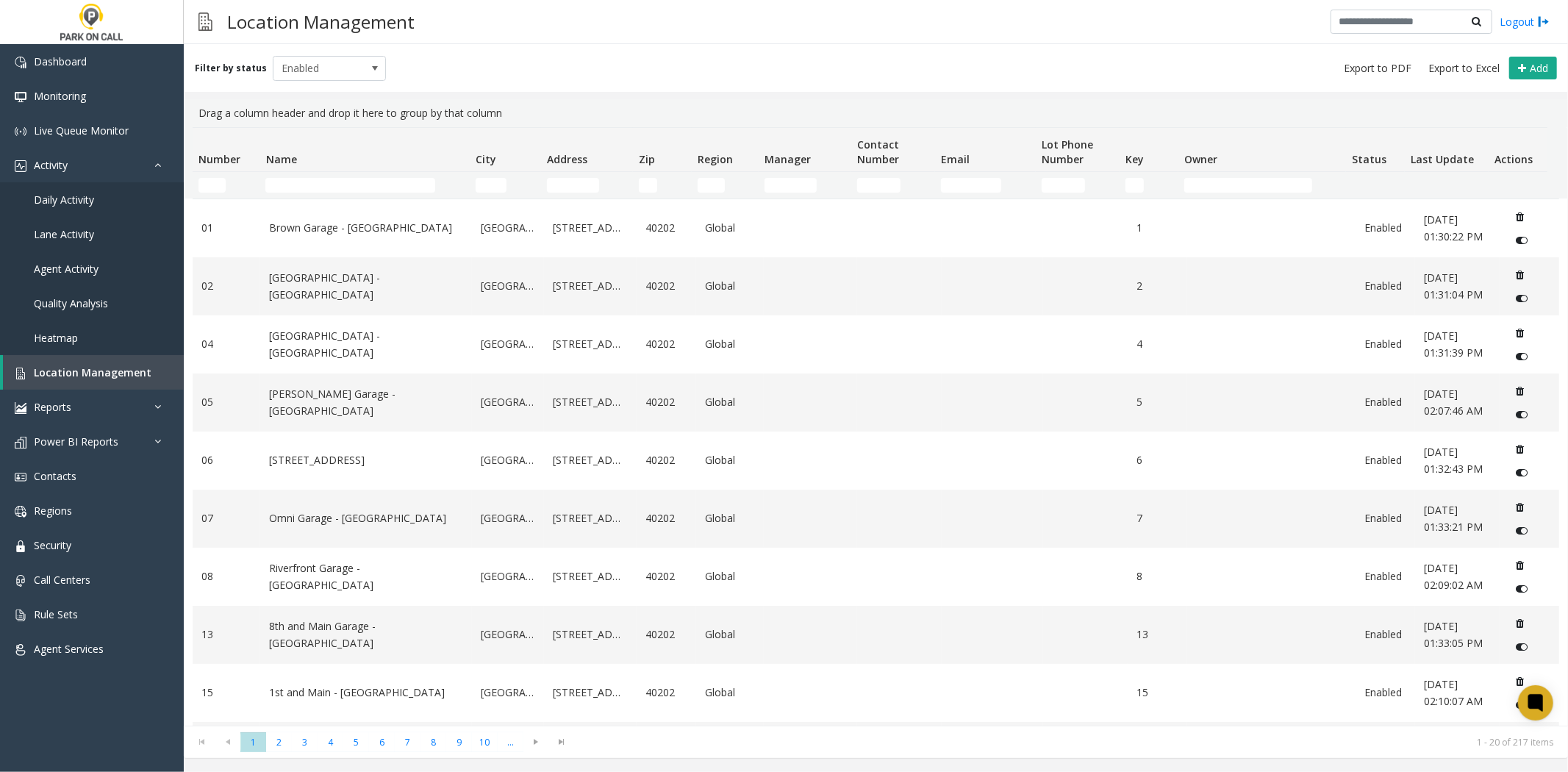
click at [324, 173] on td "Name Filter" at bounding box center [364, 185] width 210 height 26
click at [317, 180] on input "Name Filter" at bounding box center [350, 185] width 170 height 15
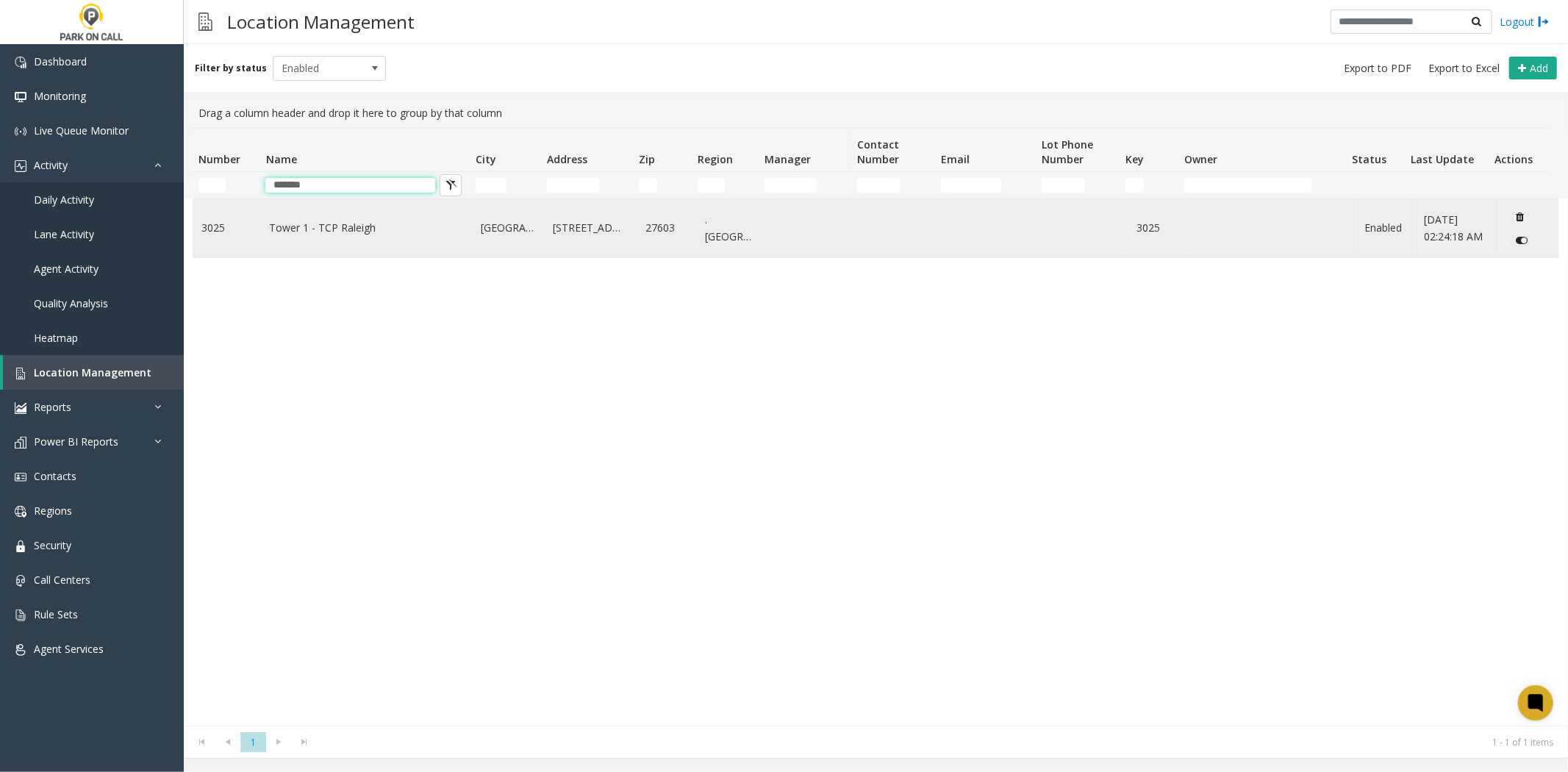
type input "*******"
click at [298, 214] on td "Tower 1 - TCP Raleigh" at bounding box center [366, 228] width 211 height 58
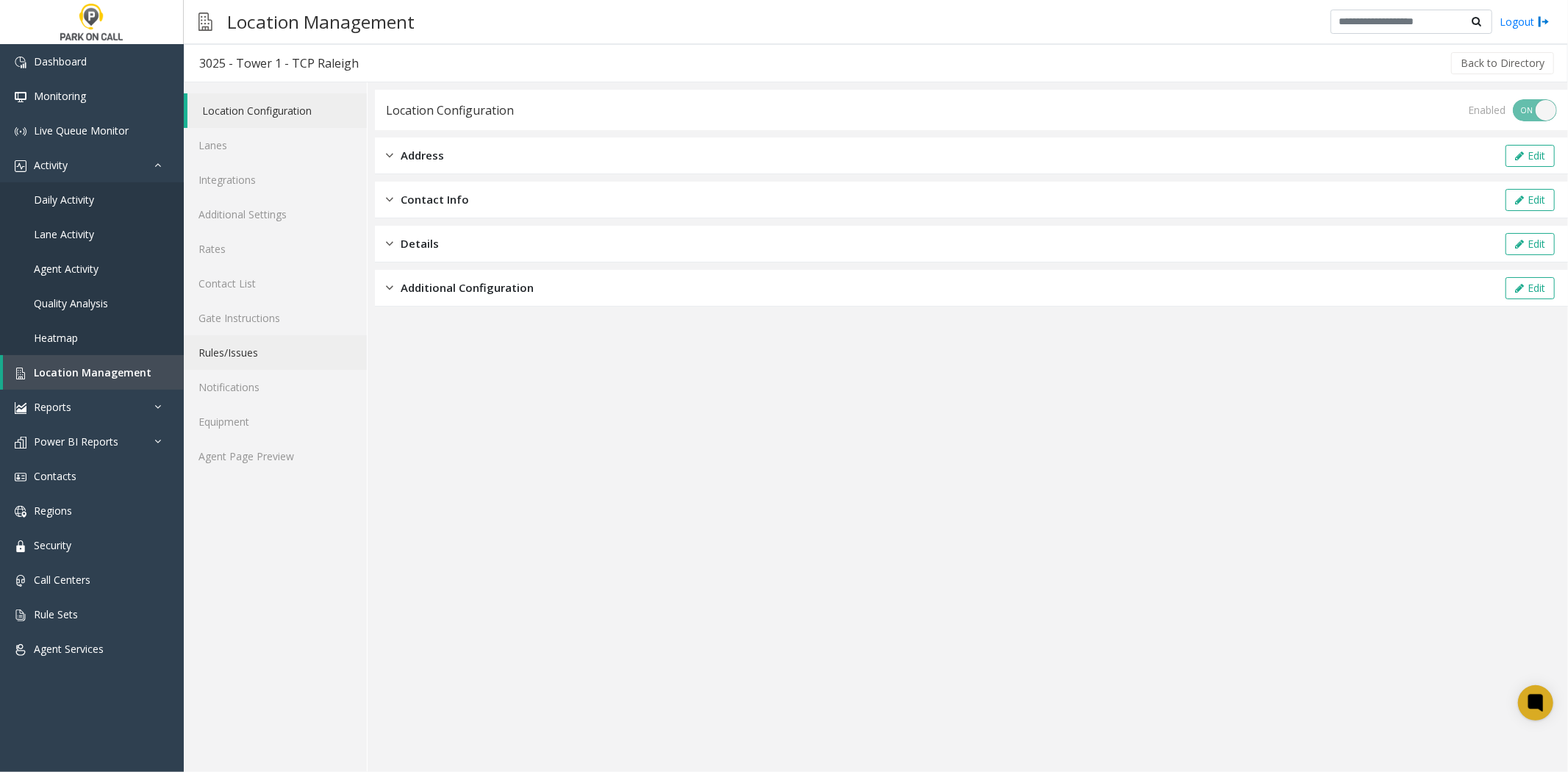
click at [241, 338] on link "Rules/Issues" at bounding box center [275, 352] width 183 height 34
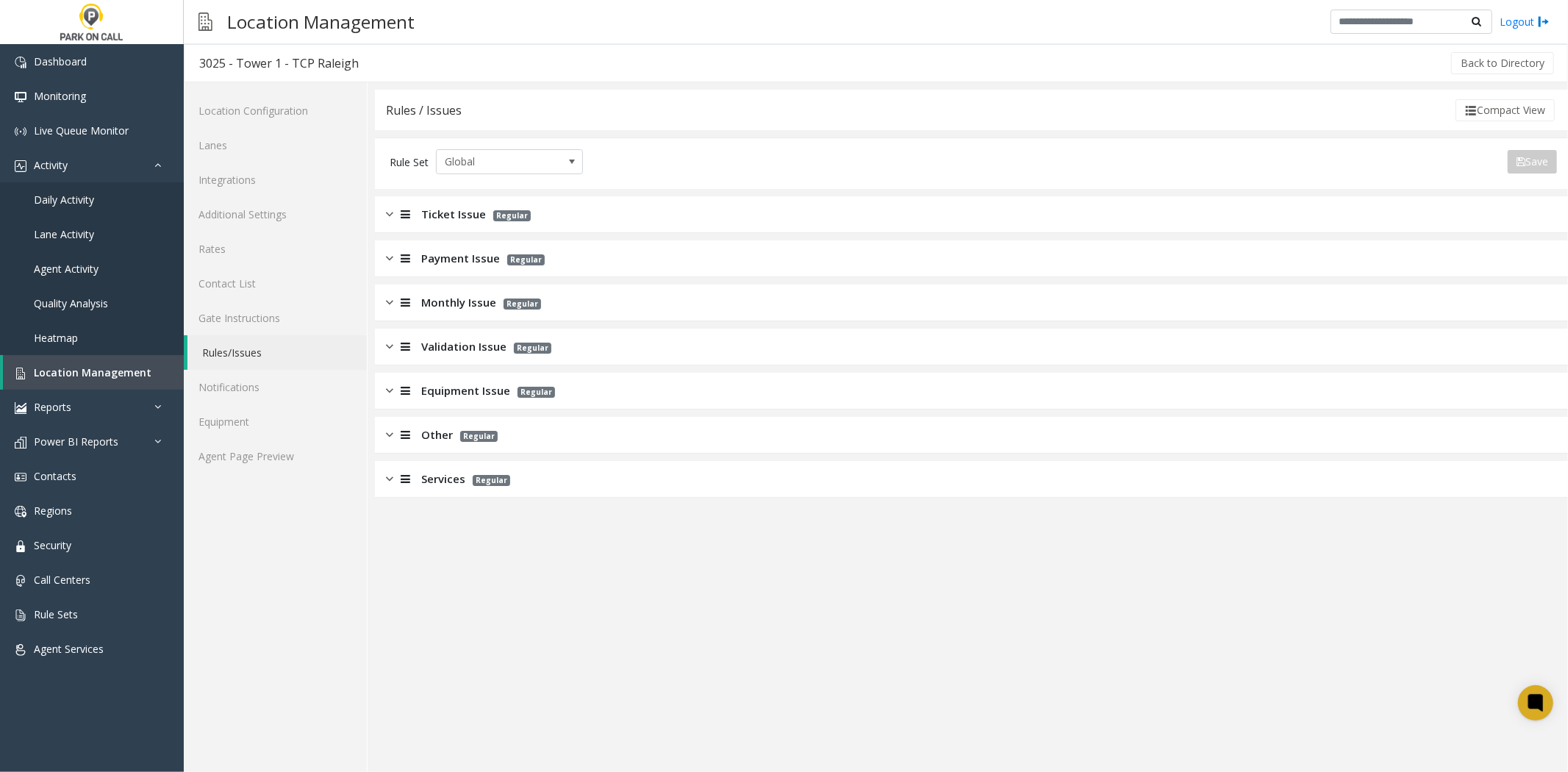
click at [1500, 122] on div "Rules / Issues Compact View" at bounding box center [971, 110] width 1193 height 40
click at [1496, 118] on button "Compact View" at bounding box center [1505, 109] width 99 height 22
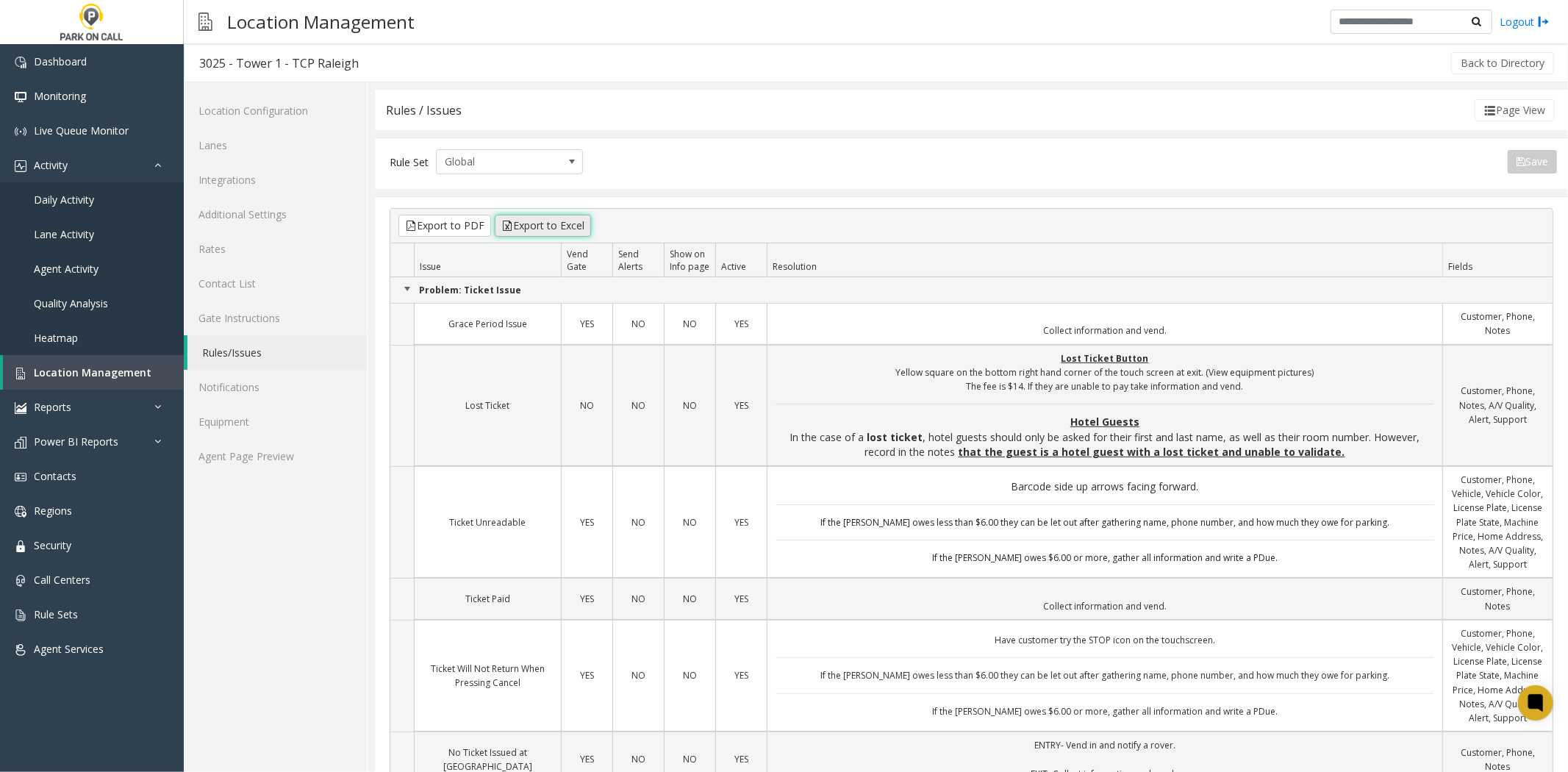
click at [546, 225] on button "Export to Excel" at bounding box center [543, 225] width 96 height 22
click at [1342, 126] on div "Rules / Issues Page View" at bounding box center [971, 110] width 1193 height 40
click at [272, 192] on link "Integrations" at bounding box center [275, 180] width 183 height 34
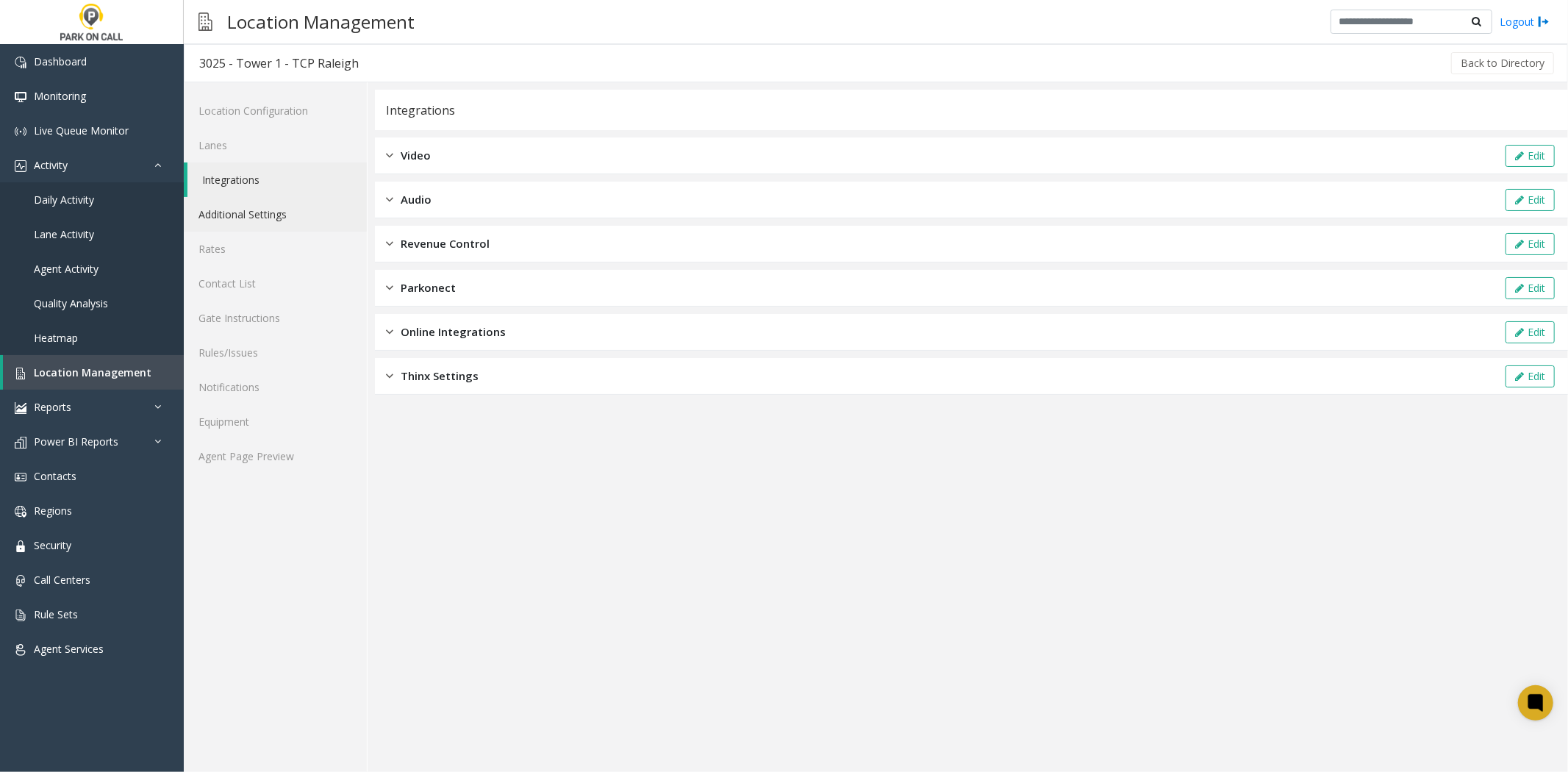
click at [262, 205] on link "Additional Settings" at bounding box center [275, 214] width 183 height 34
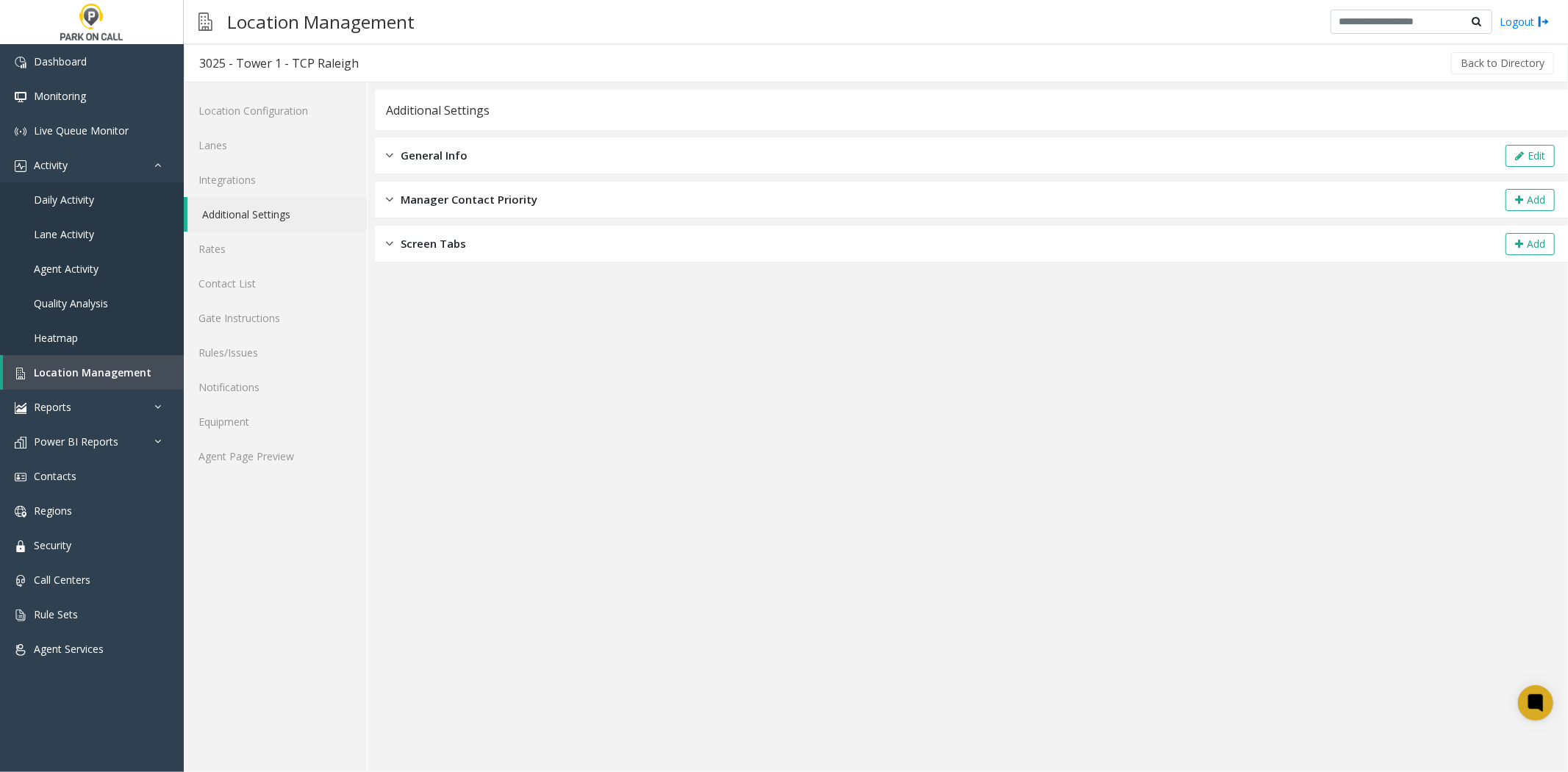
click at [262, 205] on link "Additional Settings" at bounding box center [277, 214] width 179 height 34
click at [1513, 150] on button "Edit" at bounding box center [1531, 155] width 49 height 22
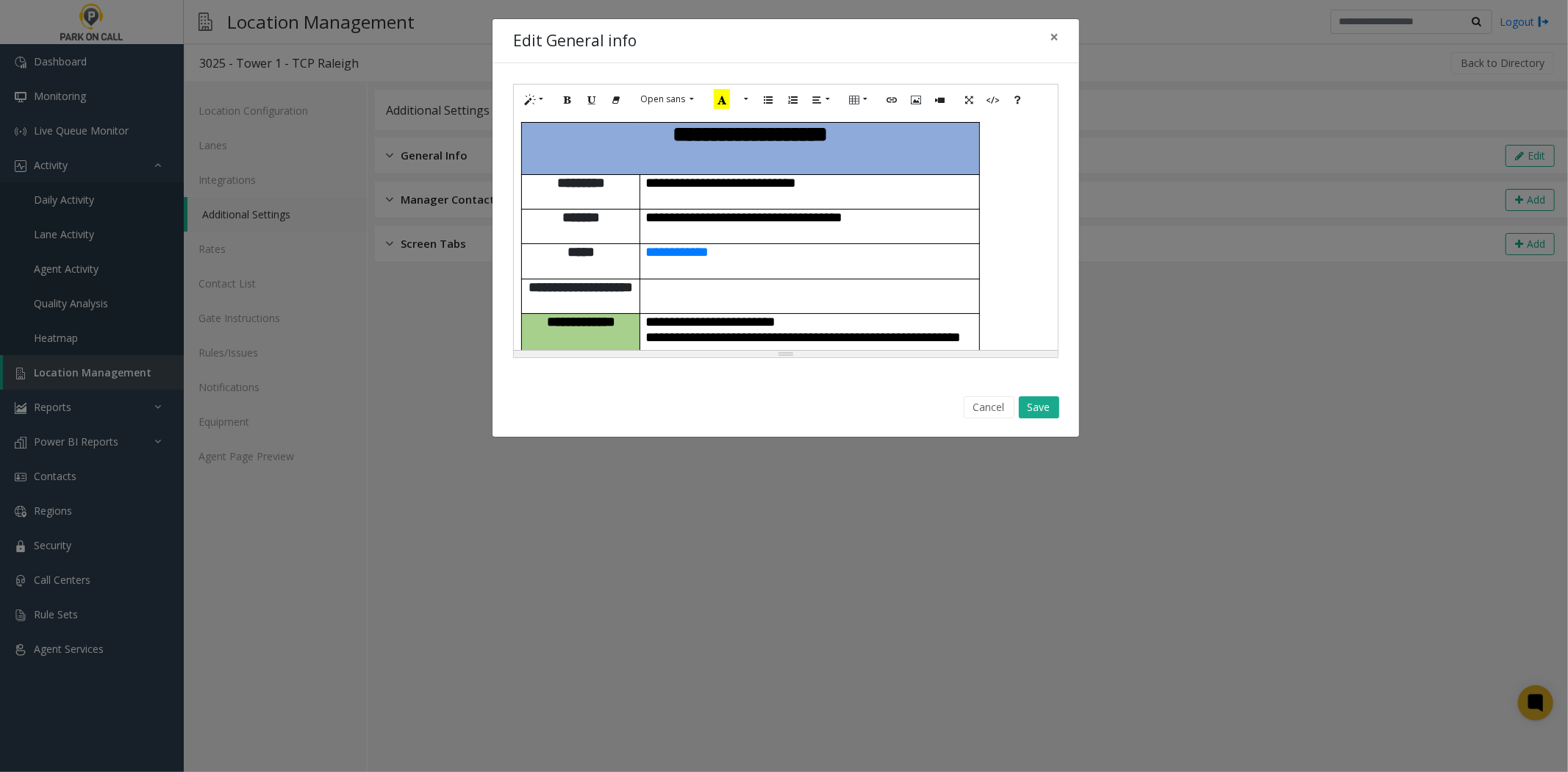
click at [890, 280] on p at bounding box center [809, 287] width 328 height 16
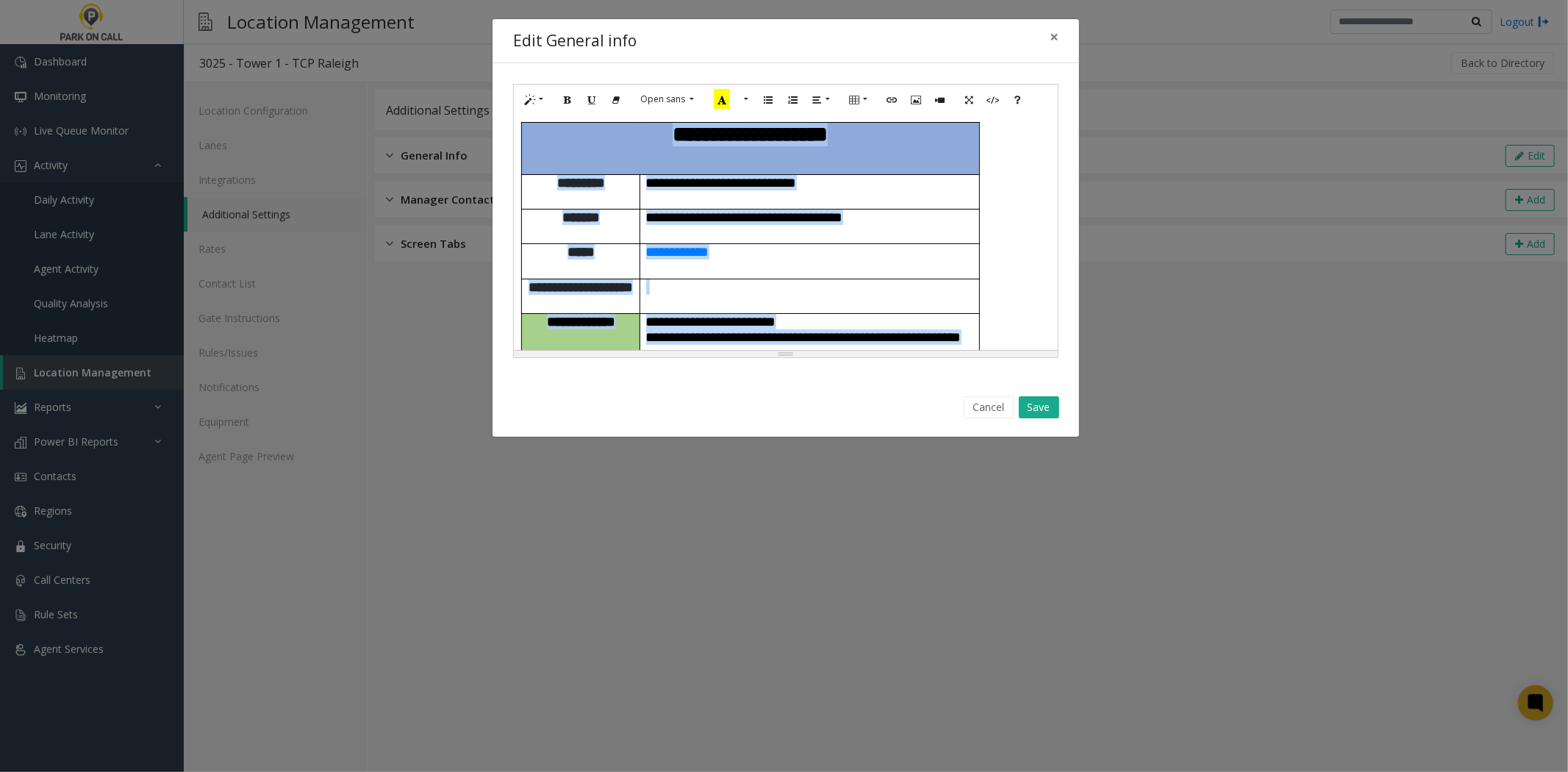
copy div "**********"
click at [1039, 406] on button "Save" at bounding box center [1039, 407] width 40 height 22
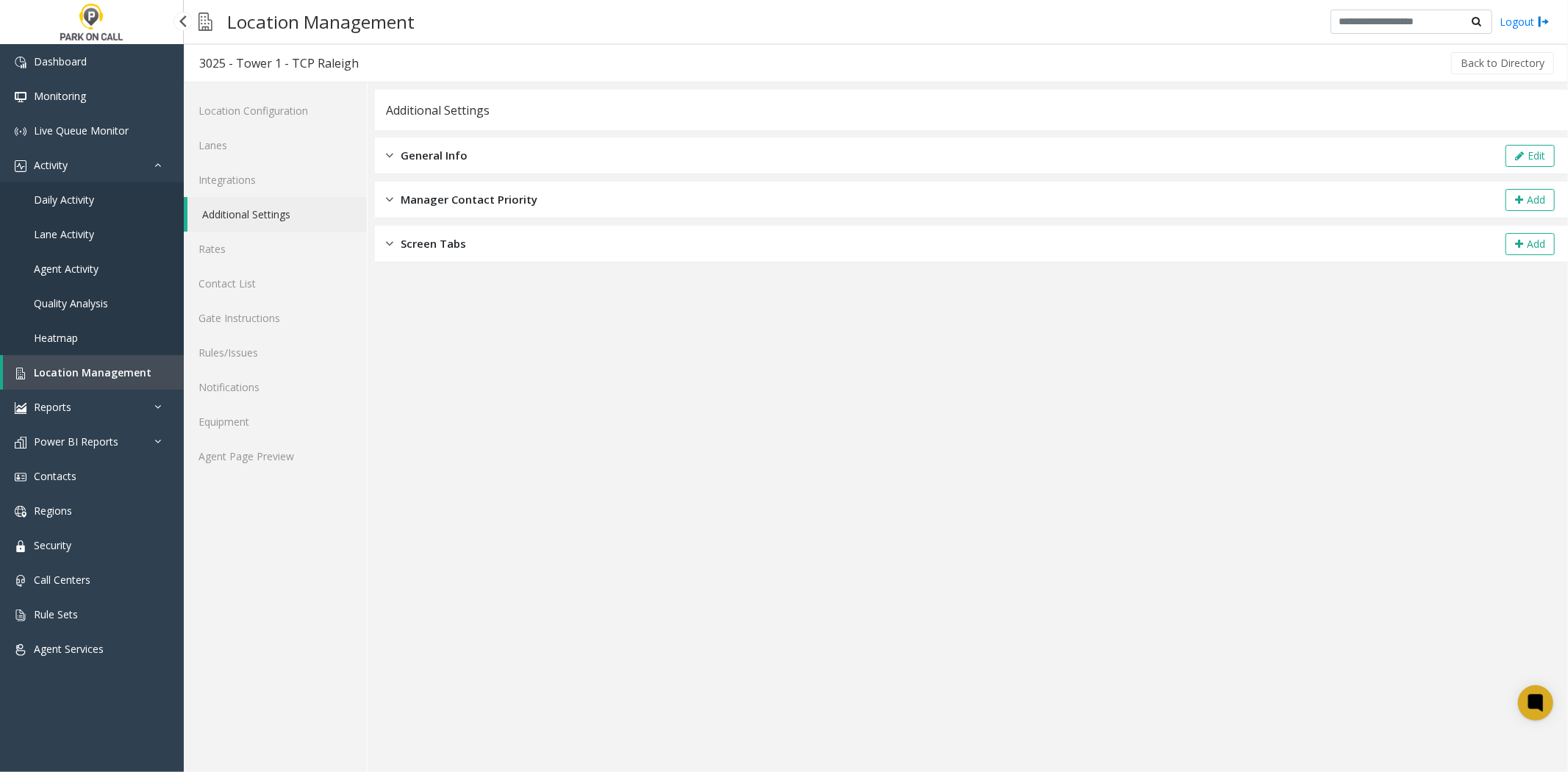
click at [101, 373] on span "Location Management" at bounding box center [92, 372] width 118 height 14
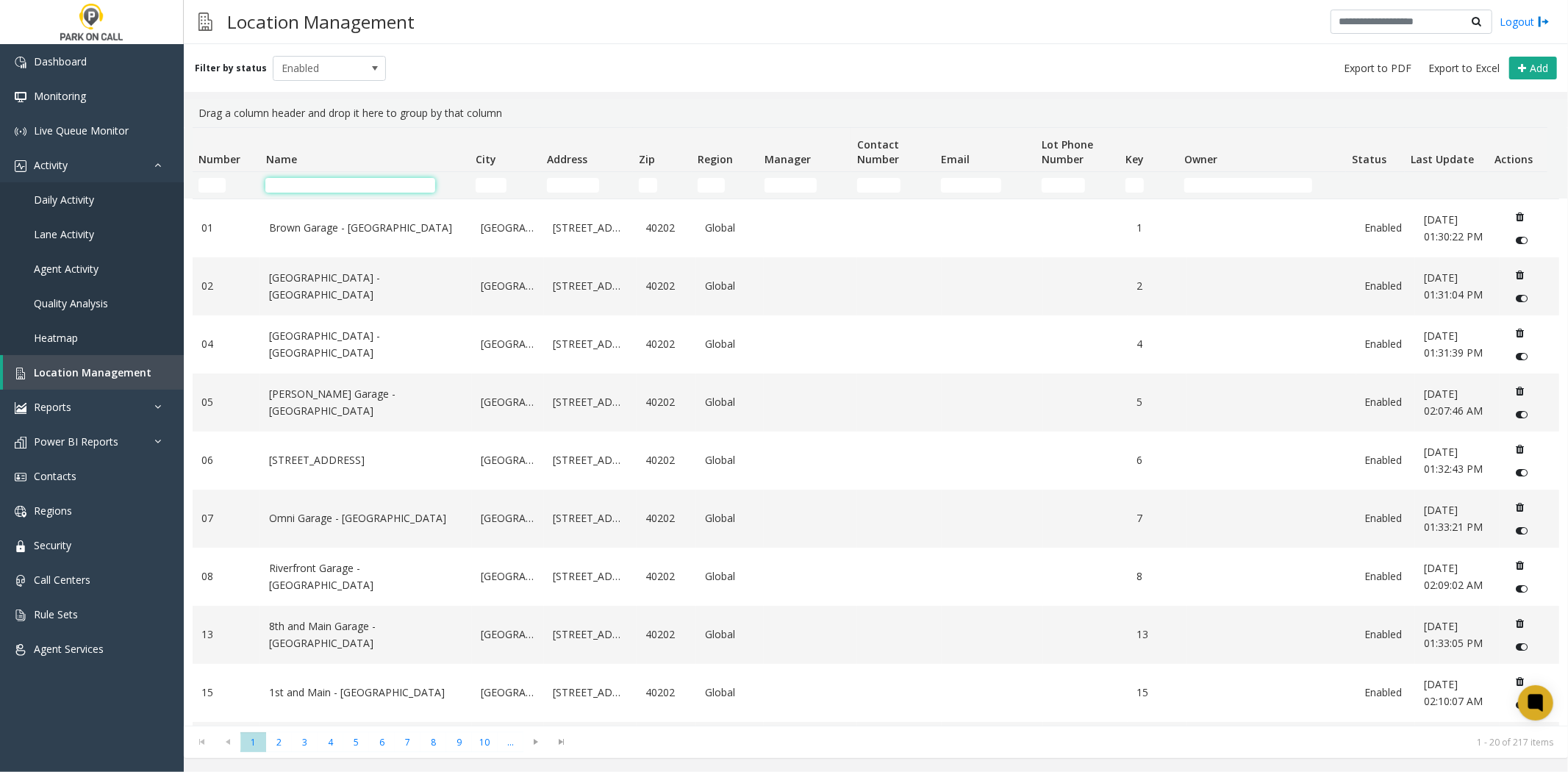
click at [393, 182] on input "Name Filter" at bounding box center [350, 185] width 170 height 15
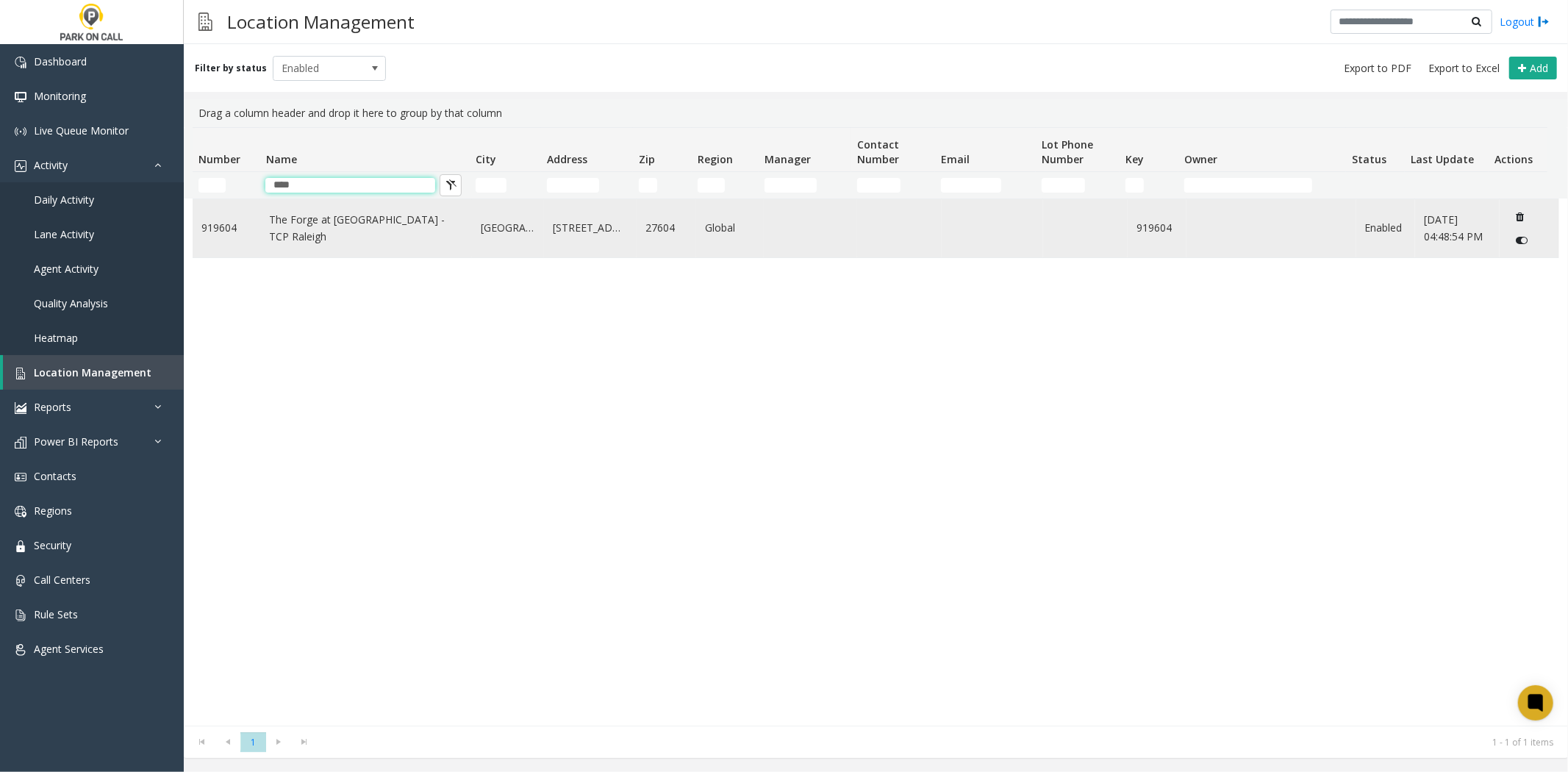
type input "****"
click at [318, 245] on td "The Forge at Raleigh Iron Works - TCP Raleigh" at bounding box center [366, 228] width 211 height 58
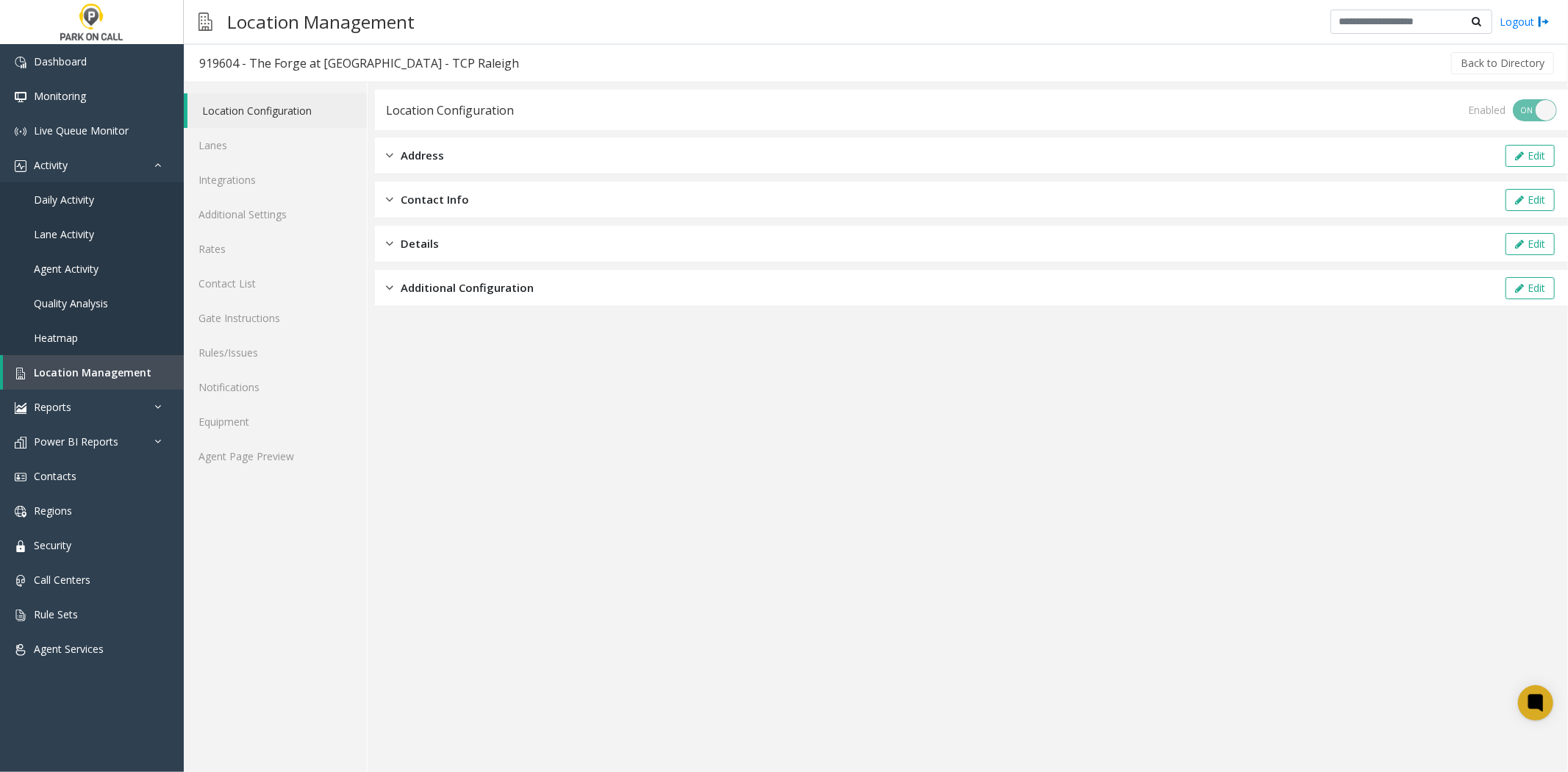
click at [256, 62] on div "919604 - The Forge at Raleigh Iron Works - TCP Raleigh" at bounding box center [359, 64] width 320 height 19
drag, startPoint x: 256, startPoint y: 62, endPoint x: 480, endPoint y: 62, distance: 224.0
click at [480, 62] on div "919604 - The Forge at Raleigh Iron Works - TCP Raleigh" at bounding box center [359, 64] width 320 height 19
copy div "The Forge at Raleigh Iron Works - TCP Raleigh"
click at [283, 465] on link "Agent Page Preview" at bounding box center [275, 456] width 183 height 34
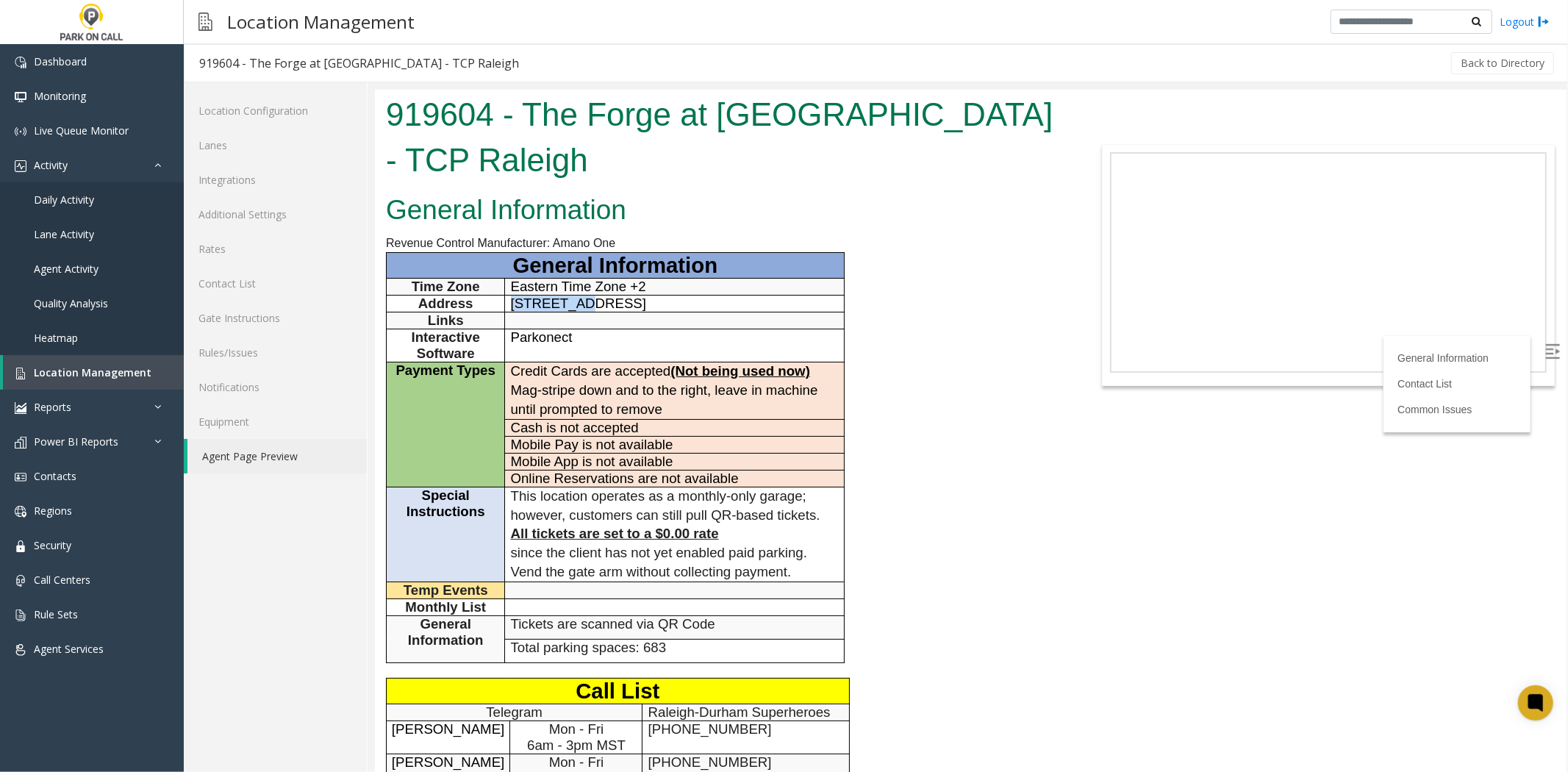
drag, startPoint x: 568, startPoint y: 312, endPoint x: 503, endPoint y: 304, distance: 65.5
click at [503, 304] on tr "Address 2221 Iron Works Drive, Raleigh, North Carolina, 27604" at bounding box center [615, 303] width 458 height 17
drag, startPoint x: 567, startPoint y: 325, endPoint x: 509, endPoint y: 302, distance: 62.4
click at [509, 302] on td "2221 Iron Works Drive, Raleigh, North Carolina, 27604" at bounding box center [674, 303] width 339 height 17
copy span "2221 Iron Works Drive, Raleigh, North Carolina, 27604"
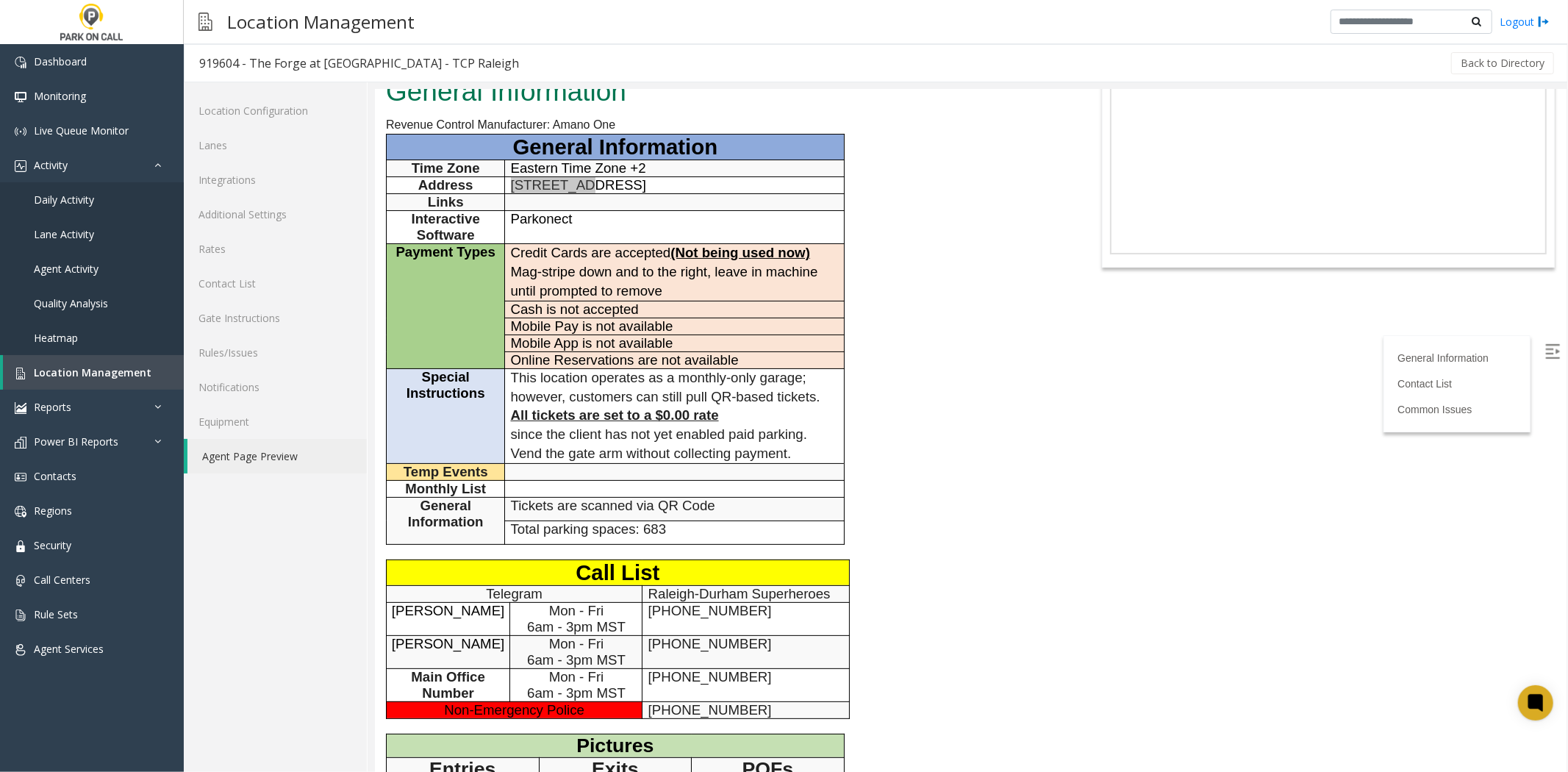
scroll to position [245, 0]
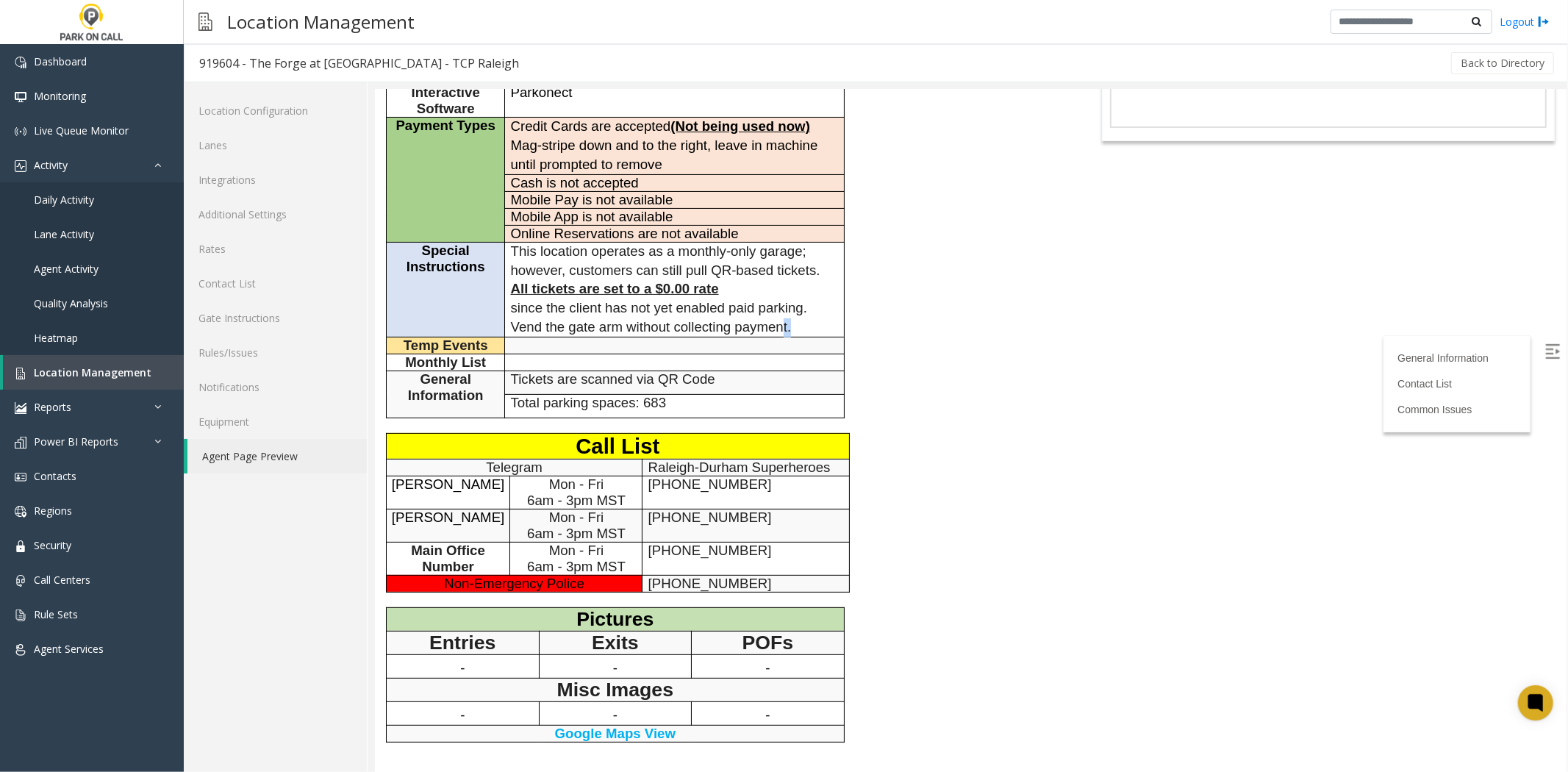
drag, startPoint x: 791, startPoint y: 354, endPoint x: 781, endPoint y: 348, distance: 11.7
click at [781, 336] on p "since the client has not yet enabled paid parking. Vend the gate arm without co…" at bounding box center [674, 317] width 328 height 37
click at [812, 336] on p "since the client has not yet enabled paid parking. Vend the gate arm without co…" at bounding box center [674, 317] width 328 height 37
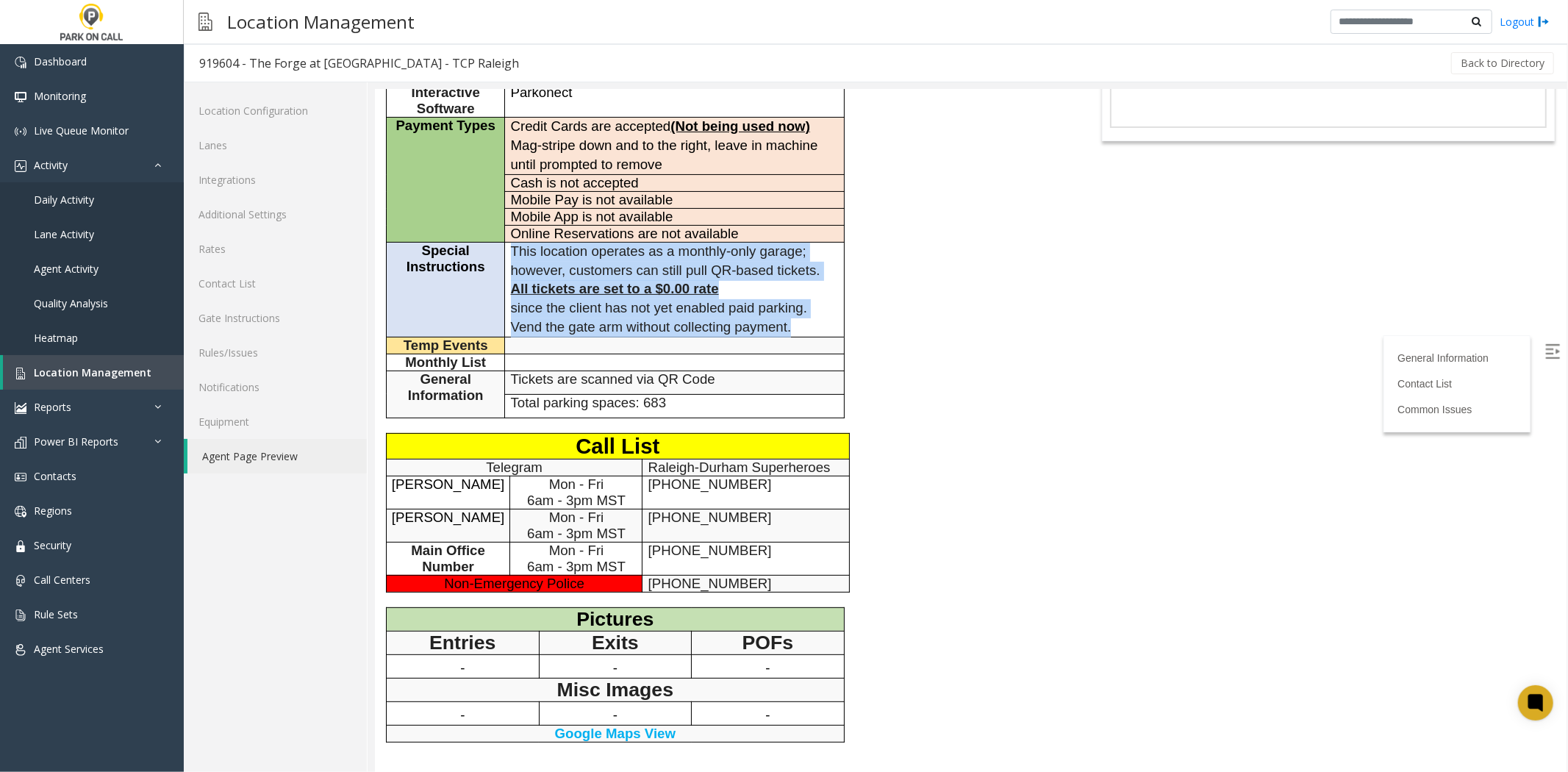
drag, startPoint x: 812, startPoint y: 347, endPoint x: 514, endPoint y: 261, distance: 310.2
click at [514, 261] on td "This location operates as a monthly-only garage; however, customers can still p…" at bounding box center [674, 289] width 339 height 95
copy td "This location operates as a monthly-only garage; however, customers can still p…"
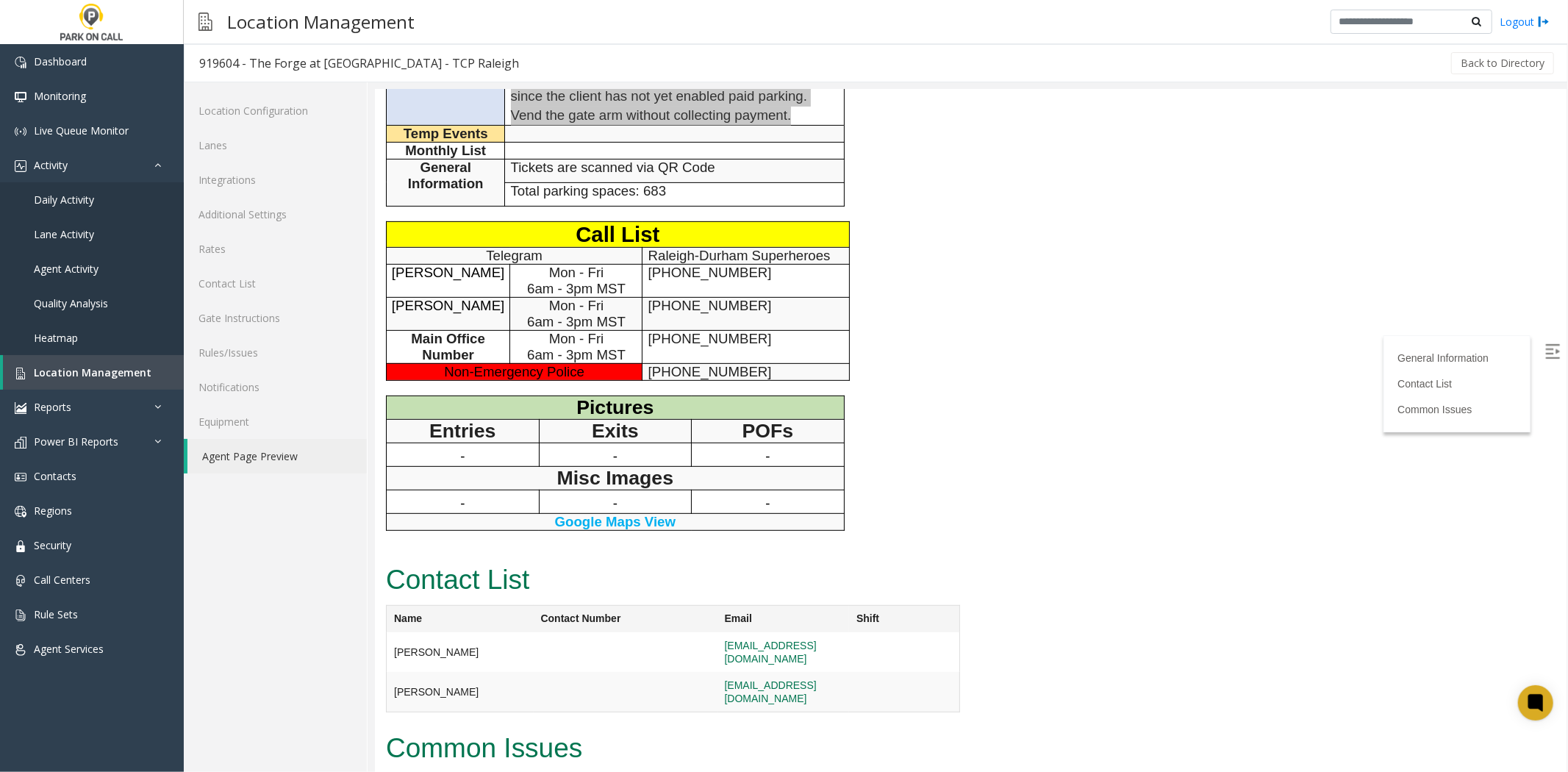
scroll to position [463, 0]
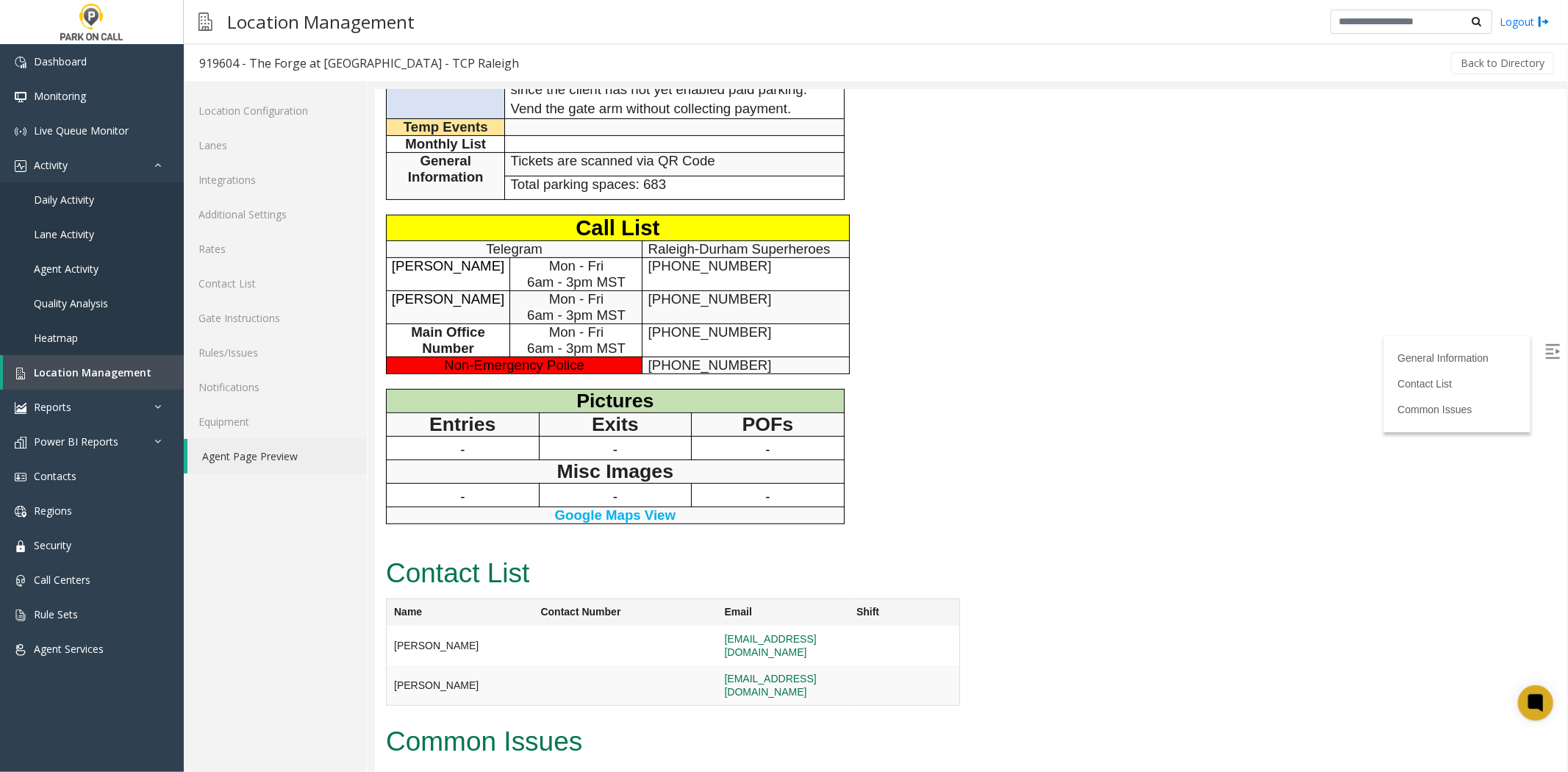
click at [538, 355] on span "6am - 3pm MST" at bounding box center [575, 347] width 98 height 16
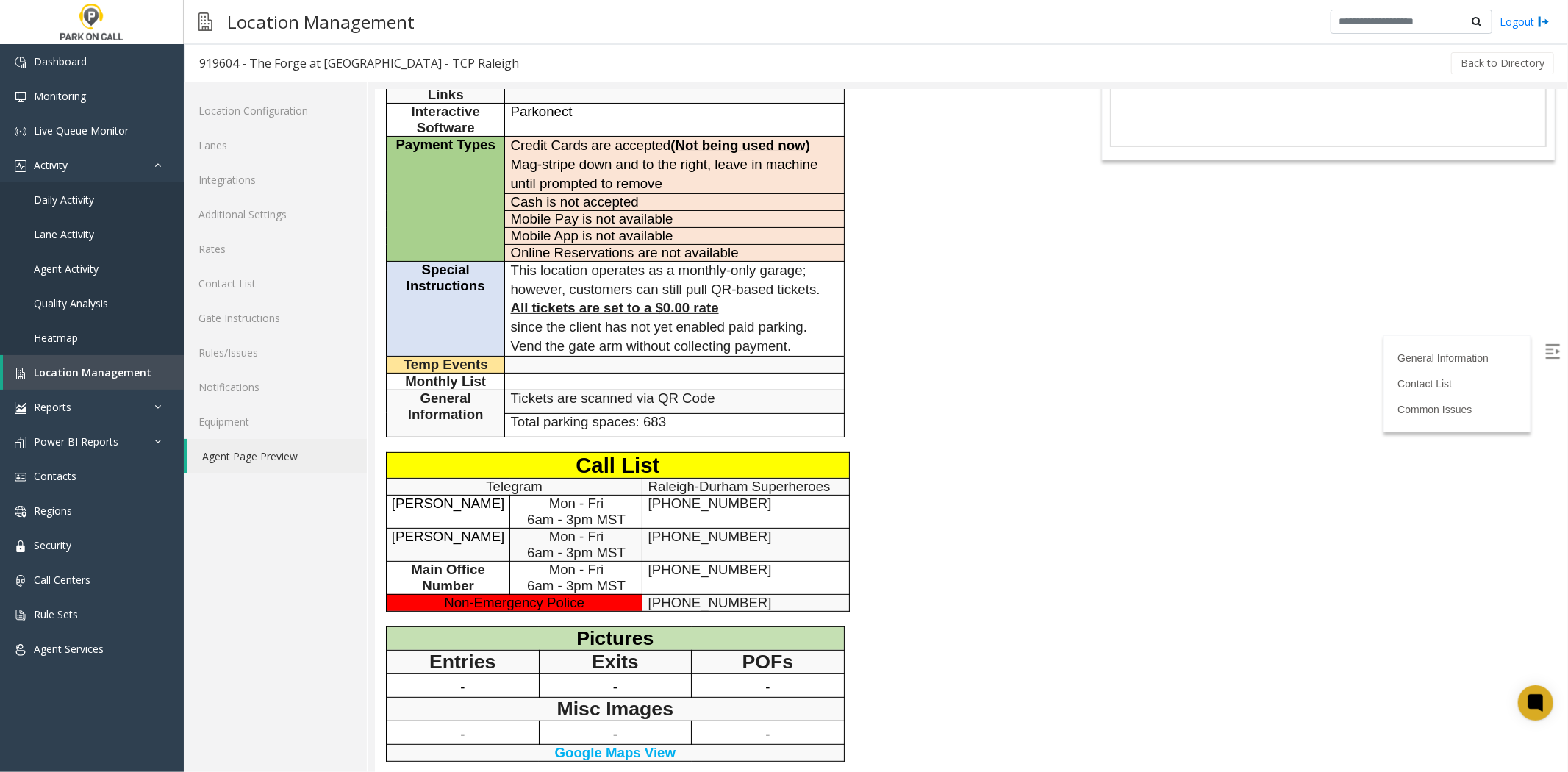
scroll to position [0, 0]
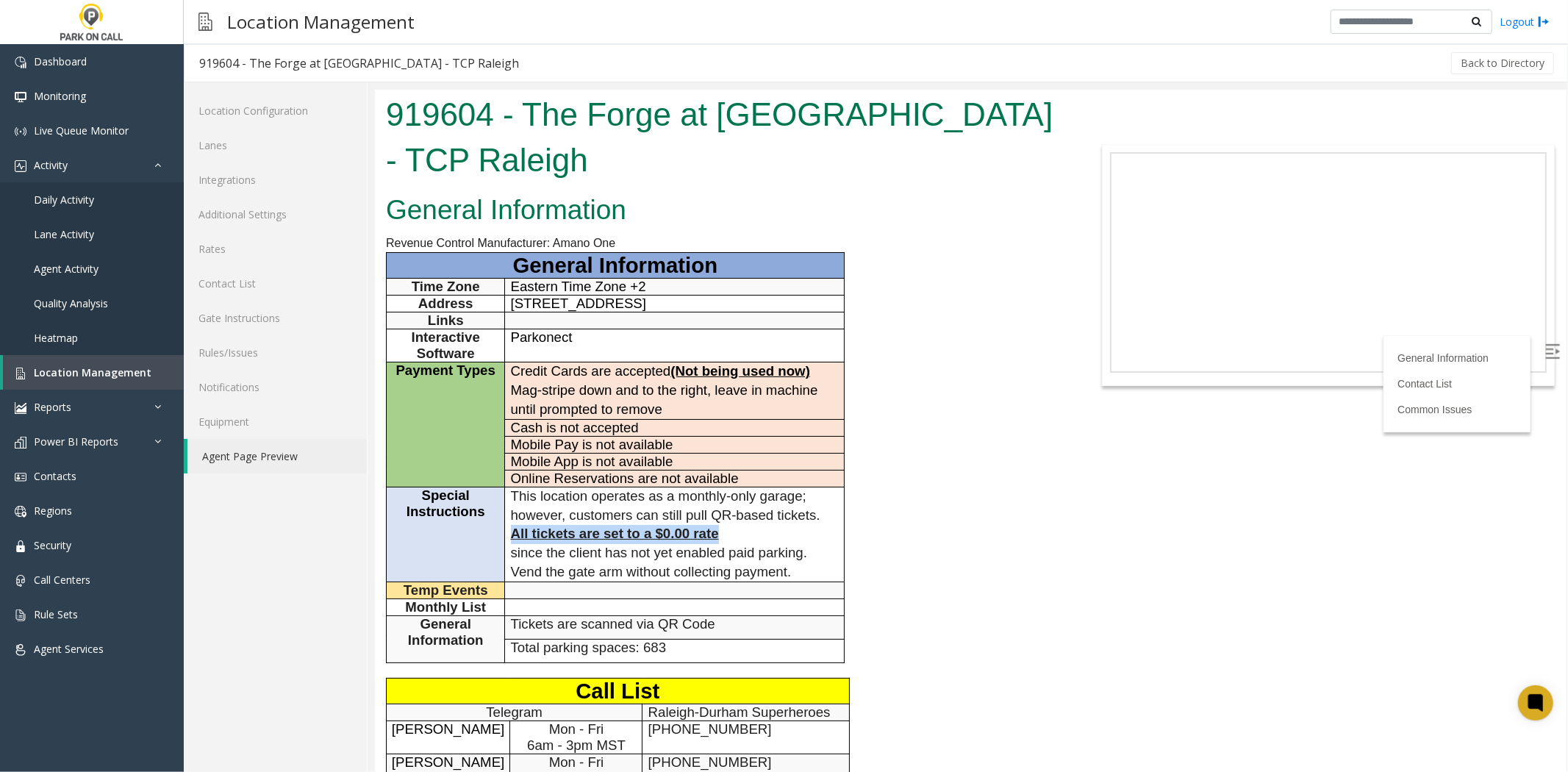
drag, startPoint x: 758, startPoint y: 549, endPoint x: 510, endPoint y: 555, distance: 248.1
click at [510, 543] on p "All tickets are set to a $0.00 rate" at bounding box center [674, 534] width 328 height 19
copy span "All tickets are set to a $0.00 rate"
click at [593, 181] on div "919604 - The Forge at Raleigh Iron Works - TCP Raleigh" at bounding box center [722, 138] width 696 height 98
drag, startPoint x: 583, startPoint y: 163, endPoint x: 525, endPoint y: 118, distance: 73.4
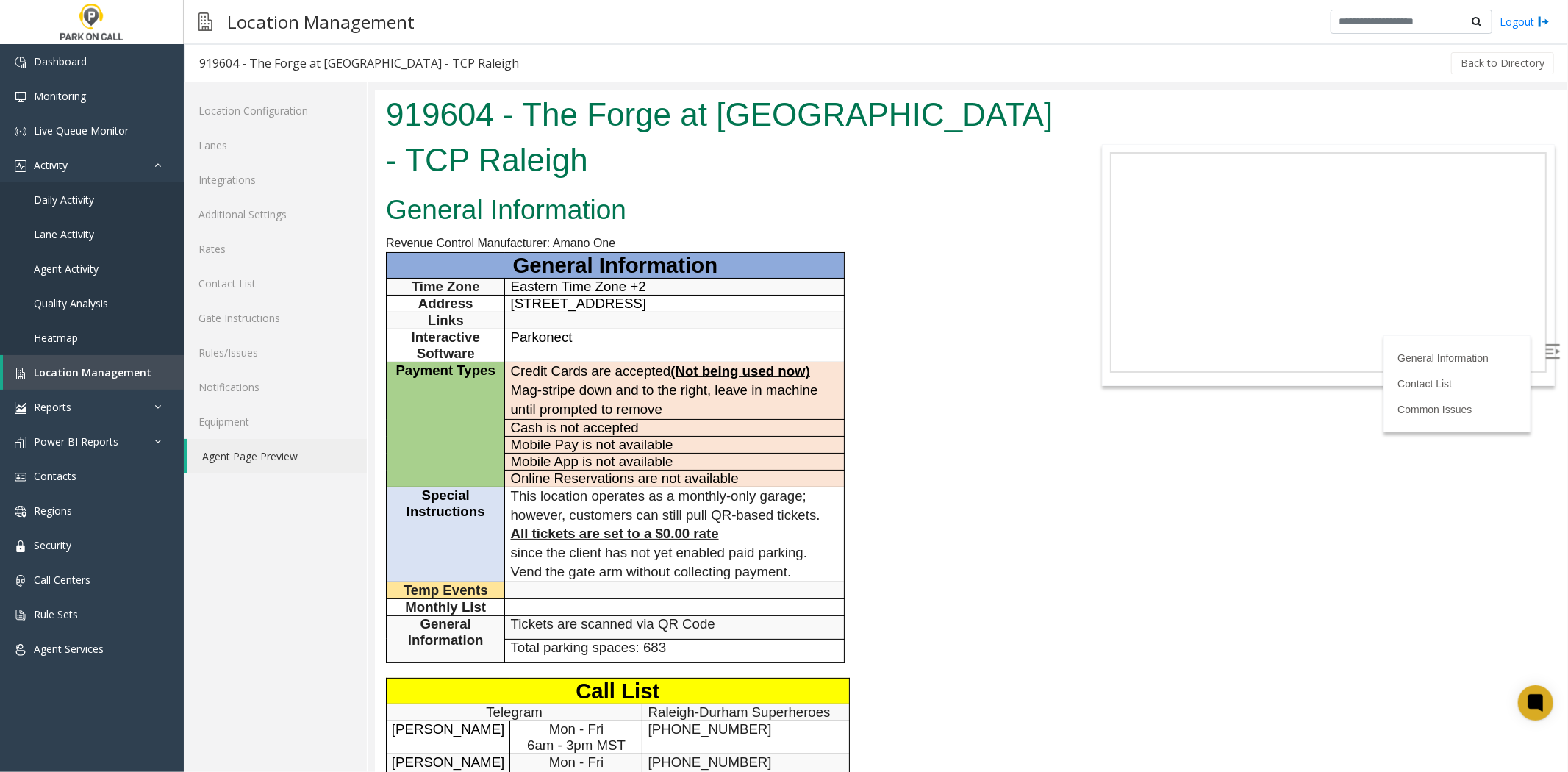
click at [525, 118] on h1 "919604 - The Forge at Raleigh Iron Works - TCP Raleigh" at bounding box center [722, 136] width 673 height 91
copy h1 "The Forge at Raleigh Iron Works - TCP Raleigh"
click at [388, 310] on td "Address" at bounding box center [445, 303] width 118 height 17
click at [577, 208] on h2 "General Information" at bounding box center [722, 209] width 673 height 38
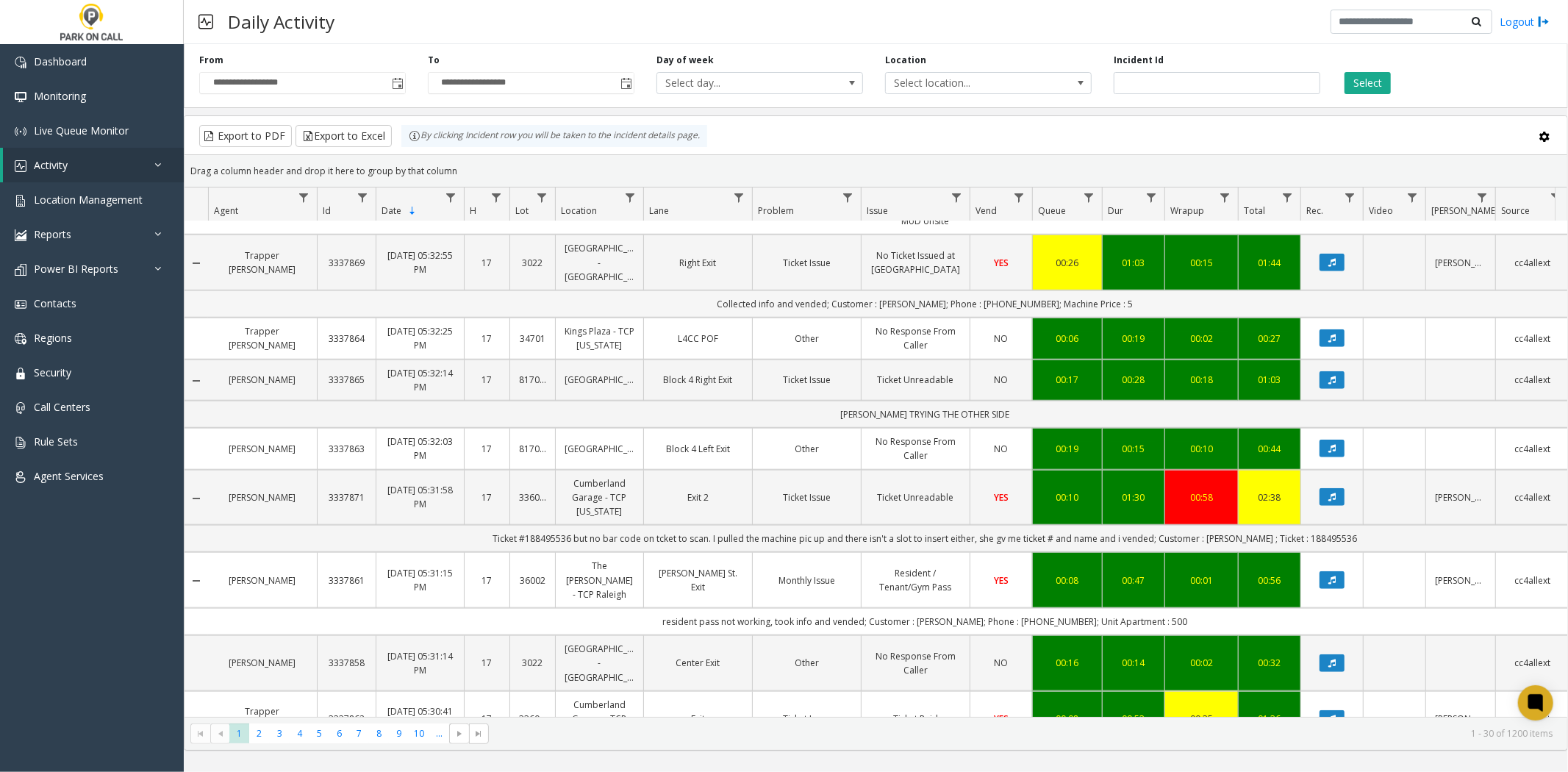
scroll to position [980, 0]
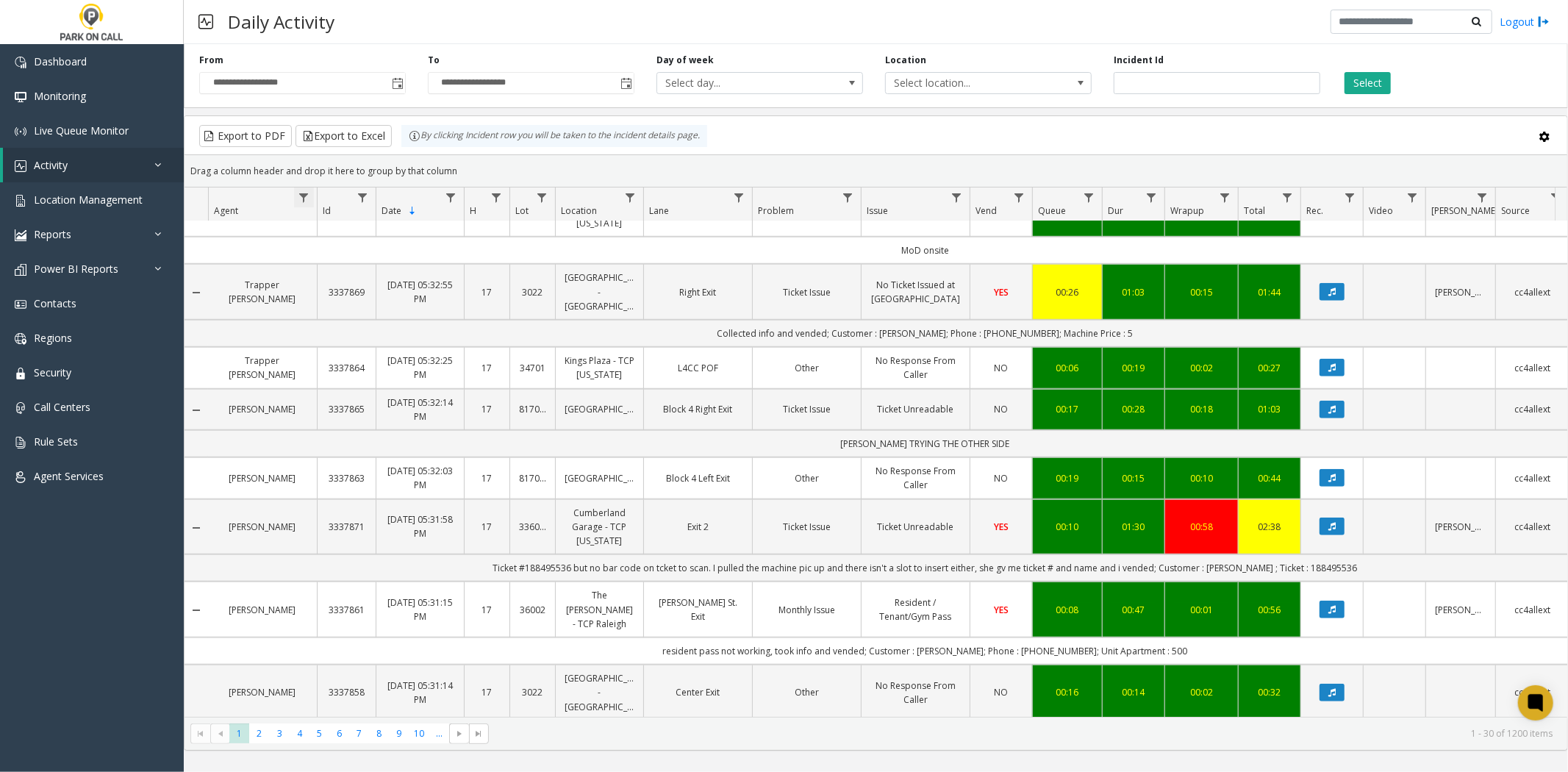
click at [310, 197] on span "Data table" at bounding box center [304, 198] width 12 height 12
click at [335, 260] on input "Agent Filter" at bounding box center [367, 261] width 125 height 25
type input "****"
click button "Filter" at bounding box center [399, 397] width 60 height 32
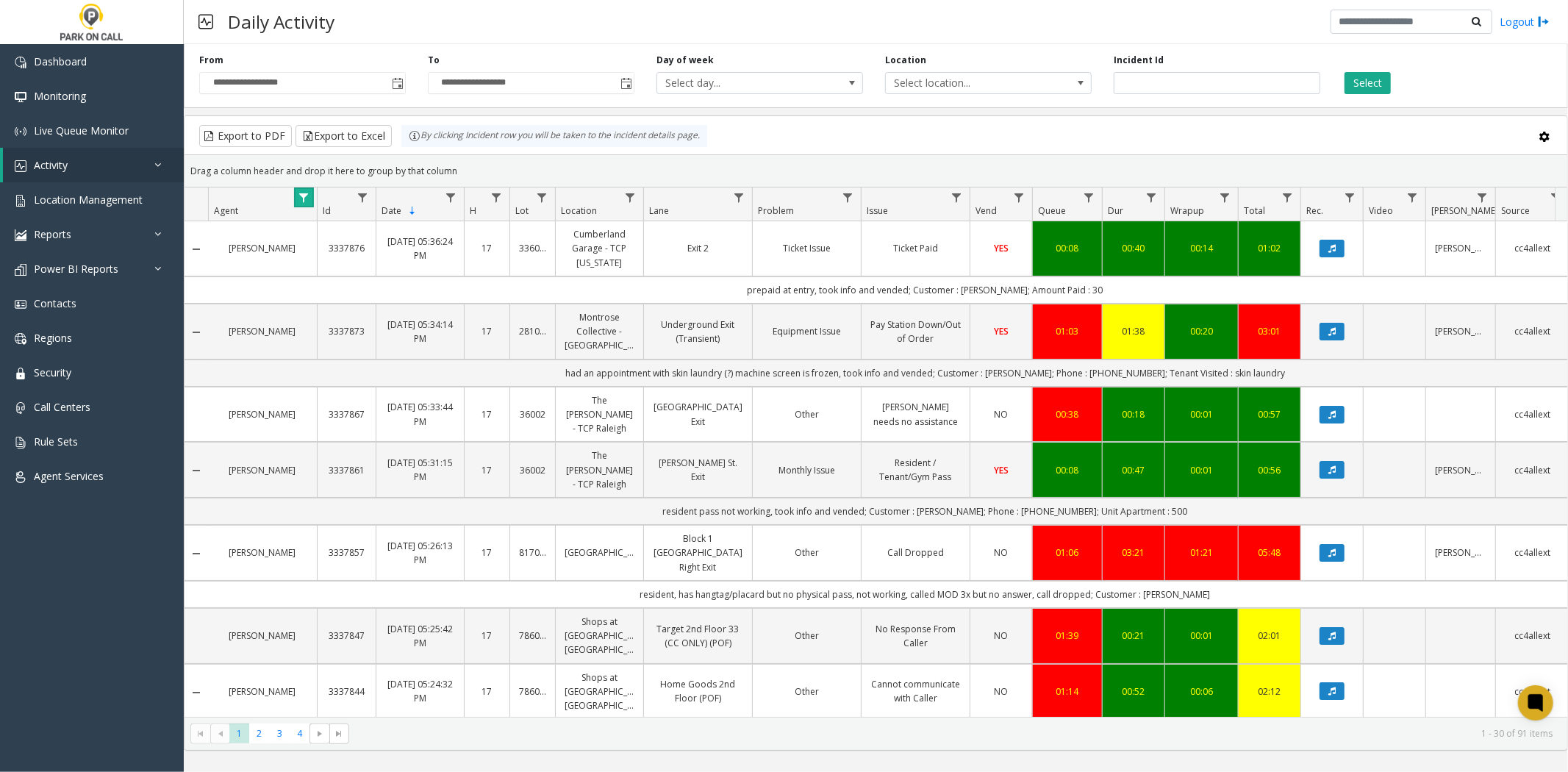
click at [298, 197] on span "Data table" at bounding box center [304, 198] width 12 height 12
click at [339, 390] on button "Clear" at bounding box center [335, 397] width 60 height 32
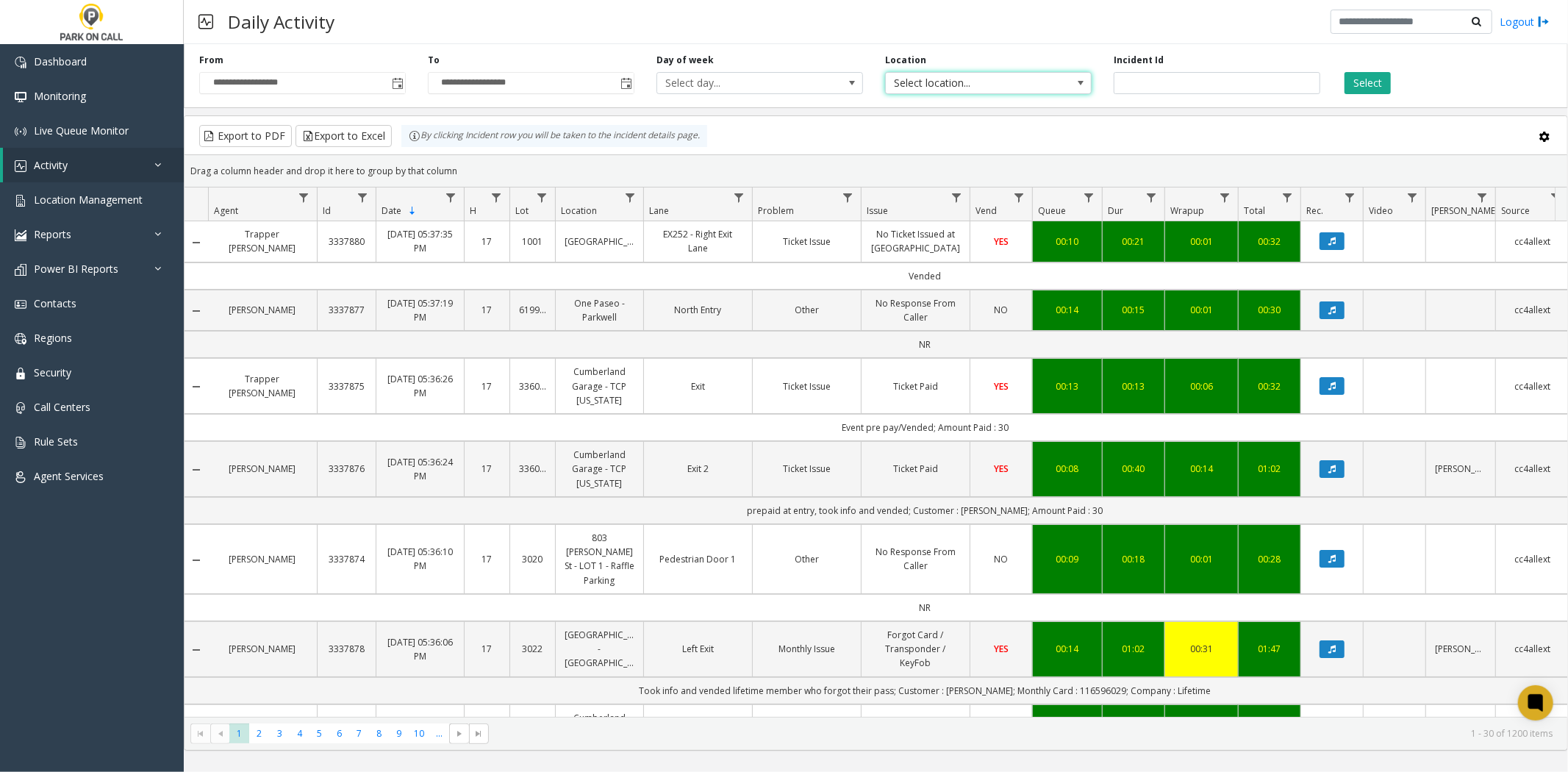
drag, startPoint x: 971, startPoint y: 71, endPoint x: 953, endPoint y: 88, distance: 24.8
click at [965, 77] on span "Select location..." at bounding box center [968, 82] width 164 height 20
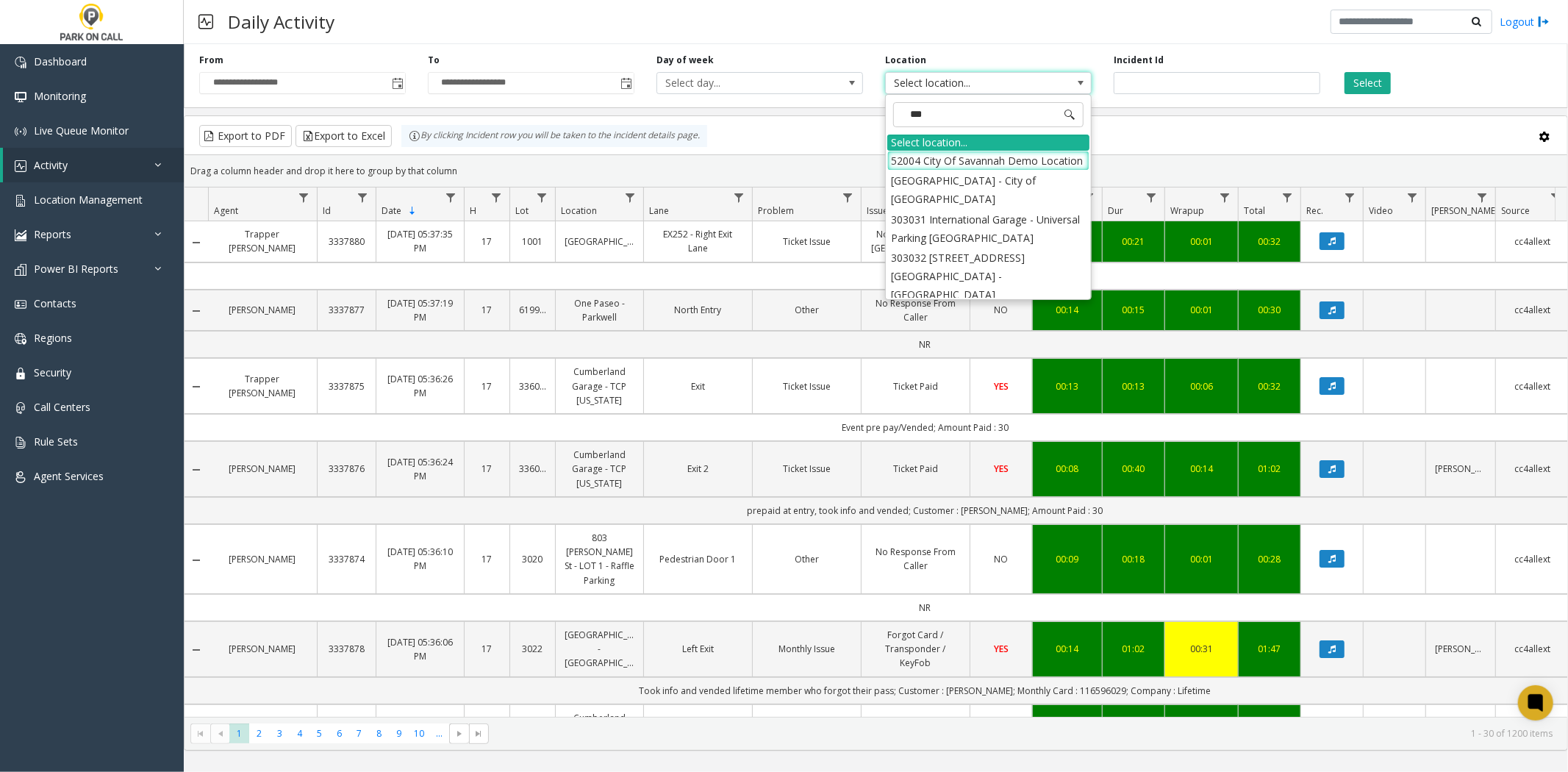
type input "****"
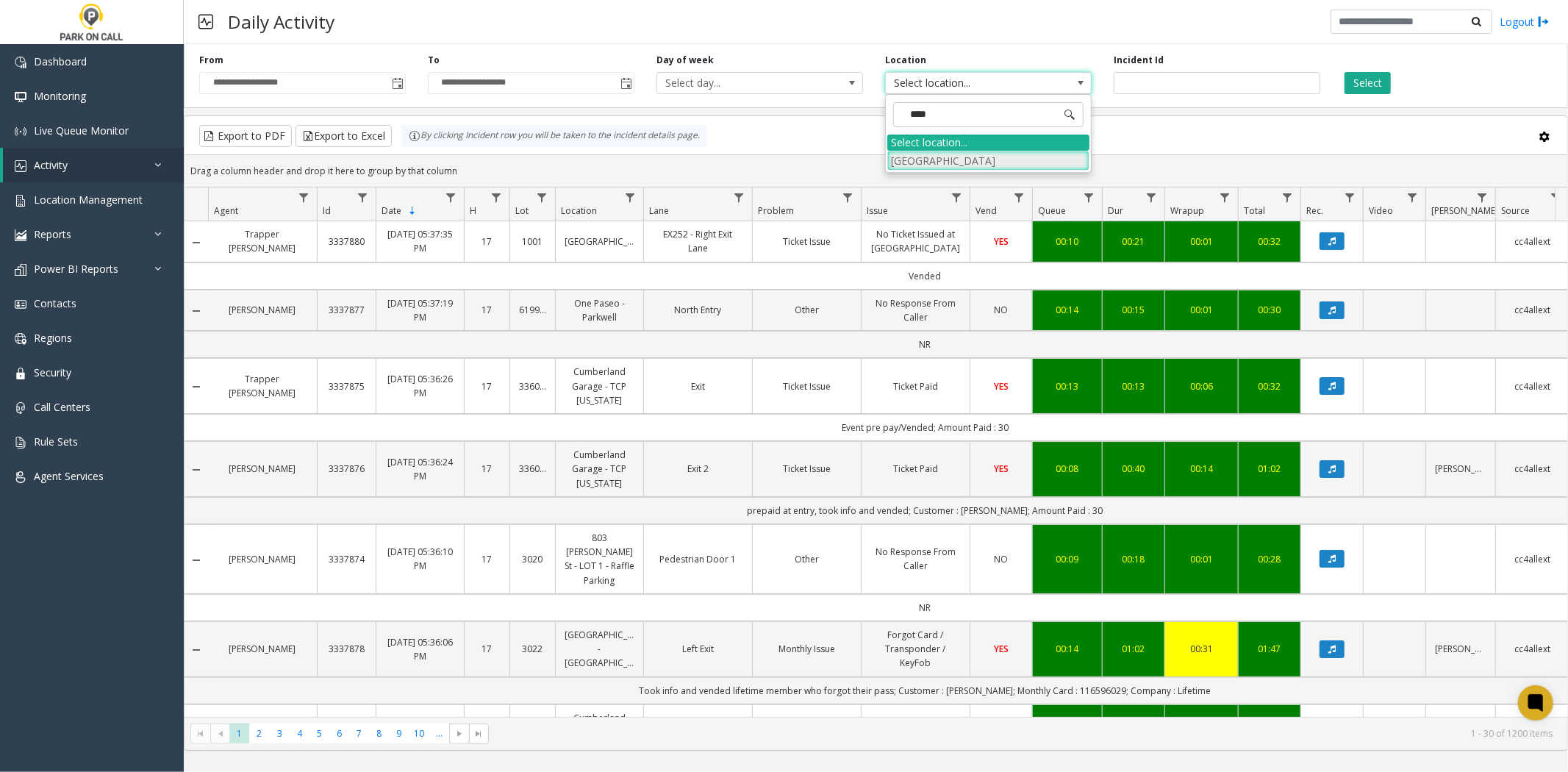
click at [936, 162] on li "817001 Plaza Saltillo - Peak Parking" at bounding box center [989, 160] width 202 height 19
click at [1365, 82] on button "Select" at bounding box center [1368, 82] width 46 height 22
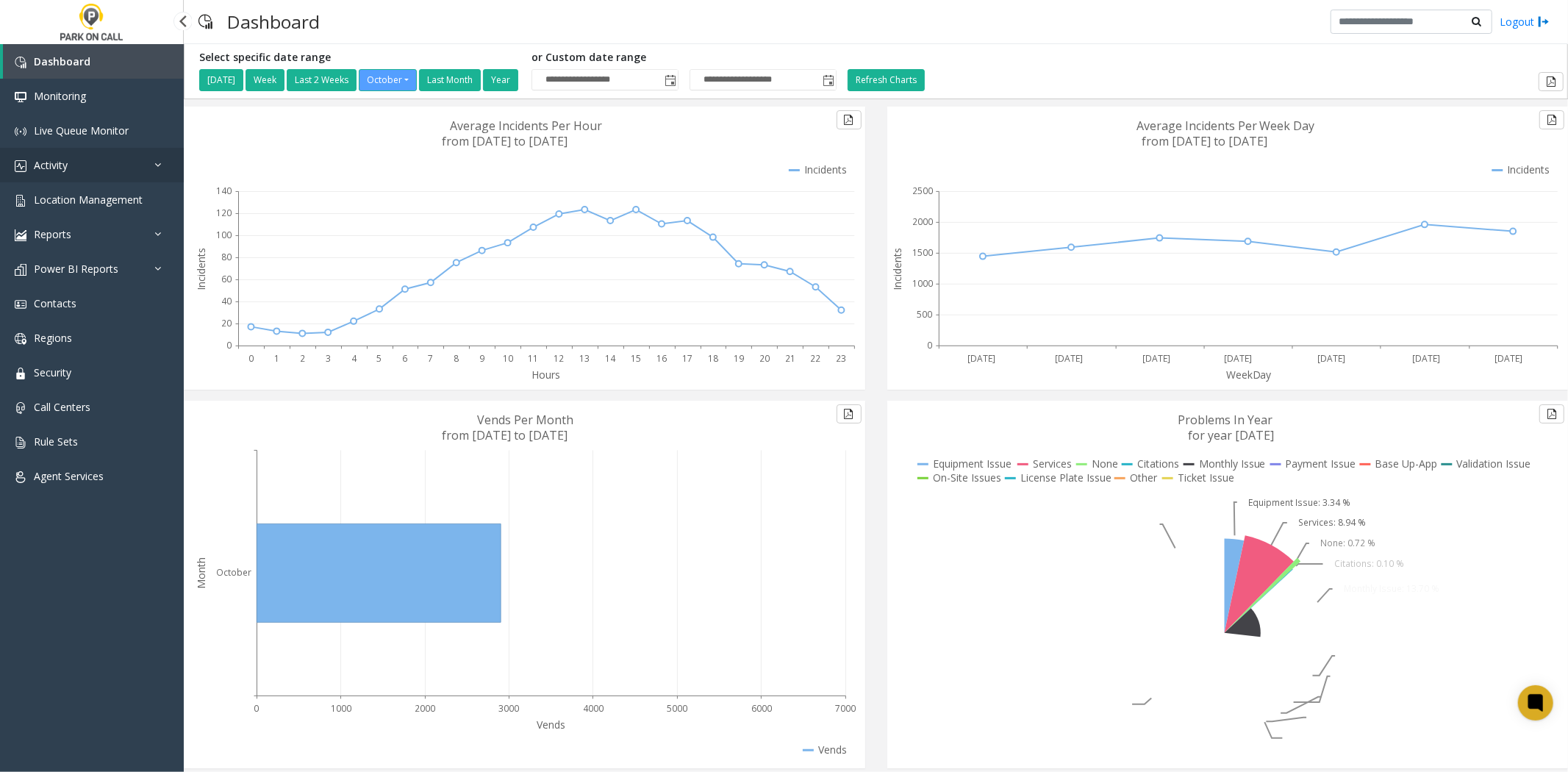
click at [109, 167] on link "Activity" at bounding box center [91, 165] width 184 height 34
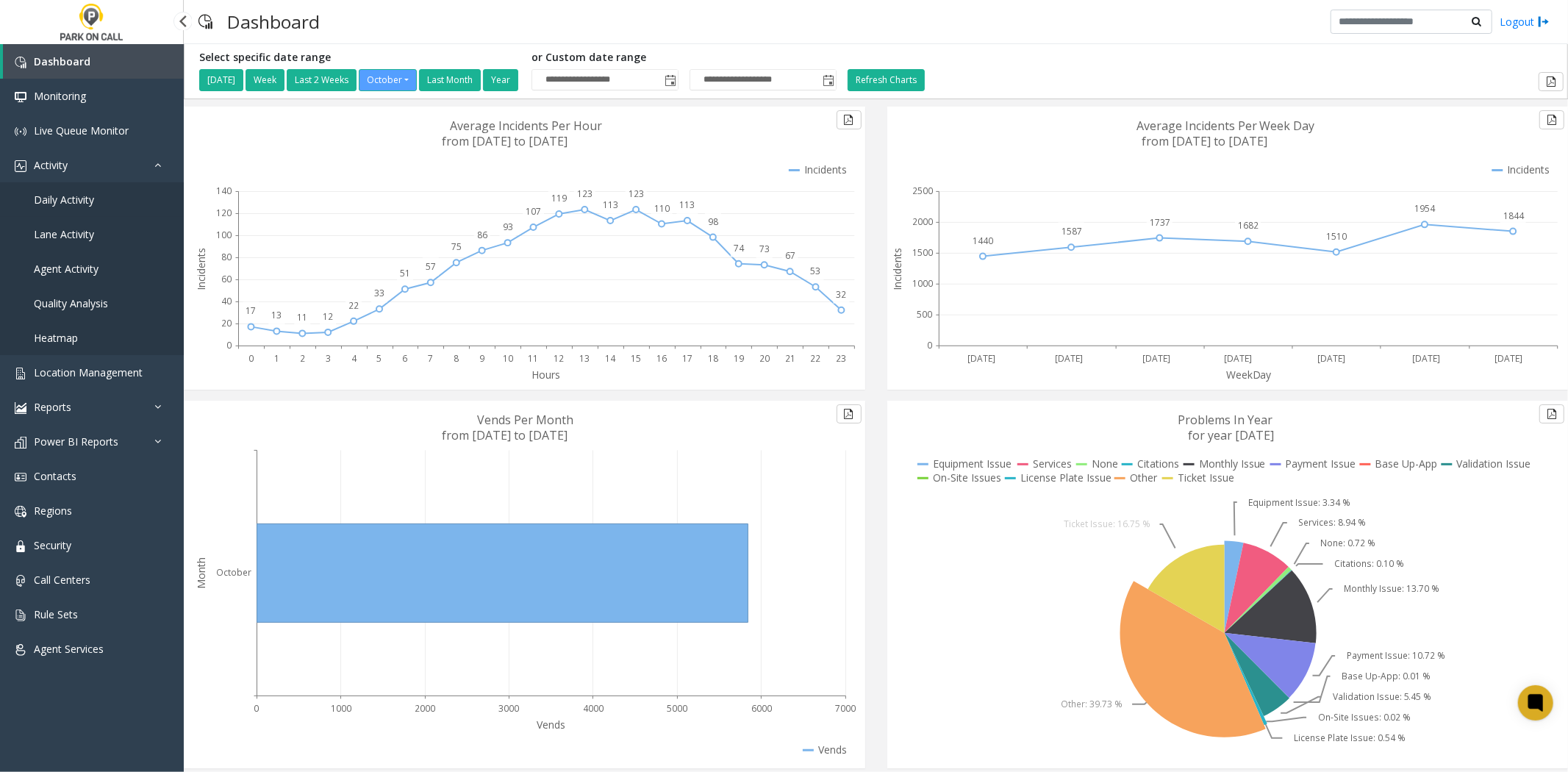
click at [94, 194] on link "Daily Activity" at bounding box center [91, 199] width 184 height 34
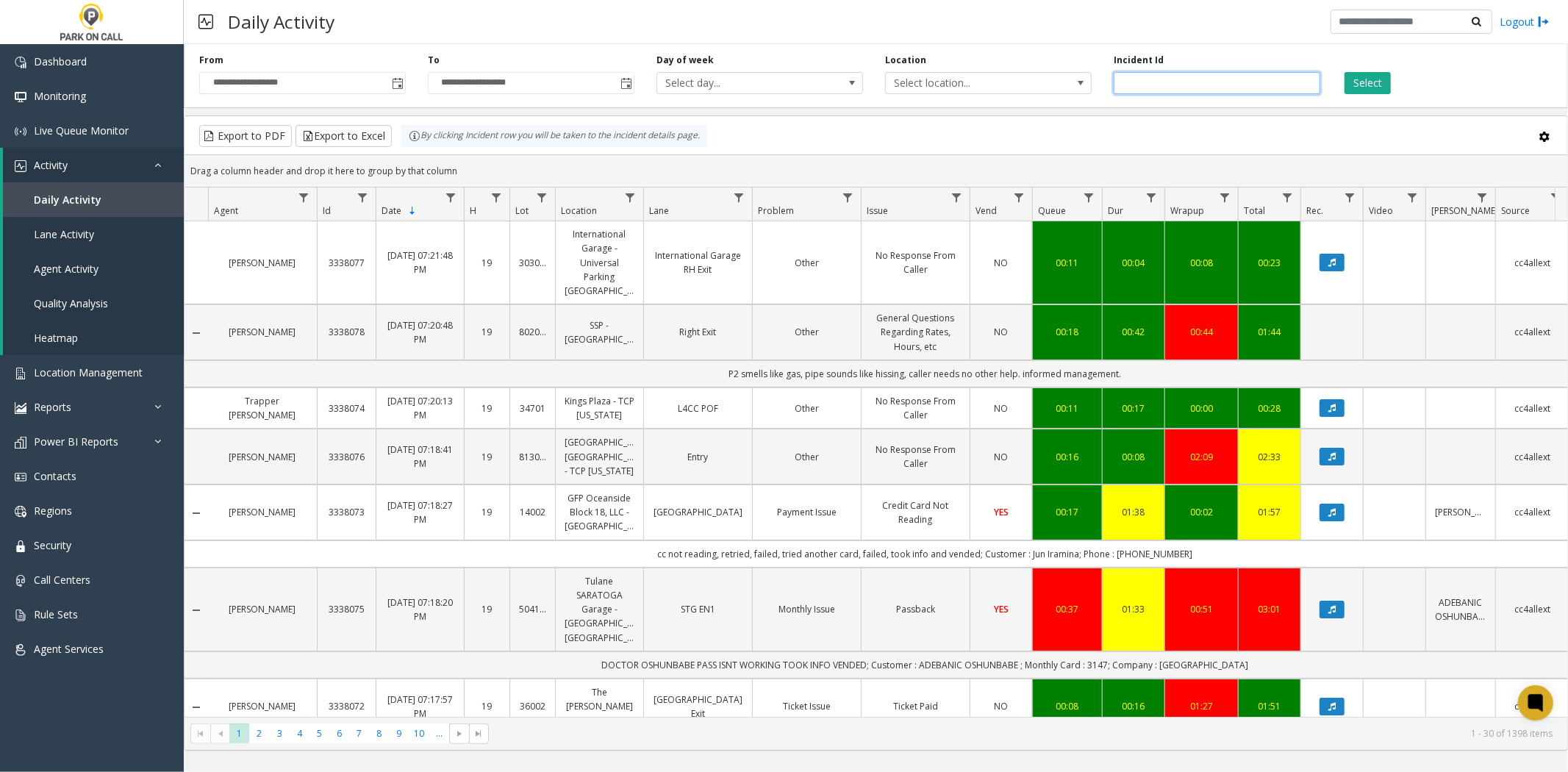
drag, startPoint x: 1185, startPoint y: 76, endPoint x: 1213, endPoint y: 81, distance: 28.4
click at [1185, 76] on input "number" at bounding box center [1217, 82] width 207 height 22
paste input "*******"
type input "*******"
click at [1365, 92] on button "Select" at bounding box center [1368, 82] width 46 height 22
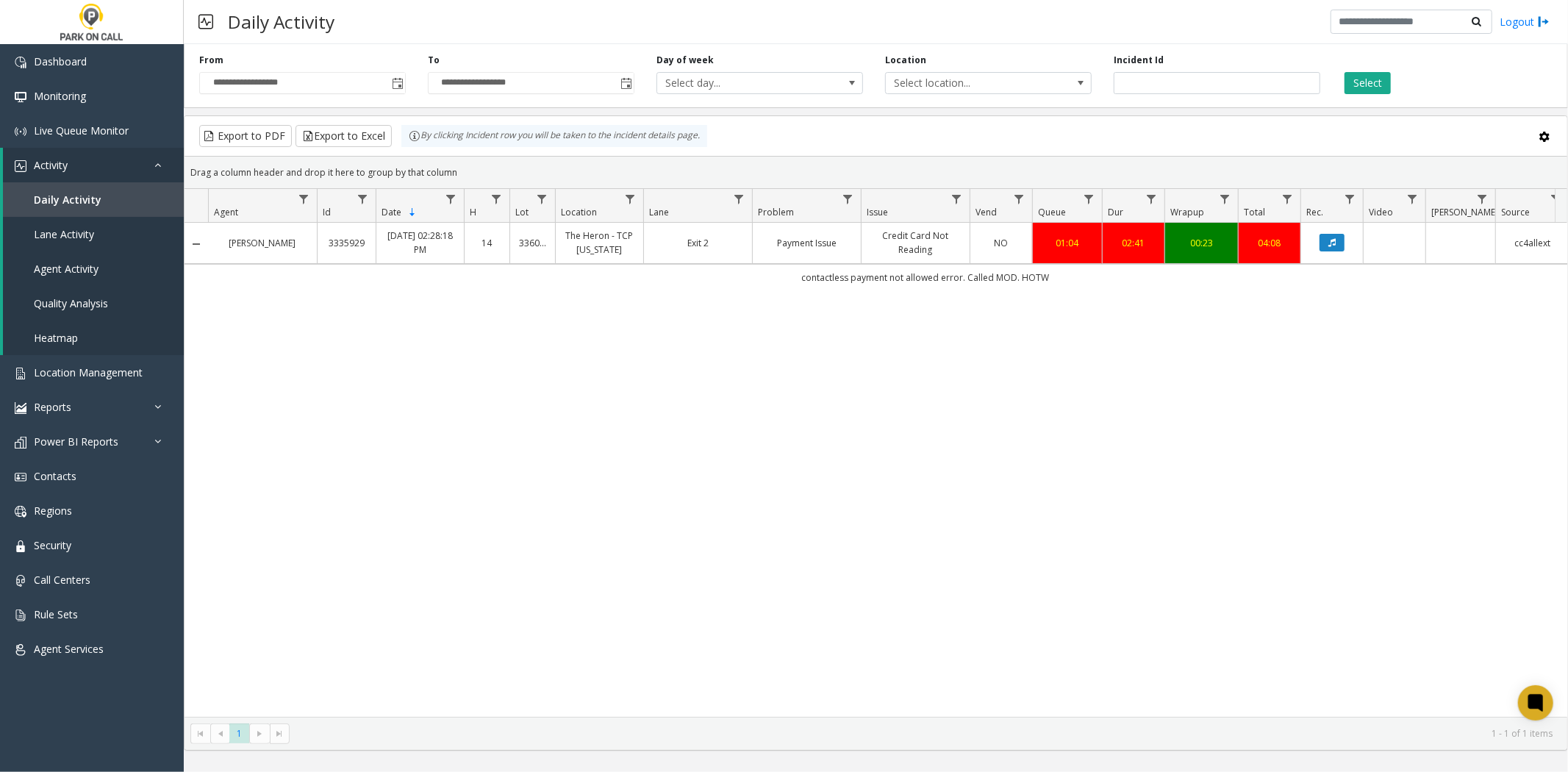
click at [605, 251] on link "The Heron - TCP Florida" at bounding box center [599, 242] width 70 height 28
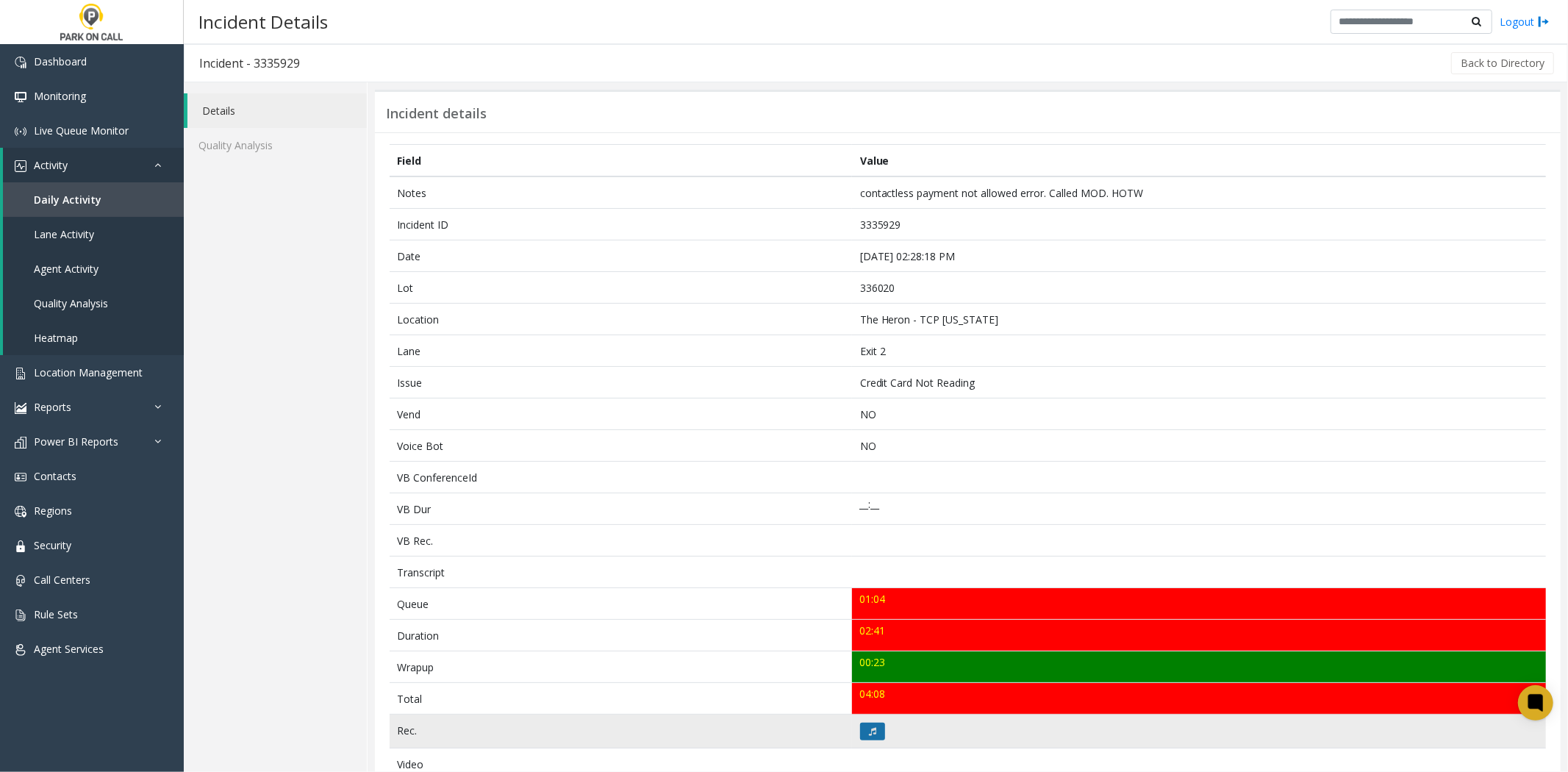
click at [873, 729] on button at bounding box center [872, 732] width 25 height 18
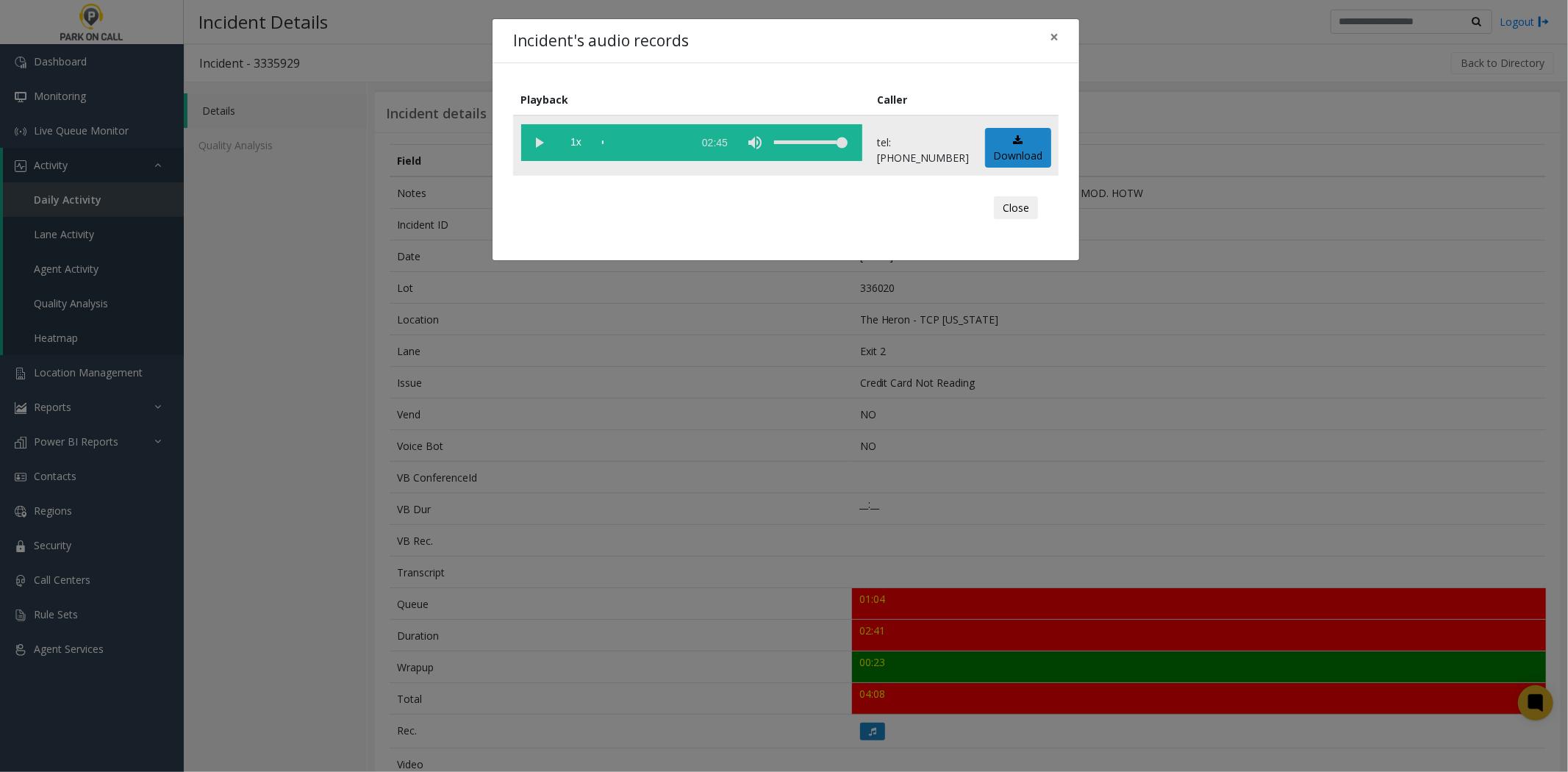
drag, startPoint x: 519, startPoint y: 130, endPoint x: 526, endPoint y: 134, distance: 8.1
click at [519, 130] on td "1x 02:45" at bounding box center [692, 145] width 357 height 60
click at [532, 136] on vg-play-pause at bounding box center [539, 142] width 37 height 37
drag, startPoint x: 845, startPoint y: 151, endPoint x: 828, endPoint y: 148, distance: 17.3
click at [828, 148] on div "volume level" at bounding box center [811, 142] width 73 height 37
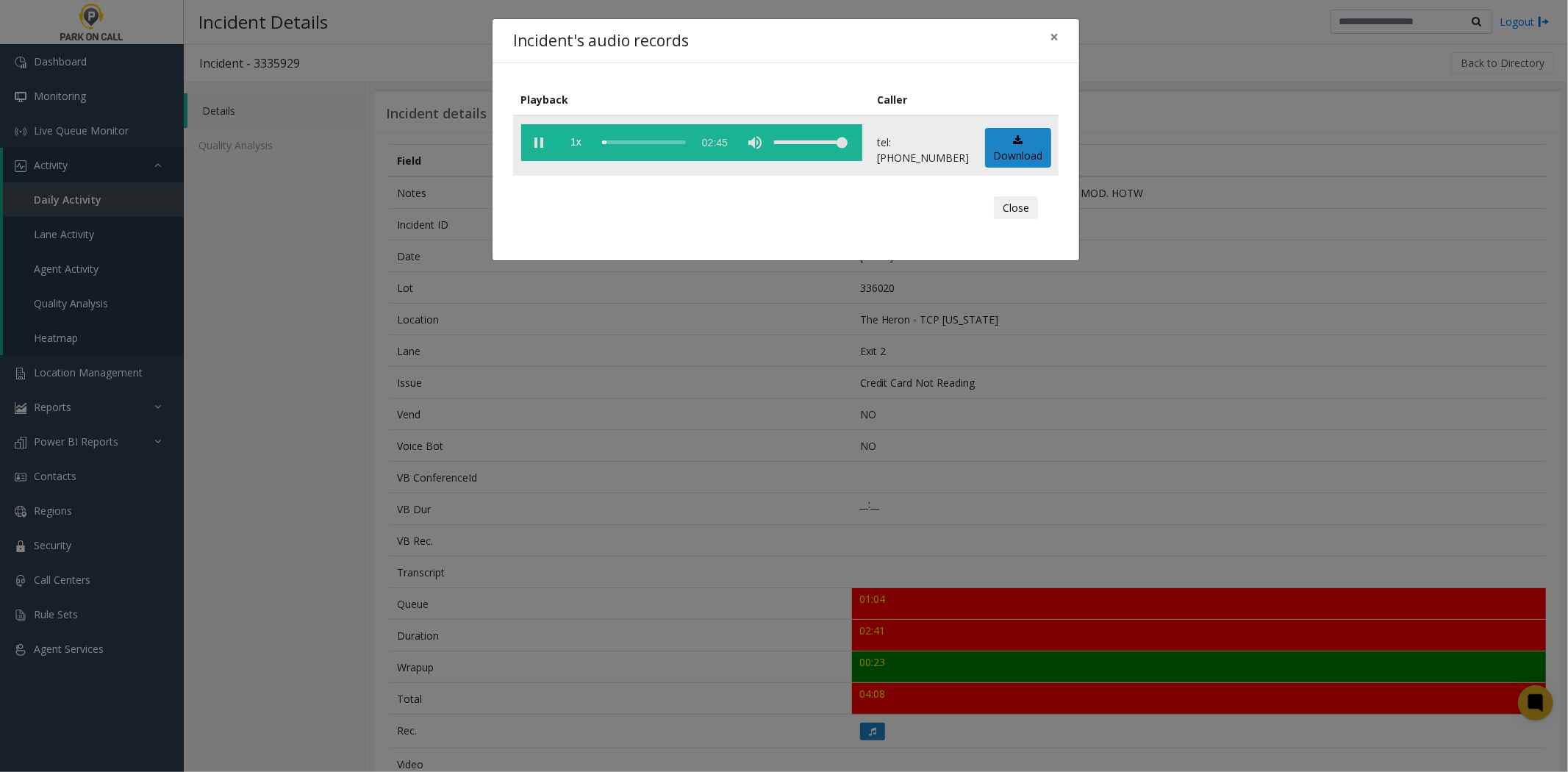
drag, startPoint x: 828, startPoint y: 148, endPoint x: 853, endPoint y: 157, distance: 26.6
click at [848, 157] on div "volume level" at bounding box center [811, 142] width 73 height 37
click at [582, 139] on span "1x" at bounding box center [576, 142] width 37 height 37
click at [582, 139] on span "1.5x" at bounding box center [576, 142] width 37 height 37
click at [582, 139] on span "2x" at bounding box center [576, 142] width 37 height 37
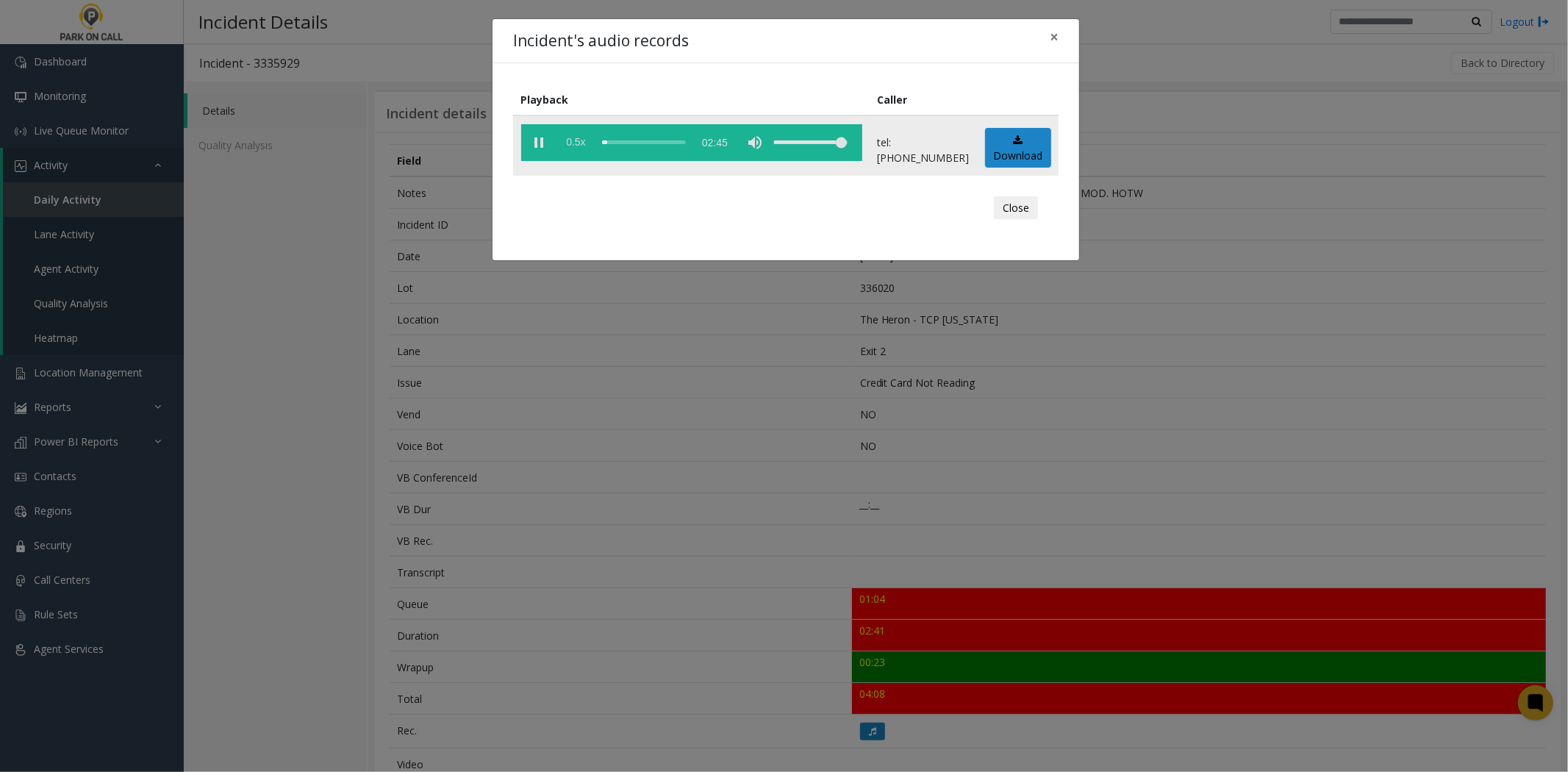
click at [582, 139] on span "0.5x" at bounding box center [576, 142] width 37 height 37
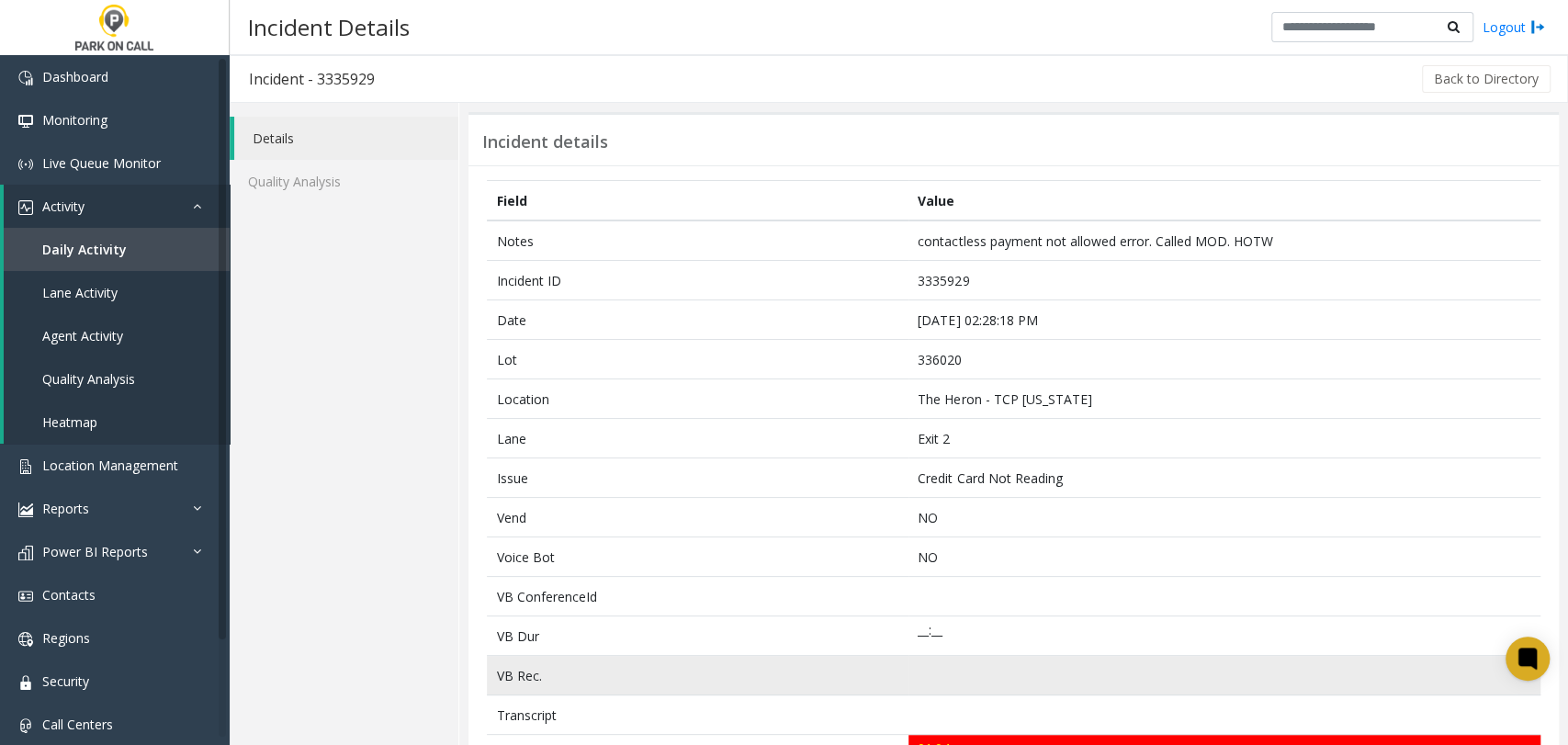
scroll to position [204, 0]
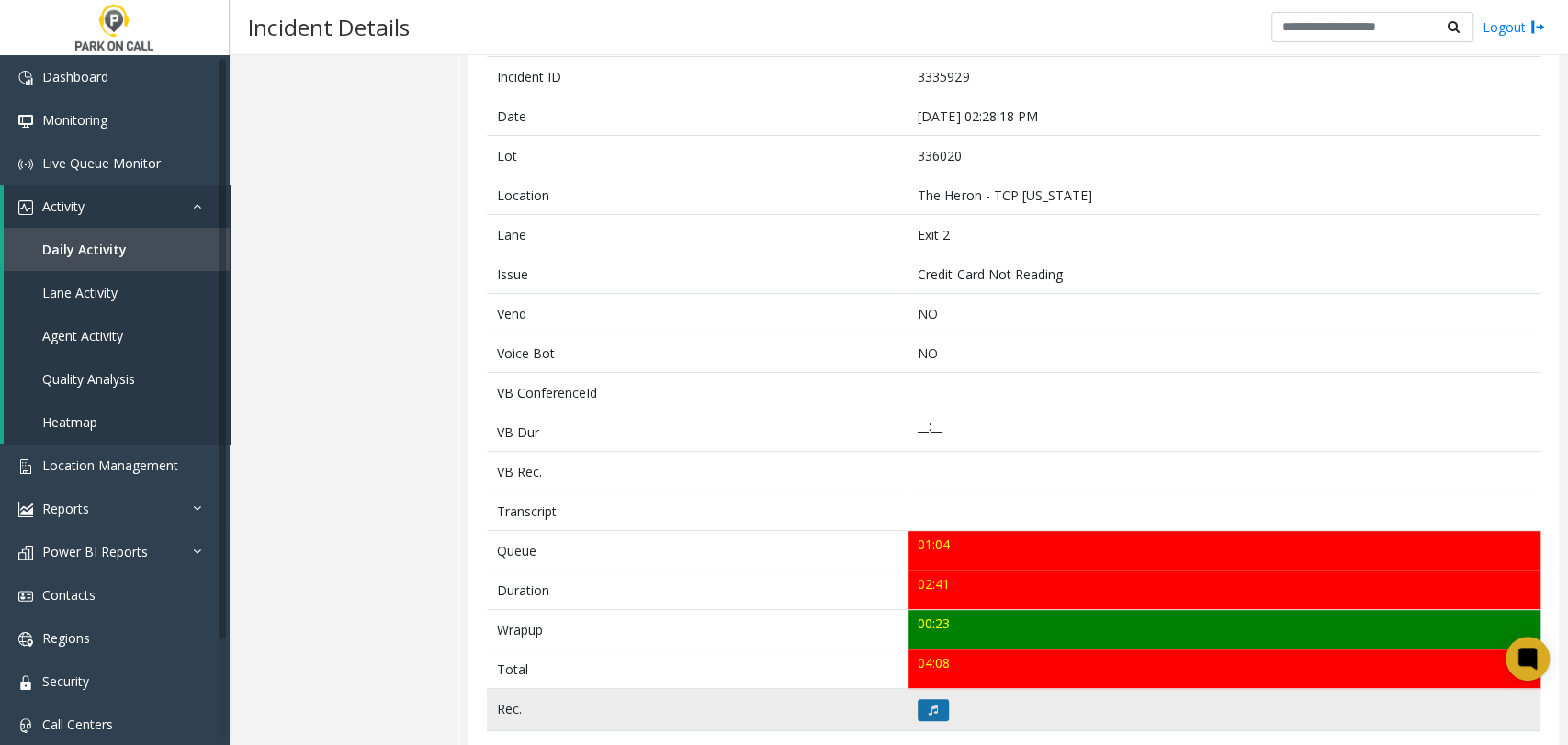
click at [932, 714] on button at bounding box center [933, 710] width 31 height 22
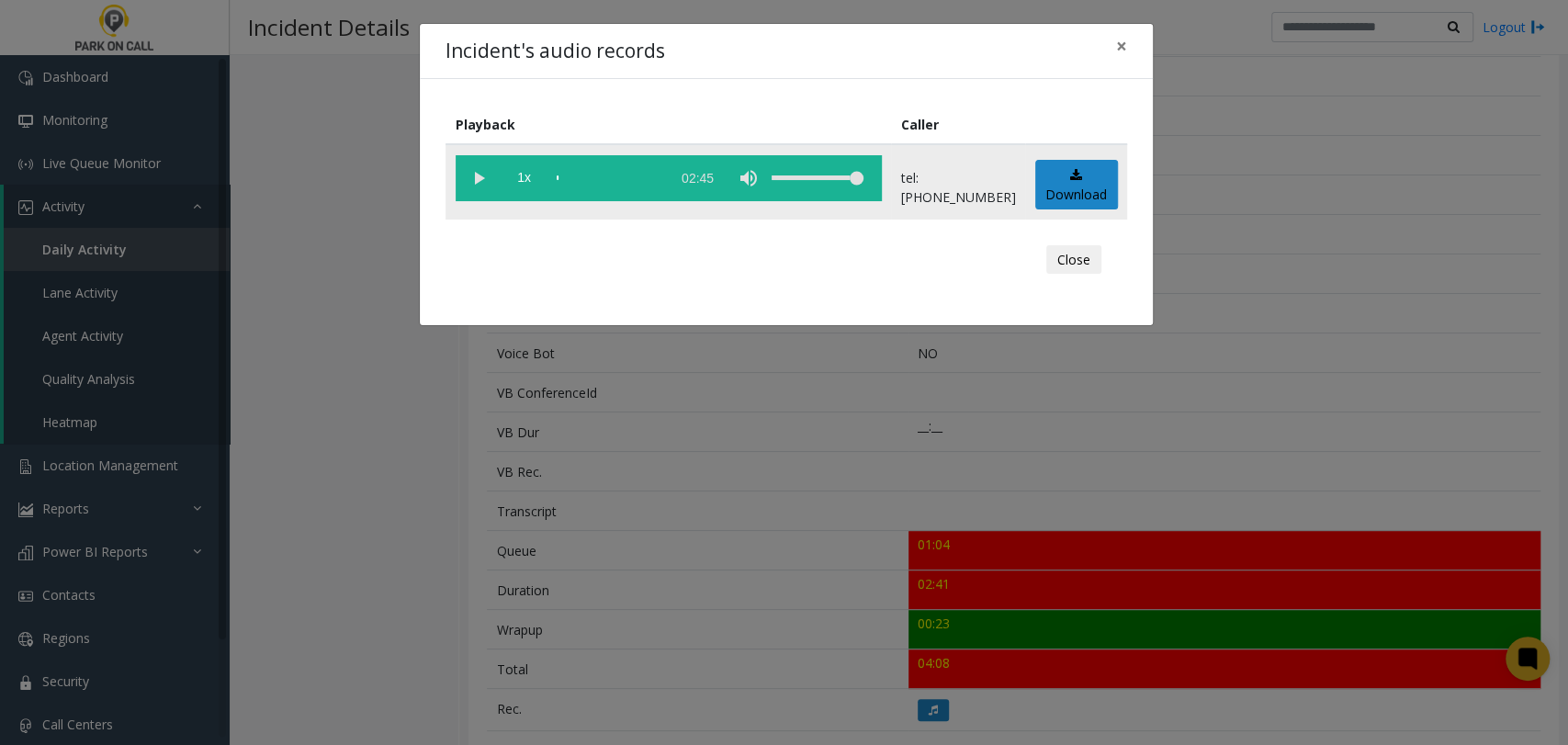
click at [487, 181] on vg-play-pause at bounding box center [479, 178] width 46 height 46
click at [573, 185] on div "scrub bar" at bounding box center [609, 178] width 105 height 46
click at [567, 178] on div "scrub bar" at bounding box center [609, 178] width 105 height 46
click at [599, 183] on div "scrub bar" at bounding box center [609, 178] width 105 height 46
click at [592, 181] on div "scrub bar" at bounding box center [609, 178] width 105 height 46
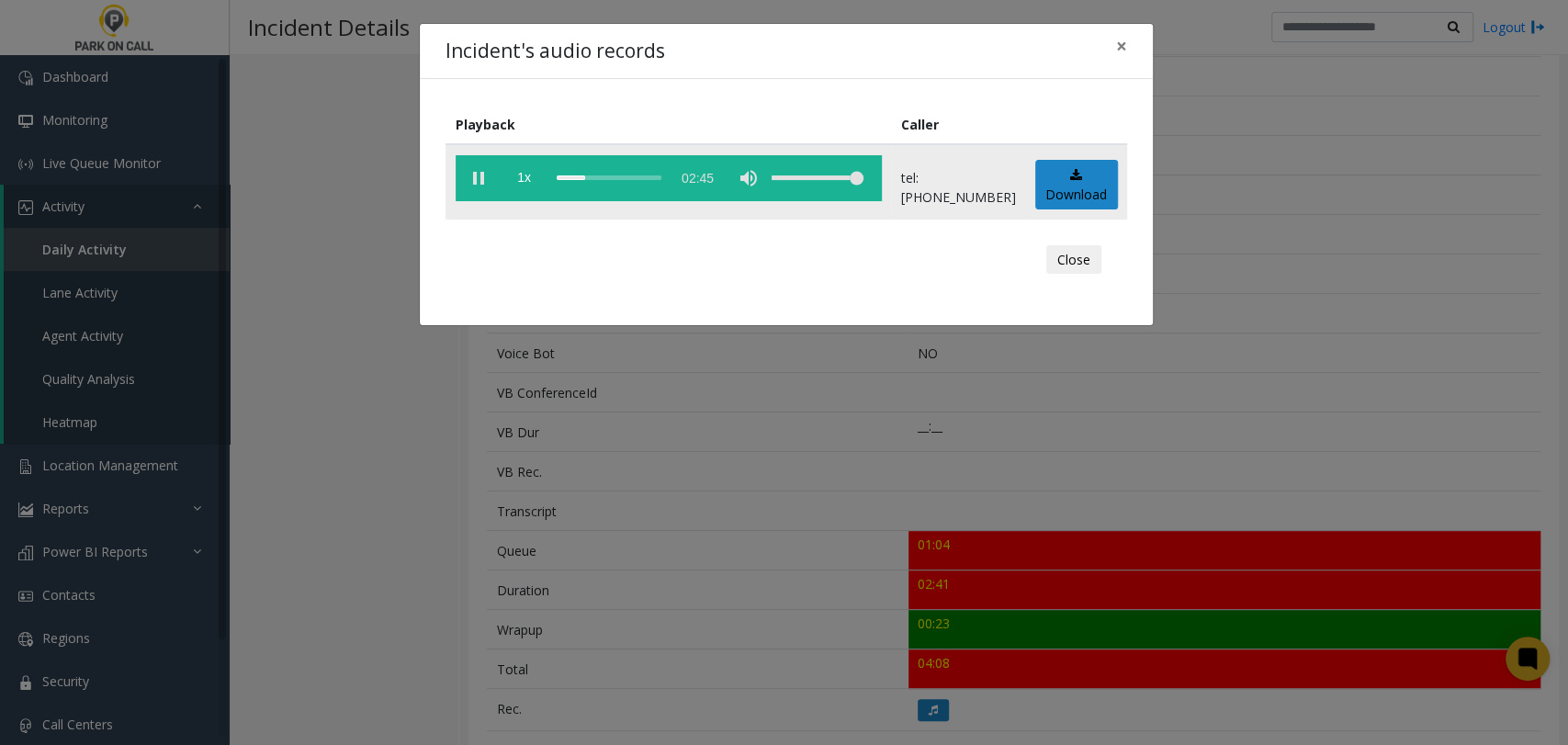
click at [584, 178] on div "scrub bar" at bounding box center [609, 178] width 105 height 46
click at [571, 186] on div "scrub bar" at bounding box center [609, 178] width 105 height 46
click at [625, 192] on div "scrub bar" at bounding box center [609, 178] width 105 height 46
click at [636, 191] on div "scrub bar" at bounding box center [609, 178] width 105 height 46
click at [646, 188] on div "scrub bar" at bounding box center [609, 178] width 105 height 46
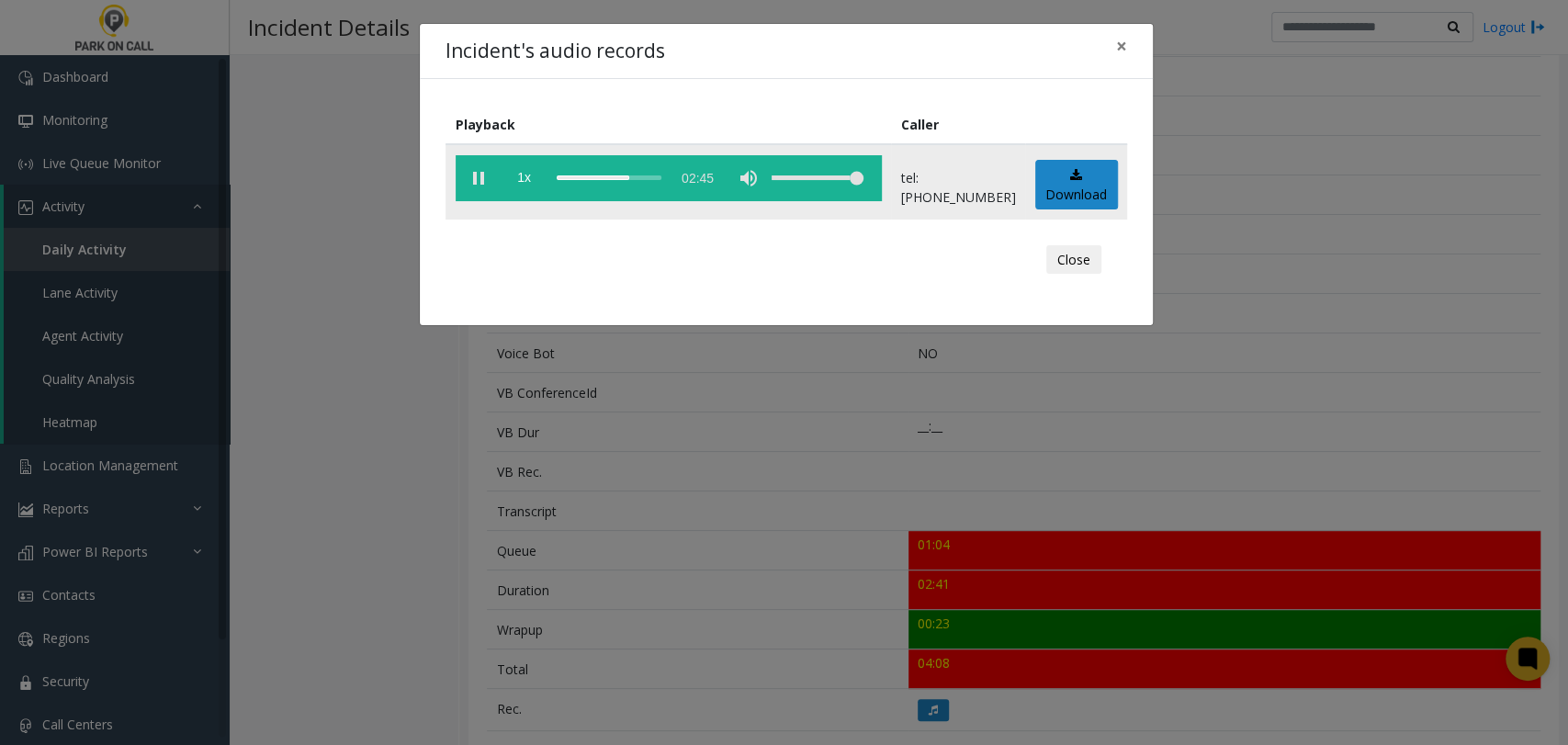
click at [658, 187] on div "scrub bar" at bounding box center [609, 178] width 105 height 46
click at [661, 186] on div "scrub bar" at bounding box center [609, 178] width 105 height 46
drag, startPoint x: 467, startPoint y: 178, endPoint x: 515, endPoint y: 244, distance: 81.6
click at [468, 182] on vg-play-pause at bounding box center [479, 178] width 46 height 46
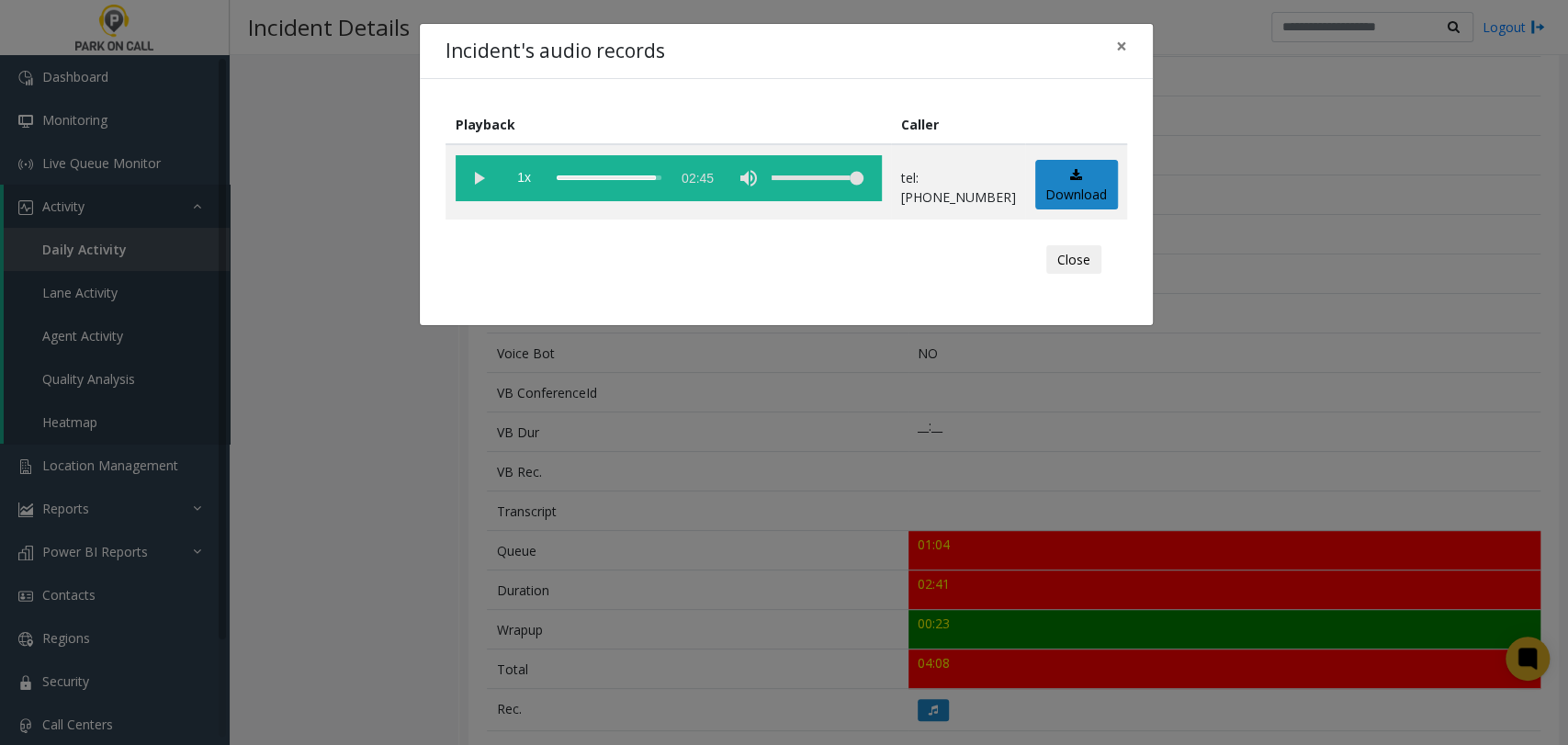
click at [731, 427] on div "Incident's audio records × Playback Caller 1x 02:45 tel:3360209004 Download Clo…" at bounding box center [784, 372] width 1568 height 745
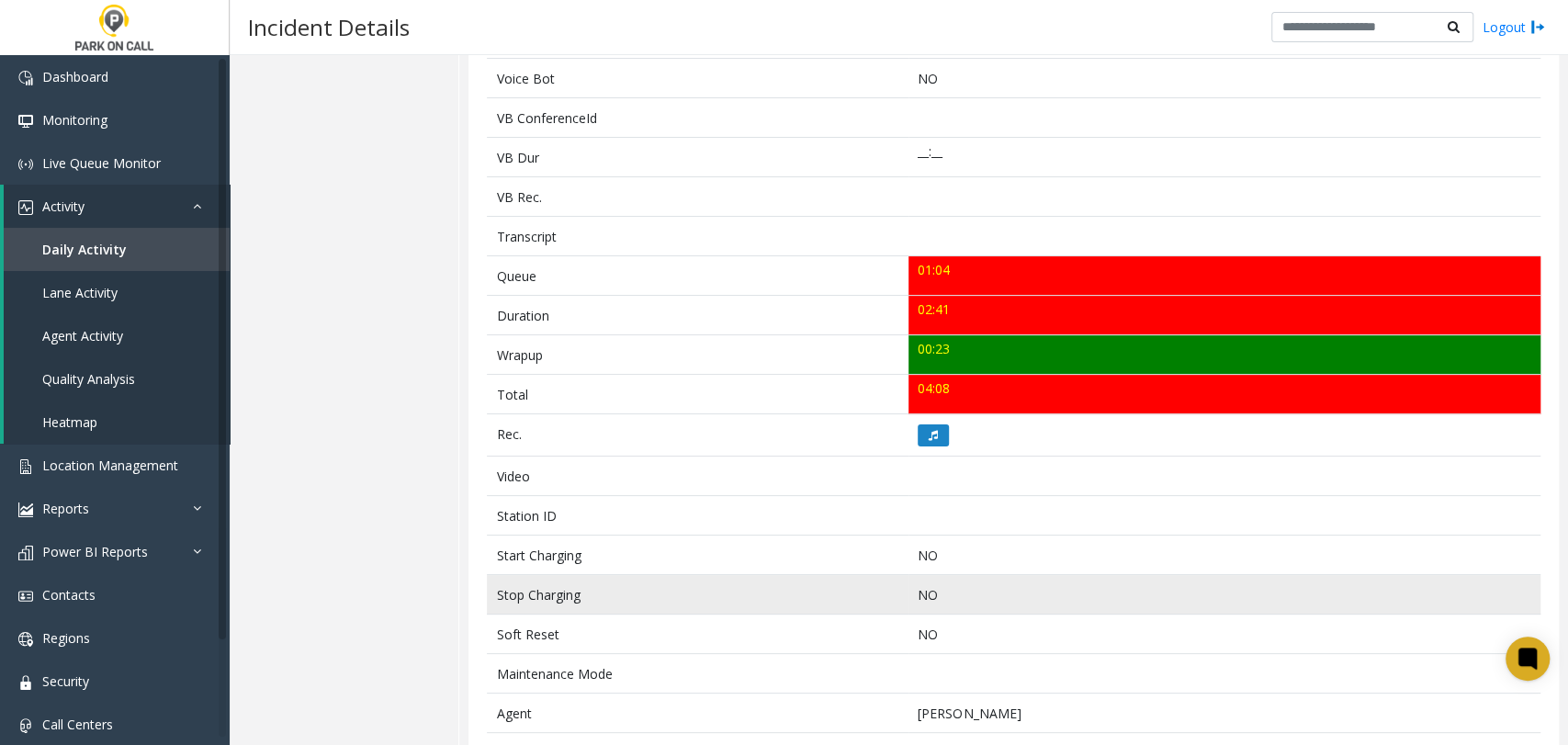
scroll to position [510, 0]
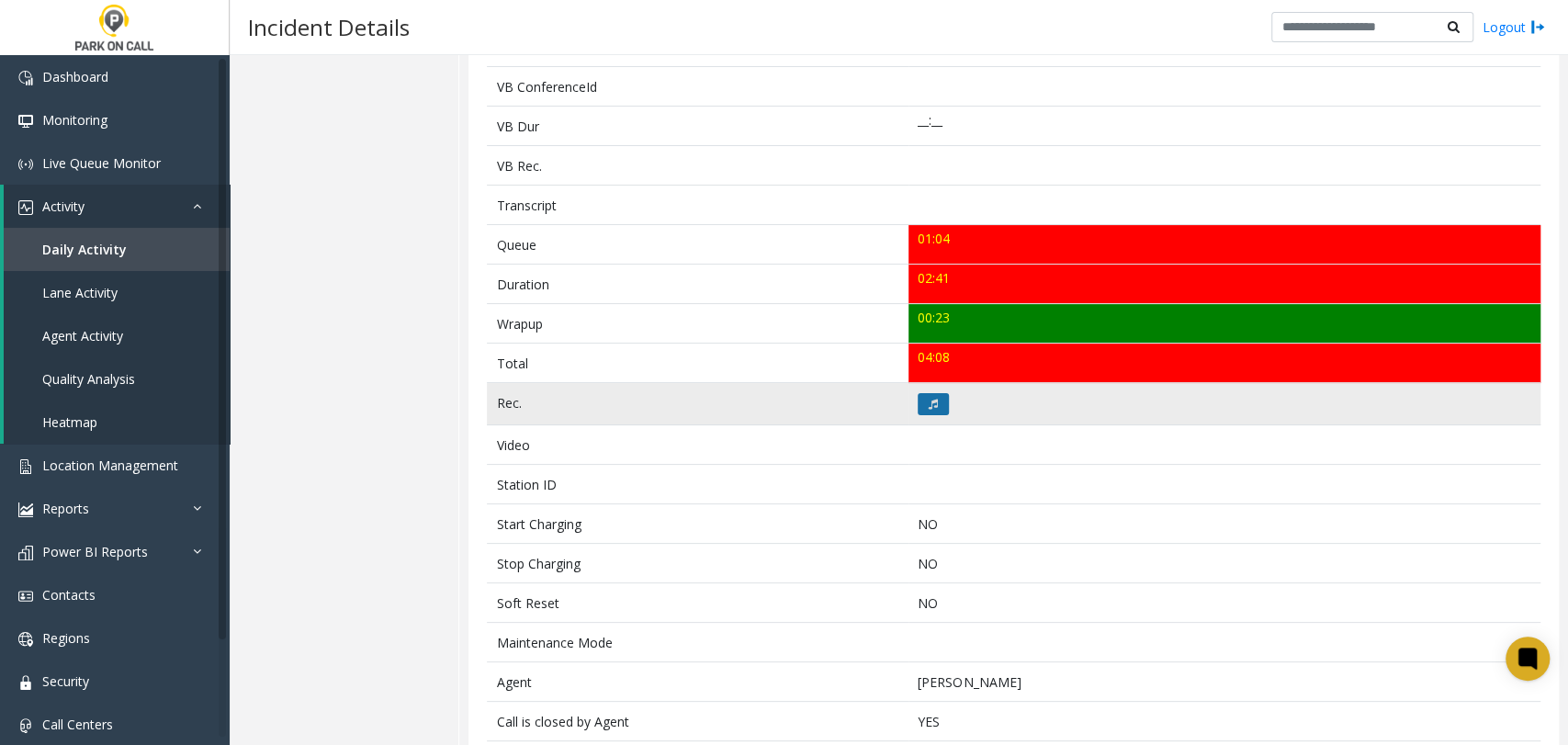
click at [929, 399] on icon at bounding box center [934, 405] width 9 height 11
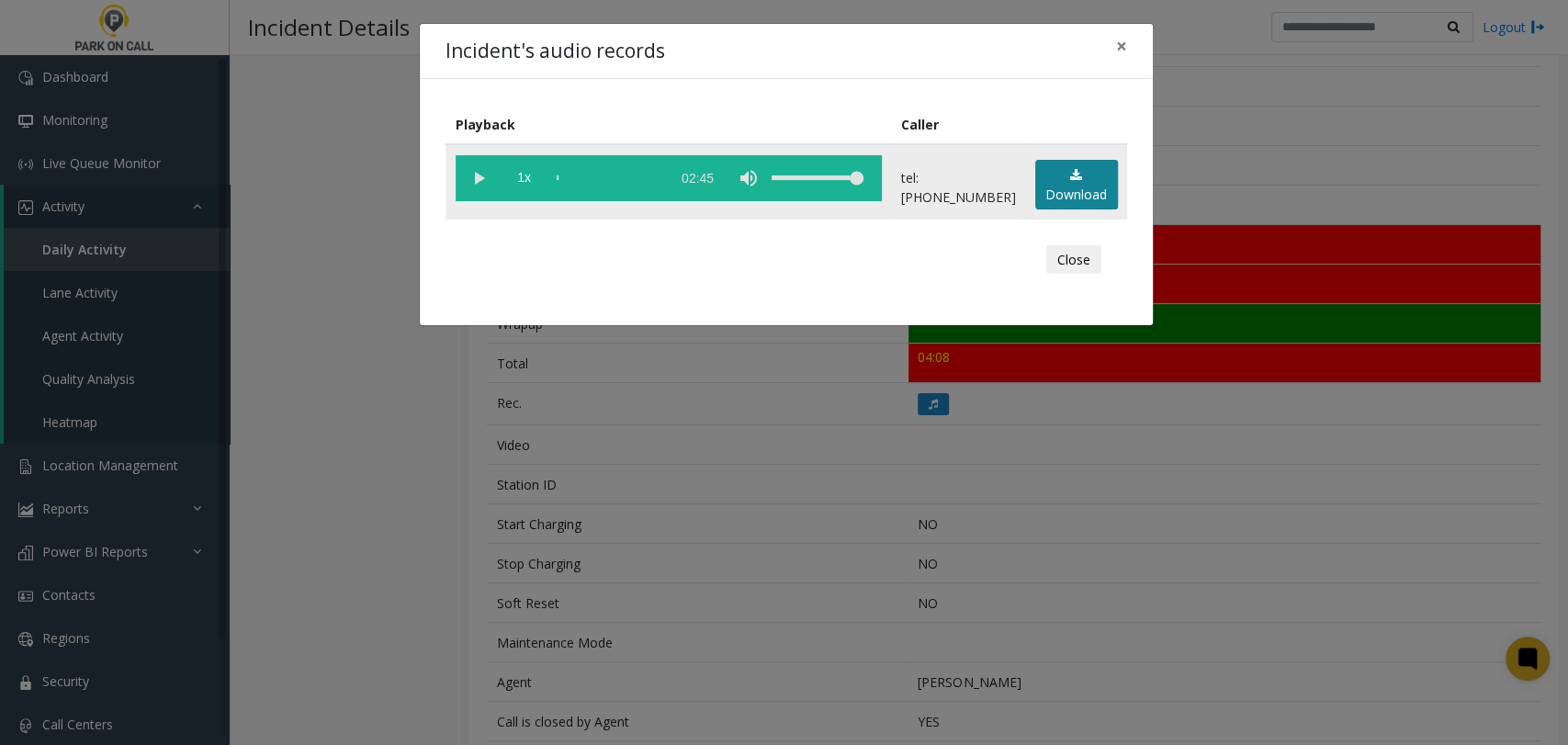
click at [1070, 186] on link "Download" at bounding box center [1076, 186] width 82 height 51
click at [584, 619] on div "Incident's audio records × Playback Caller 1x 02:45 tel:3360209004 Download Clo…" at bounding box center [784, 372] width 1568 height 745
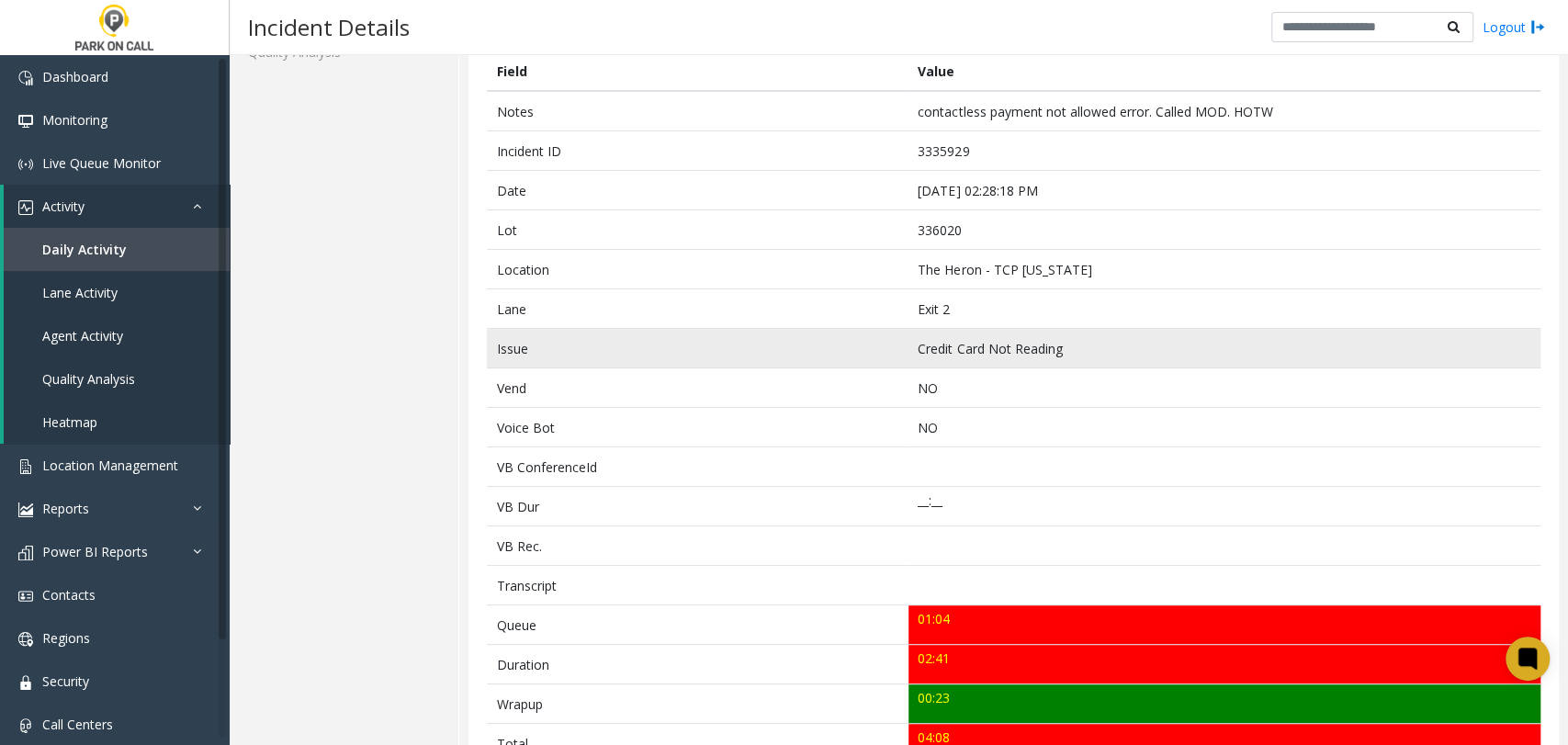
scroll to position [0, 0]
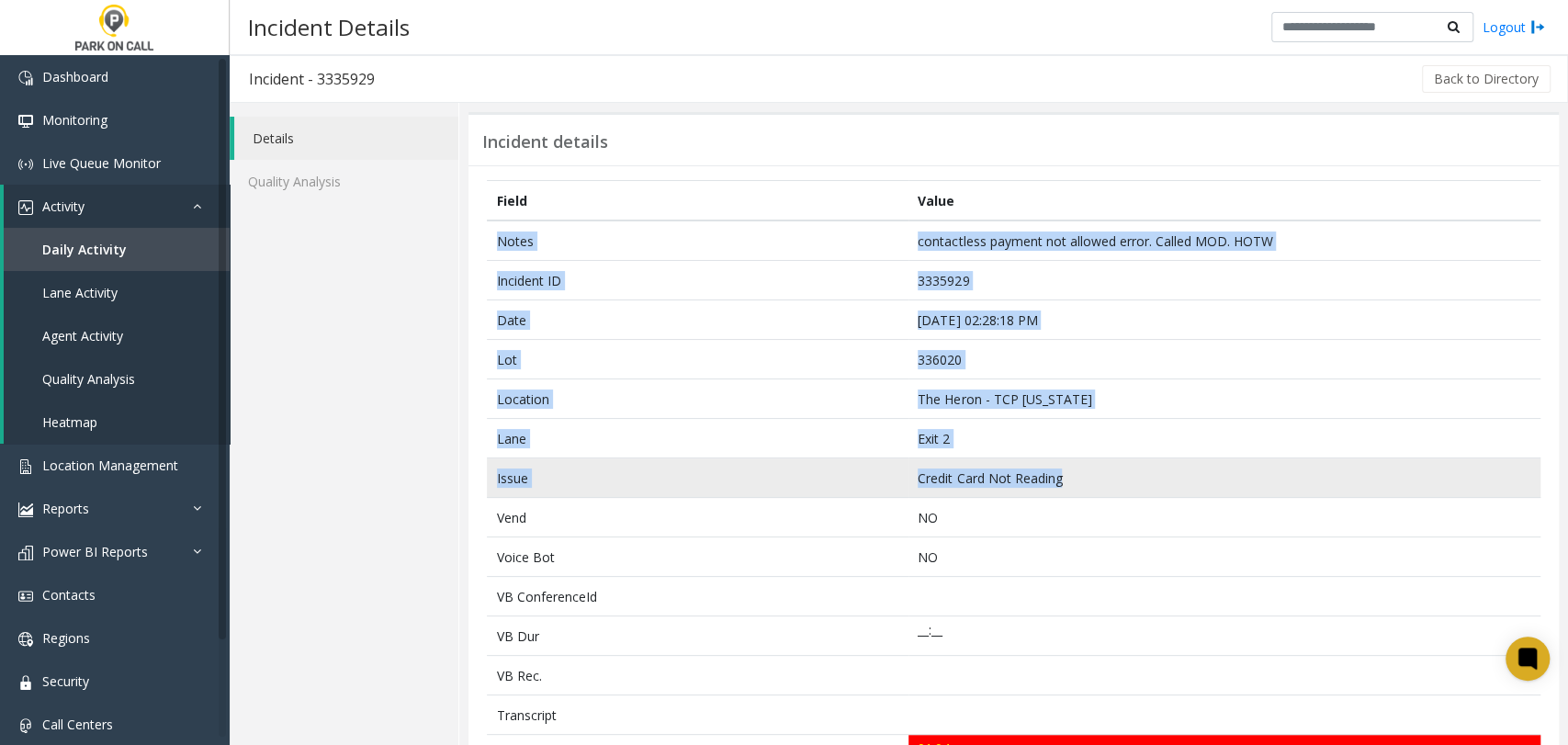
drag, startPoint x: 489, startPoint y: 245, endPoint x: 1147, endPoint y: 478, distance: 698.0
click at [1147, 478] on tbody "Notes contactless payment not allowed error. Called MOD. HOTW Incident ID 33359…" at bounding box center [1013, 755] width 1054 height 1070
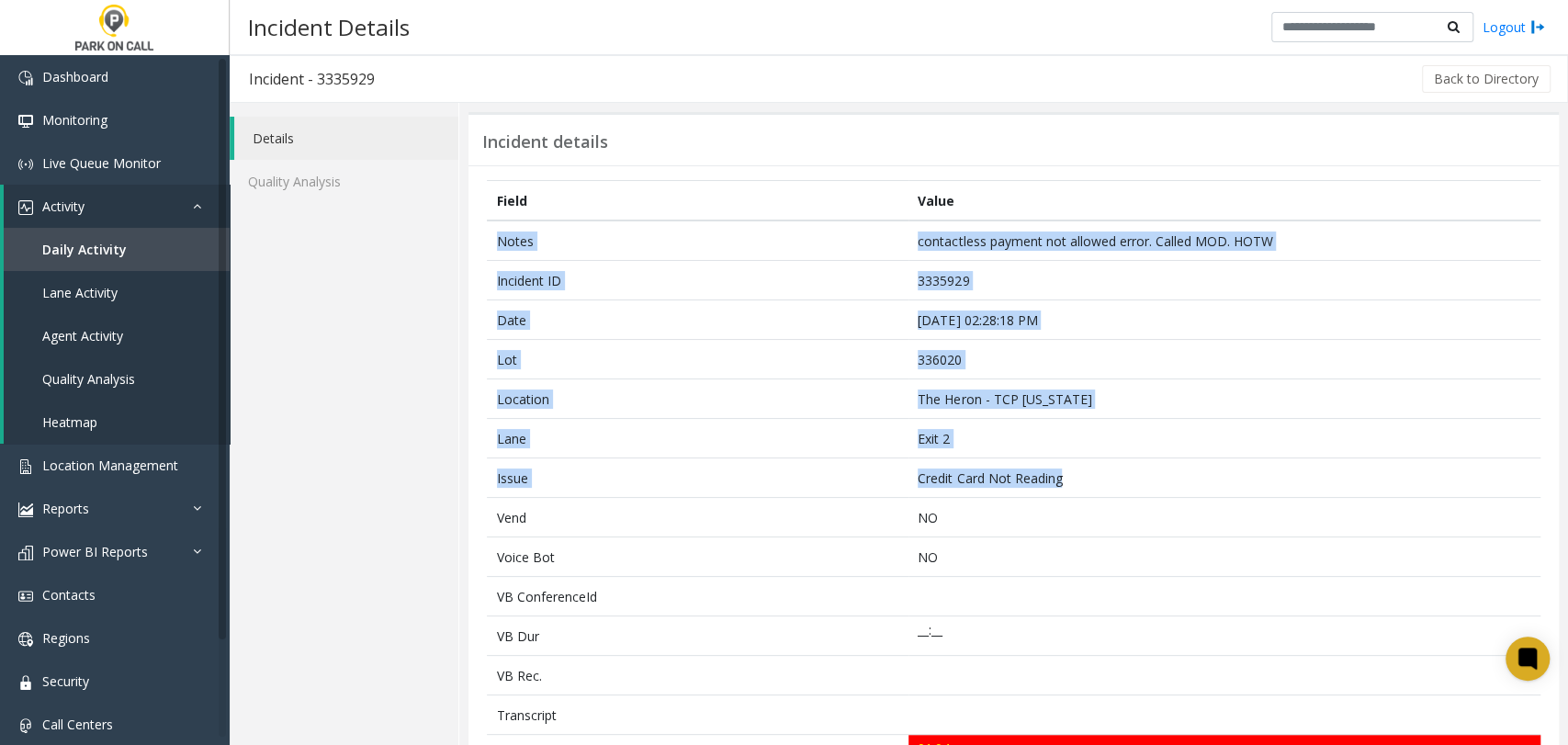
copy tbody "Notes contactless payment not allowed error. Called MOD. HOTW Incident ID 33359…"
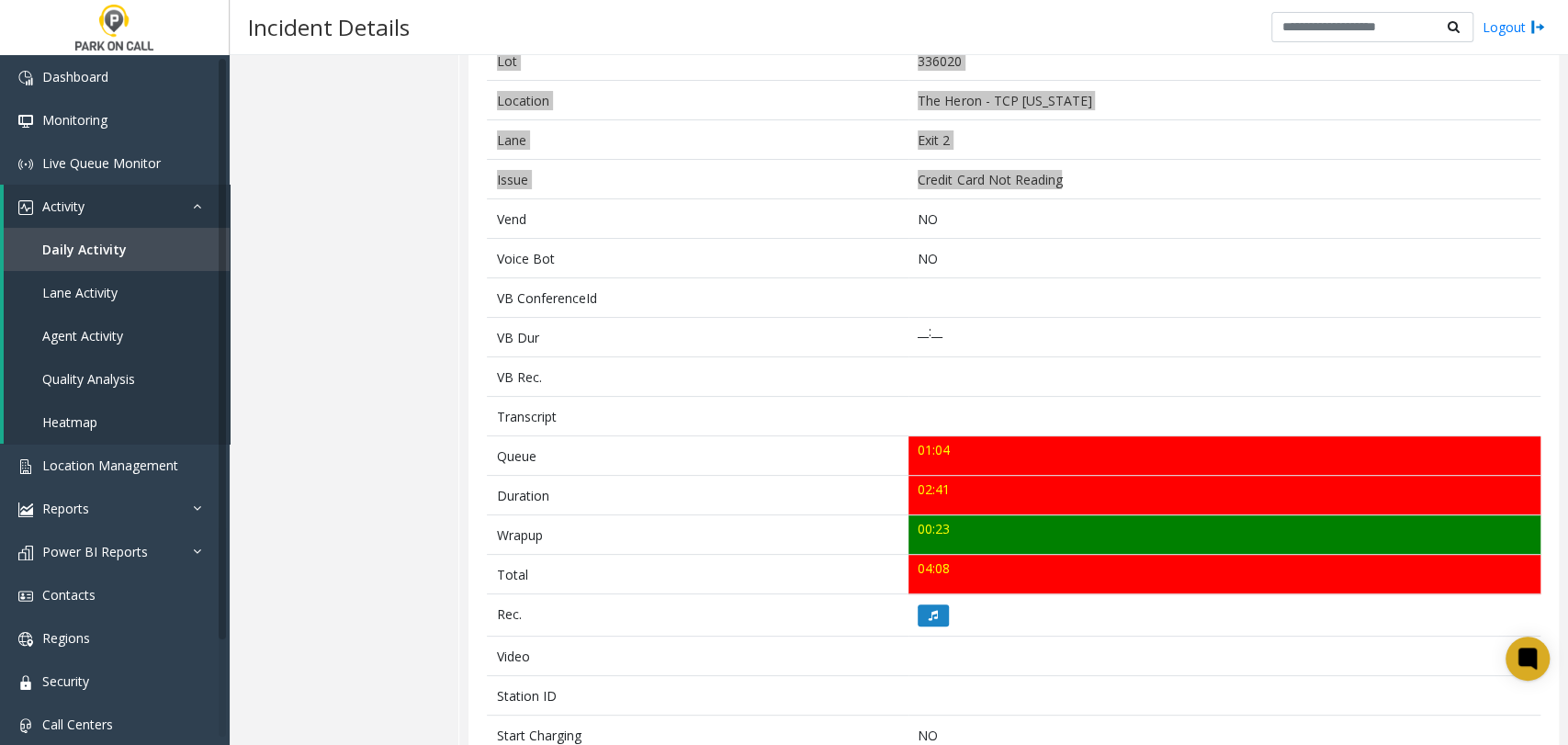
scroll to position [582, 0]
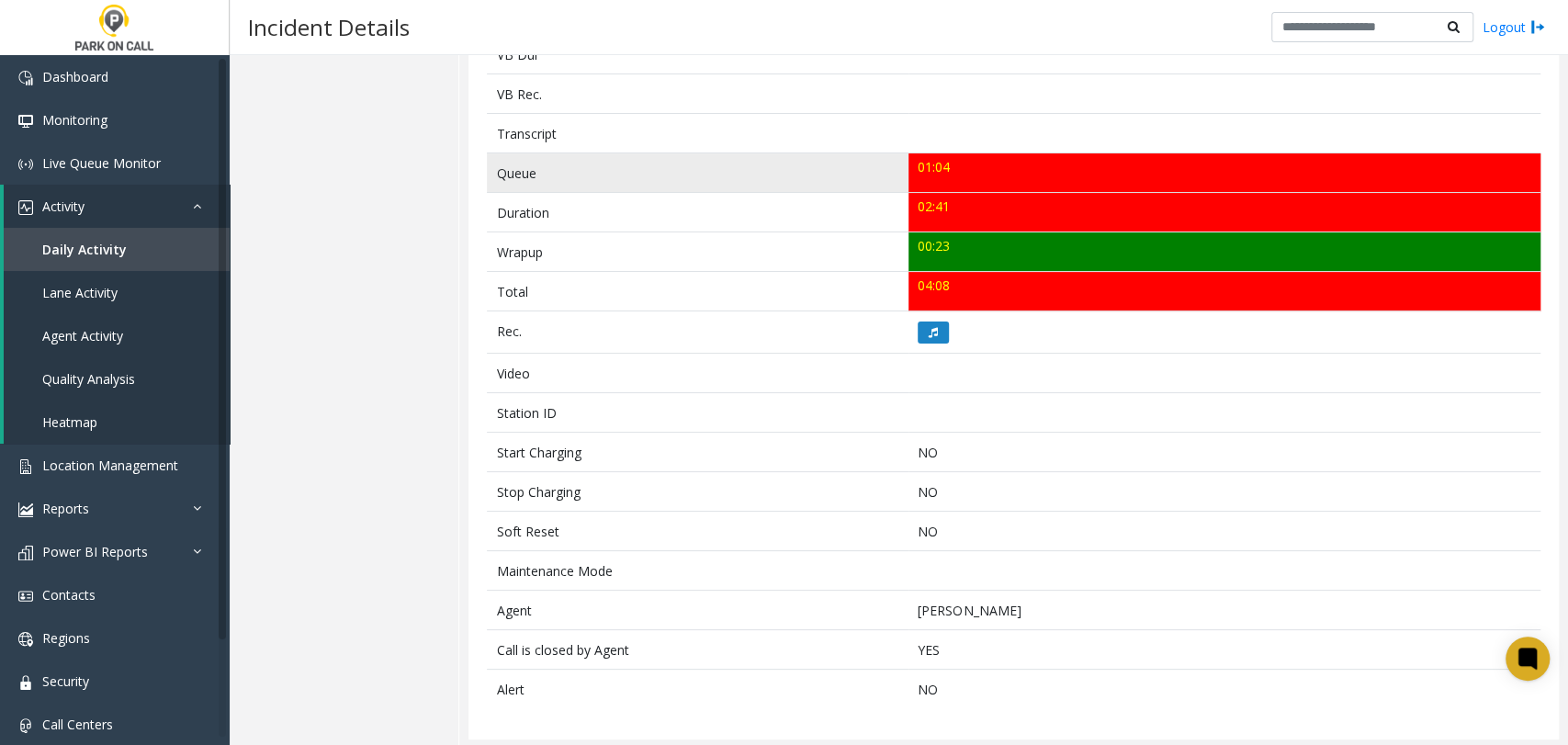
drag, startPoint x: 950, startPoint y: 281, endPoint x: 497, endPoint y: 170, distance: 466.4
click at [497, 170] on tbody "Notes contactless payment not allowed error. Called MOD. HOTW Incident ID 33359…" at bounding box center [1013, 174] width 1054 height 1070
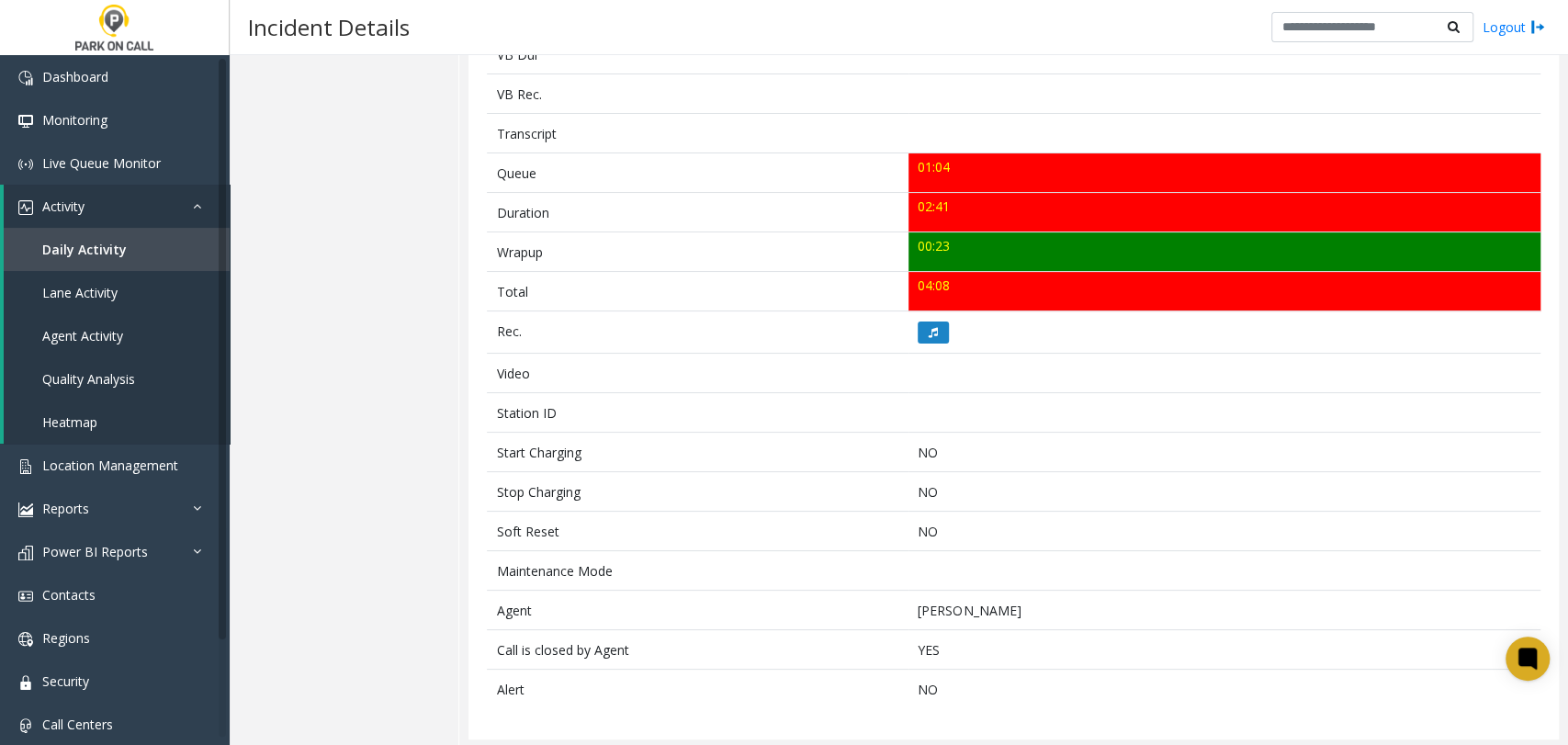
copy tbody "Queue 01:04 Duration 02:41 Wrapup 00:23 Total 04:08"
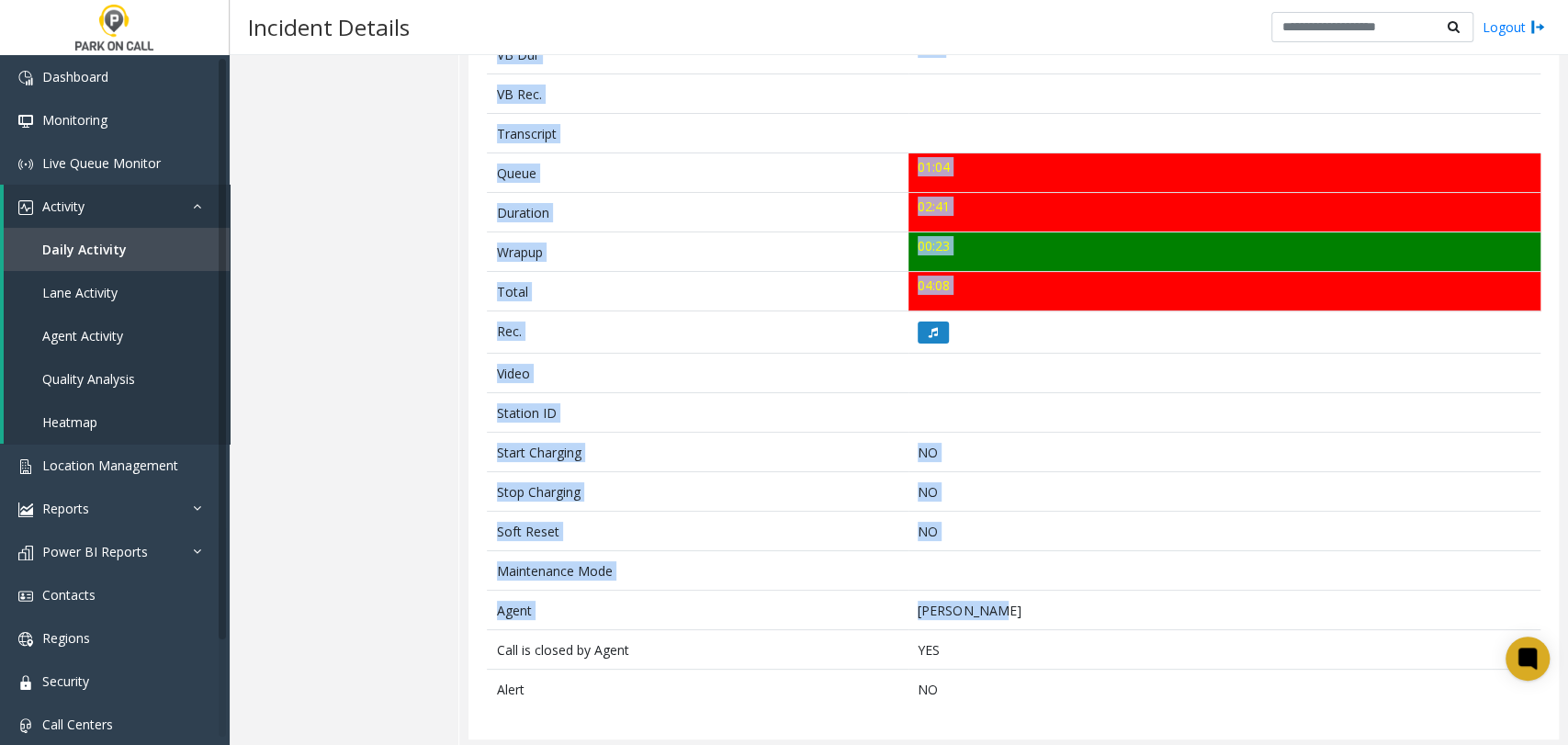
drag, startPoint x: 1087, startPoint y: 612, endPoint x: 444, endPoint y: 599, distance: 643.1
click at [444, 599] on div "Details Quality Analysis Incident details Field Value Notes contactless payment…" at bounding box center [898, 135] width 1339 height 1228
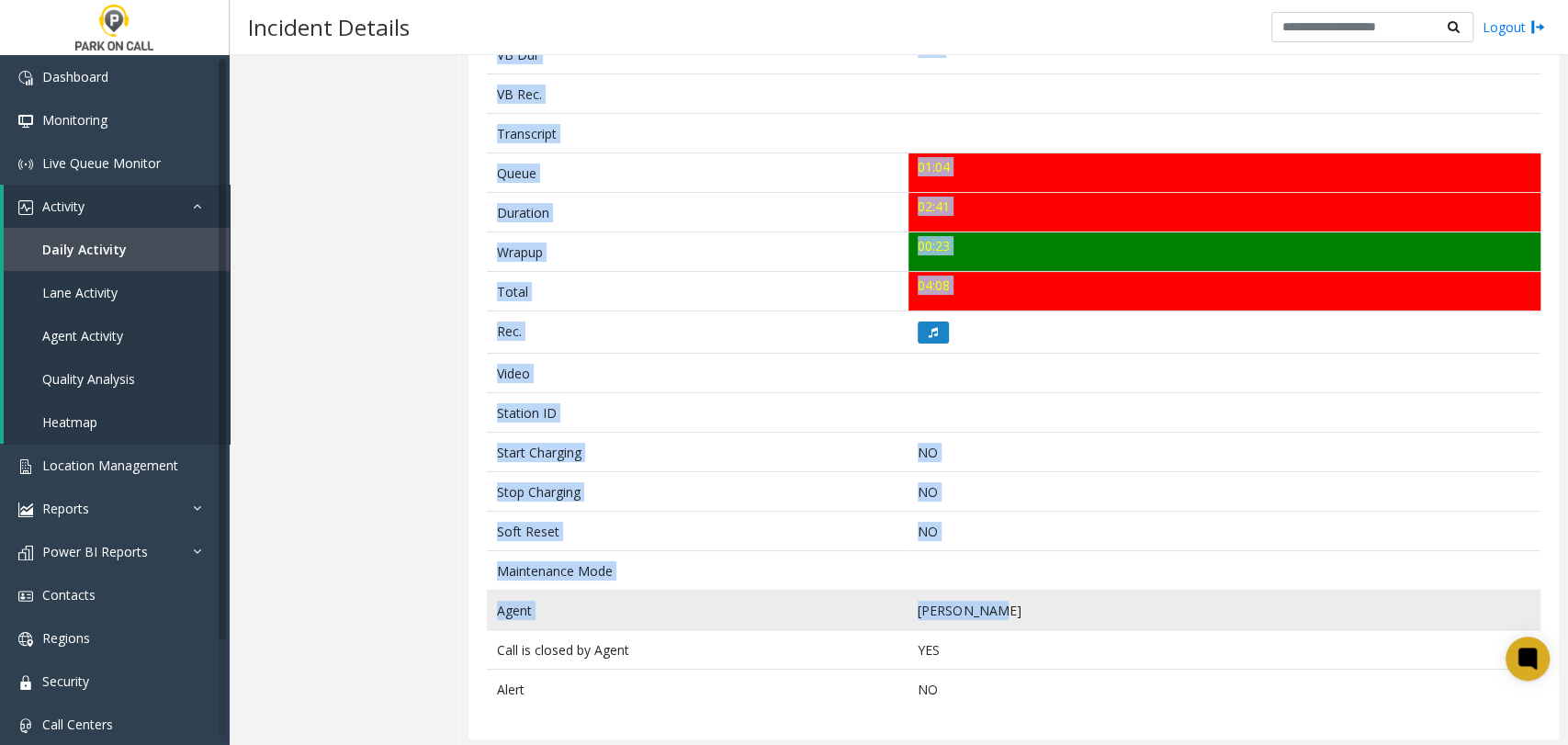
click at [508, 602] on td "Agent" at bounding box center [698, 611] width 422 height 39
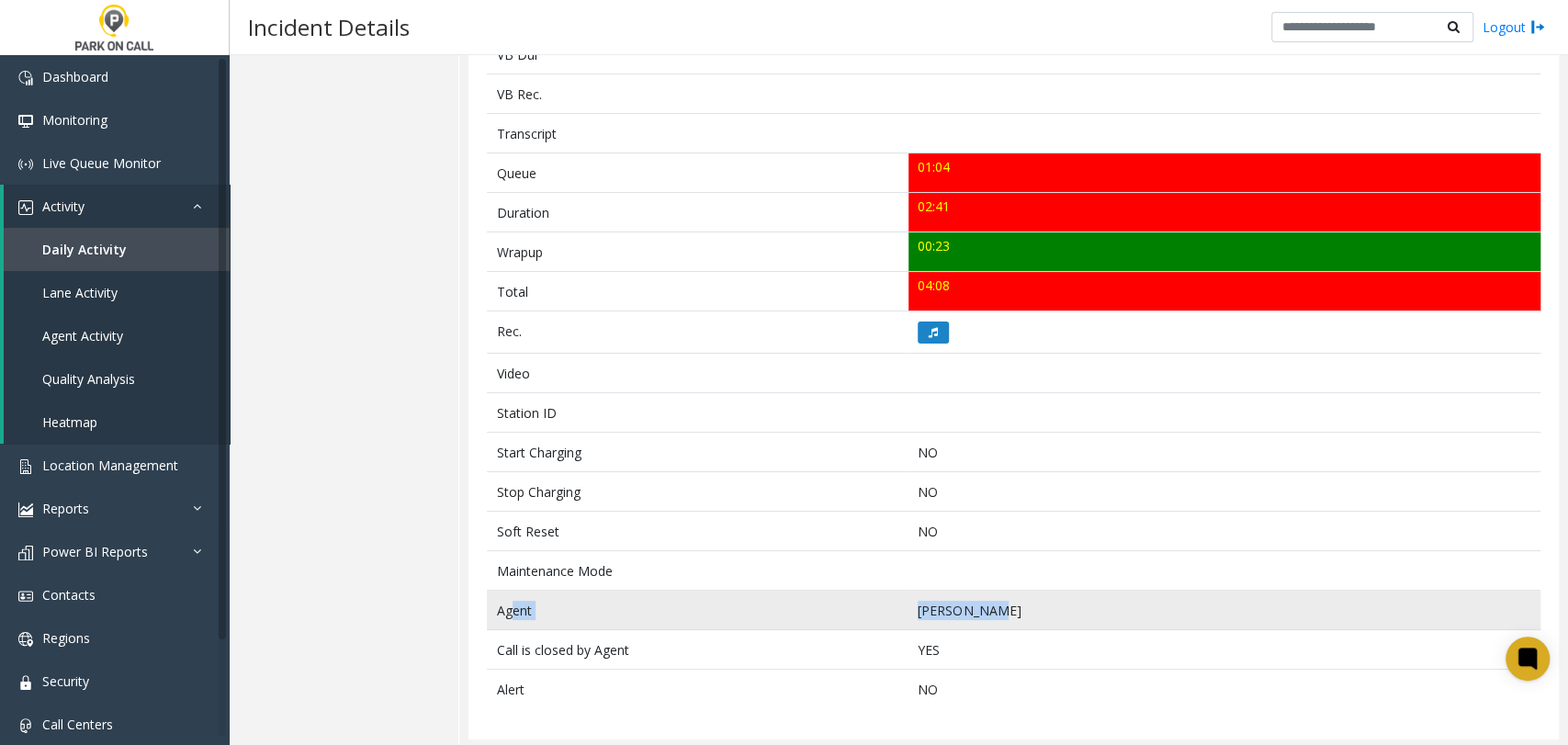
click at [509, 602] on td "Agent" at bounding box center [698, 611] width 422 height 39
click at [1026, 606] on td "Sara Garcia" at bounding box center [1224, 611] width 632 height 39
click at [915, 598] on td "Sara Garcia" at bounding box center [1224, 611] width 632 height 39
drag, startPoint x: 982, startPoint y: 603, endPoint x: 735, endPoint y: 589, distance: 247.4
click at [735, 591] on tr "Agent Sara Garcia" at bounding box center [1013, 611] width 1054 height 39
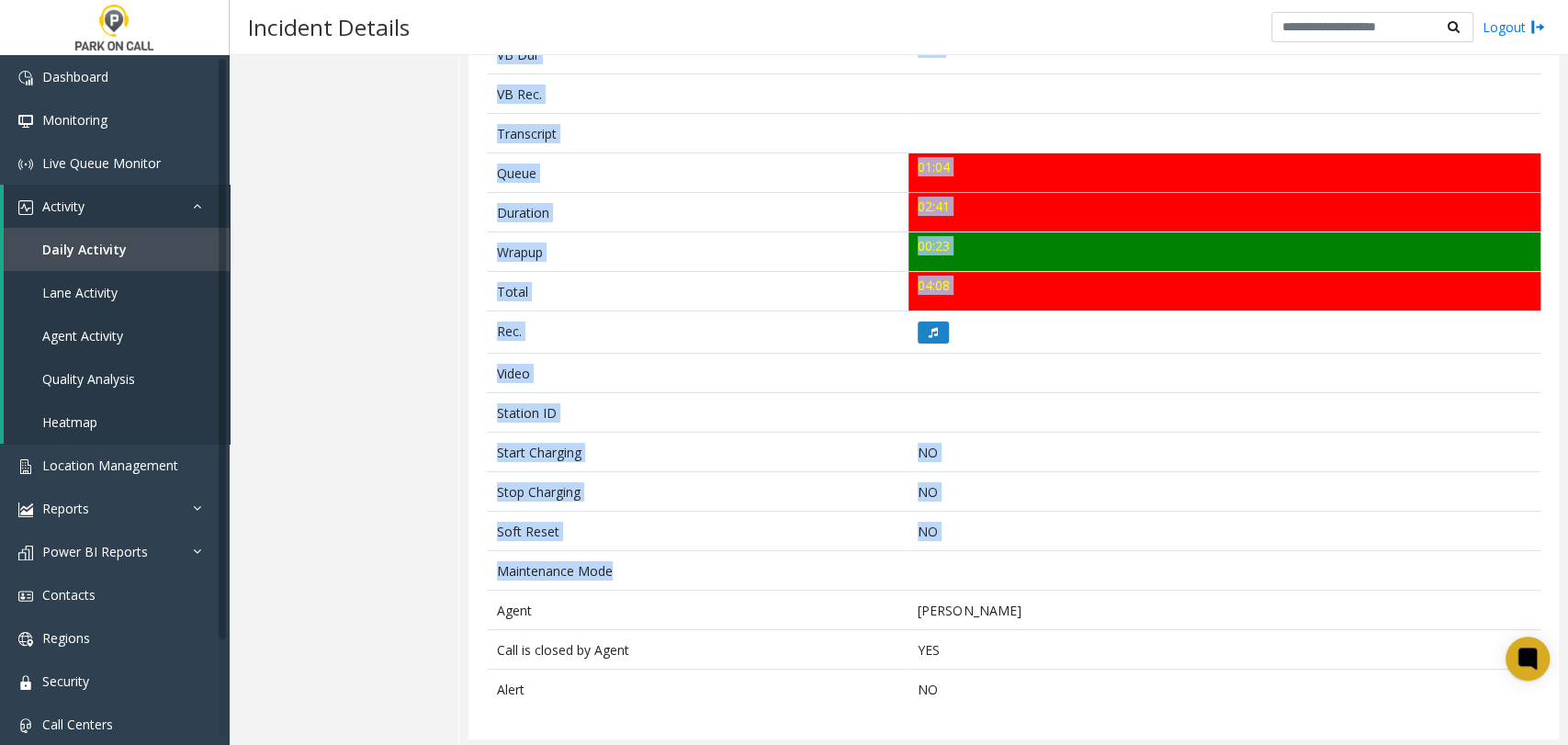
click at [404, 583] on div "Details Quality Analysis Incident details Field Value Notes contactless payment…" at bounding box center [898, 135] width 1339 height 1228
click at [427, 608] on div "Details Quality Analysis" at bounding box center [344, 135] width 229 height 1228
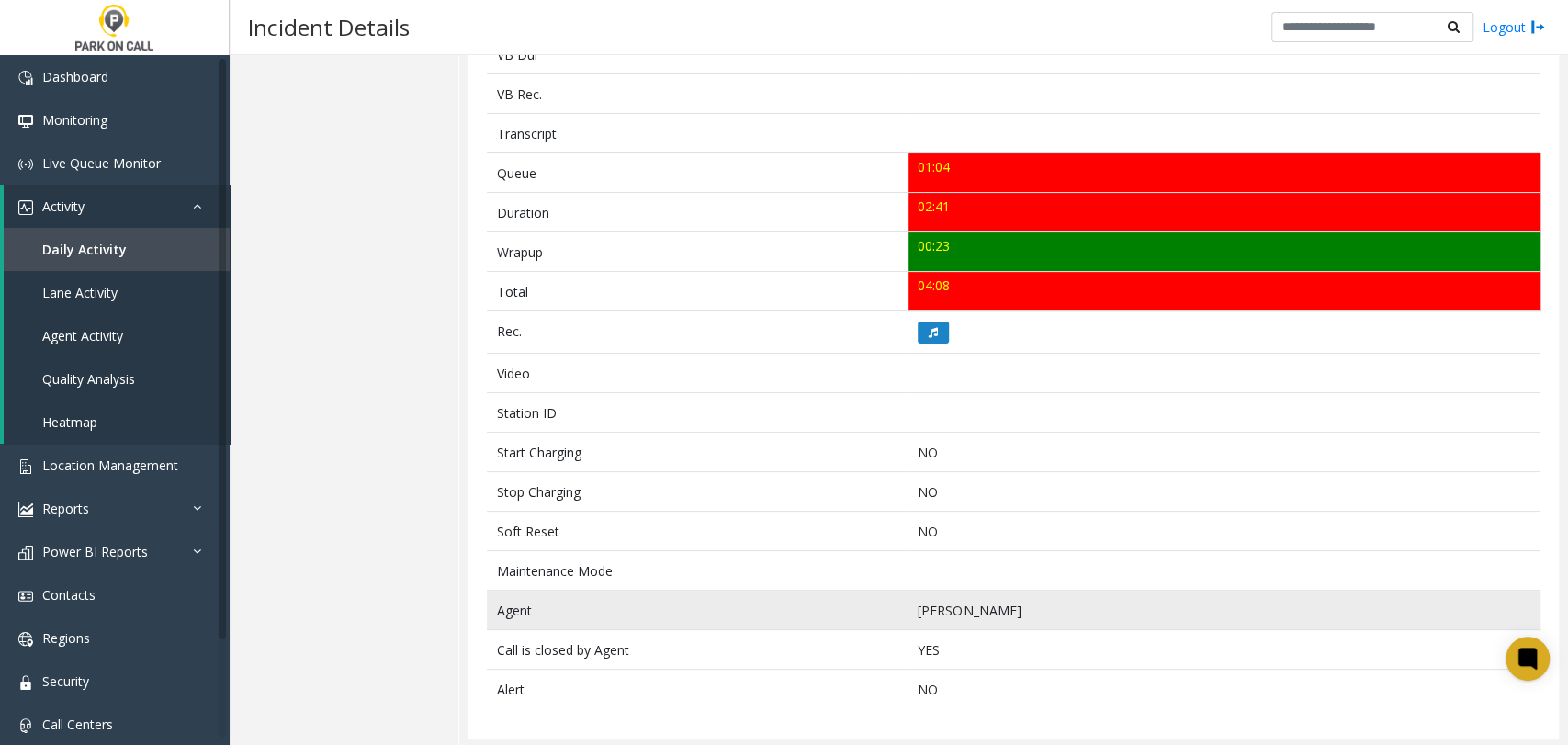
click at [507, 605] on td "Agent" at bounding box center [698, 611] width 422 height 39
click at [550, 603] on td "Agent" at bounding box center [698, 611] width 422 height 39
drag, startPoint x: 992, startPoint y: 609, endPoint x: 493, endPoint y: 612, distance: 499.0
click at [493, 612] on tr "Agent Sara Garcia" at bounding box center [1013, 611] width 1054 height 39
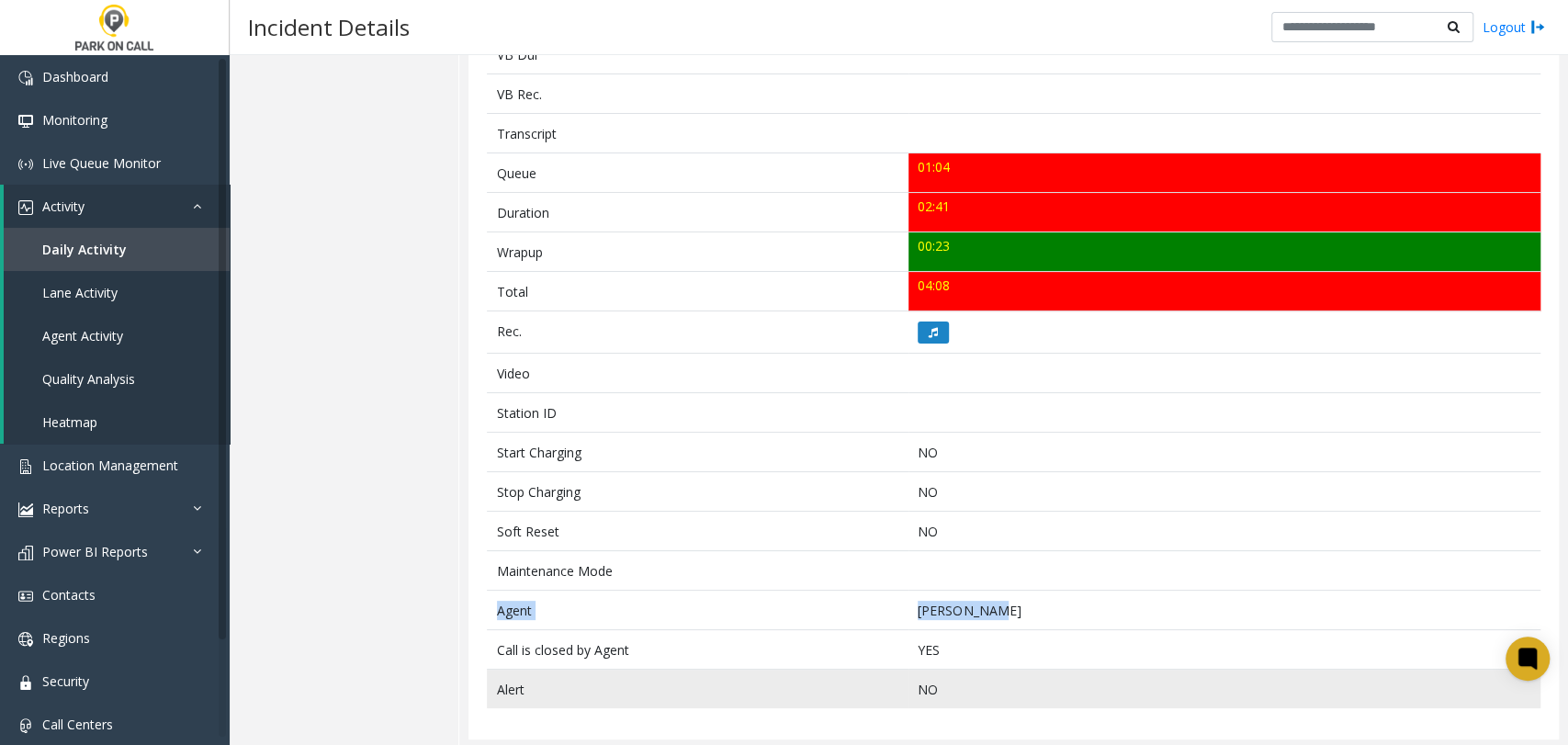
copy tr "Agent Sara Garcia"
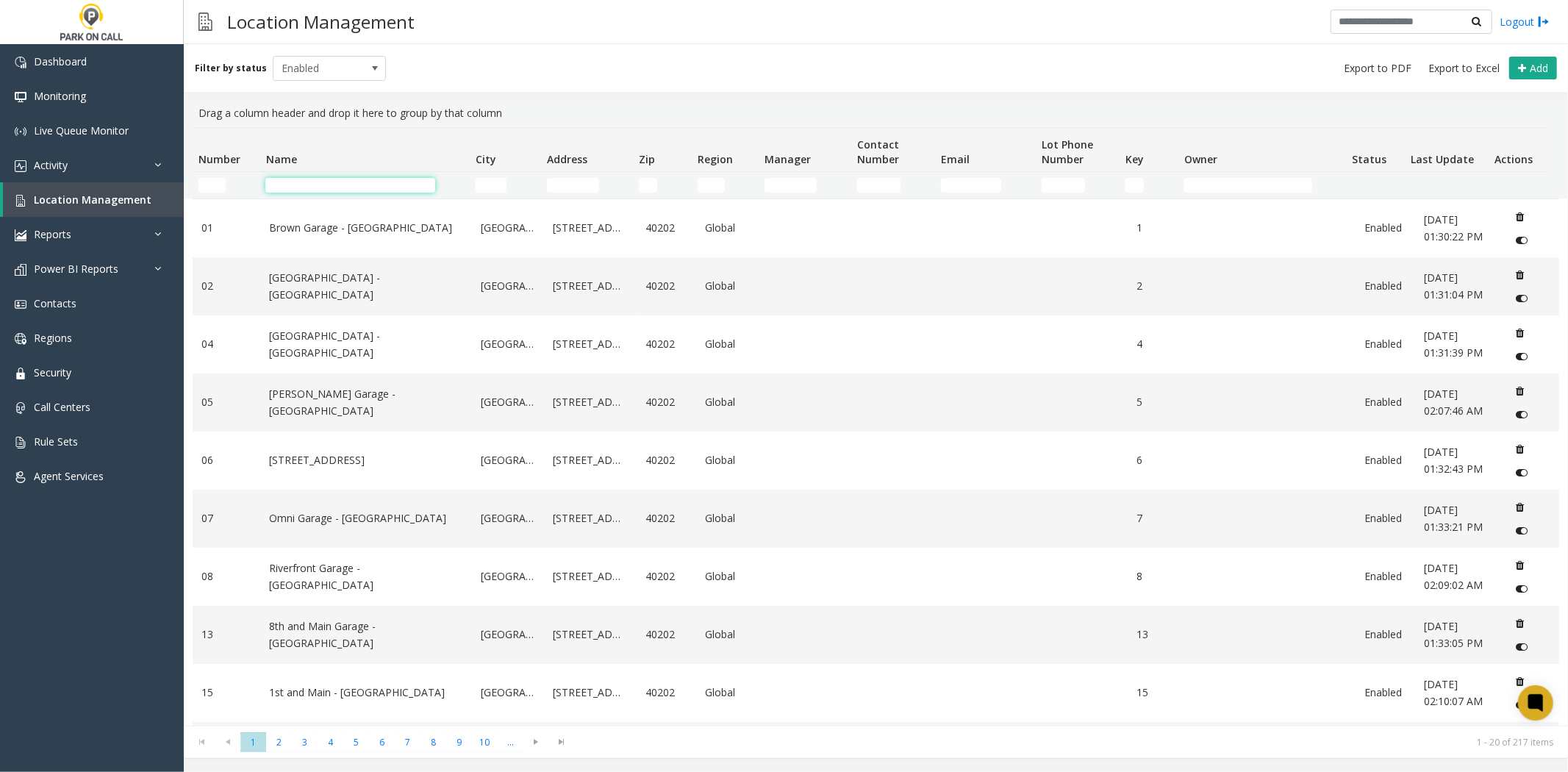
click at [341, 186] on input "Name Filter" at bounding box center [350, 185] width 170 height 15
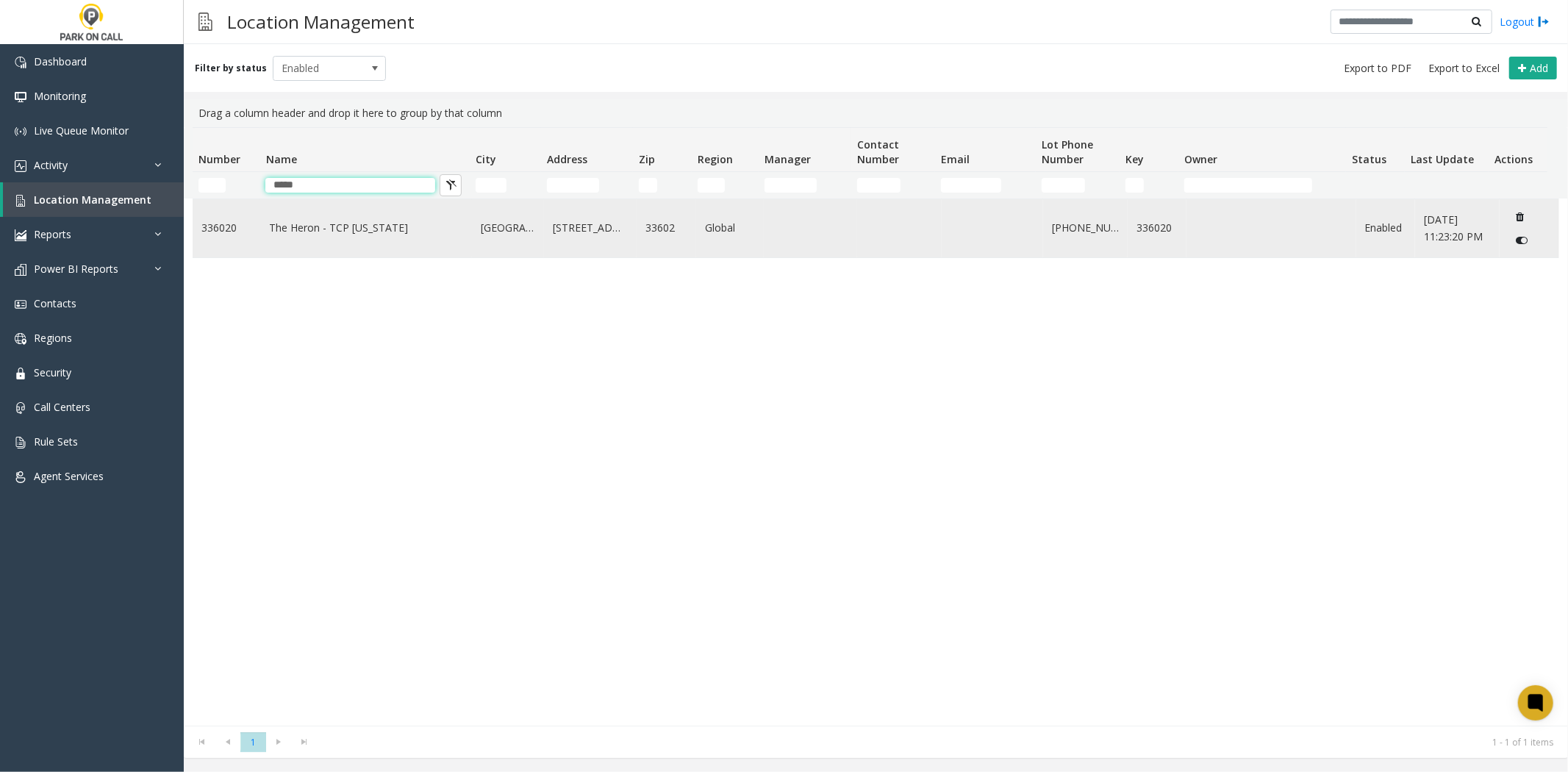
type input "*****"
click at [366, 246] on td "The Heron - TCP [US_STATE]" at bounding box center [366, 228] width 211 height 58
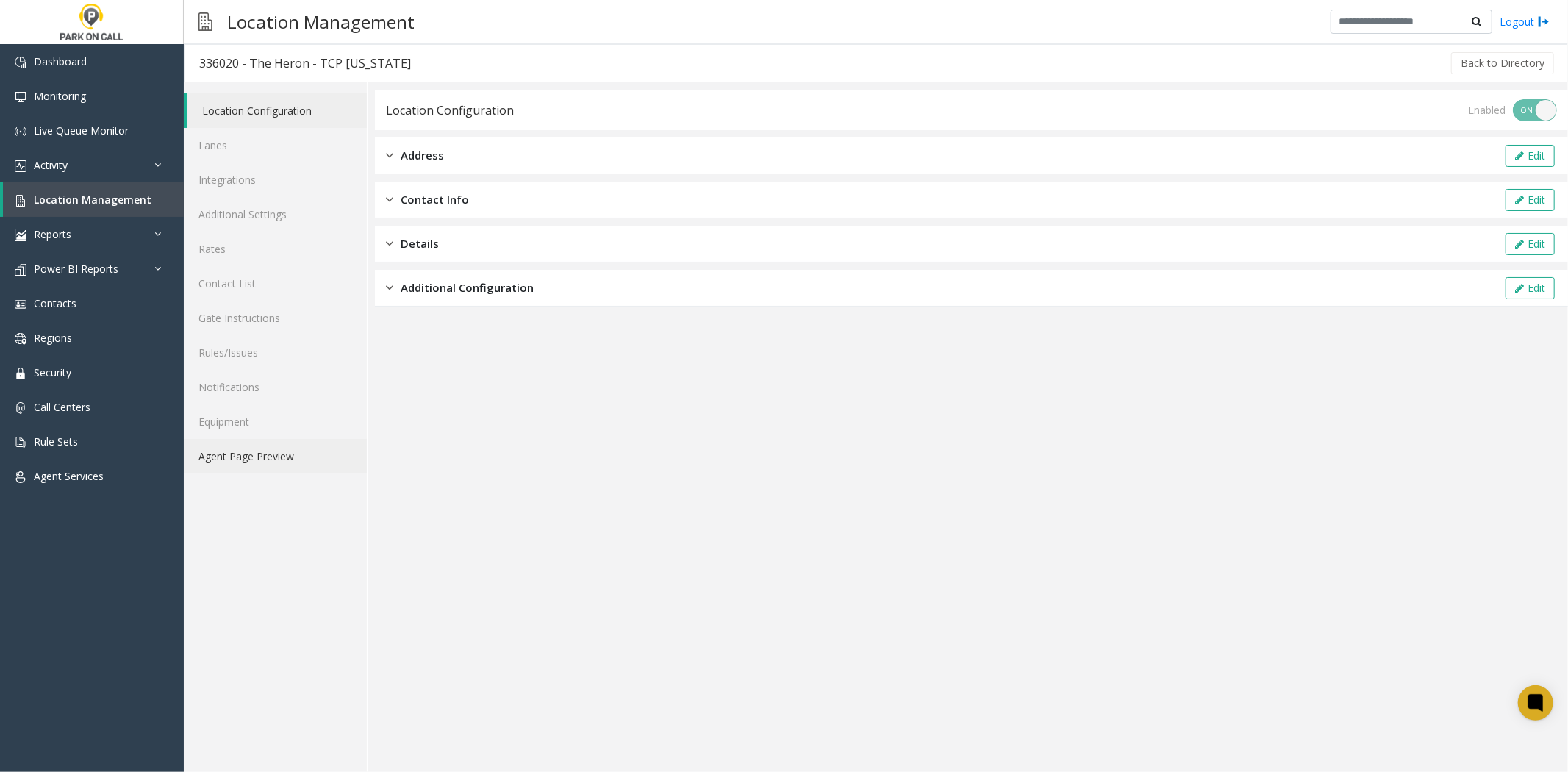
click at [325, 441] on link "Agent Page Preview" at bounding box center [275, 456] width 183 height 34
